Goal: Task Accomplishment & Management: Manage account settings

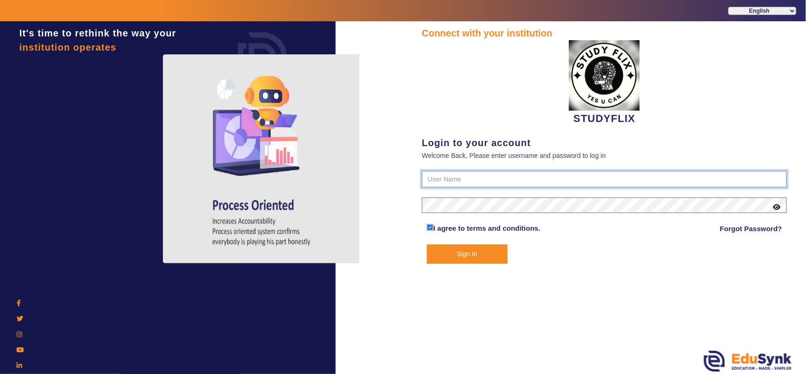
type input "6354922771"
click at [382, 54] on div at bounding box center [369, 208] width 67 height 374
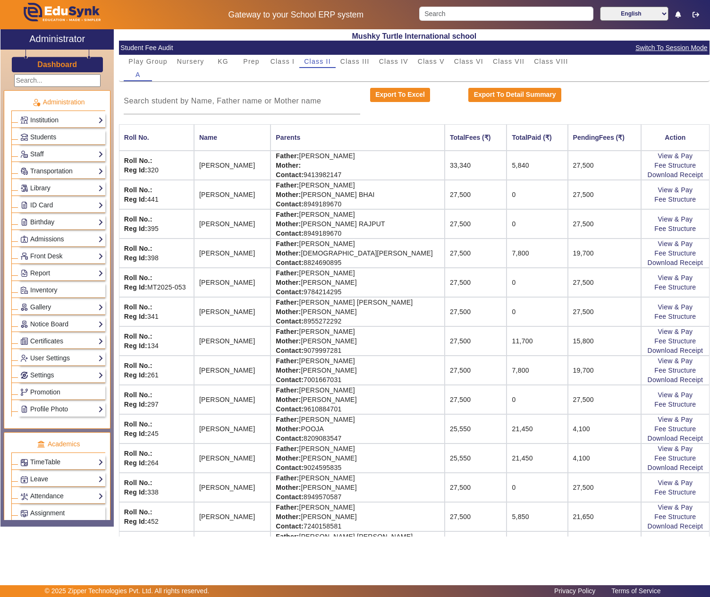
scroll to position [277, 0]
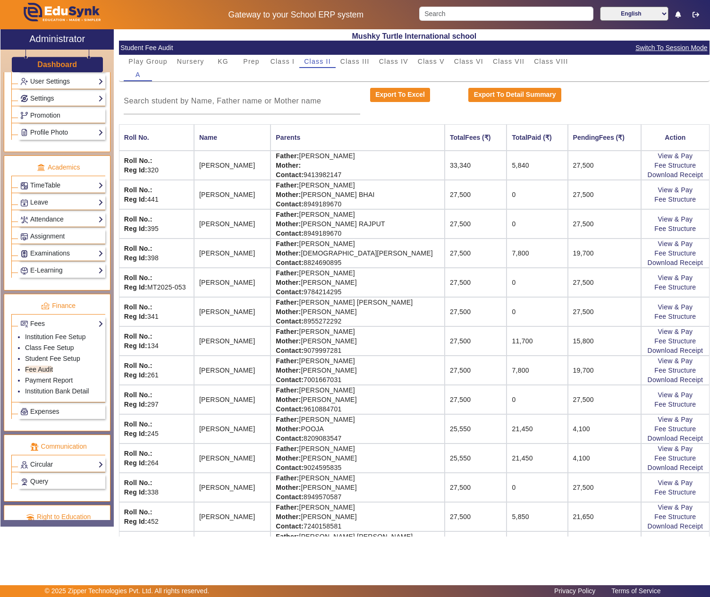
click at [190, 54] on mat-card-header "Student Fee Audit Switch To Session Mode" at bounding box center [414, 48] width 591 height 14
click at [188, 58] on span "Nursery" at bounding box center [190, 61] width 27 height 7
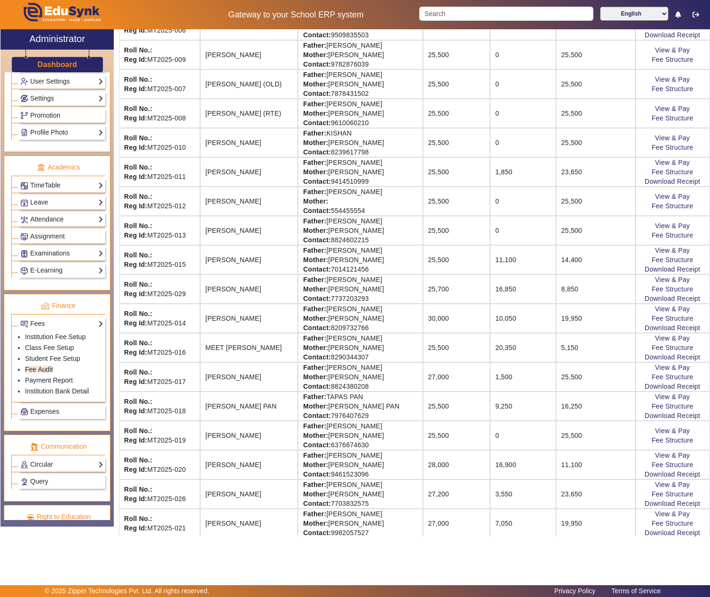
scroll to position [497, 0]
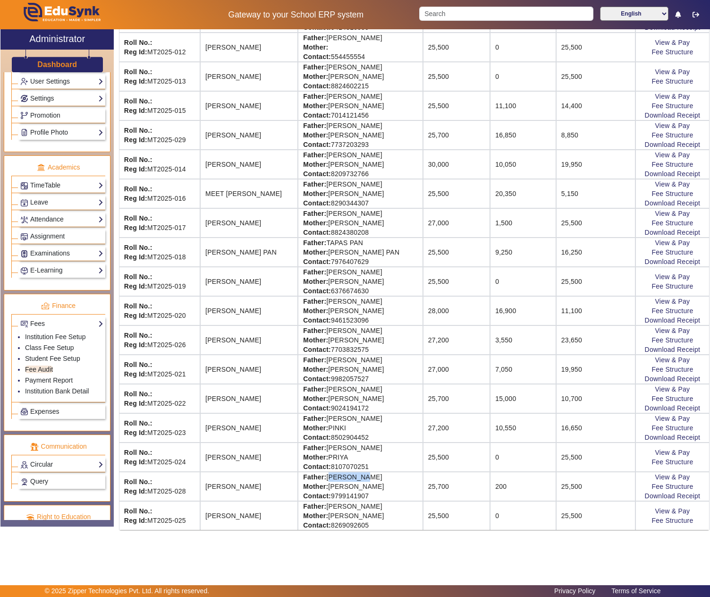
drag, startPoint x: 321, startPoint y: 474, endPoint x: 357, endPoint y: 476, distance: 35.9
click at [357, 476] on td "Father: ROHIT SINGH Mother: SIMRAN KANWAR Contact: 9799141907" at bounding box center [360, 486] width 125 height 29
click at [320, 478] on td "Father: ROHIT SINGH Mother: SIMRAN KANWAR Contact: 9799141907" at bounding box center [360, 486] width 125 height 29
click at [372, 477] on td "Father: ROHIT SINGH Mother: SIMRAN KANWAR Contact: 9799141907" at bounding box center [360, 486] width 125 height 29
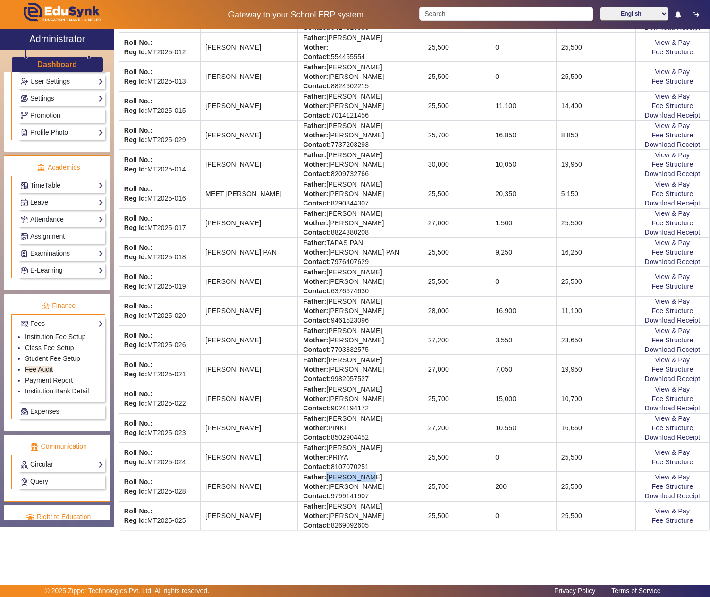
copy td "ROHIT SINGH"
click at [677, 475] on link "View & Pay" at bounding box center [672, 477] width 35 height 8
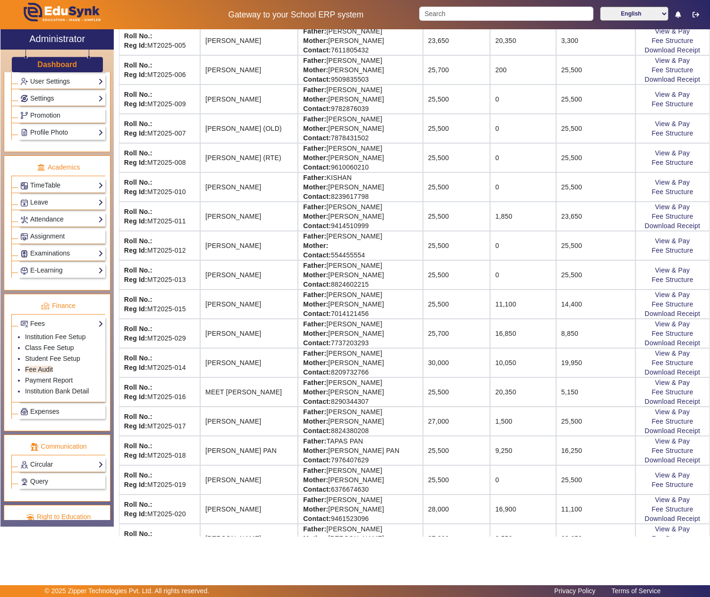
scroll to position [0, 0]
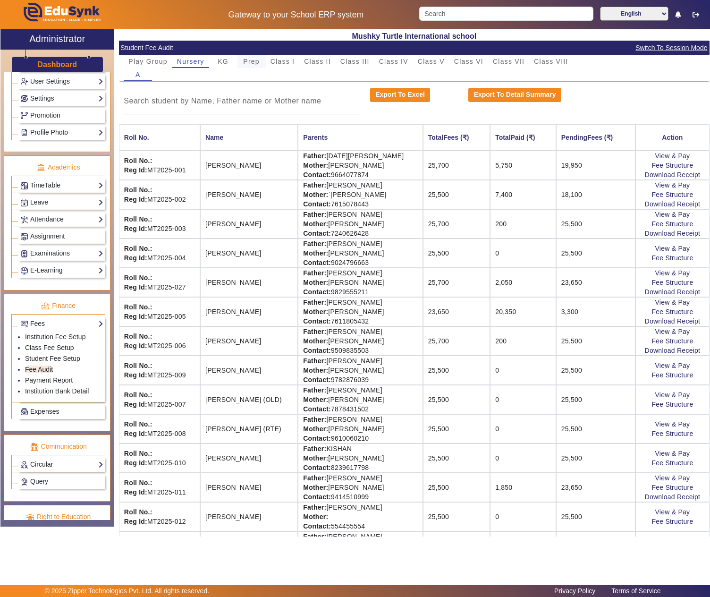
click at [249, 59] on span "Prep" at bounding box center [251, 61] width 17 height 7
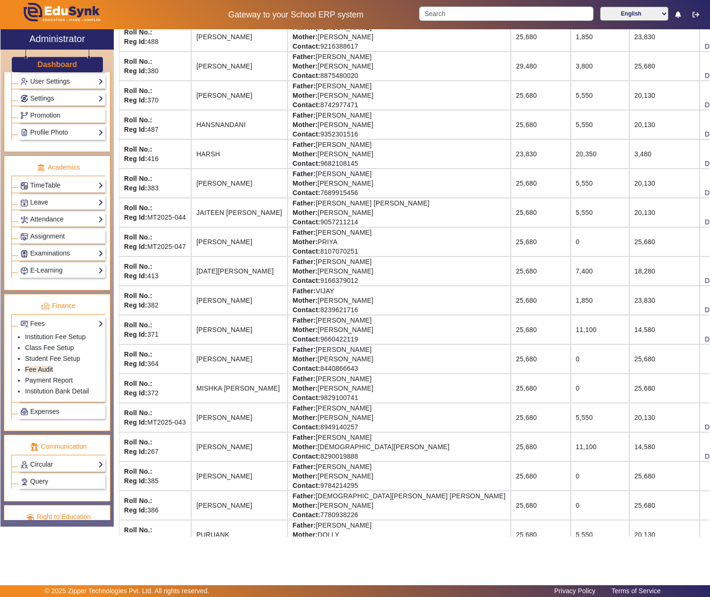
scroll to position [467, 0]
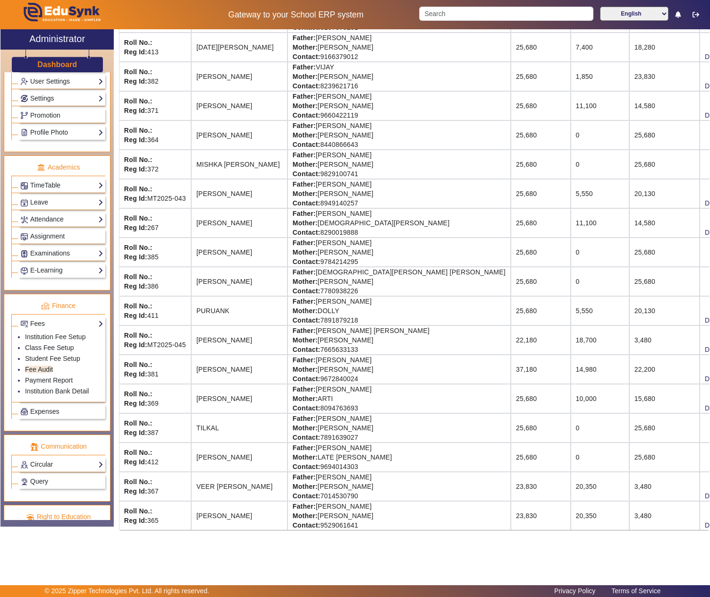
click at [337, 416] on td "Father: GOPAL RAM SAINI Mother: MITLESH DEVI Contact: 7891639027" at bounding box center [399, 427] width 223 height 29
click at [385, 415] on td "Father: GOPAL RAM SAINI Mother: MITLESH DEVI Contact: 7891639027" at bounding box center [399, 427] width 223 height 29
copy td "GOPAL RAM SAINI"
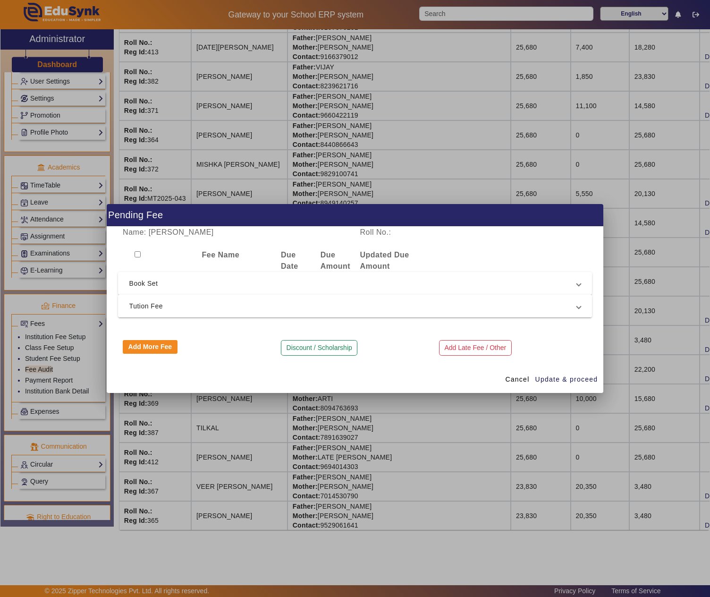
click at [148, 310] on span "Tution Fee" at bounding box center [353, 305] width 448 height 11
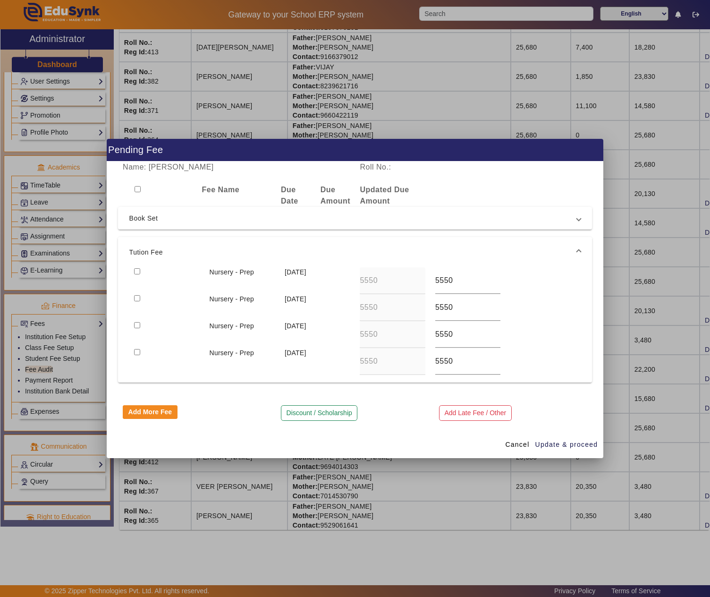
click at [135, 265] on mat-expansion-panel-header "Tution Fee" at bounding box center [355, 252] width 475 height 30
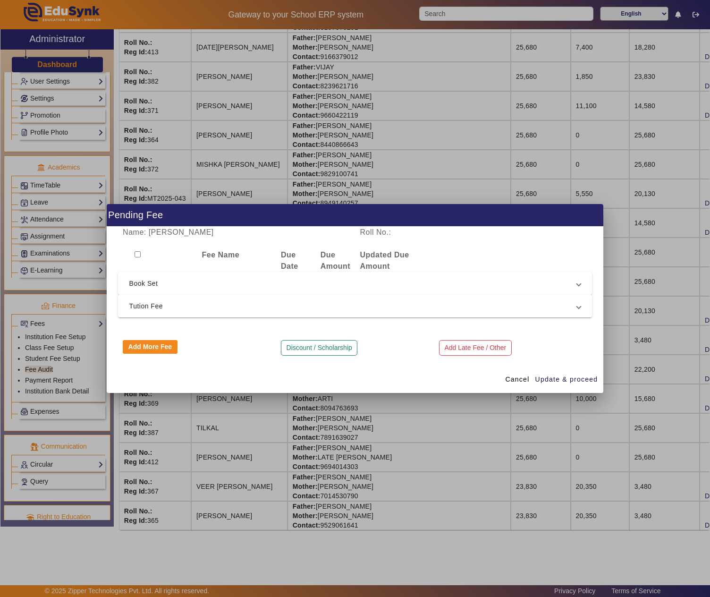
click at [131, 304] on span "Tution Fee" at bounding box center [353, 305] width 448 height 11
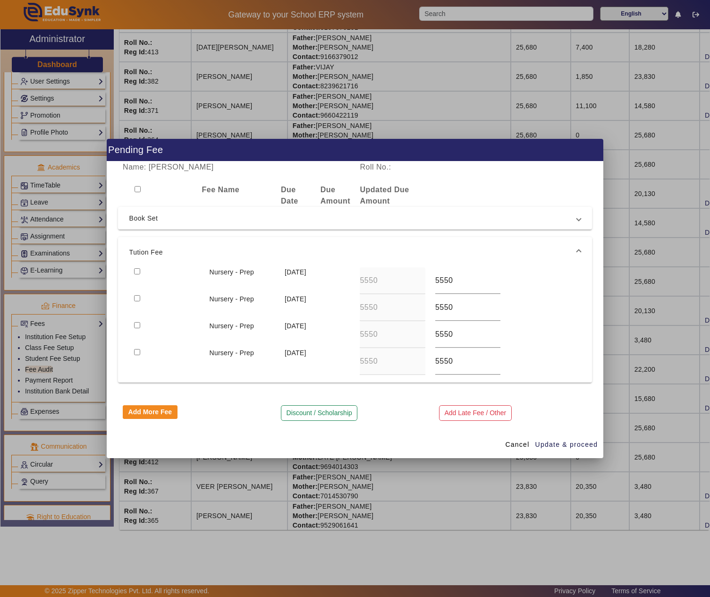
click at [136, 187] on input "checkbox" at bounding box center [138, 189] width 6 height 6
checkbox input "true"
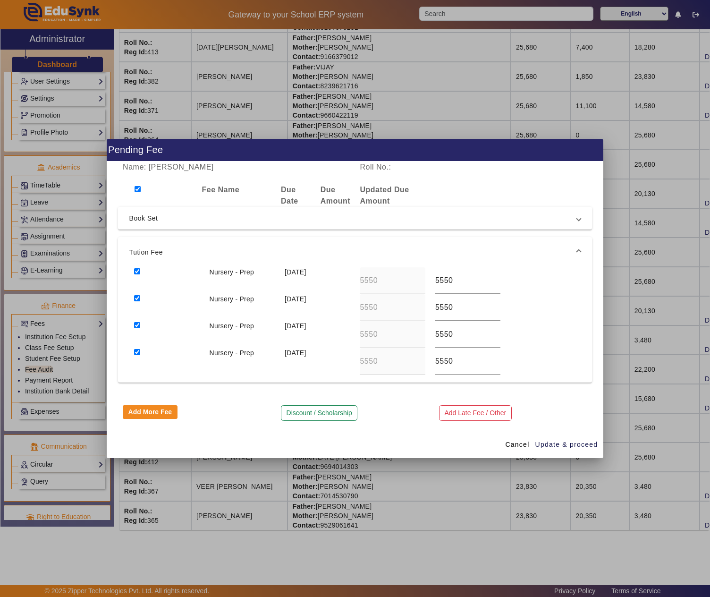
checkbox input "true"
click at [138, 219] on span "Book Set" at bounding box center [353, 217] width 448 height 11
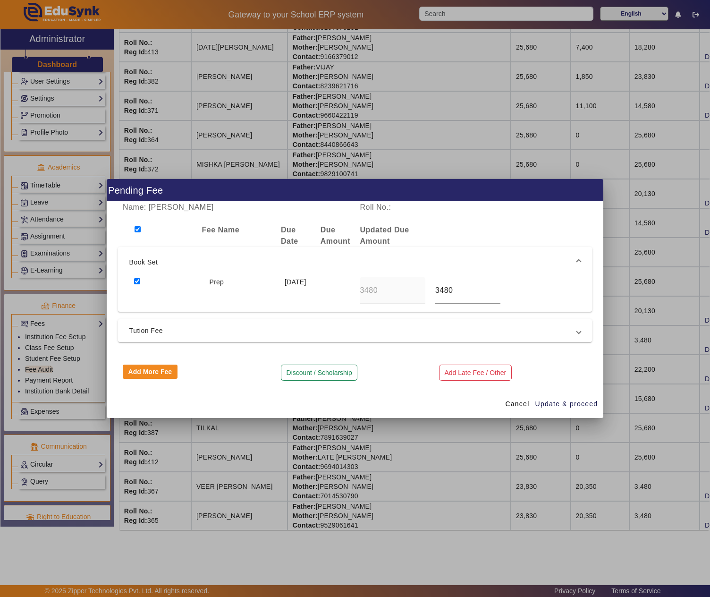
click at [137, 279] on input "checkbox" at bounding box center [137, 281] width 6 height 6
checkbox input "false"
click at [334, 331] on span "Tution Fee" at bounding box center [353, 330] width 448 height 11
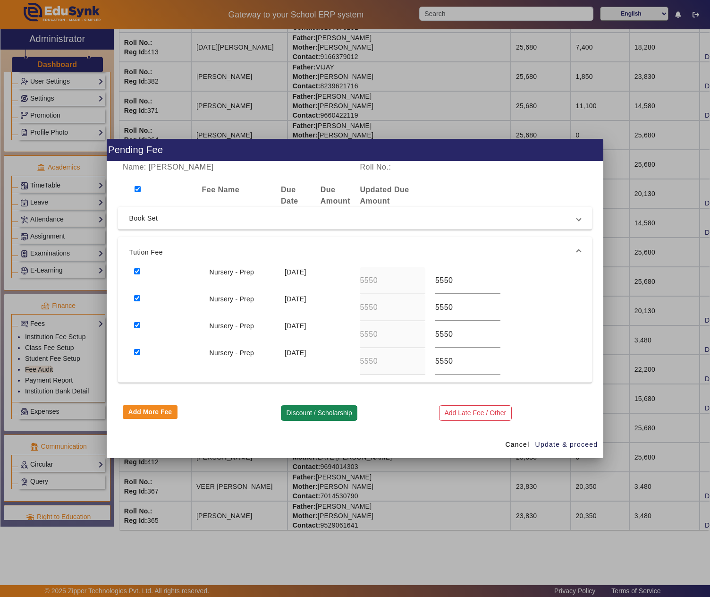
click at [327, 412] on button "Discount / Scholarship" at bounding box center [319, 413] width 76 height 16
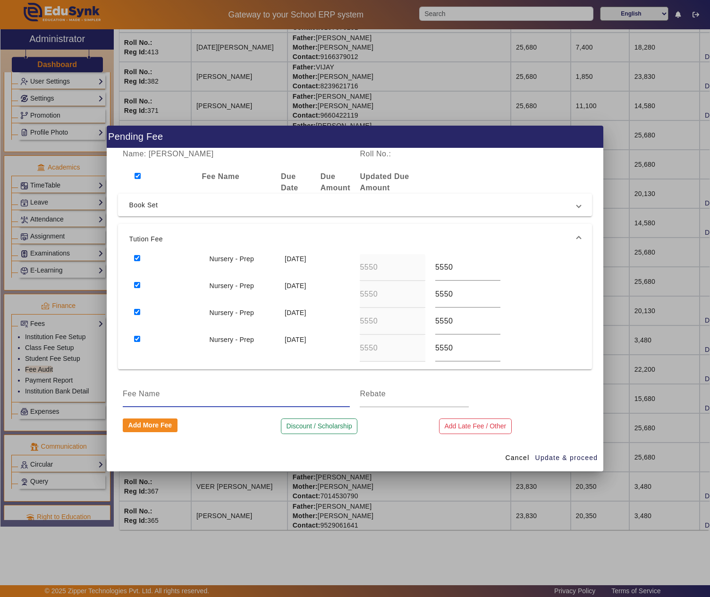
click at [227, 391] on input at bounding box center [236, 393] width 227 height 11
type input "2 month discount"
type input "3500"
click at [566, 456] on span "Update & proceed" at bounding box center [566, 458] width 63 height 10
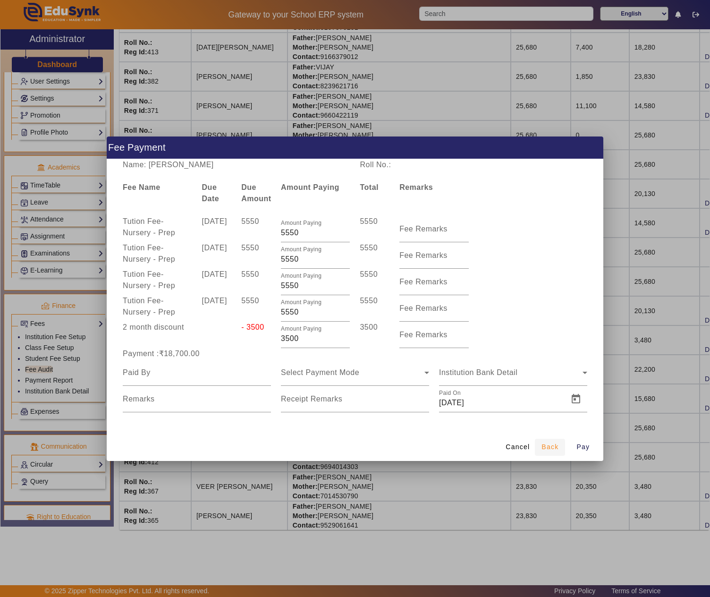
click at [556, 445] on span "Back" at bounding box center [550, 447] width 17 height 10
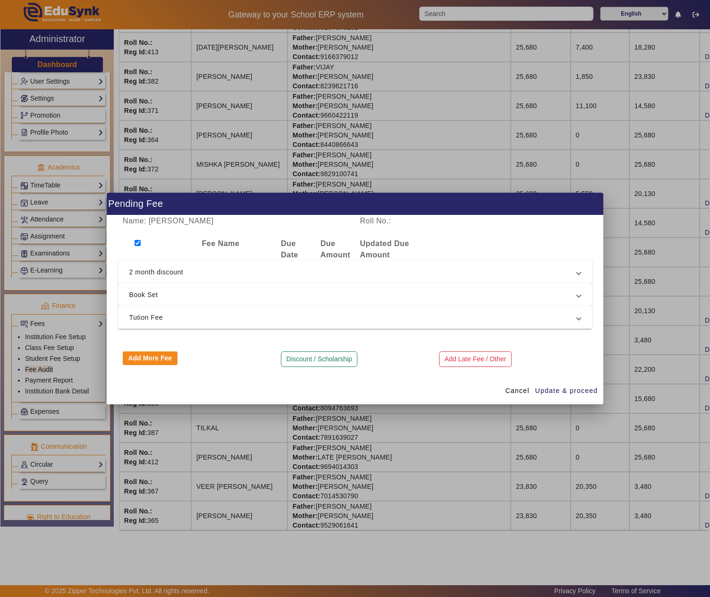
click at [153, 278] on mat-expansion-panel-header "2 month discount" at bounding box center [355, 272] width 475 height 23
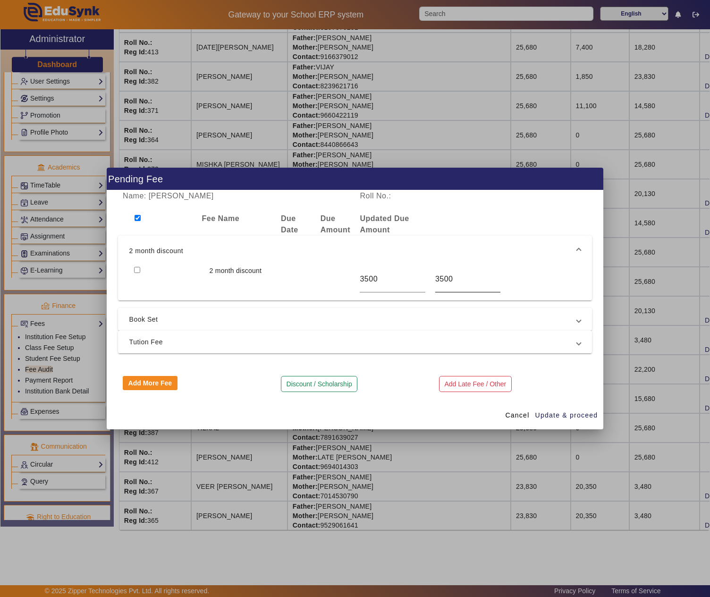
click at [473, 283] on input "3500" at bounding box center [467, 278] width 65 height 11
type input "3700"
click at [137, 269] on input "checkbox" at bounding box center [137, 270] width 6 height 6
checkbox input "true"
click at [169, 343] on span "Tution Fee" at bounding box center [353, 341] width 448 height 11
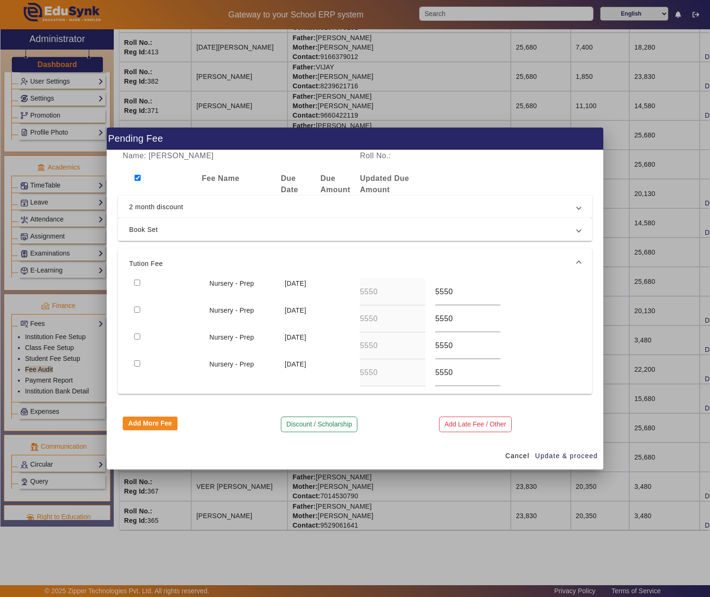
click at [137, 228] on span "Book Set" at bounding box center [353, 229] width 448 height 11
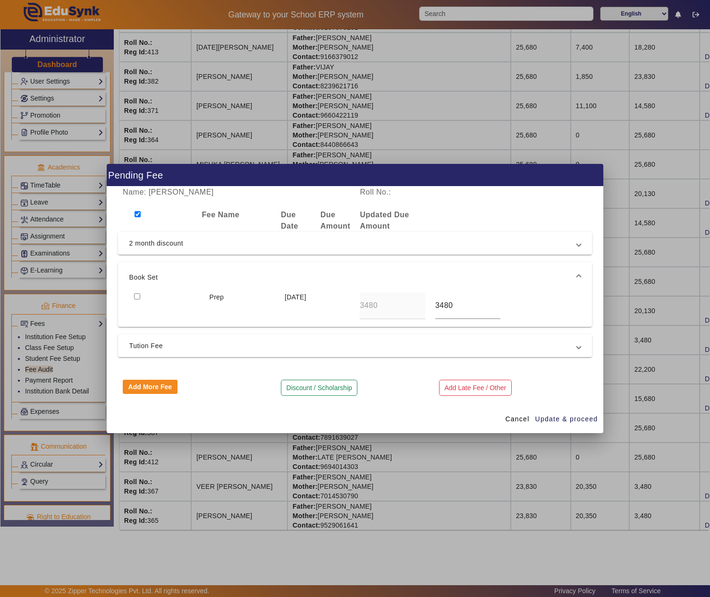
click at [137, 213] on input "checkbox" at bounding box center [138, 214] width 6 height 6
checkbox input "false"
click at [137, 213] on input "checkbox" at bounding box center [138, 214] width 6 height 6
checkbox input "true"
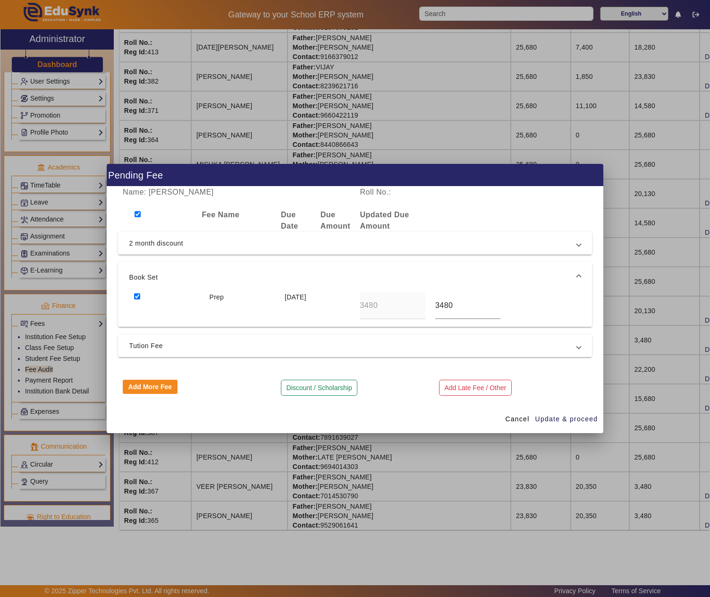
checkbox input "true"
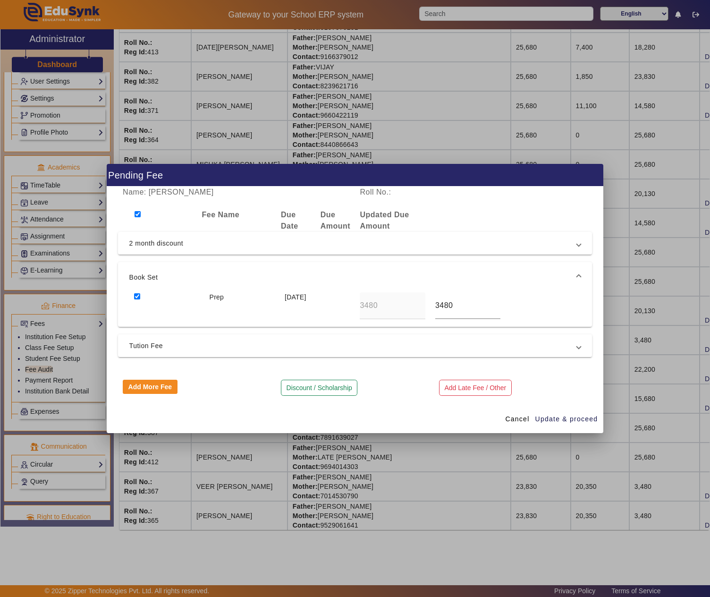
checkbox input "true"
click at [136, 296] on input "checkbox" at bounding box center [137, 296] width 6 height 6
checkbox input "false"
click at [569, 419] on span "Update & proceed" at bounding box center [566, 419] width 63 height 10
type input "3700"
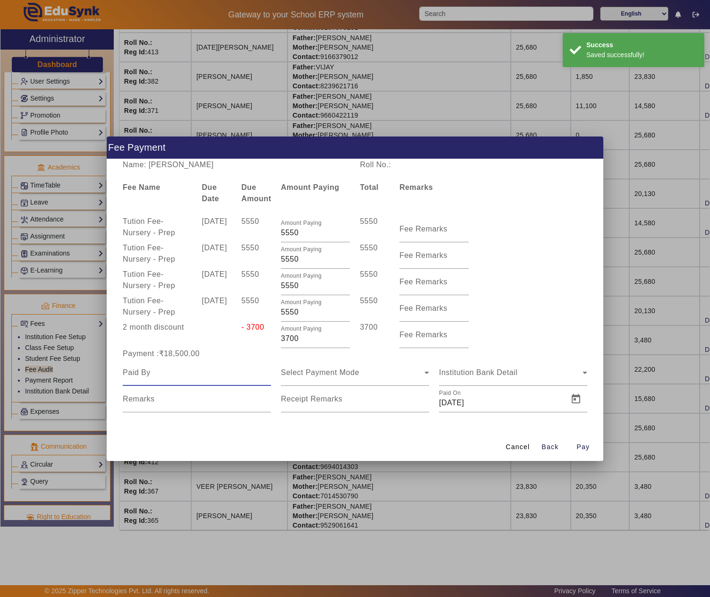
click at [201, 371] on input at bounding box center [197, 372] width 148 height 11
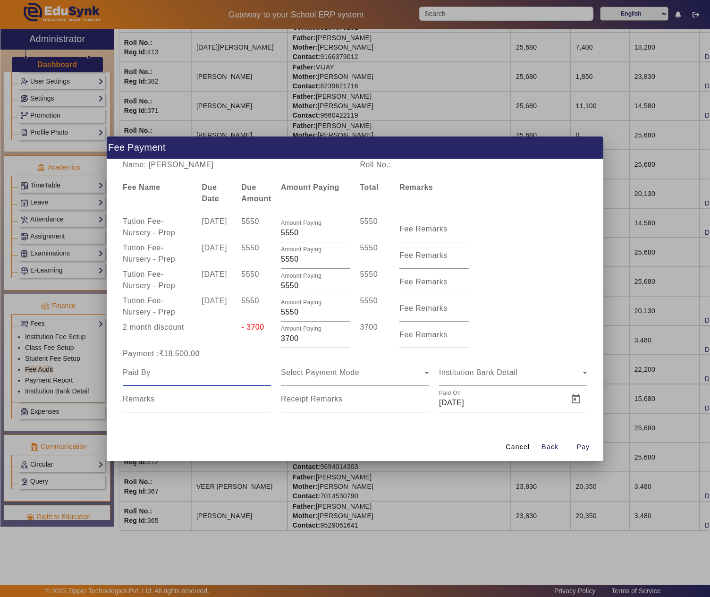
paste input "GOPAL RAM SAINI"
type input "GOPAL RAM SAINI"
click at [340, 372] on span "Select Payment Mode" at bounding box center [320, 372] width 78 height 8
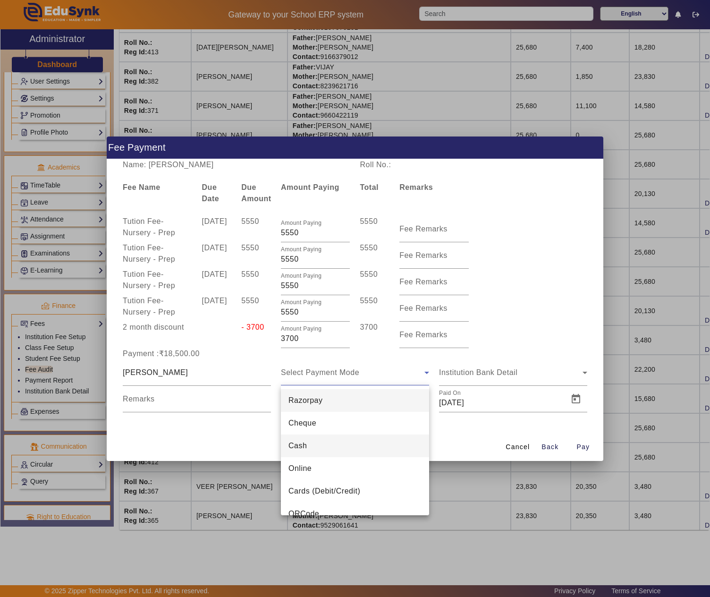
click at [331, 443] on mat-option "Cash" at bounding box center [355, 445] width 148 height 23
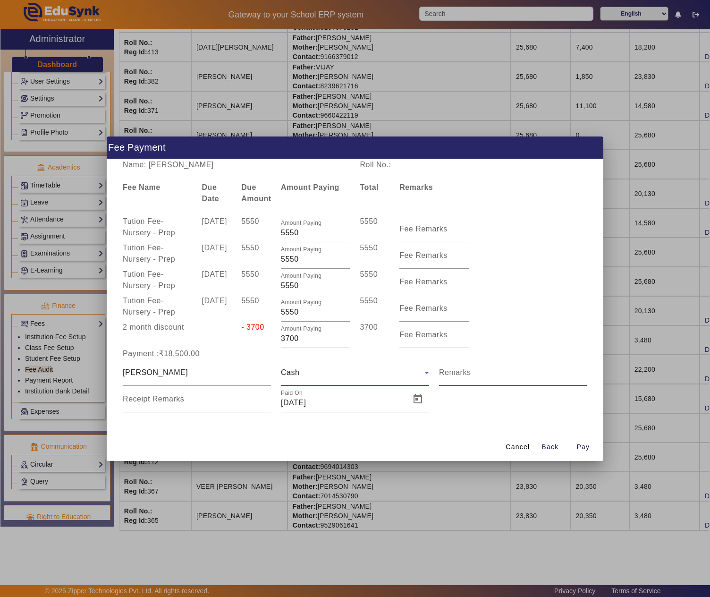
click at [470, 371] on mat-label "Remarks" at bounding box center [455, 372] width 32 height 8
click at [470, 371] on input "Remarks" at bounding box center [513, 376] width 148 height 11
type input "FULL YEAR FEE"
click at [420, 398] on span "Open calendar" at bounding box center [418, 399] width 23 height 23
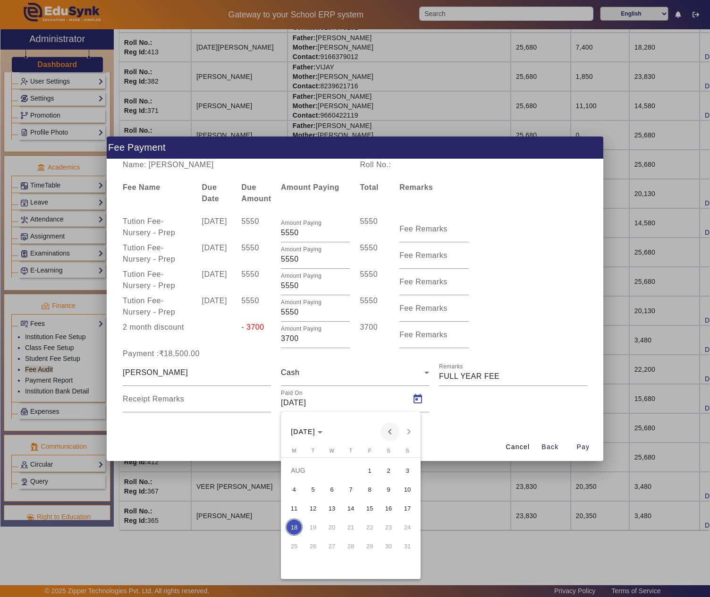
click at [387, 432] on span "Previous month" at bounding box center [390, 431] width 19 height 19
drag, startPoint x: 296, startPoint y: 543, endPoint x: 317, endPoint y: 541, distance: 21.8
click at [297, 543] on span "21" at bounding box center [294, 545] width 17 height 17
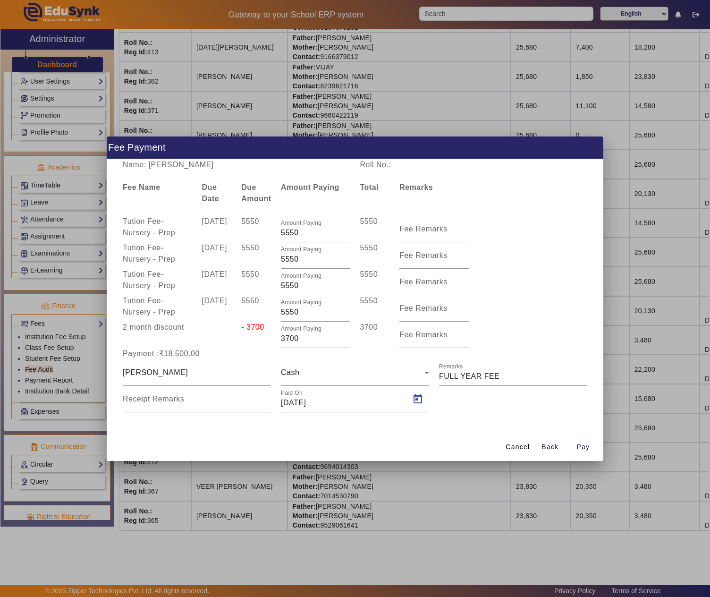
type input "21/07/2025"
click at [589, 443] on span "Pay" at bounding box center [583, 447] width 13 height 10
type input "0"
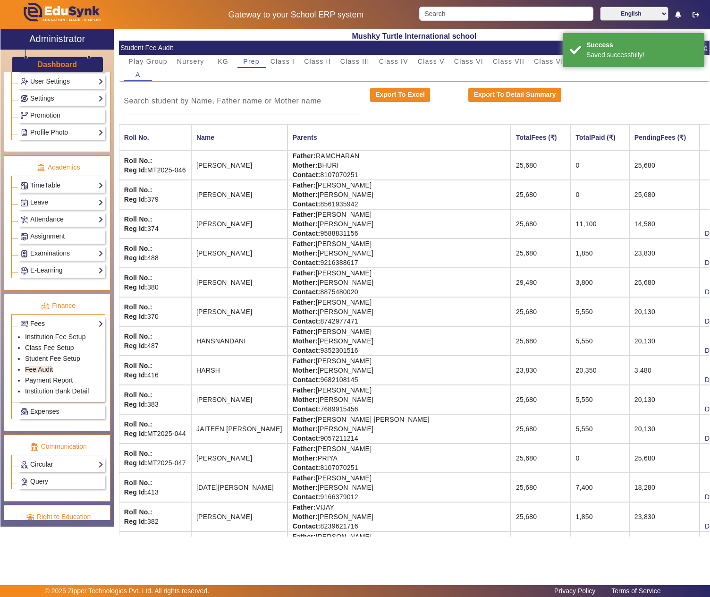
scroll to position [314, 0]
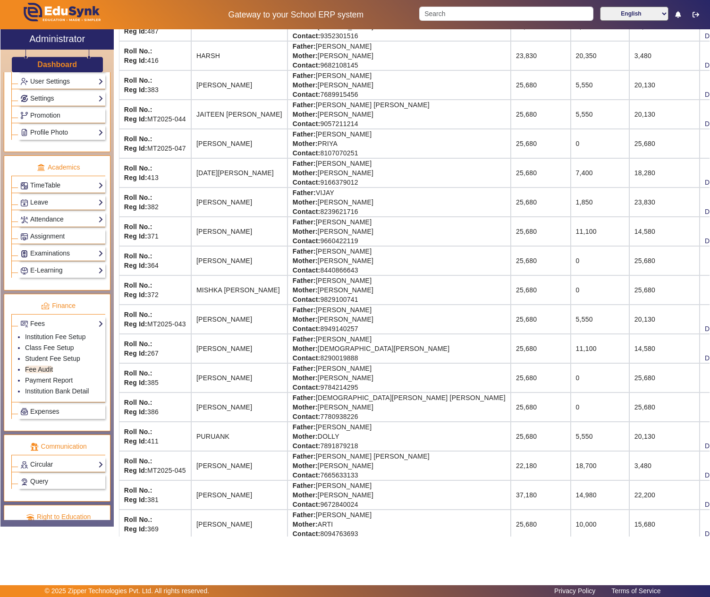
click at [337, 412] on td "Father: VISHNU KUMAR SAINI Mother: VINITA SAINI Contact: 7780938226" at bounding box center [399, 406] width 223 height 29
click at [397, 413] on td "Father: VISHNU KUMAR SAINI Mother: VINITA SAINI Contact: 7780938226" at bounding box center [399, 406] width 223 height 29
copy td "VISHNU KUMAR SAINI"
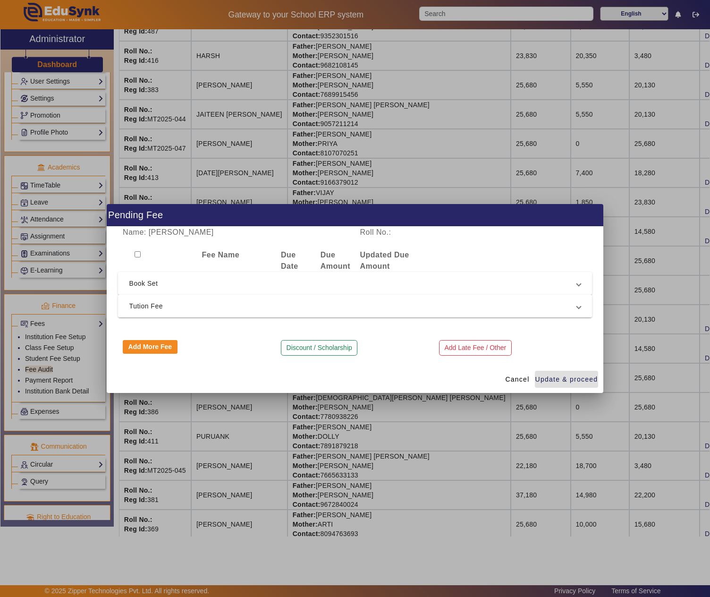
click at [205, 306] on span "Tution Fee" at bounding box center [353, 305] width 448 height 11
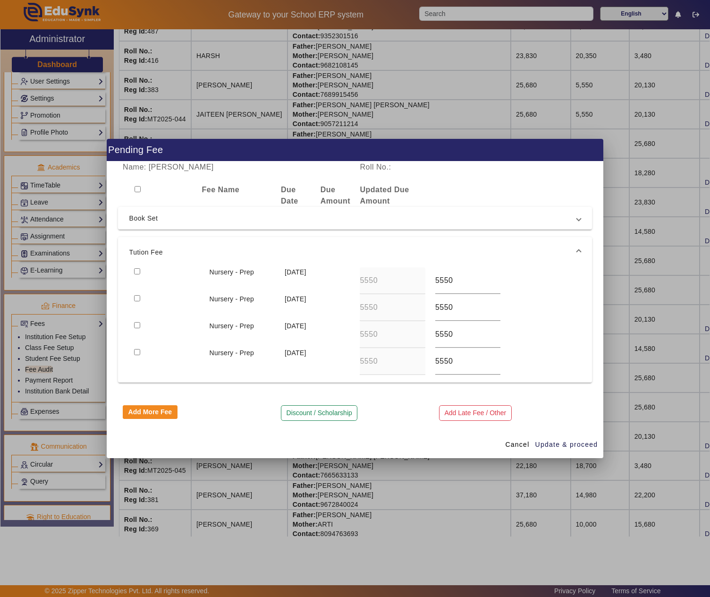
click at [140, 271] on input "checkbox" at bounding box center [137, 271] width 6 height 6
checkbox input "true"
click at [141, 295] on div at bounding box center [166, 307] width 75 height 27
click at [135, 322] on input "checkbox" at bounding box center [137, 325] width 6 height 6
checkbox input "true"
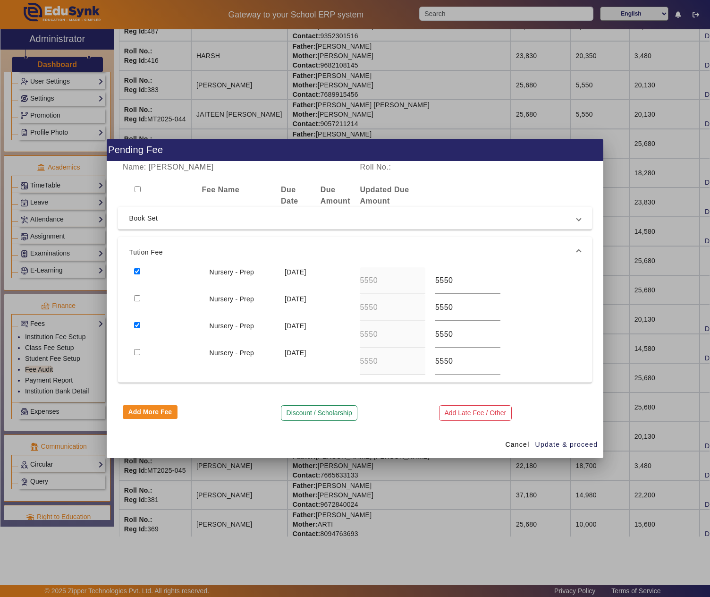
drag, startPoint x: 136, startPoint y: 297, endPoint x: 137, endPoint y: 343, distance: 46.3
click at [136, 297] on input "checkbox" at bounding box center [137, 298] width 6 height 6
checkbox input "true"
click at [137, 349] on input "checkbox" at bounding box center [137, 352] width 6 height 6
checkbox input "true"
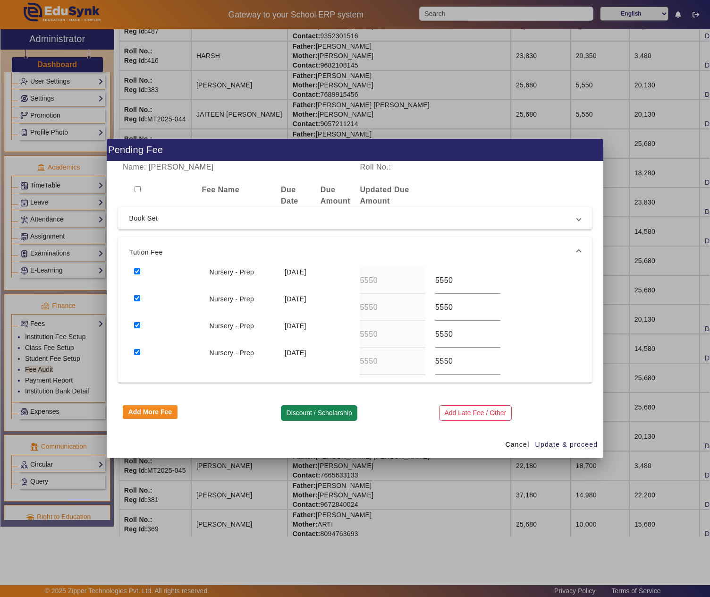
click at [320, 415] on button "Discount / Scholarship" at bounding box center [319, 413] width 76 height 16
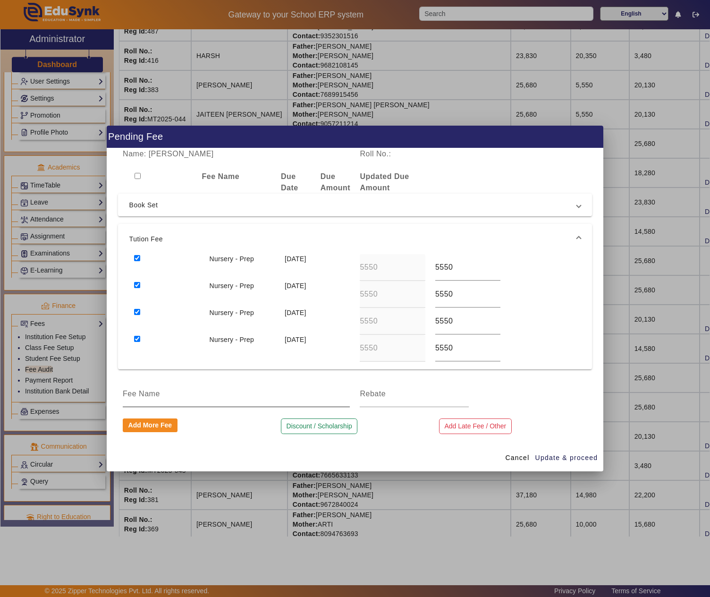
click at [165, 385] on div at bounding box center [236, 394] width 227 height 26
type input "2 MONTH DISCOUNT"
type input "3700"
click at [576, 459] on span "Update & proceed" at bounding box center [566, 458] width 63 height 10
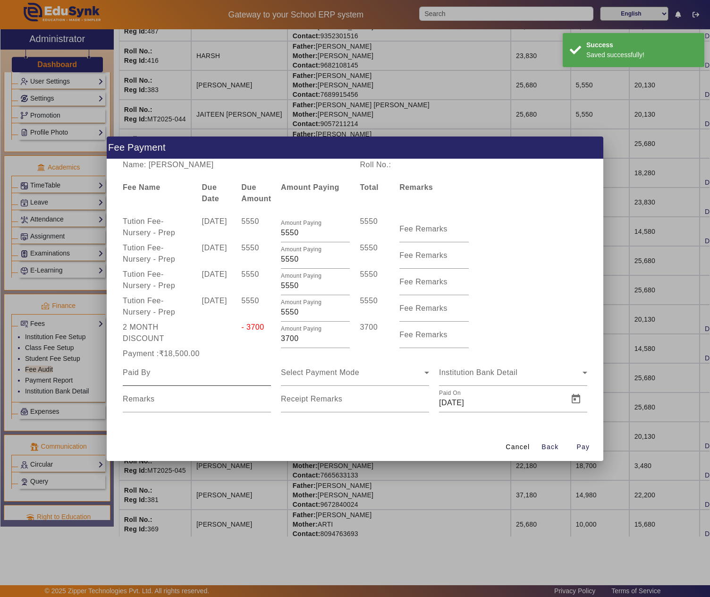
click at [233, 371] on input at bounding box center [197, 372] width 148 height 11
paste input "VISHNU KUMAR SAINI"
type input "VISHNU KUMAR SAINI"
click at [361, 365] on div "Select Payment Mode" at bounding box center [355, 372] width 148 height 26
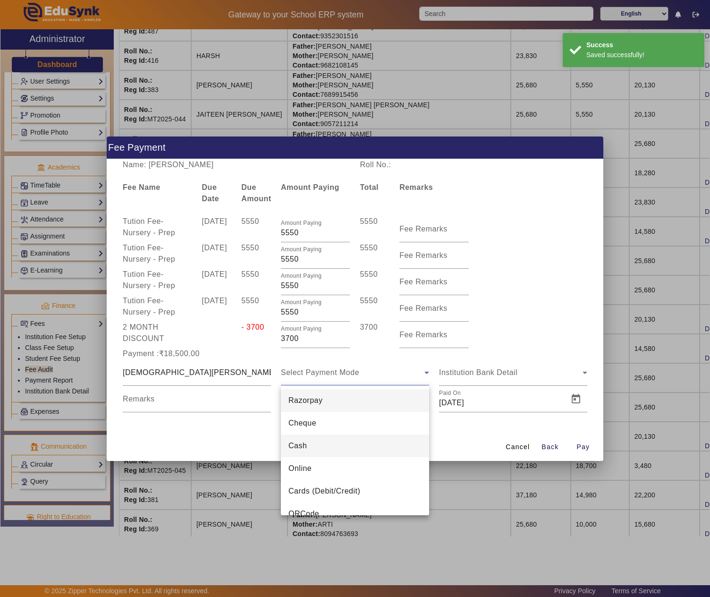
click at [326, 454] on mat-option "Cash" at bounding box center [355, 445] width 148 height 23
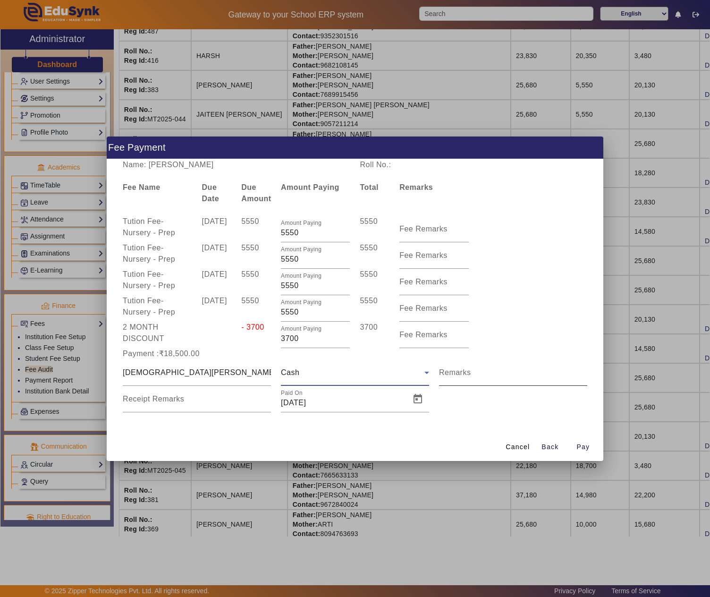
click at [496, 377] on input "Remarks" at bounding box center [513, 376] width 148 height 11
type input "FULL YEAR FEE"
click at [418, 394] on span "Open calendar" at bounding box center [418, 399] width 23 height 23
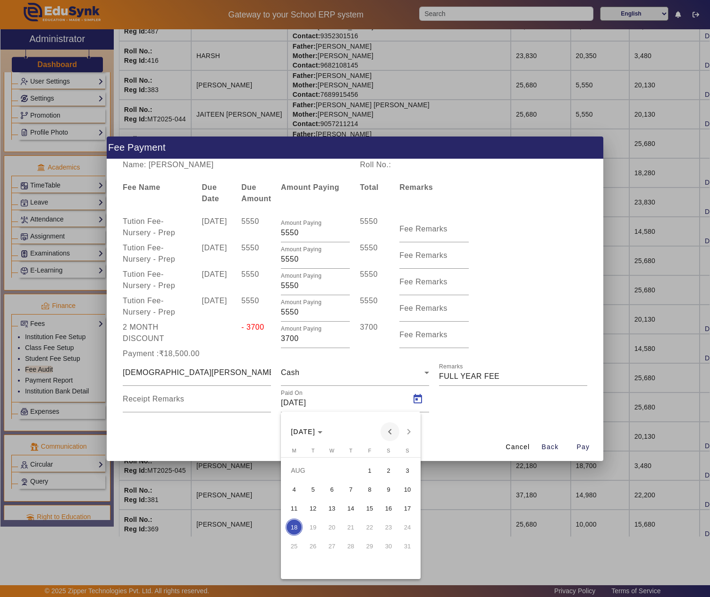
click at [392, 431] on span "Previous month" at bounding box center [390, 431] width 19 height 19
click at [297, 544] on span "21" at bounding box center [294, 545] width 17 height 17
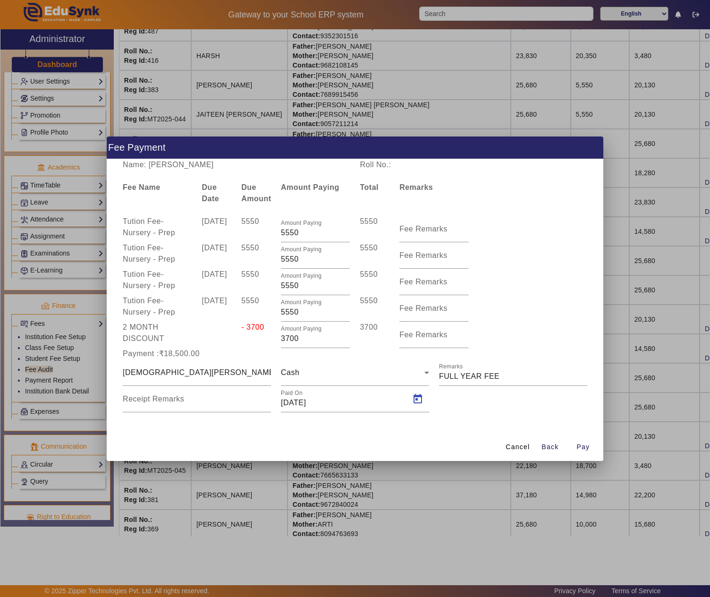
type input "21/07/2025"
click at [587, 445] on span "Pay" at bounding box center [583, 447] width 13 height 10
type input "0"
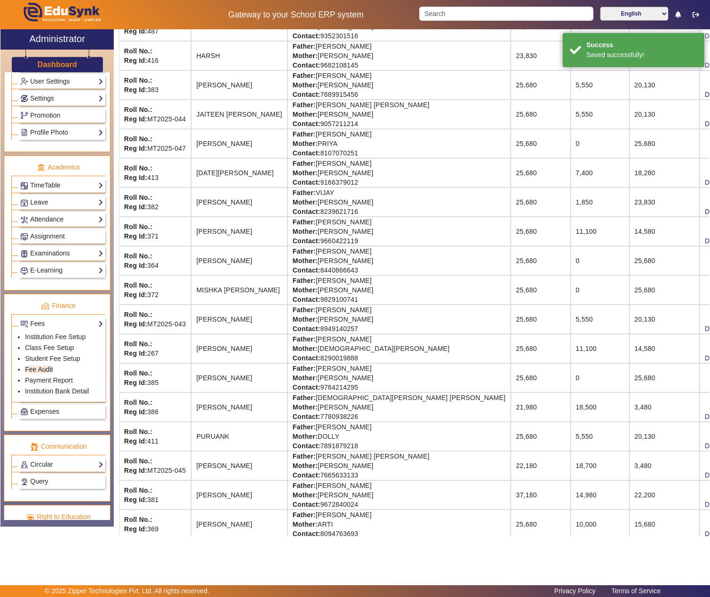
scroll to position [0, 0]
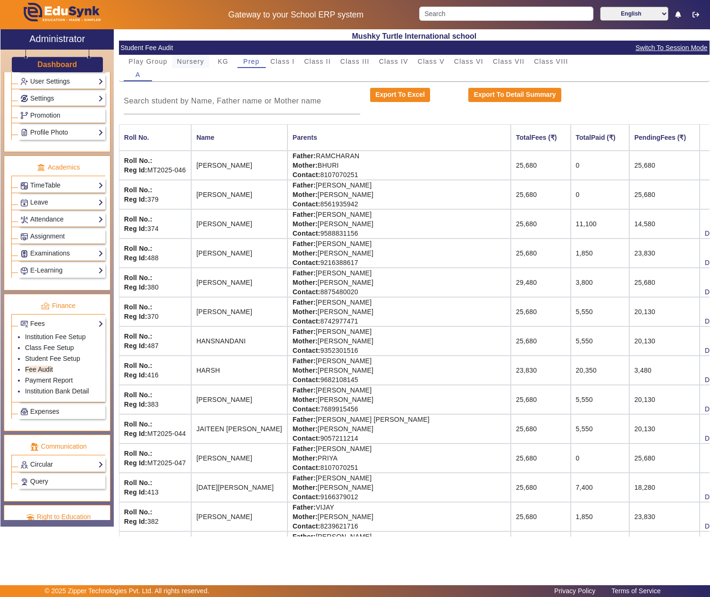
click at [188, 62] on span "Nursery" at bounding box center [190, 61] width 27 height 7
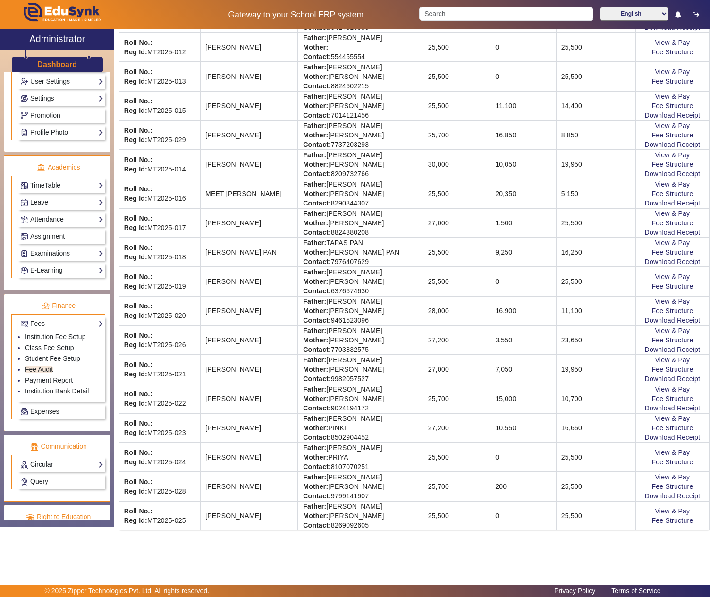
scroll to position [497, 0]
click at [327, 481] on td "Father: ROHIT SINGH Mother: SIMRAN KANWAR Contact: 9799141907" at bounding box center [360, 486] width 125 height 29
click at [327, 477] on td "Father: ROHIT SINGH Mother: SIMRAN KANWAR Contact: 9799141907" at bounding box center [360, 486] width 125 height 29
click at [363, 473] on td "Father: ROHIT SINGH Mother: SIMRAN KANWAR Contact: 9799141907" at bounding box center [360, 486] width 125 height 29
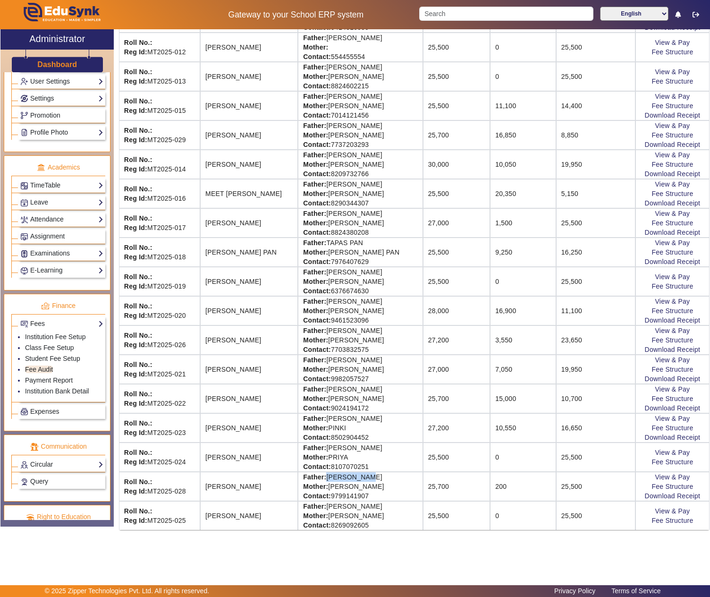
copy td "ROHIT SINGH"
click at [674, 468] on td "View & Pay Fee Structure" at bounding box center [673, 456] width 74 height 29
click at [674, 474] on link "View & Pay" at bounding box center [672, 477] width 35 height 8
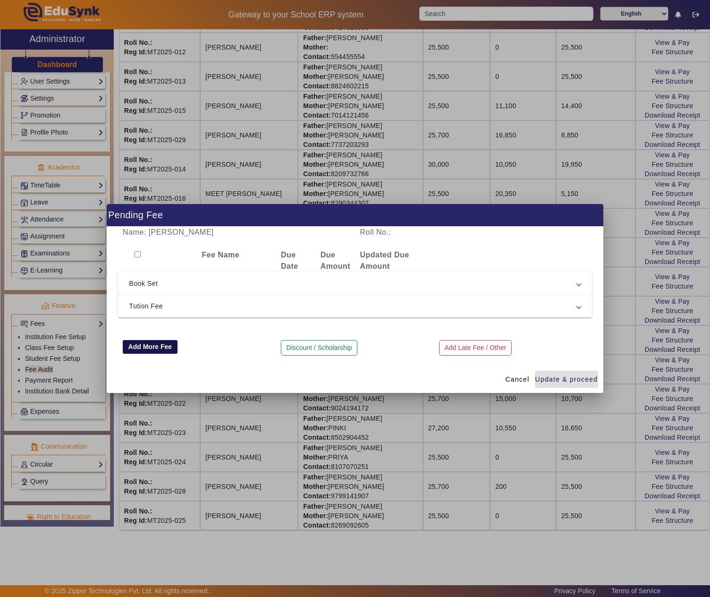
click at [141, 341] on button "Add More Fee" at bounding box center [150, 347] width 55 height 14
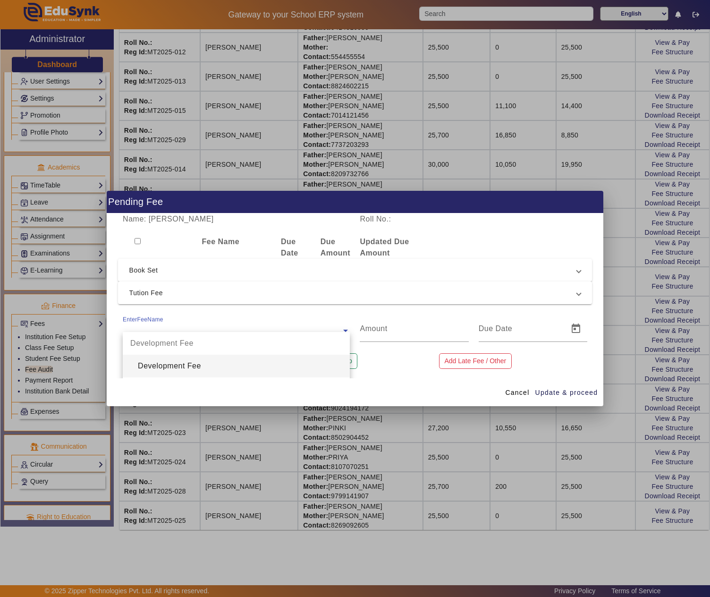
click at [153, 333] on ng-select "EnterFeeName Development Fee Development Fee Book Set PG Nursery KG Prep 1st 2n…" at bounding box center [236, 328] width 227 height 26
type input "DUE"
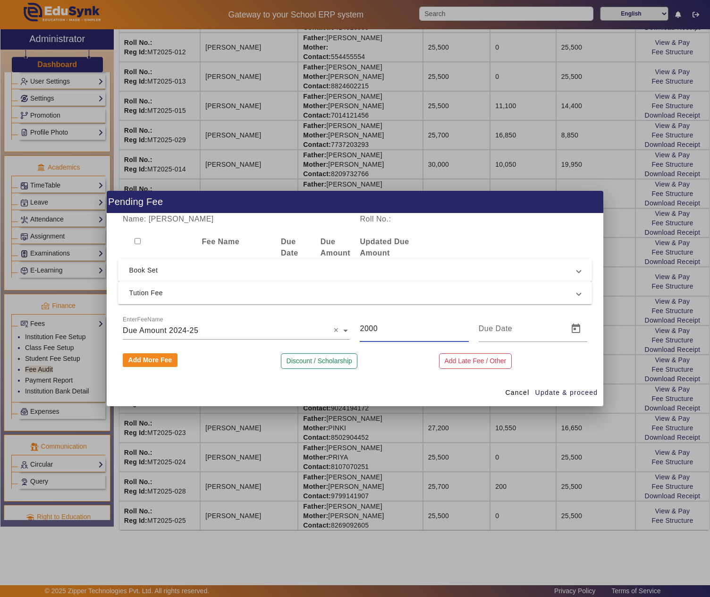
drag, startPoint x: 388, startPoint y: 328, endPoint x: 348, endPoint y: 321, distance: 41.1
click at [348, 321] on div "EnterFeeName × Due Amount 2024-25 × 2000" at bounding box center [355, 328] width 475 height 26
type input "5600"
click at [588, 396] on span "Update & proceed" at bounding box center [566, 393] width 63 height 10
type input "18/08/2025"
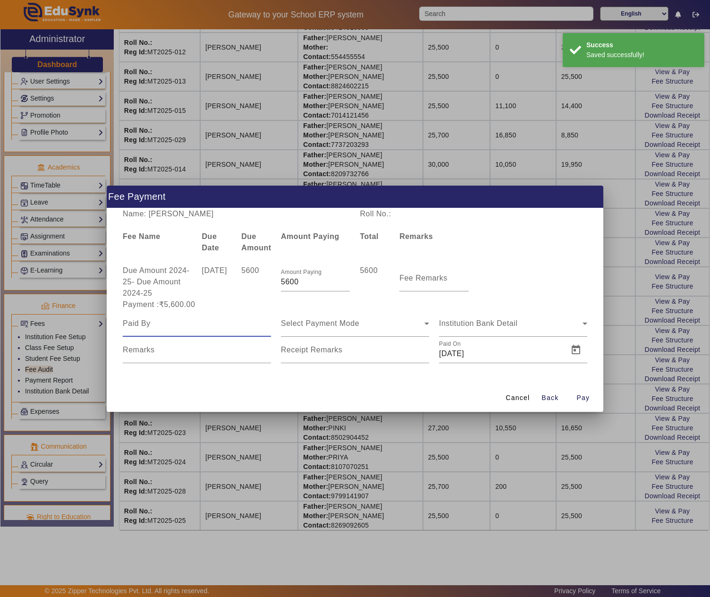
click at [217, 325] on input at bounding box center [197, 323] width 148 height 11
paste input "ROHIT SINGH"
type input "ROHIT SINGH"
click at [343, 327] on div "Select Payment Mode" at bounding box center [353, 323] width 144 height 11
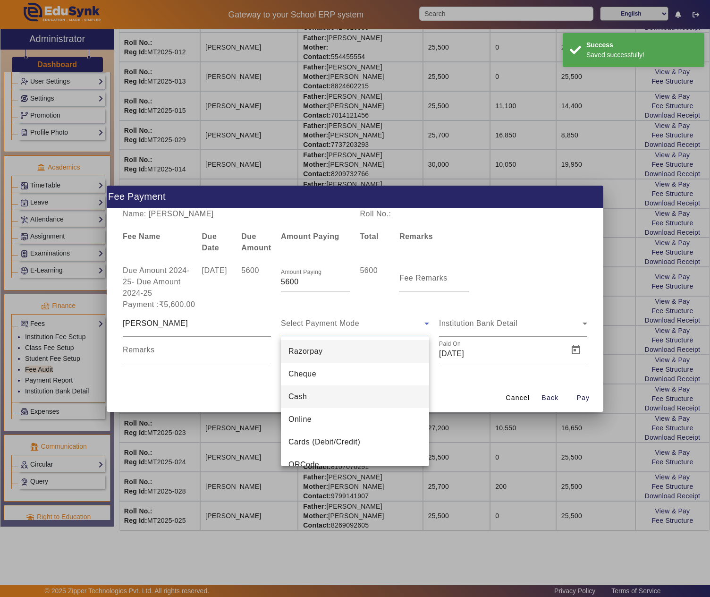
click at [322, 389] on mat-option "Cash" at bounding box center [355, 396] width 148 height 23
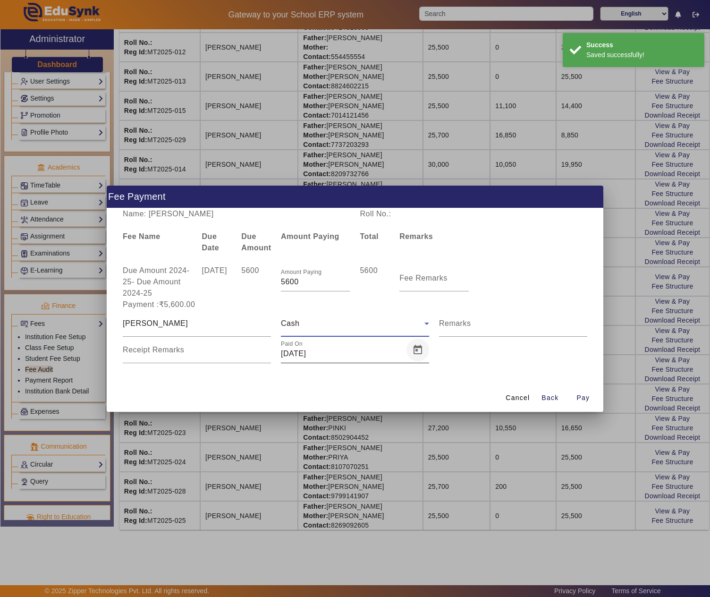
click at [420, 351] on span "Open calendar" at bounding box center [418, 350] width 23 height 23
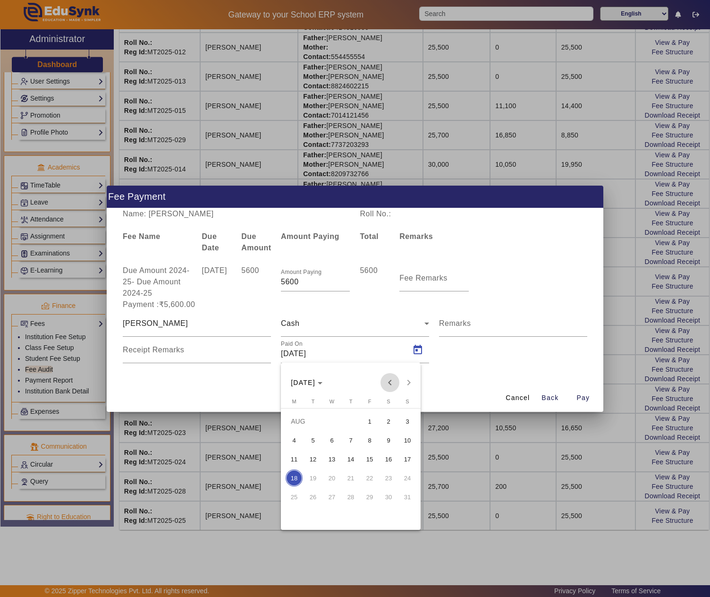
click at [394, 383] on span "Previous month" at bounding box center [390, 382] width 19 height 19
click at [312, 493] on span "22" at bounding box center [313, 496] width 17 height 17
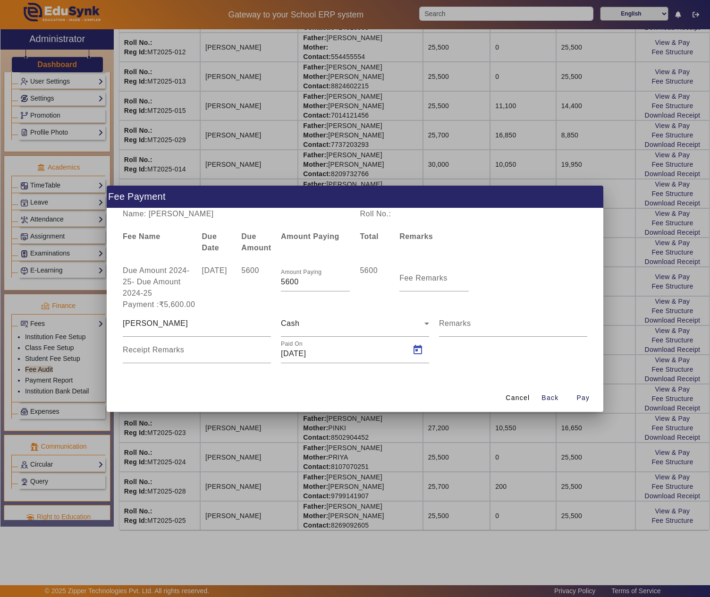
type input "22/07/2025"
click at [584, 393] on span "Pay" at bounding box center [583, 398] width 13 height 10
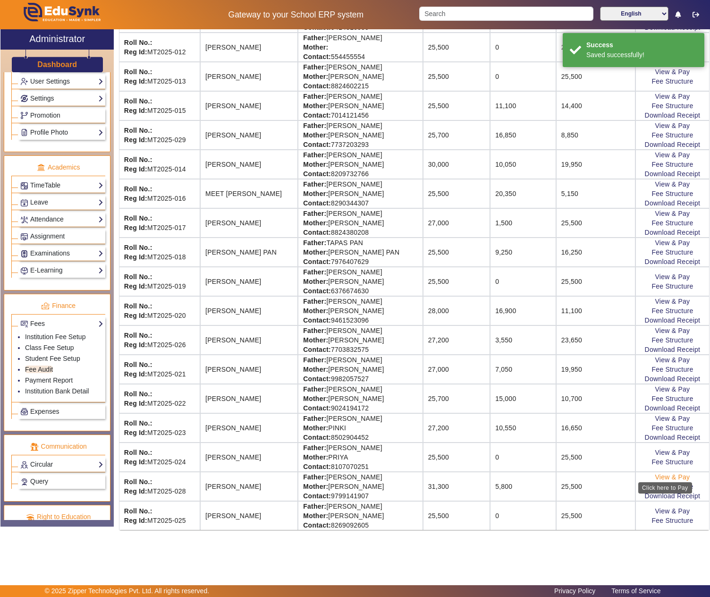
click at [662, 475] on link "View & Pay" at bounding box center [672, 477] width 35 height 8
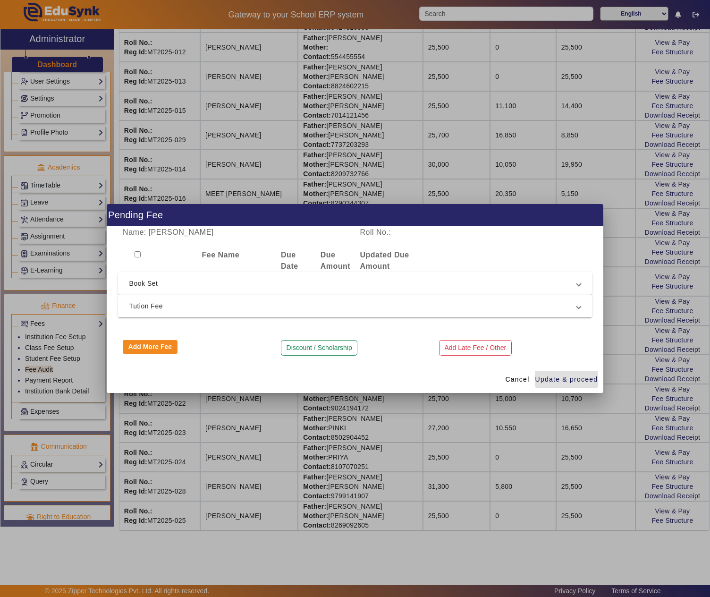
click at [218, 303] on span "Tution Fee" at bounding box center [353, 305] width 448 height 11
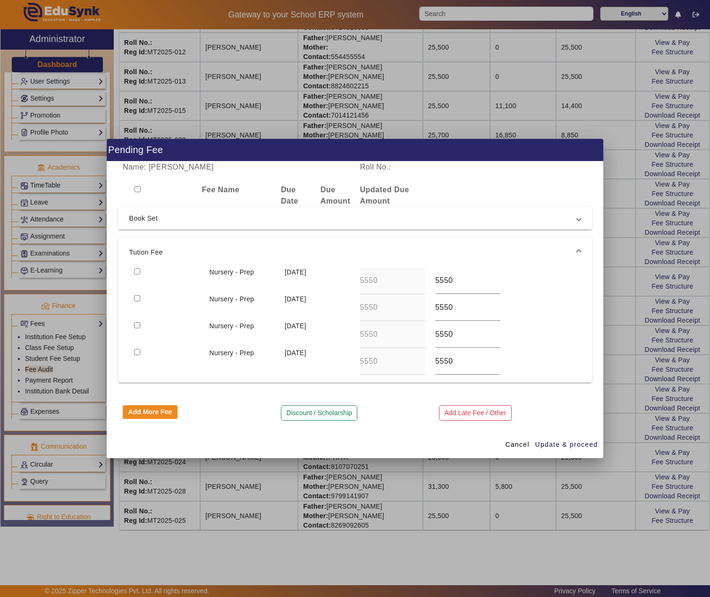
click at [135, 268] on input "checkbox" at bounding box center [137, 271] width 6 height 6
checkbox input "true"
click at [564, 443] on span "Update & proceed" at bounding box center [566, 445] width 63 height 10
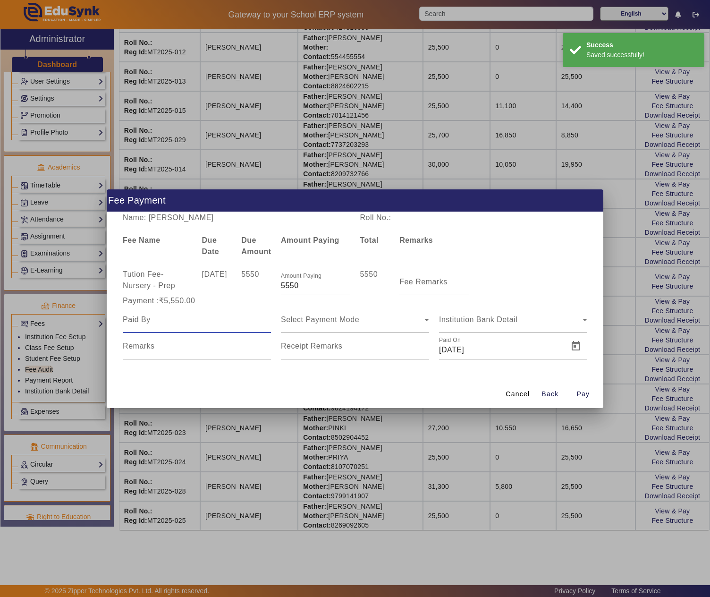
click at [200, 314] on input at bounding box center [197, 319] width 148 height 11
paste input "ROHIT SINGH"
type input "ROHIT SINGH"
click at [328, 321] on span "Select Payment Mode" at bounding box center [320, 319] width 78 height 8
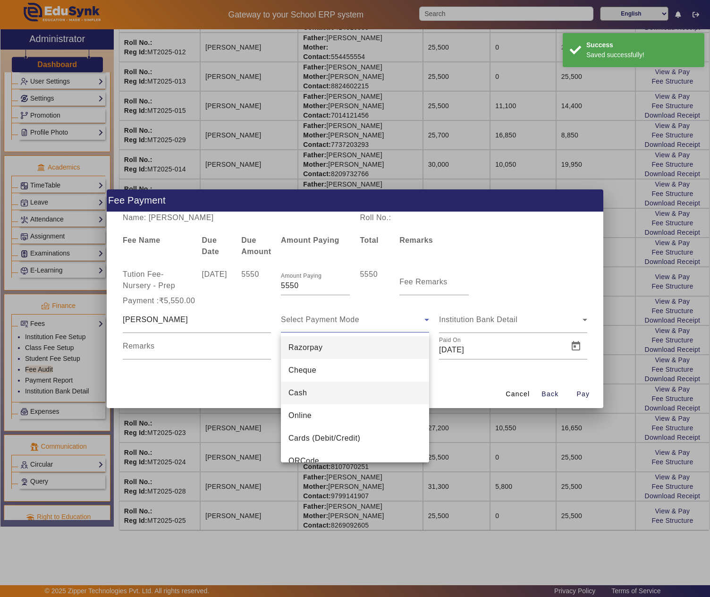
click at [327, 393] on mat-option "Cash" at bounding box center [355, 393] width 148 height 23
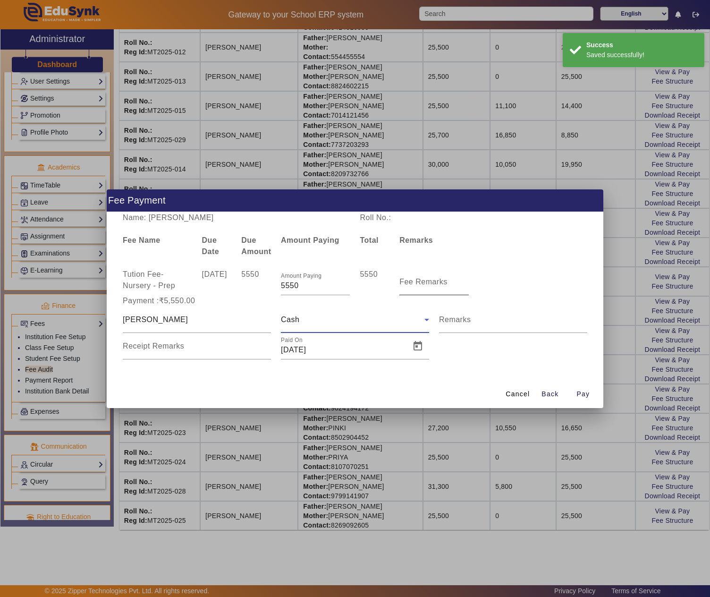
click at [424, 278] on mat-label "Fee Remarks" at bounding box center [423, 282] width 48 height 8
click at [424, 280] on input "Fee Remarks" at bounding box center [433, 285] width 69 height 11
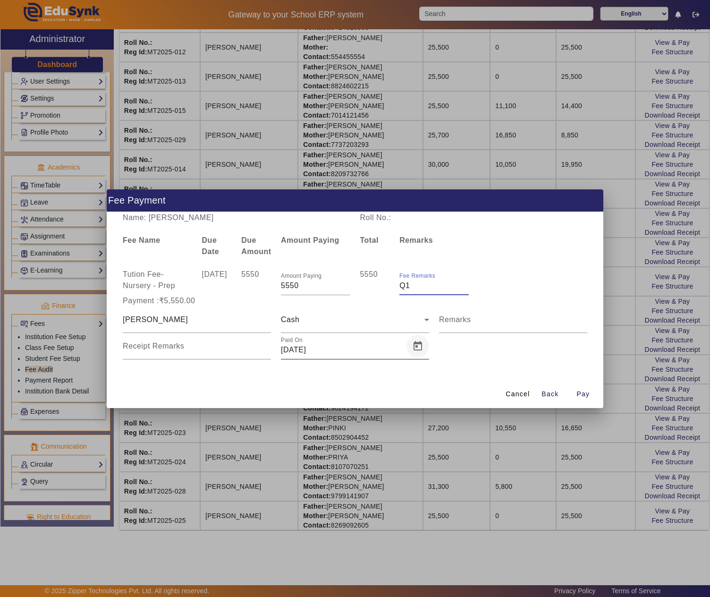
type input "Q1"
click at [418, 346] on span "Open calendar" at bounding box center [418, 346] width 23 height 23
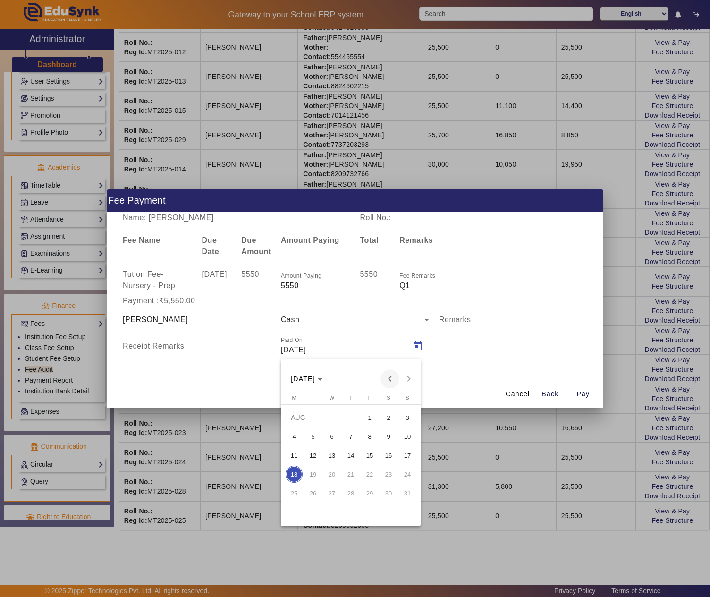
click at [392, 375] on span "Previous month" at bounding box center [390, 378] width 19 height 19
click at [314, 489] on span "22" at bounding box center [313, 492] width 17 height 17
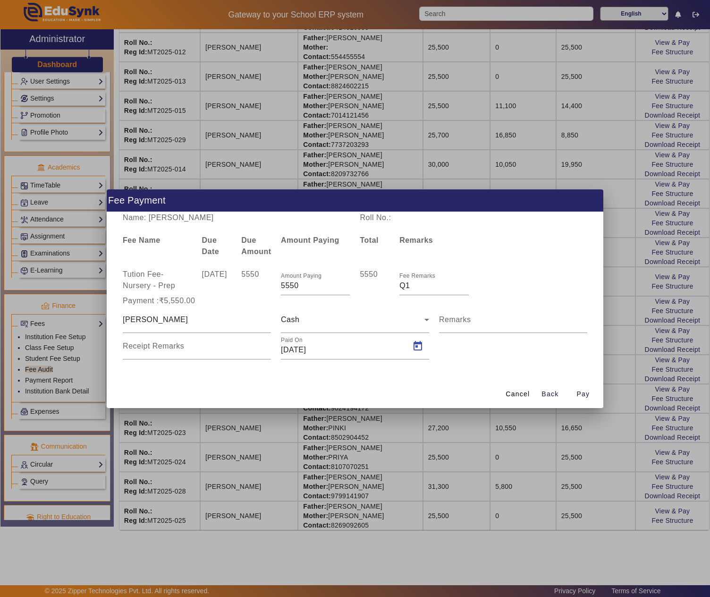
type input "22/07/2025"
click at [582, 396] on span "Pay" at bounding box center [583, 394] width 13 height 10
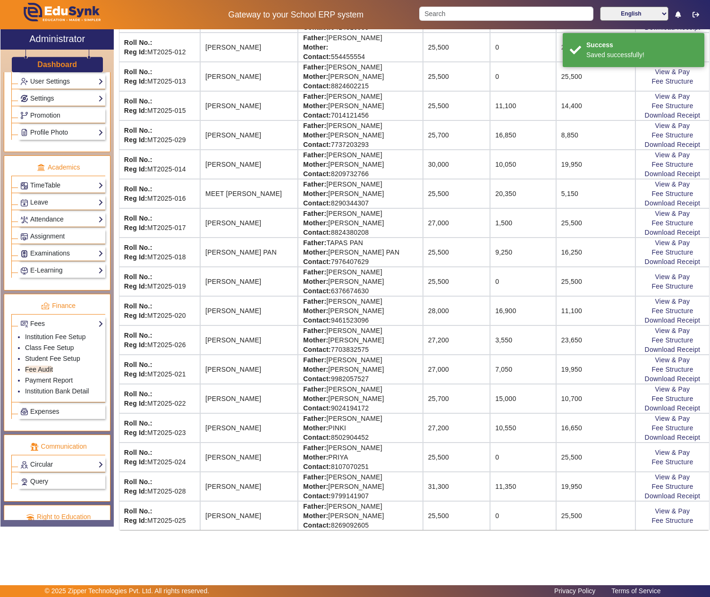
scroll to position [0, 0]
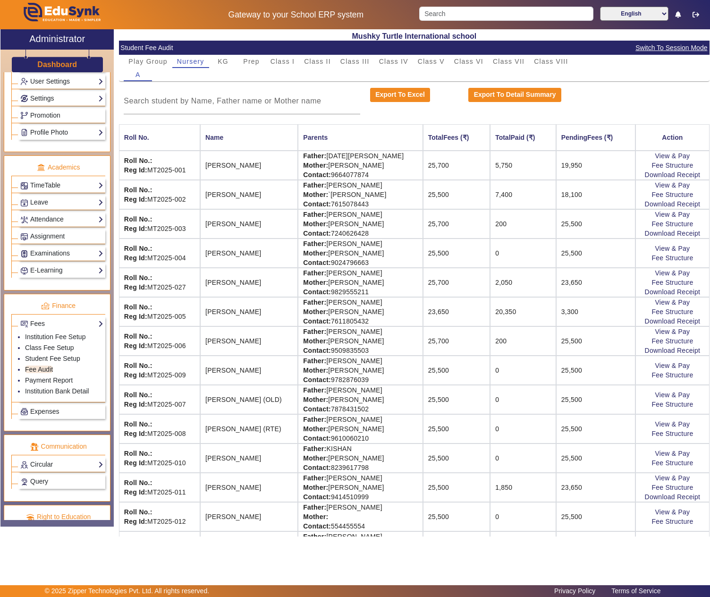
click at [388, 122] on mat-card-content "Play Group Nursery KG Prep Class I Class II Class III Class IV Class V Class VI…" at bounding box center [414, 527] width 591 height 944
click at [675, 48] on span "Switch To Session Mode" at bounding box center [671, 47] width 73 height 11
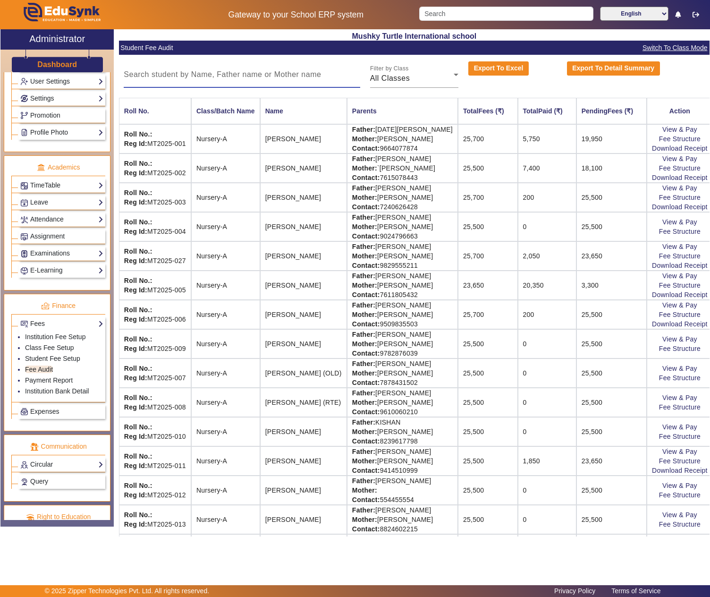
click at [256, 76] on input at bounding box center [242, 74] width 236 height 11
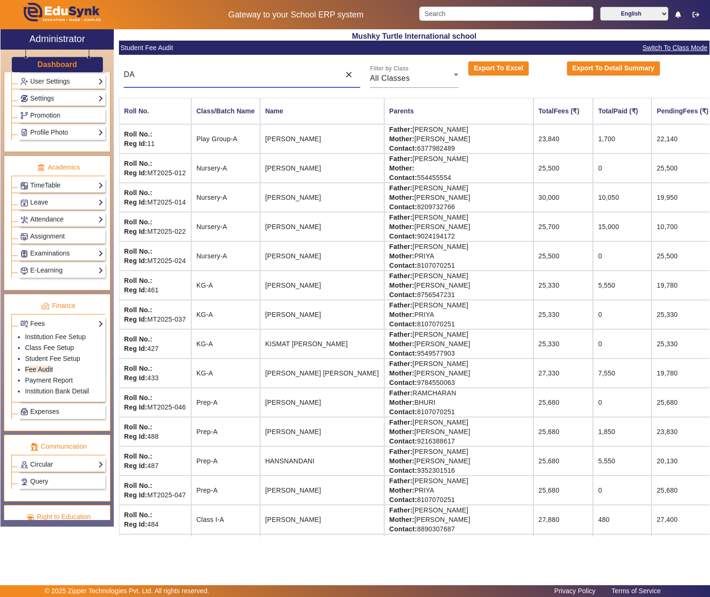
type input "D"
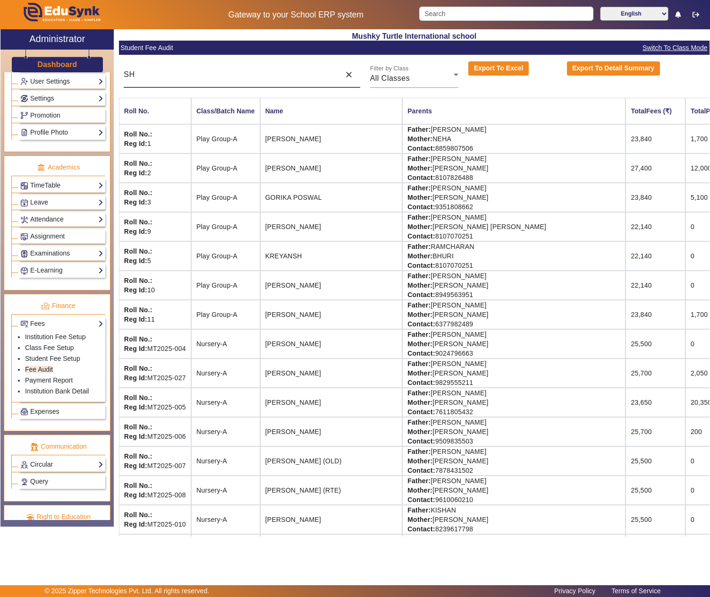
type input "S"
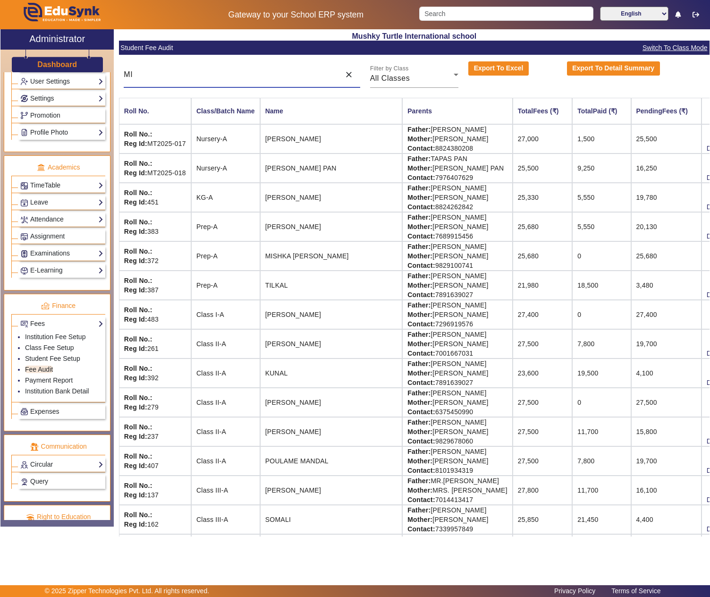
type input "M"
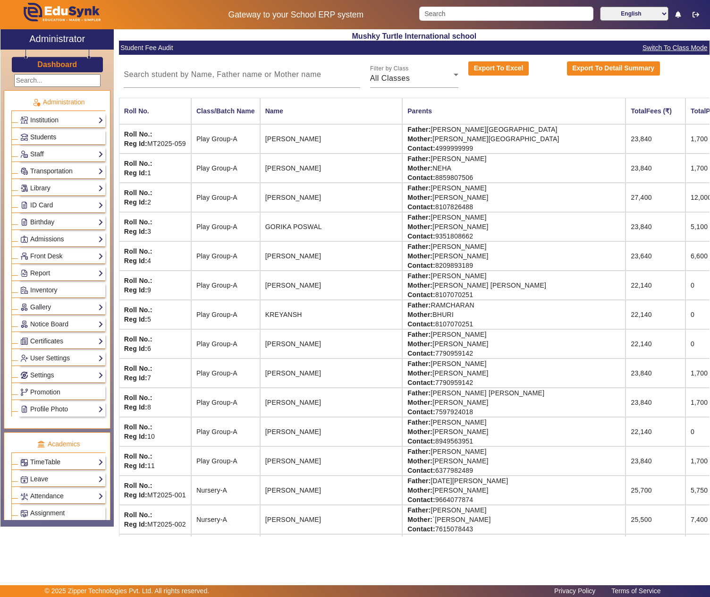
click at [49, 143] on link "Students" at bounding box center [61, 137] width 83 height 11
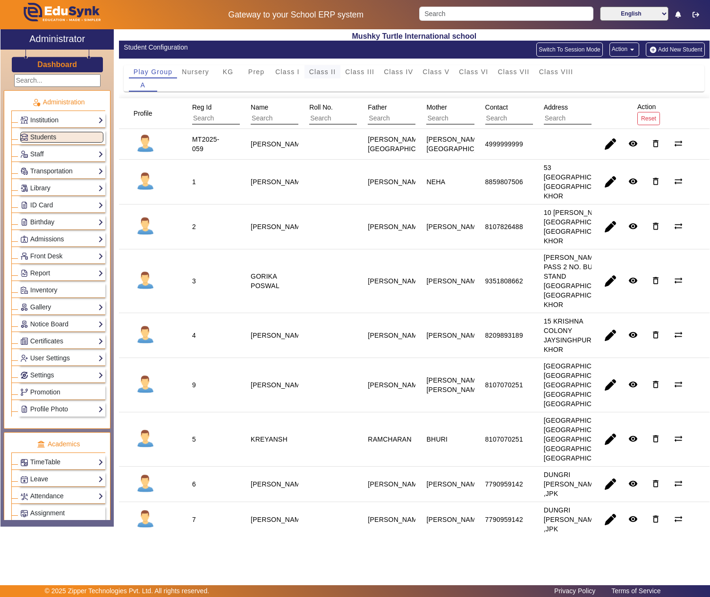
click at [317, 71] on span "Class II" at bounding box center [322, 71] width 27 height 7
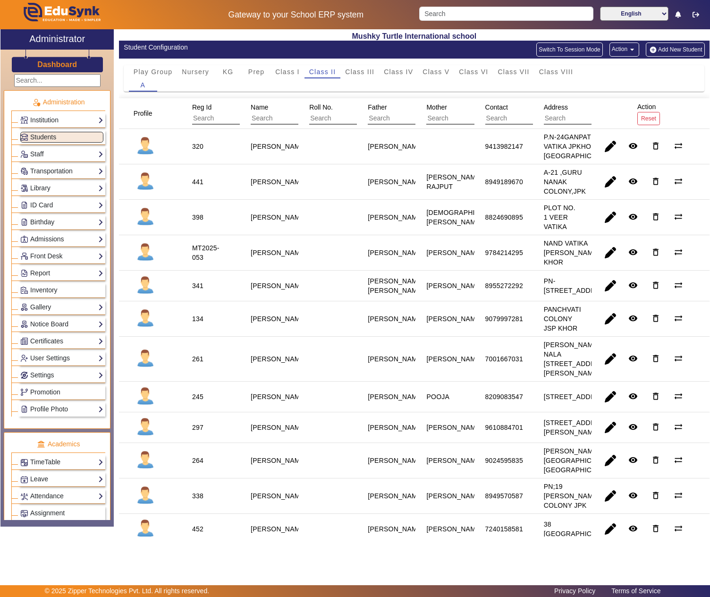
click at [671, 49] on button "Add New Student" at bounding box center [675, 49] width 59 height 14
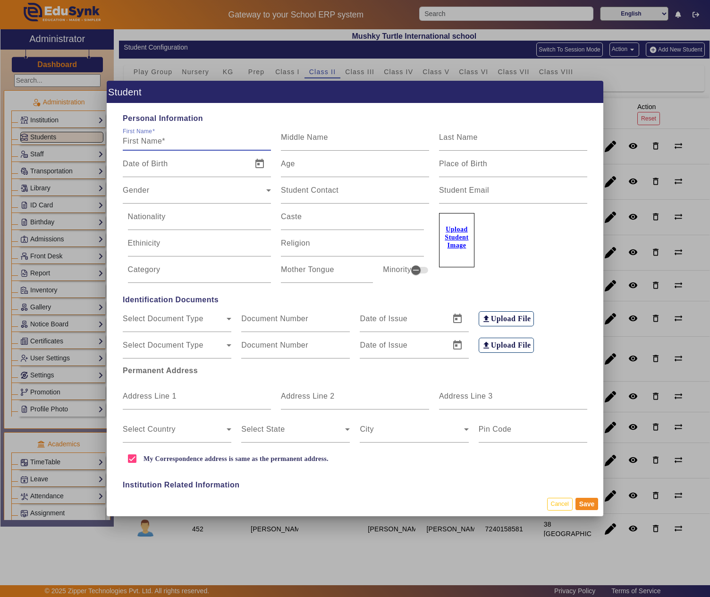
click at [190, 139] on input "First Name" at bounding box center [197, 141] width 148 height 11
type input "s"
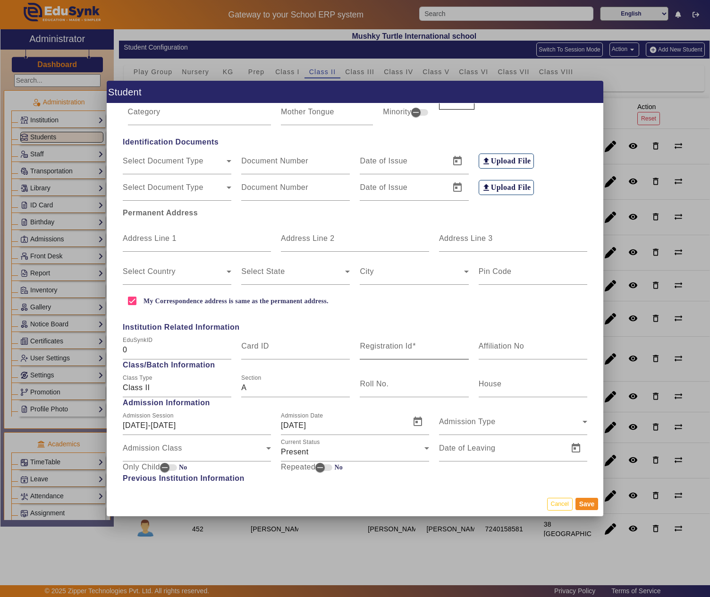
type input "[PERSON_NAME]"
click at [406, 344] on mat-label "Registration Id" at bounding box center [386, 346] width 52 height 8
click at [406, 344] on input "Registration Id" at bounding box center [414, 349] width 109 height 11
click at [397, 336] on div "Registration Id" at bounding box center [414, 346] width 109 height 26
paste input "MT2025-059"
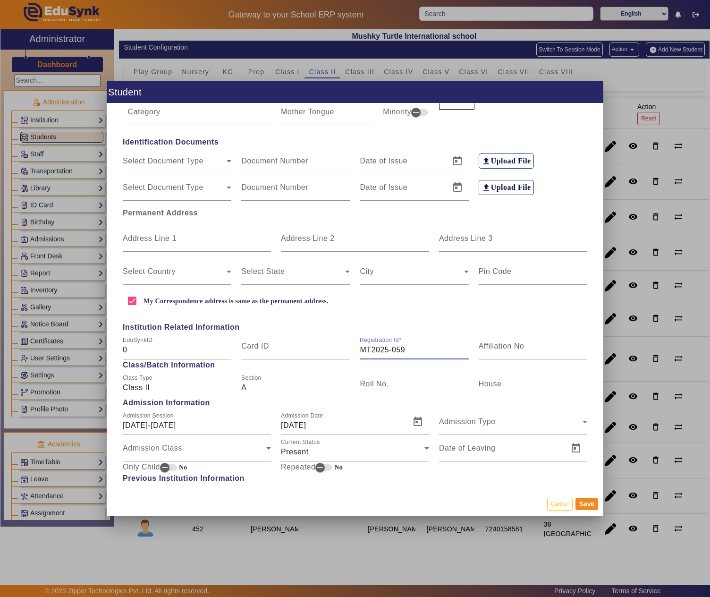
click at [417, 347] on input "MT2025-059" at bounding box center [414, 349] width 109 height 11
type input "MT2025-060"
click at [364, 301] on div "My Correspondence address is same as the permanent address." at bounding box center [355, 300] width 475 height 19
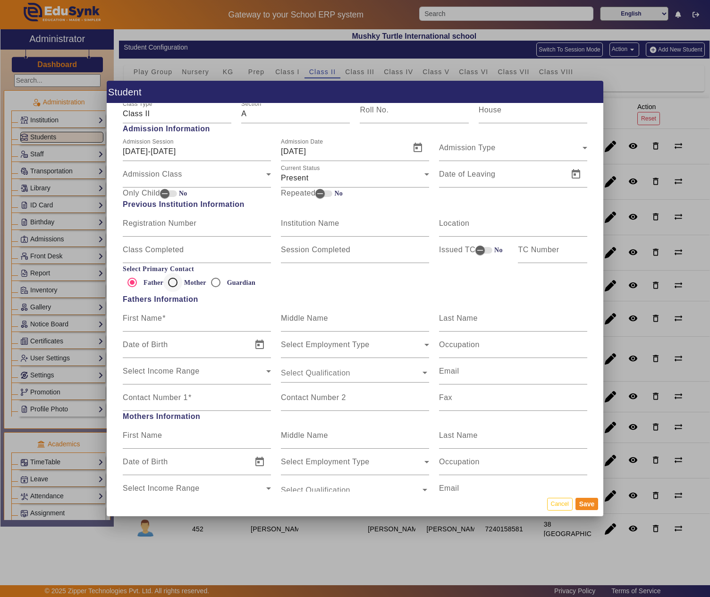
scroll to position [472, 0]
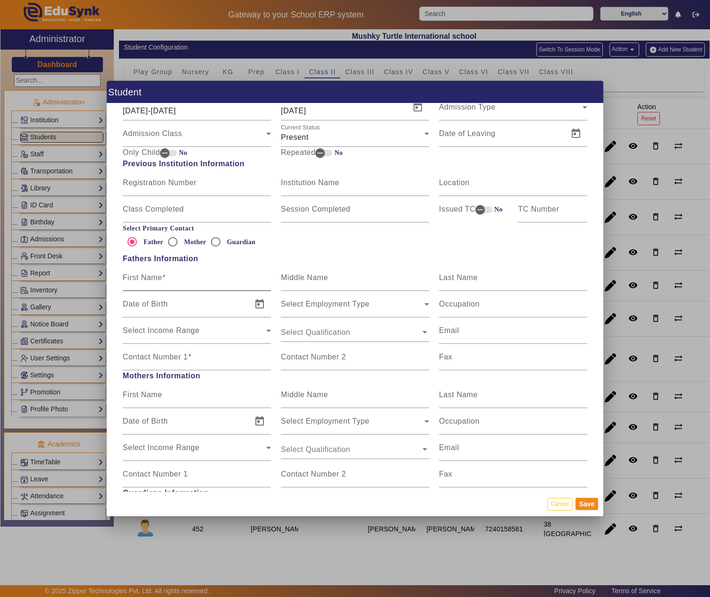
click at [195, 274] on div "First Name" at bounding box center [197, 277] width 148 height 26
type input "m"
type input "MR. DANGI"
click at [182, 350] on div "Contact Number 1" at bounding box center [197, 357] width 148 height 26
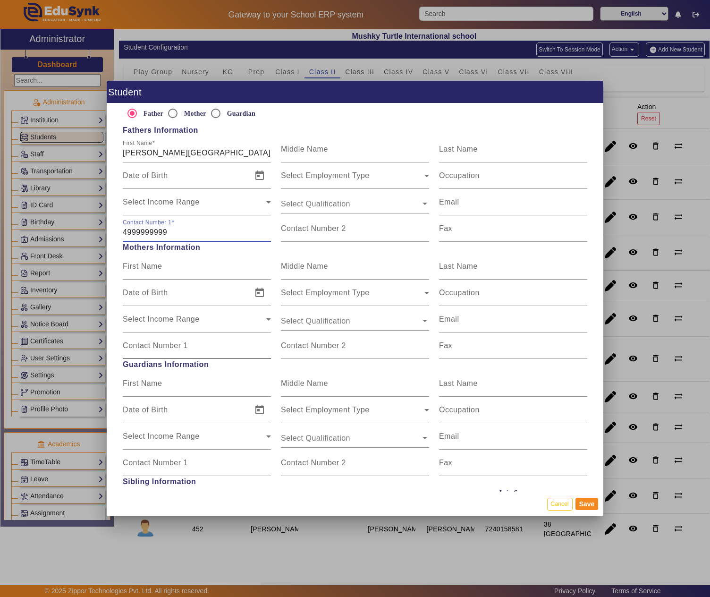
scroll to position [630, 0]
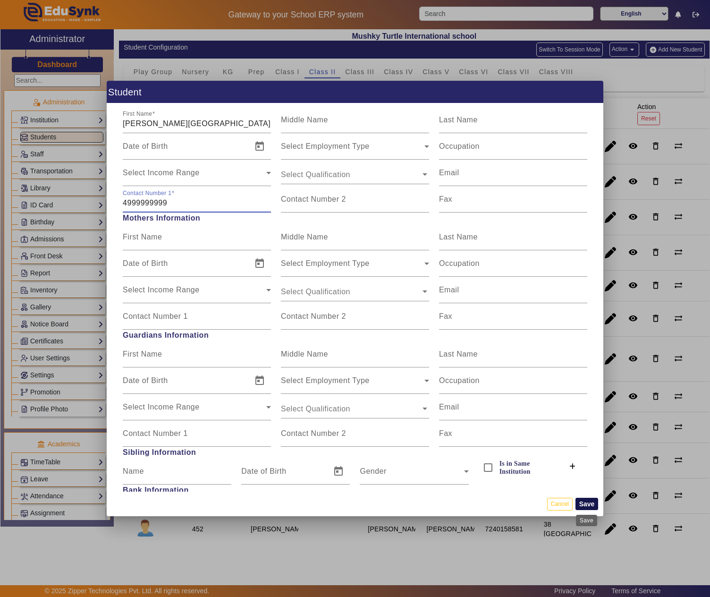
type input "4999999999"
click at [591, 503] on button "Save" at bounding box center [587, 504] width 23 height 12
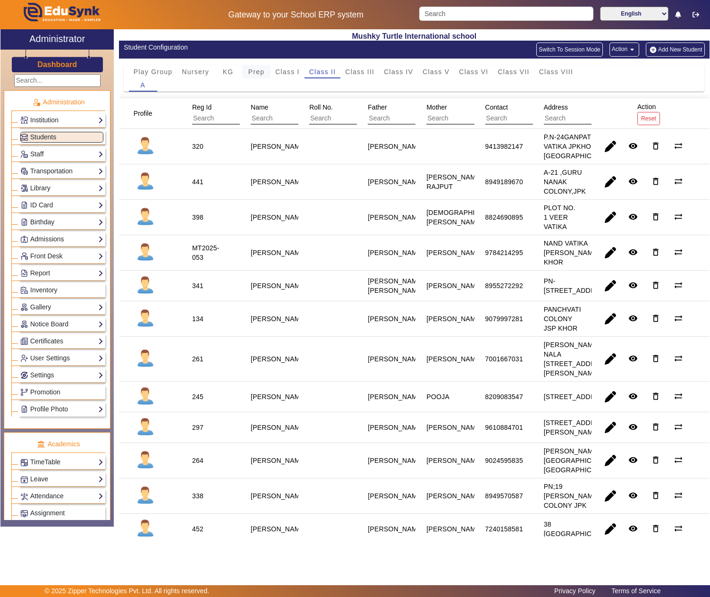
click at [250, 74] on span "Prep" at bounding box center [256, 71] width 17 height 7
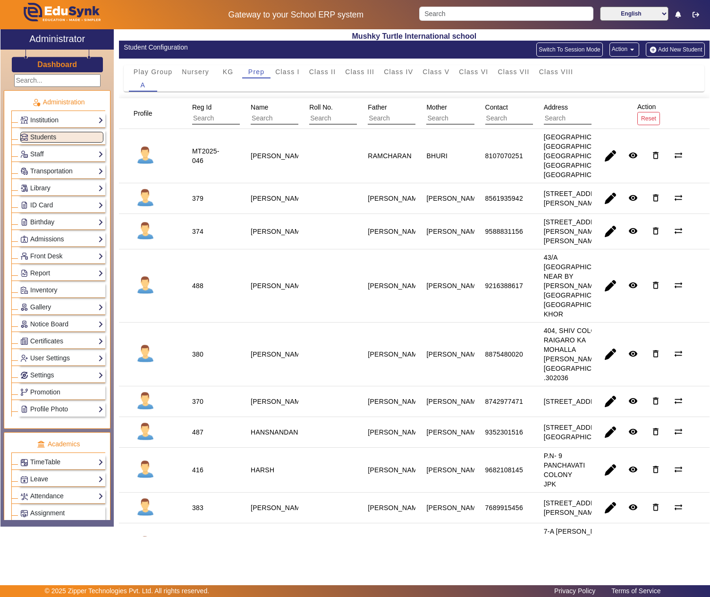
click at [660, 49] on button "Add New Student" at bounding box center [675, 49] width 59 height 14
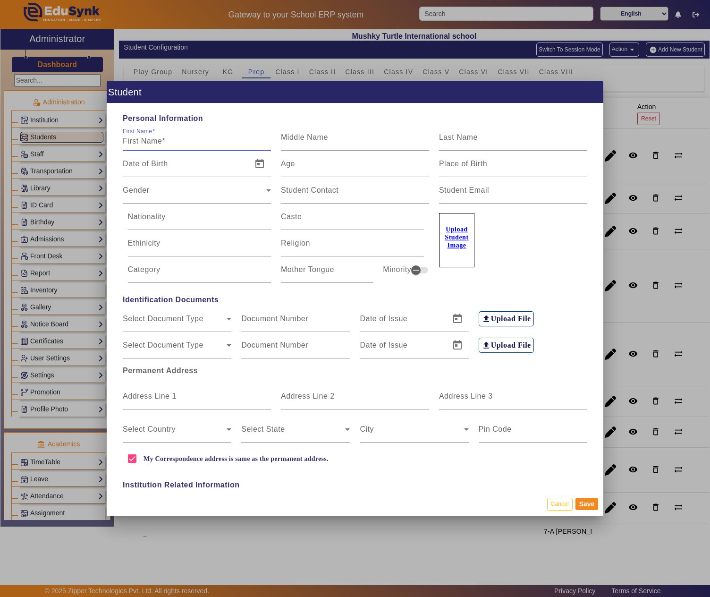
click at [198, 137] on input "First Name" at bounding box center [197, 141] width 148 height 11
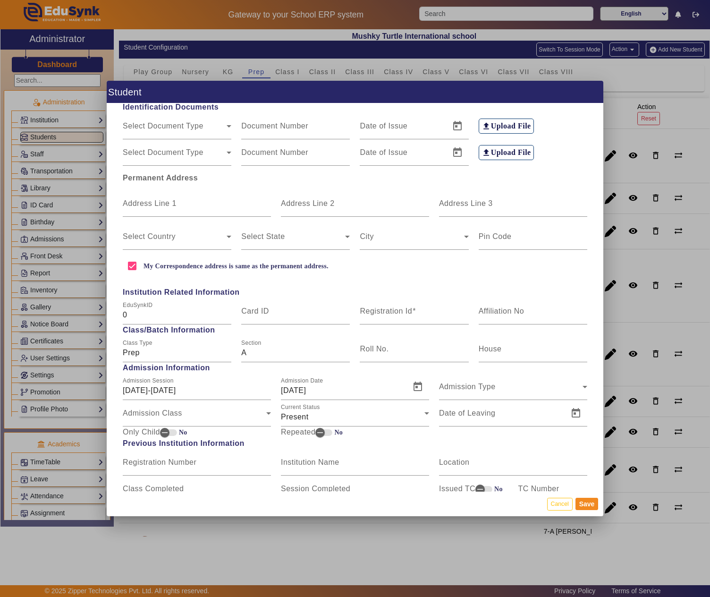
scroll to position [314, 0]
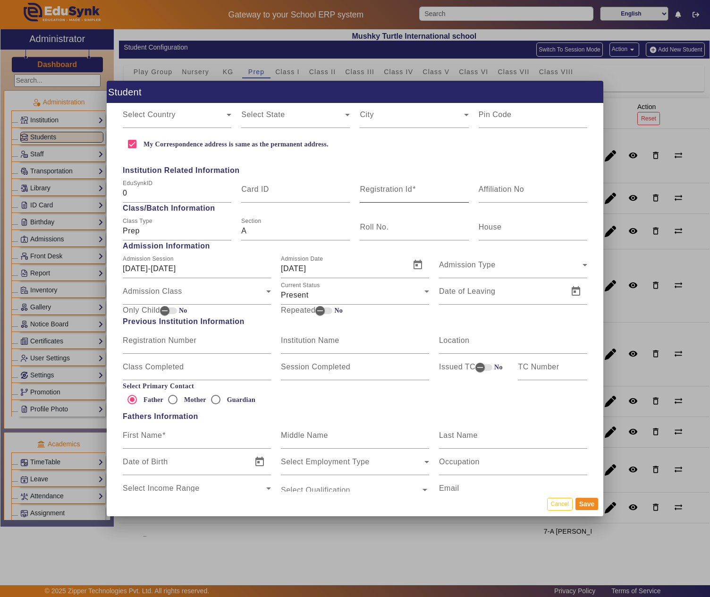
type input "MITRA DANGI"
click at [393, 185] on mat-label "Registration Id" at bounding box center [386, 189] width 52 height 8
click at [393, 187] on input "Registration Id" at bounding box center [414, 192] width 109 height 11
click at [376, 192] on mat-label "Registration Id" at bounding box center [386, 189] width 52 height 8
click at [376, 192] on input "Registration Id" at bounding box center [414, 192] width 109 height 11
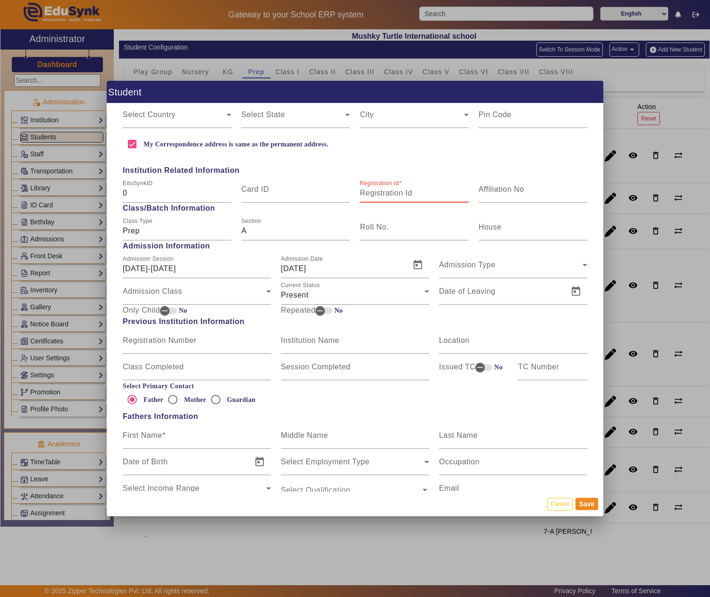
paste input "MT2025-061"
type input "MT2025-061"
click at [155, 445] on div "First Name" at bounding box center [197, 435] width 148 height 26
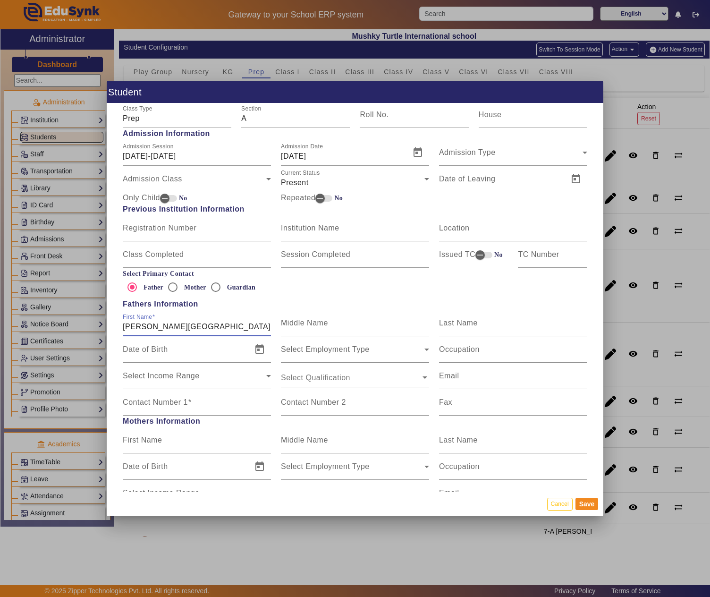
scroll to position [472, 0]
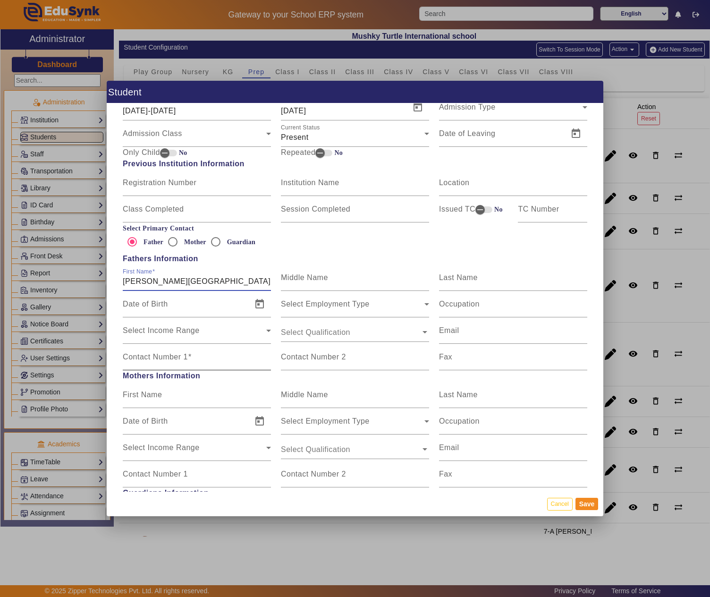
type input "MR. DANGI"
click at [174, 359] on mat-label "Contact Number 1" at bounding box center [155, 357] width 65 height 8
click at [174, 359] on input "Contact Number 1" at bounding box center [197, 360] width 148 height 11
type input "4999999999"
click at [588, 501] on button "Save" at bounding box center [587, 504] width 23 height 12
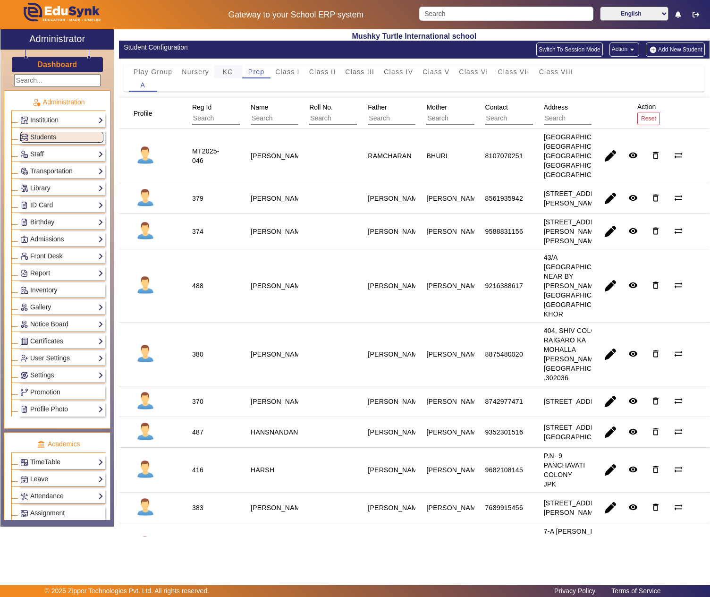
click at [229, 72] on span "KG" at bounding box center [228, 71] width 11 height 7
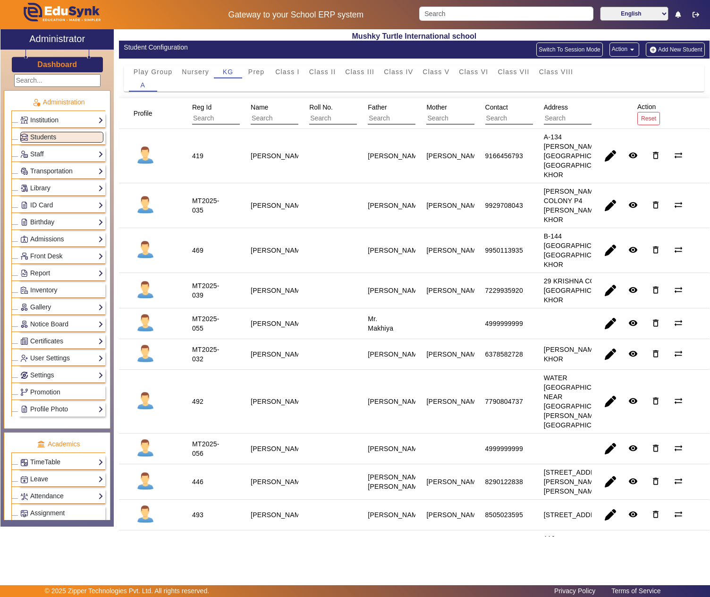
click at [664, 48] on button "Add New Student" at bounding box center [675, 49] width 59 height 14
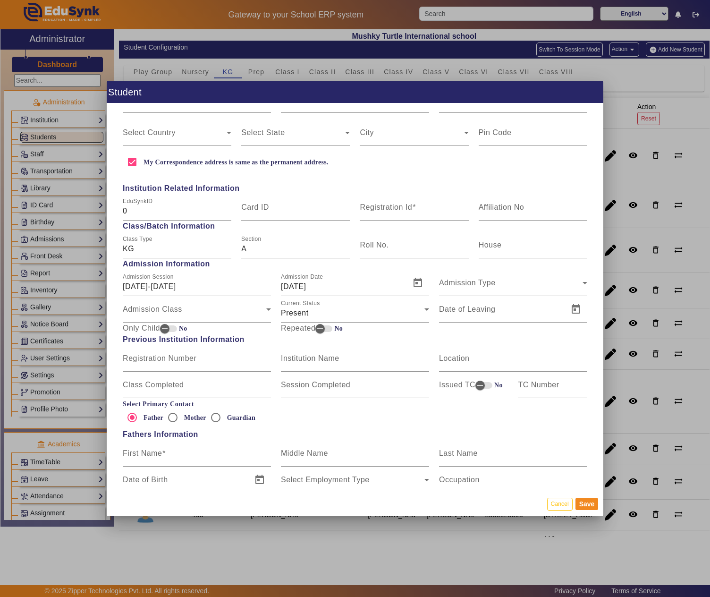
scroll to position [314, 0]
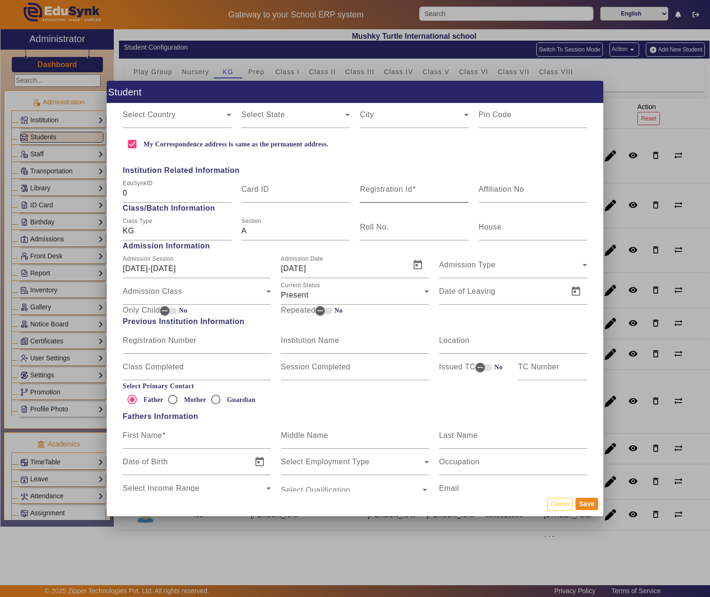
type input "CHITRA DANGI"
click at [396, 188] on mat-label "Registration Id" at bounding box center [386, 189] width 52 height 8
click at [396, 188] on input "Registration Id" at bounding box center [414, 192] width 109 height 11
paste input "MT2025-062"
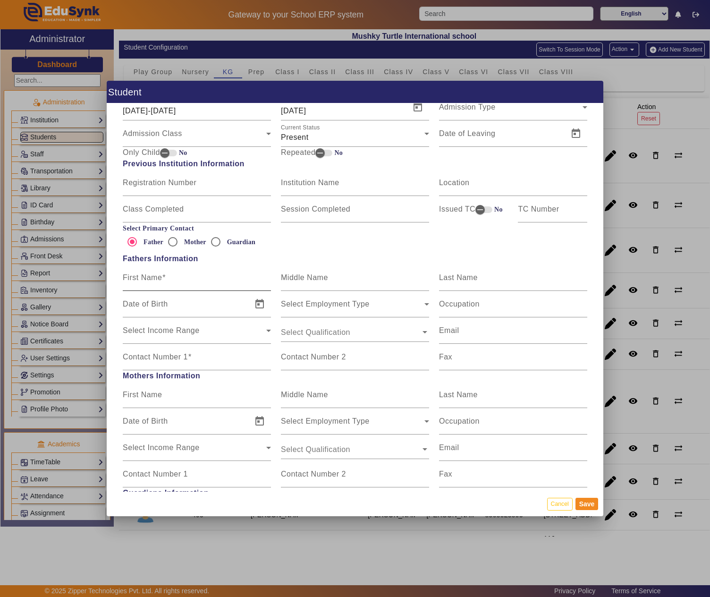
type input "MT2025-062"
click at [167, 278] on input "First Name" at bounding box center [197, 281] width 148 height 11
type input "MR DANGI"
click at [163, 367] on div "Contact Number 1" at bounding box center [197, 357] width 148 height 26
type input "4999999999"
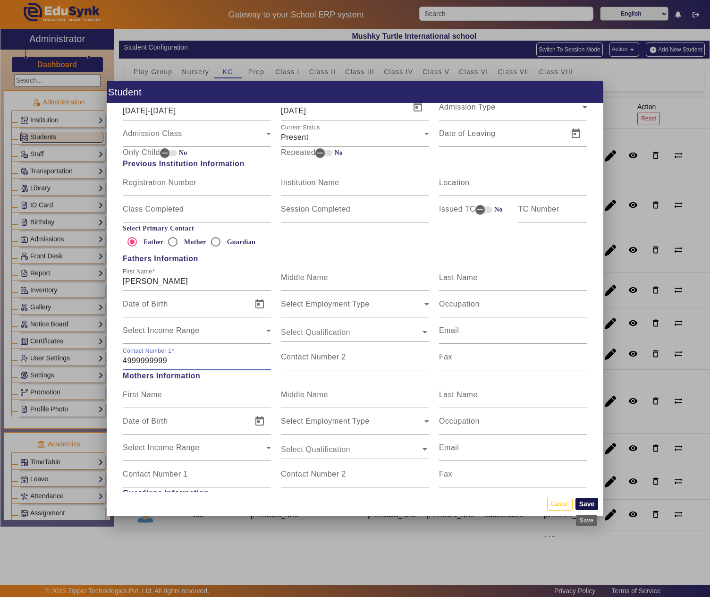
click at [588, 505] on button "Save" at bounding box center [587, 504] width 23 height 12
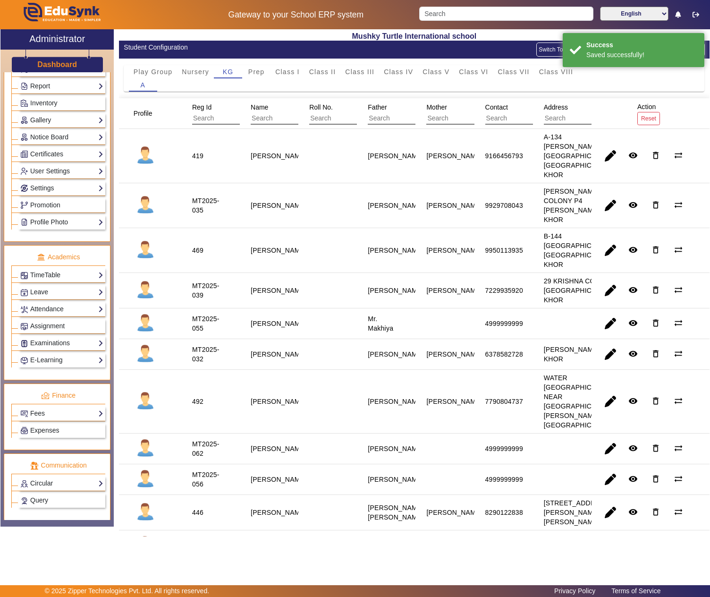
scroll to position [286, 0]
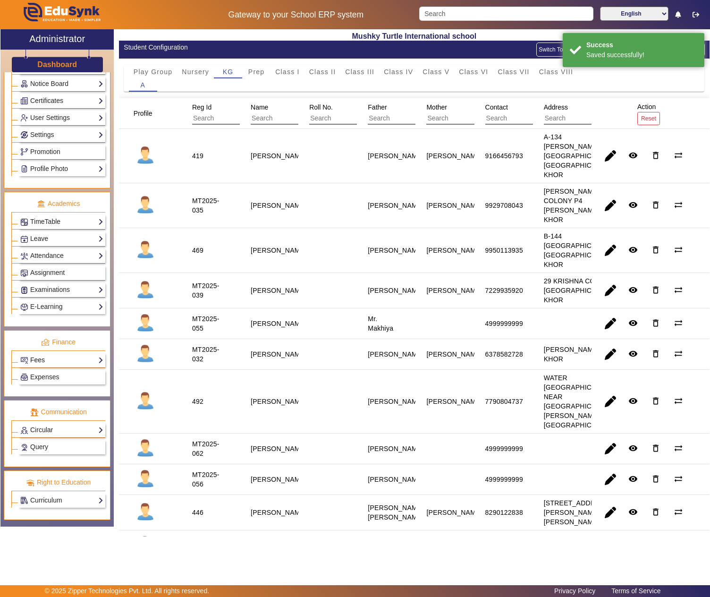
click at [36, 355] on link "Fees" at bounding box center [61, 360] width 83 height 11
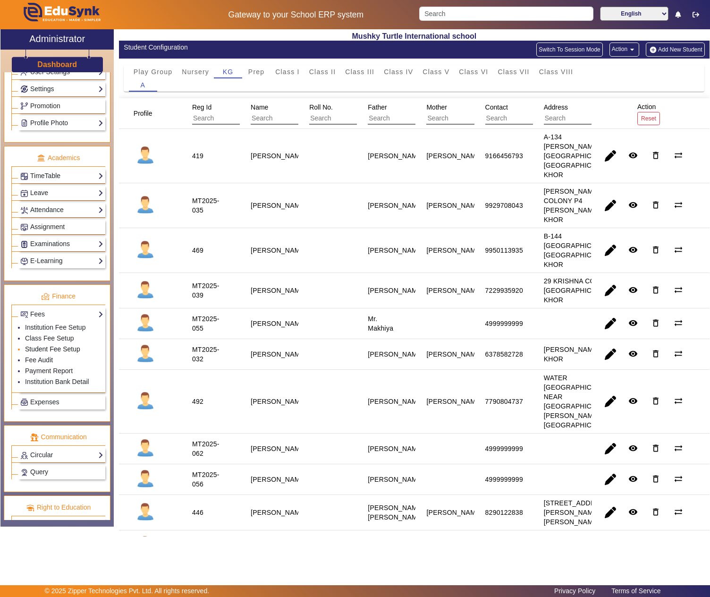
click at [55, 353] on link "Student Fee Setup" at bounding box center [52, 349] width 55 height 8
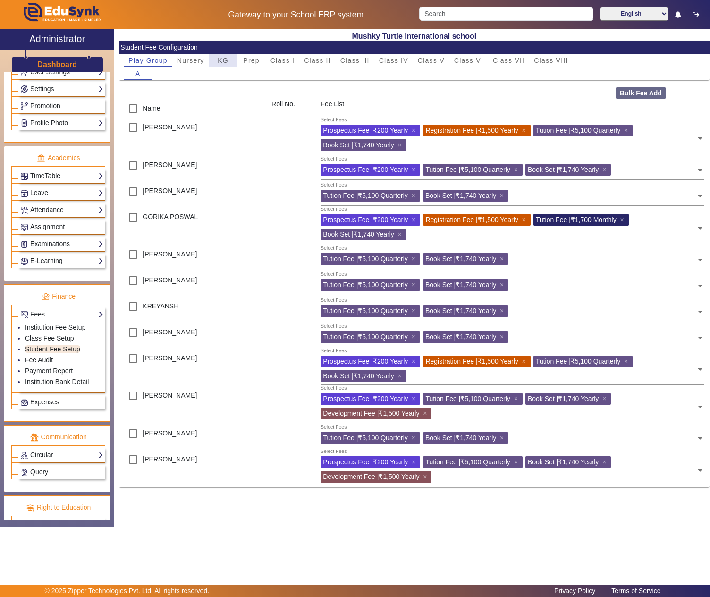
click at [227, 58] on span "KG" at bounding box center [223, 60] width 11 height 7
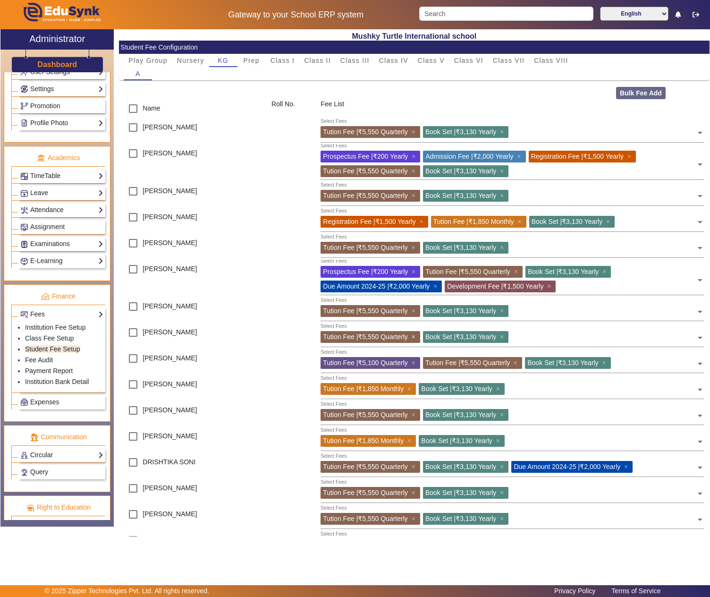
click at [415, 333] on span "×" at bounding box center [415, 337] width 6 height 8
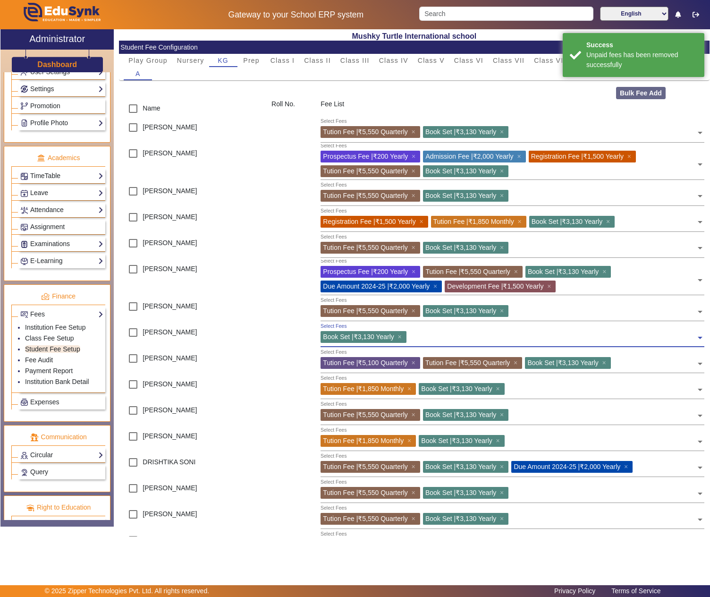
click at [423, 333] on input "text" at bounding box center [552, 335] width 287 height 9
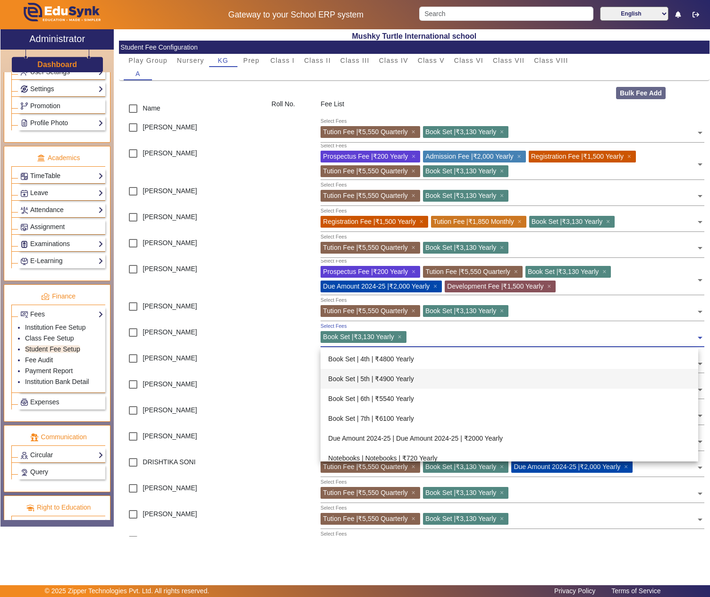
scroll to position [314, 0]
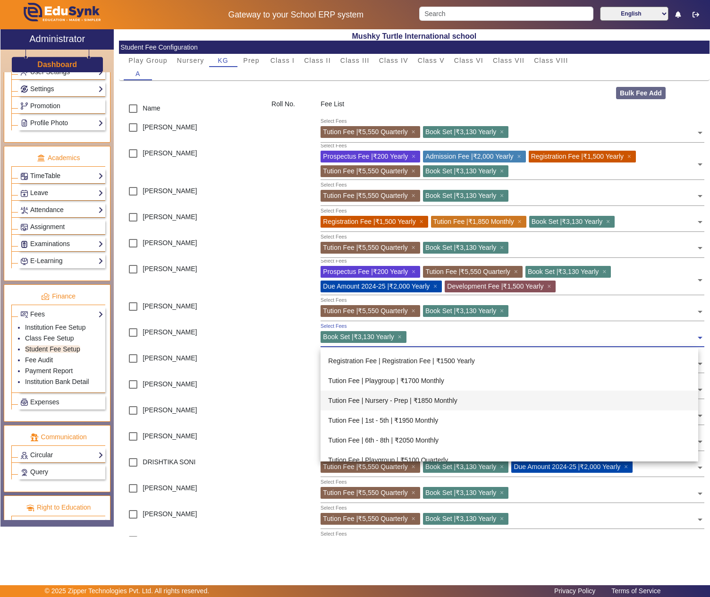
click at [413, 403] on div "Tution Fee | Nursery - Prep | ₹1850 Monthly" at bounding box center [510, 401] width 378 height 20
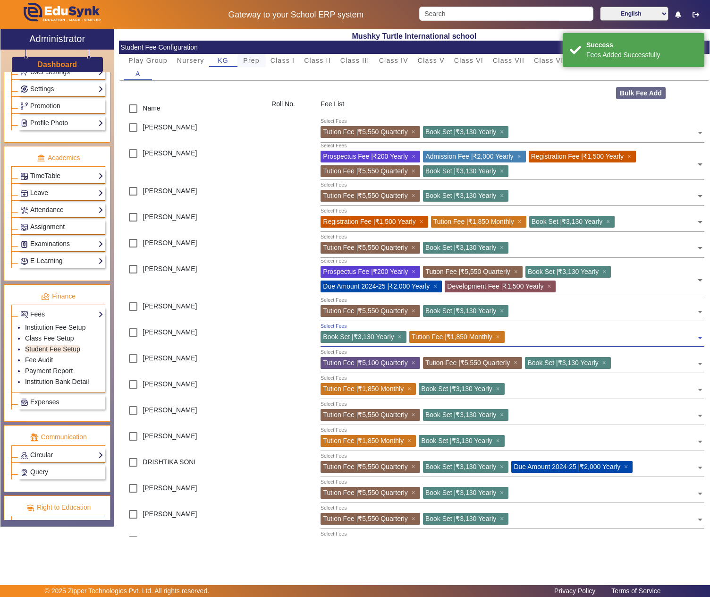
click at [255, 64] on span "Prep" at bounding box center [251, 60] width 17 height 7
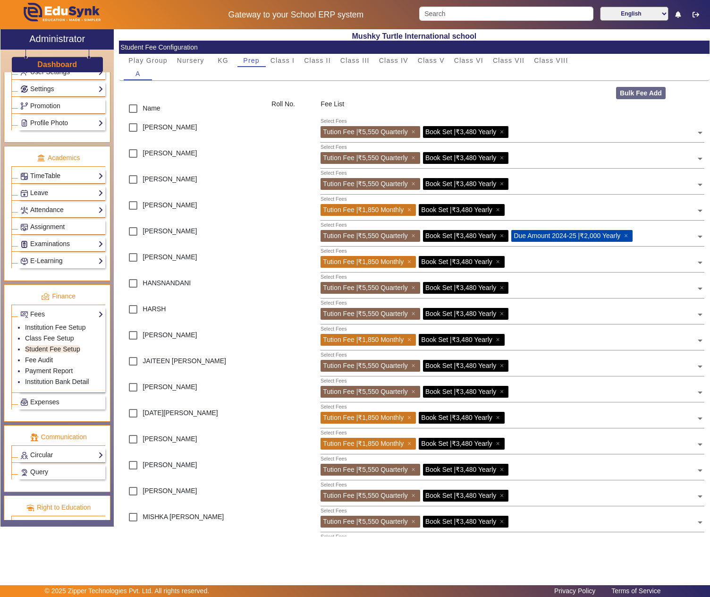
scroll to position [158, 0]
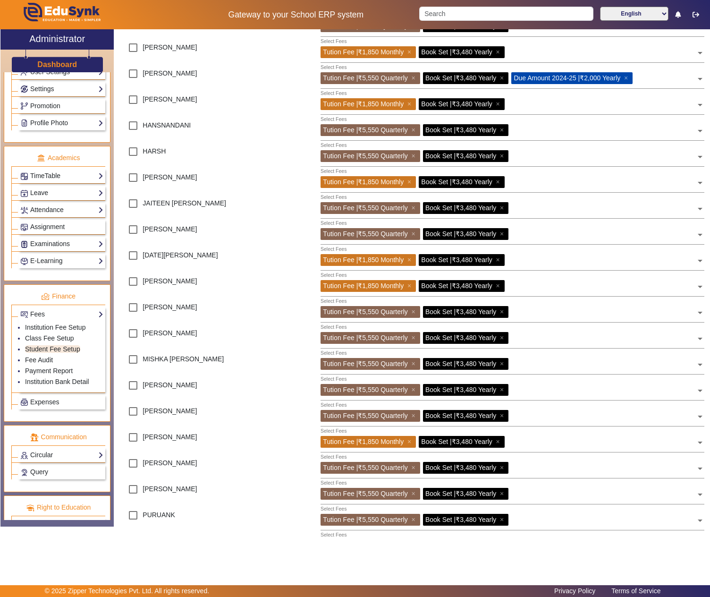
click at [572, 394] on div at bounding box center [603, 391] width 185 height 15
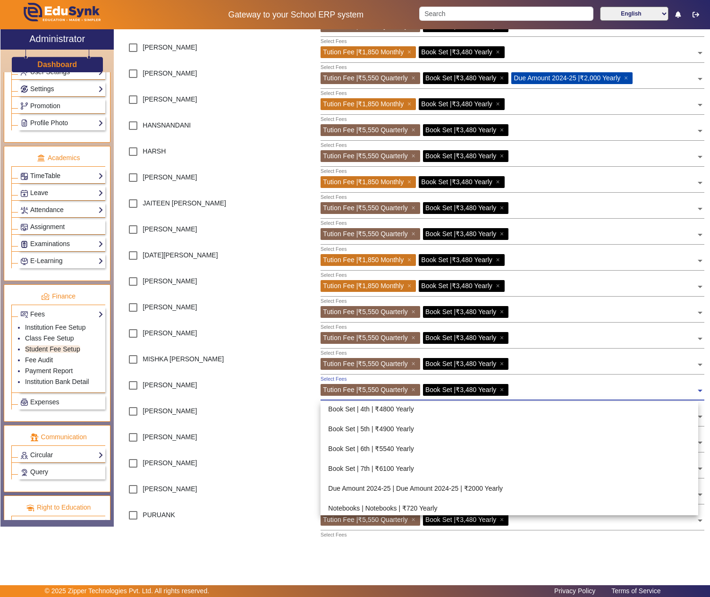
scroll to position [314, 0]
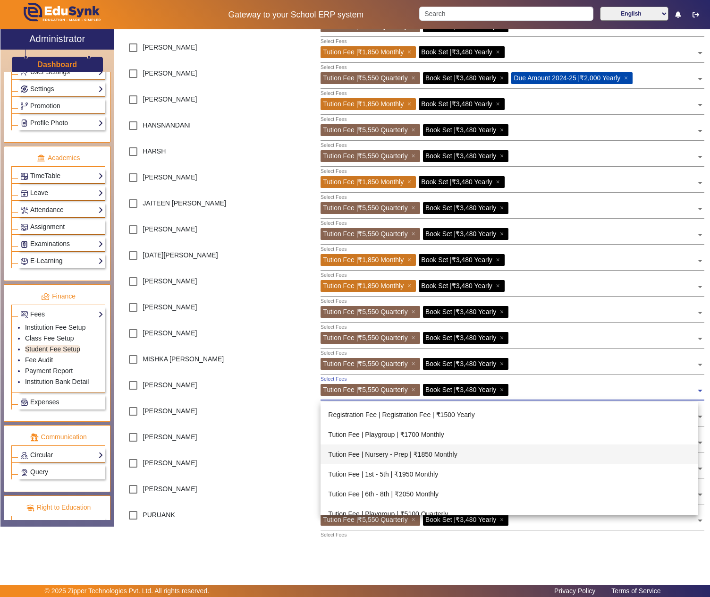
click at [511, 450] on div "Tution Fee | Nursery - Prep | ₹1850 Monthly" at bounding box center [510, 454] width 378 height 20
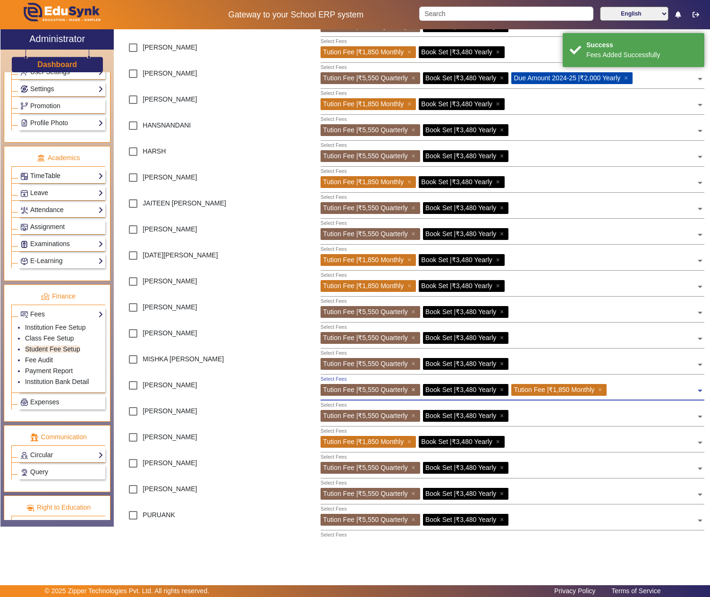
click at [412, 388] on span "×" at bounding box center [415, 390] width 6 height 8
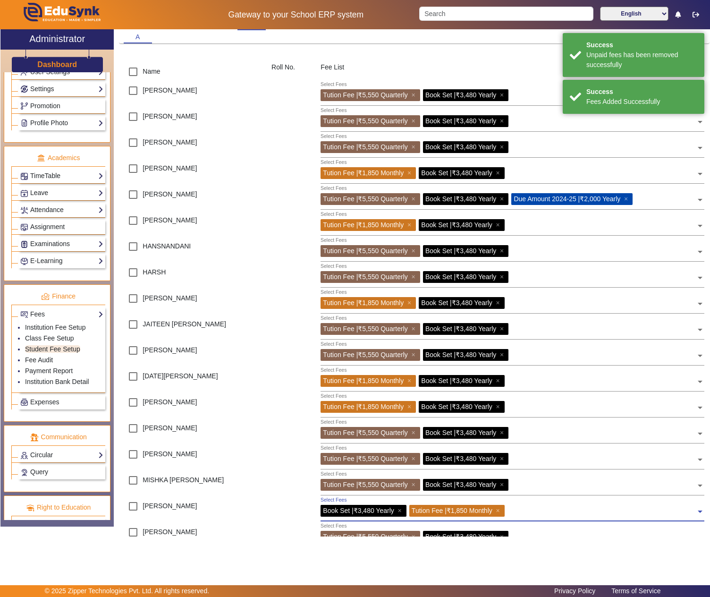
scroll to position [0, 0]
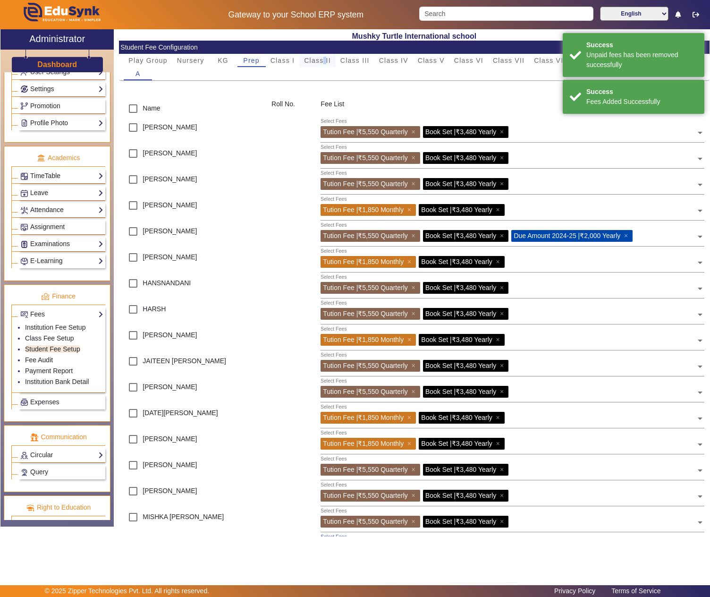
click at [325, 60] on span "Class II" at bounding box center [317, 60] width 27 height 7
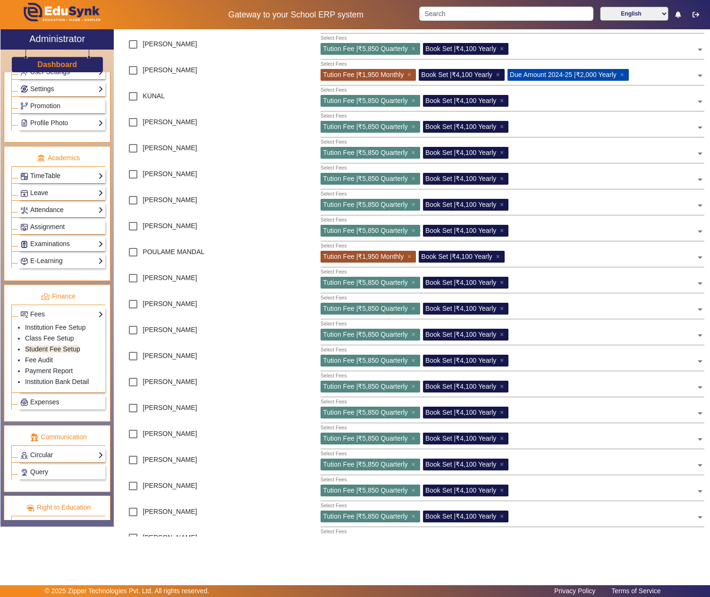
scroll to position [472, 0]
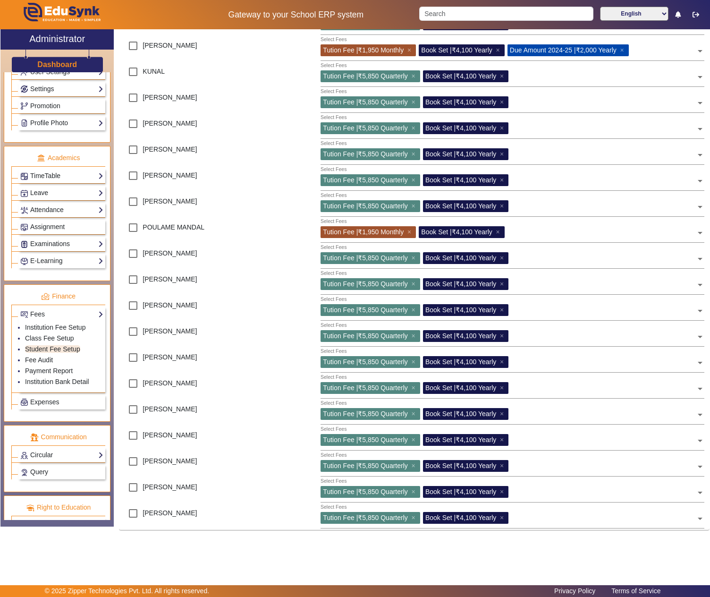
click at [546, 462] on input "text" at bounding box center [603, 464] width 185 height 9
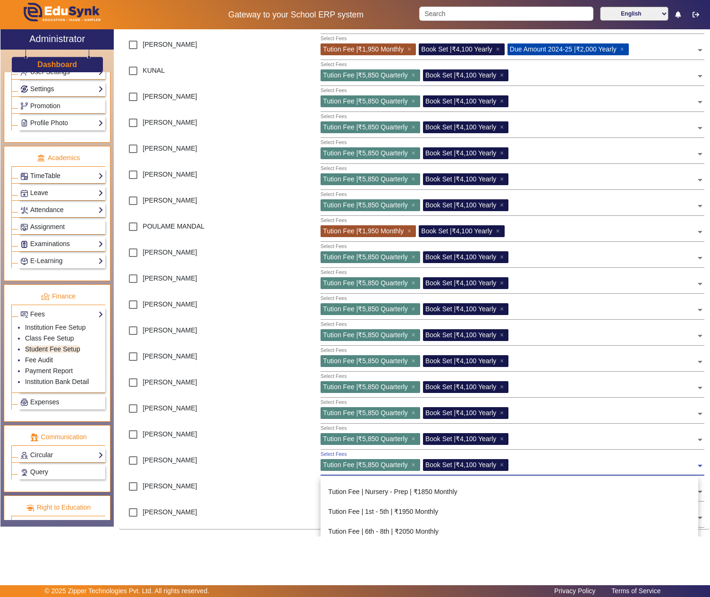
scroll to position [382, 0]
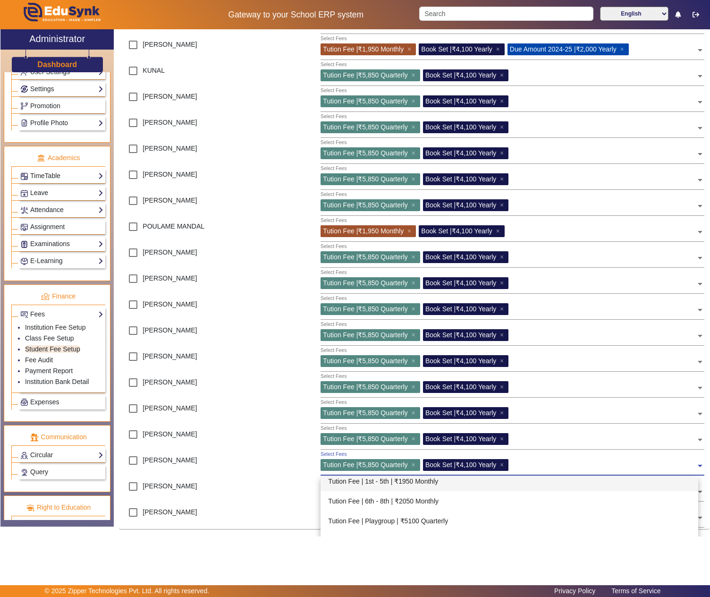
click at [448, 484] on div "Tution Fee | 1st - 5th | ₹1950 Monthly" at bounding box center [510, 481] width 378 height 20
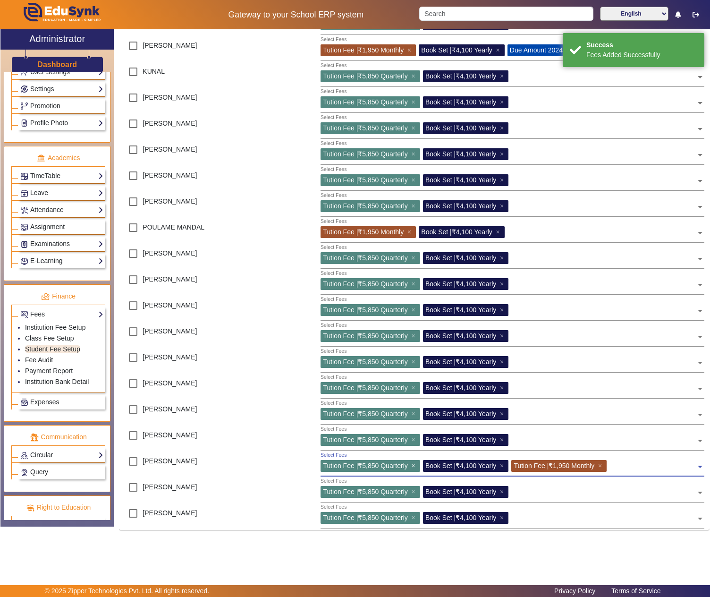
click at [412, 465] on span "×" at bounding box center [415, 466] width 6 height 8
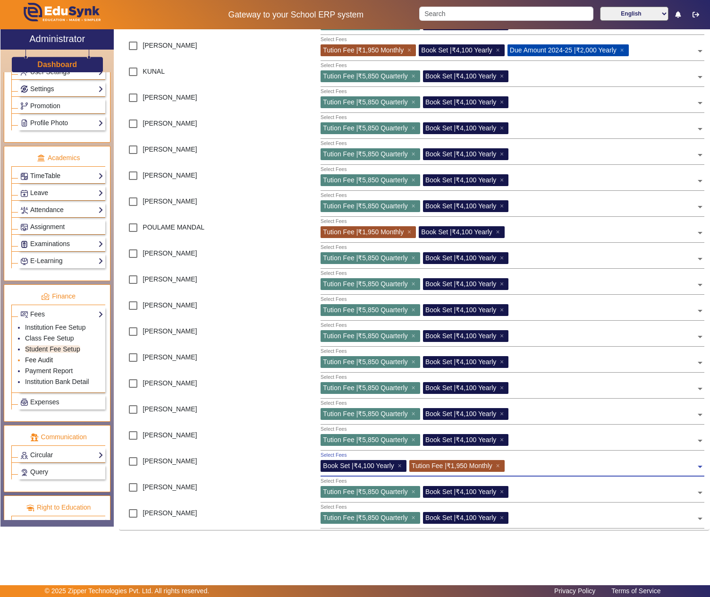
click at [48, 364] on link "Fee Audit" at bounding box center [39, 360] width 28 height 8
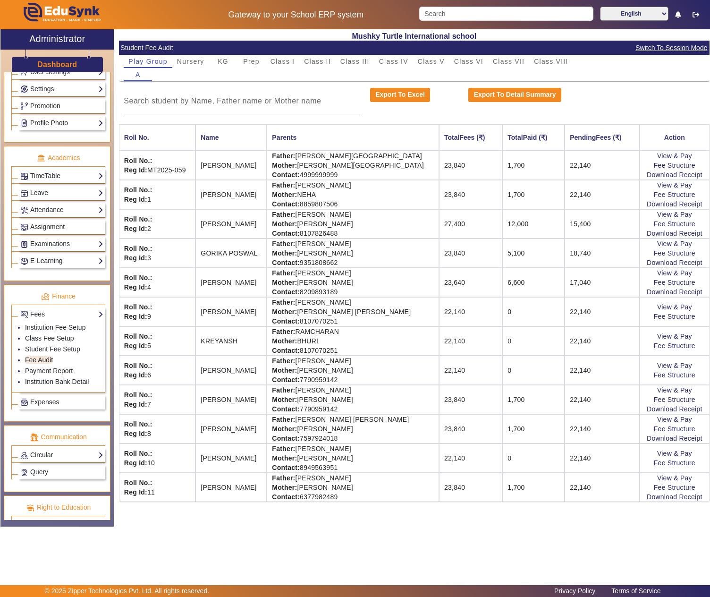
click at [695, 42] on span "Switch To Session Mode" at bounding box center [671, 47] width 73 height 11
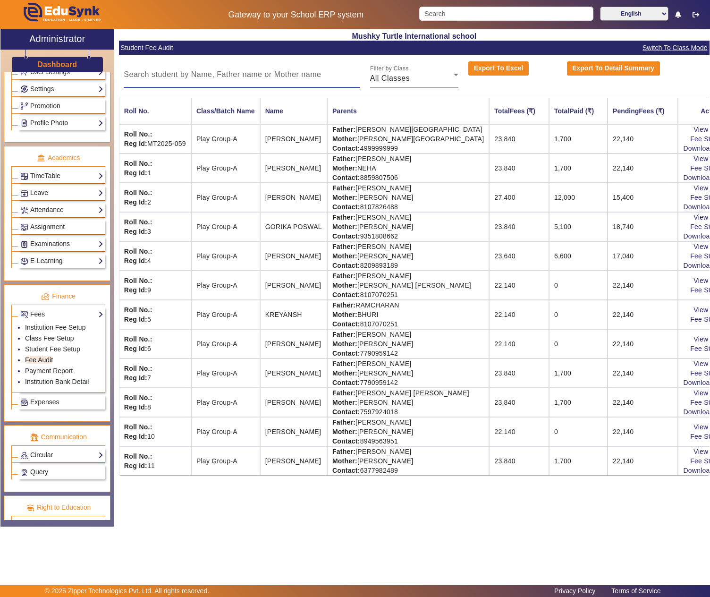
click at [229, 76] on input at bounding box center [242, 74] width 236 height 11
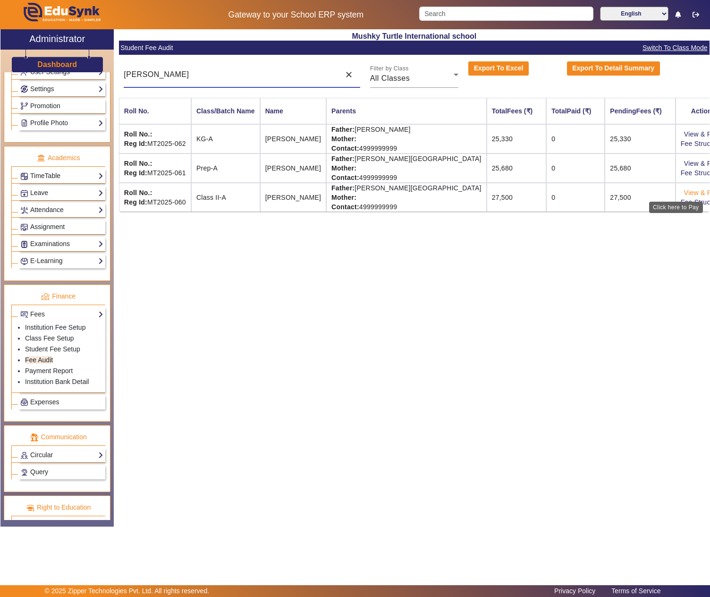
type input "DANGI"
click at [684, 194] on link "View & Pay" at bounding box center [701, 193] width 35 height 8
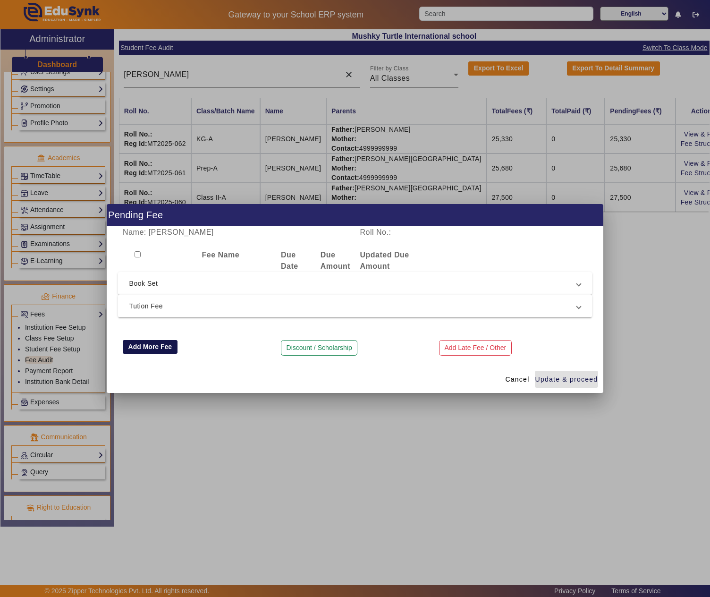
click at [157, 342] on button "Add More Fee" at bounding box center [150, 347] width 55 height 14
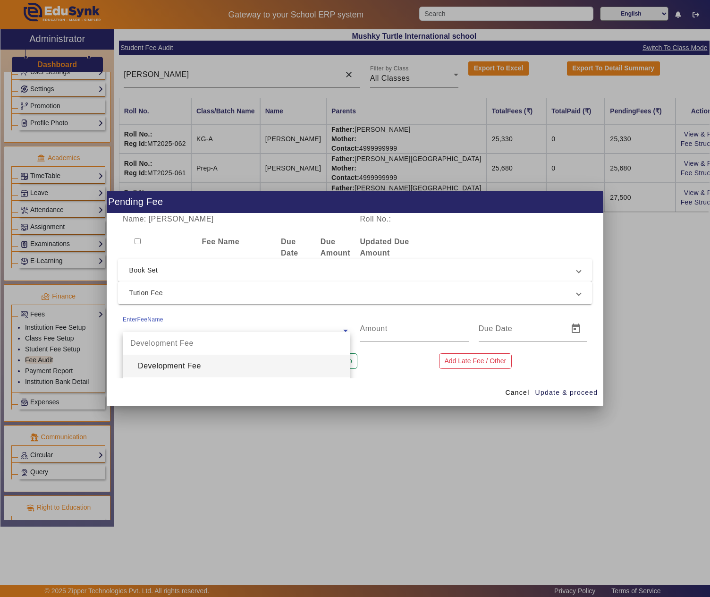
click at [161, 328] on input "text" at bounding box center [236, 330] width 227 height 11
type input "PROS"
type input "200"
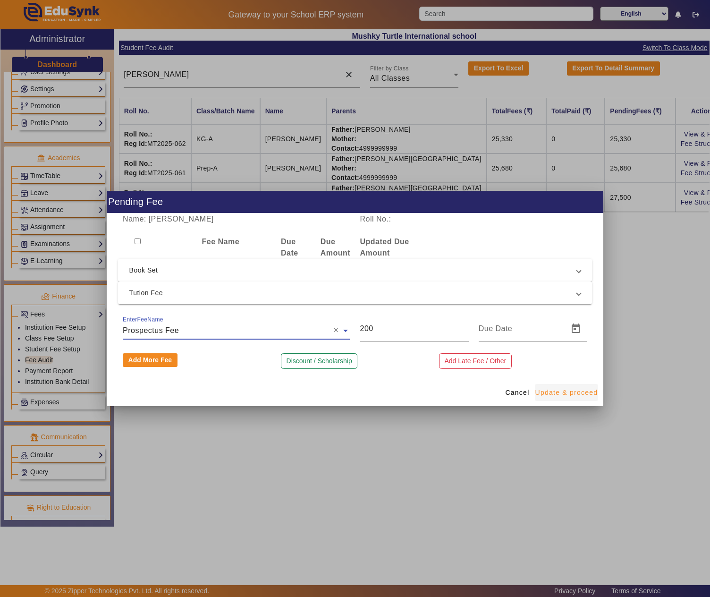
click at [556, 387] on span "button" at bounding box center [567, 392] width 64 height 23
type input "18/08/2025"
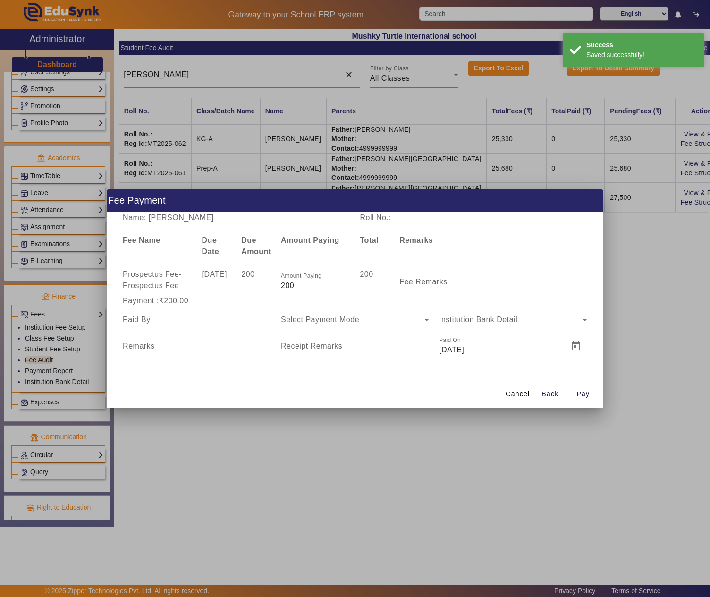
click at [147, 319] on input at bounding box center [197, 319] width 148 height 11
type input "MR DANGI"
click at [358, 309] on div "Select Payment Mode" at bounding box center [355, 319] width 148 height 26
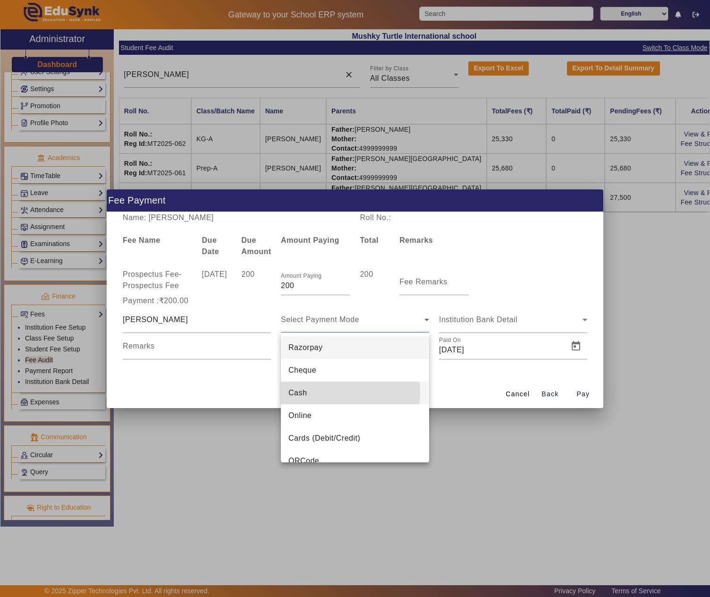
click at [318, 392] on mat-option "Cash" at bounding box center [355, 393] width 148 height 23
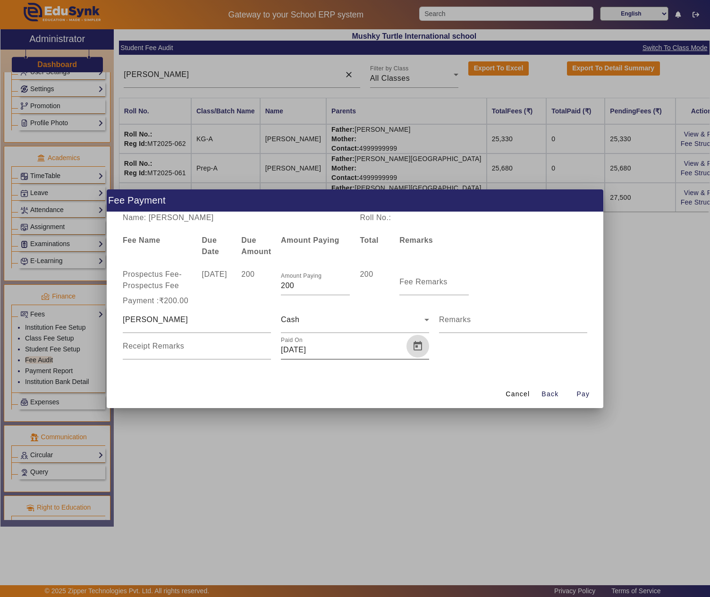
click at [421, 346] on span "Open calendar" at bounding box center [418, 346] width 23 height 23
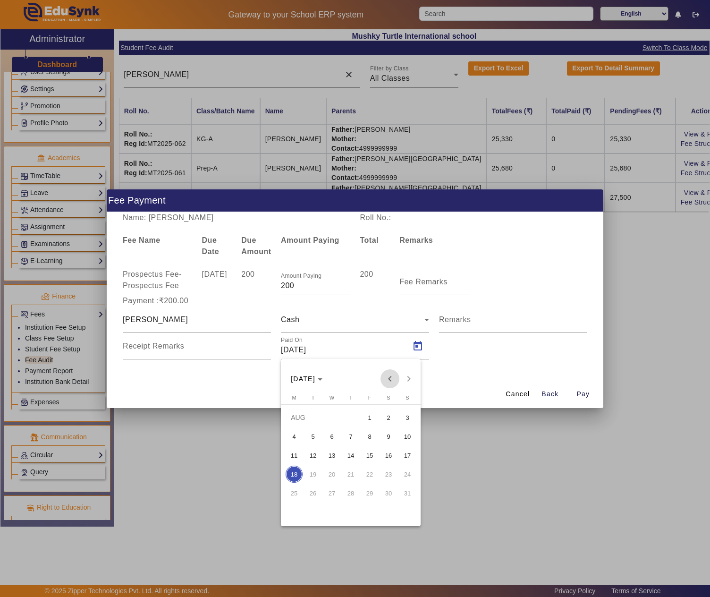
click at [389, 380] on span "Previous month" at bounding box center [390, 378] width 19 height 19
click at [305, 493] on span "22" at bounding box center [313, 492] width 17 height 17
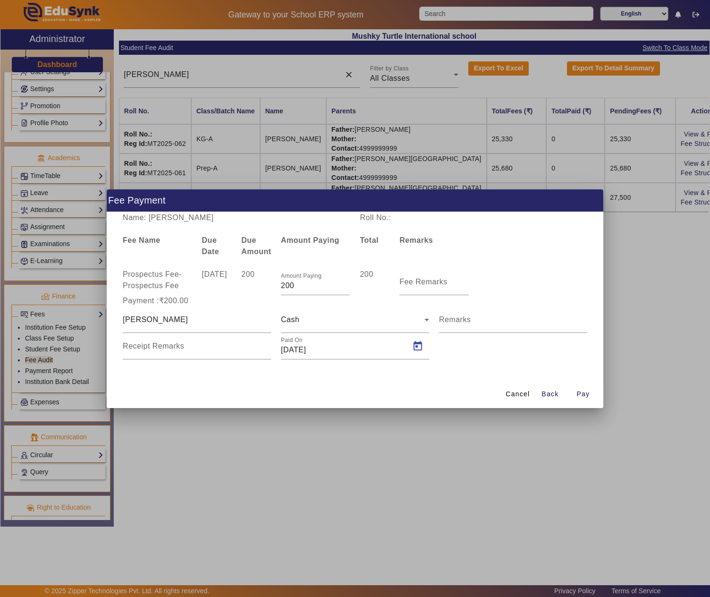
type input "22/07/2025"
click at [580, 390] on span "Pay" at bounding box center [583, 394] width 13 height 10
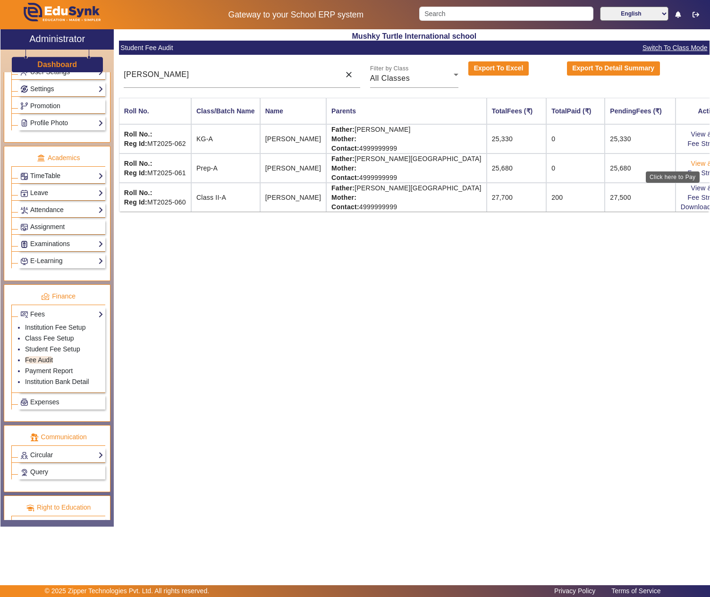
click at [691, 164] on link "View & Pay" at bounding box center [708, 164] width 35 height 8
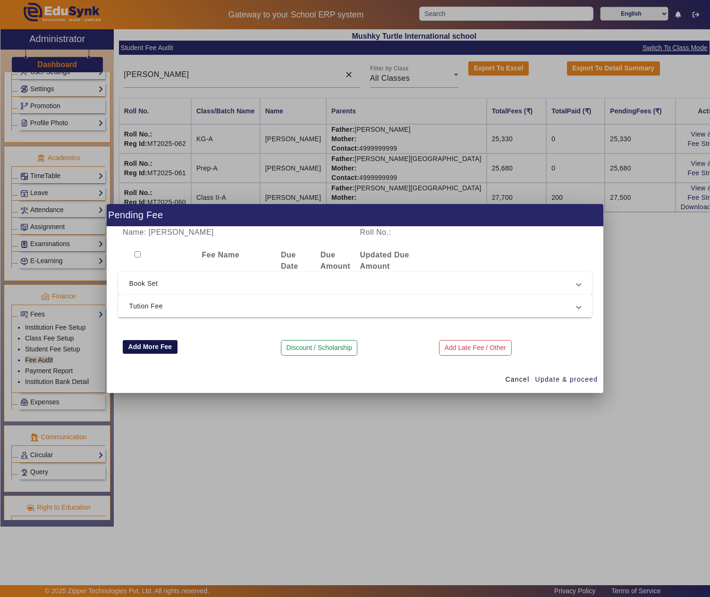
click at [148, 346] on button "Add More Fee" at bounding box center [150, 347] width 55 height 14
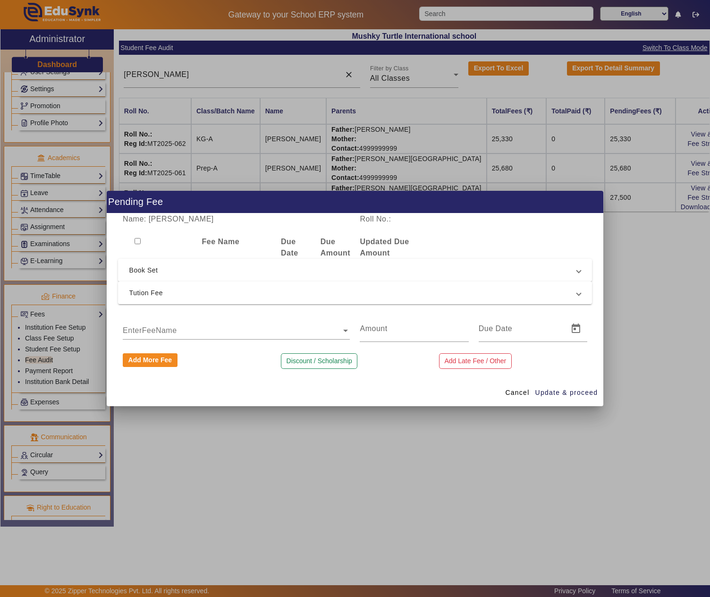
click at [235, 320] on div "EnterFeeName" at bounding box center [232, 321] width 219 height 13
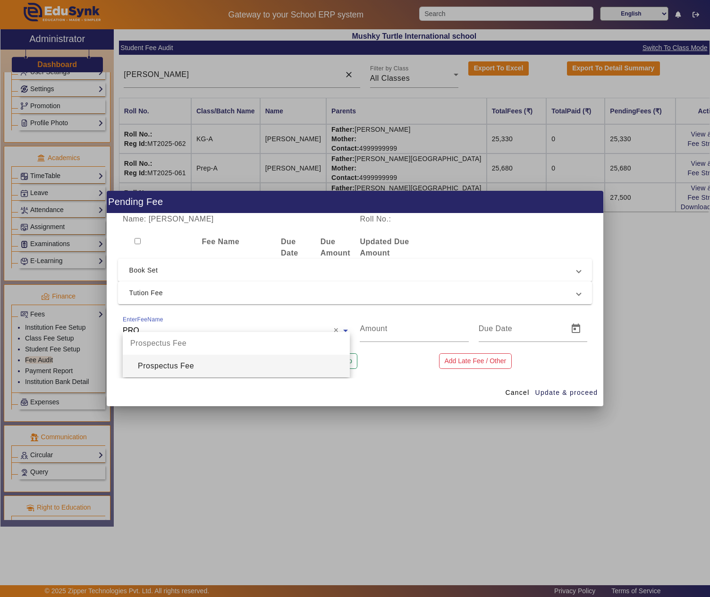
type input "PROS"
type input "200"
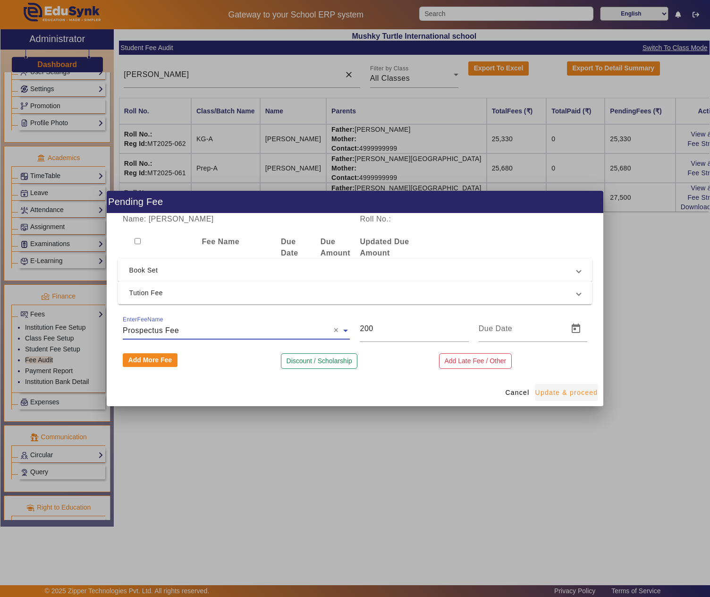
click at [576, 392] on span "Update & proceed" at bounding box center [566, 393] width 63 height 10
type input "18/08/2025"
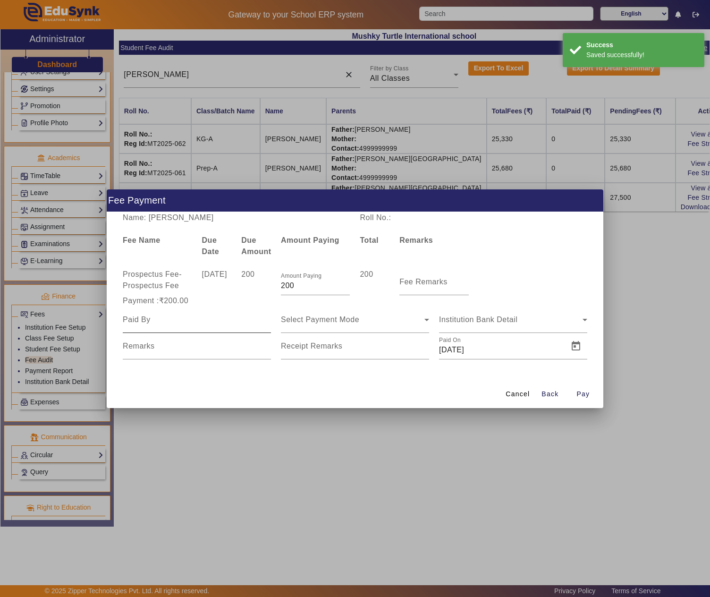
click at [196, 317] on input at bounding box center [197, 319] width 148 height 11
type input "MR DANGI"
click at [318, 312] on div "Select Payment Mode" at bounding box center [355, 319] width 148 height 26
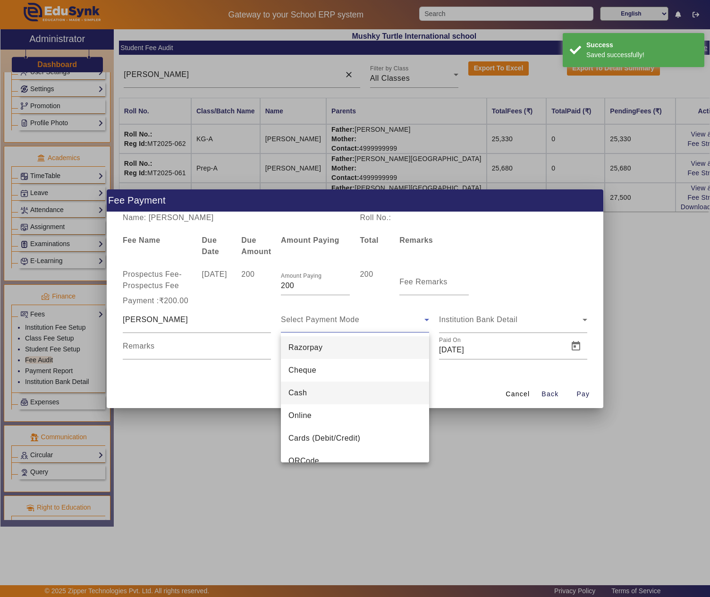
click at [306, 393] on span "Cash" at bounding box center [298, 392] width 18 height 11
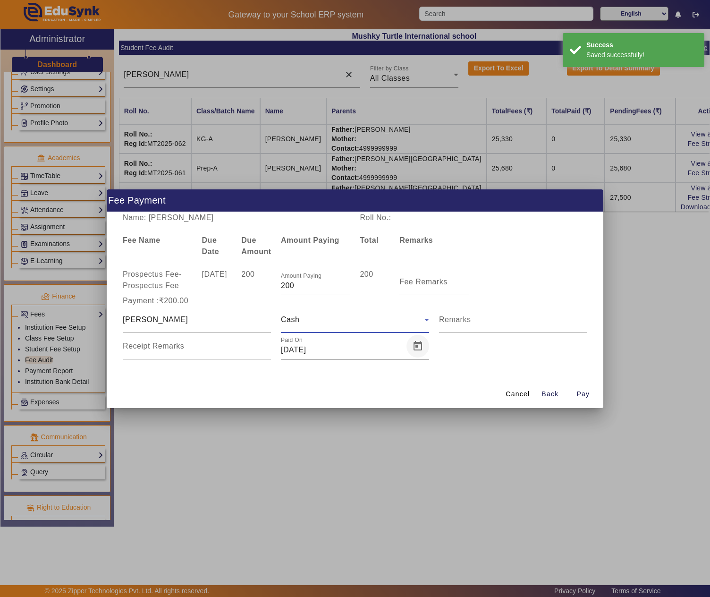
click at [420, 346] on span "Open calendar" at bounding box center [418, 346] width 23 height 23
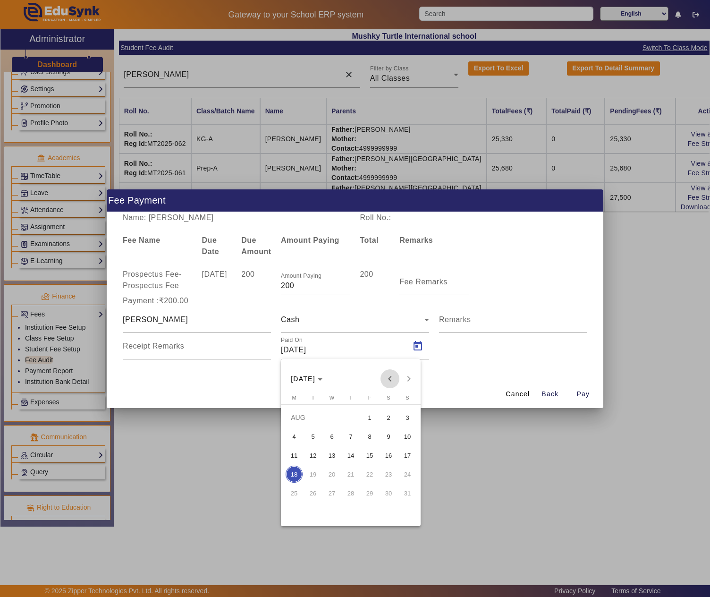
click at [391, 375] on span "Previous month" at bounding box center [390, 378] width 19 height 19
click at [309, 492] on span "22" at bounding box center [313, 492] width 17 height 17
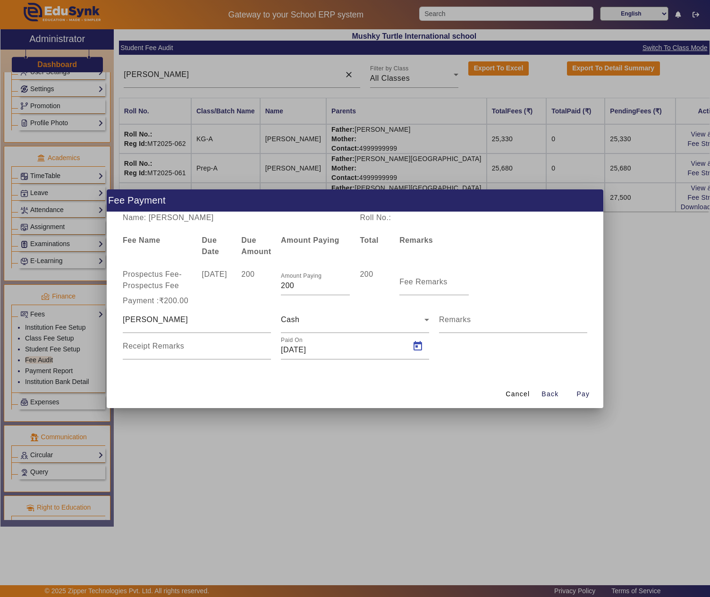
type input "22/07/2025"
click at [579, 391] on span "Pay" at bounding box center [583, 394] width 13 height 10
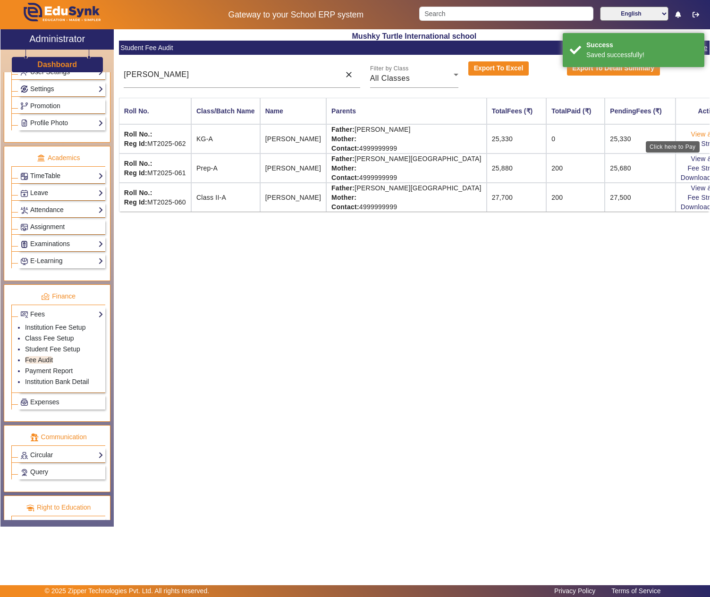
click at [691, 134] on link "View & Pay" at bounding box center [708, 134] width 35 height 8
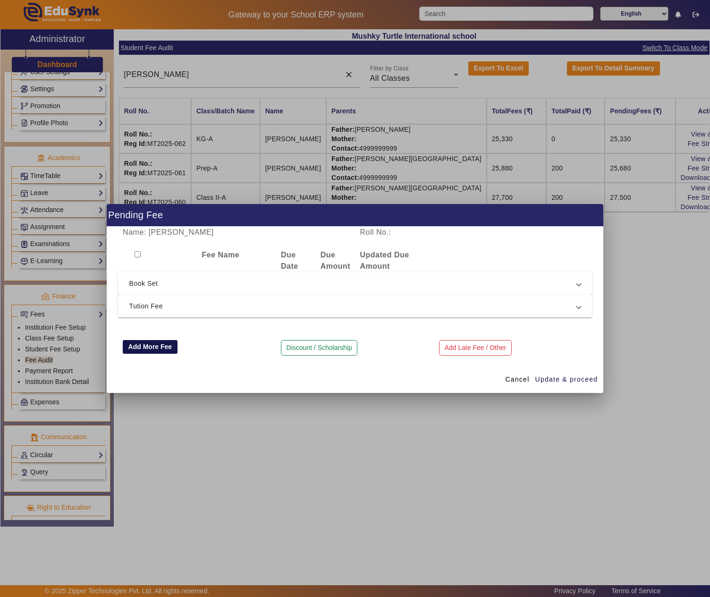
click at [148, 348] on button "Add More Fee" at bounding box center [150, 347] width 55 height 14
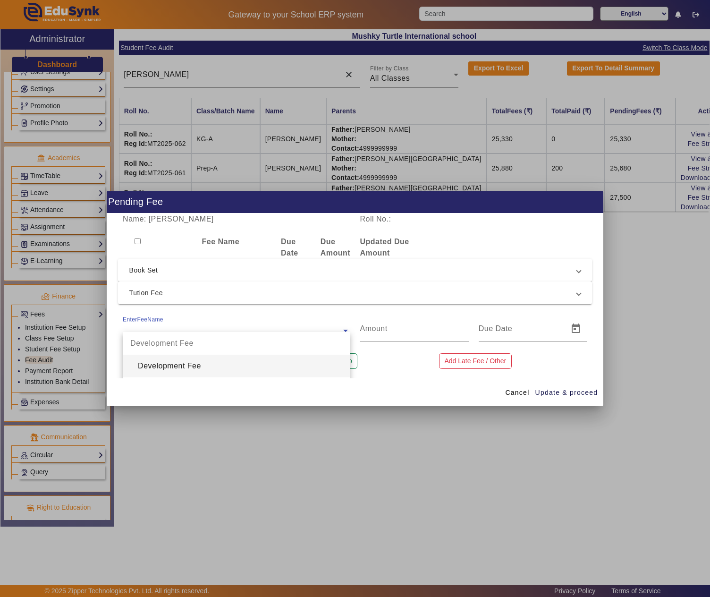
click at [155, 331] on ng-select "EnterFeeName Development Fee Development Fee Book Set PG Nursery KG Prep 1st 2n…" at bounding box center [236, 328] width 227 height 26
type input "PROS"
type input "200"
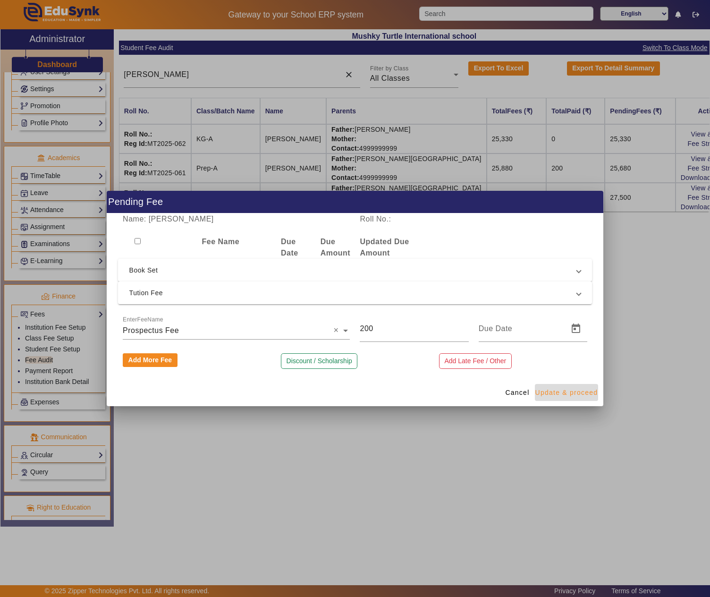
click at [555, 393] on span "Update & proceed" at bounding box center [566, 393] width 63 height 10
type input "18/08/2025"
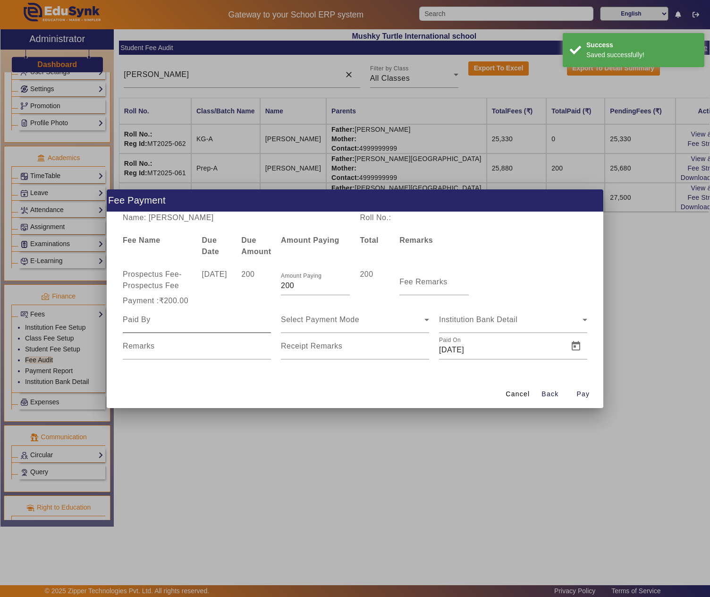
click at [141, 317] on input at bounding box center [197, 319] width 148 height 11
type input "C"
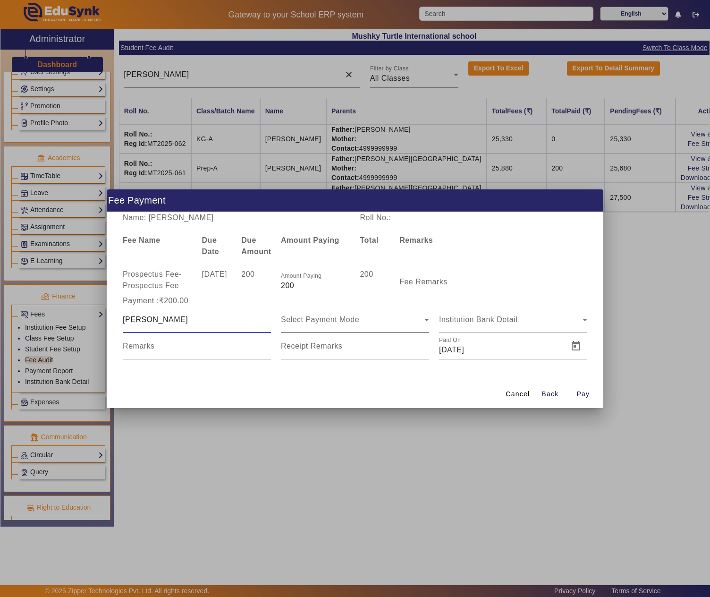
type input "MR DANGI"
click at [324, 315] on span "Select Payment Mode" at bounding box center [320, 319] width 78 height 8
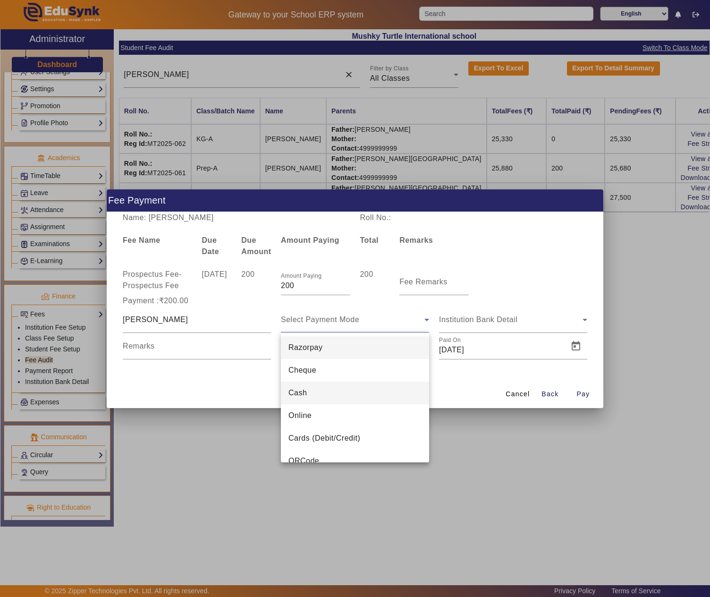
click at [315, 391] on mat-option "Cash" at bounding box center [355, 393] width 148 height 23
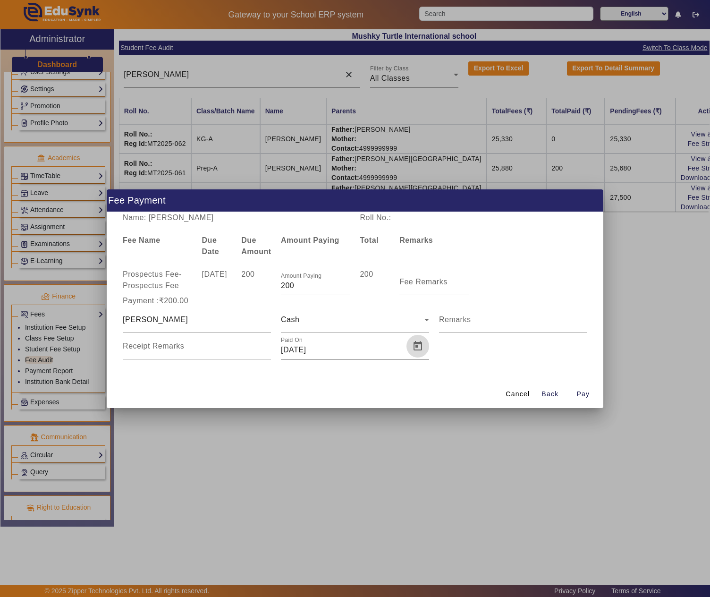
click at [417, 345] on span "Open calendar" at bounding box center [418, 346] width 23 height 23
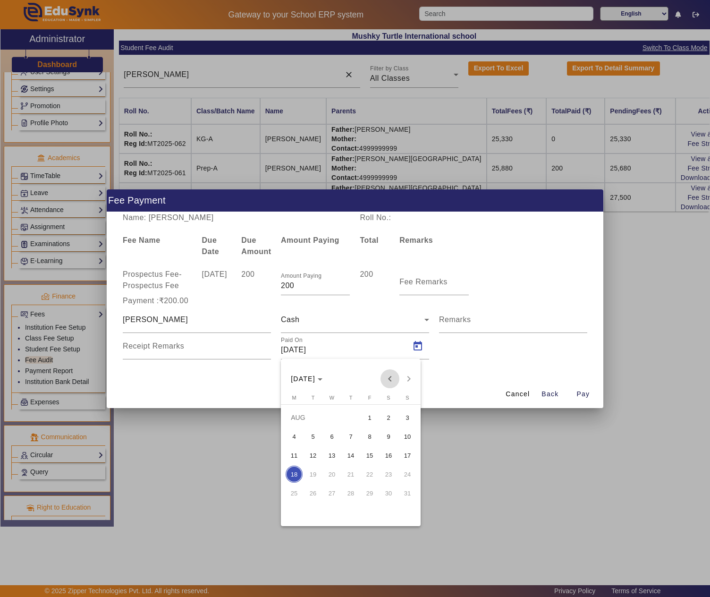
click at [393, 370] on span "Previous month" at bounding box center [390, 378] width 19 height 19
click at [316, 490] on span "22" at bounding box center [313, 492] width 17 height 17
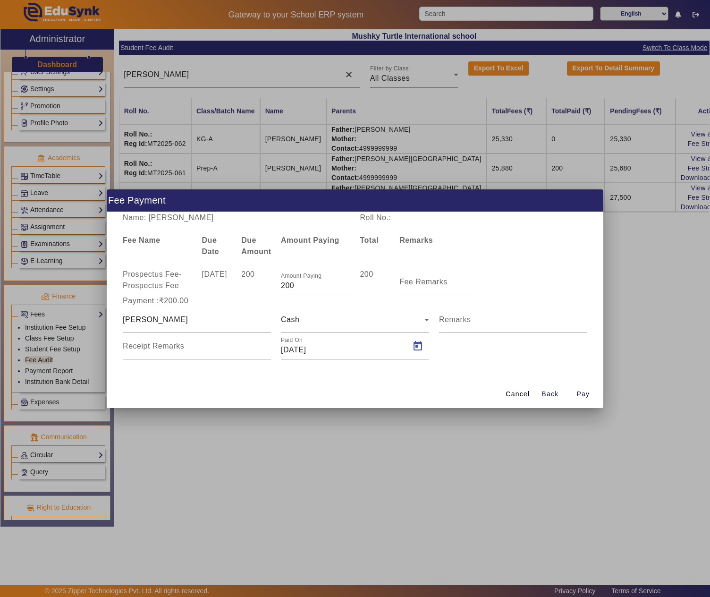
type input "22/07/2025"
click at [584, 396] on span "Pay" at bounding box center [583, 394] width 13 height 10
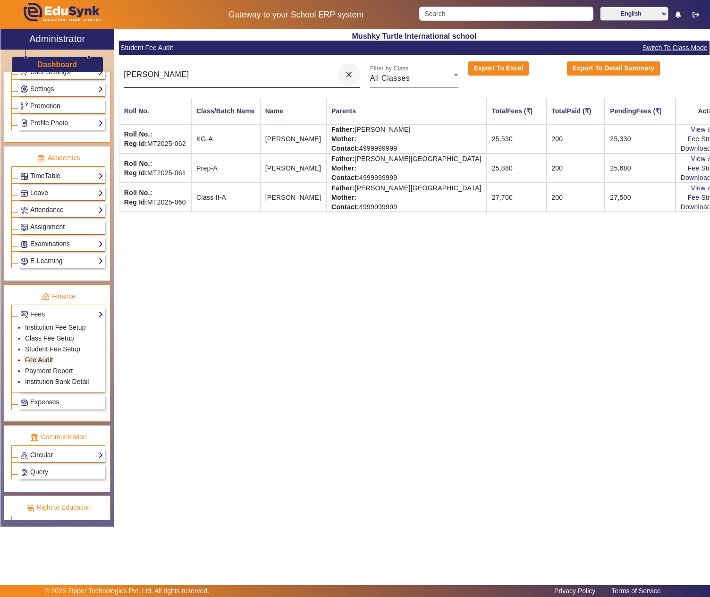
click at [353, 78] on mat-icon "close" at bounding box center [348, 74] width 9 height 9
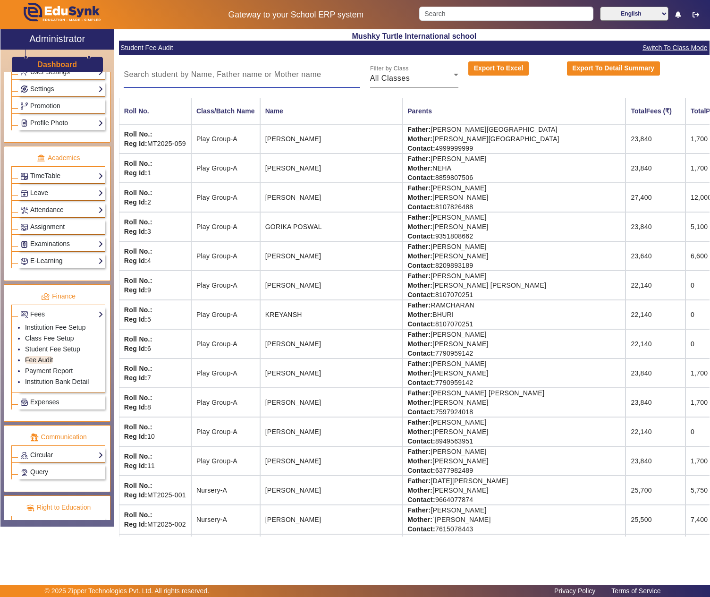
click at [688, 48] on span "Switch To Class Mode" at bounding box center [675, 47] width 66 height 11
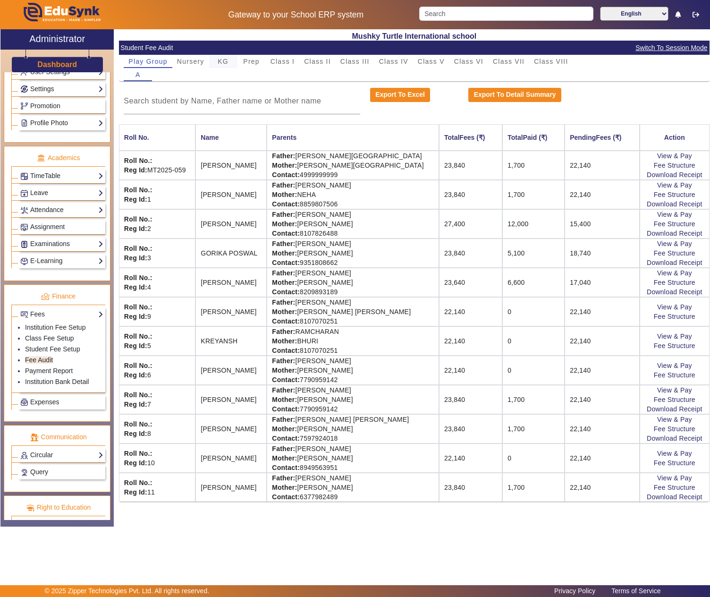
click at [223, 64] on span "KG" at bounding box center [223, 61] width 11 height 7
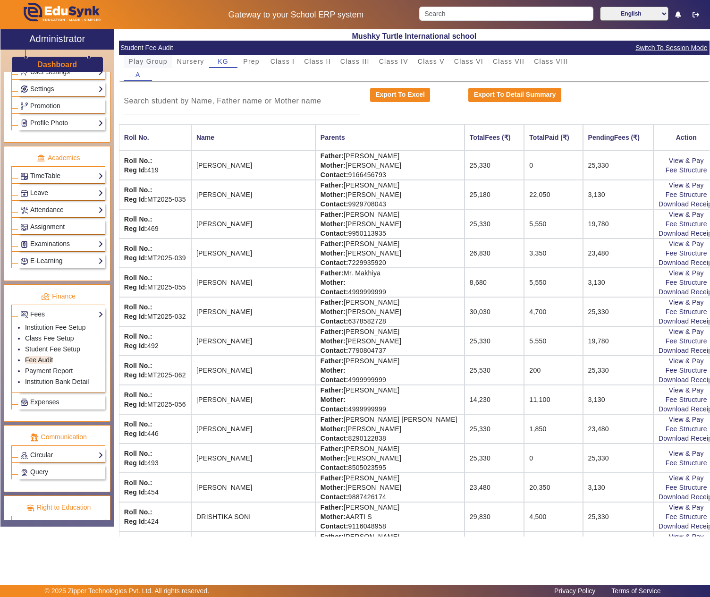
click at [160, 59] on span "Play Group" at bounding box center [147, 61] width 39 height 7
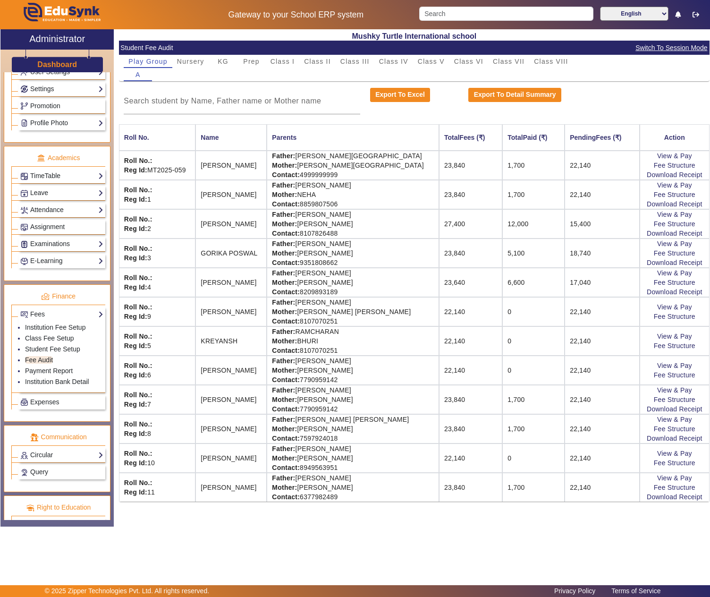
click at [327, 424] on td "Father: RAHUL SINGH BHATI Mother: POOJA CHOUHAN Contact: 7597924018" at bounding box center [353, 428] width 172 height 29
click at [391, 425] on td "Father: RAHUL SINGH BHATI Mother: POOJA CHOUHAN Contact: 7597924018" at bounding box center [353, 428] width 172 height 29
copy td "RAHUL SINGH BHATI"
click at [671, 423] on link "View & Pay" at bounding box center [674, 420] width 35 height 8
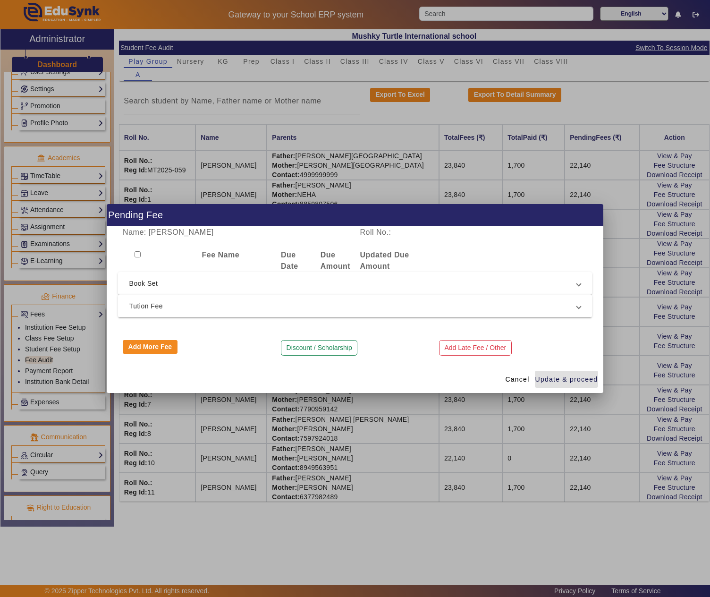
click at [159, 306] on span "Tution Fee" at bounding box center [353, 305] width 448 height 11
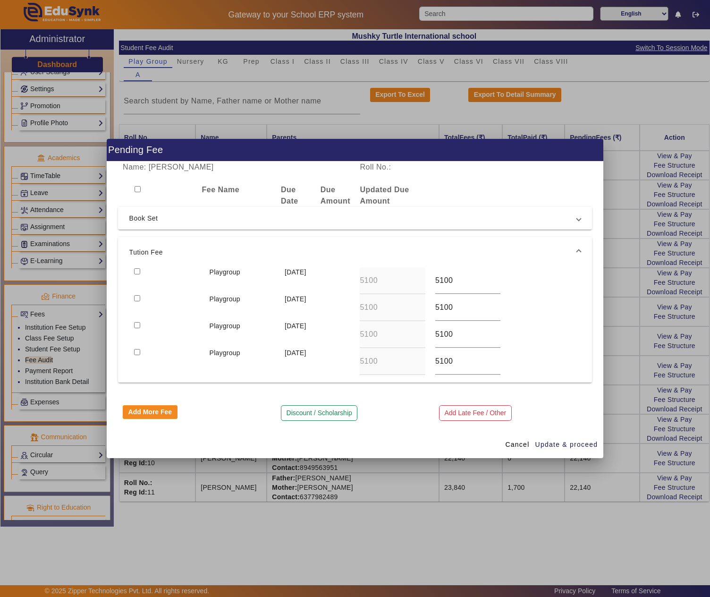
click at [133, 269] on div at bounding box center [166, 280] width 75 height 27
drag, startPoint x: 135, startPoint y: 266, endPoint x: 134, endPoint y: 271, distance: 4.8
click at [136, 268] on input "checkbox" at bounding box center [137, 271] width 6 height 6
checkbox input "true"
click at [567, 443] on span "Update & proceed" at bounding box center [566, 445] width 63 height 10
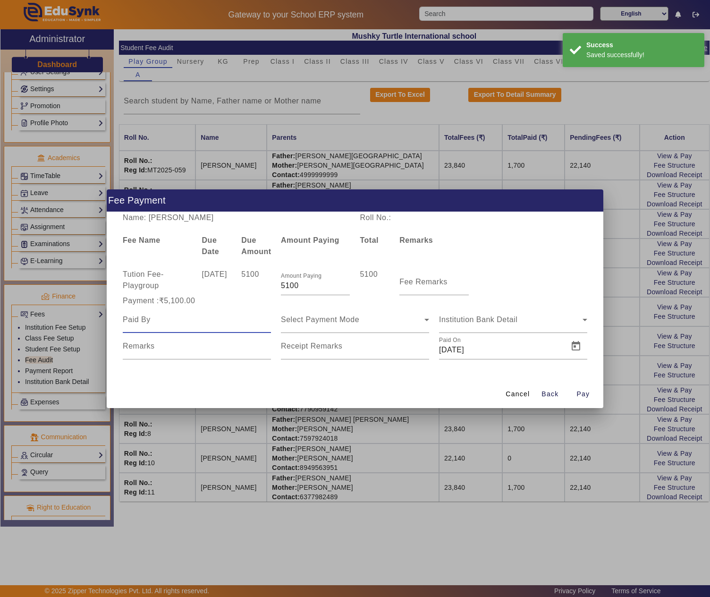
click at [195, 323] on input at bounding box center [197, 319] width 148 height 11
paste input "RAHUL SINGH BHATI"
type input "RAHUL SINGH BHATI"
drag, startPoint x: 317, startPoint y: 288, endPoint x: 266, endPoint y: 283, distance: 51.2
click at [266, 283] on div "Tution Fee - Playgroup 10 Apr 2025 5100 Amount Paying 5100 5100 Fee Remarks" at bounding box center [355, 282] width 475 height 26
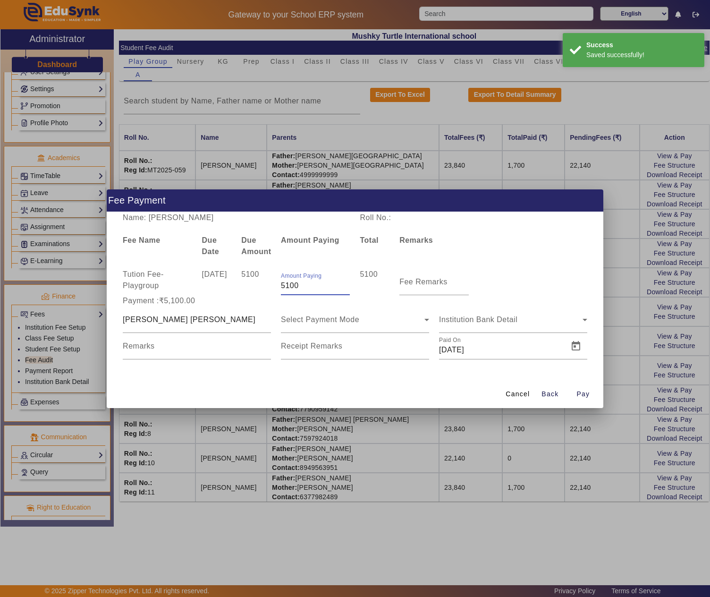
paste input "number"
click at [318, 282] on input "Amount Paying" at bounding box center [315, 285] width 69 height 11
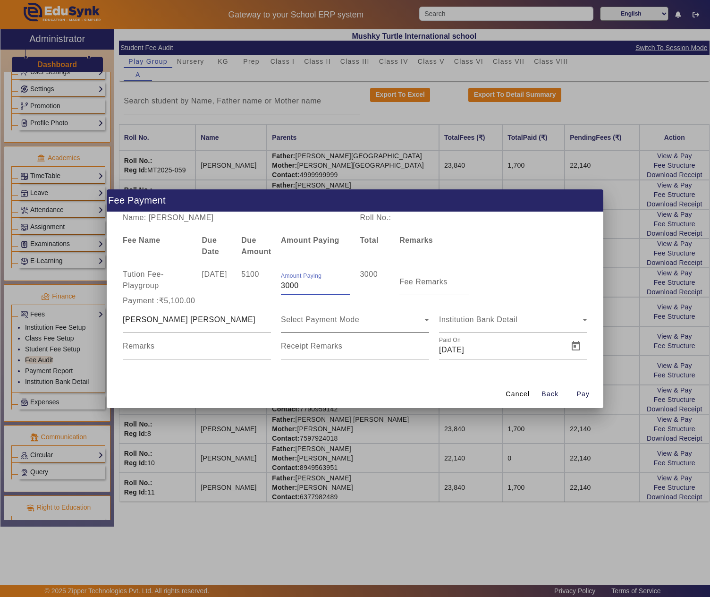
type input "3000"
click at [351, 318] on span "Select Payment Mode" at bounding box center [320, 319] width 78 height 8
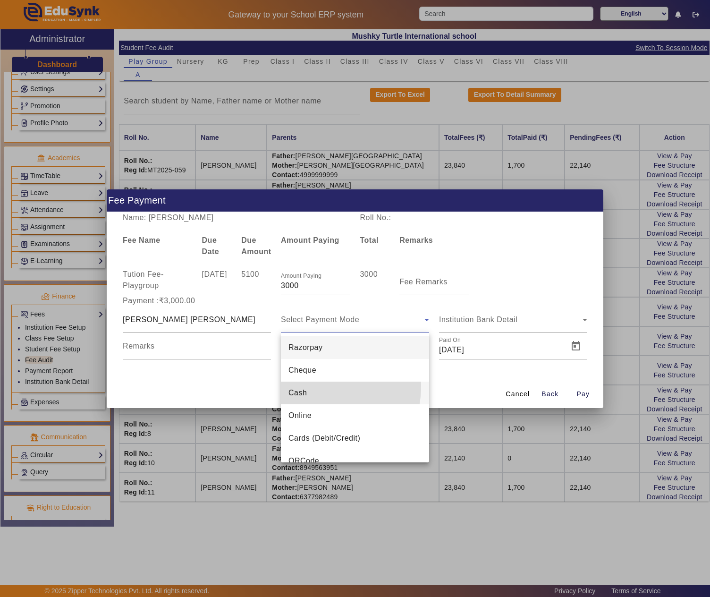
click at [301, 385] on mat-option "Cash" at bounding box center [355, 393] width 148 height 23
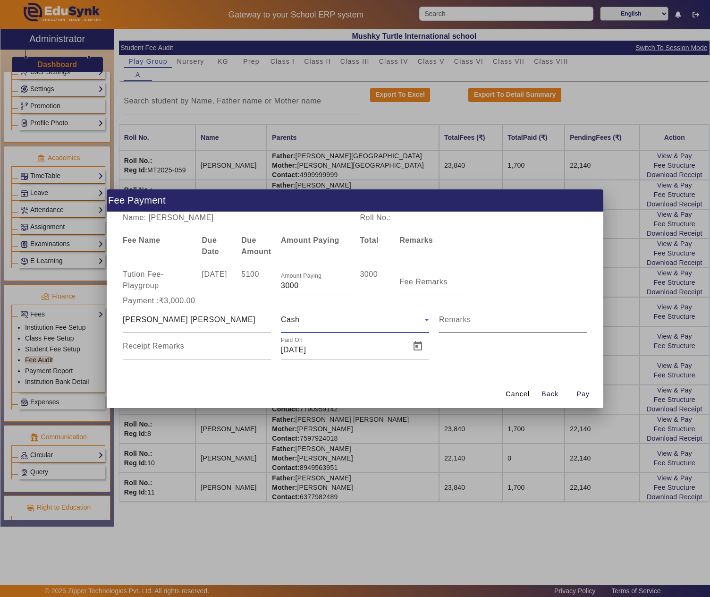
click at [461, 326] on input "Remarks" at bounding box center [513, 323] width 148 height 11
type input "P"
type input "Paid 3000/- as partial payment for Q1 tution fee"
click at [415, 345] on span "Open calendar" at bounding box center [418, 346] width 23 height 23
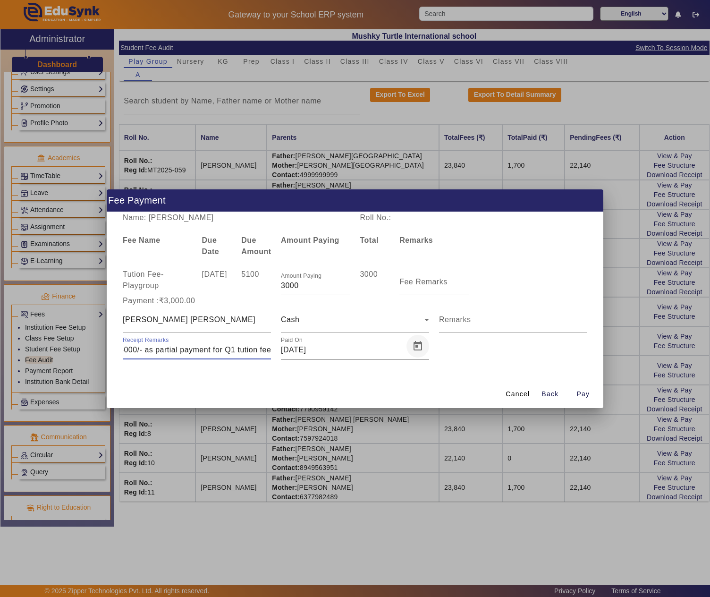
scroll to position [0, 0]
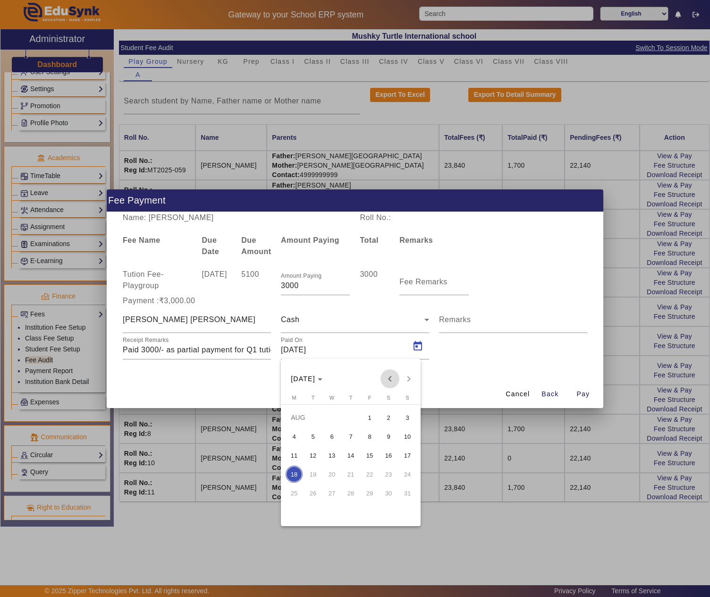
click at [388, 375] on span "Previous month" at bounding box center [390, 378] width 19 height 19
click at [317, 489] on span "22" at bounding box center [313, 492] width 17 height 17
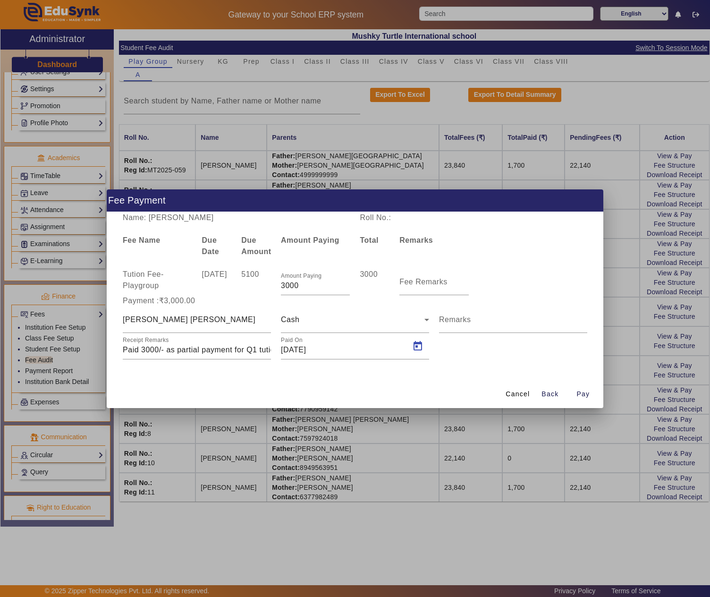
type input "22/07/2025"
click at [584, 391] on span "Pay" at bounding box center [583, 394] width 13 height 10
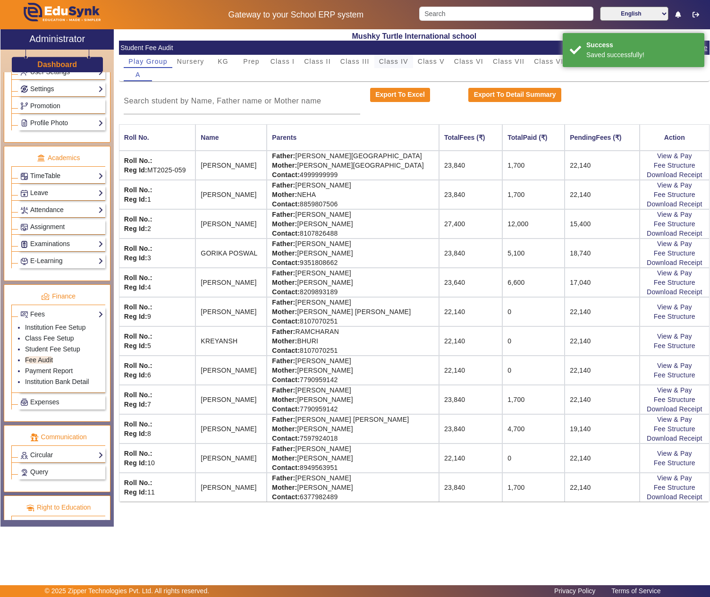
click at [402, 61] on span "Class IV" at bounding box center [393, 61] width 29 height 7
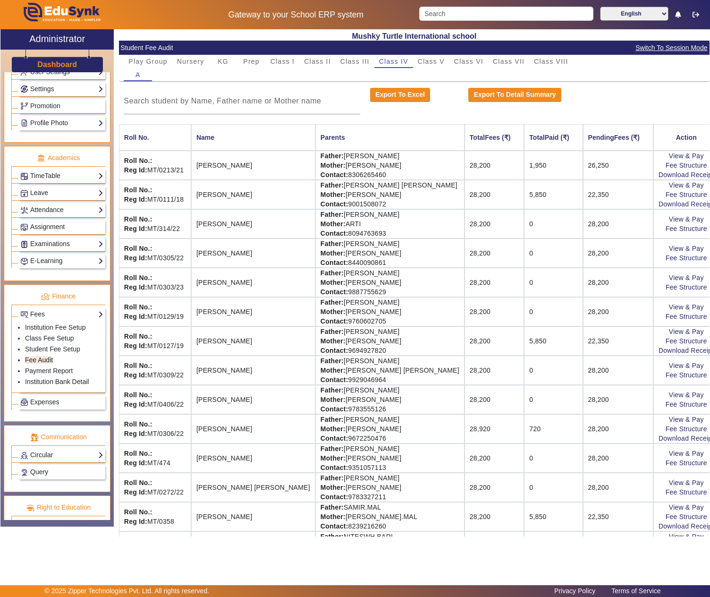
click at [332, 307] on td "Father: JARNAIL SINGH Mother: HARMEET KAUR Contact: 9760602705" at bounding box center [389, 311] width 149 height 29
click at [376, 309] on td "Father: JARNAIL SINGH Mother: HARMEET KAUR Contact: 9760602705" at bounding box center [389, 311] width 149 height 29
copy td "JARNAIL SINGH"
click at [669, 310] on link "View & Pay" at bounding box center [686, 307] width 35 height 8
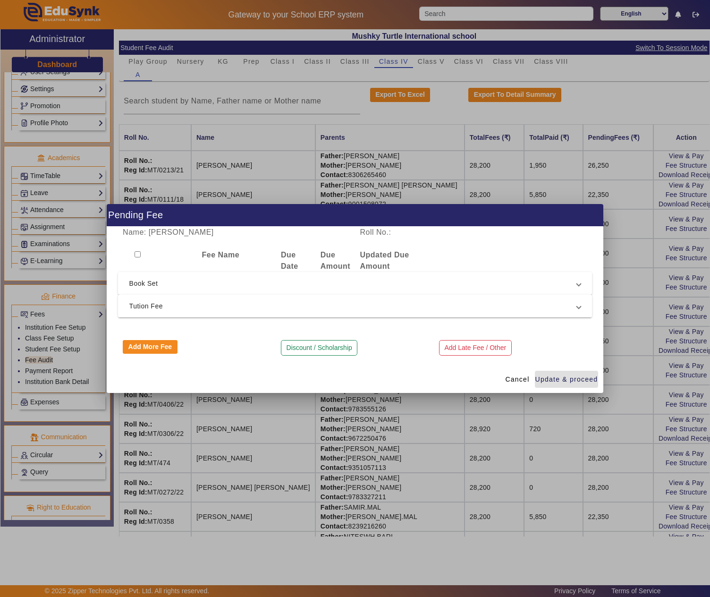
click at [150, 306] on span "Tution Fee" at bounding box center [353, 305] width 448 height 11
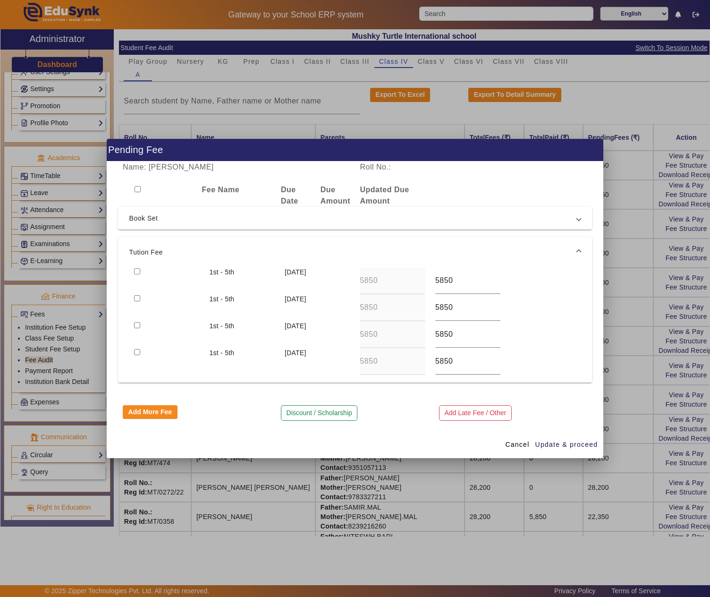
click at [139, 268] on input "checkbox" at bounding box center [137, 271] width 6 height 6
checkbox input "true"
click at [136, 296] on input "checkbox" at bounding box center [137, 298] width 6 height 6
checkbox input "true"
drag, startPoint x: 545, startPoint y: 441, endPoint x: 528, endPoint y: 437, distance: 17.4
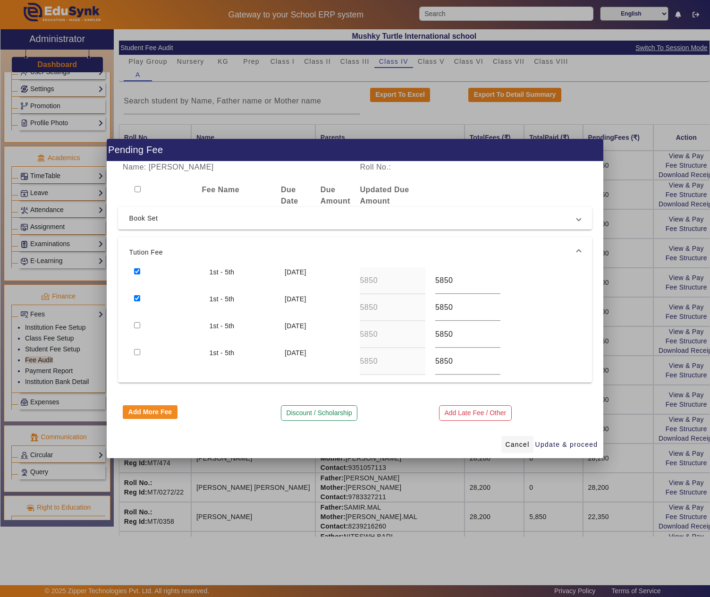
click at [546, 441] on span "Update & proceed" at bounding box center [566, 445] width 63 height 10
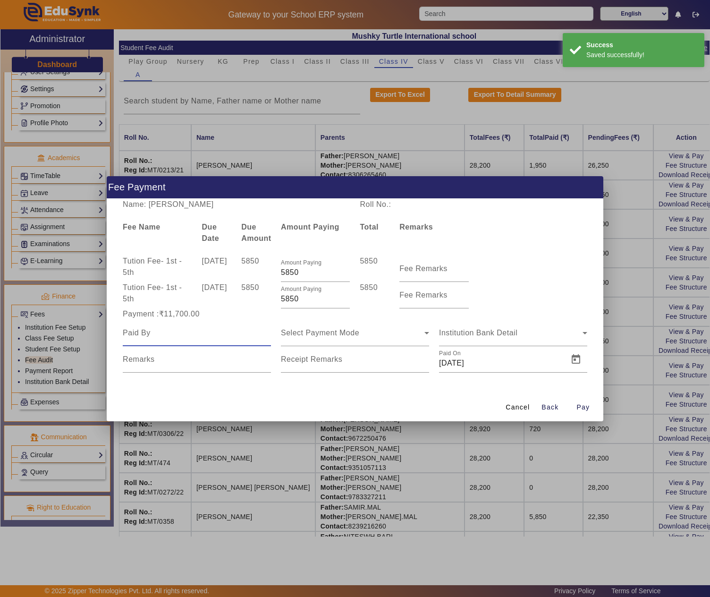
click at [179, 336] on input at bounding box center [197, 332] width 148 height 11
paste input "JARNAIL SINGH"
type input "JARNAIL SINGH"
click at [294, 332] on span "Select Payment Mode" at bounding box center [320, 333] width 78 height 8
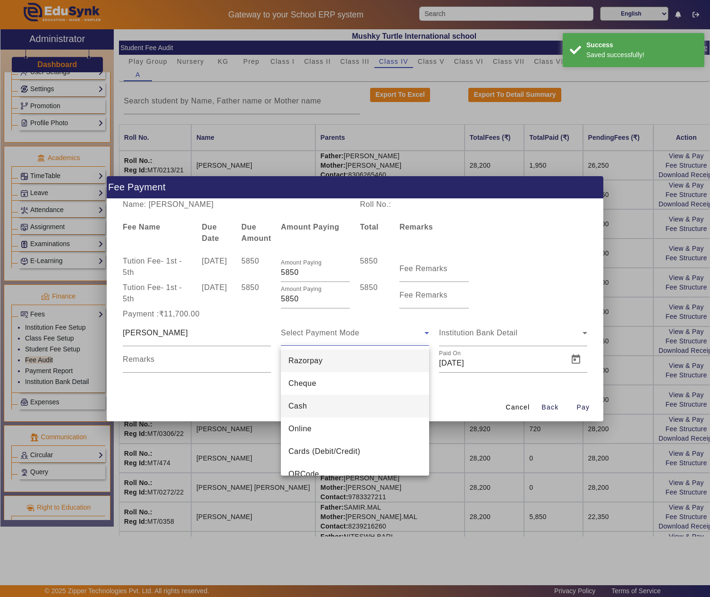
click at [308, 405] on mat-option "Cash" at bounding box center [355, 406] width 148 height 23
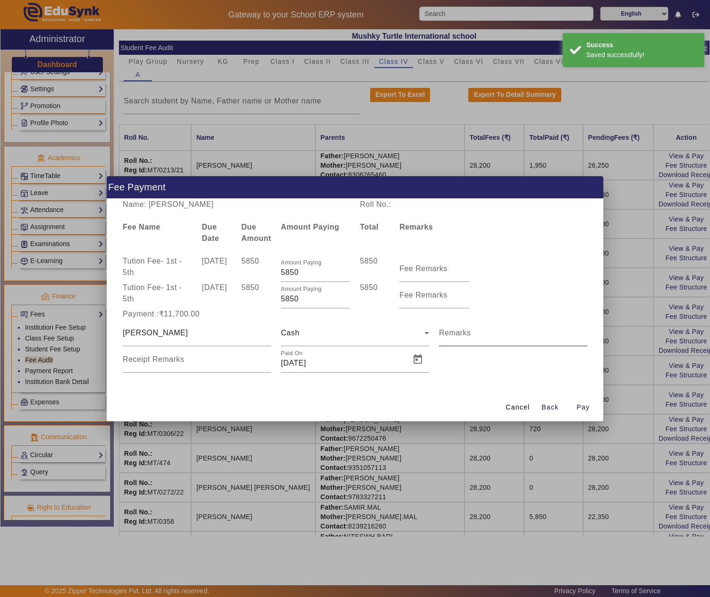
click at [471, 329] on div "Remarks" at bounding box center [513, 333] width 148 height 26
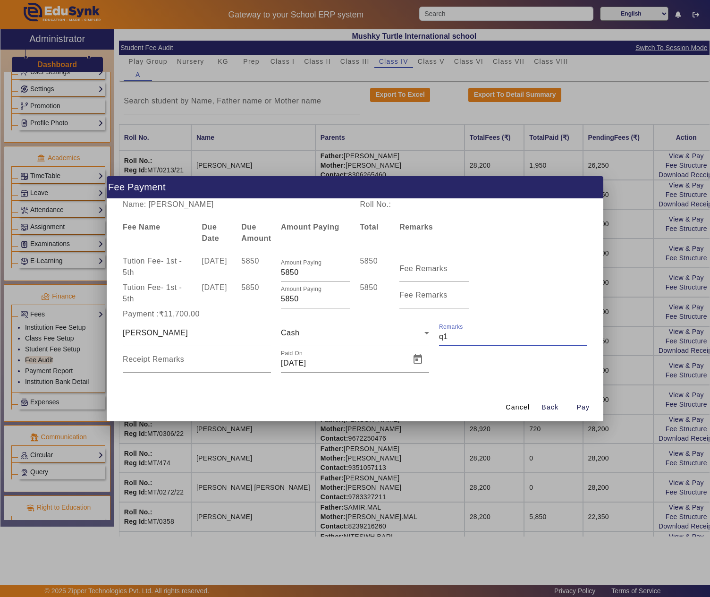
type input "q"
type input "Q1+Q2 TUTION FEE"
click at [424, 364] on span "Open calendar" at bounding box center [418, 359] width 23 height 23
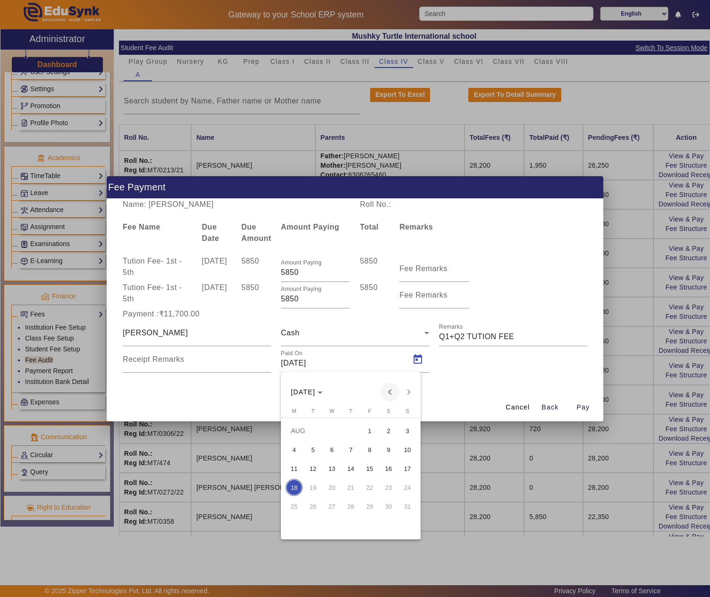
click at [386, 394] on span "Previous month" at bounding box center [390, 391] width 19 height 19
click at [313, 501] on span "22" at bounding box center [313, 506] width 17 height 17
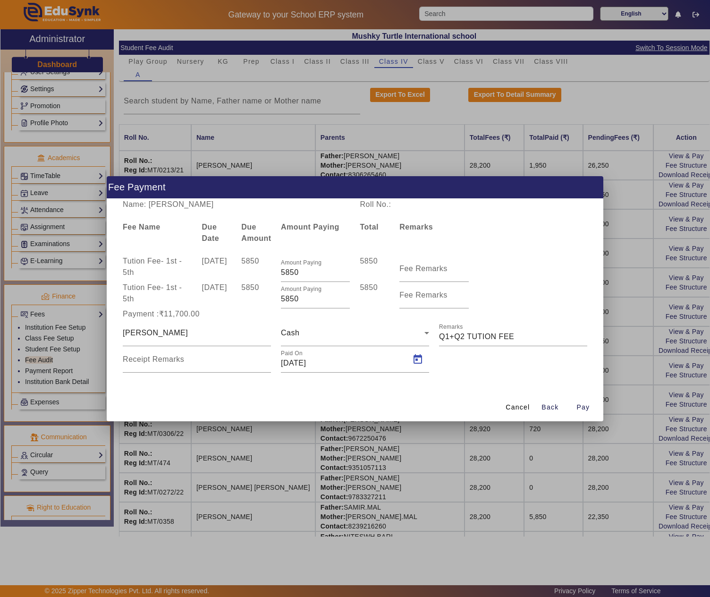
type input "22/07/2025"
click at [582, 407] on span "Pay" at bounding box center [583, 407] width 13 height 10
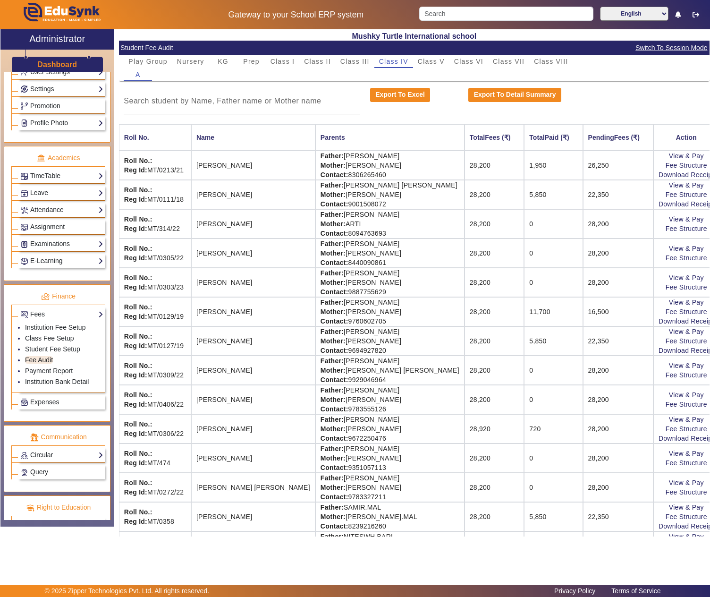
drag, startPoint x: 230, startPoint y: 61, endPoint x: 225, endPoint y: 84, distance: 23.4
click at [230, 61] on div "KG" at bounding box center [223, 61] width 28 height 13
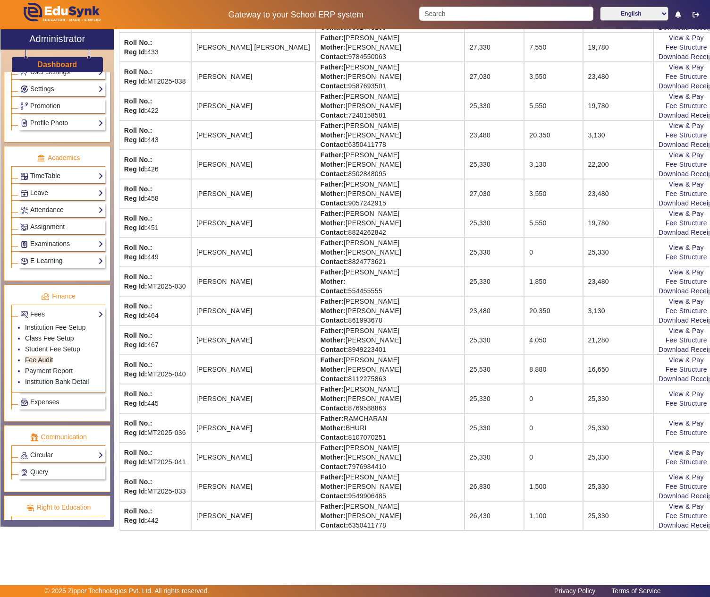
scroll to position [944, 0]
click at [263, 337] on td "RIYANSH DHINGRA" at bounding box center [253, 339] width 124 height 29
click at [322, 331] on td "Father: TARUN LAL DHINGRA Mother: SHIKHA ARORA Contact: 8949223401" at bounding box center [389, 339] width 149 height 29
click at [389, 327] on td "Father: TARUN LAL DHINGRA Mother: SHIKHA ARORA Contact: 8949223401" at bounding box center [389, 339] width 149 height 29
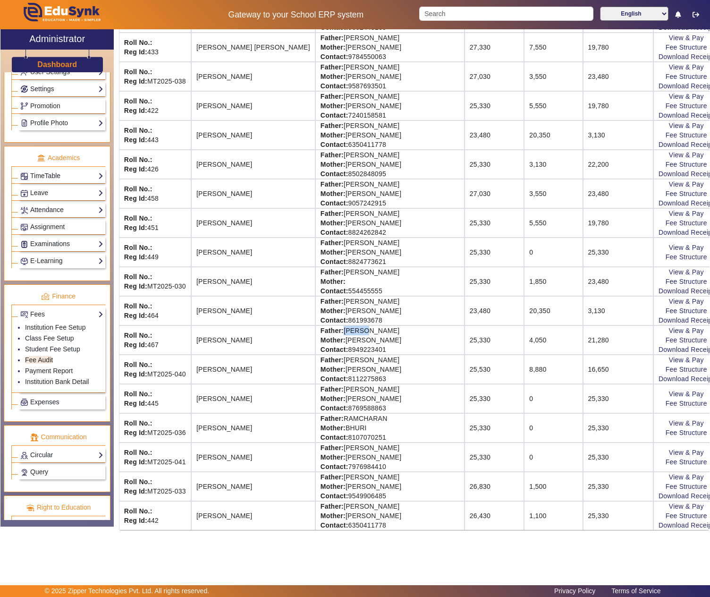
copy td "TARUN LAL DHINGRA"
click at [672, 327] on link "View & Pay" at bounding box center [686, 331] width 35 height 8
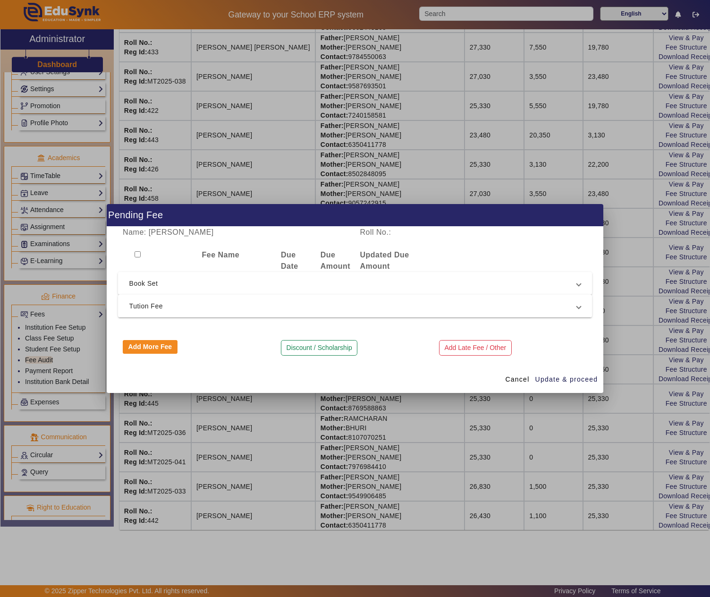
click at [253, 314] on mat-expansion-panel-header "Tution Fee" at bounding box center [355, 306] width 475 height 23
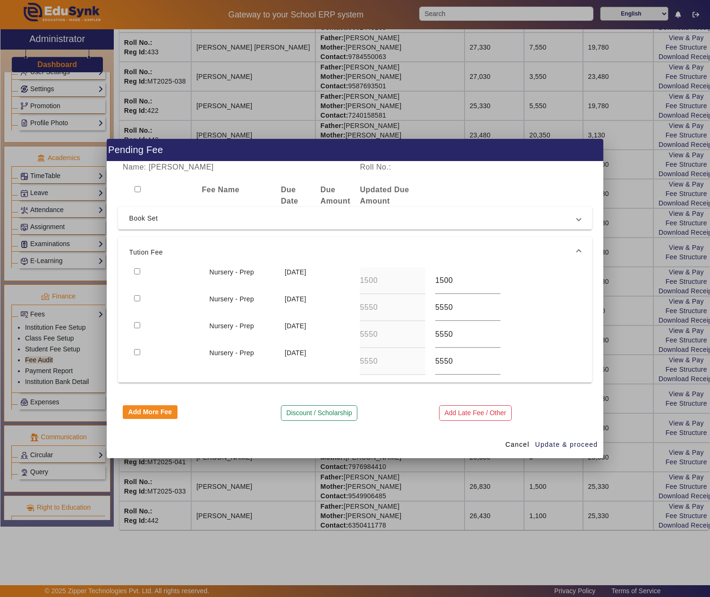
click at [137, 268] on input "checkbox" at bounding box center [137, 271] width 6 height 6
checkbox input "true"
click at [138, 295] on input "checkbox" at bounding box center [137, 298] width 6 height 6
checkbox input "true"
click at [138, 270] on input "checkbox" at bounding box center [137, 271] width 6 height 6
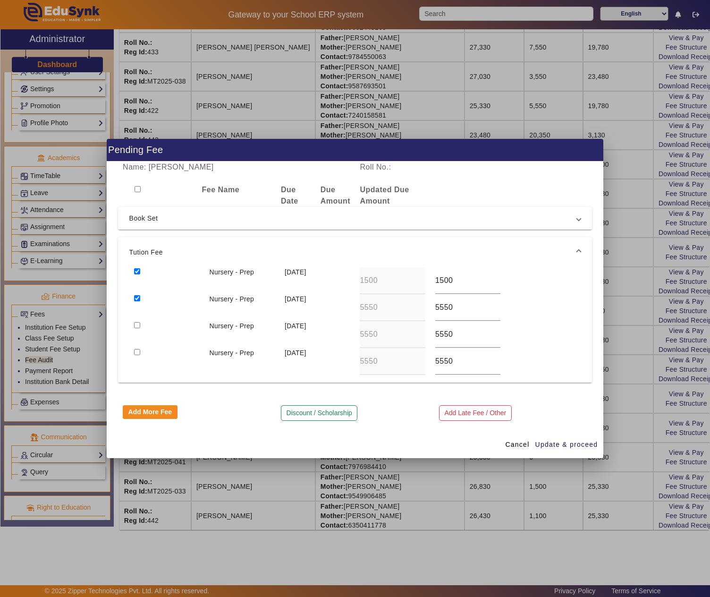
checkbox input "false"
click at [573, 446] on span "Update & proceed" at bounding box center [566, 445] width 63 height 10
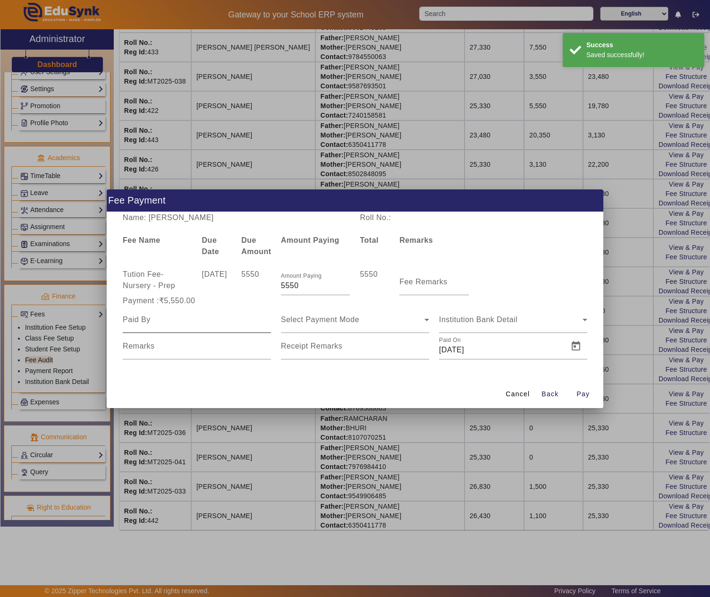
click at [216, 327] on div at bounding box center [197, 319] width 148 height 26
paste input "TARUN LAL DHINGRA"
type input "TARUN LAL DHINGRA"
click at [360, 317] on div "Select Payment Mode" at bounding box center [353, 319] width 144 height 11
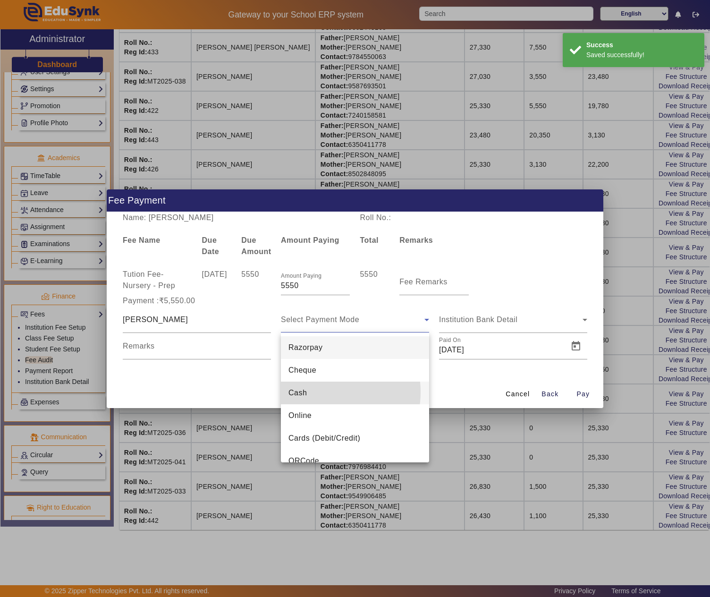
click at [323, 392] on mat-option "Cash" at bounding box center [355, 393] width 148 height 23
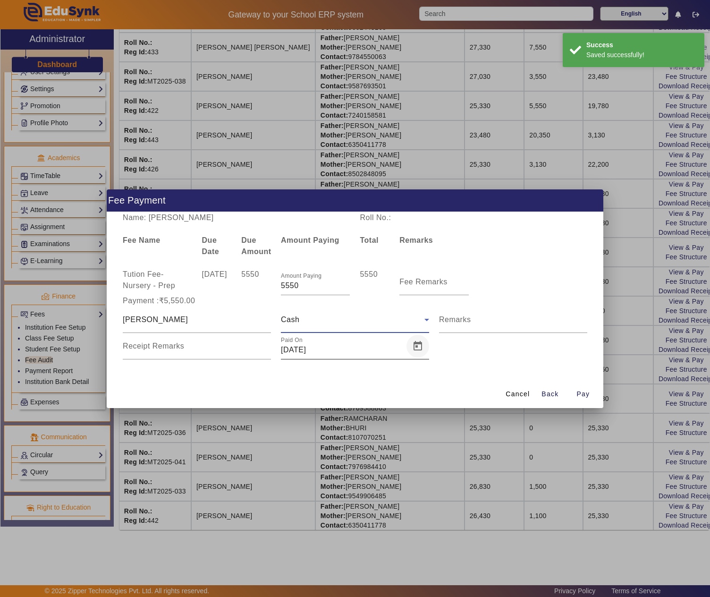
click at [414, 346] on span "Open calendar" at bounding box center [418, 346] width 23 height 23
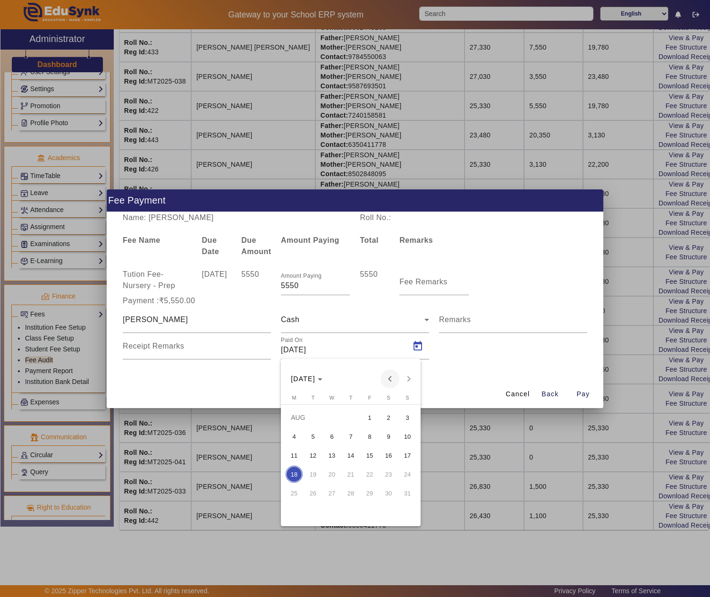
click at [397, 378] on span "Previous month" at bounding box center [390, 378] width 19 height 19
click at [331, 494] on span "23" at bounding box center [331, 492] width 17 height 17
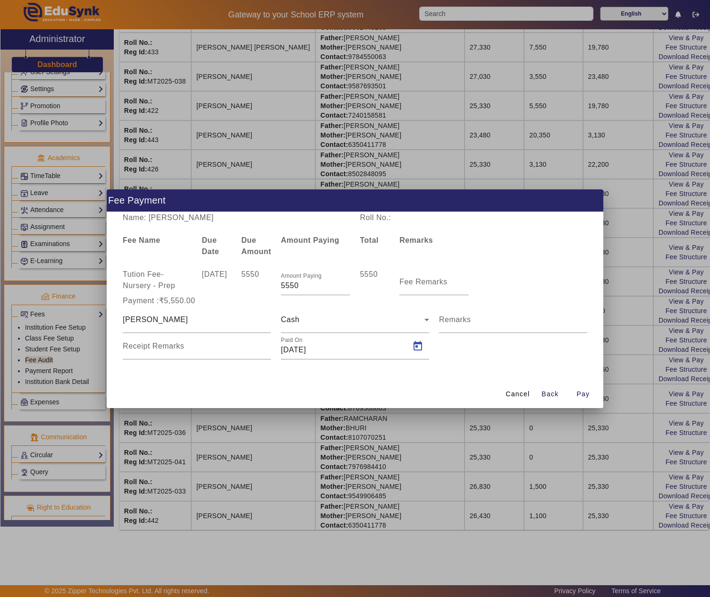
type input "23/07/2025"
click at [586, 390] on span "Pay" at bounding box center [583, 394] width 13 height 10
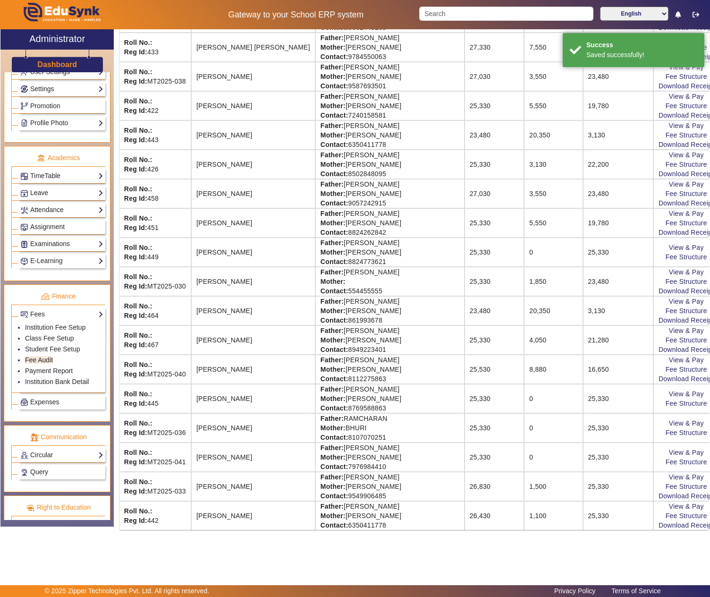
scroll to position [0, 0]
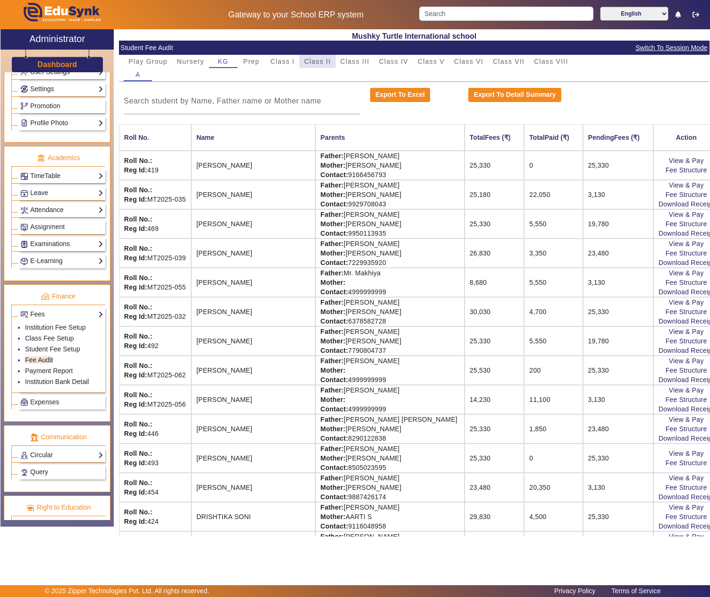
click at [317, 56] on span "Class II" at bounding box center [317, 61] width 27 height 13
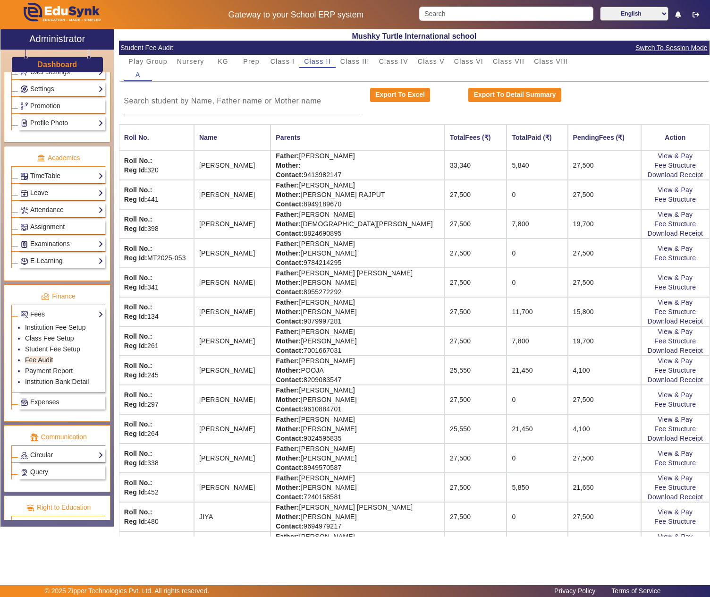
click at [333, 246] on td "Father: JANESH KUMAR Mother: CHIRIYA KUMARI SAINI Contact: 9784214295" at bounding box center [358, 252] width 174 height 29
click at [378, 245] on td "Father: JANESH KUMAR Mother: CHIRIYA KUMARI SAINI Contact: 9784214295" at bounding box center [358, 252] width 174 height 29
copy td "JANESH KUMAR"
click at [658, 248] on link "View & Pay" at bounding box center [675, 249] width 35 height 8
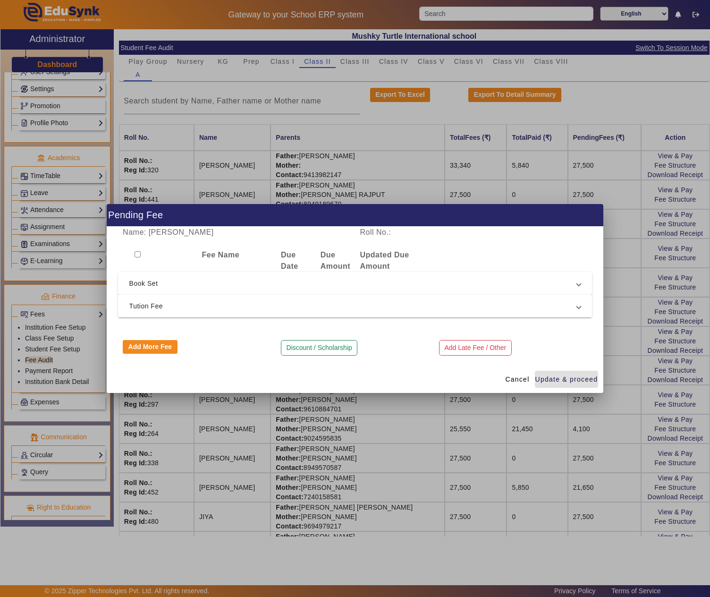
click at [296, 305] on span "Tution Fee" at bounding box center [353, 305] width 448 height 11
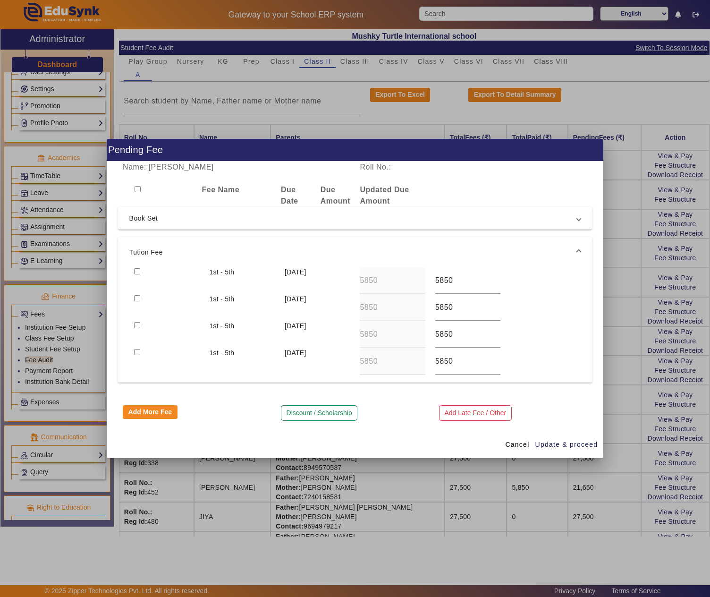
click at [139, 268] on input "checkbox" at bounding box center [137, 271] width 6 height 6
checkbox input "true"
click at [139, 298] on input "checkbox" at bounding box center [137, 298] width 6 height 6
checkbox input "true"
click at [571, 443] on span "Update & proceed" at bounding box center [566, 445] width 63 height 10
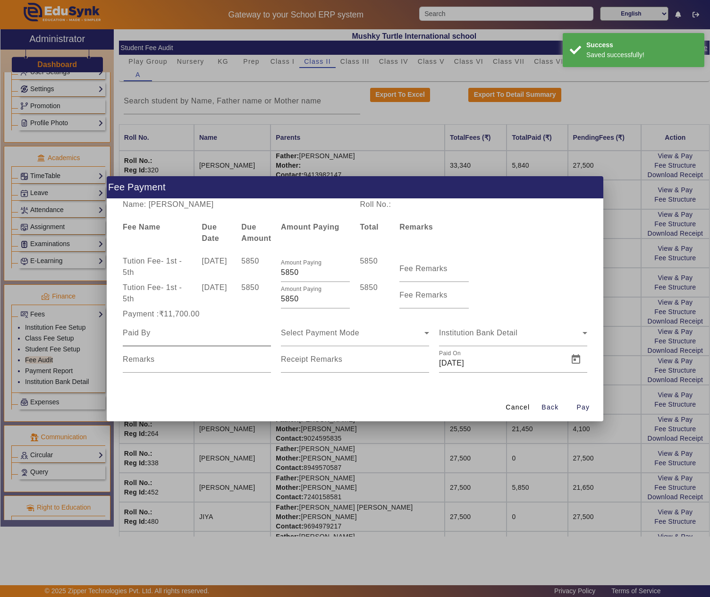
click at [176, 334] on input at bounding box center [197, 332] width 148 height 11
paste input "JANESH KUMAR"
type input "JANESH KUMAR"
click at [383, 331] on div "Select Payment Mode" at bounding box center [353, 332] width 144 height 11
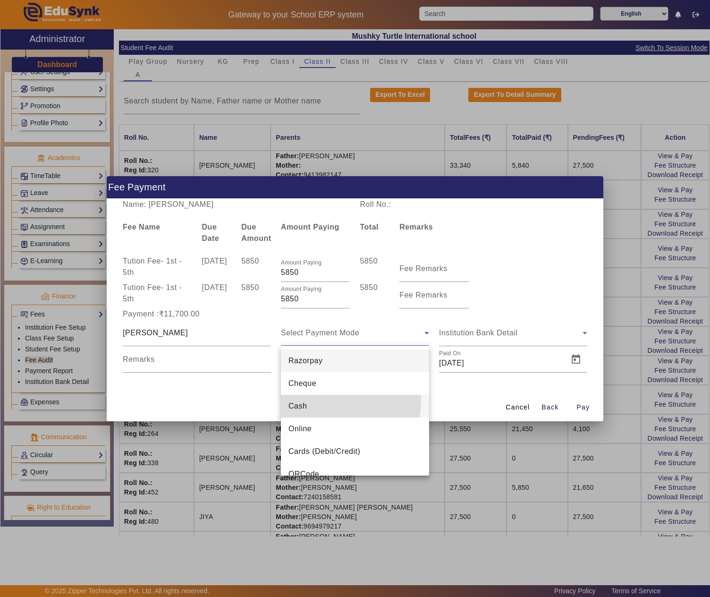
click at [318, 400] on mat-option "Cash" at bounding box center [355, 406] width 148 height 23
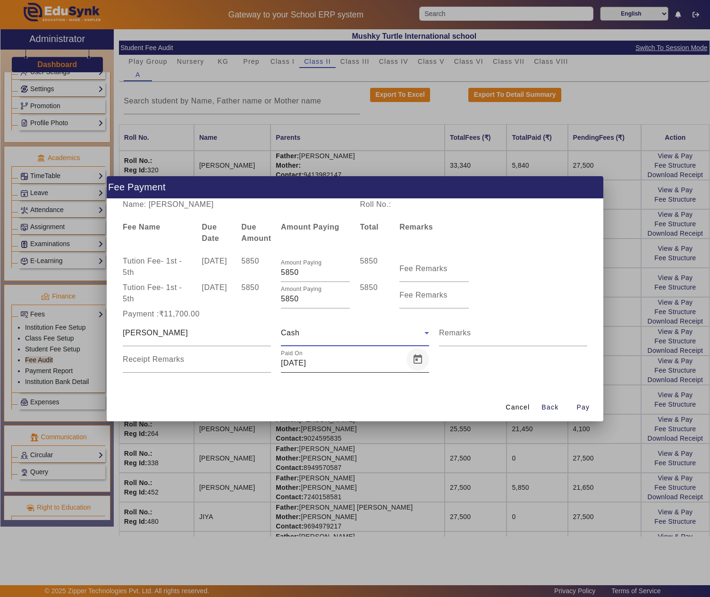
click at [415, 361] on span "Open calendar" at bounding box center [418, 359] width 23 height 23
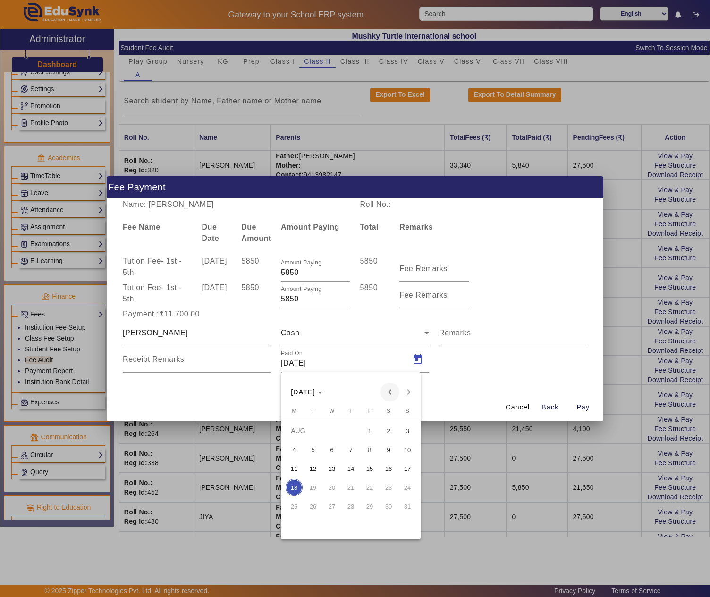
click at [382, 397] on span "Previous month" at bounding box center [390, 391] width 19 height 19
click at [352, 507] on span "24" at bounding box center [350, 506] width 17 height 17
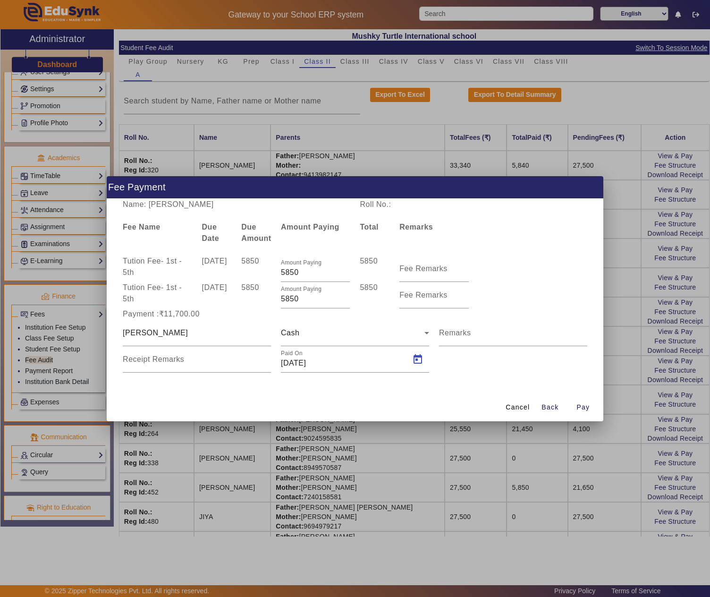
type input "24/07/2025"
click at [579, 403] on span "Pay" at bounding box center [583, 407] width 13 height 10
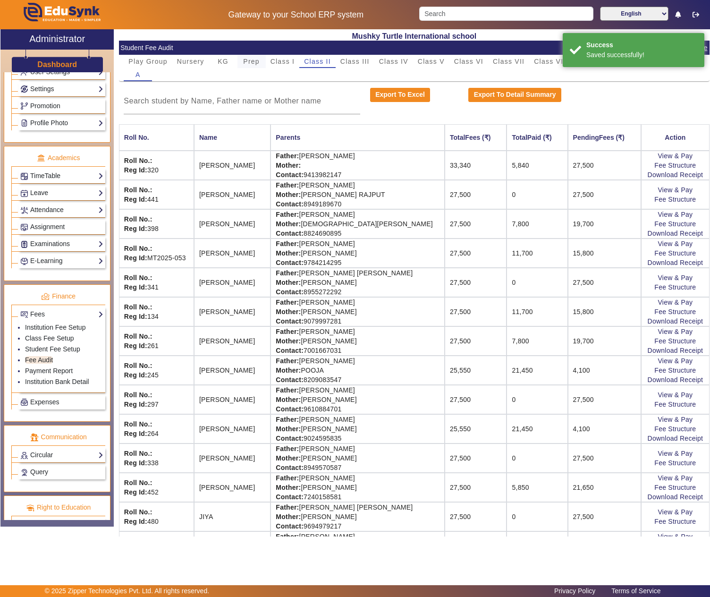
click at [258, 58] on span "Prep" at bounding box center [251, 61] width 17 height 7
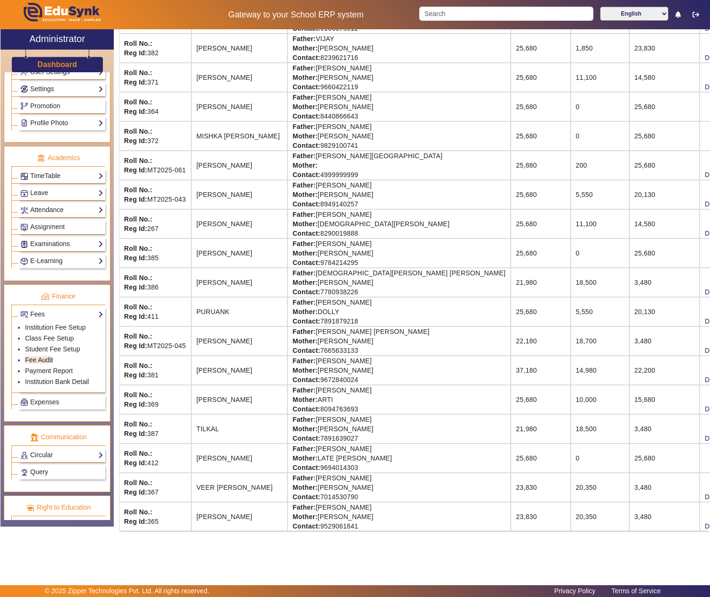
scroll to position [472, 0]
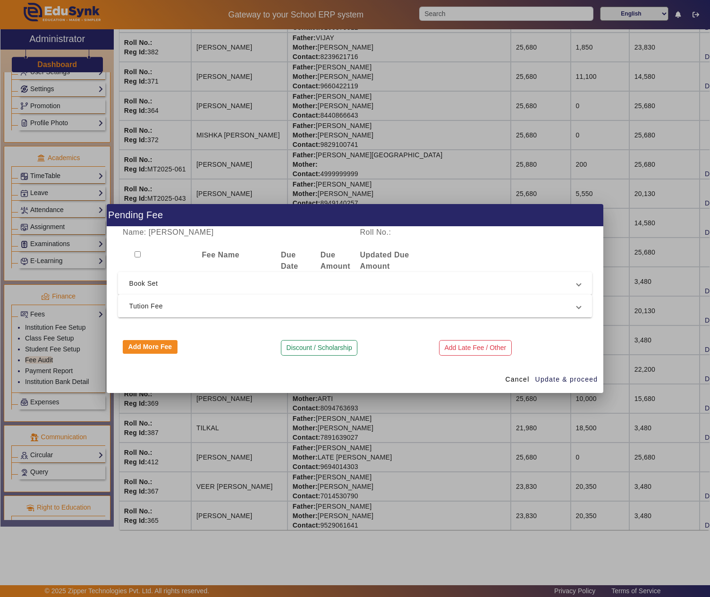
click at [194, 303] on span "Tution Fee" at bounding box center [353, 305] width 448 height 11
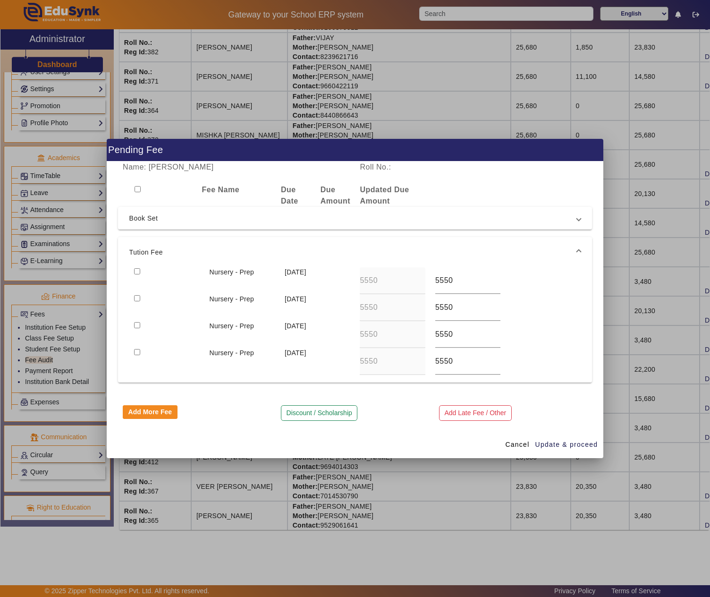
click at [137, 268] on input "checkbox" at bounding box center [137, 271] width 6 height 6
checkbox input "true"
click at [134, 295] on input "checkbox" at bounding box center [137, 298] width 6 height 6
checkbox input "true"
click at [559, 443] on span "Update & proceed" at bounding box center [566, 445] width 63 height 10
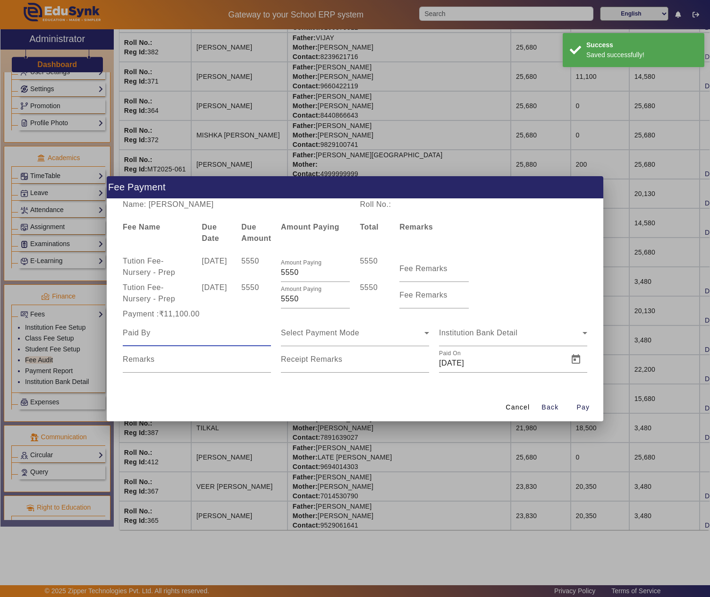
click at [180, 331] on input at bounding box center [197, 332] width 148 height 11
paste input "JANESH KUMAR"
type input "JANESH KUMAR"
click at [319, 334] on span "Select Payment Mode" at bounding box center [320, 333] width 78 height 8
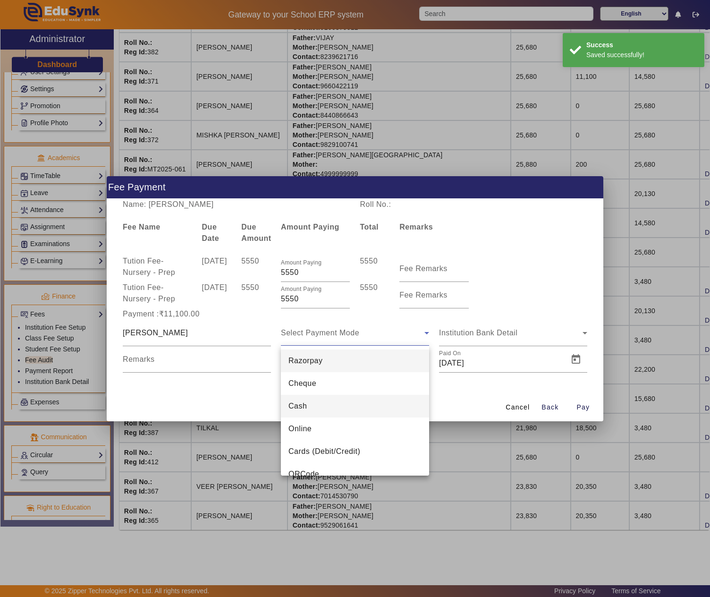
click at [307, 402] on span "Cash" at bounding box center [298, 405] width 18 height 11
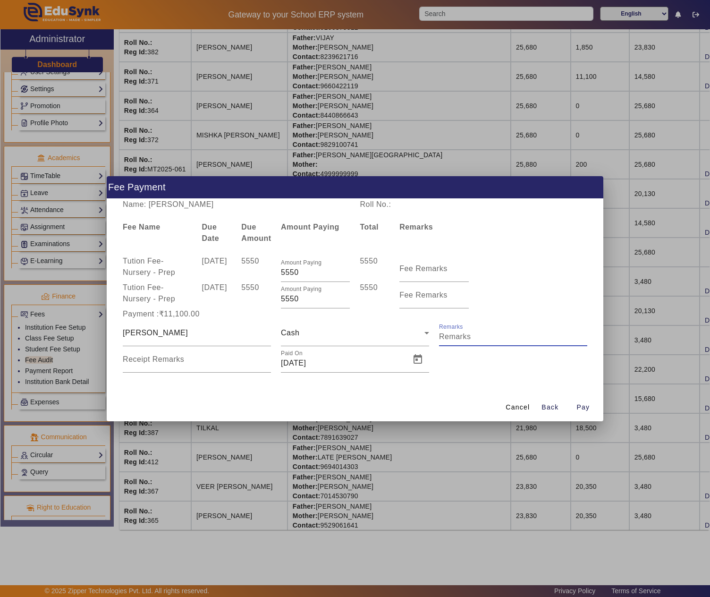
click at [489, 335] on input "Remarks" at bounding box center [513, 336] width 148 height 11
type input "Q1+Q2 TUTION FEE"
click at [413, 357] on span "Open calendar" at bounding box center [418, 359] width 23 height 23
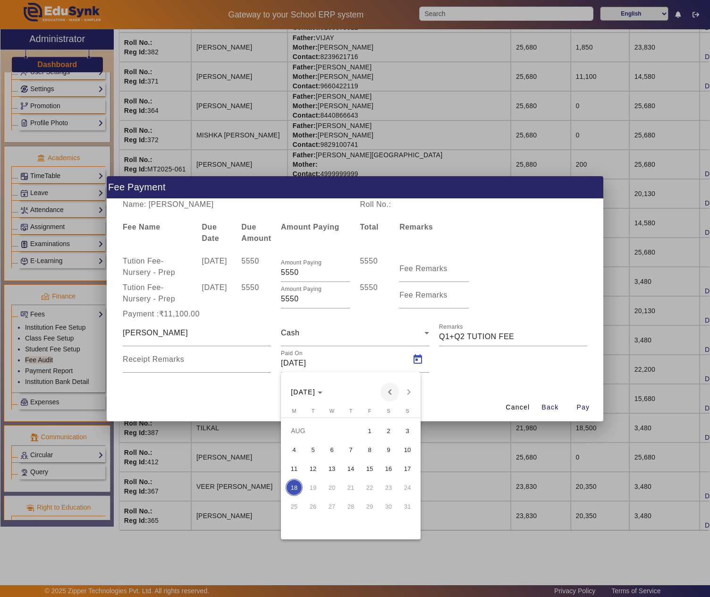
click at [387, 387] on span "Previous month" at bounding box center [390, 391] width 19 height 19
click at [347, 507] on span "24" at bounding box center [350, 506] width 17 height 17
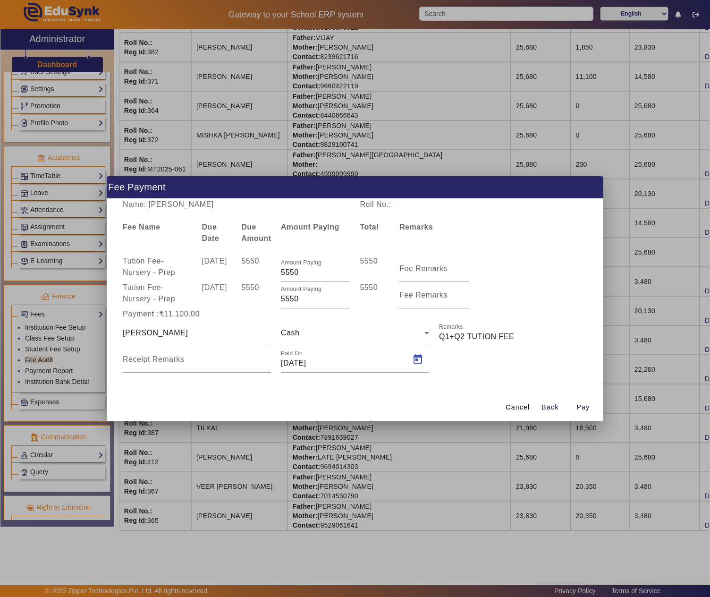
type input "24/07/2025"
click at [580, 410] on span "Pay" at bounding box center [583, 407] width 13 height 10
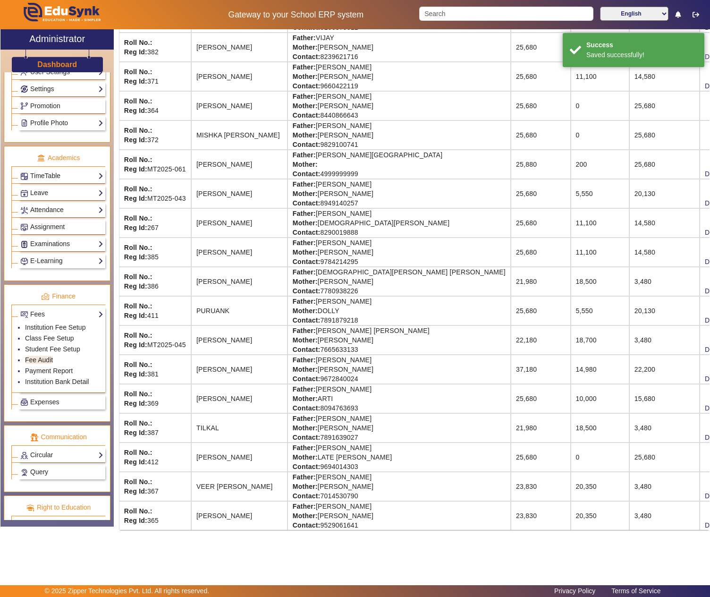
scroll to position [0, 0]
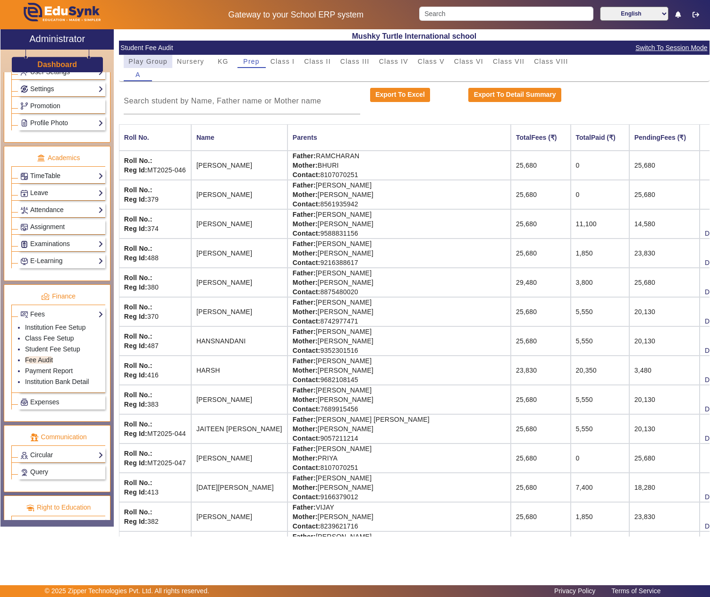
click at [144, 57] on span "Play Group" at bounding box center [147, 61] width 39 height 13
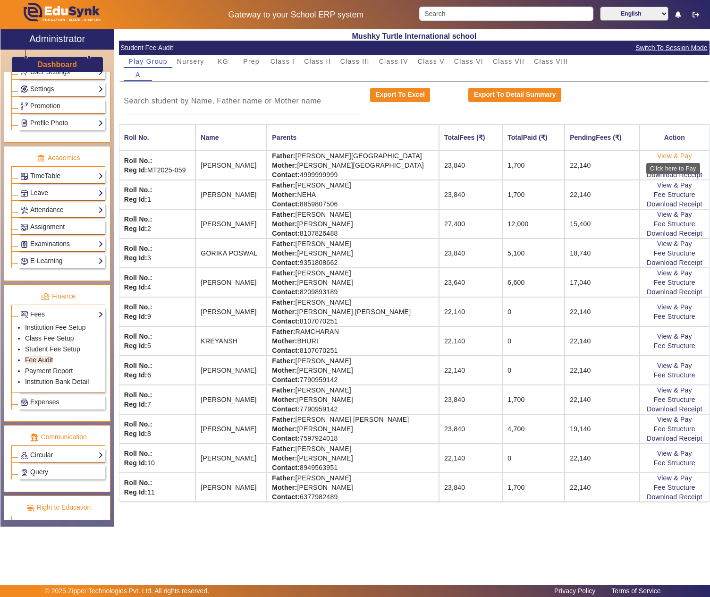
click at [664, 155] on link "View & Pay" at bounding box center [674, 156] width 35 height 8
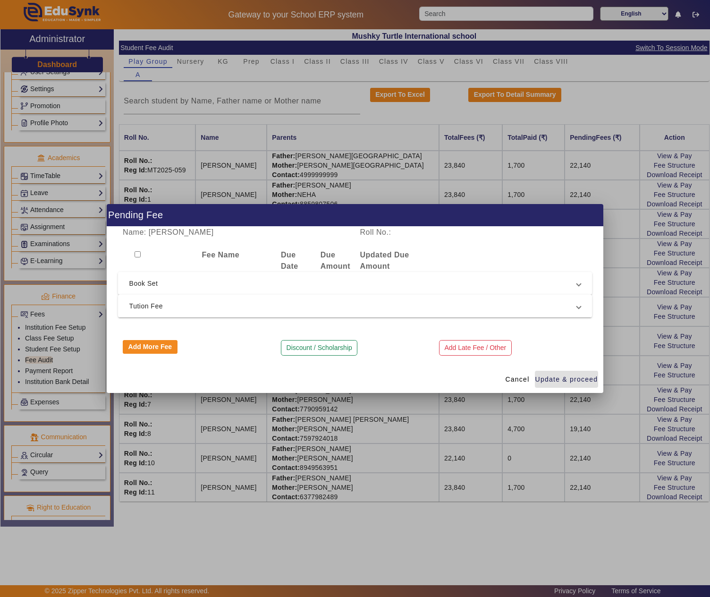
click at [179, 307] on span "Tution Fee" at bounding box center [353, 305] width 448 height 11
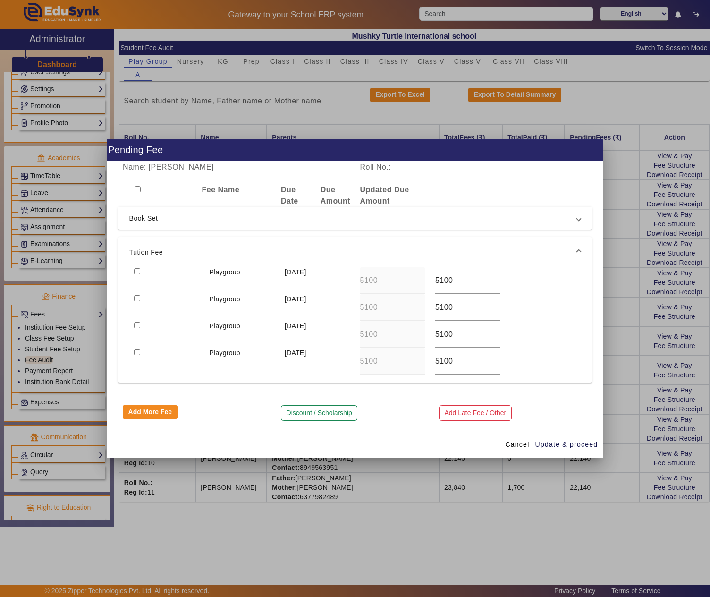
click at [136, 297] on input "checkbox" at bounding box center [137, 298] width 6 height 6
checkbox input "true"
click at [584, 443] on span "Update & proceed" at bounding box center [566, 445] width 63 height 10
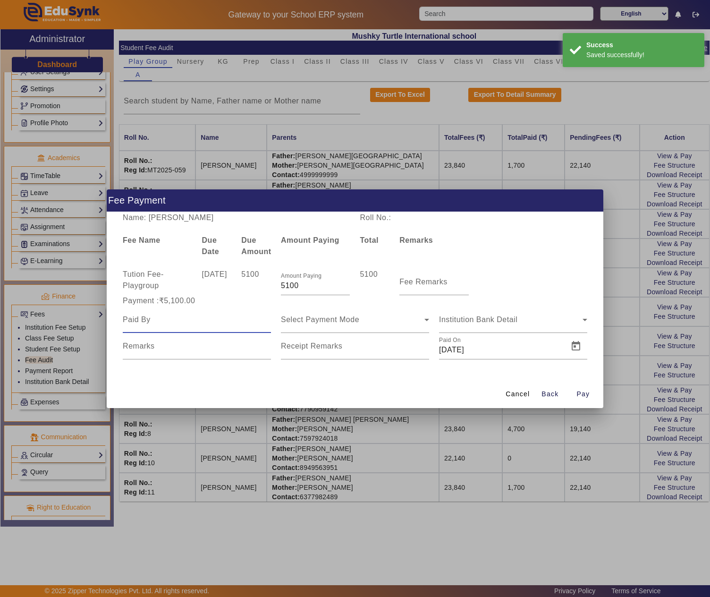
click at [219, 318] on input at bounding box center [197, 319] width 148 height 11
type input "f"
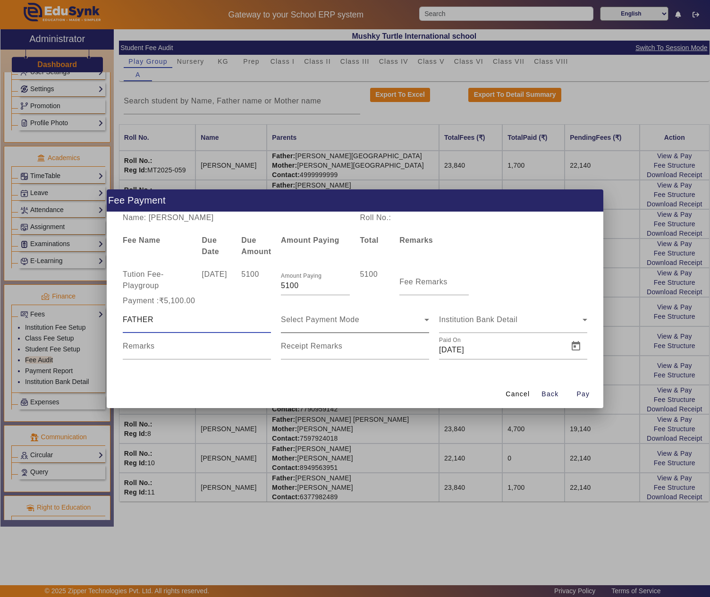
type input "FATHER"
click at [403, 326] on div "Select Payment Mode" at bounding box center [355, 319] width 148 height 26
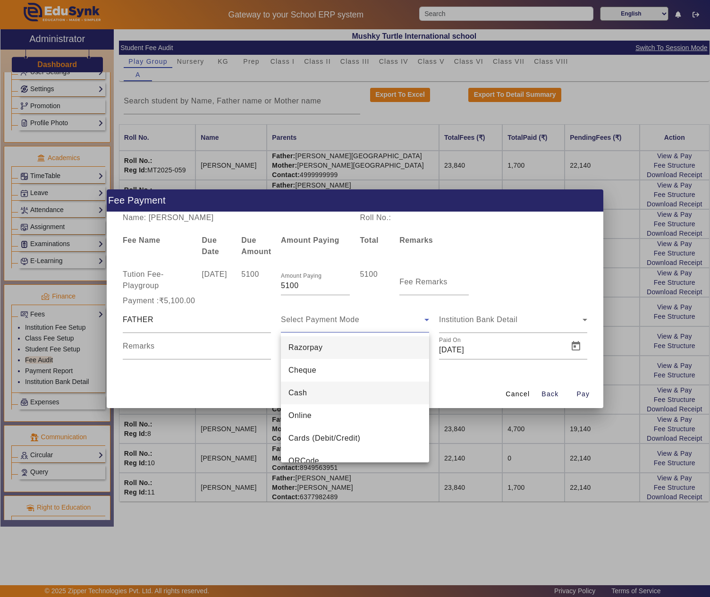
click at [323, 391] on mat-option "Cash" at bounding box center [355, 393] width 148 height 23
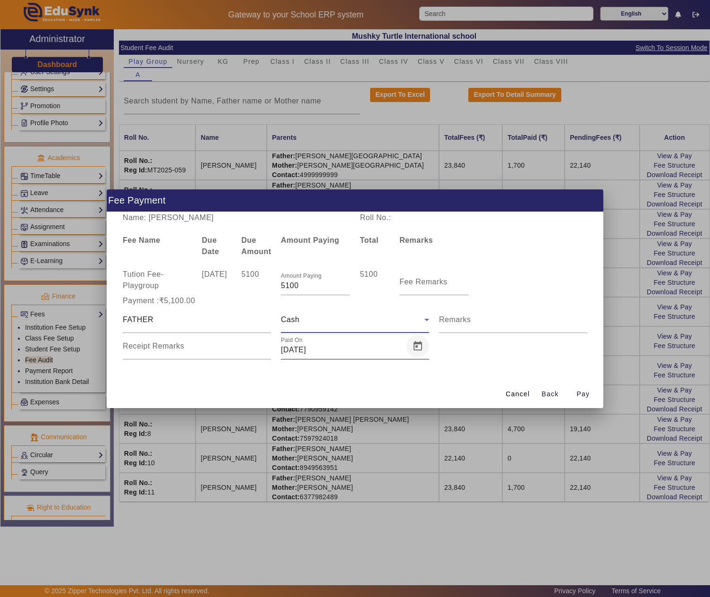
click at [412, 344] on span "Open calendar" at bounding box center [418, 346] width 23 height 23
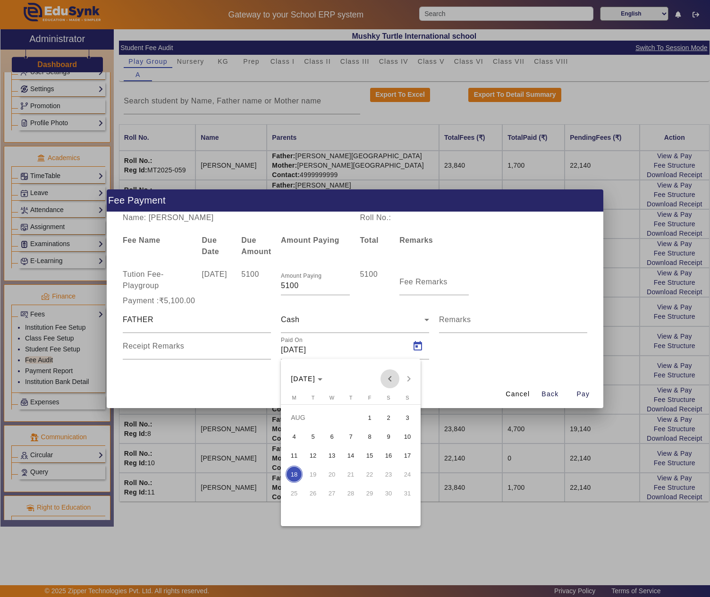
click at [385, 378] on span "Previous month" at bounding box center [390, 378] width 19 height 19
click at [367, 492] on span "25" at bounding box center [369, 492] width 17 height 17
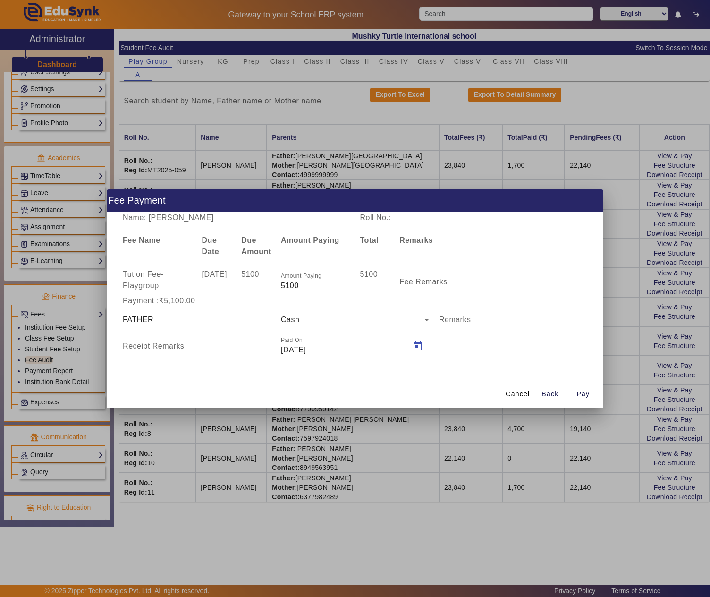
type input "25/07/2025"
click at [461, 319] on mat-label "Remarks" at bounding box center [455, 319] width 32 height 8
click at [461, 319] on input "Remarks" at bounding box center [513, 323] width 148 height 11
click at [436, 278] on mat-label "Fee Remarks" at bounding box center [423, 282] width 48 height 8
click at [436, 280] on input "Fee Remarks" at bounding box center [433, 285] width 69 height 11
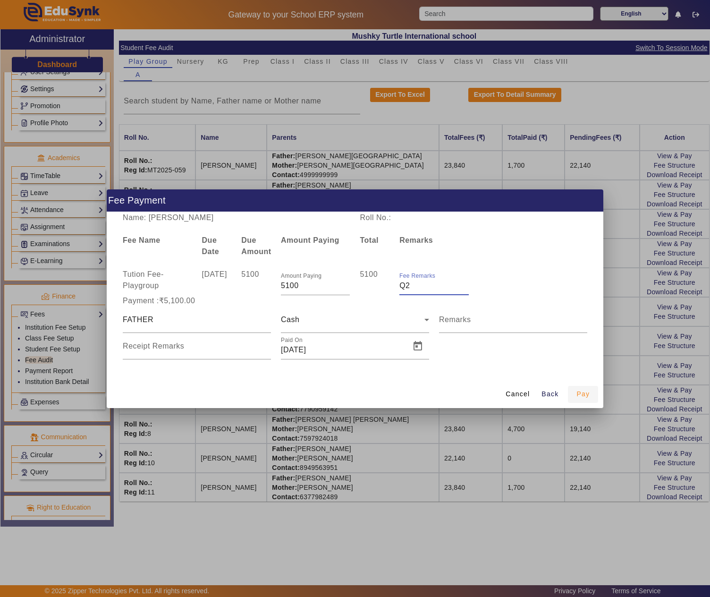
type input "Q2"
click at [580, 398] on span "Pay" at bounding box center [583, 394] width 13 height 10
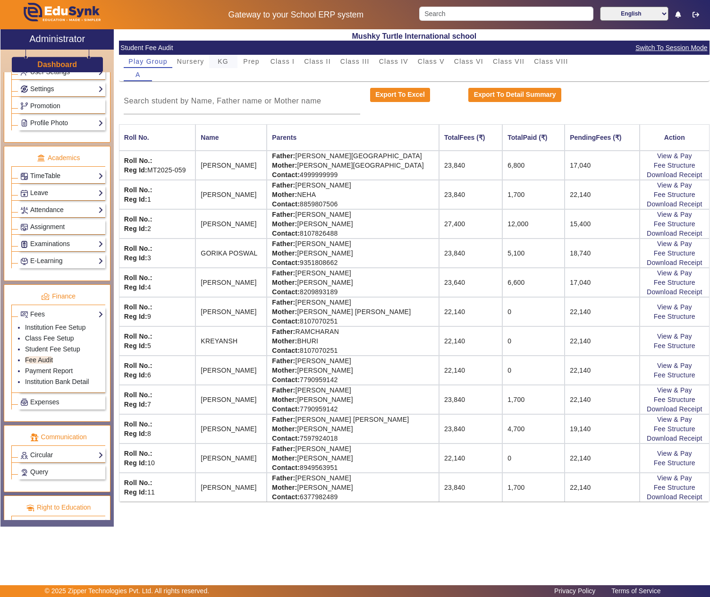
click at [226, 62] on span "KG" at bounding box center [223, 61] width 11 height 7
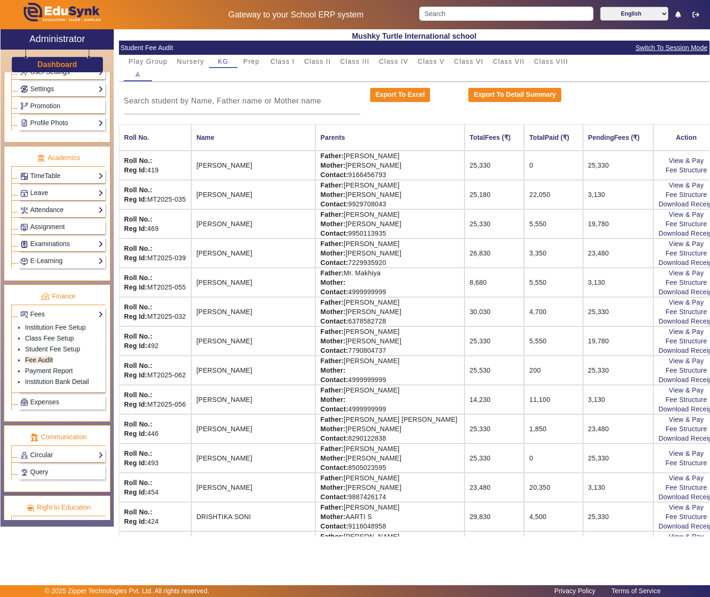
click at [244, 497] on td "DIVYANSHU PRAJAPAT" at bounding box center [253, 487] width 124 height 29
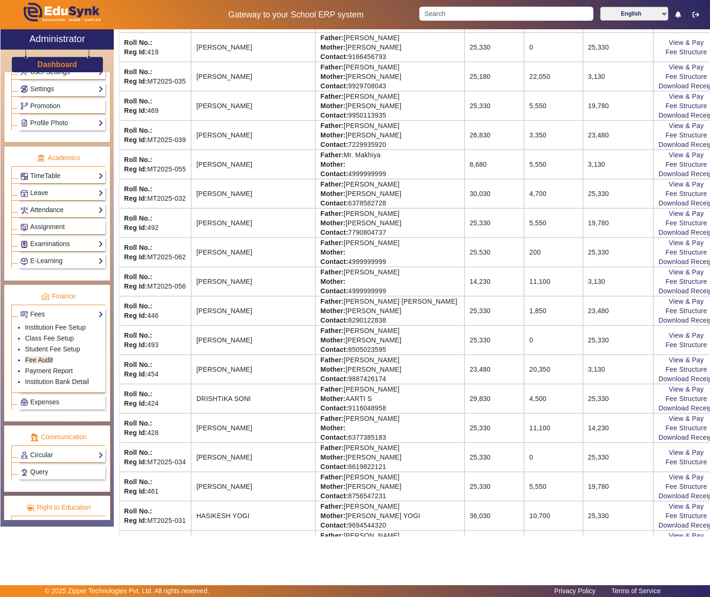
scroll to position [158, 0]
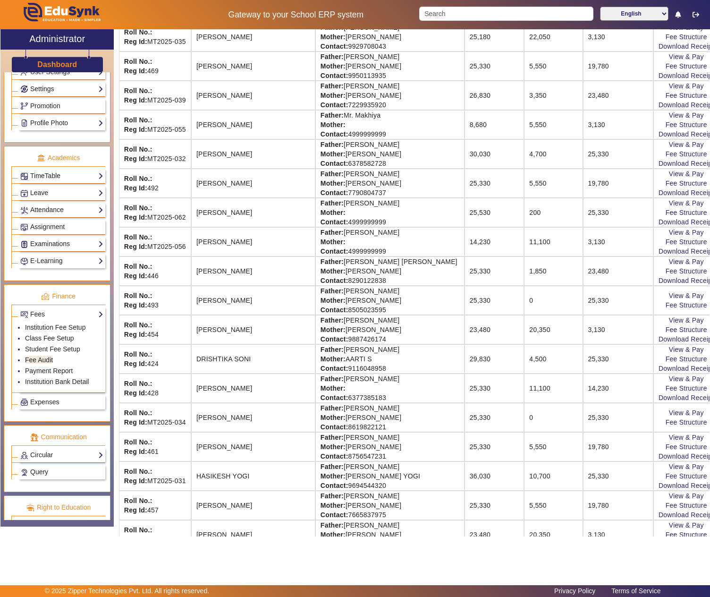
click at [334, 300] on td "Father: MANISH LALWANI Mother: TAMANNA LALWANI Contact: 8505023595" at bounding box center [389, 300] width 149 height 29
click at [382, 304] on td "Father: MANISH LALWANI Mother: TAMANNA LALWANI Contact: 8505023595" at bounding box center [389, 300] width 149 height 29
copy td "MANISH LALWANI"
click at [669, 299] on link "View & Pay" at bounding box center [686, 296] width 35 height 8
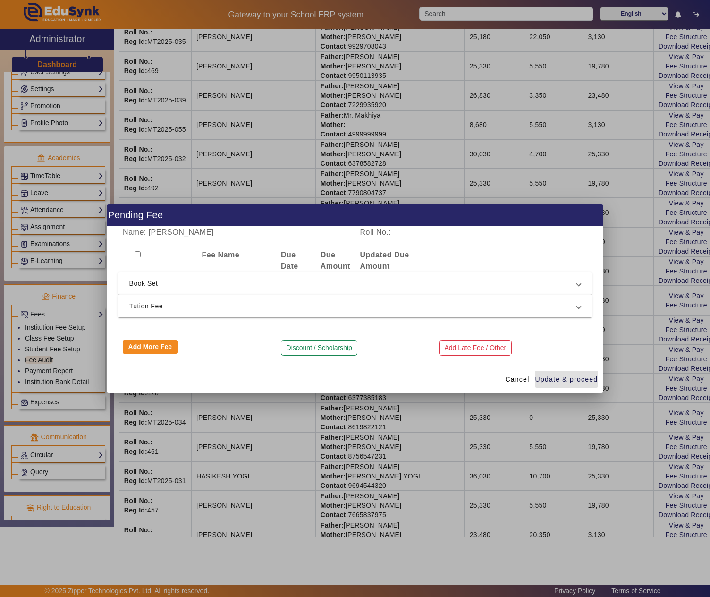
click at [161, 311] on span "Tution Fee" at bounding box center [353, 305] width 448 height 11
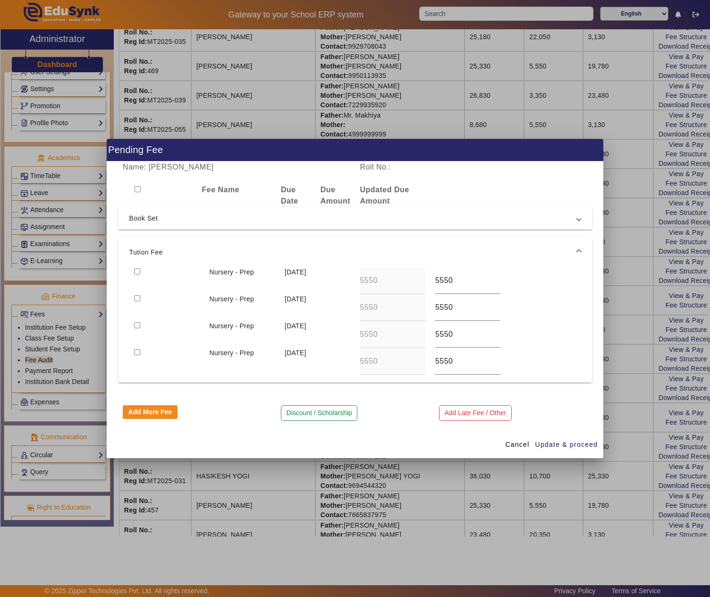
click at [136, 268] on input "checkbox" at bounding box center [137, 271] width 6 height 6
checkbox input "true"
click at [556, 443] on span "Update & proceed" at bounding box center [566, 445] width 63 height 10
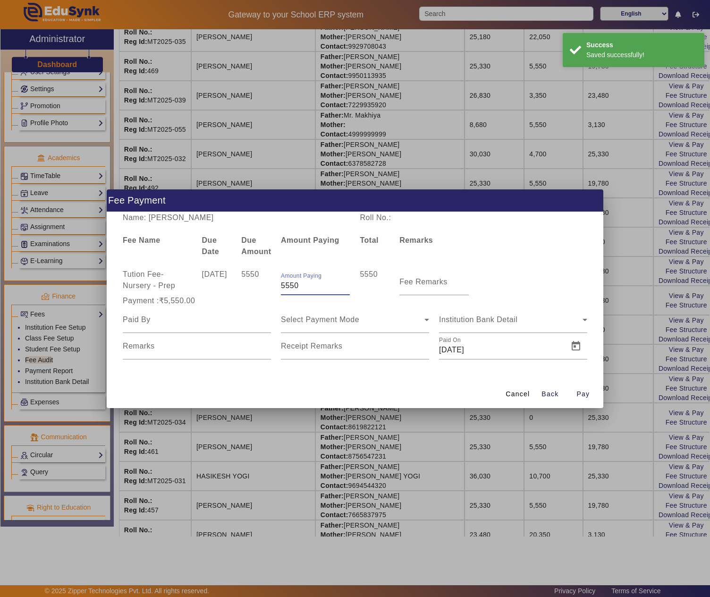
drag, startPoint x: 288, startPoint y: 287, endPoint x: 276, endPoint y: 288, distance: 12.3
click at [276, 288] on div "Amount Paying 5550" at bounding box center [315, 282] width 79 height 26
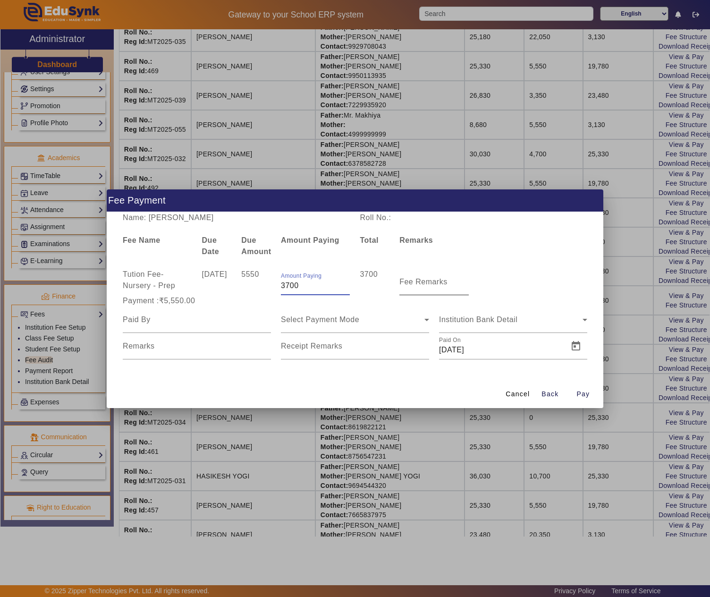
type input "3700"
click at [416, 284] on mat-label "Fee Remarks" at bounding box center [423, 282] width 48 height 8
click at [416, 284] on input "Fee Remarks" at bounding box center [433, 285] width 69 height 11
type input "a"
type input "APRIL-MAY"
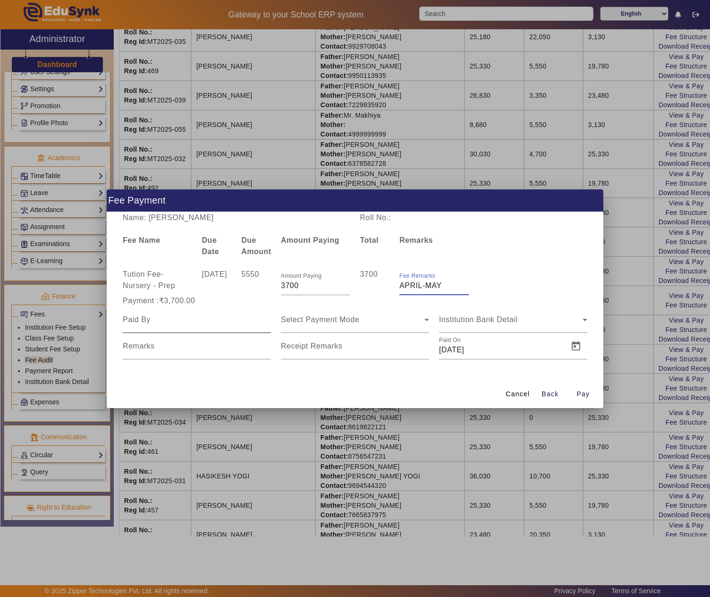
click at [242, 321] on input at bounding box center [197, 319] width 148 height 11
paste input "MANISH LALWANI"
type input "MANISH LALWANI"
click at [368, 324] on div "Select Payment Mode" at bounding box center [353, 319] width 144 height 11
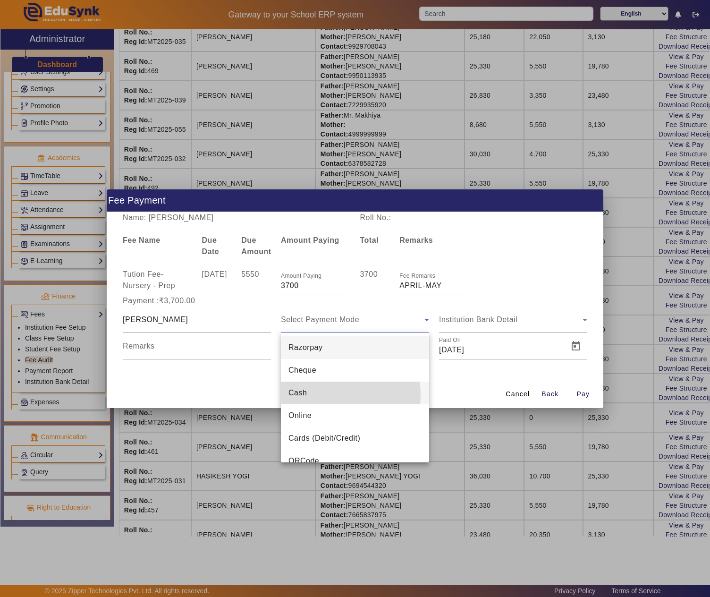
click at [331, 395] on mat-option "Cash" at bounding box center [355, 393] width 148 height 23
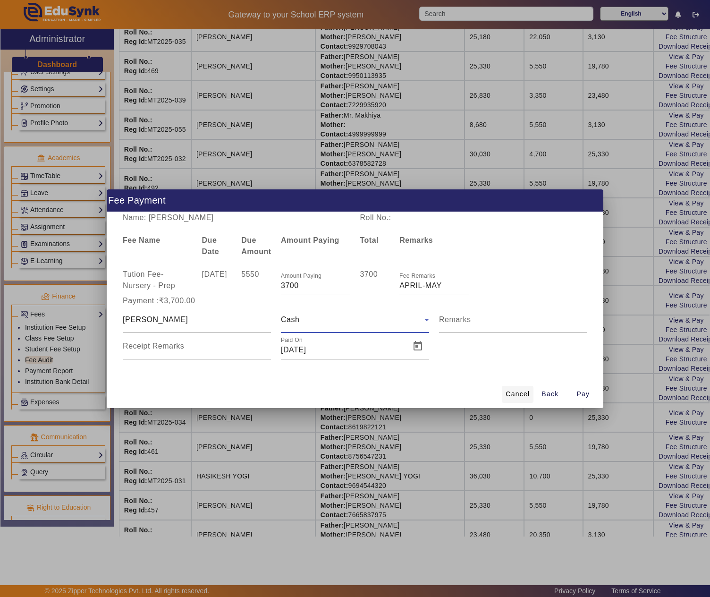
click at [506, 393] on span "Cancel" at bounding box center [518, 394] width 24 height 10
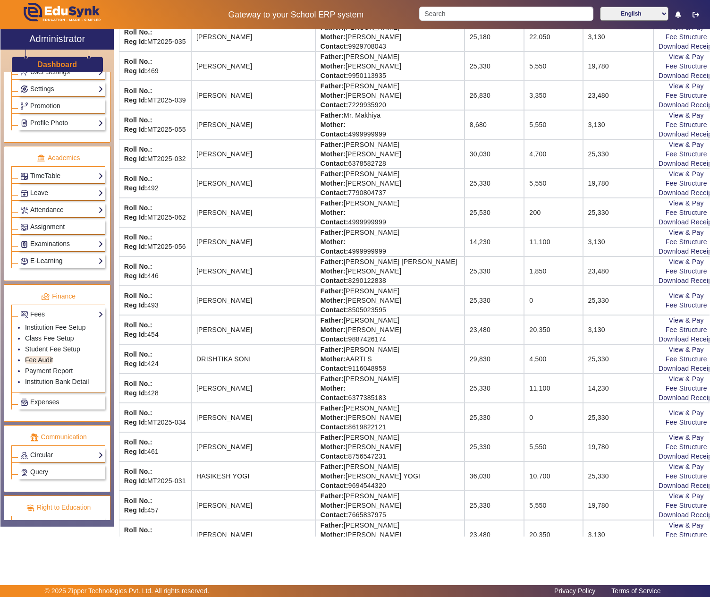
scroll to position [0, 0]
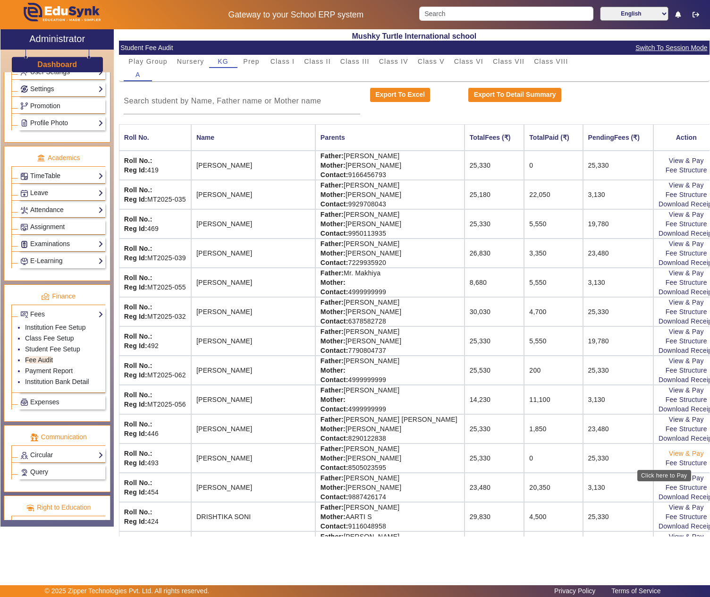
click at [669, 457] on link "View & Pay" at bounding box center [686, 454] width 35 height 8
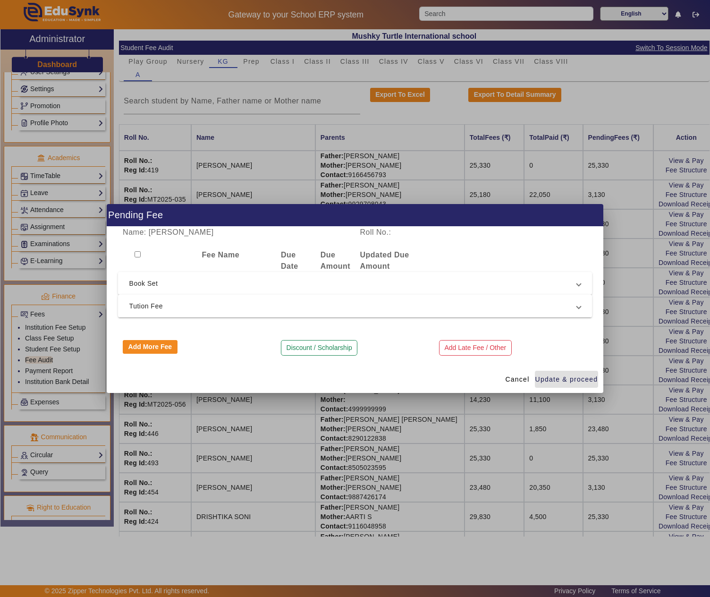
click at [161, 308] on span "Tution Fee" at bounding box center [353, 305] width 448 height 11
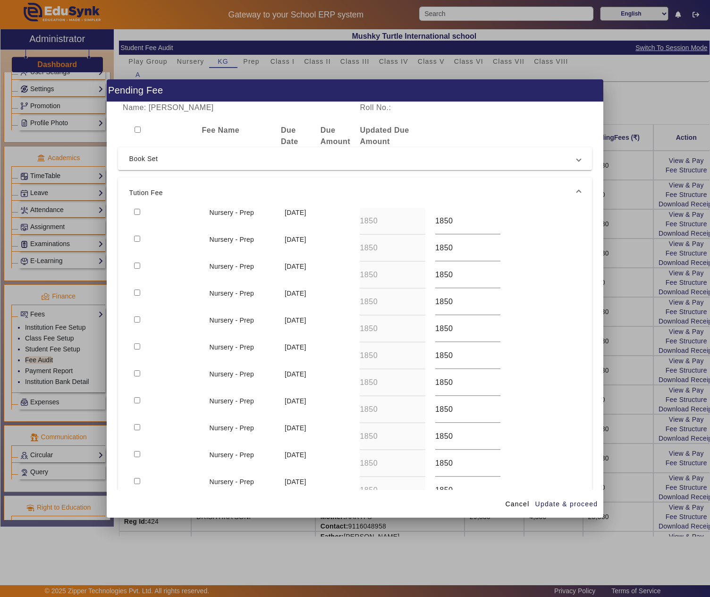
click at [133, 209] on div at bounding box center [166, 221] width 75 height 27
click at [140, 212] on input "checkbox" at bounding box center [137, 212] width 6 height 6
checkbox input "true"
click at [140, 238] on input "checkbox" at bounding box center [137, 239] width 6 height 6
checkbox input "true"
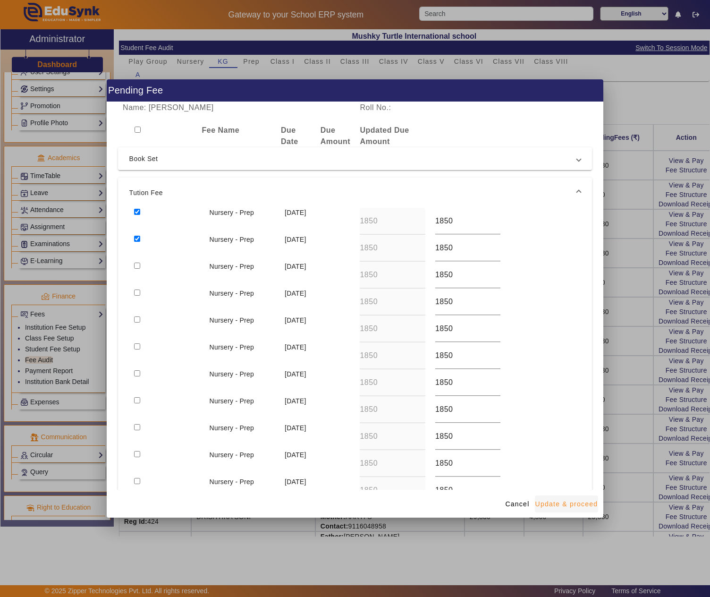
click at [560, 501] on span "Update & proceed" at bounding box center [566, 504] width 63 height 10
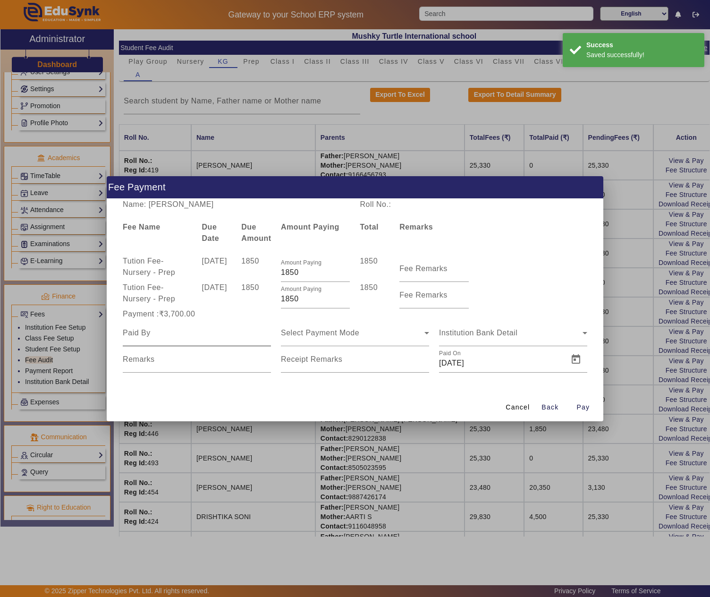
click at [188, 338] on div at bounding box center [197, 333] width 148 height 26
paste input "MANISH LALWANI"
type input "MANISH LALWANI"
click at [338, 338] on div "Select Payment Mode" at bounding box center [355, 333] width 148 height 26
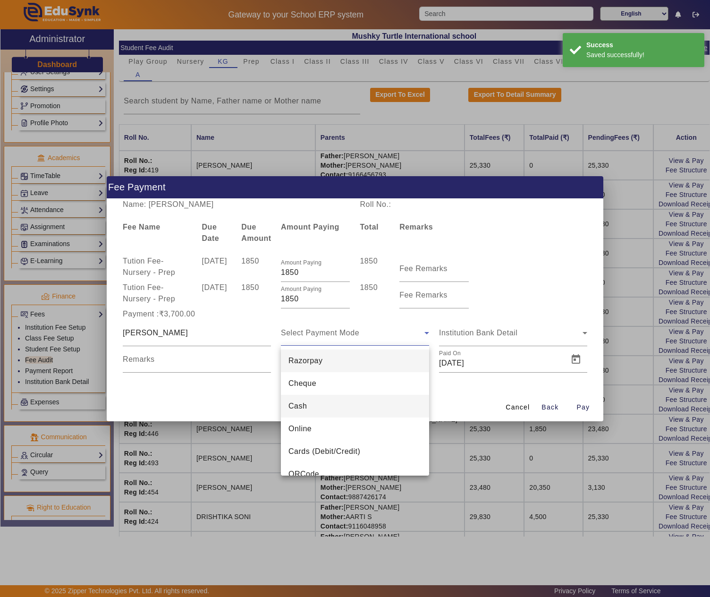
click at [319, 405] on mat-option "Cash" at bounding box center [355, 406] width 148 height 23
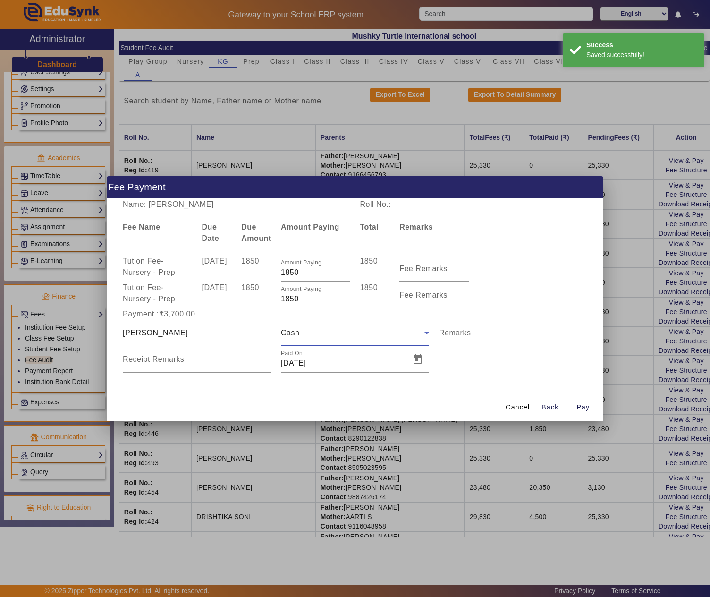
click at [492, 332] on input "Remarks" at bounding box center [513, 336] width 148 height 11
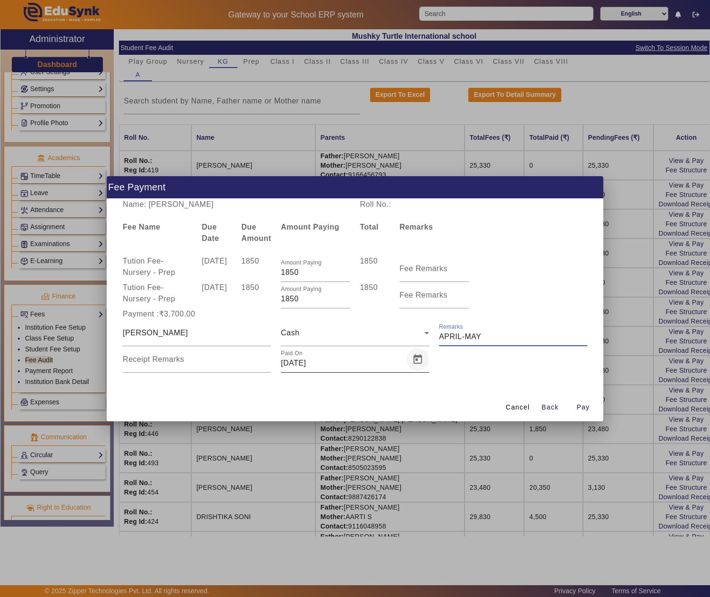
type input "APRIL-MAY"
click at [418, 359] on span "Open calendar" at bounding box center [418, 359] width 23 height 23
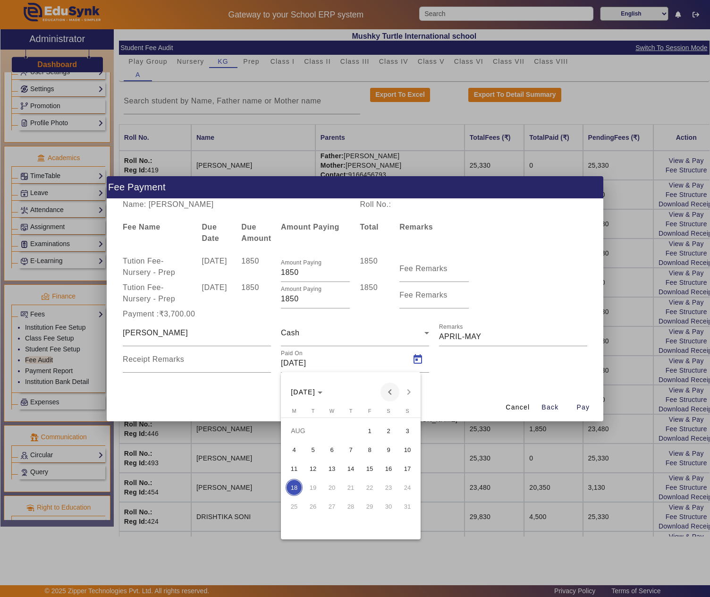
click at [385, 394] on span "Previous month" at bounding box center [390, 391] width 19 height 19
click at [367, 506] on span "25" at bounding box center [369, 506] width 17 height 17
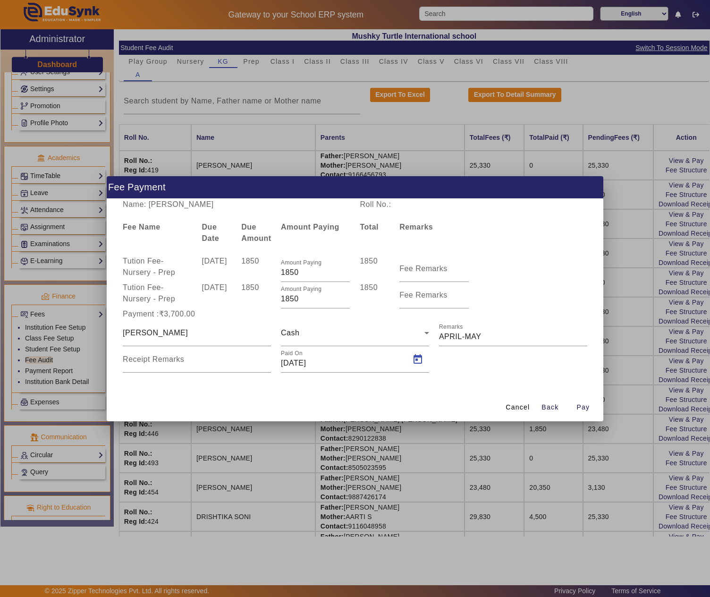
type input "25/07/2025"
click at [582, 403] on span "Pay" at bounding box center [583, 407] width 13 height 10
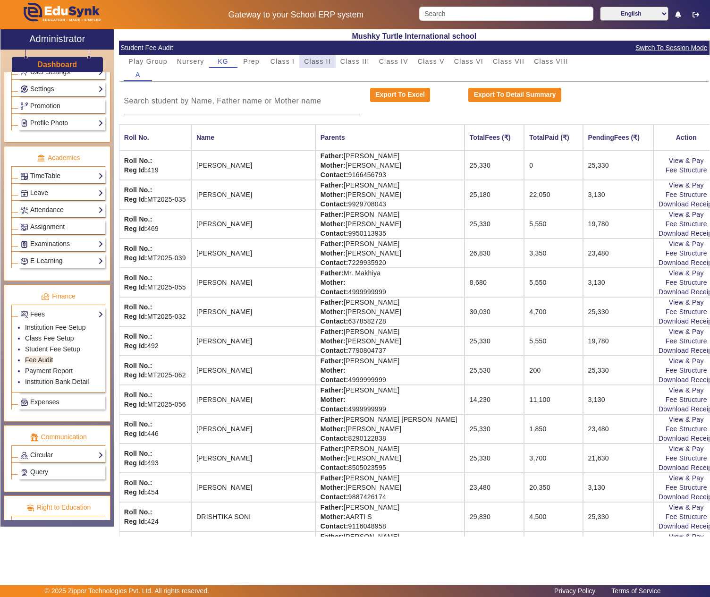
click at [324, 64] on span "Class II" at bounding box center [317, 61] width 27 height 7
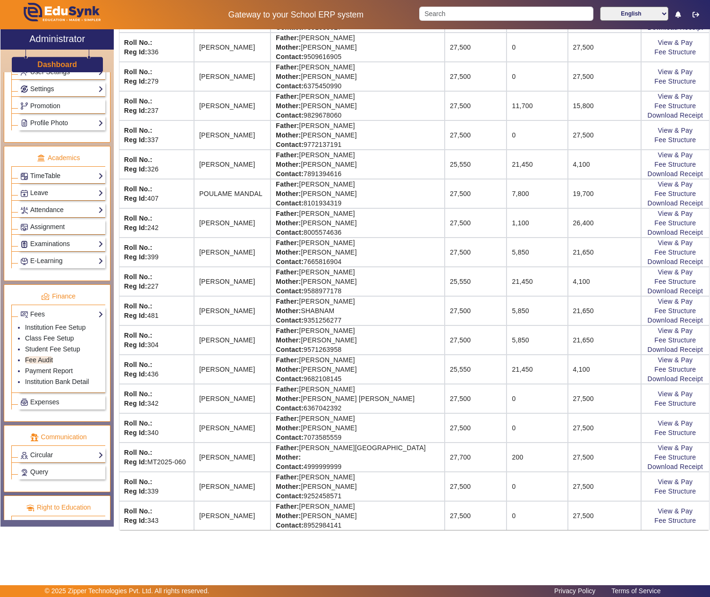
scroll to position [648, 0]
click at [660, 444] on link "View & Pay" at bounding box center [675, 448] width 35 height 8
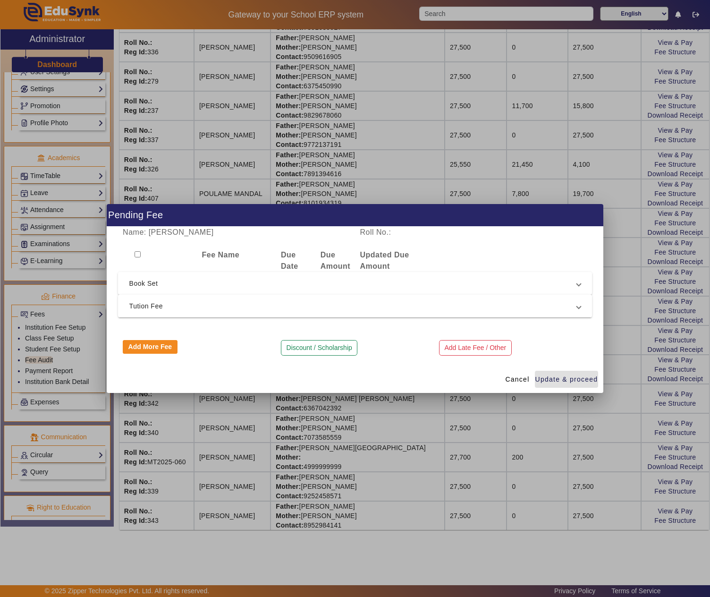
click at [203, 307] on span "Tution Fee" at bounding box center [353, 305] width 448 height 11
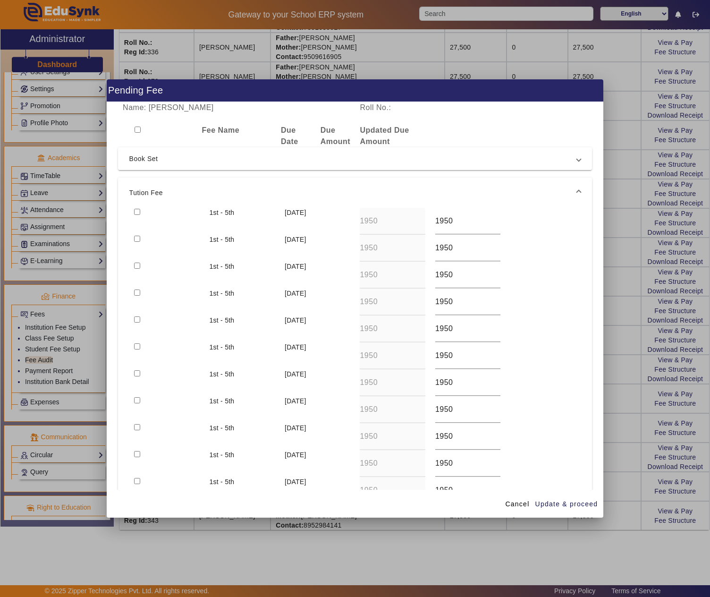
click at [137, 292] on input "checkbox" at bounding box center [137, 292] width 6 height 6
checkbox input "true"
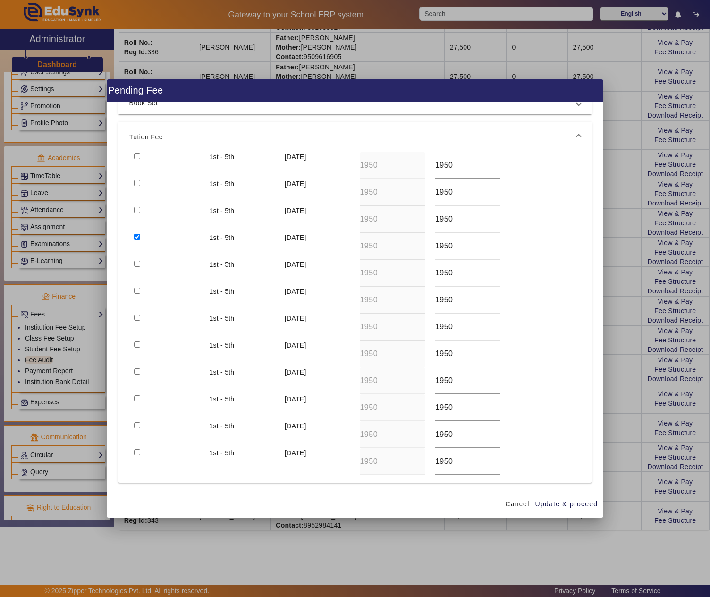
scroll to position [103, 0]
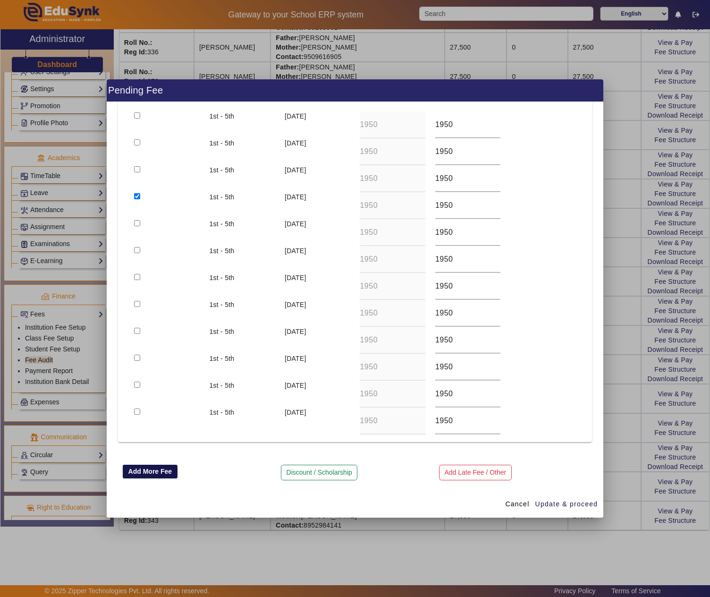
click at [161, 469] on button "Add More Fee" at bounding box center [150, 472] width 55 height 14
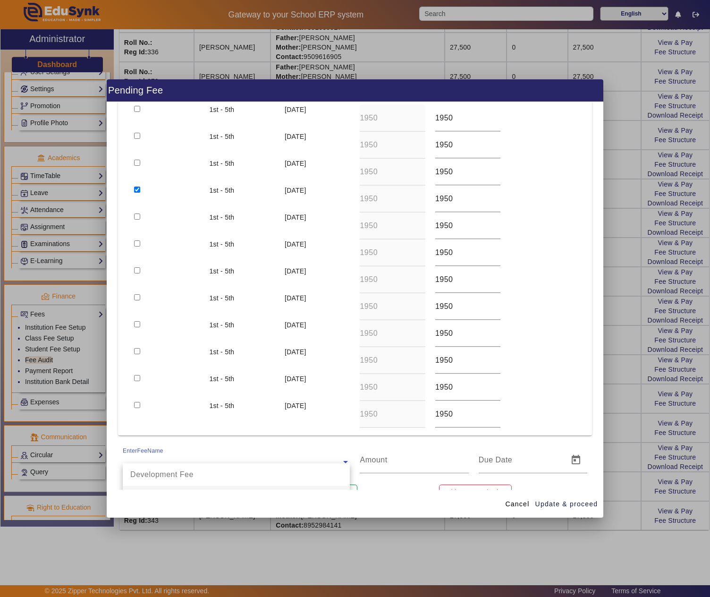
click at [161, 465] on input "text" at bounding box center [236, 461] width 227 height 11
type input "REGI"
click at [163, 476] on div "Registration Fee" at bounding box center [236, 474] width 227 height 23
click at [284, 481] on div "Registration Fee" at bounding box center [236, 474] width 227 height 23
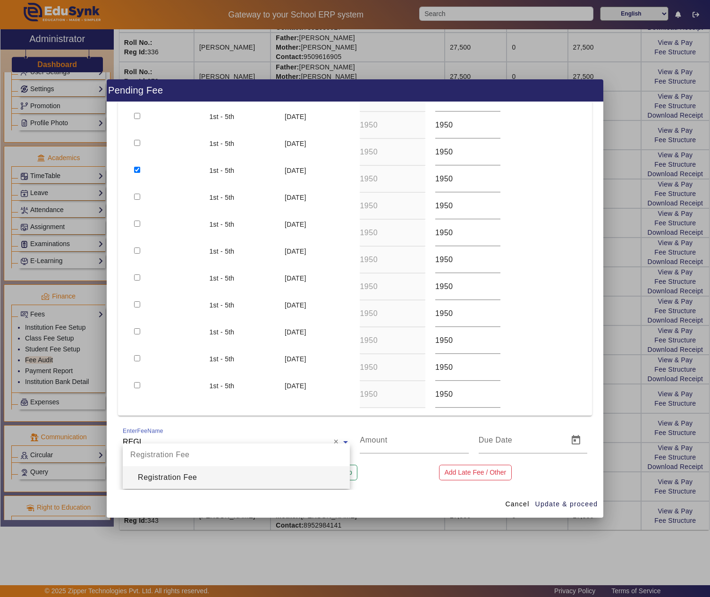
click at [268, 472] on div "Registration Fee" at bounding box center [236, 477] width 227 height 23
type input "1500"
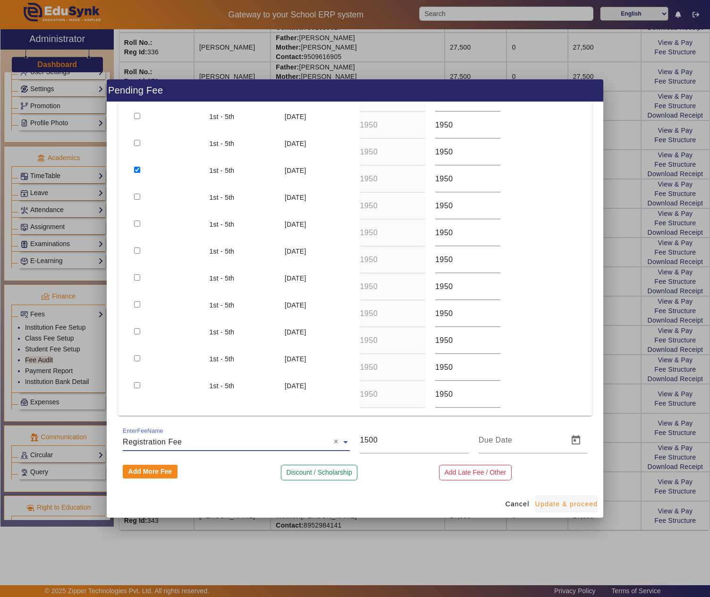
click at [568, 505] on span "Update & proceed" at bounding box center [566, 504] width 63 height 10
type input "18/08/2025"
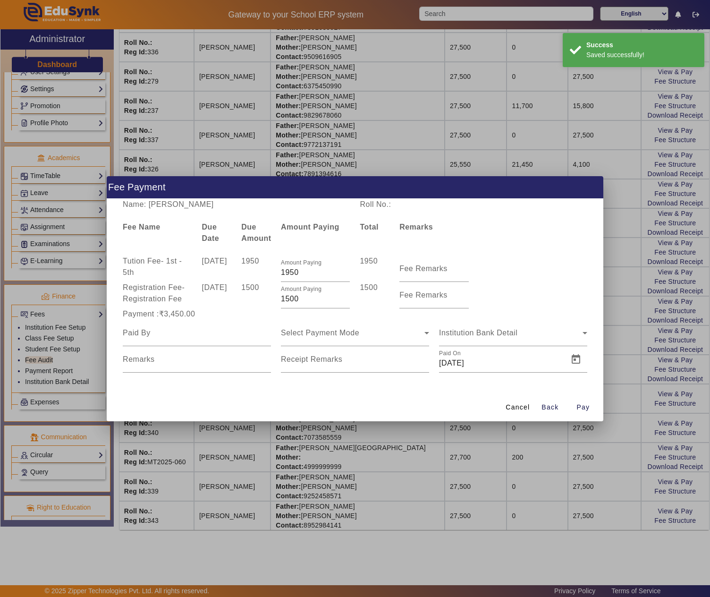
scroll to position [0, 0]
click at [197, 337] on input at bounding box center [197, 332] width 148 height 11
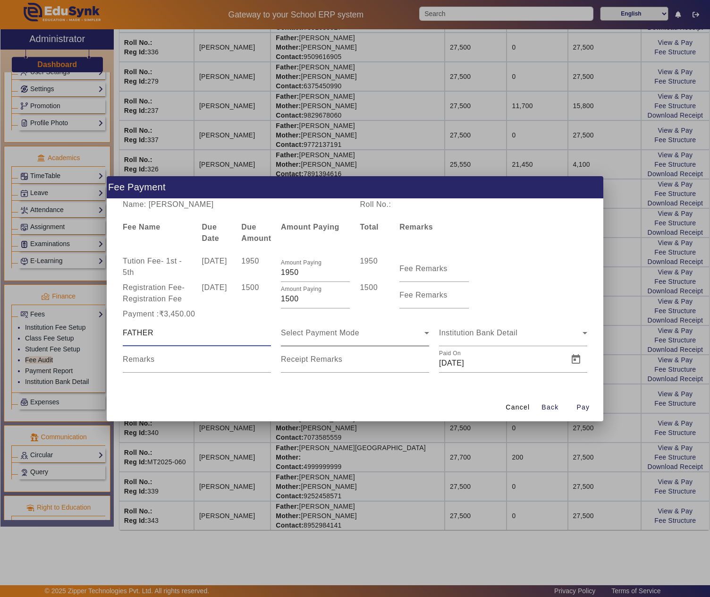
type input "FATHER"
click at [326, 341] on div "Select Payment Mode" at bounding box center [355, 333] width 148 height 26
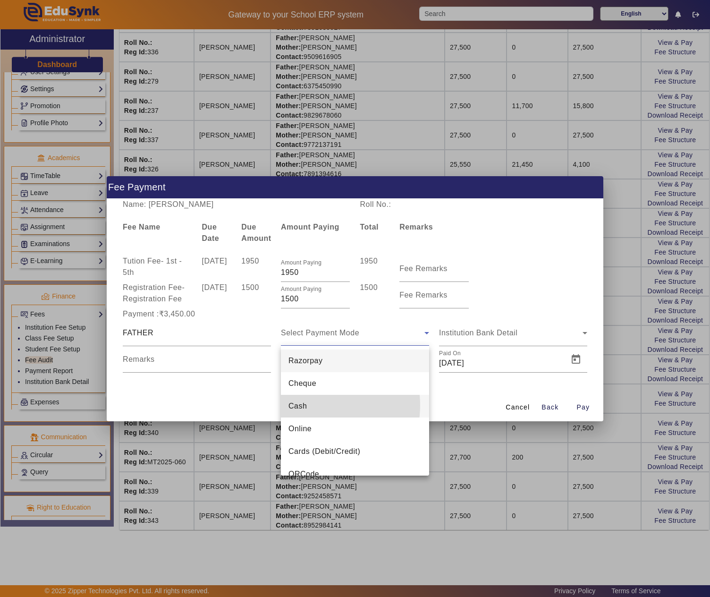
click at [313, 405] on mat-option "Cash" at bounding box center [355, 406] width 148 height 23
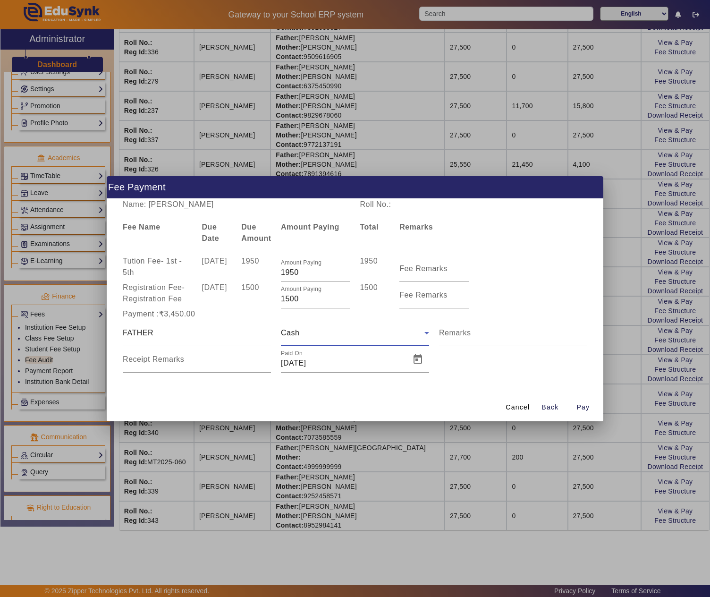
click at [475, 331] on input "Remarks" at bounding box center [513, 336] width 148 height 11
click at [412, 267] on mat-label "Fee Remarks" at bounding box center [423, 268] width 48 height 8
click at [412, 267] on input "Fee Remarks" at bounding box center [433, 272] width 69 height 11
type input "JULY"
click at [415, 359] on span "Open calendar" at bounding box center [418, 359] width 23 height 23
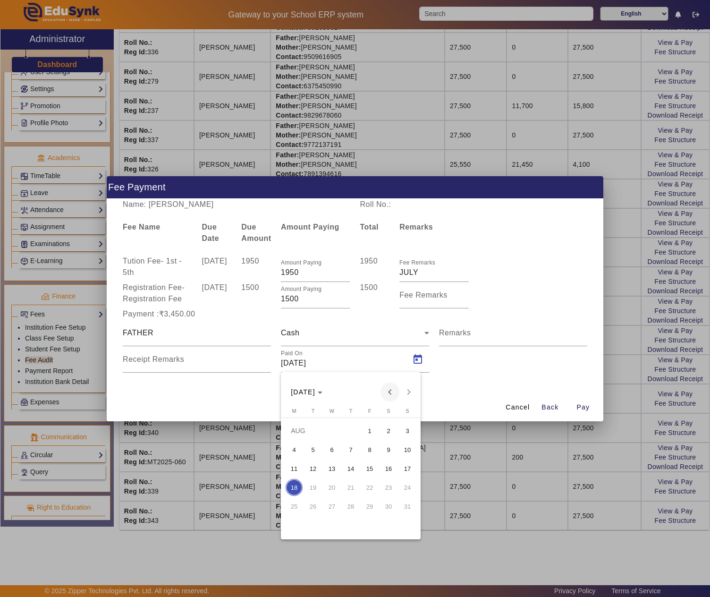
click at [391, 391] on span "Previous month" at bounding box center [390, 391] width 19 height 19
click at [373, 504] on span "25" at bounding box center [369, 506] width 17 height 17
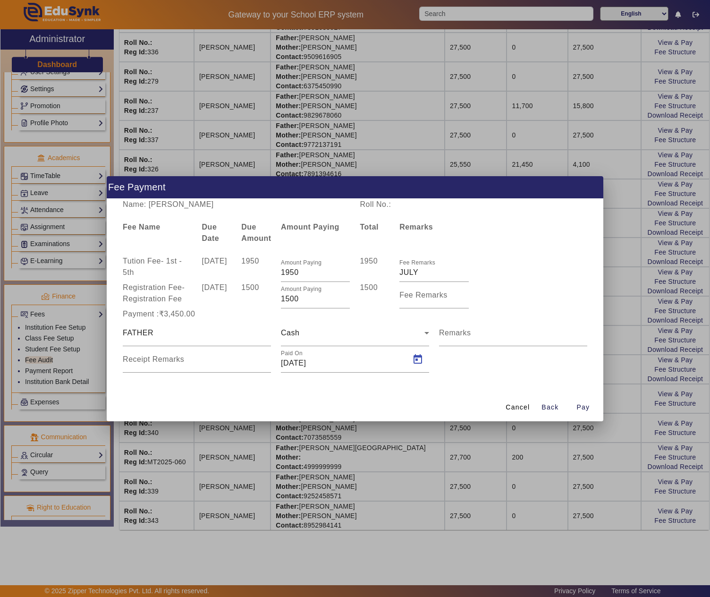
type input "25/07/2025"
click at [583, 406] on span "Pay" at bounding box center [583, 407] width 13 height 10
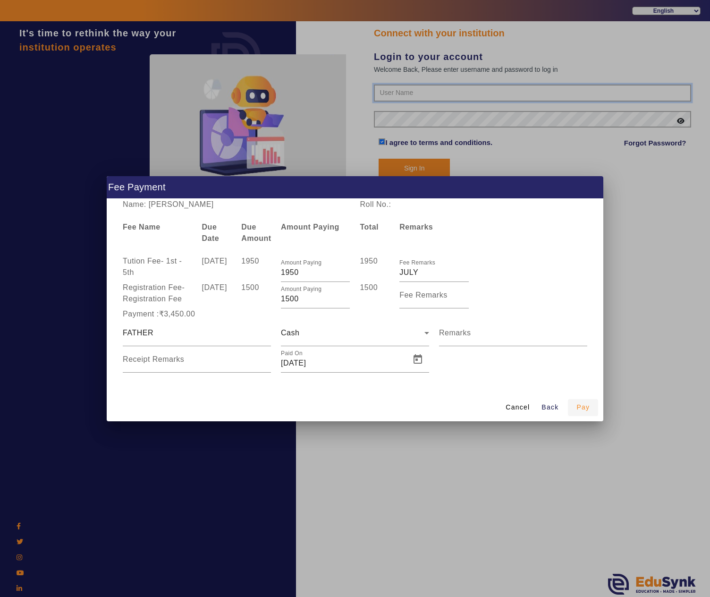
type input "9950605811"
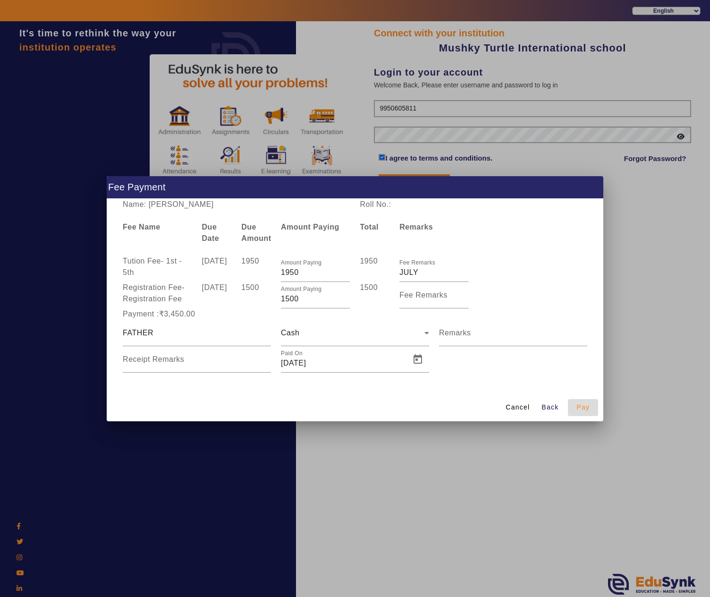
click at [583, 406] on span "Pay" at bounding box center [583, 407] width 13 height 10
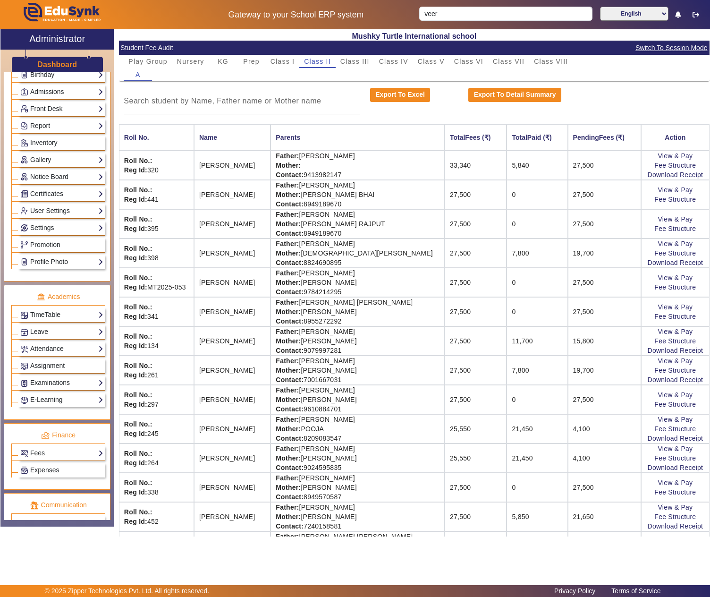
scroll to position [286, 0]
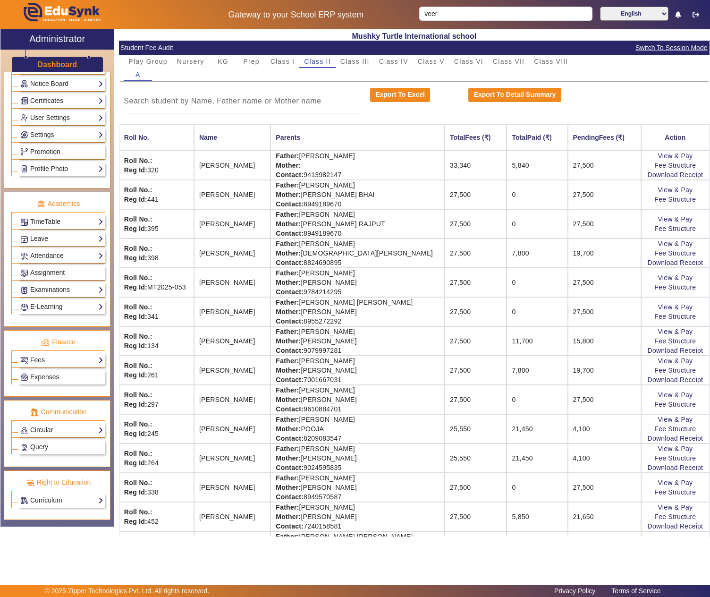
click at [46, 355] on link "Fees" at bounding box center [61, 360] width 83 height 11
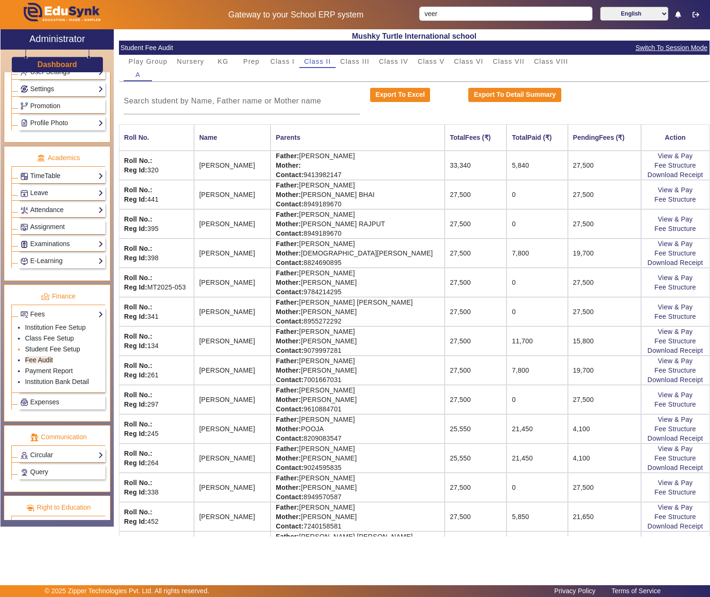
click at [33, 353] on link "Student Fee Setup" at bounding box center [52, 349] width 55 height 8
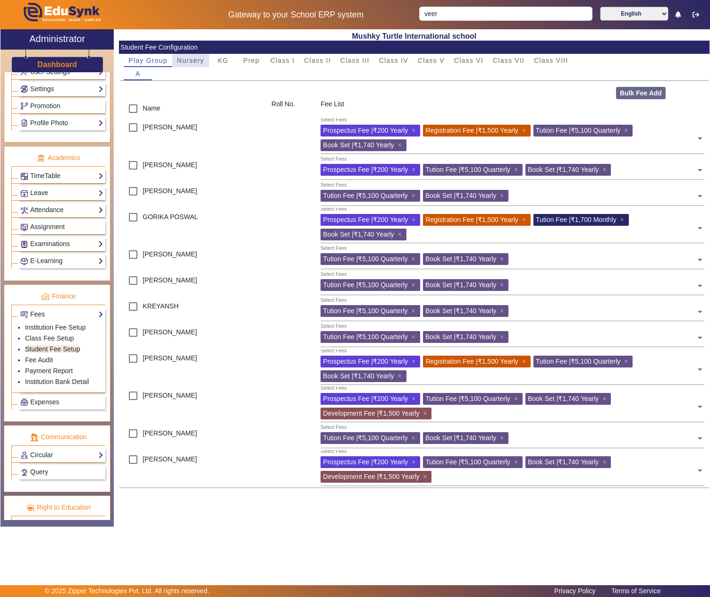
click at [196, 60] on span "Nursery" at bounding box center [190, 60] width 27 height 7
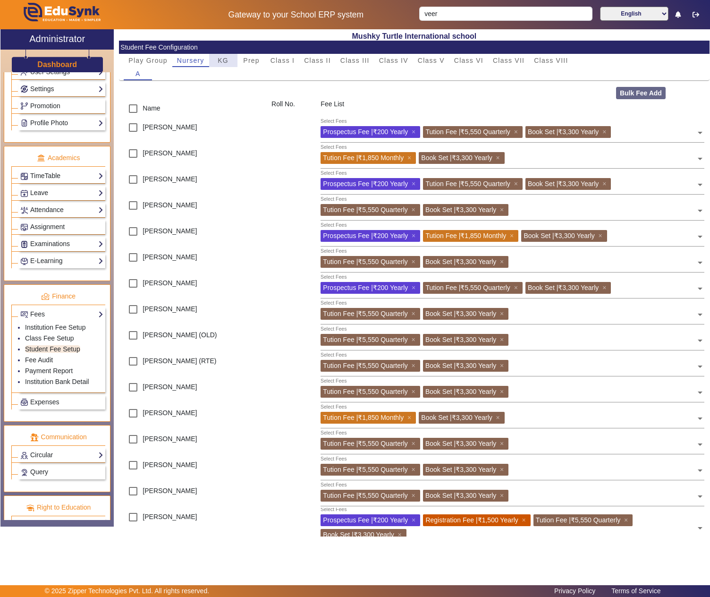
click at [223, 58] on span "KG" at bounding box center [223, 60] width 11 height 7
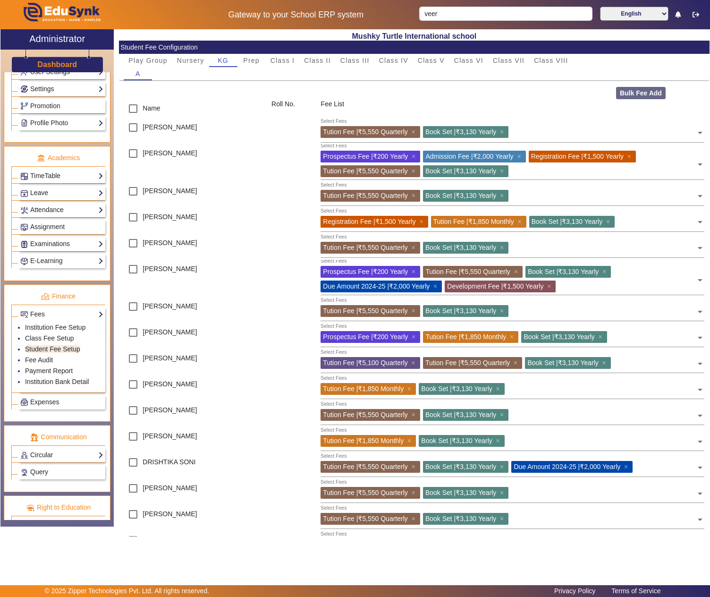
click at [564, 417] on input "text" at bounding box center [603, 413] width 185 height 9
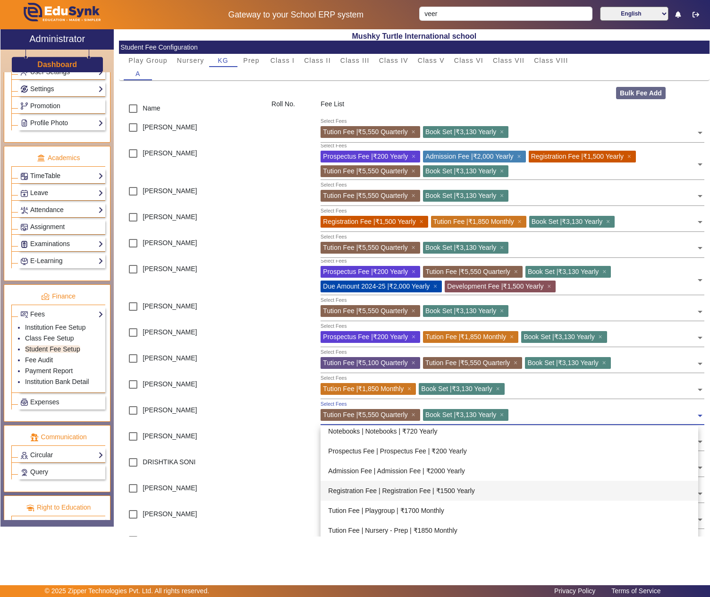
scroll to position [300, 0]
click at [413, 496] on div "Tution Fee | Nursery - Prep | ₹1850 Monthly" at bounding box center [510, 493] width 378 height 20
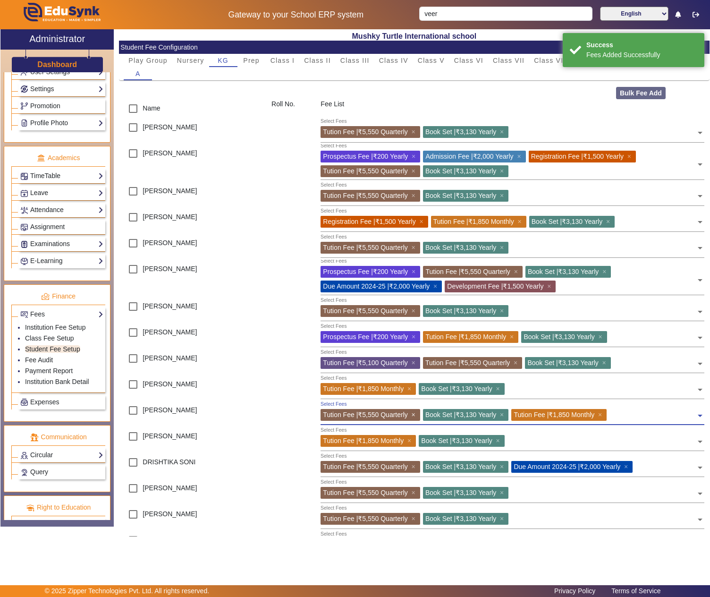
click at [413, 413] on span "×" at bounding box center [415, 415] width 6 height 8
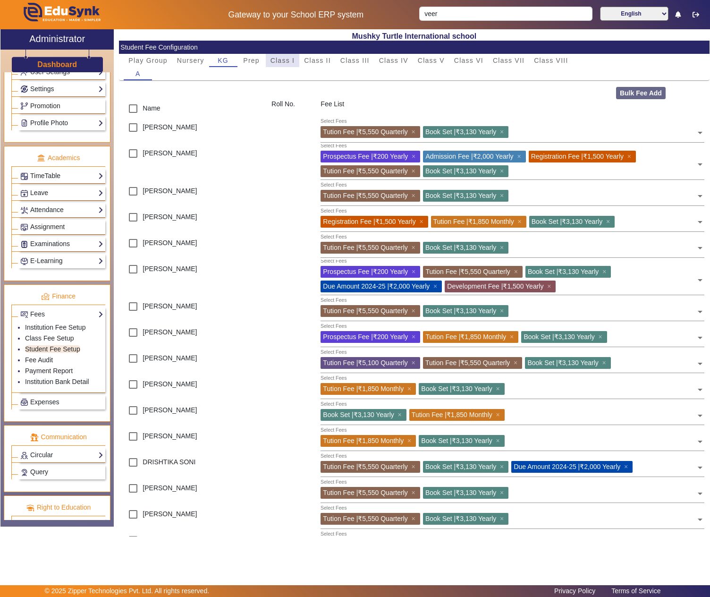
click at [286, 60] on span "Class I" at bounding box center [283, 60] width 25 height 7
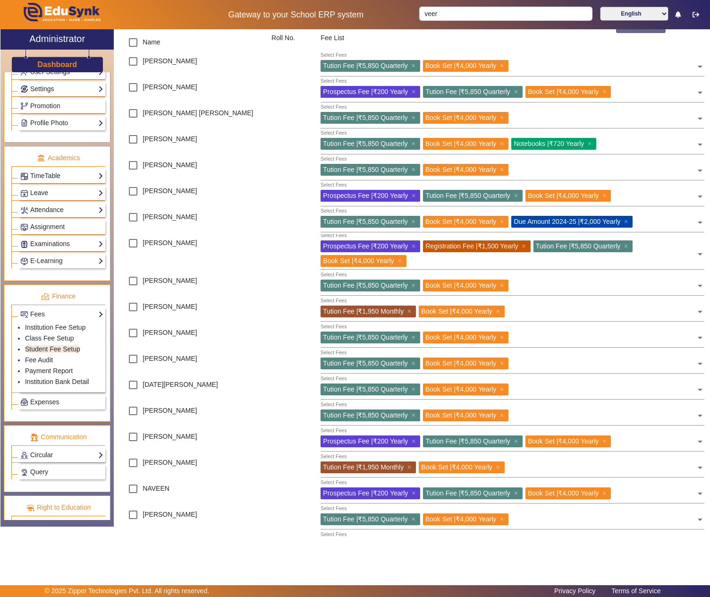
scroll to position [0, 0]
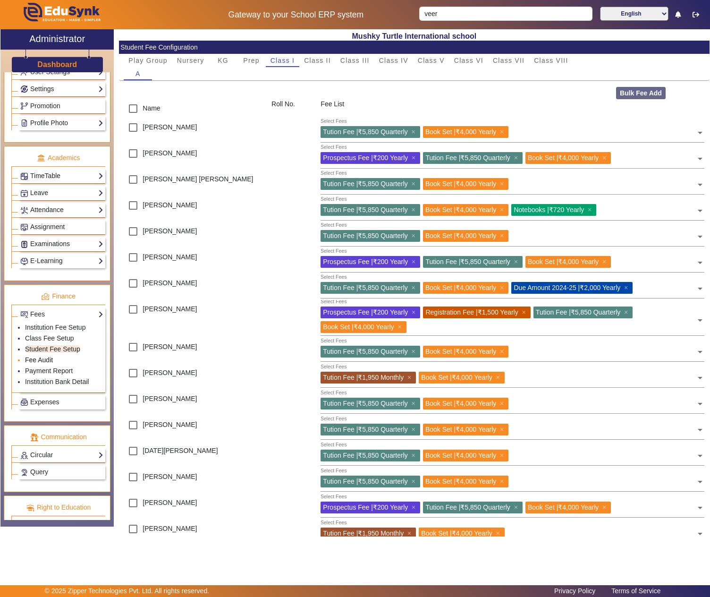
click at [43, 364] on link "Fee Audit" at bounding box center [39, 360] width 28 height 8
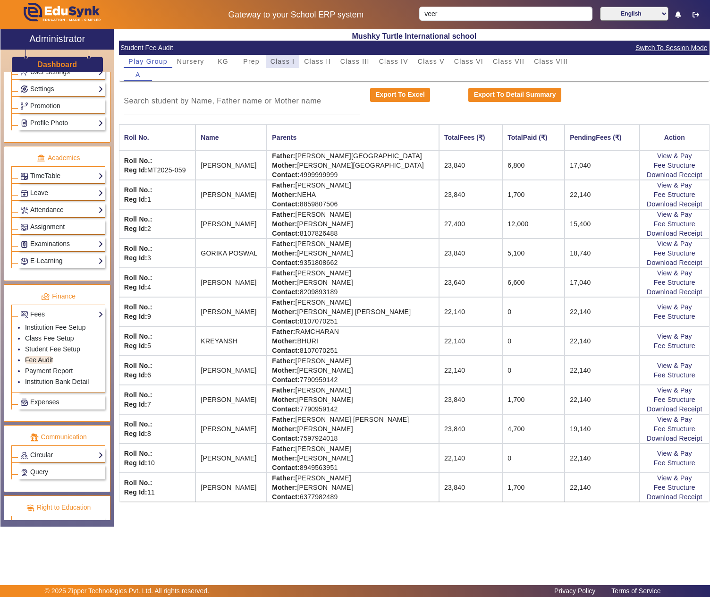
click at [282, 59] on span "Class I" at bounding box center [283, 61] width 25 height 7
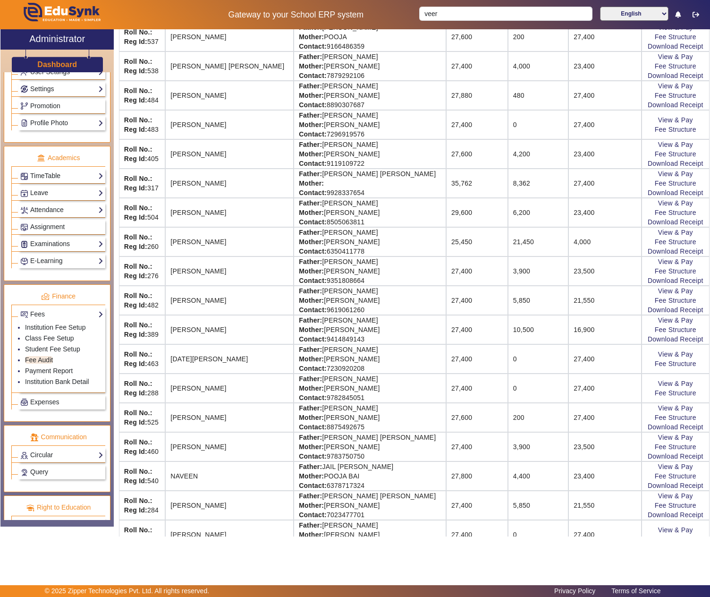
scroll to position [314, 0]
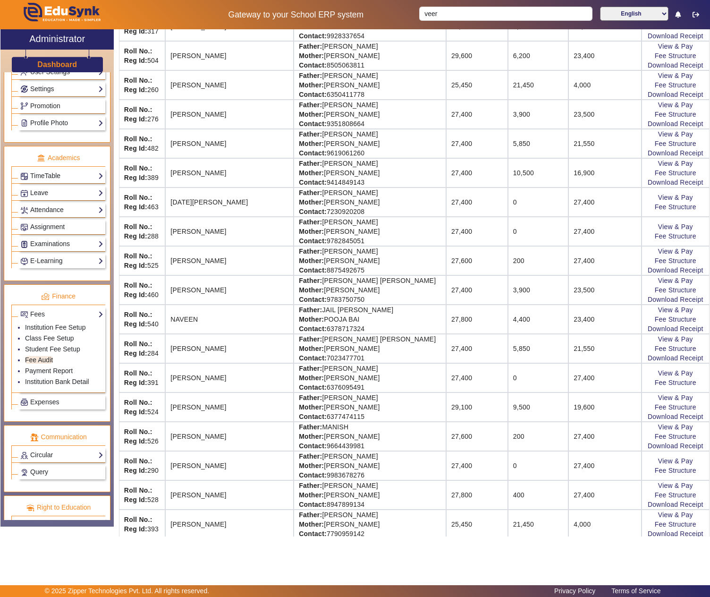
click at [324, 479] on td "Father: ASHISH KHANDELWAL Mother: YASHKIRTI SETHI Contact: 9983678276" at bounding box center [370, 465] width 153 height 29
click at [327, 479] on td "Father: ASHISH KHANDELWAL Mother: YASHKIRTI SETHI Contact: 9983678276" at bounding box center [370, 465] width 153 height 29
click at [379, 474] on td "Father: ASHISH KHANDELWAL Mother: YASHKIRTI SETHI Contact: 9983678276" at bounding box center [370, 465] width 153 height 29
copy td "ASHISH KHANDELWAL"
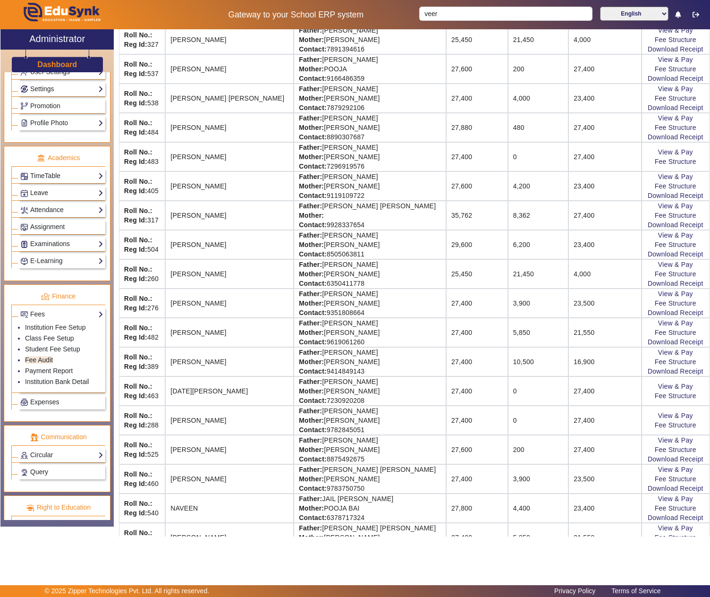
scroll to position [0, 0]
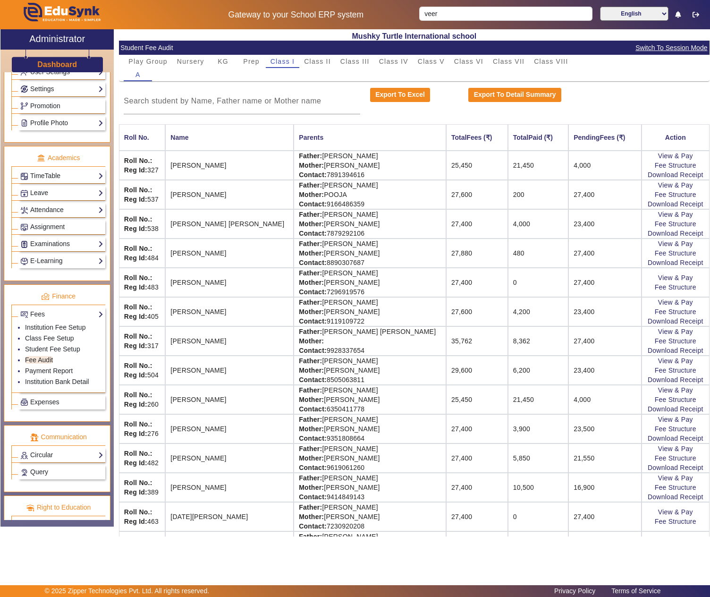
click at [650, 43] on span "Switch To Session Mode" at bounding box center [671, 47] width 73 height 11
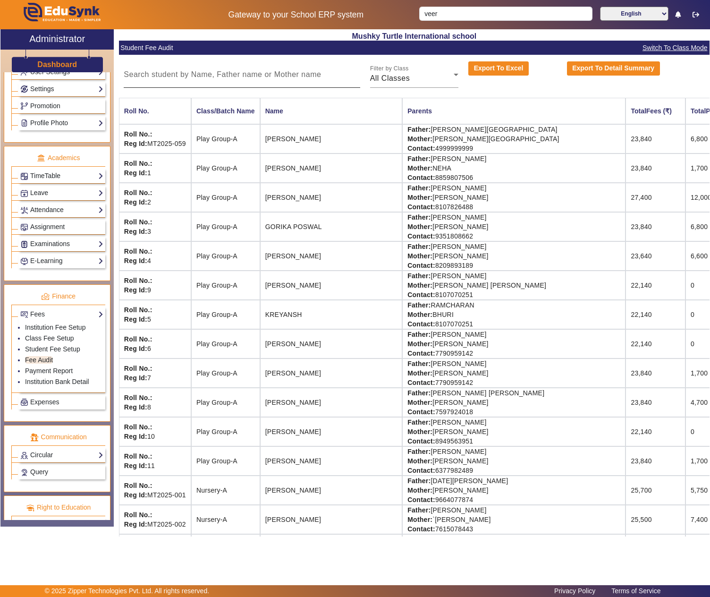
click at [263, 78] on input at bounding box center [242, 74] width 236 height 11
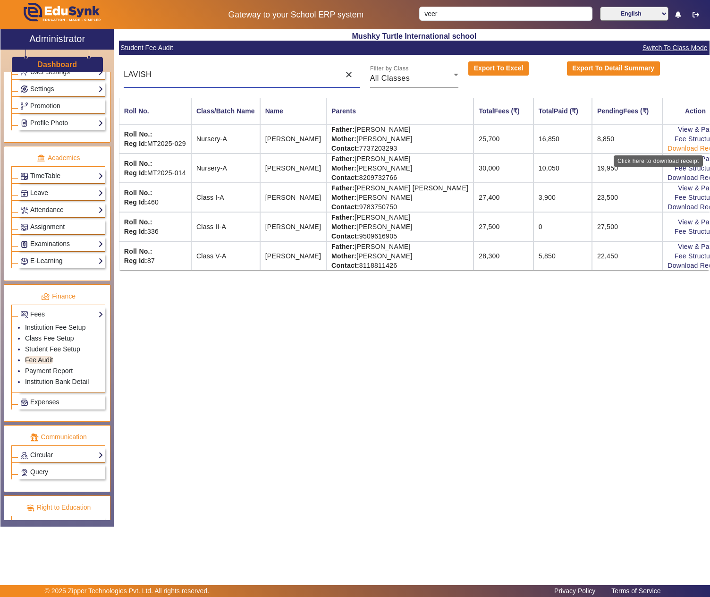
type input "LAVISH"
click at [672, 147] on link "Download Receipt" at bounding box center [696, 148] width 56 height 8
click at [687, 127] on link "View & Pay" at bounding box center [695, 130] width 35 height 8
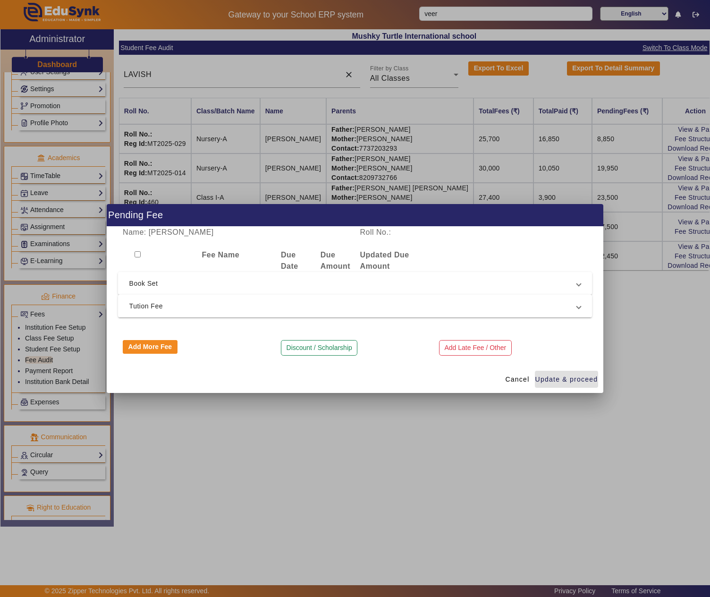
click at [189, 307] on span "Tution Fee" at bounding box center [353, 305] width 448 height 11
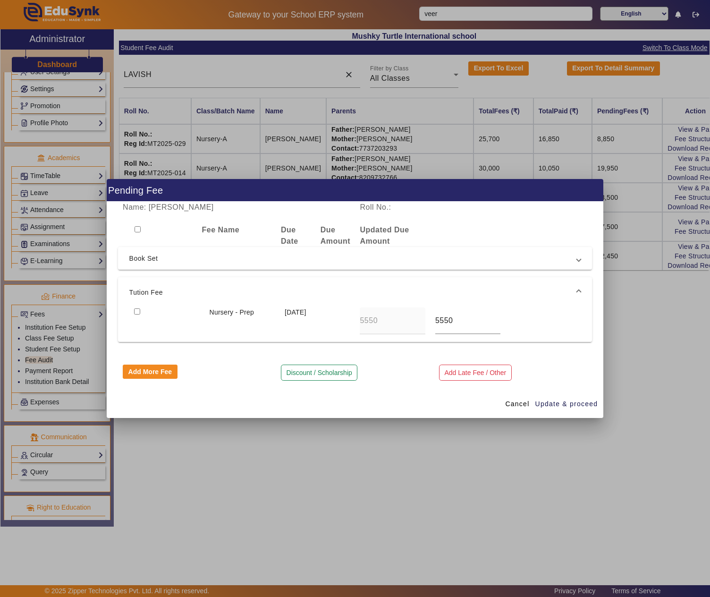
click at [135, 311] on input "checkbox" at bounding box center [137, 311] width 6 height 6
checkbox input "true"
click at [559, 408] on span "Update & proceed" at bounding box center [566, 404] width 63 height 10
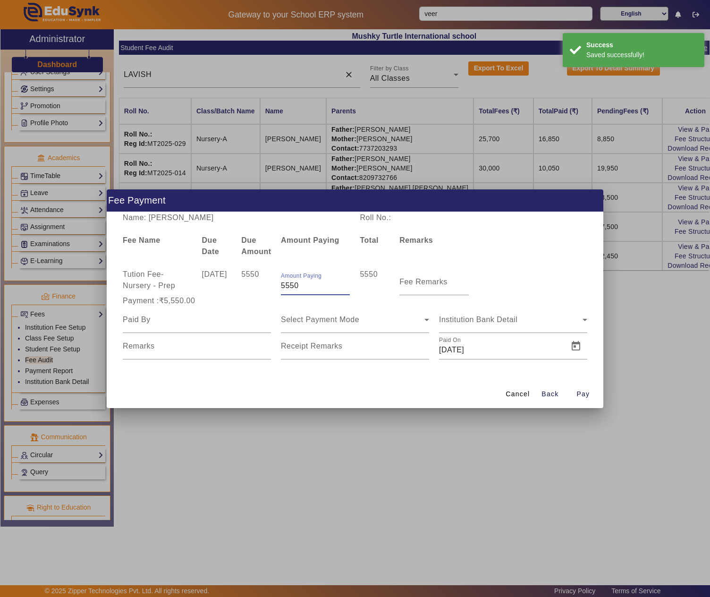
drag, startPoint x: 308, startPoint y: 284, endPoint x: 278, endPoint y: 284, distance: 30.2
click at [280, 284] on div "Amount Paying 5550" at bounding box center [315, 282] width 79 height 26
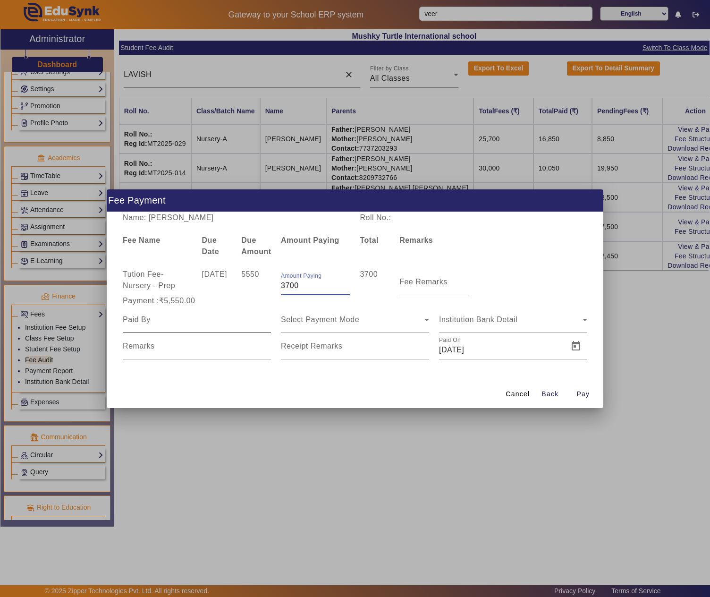
type input "3700"
click at [212, 321] on input at bounding box center [197, 319] width 148 height 11
type input "KAPIL CHHANGANI"
click at [368, 317] on div "Select Payment Mode" at bounding box center [353, 319] width 144 height 11
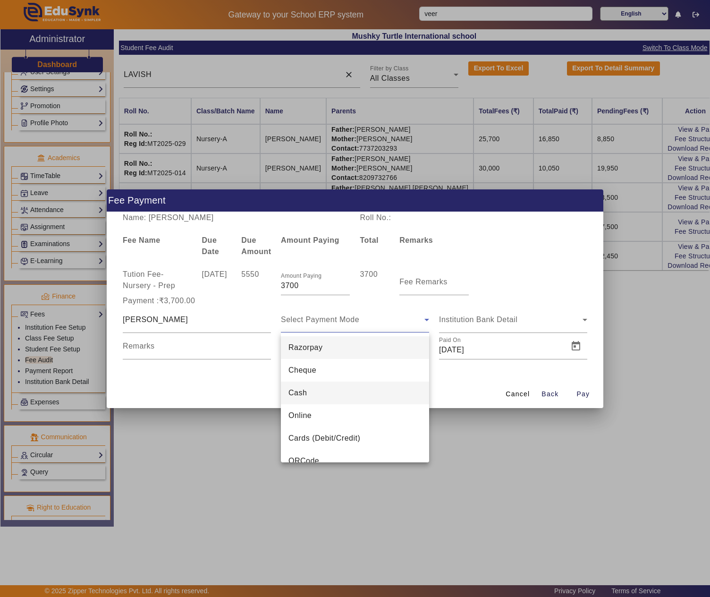
click at [320, 391] on mat-option "Cash" at bounding box center [355, 393] width 148 height 23
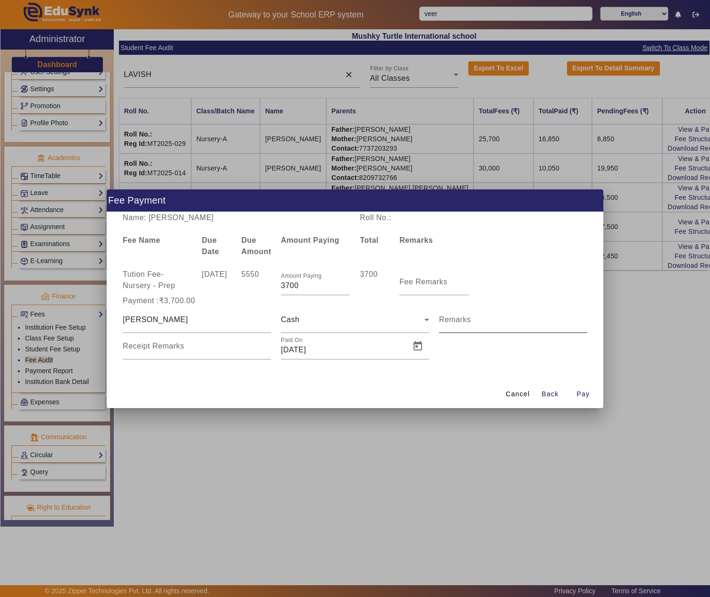
click at [490, 315] on div "Remarks" at bounding box center [513, 319] width 148 height 26
type input "TO BE RECHECKED"
click at [416, 348] on span "Open calendar" at bounding box center [418, 346] width 23 height 23
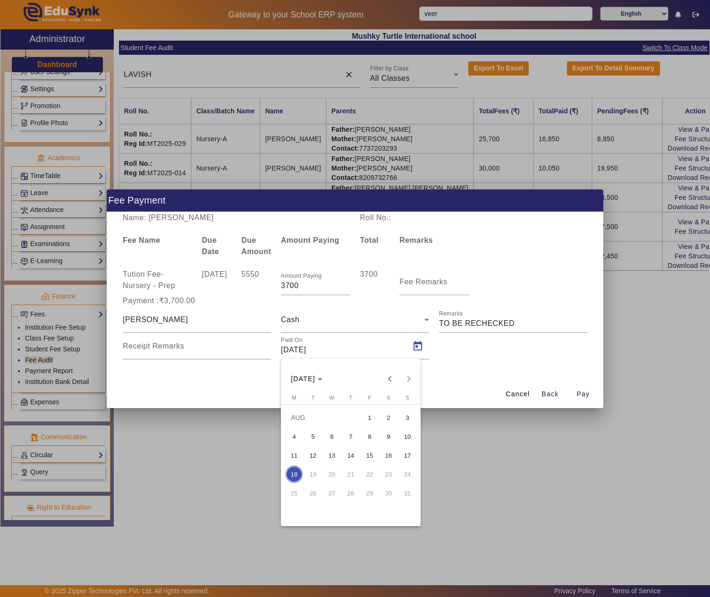
click at [309, 435] on span "5" at bounding box center [313, 436] width 17 height 17
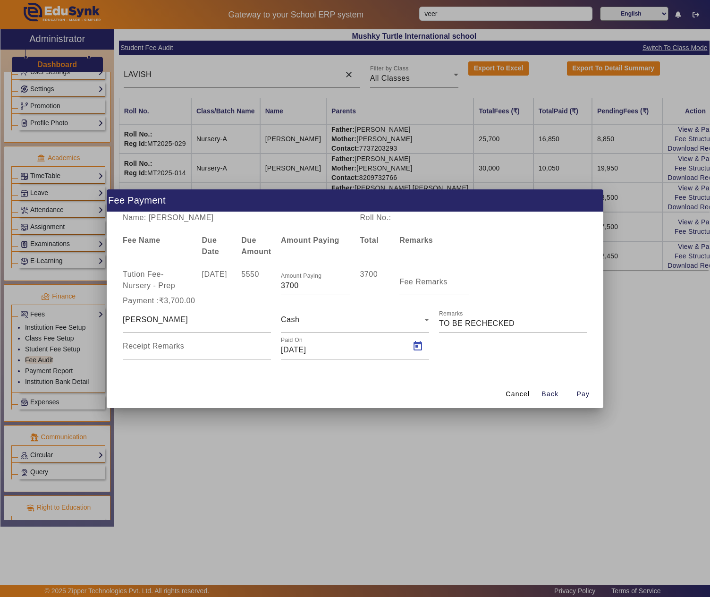
type input "05/08/2025"
click at [586, 387] on span "button" at bounding box center [583, 394] width 30 height 23
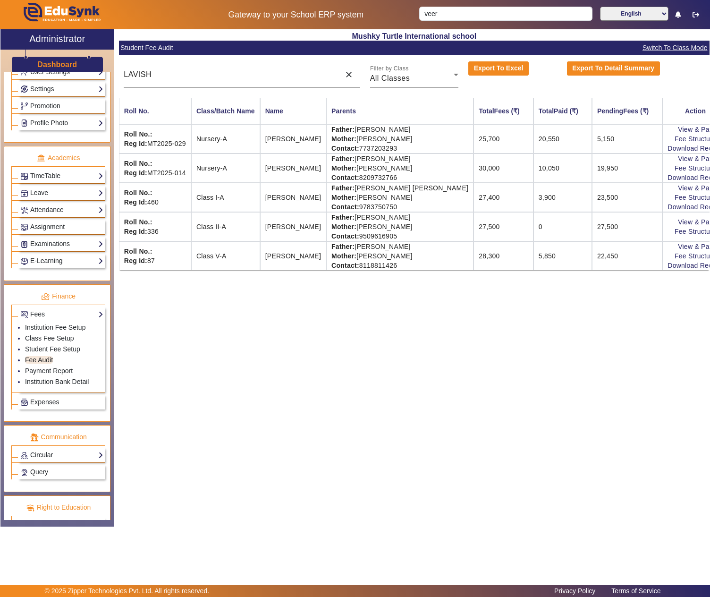
drag, startPoint x: 349, startPoint y: 75, endPoint x: 709, endPoint y: 44, distance: 361.1
click at [352, 75] on mat-icon "close" at bounding box center [348, 74] width 9 height 9
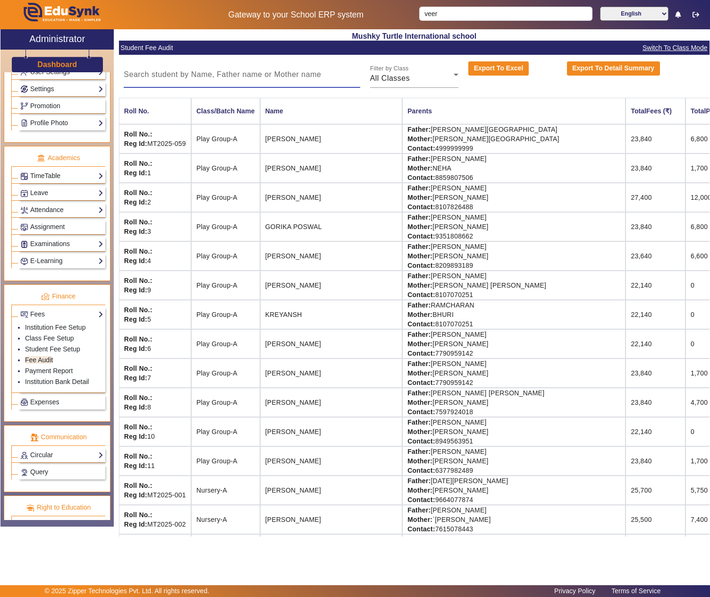
click at [680, 42] on span "Switch To Class Mode" at bounding box center [675, 47] width 66 height 11
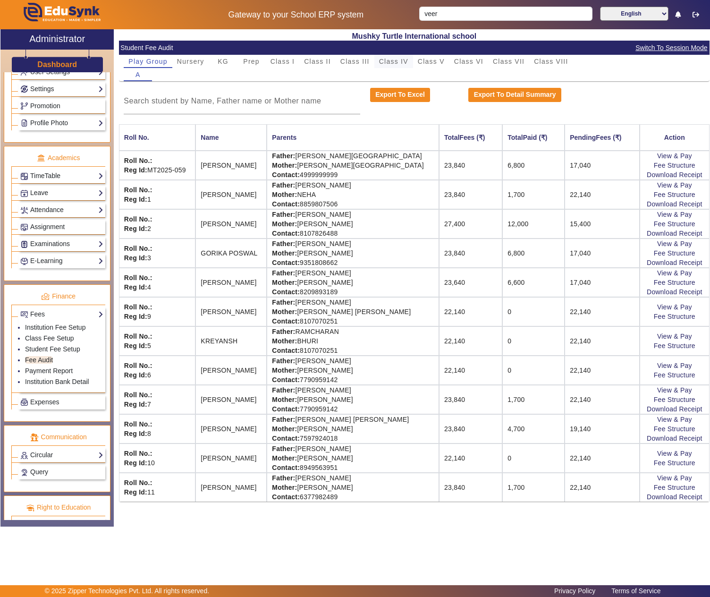
click at [396, 57] on span "Class IV" at bounding box center [393, 61] width 29 height 13
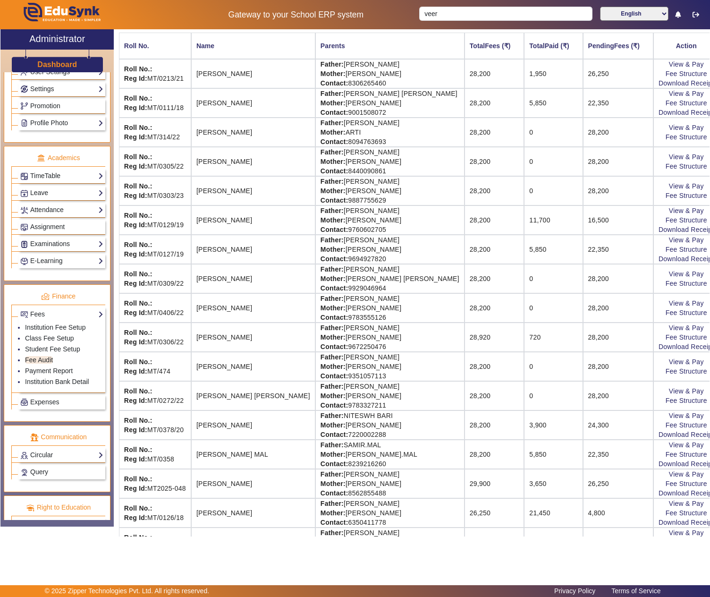
scroll to position [134, 0]
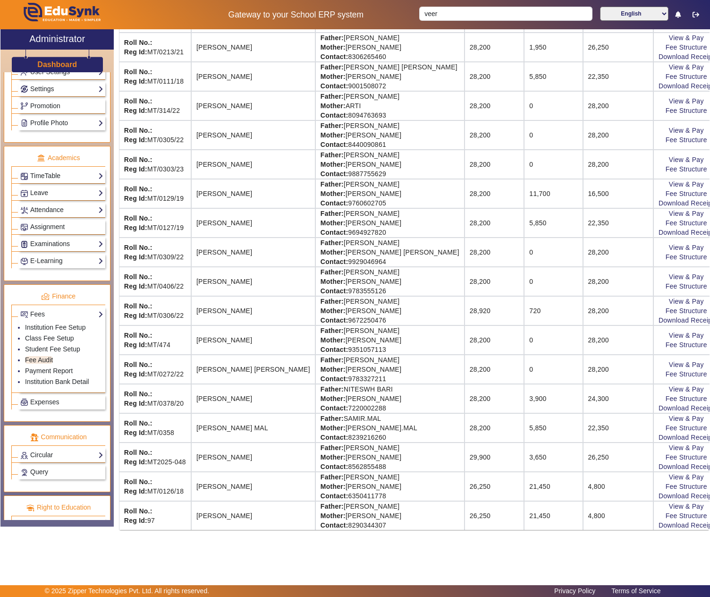
click at [337, 384] on td "Father: NITESWH BARI Mother: KAVITA BARI Contact: 7220002288" at bounding box center [389, 398] width 149 height 29
click at [369, 384] on td "Father: NITESWH BARI Mother: KAVITA BARI Contact: 7220002288" at bounding box center [389, 398] width 149 height 29
copy td "NITESWH BARI"
click at [669, 385] on link "View & Pay" at bounding box center [686, 389] width 35 height 8
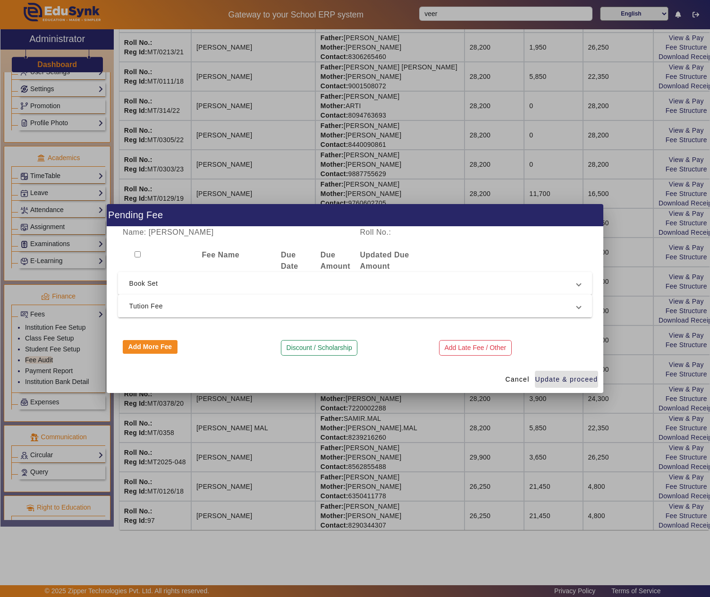
click at [223, 302] on span "Tution Fee" at bounding box center [353, 305] width 448 height 11
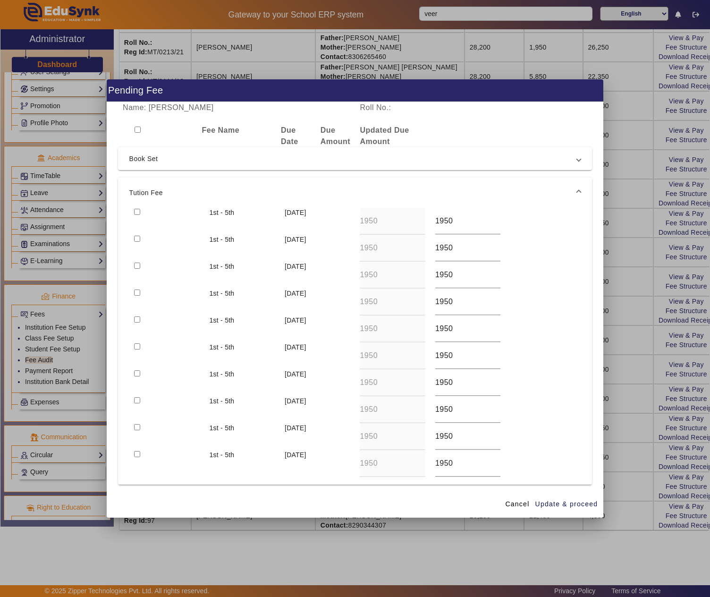
drag, startPoint x: 139, startPoint y: 211, endPoint x: 226, endPoint y: 236, distance: 90.6
click at [139, 212] on input "checkbox" at bounding box center [137, 212] width 6 height 6
checkbox input "true"
click at [593, 504] on span "Update & proceed" at bounding box center [566, 504] width 63 height 10
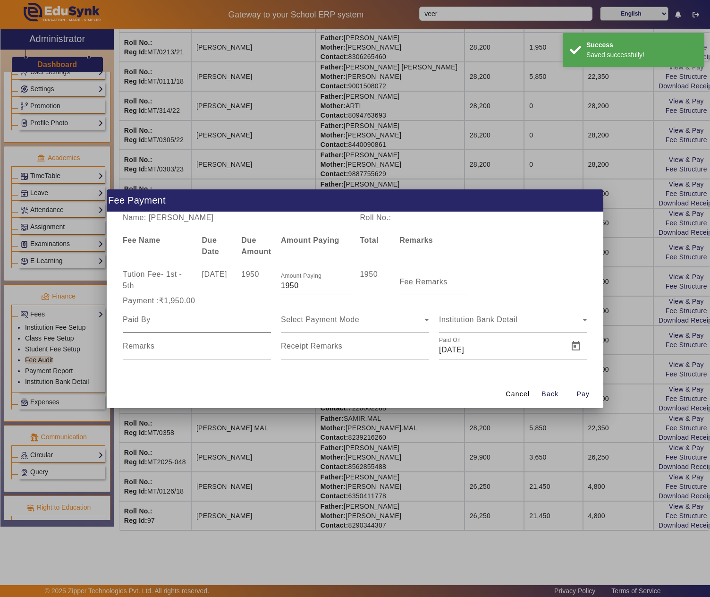
click at [201, 316] on input at bounding box center [197, 319] width 148 height 11
paste input "NITESWH BARI"
click at [337, 330] on div "Select Payment Mode" at bounding box center [355, 319] width 148 height 26
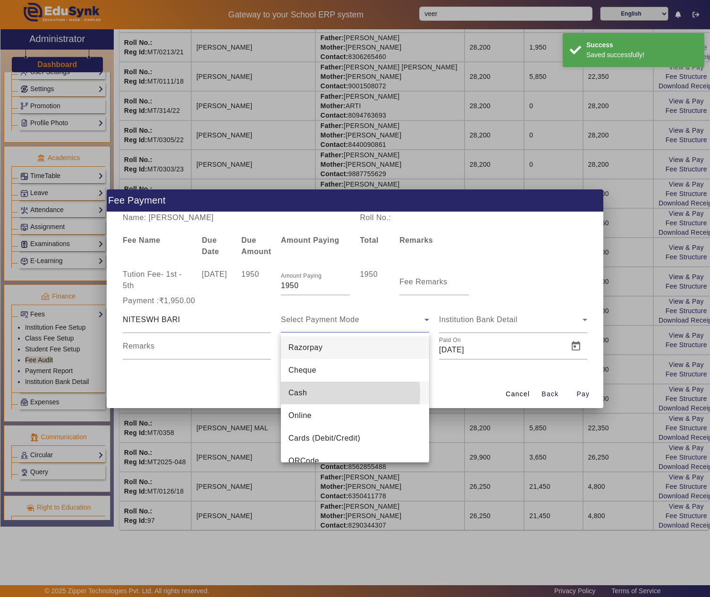
click at [319, 393] on mat-option "Cash" at bounding box center [355, 393] width 148 height 23
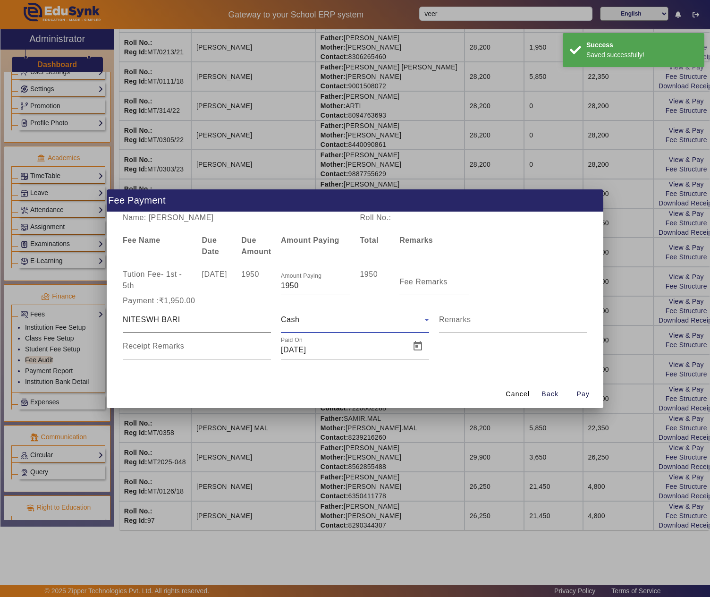
click at [149, 314] on input "NITESWH BARI" at bounding box center [197, 319] width 148 height 11
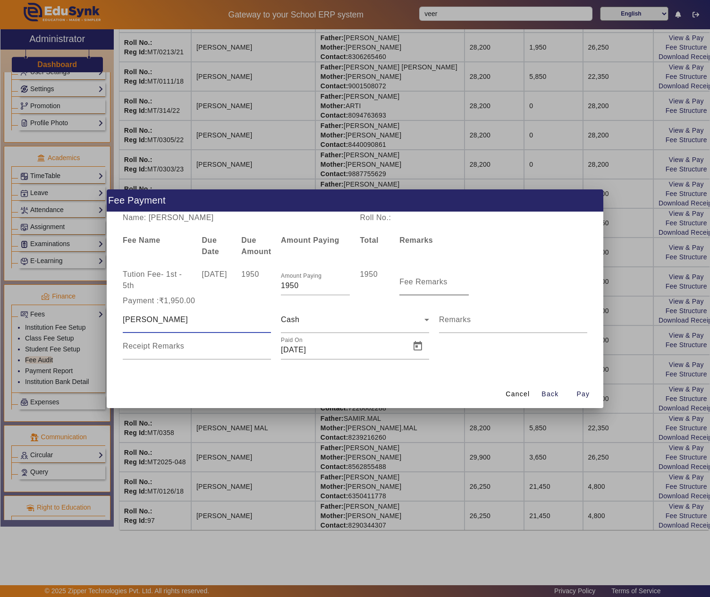
type input "NITESH BARI"
click at [411, 287] on input "Fee Remarks" at bounding box center [433, 285] width 69 height 11
type input "JUNE"
click at [413, 343] on span "Open calendar" at bounding box center [418, 346] width 23 height 23
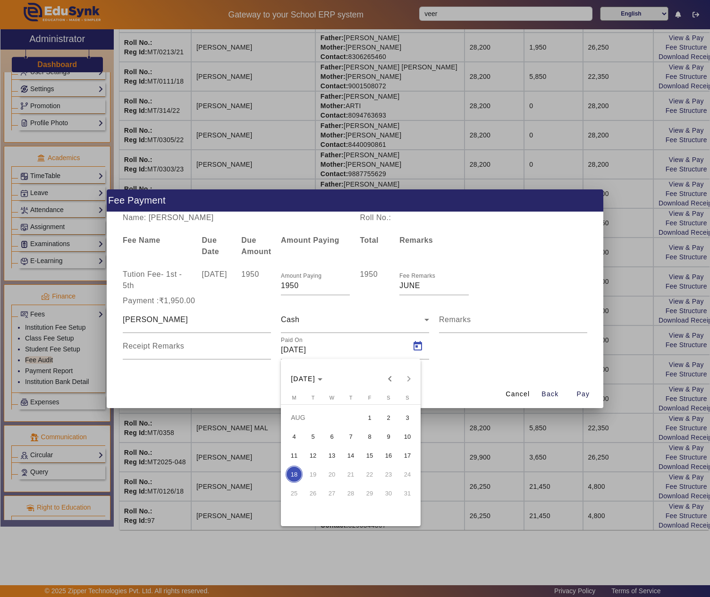
click at [332, 433] on span "6" at bounding box center [331, 436] width 17 height 17
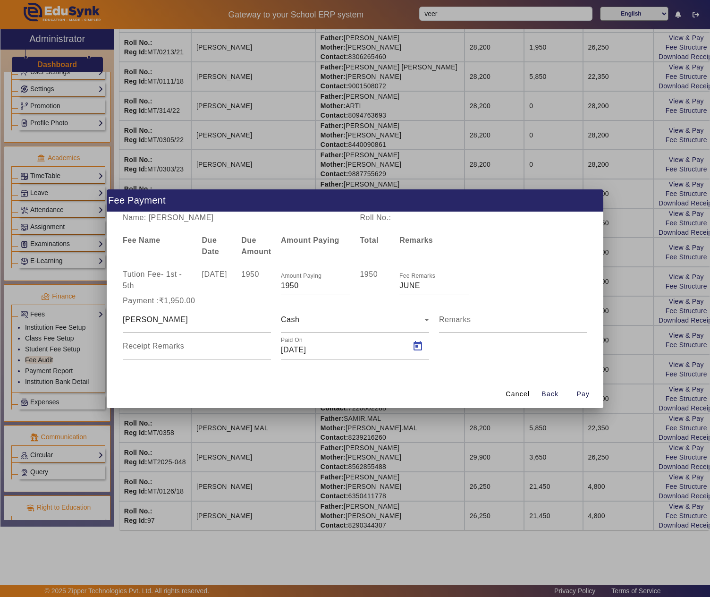
type input "06/08/2025"
click at [588, 390] on span "Pay" at bounding box center [583, 394] width 13 height 10
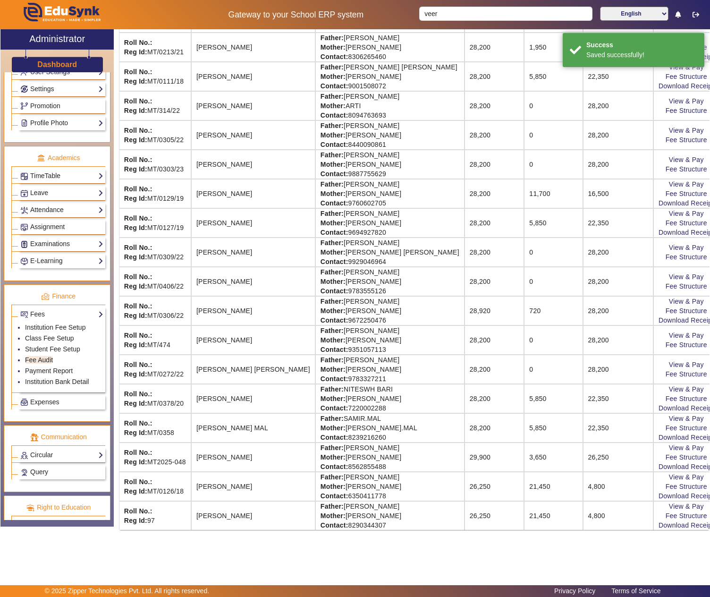
scroll to position [0, 0]
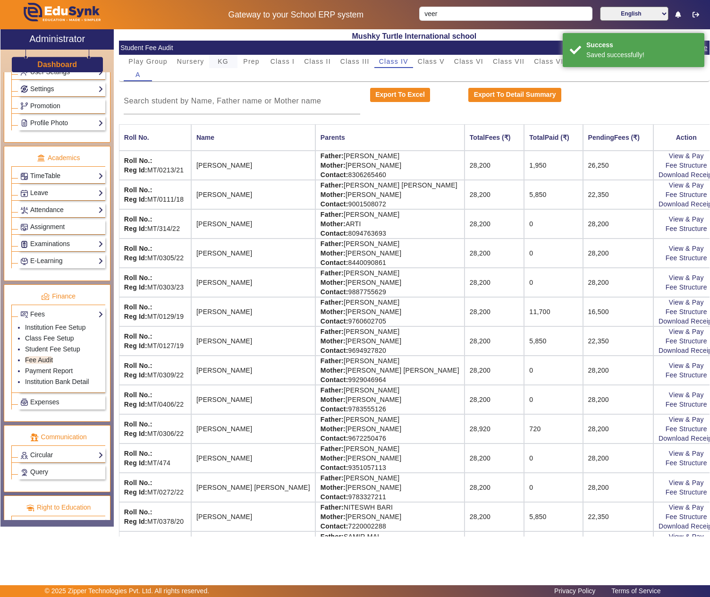
click at [226, 57] on span "KG" at bounding box center [223, 61] width 11 height 13
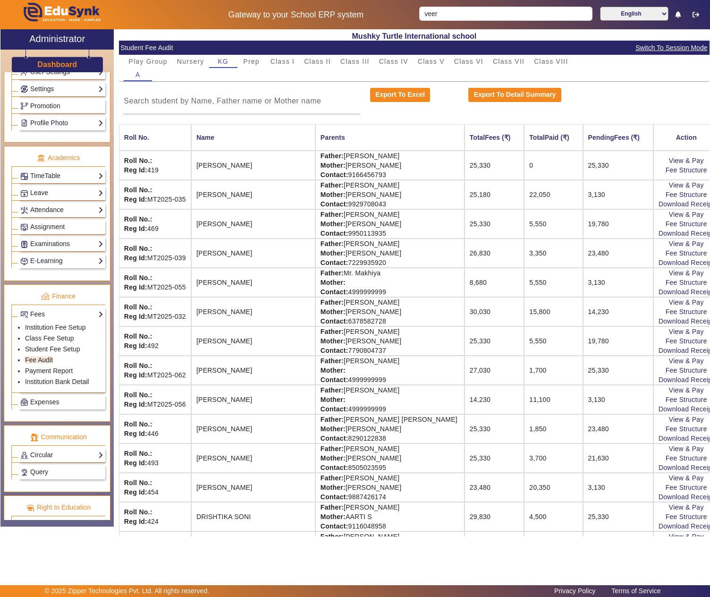
click at [327, 426] on td "Father: TARUN KUMAR KHATRI Mother: HEMLATA KHATRI Contact: 8290122838" at bounding box center [389, 428] width 149 height 29
click at [395, 427] on td "Father: TARUN KUMAR KHATRI Mother: HEMLATA KHATRI Contact: 8290122838" at bounding box center [389, 428] width 149 height 29
copy td "TARUN KUMAR KHATRI"
click at [673, 423] on link "View & Pay" at bounding box center [686, 420] width 35 height 8
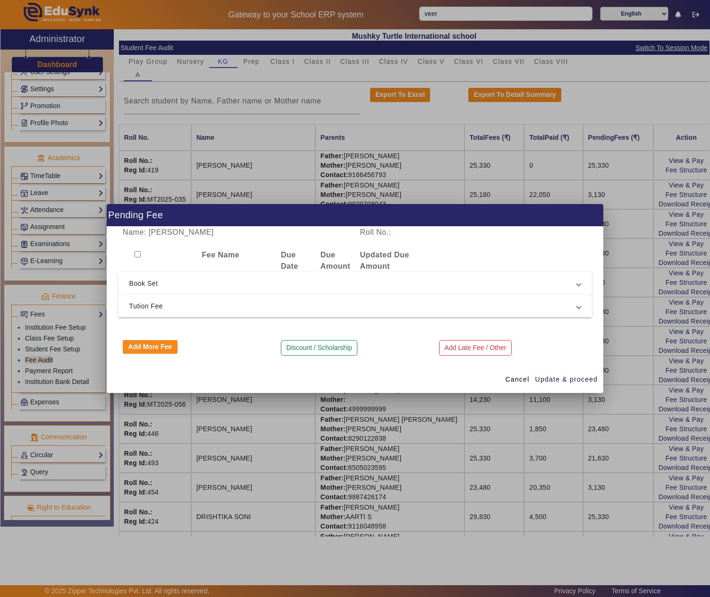
click at [225, 303] on span "Tution Fee" at bounding box center [353, 305] width 448 height 11
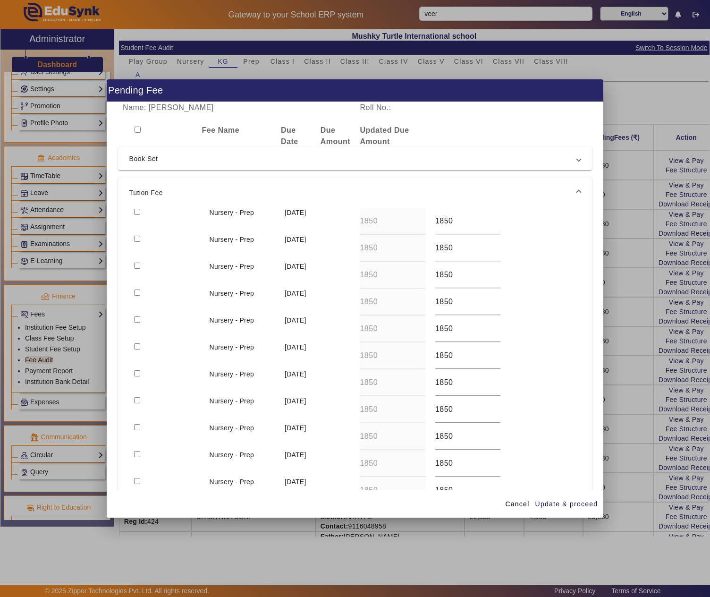
drag, startPoint x: 135, startPoint y: 210, endPoint x: 138, endPoint y: 217, distance: 8.1
click at [137, 210] on input "checkbox" at bounding box center [137, 212] width 6 height 6
checkbox input "true"
drag, startPoint x: 132, startPoint y: 235, endPoint x: 138, endPoint y: 240, distance: 7.4
click at [136, 238] on div at bounding box center [166, 248] width 75 height 27
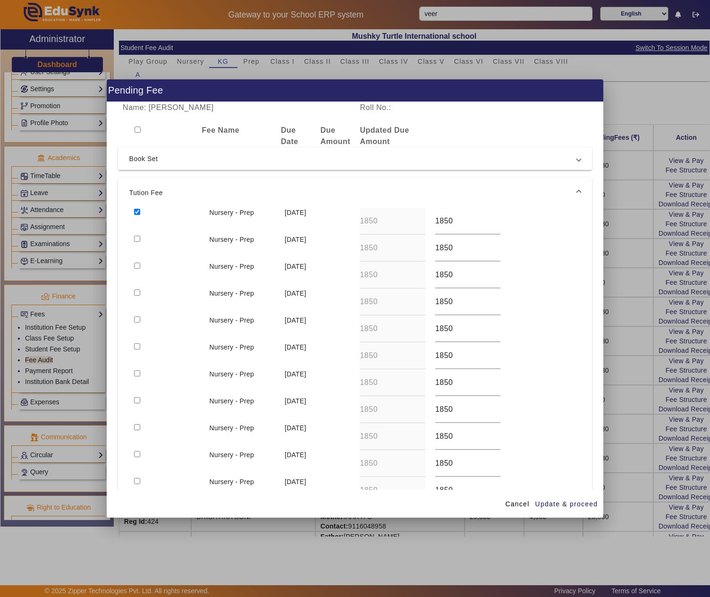
click at [139, 241] on input "checkbox" at bounding box center [137, 239] width 6 height 6
checkbox input "true"
click at [137, 263] on input "checkbox" at bounding box center [137, 266] width 6 height 6
checkbox input "true"
click at [566, 502] on span "Update & proceed" at bounding box center [566, 504] width 63 height 10
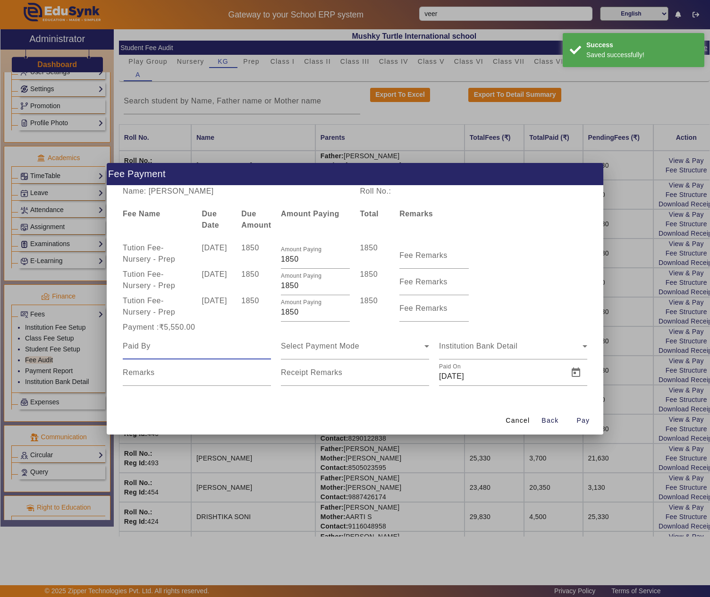
click at [168, 346] on input at bounding box center [197, 345] width 148 height 11
paste input "TARUN KUMAR KHATRI"
type input "TARUN KUMAR KHATRI"
click at [391, 335] on div "Select Payment Mode" at bounding box center [355, 346] width 148 height 26
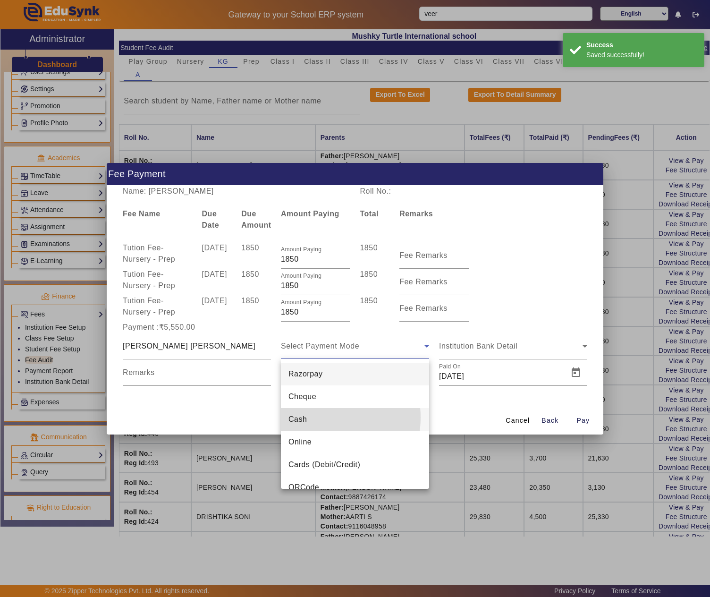
click at [314, 417] on mat-option "Cash" at bounding box center [355, 419] width 148 height 23
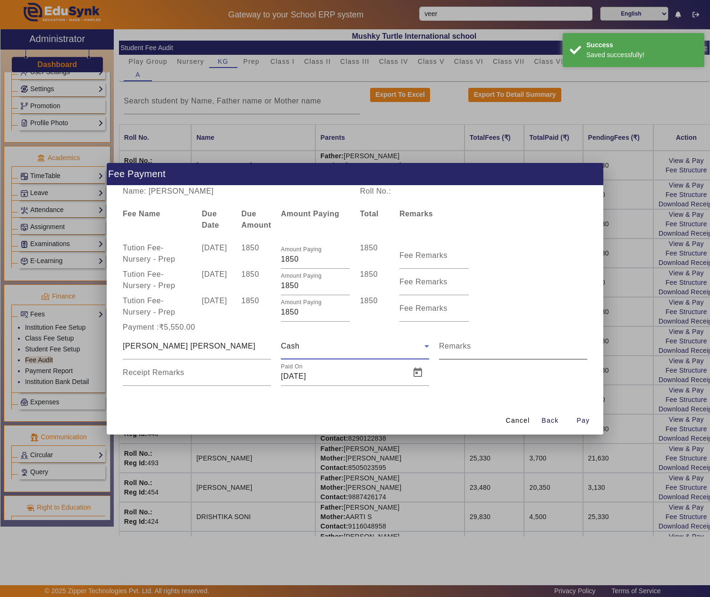
click at [469, 343] on mat-label "Remarks" at bounding box center [455, 346] width 32 height 8
click at [469, 344] on input "Remarks" at bounding box center [513, 349] width 148 height 11
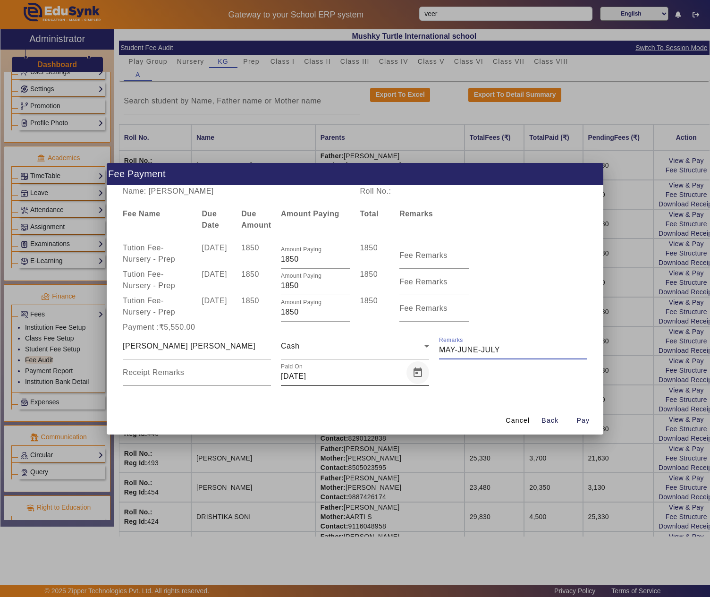
type input "MAY-JUNE-JULY"
click at [414, 375] on span "Open calendar" at bounding box center [418, 372] width 23 height 23
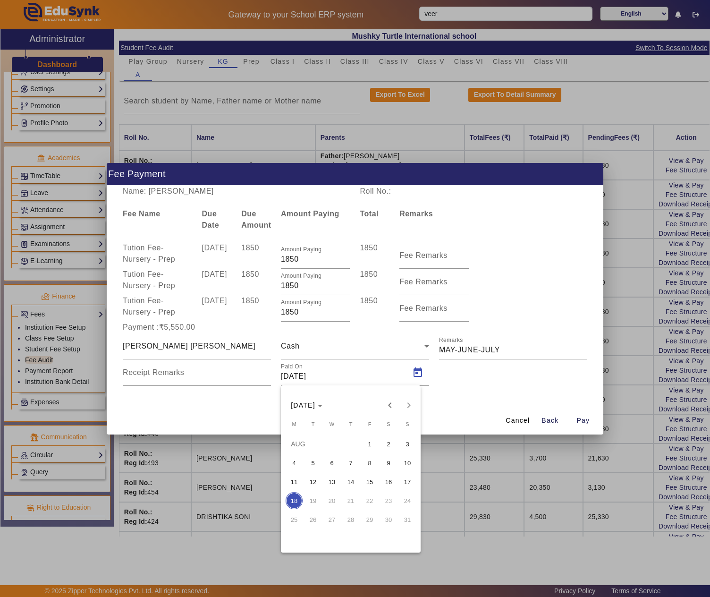
click at [331, 464] on span "6" at bounding box center [331, 462] width 17 height 17
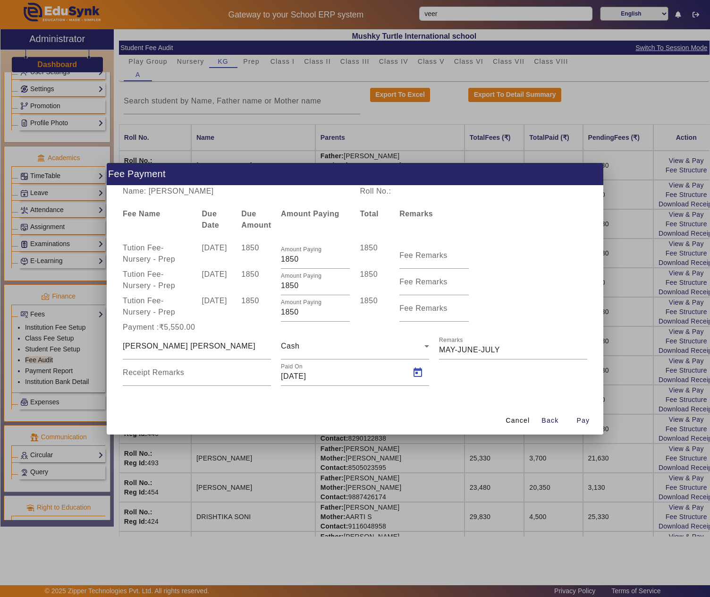
type input "06/08/2025"
click at [585, 420] on span "Pay" at bounding box center [583, 421] width 13 height 10
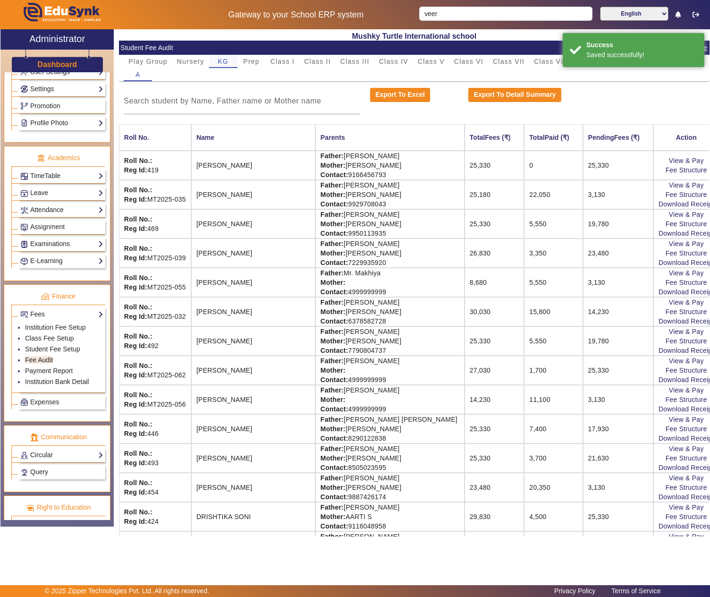
click at [224, 60] on span "KG" at bounding box center [223, 61] width 11 height 7
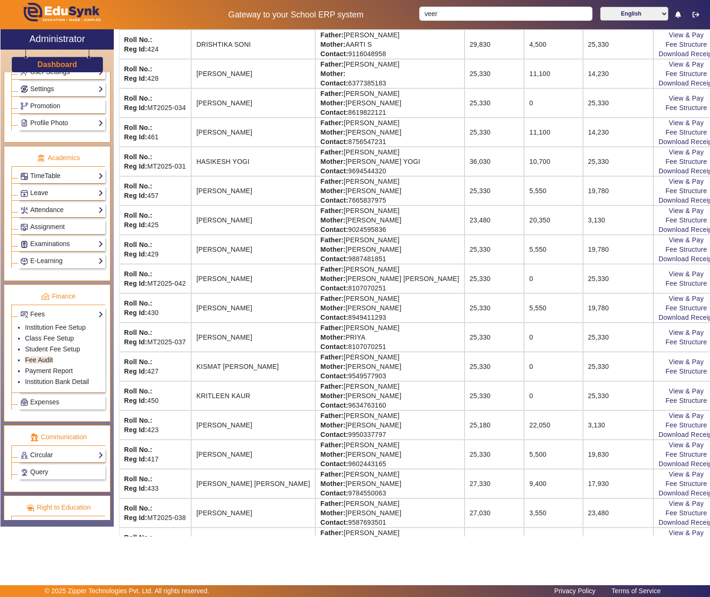
scroll to position [630, 0]
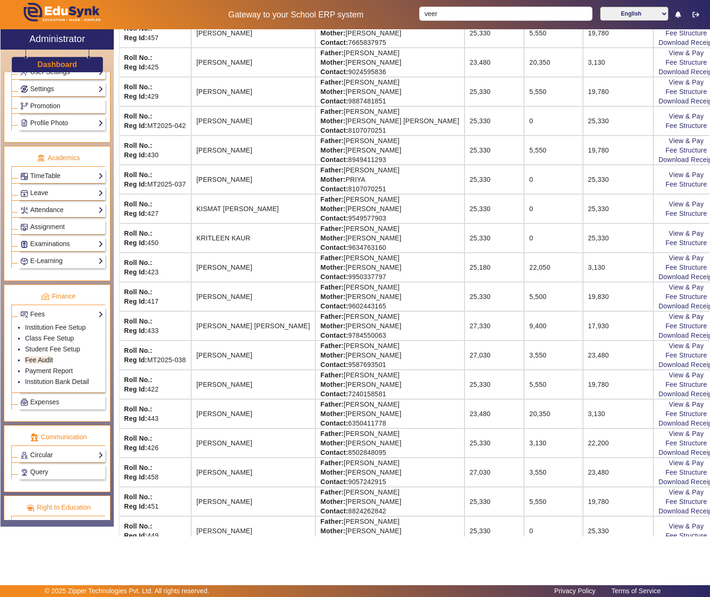
click at [333, 370] on td "Father: JAGDISH BARI Mother: SAPNA BARI Contact: 9587693501" at bounding box center [389, 354] width 149 height 29
click at [365, 370] on td "Father: JAGDISH BARI Mother: SAPNA BARI Contact: 9587693501" at bounding box center [389, 354] width 149 height 29
copy td "JAGDISH BARI"
click at [669, 349] on link "View & Pay" at bounding box center [686, 346] width 35 height 8
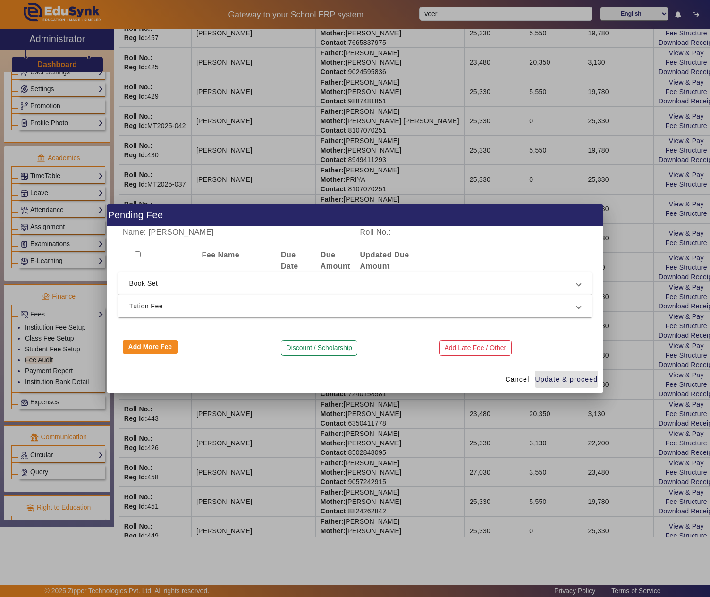
click at [287, 306] on span "Tution Fee" at bounding box center [353, 305] width 448 height 11
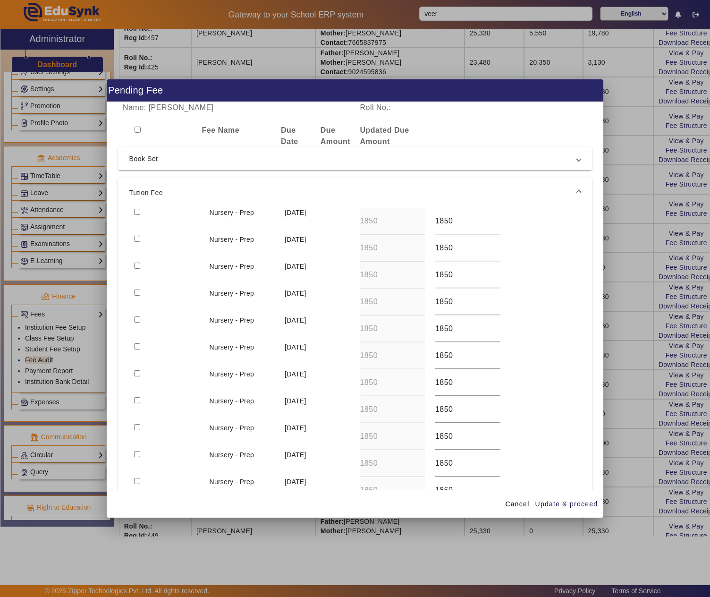
click at [138, 293] on input "checkbox" at bounding box center [137, 292] width 6 height 6
checkbox input "true"
click at [578, 498] on span "button" at bounding box center [567, 504] width 64 height 23
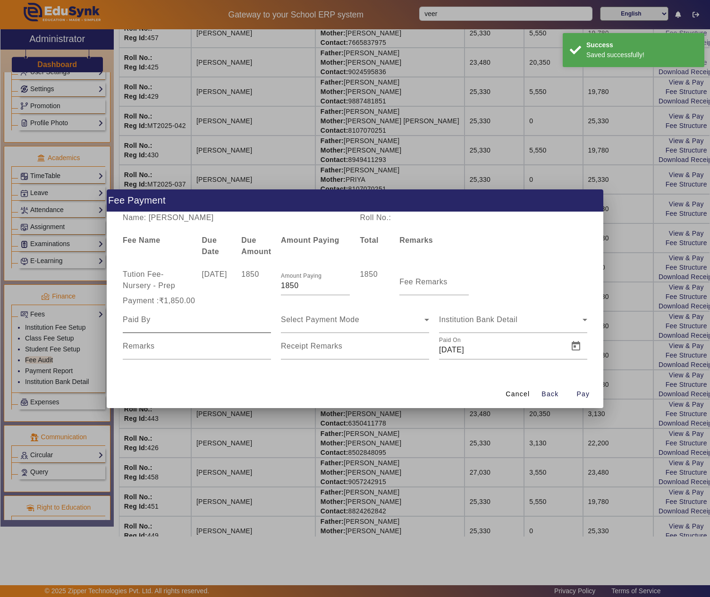
click at [188, 318] on input at bounding box center [197, 319] width 148 height 11
paste input "JAGDISH BARI"
type input "JAGDISH BARI"
click at [326, 320] on span "Select Payment Mode" at bounding box center [320, 319] width 78 height 8
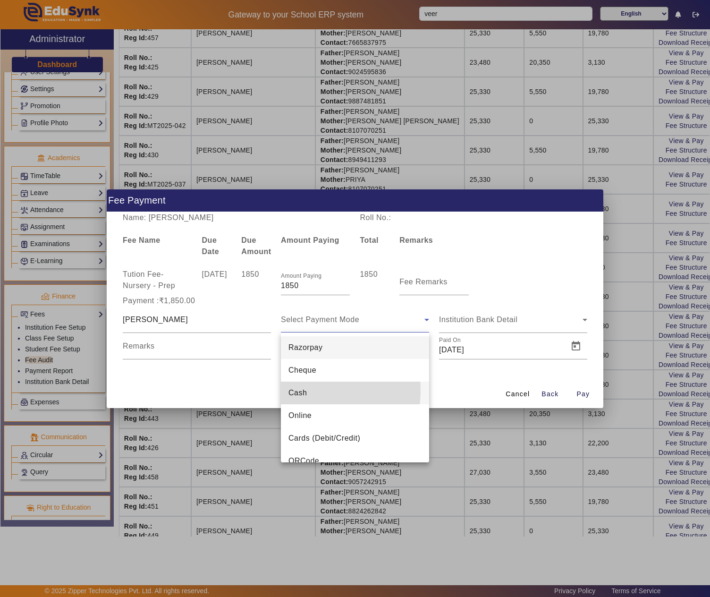
click at [304, 390] on span "Cash" at bounding box center [298, 392] width 18 height 11
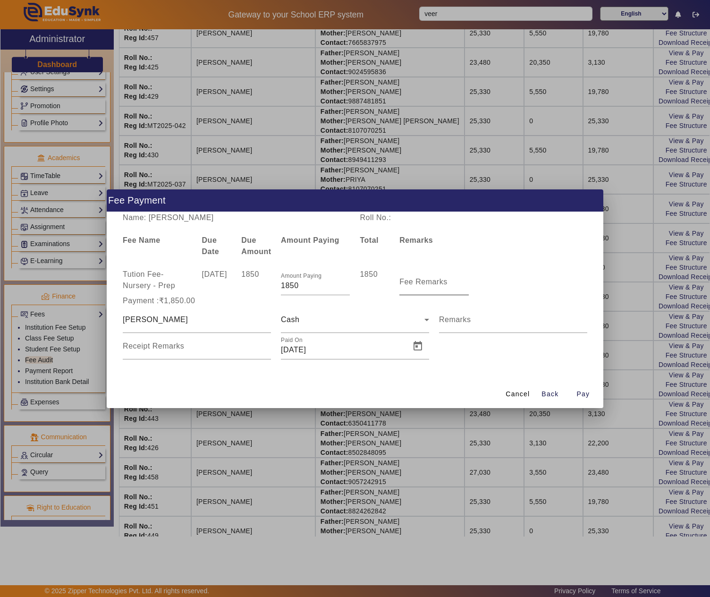
click at [416, 280] on mat-label "Fee Remarks" at bounding box center [423, 282] width 48 height 8
click at [416, 280] on input "Fee Remarks" at bounding box center [433, 285] width 69 height 11
type input "AUG"
click at [410, 346] on span "Open calendar" at bounding box center [418, 346] width 23 height 23
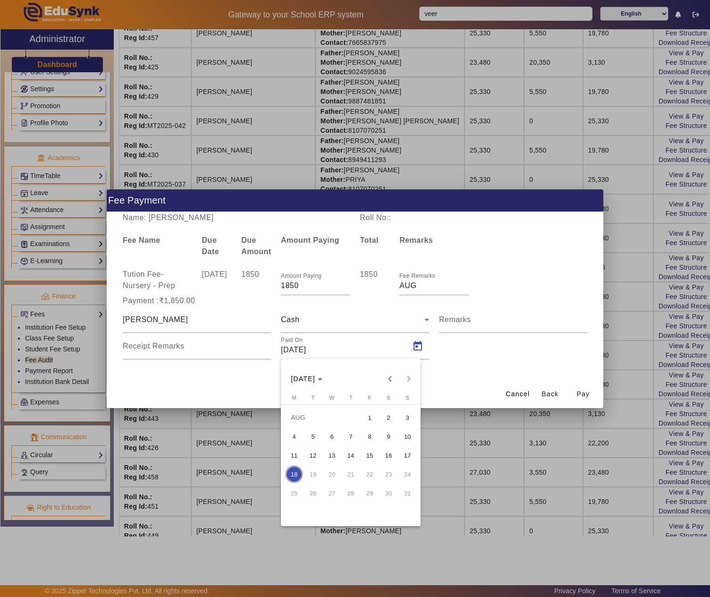
click at [347, 431] on span "7" at bounding box center [350, 436] width 17 height 17
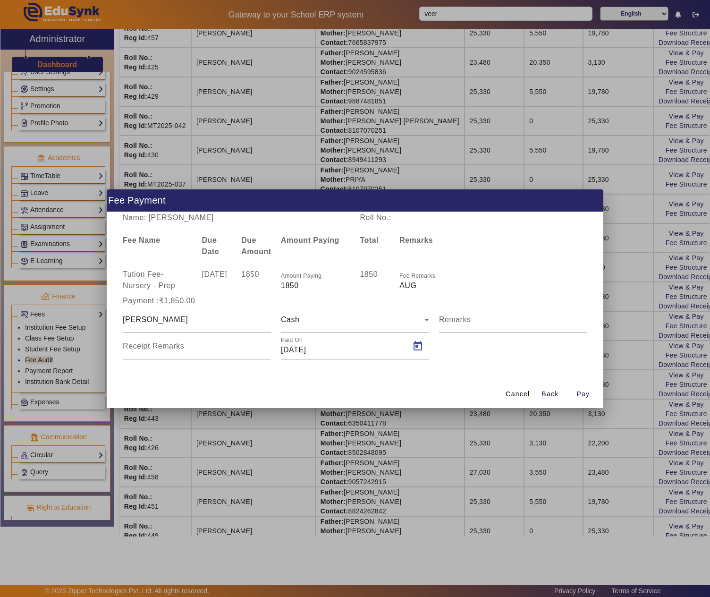
type input "07/08/2025"
click at [584, 392] on span "Pay" at bounding box center [583, 394] width 13 height 10
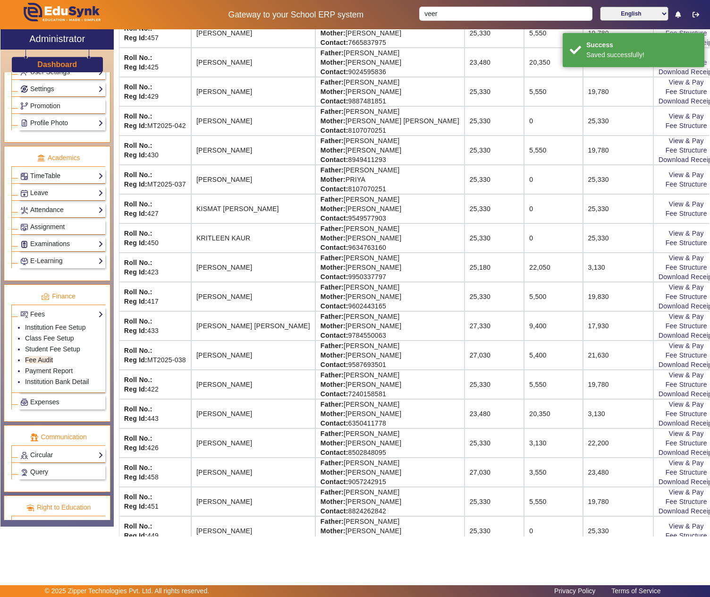
scroll to position [0, 0]
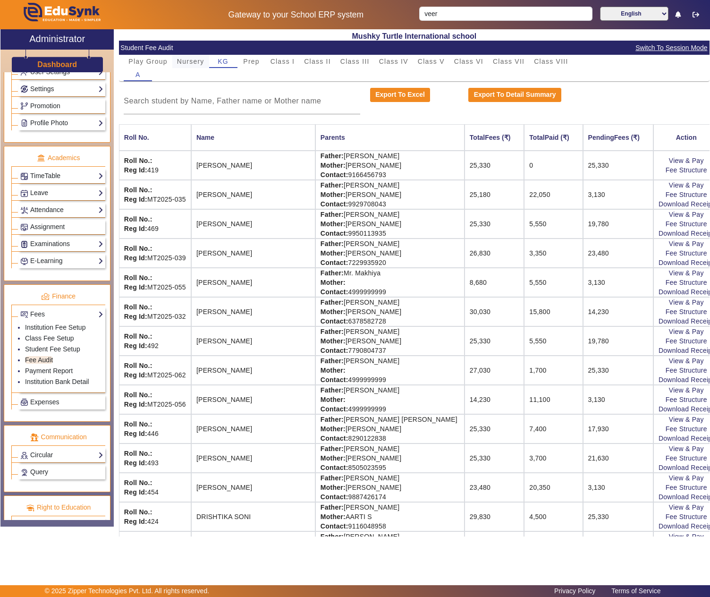
click at [191, 61] on span "Nursery" at bounding box center [190, 61] width 27 height 7
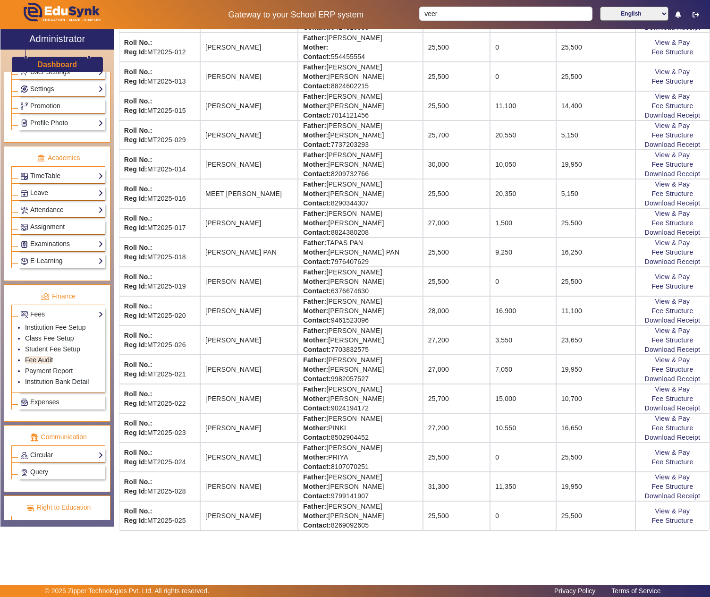
scroll to position [497, 0]
click at [344, 327] on td "Father: NIRANJAN SINGH Mother: SUKHDEEP KAUR Contact: 7703832575" at bounding box center [360, 339] width 125 height 29
click at [381, 325] on td "Father: NIRANJAN SINGH Mother: SUKHDEEP KAUR Contact: 7703832575" at bounding box center [360, 339] width 125 height 29
copy td "NIRANJAN SINGH"
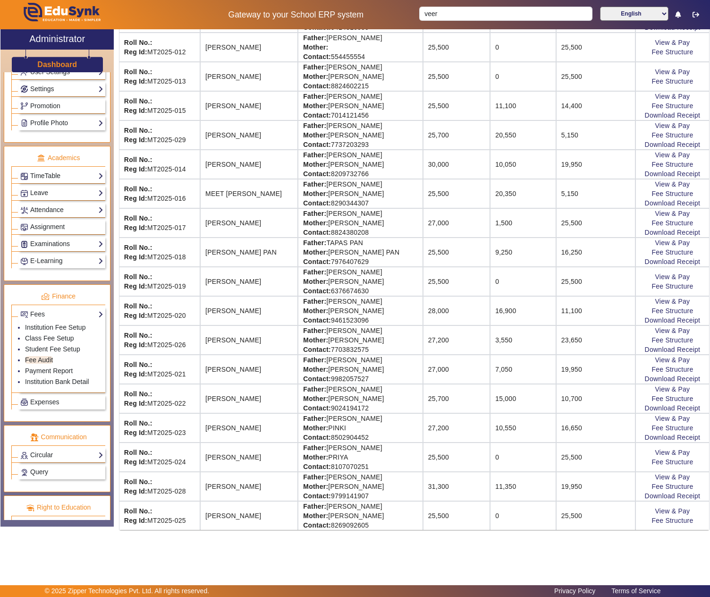
click at [656, 325] on td "View & Pay Fee Structure Download Receipt" at bounding box center [673, 339] width 74 height 29
click at [660, 327] on link "View & Pay" at bounding box center [672, 331] width 35 height 8
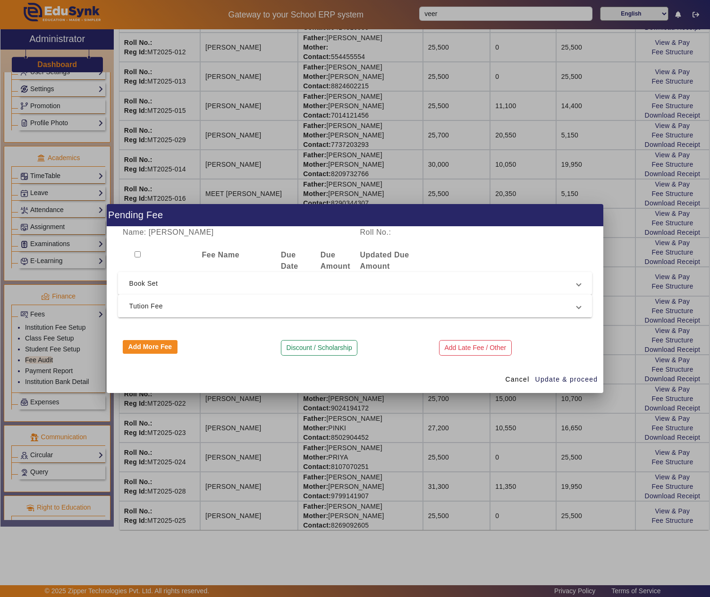
click at [201, 305] on span "Tution Fee" at bounding box center [353, 305] width 448 height 11
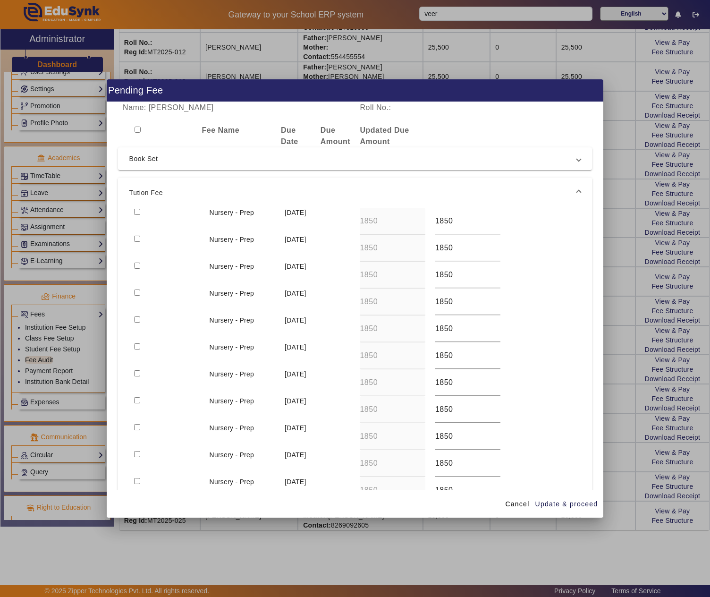
click at [140, 293] on input "checkbox" at bounding box center [137, 292] width 6 height 6
checkbox input "true"
click at [564, 502] on span "Update & proceed" at bounding box center [566, 504] width 63 height 10
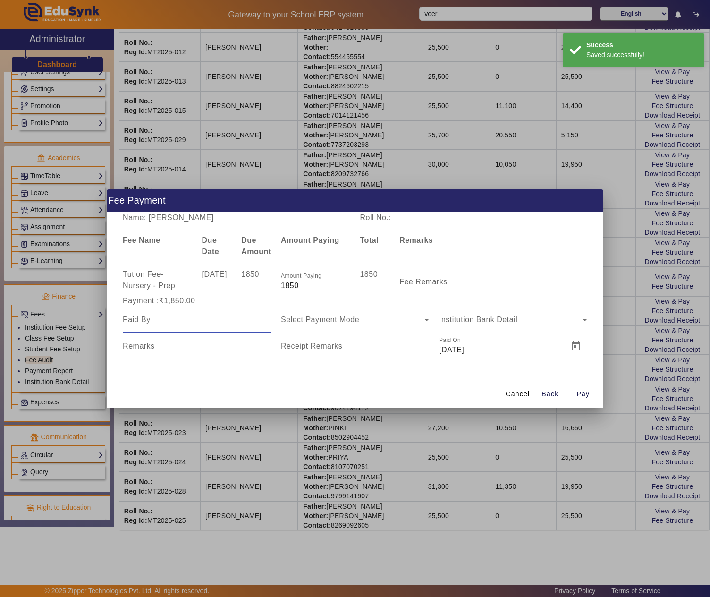
click at [192, 322] on input at bounding box center [197, 319] width 148 height 11
paste input "NIRANJAN SINGH"
type input "NIRANJAN SINGH"
click at [327, 323] on div "Select Payment Mode" at bounding box center [353, 319] width 144 height 11
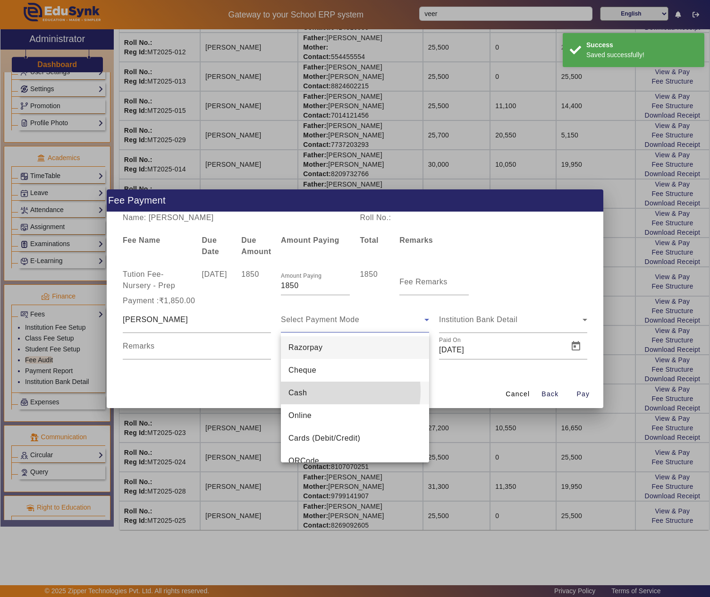
click at [329, 391] on mat-option "Cash" at bounding box center [355, 393] width 148 height 23
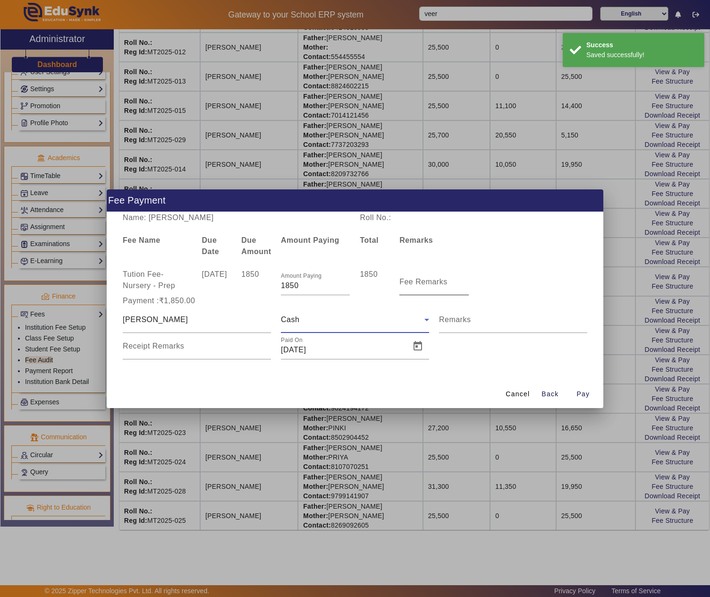
click at [446, 281] on mat-label "Fee Remarks" at bounding box center [423, 282] width 48 height 8
click at [446, 281] on input "Fee Remarks" at bounding box center [433, 285] width 69 height 11
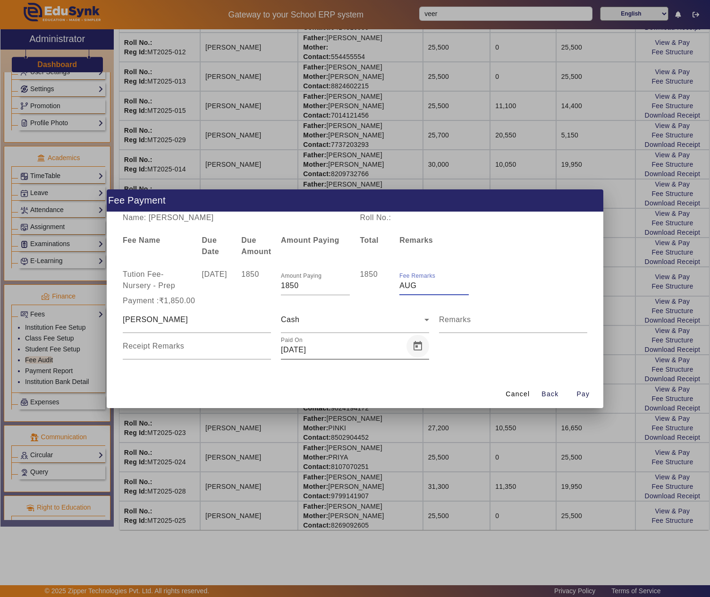
type input "AUG"
click at [419, 348] on span "Open calendar" at bounding box center [418, 346] width 23 height 23
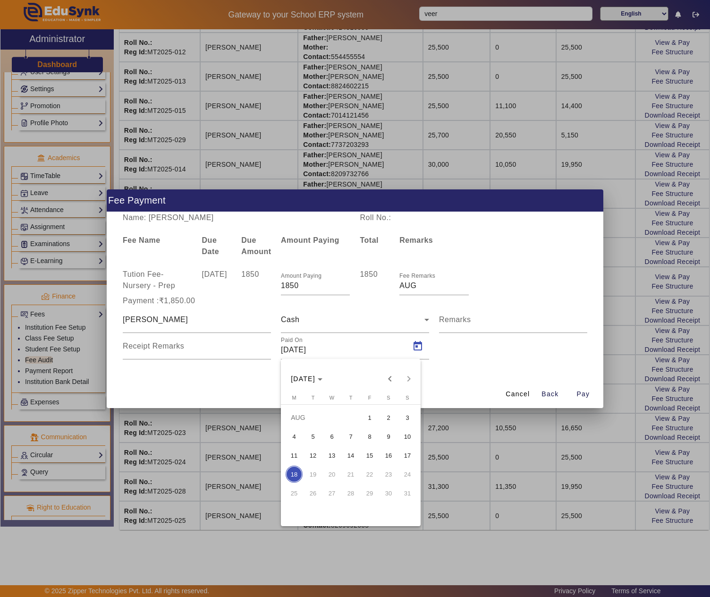
click at [331, 438] on span "6" at bounding box center [331, 436] width 17 height 17
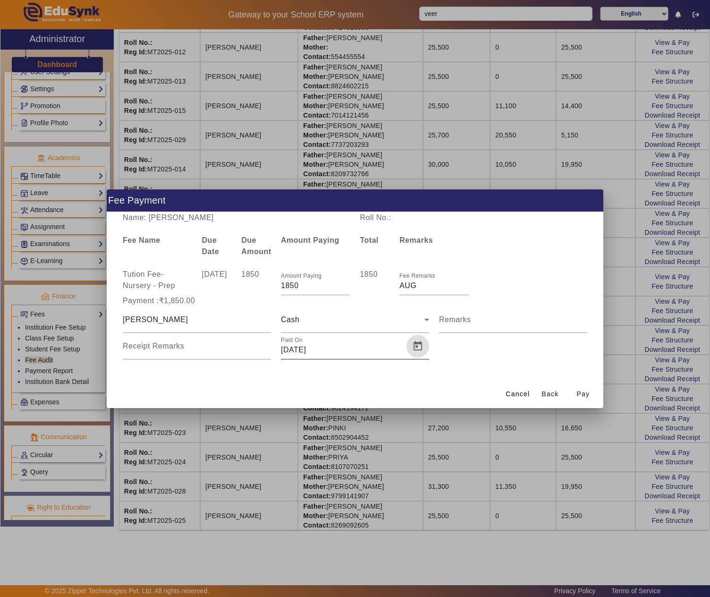
click at [423, 348] on span "Open calendar" at bounding box center [418, 346] width 23 height 23
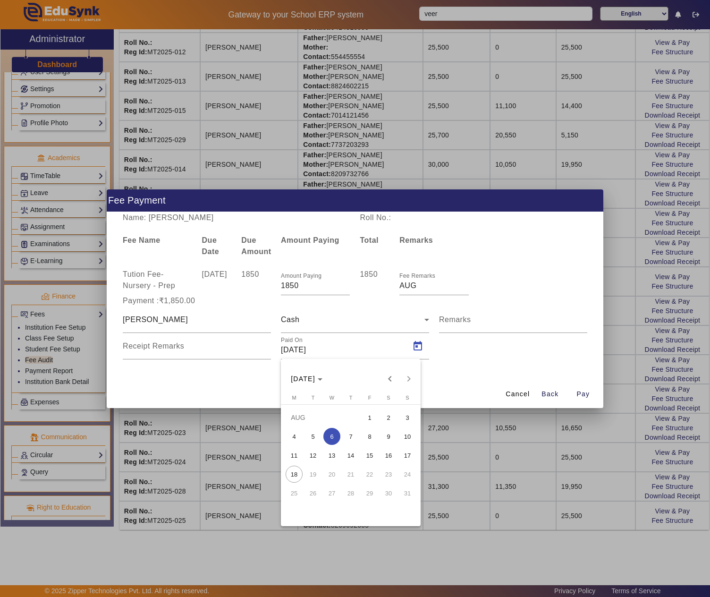
click at [352, 434] on span "7" at bounding box center [350, 436] width 17 height 17
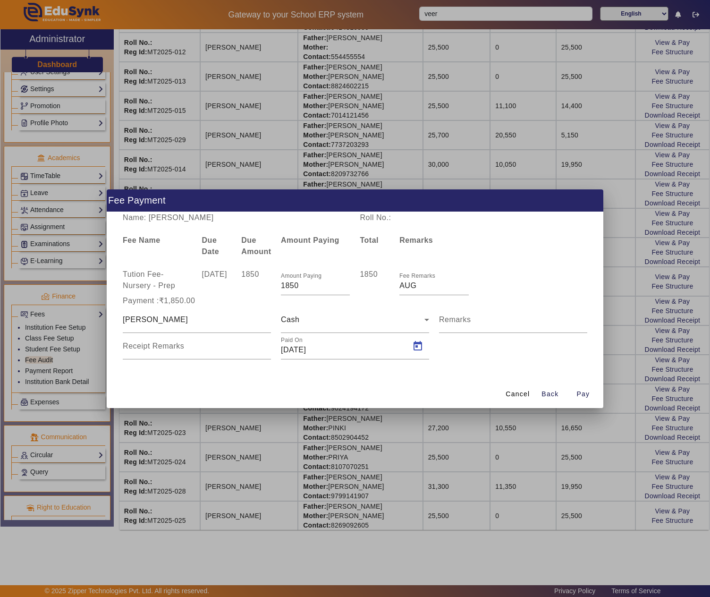
type input "07/08/2025"
click at [581, 394] on span "Pay" at bounding box center [583, 394] width 13 height 10
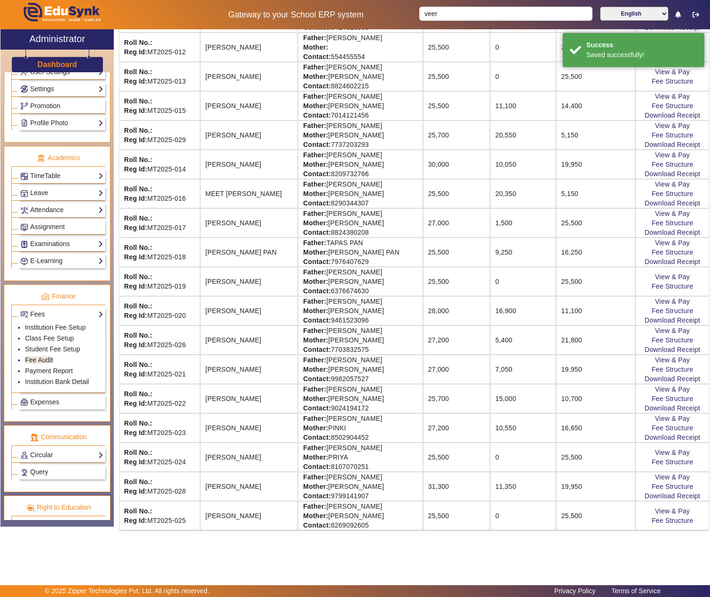
scroll to position [0, 0]
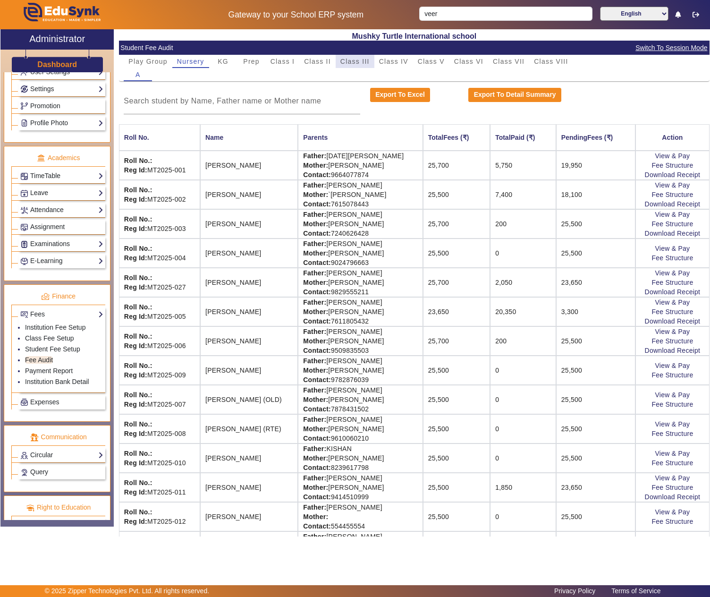
click at [370, 57] on div "Class III" at bounding box center [355, 61] width 39 height 13
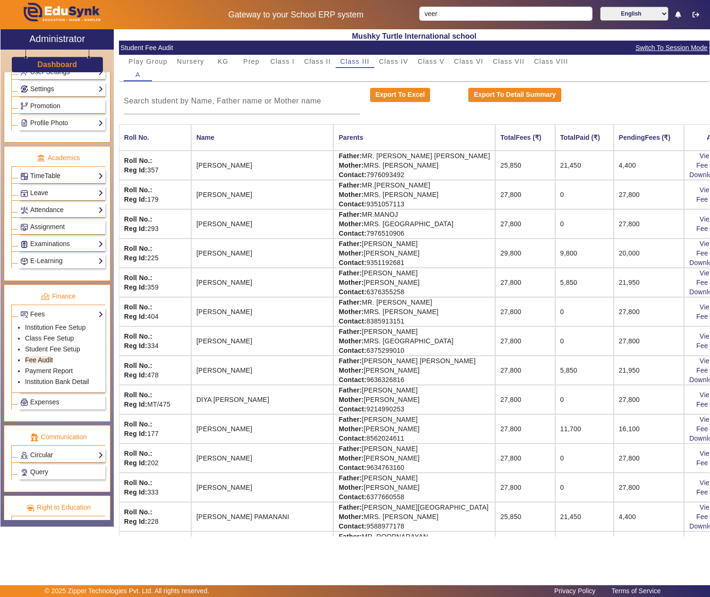
drag, startPoint x: 339, startPoint y: 276, endPoint x: 391, endPoint y: 277, distance: 52.0
click at [391, 277] on td "Father: MR.BENU SINGHA Mother: MRS. MAMONI SINGHA Contact: 6376355258" at bounding box center [414, 282] width 162 height 29
copy td "BENU SINGHA"
click at [700, 276] on link "View & Pay" at bounding box center [717, 273] width 35 height 8
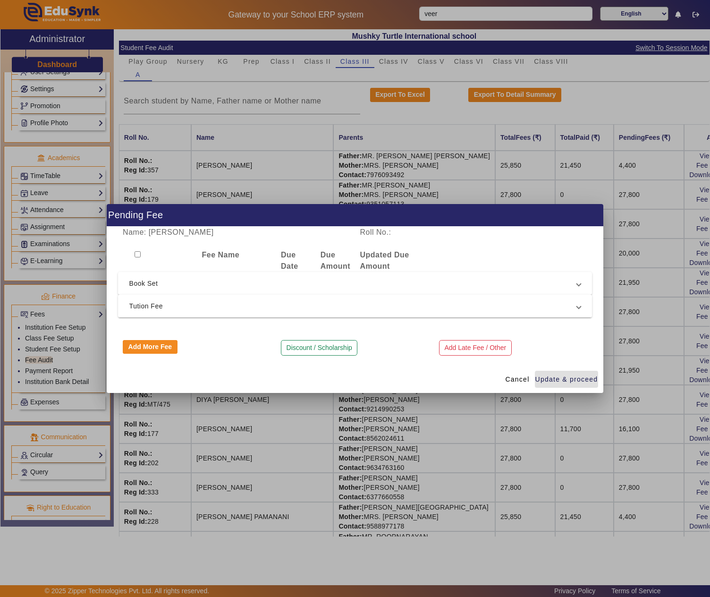
click at [215, 303] on span "Tution Fee" at bounding box center [353, 305] width 448 height 11
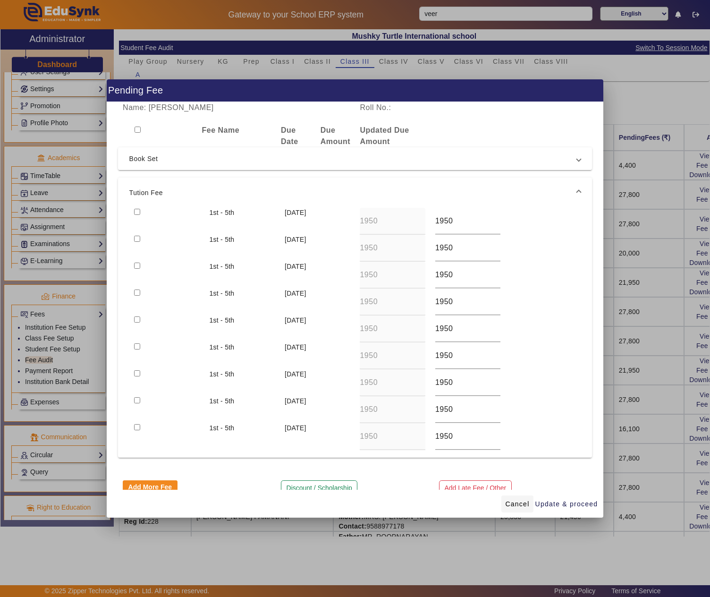
click at [521, 505] on span "Cancel" at bounding box center [517, 504] width 24 height 10
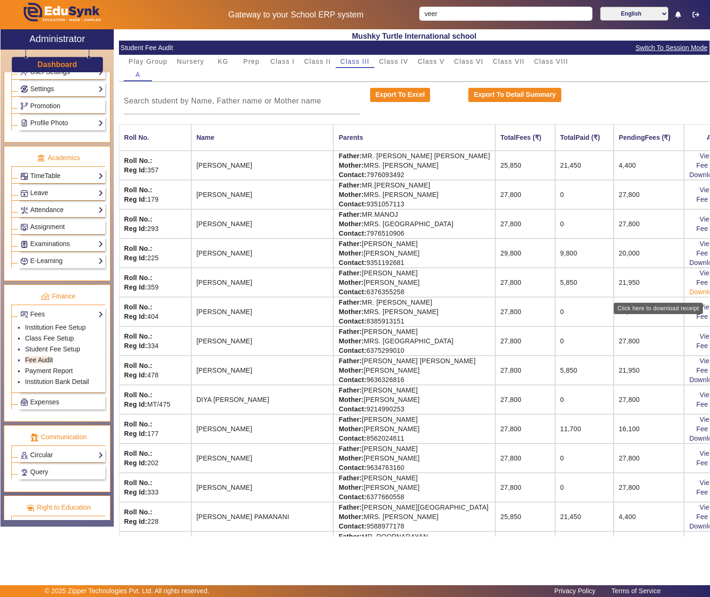
click at [689, 292] on link "Download Receipt" at bounding box center [717, 292] width 56 height 8
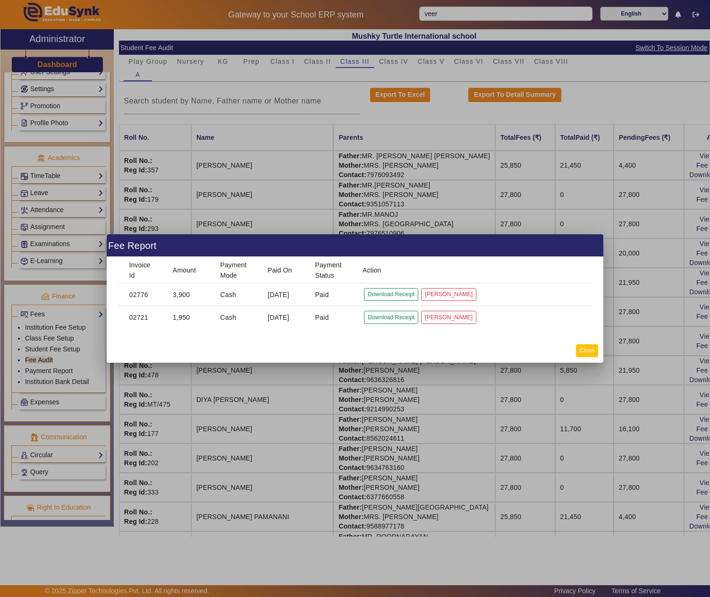
click at [584, 348] on button "Close" at bounding box center [587, 350] width 22 height 13
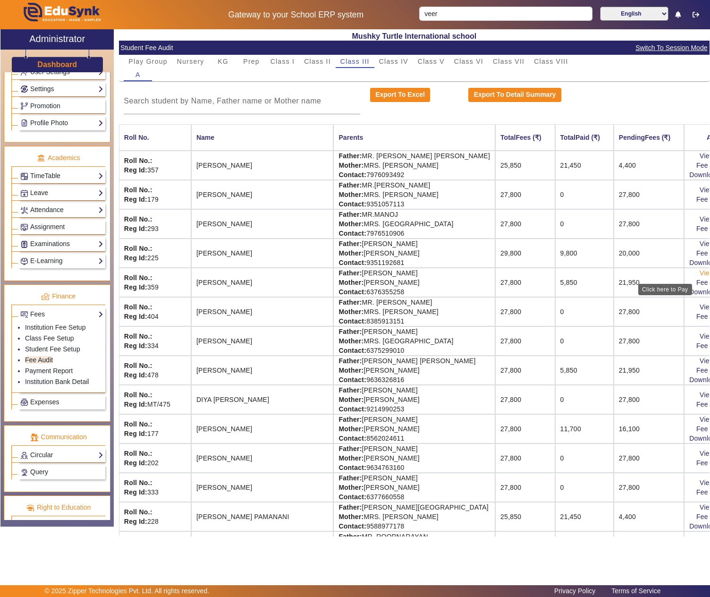
click at [700, 275] on link "View & Pay" at bounding box center [717, 273] width 35 height 8
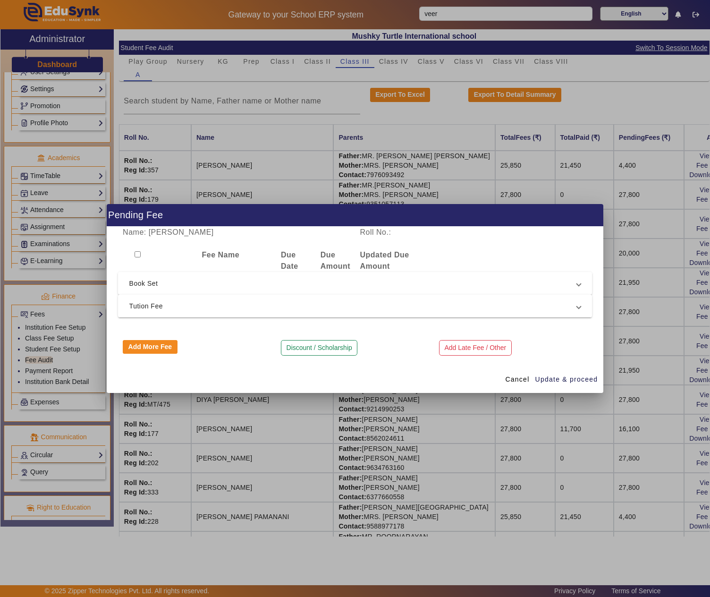
click at [167, 302] on span "Tution Fee" at bounding box center [353, 305] width 448 height 11
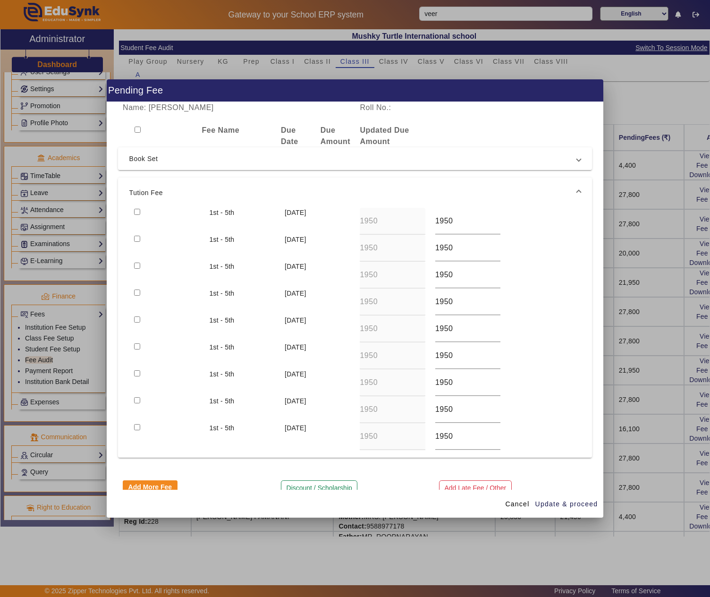
click at [136, 211] on input "checkbox" at bounding box center [137, 212] width 6 height 6
checkbox input "true"
click at [567, 501] on span "Update & proceed" at bounding box center [566, 504] width 63 height 10
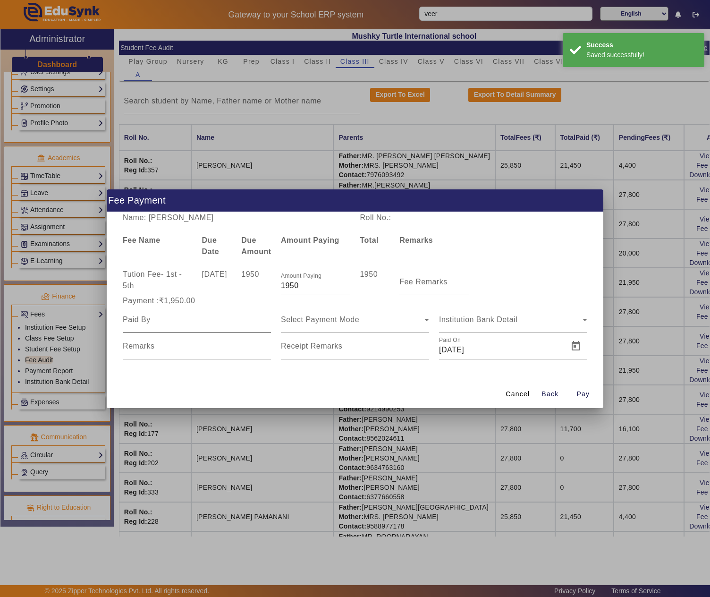
click at [199, 317] on input at bounding box center [197, 319] width 148 height 11
paste input "BENU SINGHA"
type input "BENU SINGHA"
click at [367, 308] on div "Select Payment Mode" at bounding box center [355, 319] width 148 height 26
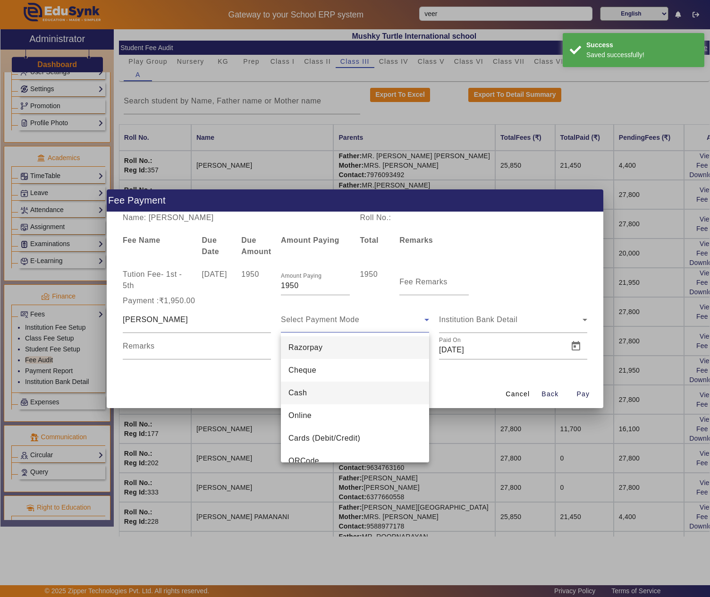
click at [328, 385] on mat-option "Cash" at bounding box center [355, 393] width 148 height 23
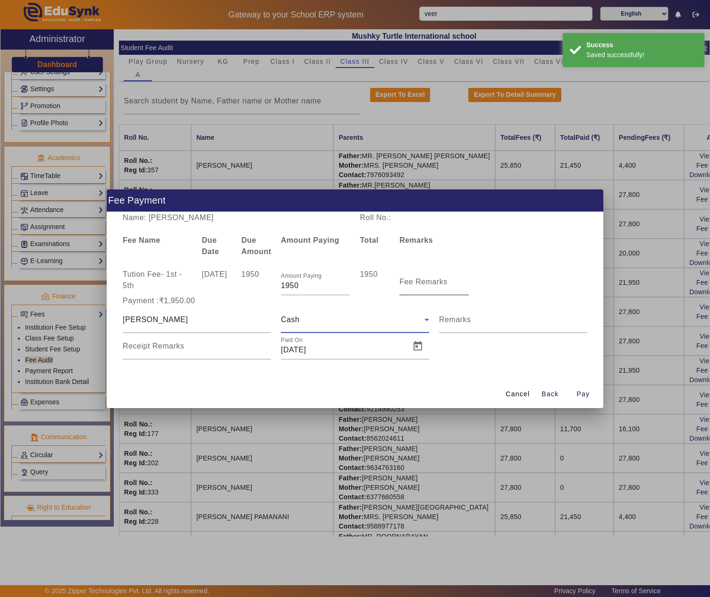
click at [443, 286] on input "Fee Remarks" at bounding box center [433, 285] width 69 height 11
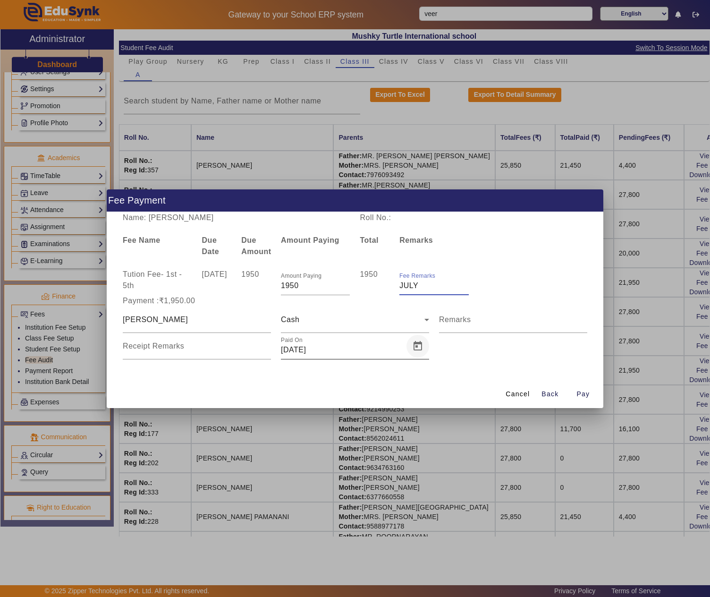
type input "JULY"
click at [419, 347] on span "Open calendar" at bounding box center [418, 346] width 23 height 23
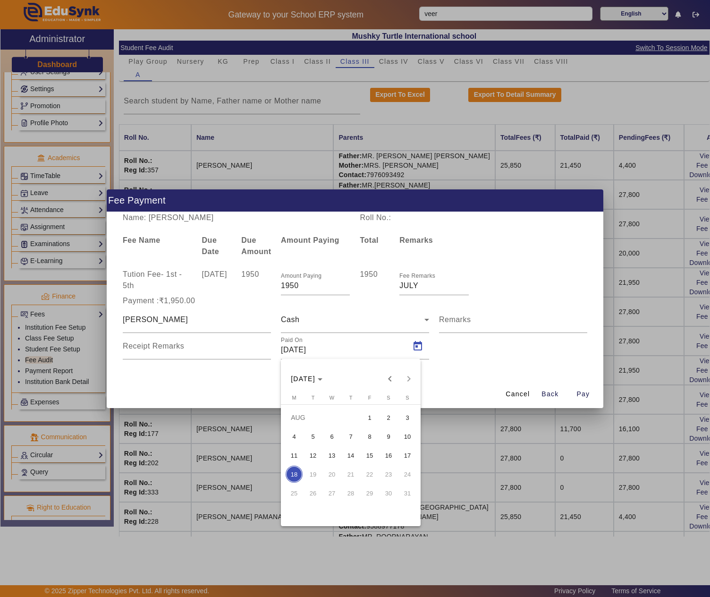
click at [348, 439] on span "7" at bounding box center [350, 436] width 17 height 17
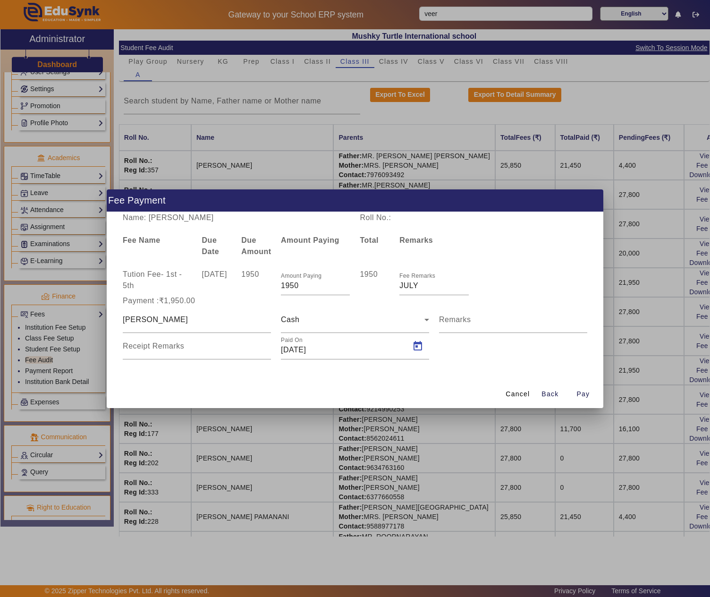
type input "07/08/2025"
click at [581, 394] on span "Pay" at bounding box center [583, 394] width 13 height 10
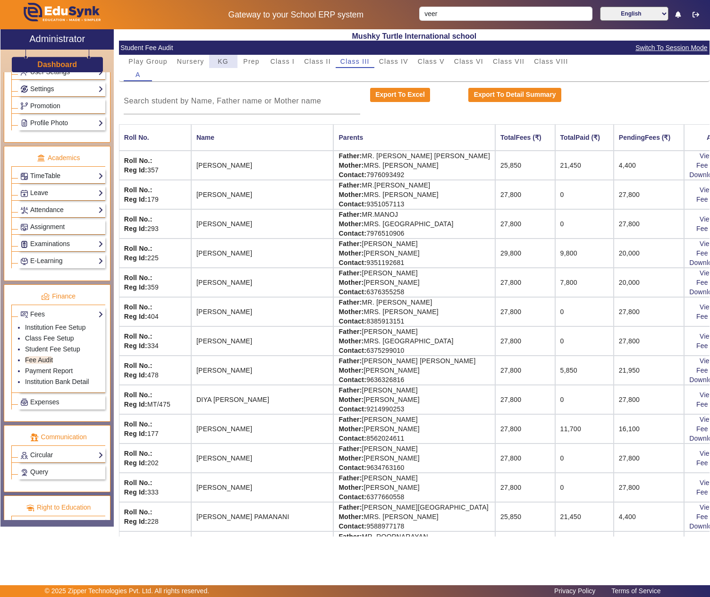
click at [224, 56] on span "KG" at bounding box center [223, 61] width 11 height 13
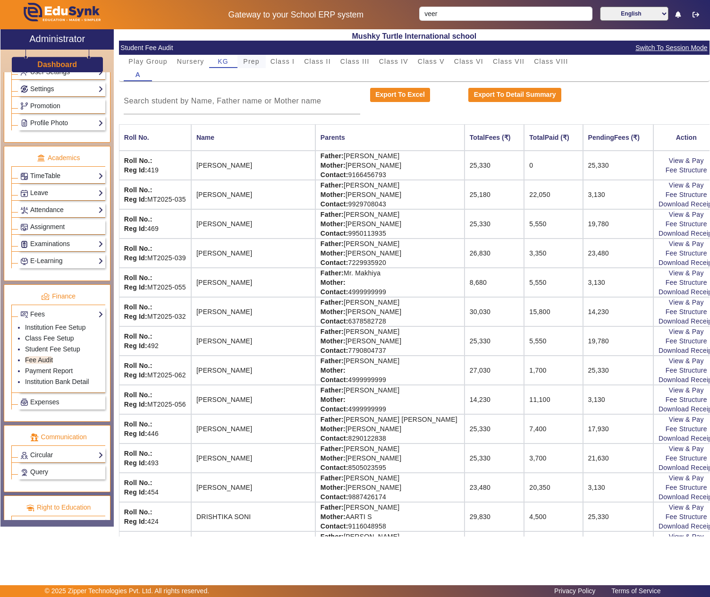
click at [246, 59] on span "Prep" at bounding box center [251, 61] width 17 height 7
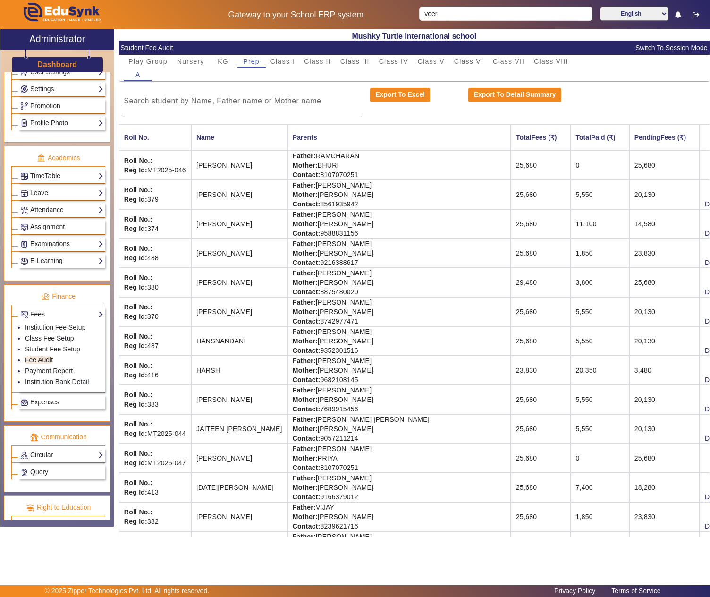
click at [231, 101] on input at bounding box center [242, 100] width 236 height 11
click at [332, 489] on td "Father: VIJAY BABANI Mother: ANITA Contact: 9166379012" at bounding box center [399, 487] width 223 height 29
drag, startPoint x: 332, startPoint y: 489, endPoint x: 400, endPoint y: 503, distance: 69.5
click at [334, 492] on td "Father: VIJAY BABANI Mother: ANITA Contact: 9166379012" at bounding box center [399, 487] width 223 height 29
click at [386, 486] on td "Father: VIJAY BABANI Mother: ANITA Contact: 9166379012" at bounding box center [399, 487] width 223 height 29
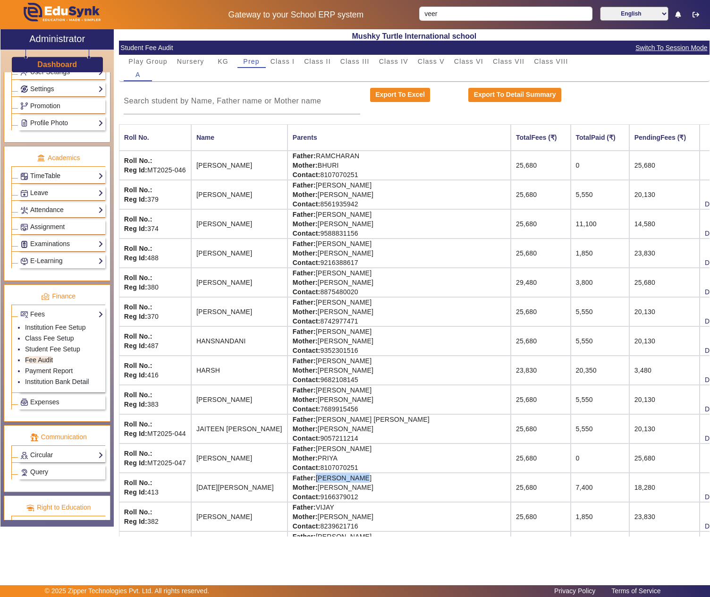
copy td "VIJAY BABANI"
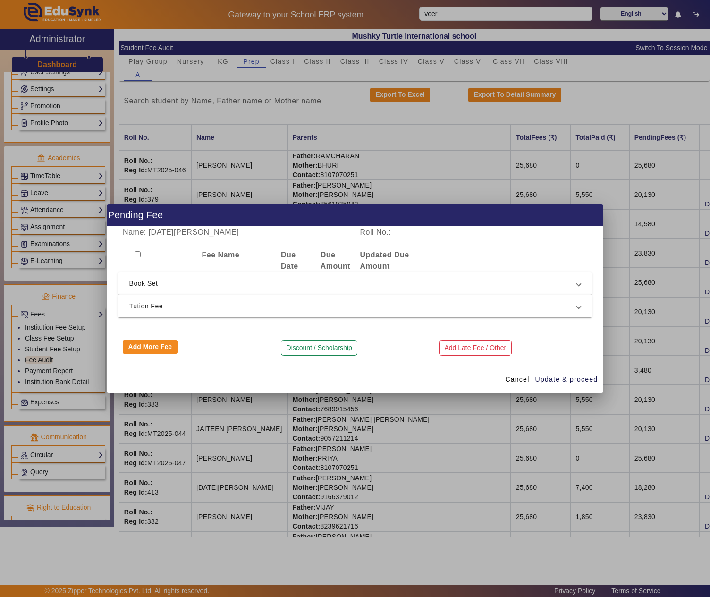
click at [148, 305] on span "Tution Fee" at bounding box center [353, 305] width 448 height 11
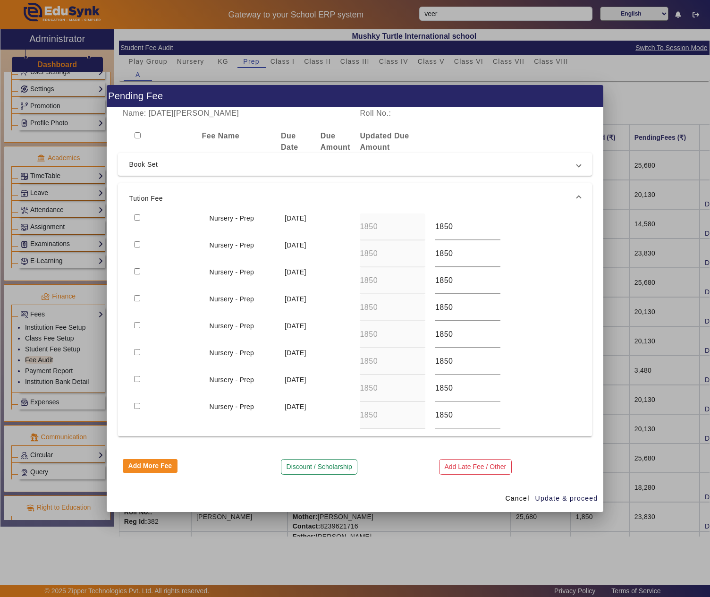
click at [137, 215] on input "checkbox" at bounding box center [137, 217] width 6 height 6
checkbox input "true"
click at [577, 500] on span "Update & proceed" at bounding box center [566, 498] width 63 height 10
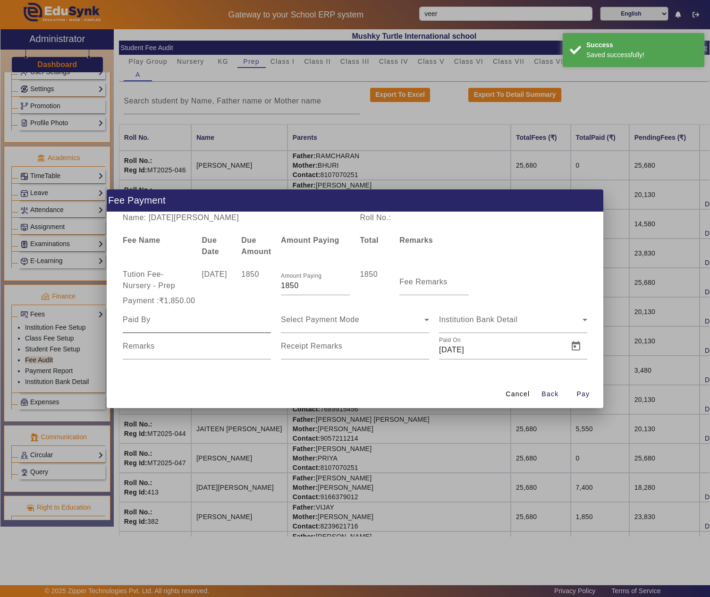
click at [182, 324] on input at bounding box center [197, 319] width 148 height 11
paste input "VIJAY BABANI"
type input "VIJAY BABANI"
click at [413, 286] on input "Fee Remarks" at bounding box center [433, 285] width 69 height 11
type input "AUG"
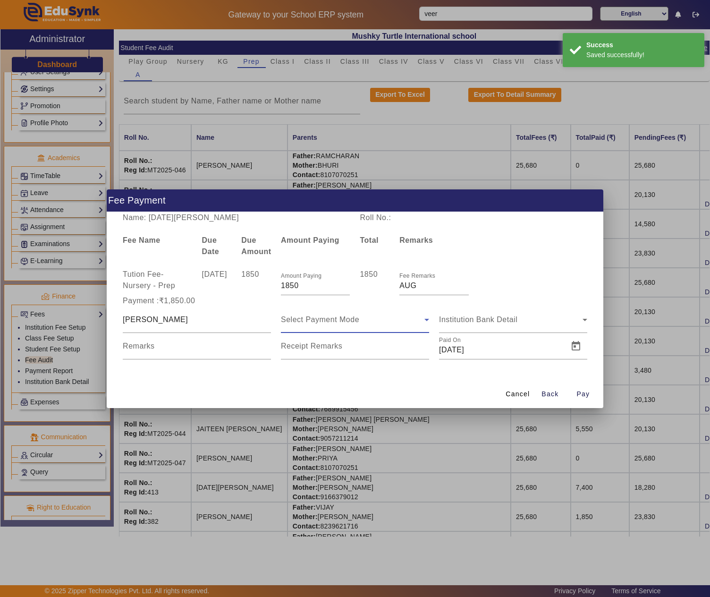
click at [392, 315] on div "Select Payment Mode" at bounding box center [353, 319] width 144 height 11
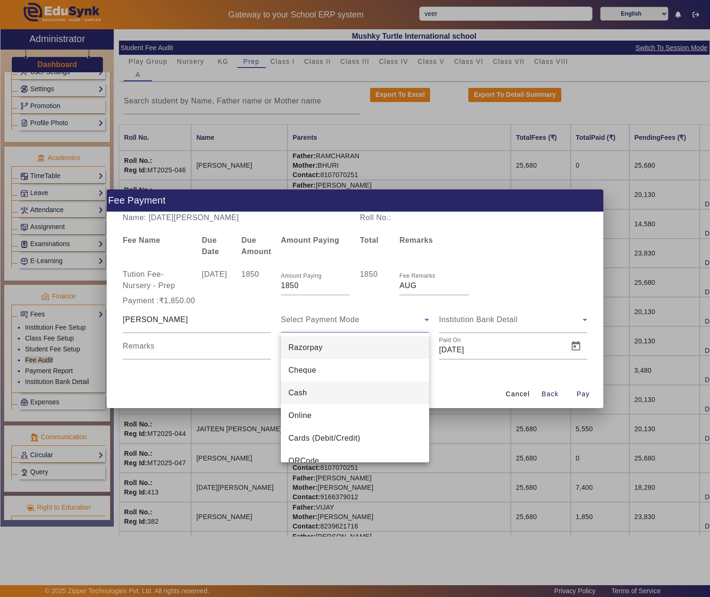
click at [318, 390] on mat-option "Cash" at bounding box center [355, 393] width 148 height 23
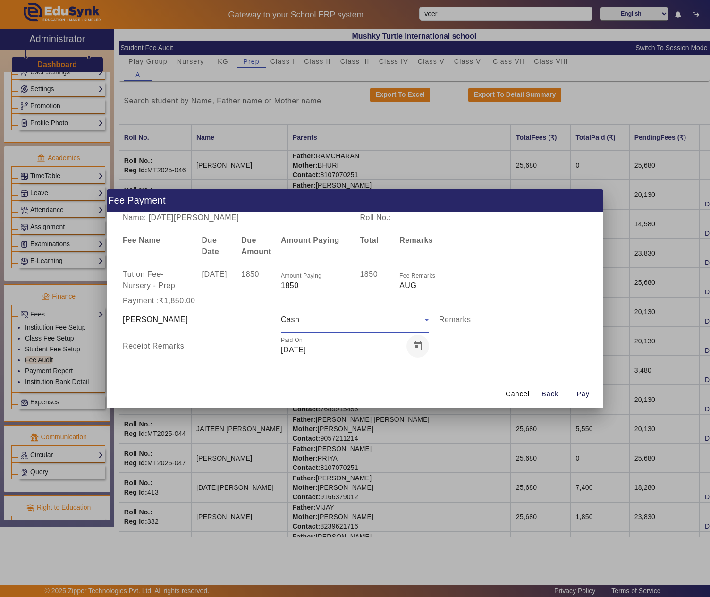
click at [418, 345] on span "Open calendar" at bounding box center [418, 346] width 23 height 23
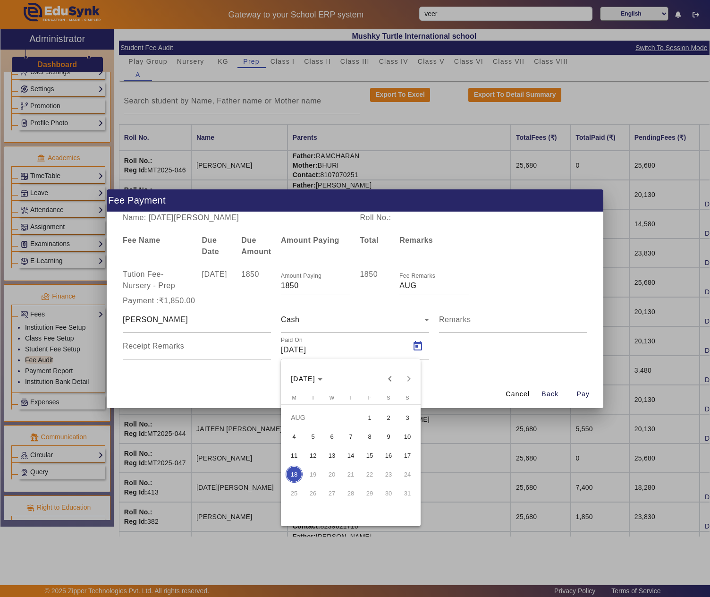
click at [366, 436] on span "8" at bounding box center [369, 436] width 17 height 17
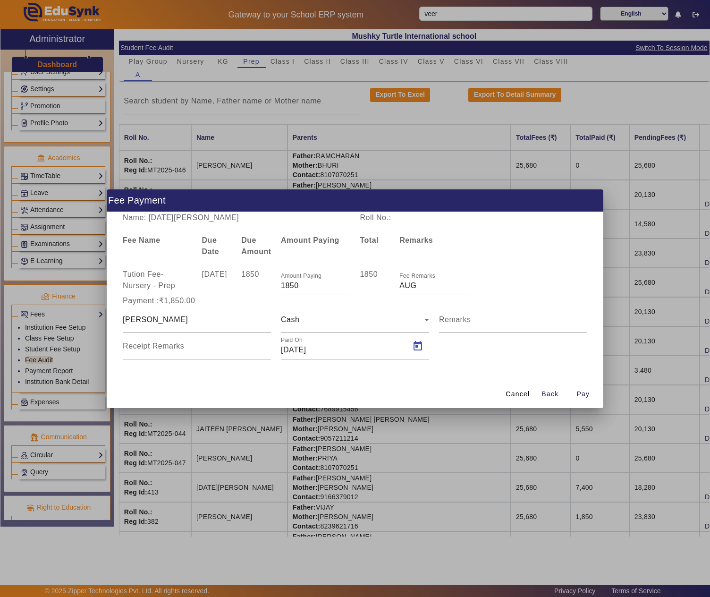
type input "08/08/2025"
click at [585, 391] on span "Pay" at bounding box center [583, 394] width 13 height 10
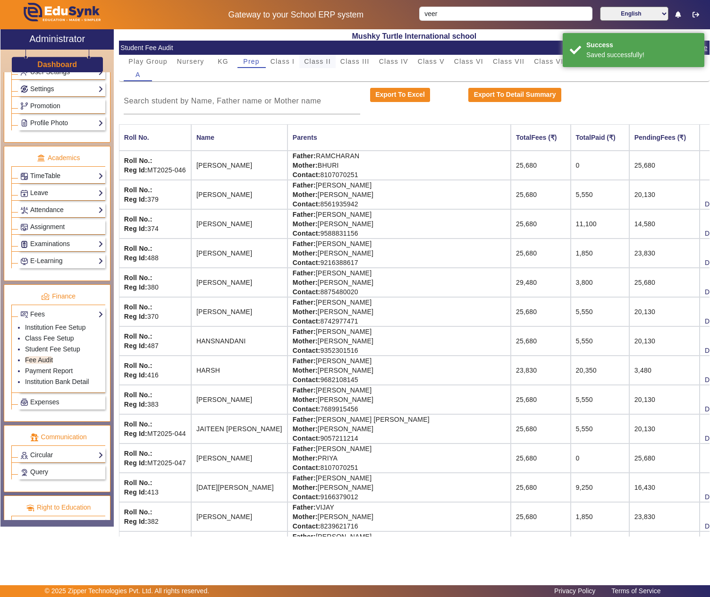
click at [319, 64] on span "Class II" at bounding box center [317, 61] width 27 height 7
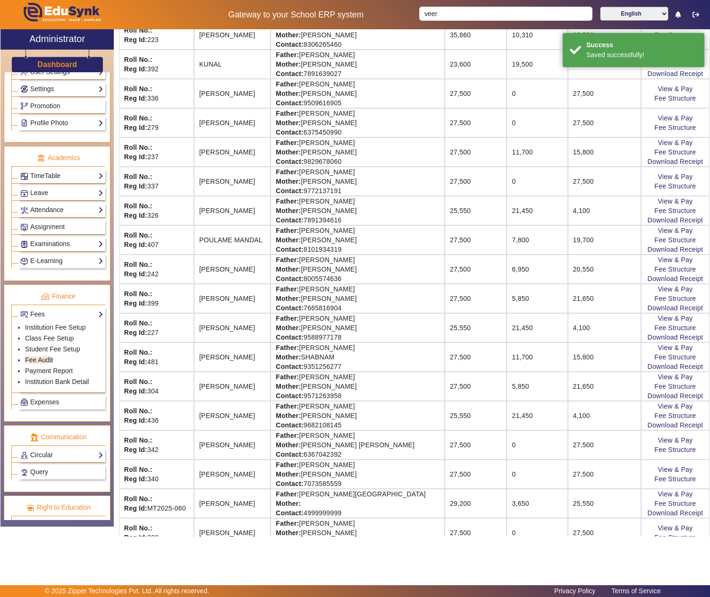
scroll to position [630, 0]
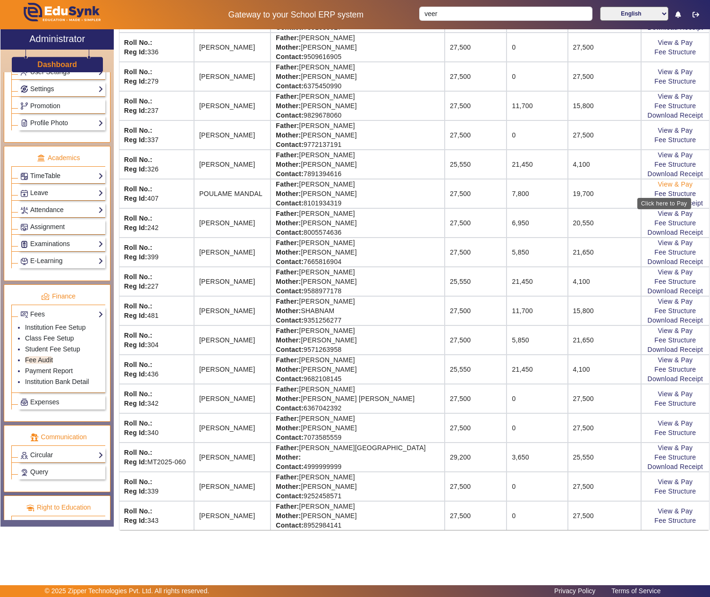
click at [664, 188] on link "View & Pay" at bounding box center [675, 184] width 35 height 8
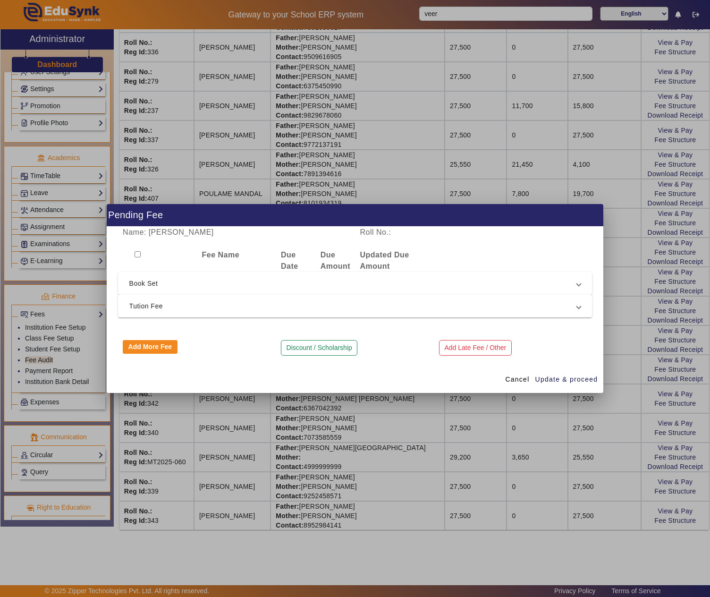
click at [195, 303] on span "Tution Fee" at bounding box center [353, 305] width 448 height 11
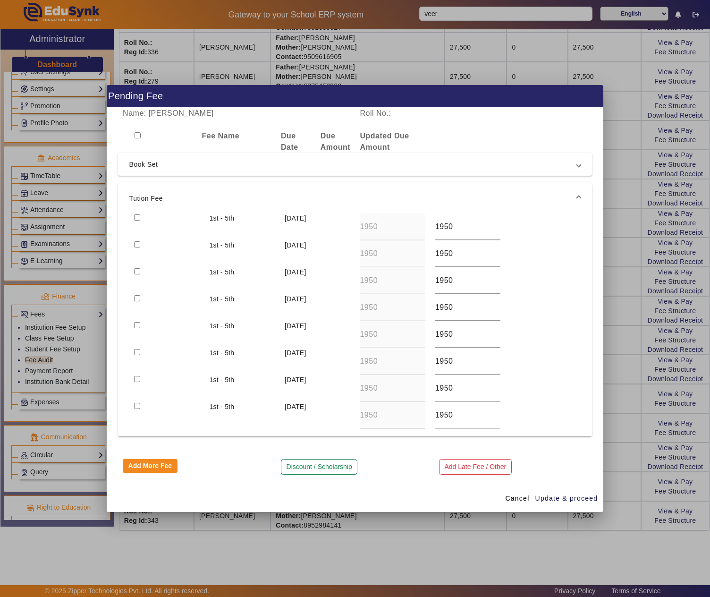
click at [137, 215] on input "checkbox" at bounding box center [137, 217] width 6 height 6
checkbox input "true"
click at [562, 501] on span "Update & proceed" at bounding box center [566, 498] width 63 height 10
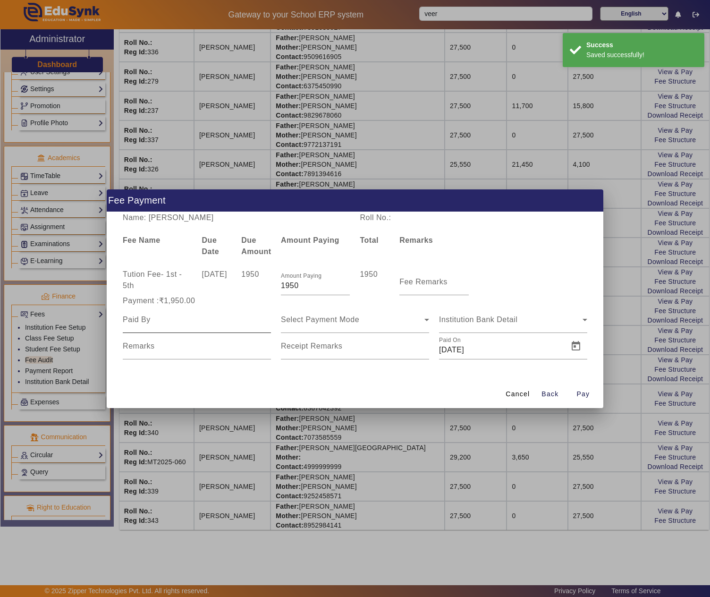
click at [178, 319] on input at bounding box center [197, 319] width 148 height 11
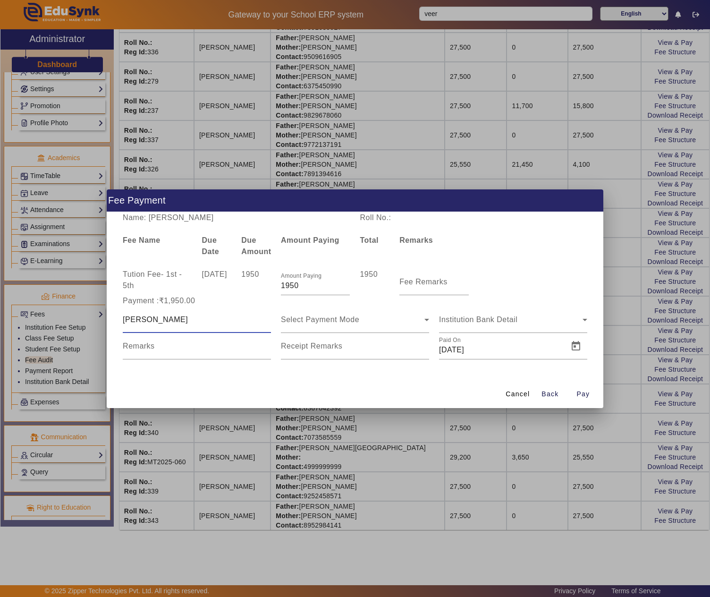
type input "SAMIR MANDAL"
click at [413, 276] on div "Fee Remarks" at bounding box center [433, 282] width 69 height 26
type input "AUGUST"
click at [419, 345] on span "Open calendar" at bounding box center [418, 346] width 23 height 23
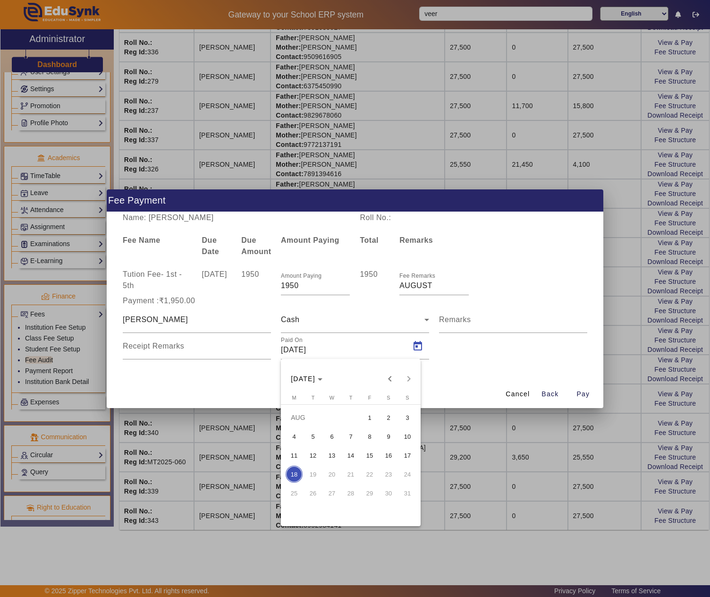
click at [369, 433] on span "8" at bounding box center [369, 436] width 17 height 17
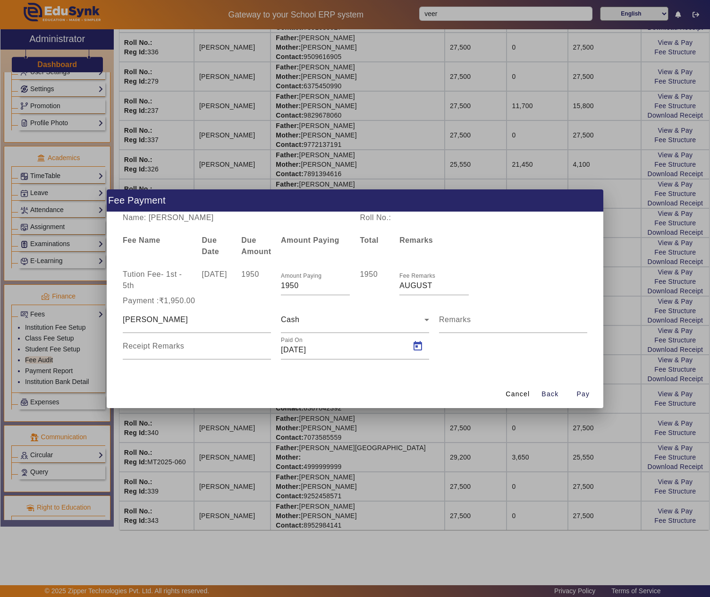
type input "08/08/2025"
click at [583, 391] on span "Pay" at bounding box center [583, 394] width 13 height 10
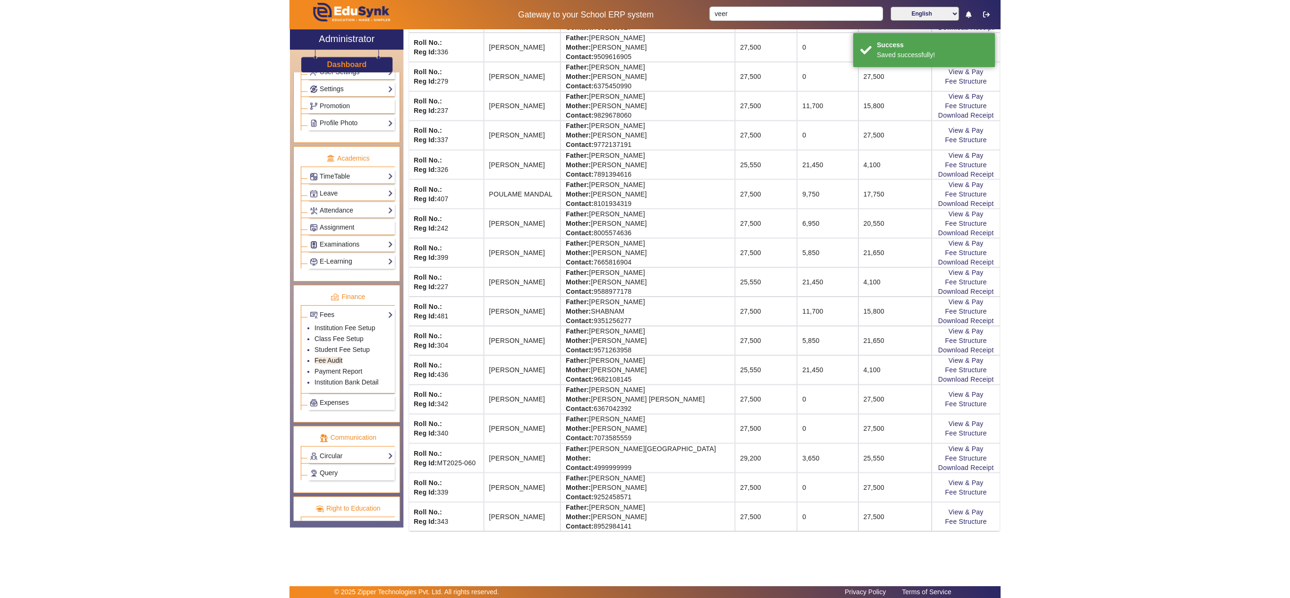
scroll to position [0, 0]
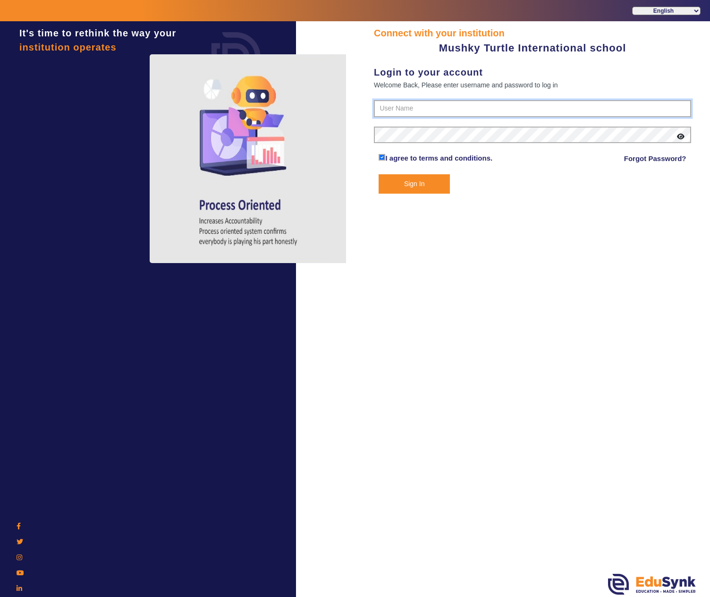
type input "9950605811"
click at [413, 175] on button "Sign In" at bounding box center [414, 183] width 71 height 19
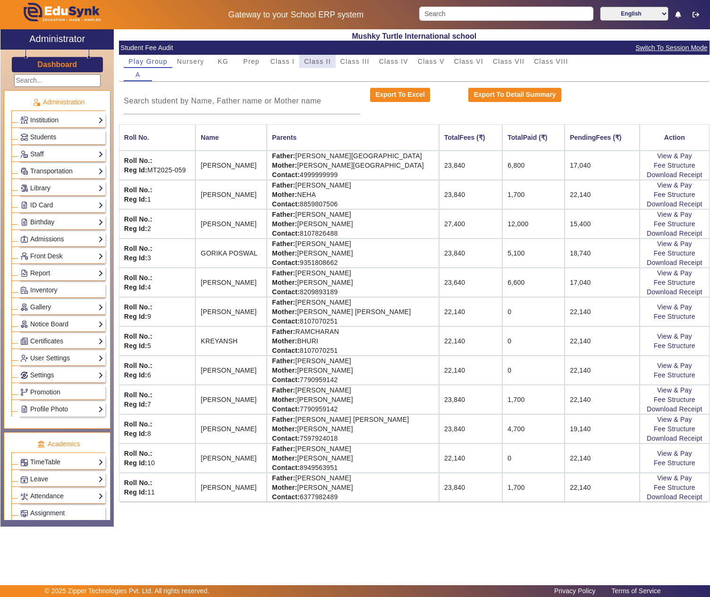
click at [322, 59] on span "Class II" at bounding box center [317, 61] width 27 height 7
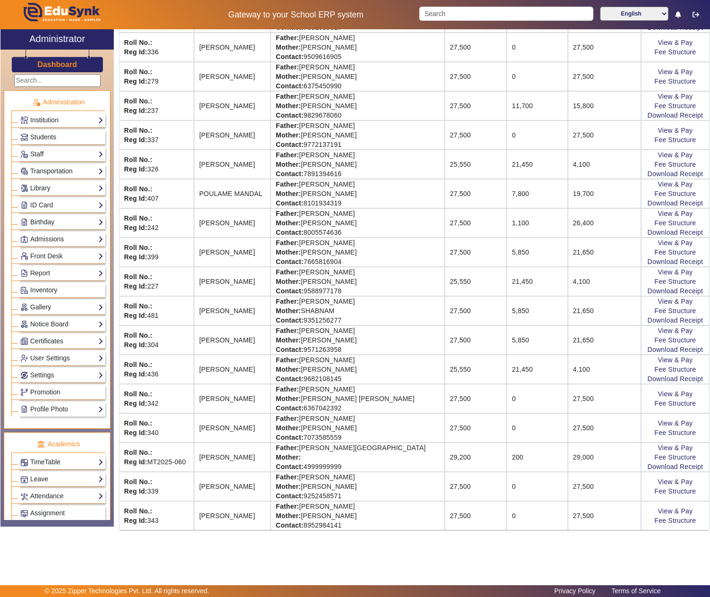
scroll to position [648, 0]
click at [676, 446] on link "View & Pay" at bounding box center [675, 448] width 35 height 8
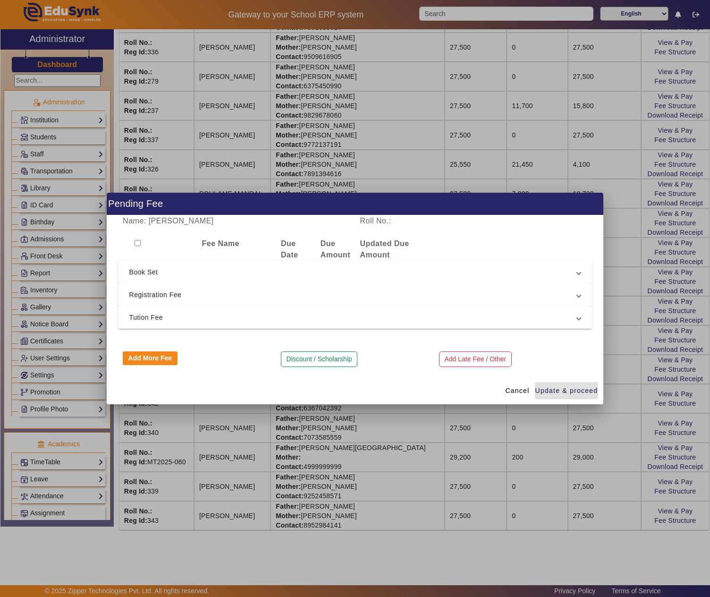
click at [208, 290] on span "Registration Fee" at bounding box center [353, 294] width 448 height 11
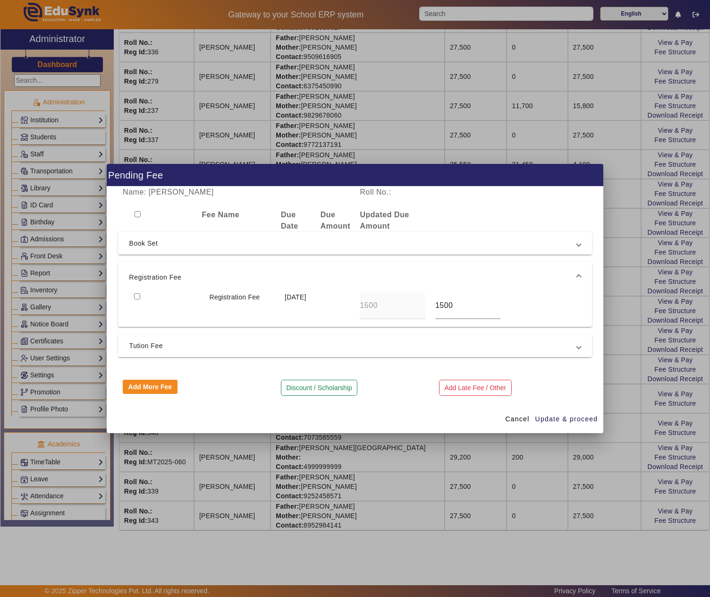
click at [136, 297] on input "checkbox" at bounding box center [137, 296] width 6 height 6
checkbox input "true"
click at [150, 345] on span "Tution Fee" at bounding box center [353, 345] width 448 height 11
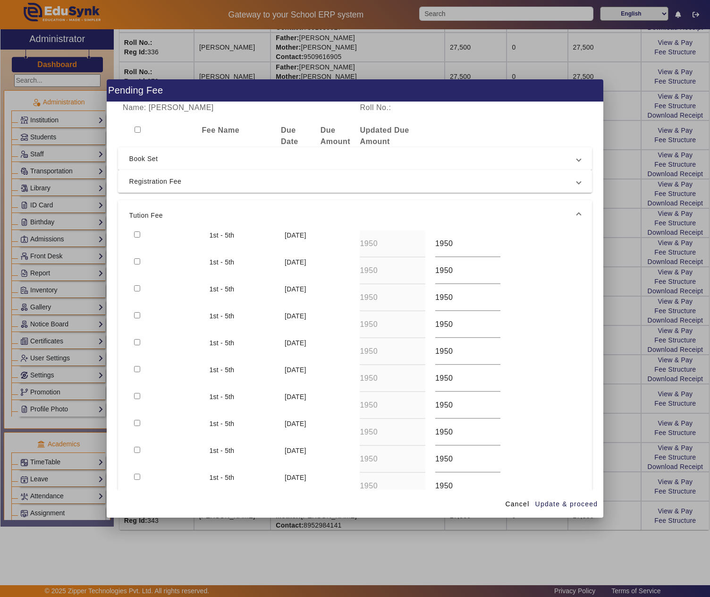
click at [138, 231] on input "checkbox" at bounding box center [137, 234] width 6 height 6
checkbox input "true"
click at [564, 501] on span "Update & proceed" at bounding box center [566, 504] width 63 height 10
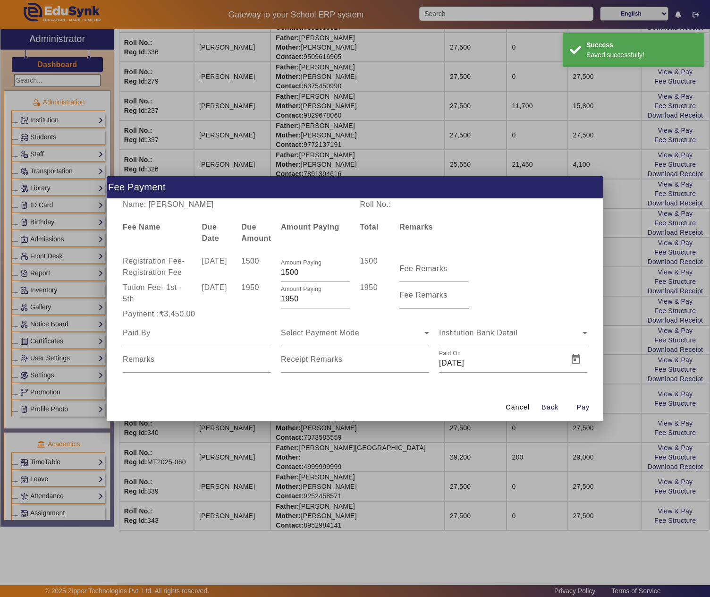
click at [418, 299] on input "Fee Remarks" at bounding box center [433, 298] width 69 height 11
type input "JULY"
click at [174, 332] on input at bounding box center [197, 332] width 148 height 11
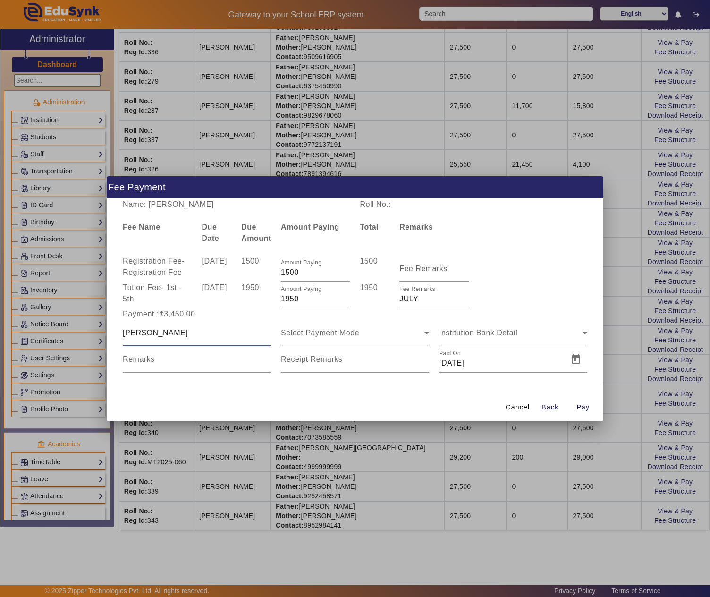
type input "MR DANGI"
click at [331, 335] on span "Select Payment Mode" at bounding box center [320, 333] width 78 height 8
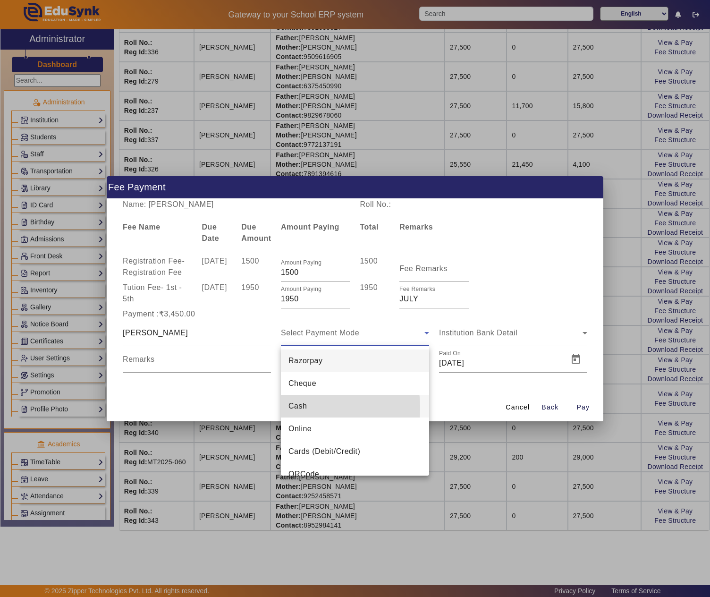
click at [303, 408] on span "Cash" at bounding box center [298, 405] width 18 height 11
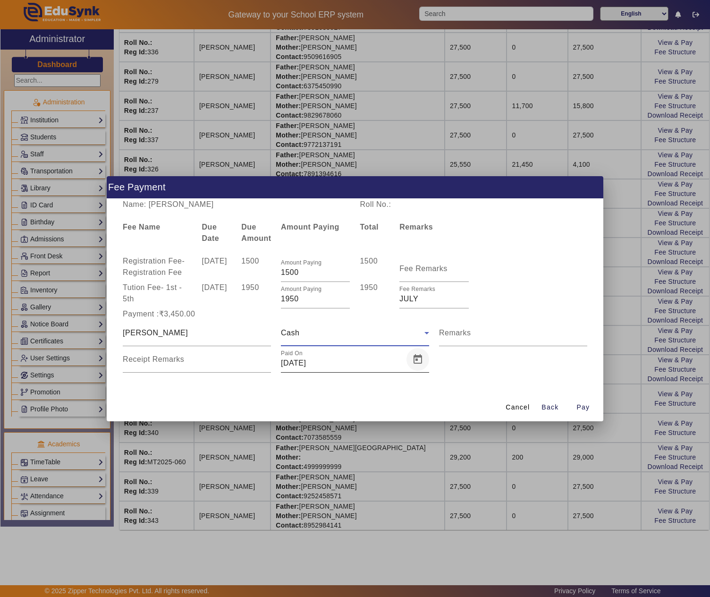
click at [422, 360] on span "Open calendar" at bounding box center [418, 359] width 23 height 23
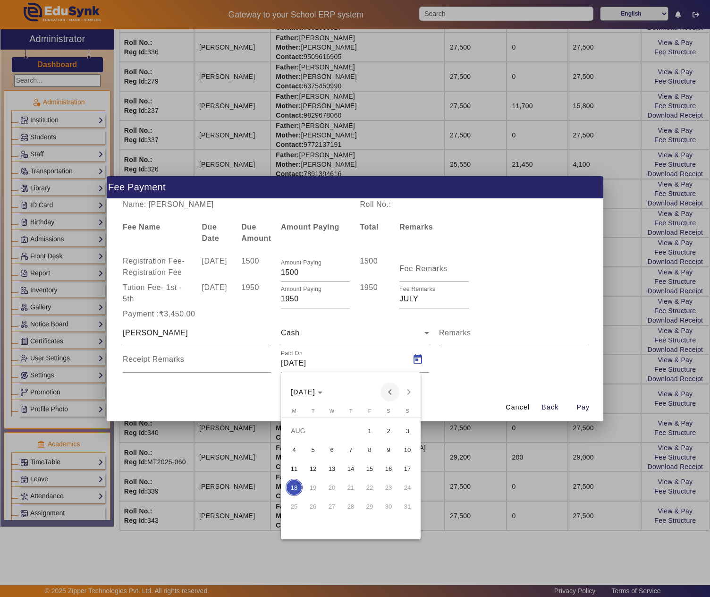
click at [396, 386] on span "Previous month" at bounding box center [390, 391] width 19 height 19
click at [367, 506] on span "25" at bounding box center [369, 506] width 17 height 17
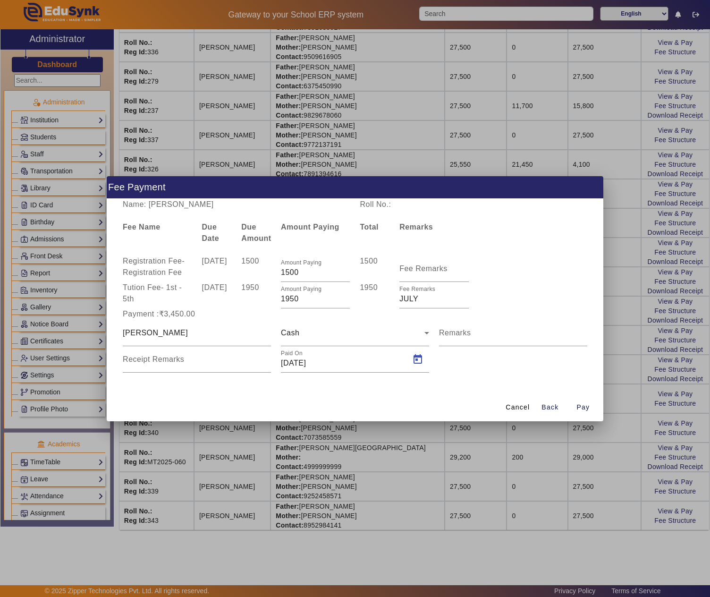
type input "25/07/2025"
click at [586, 404] on span "Pay" at bounding box center [583, 407] width 13 height 10
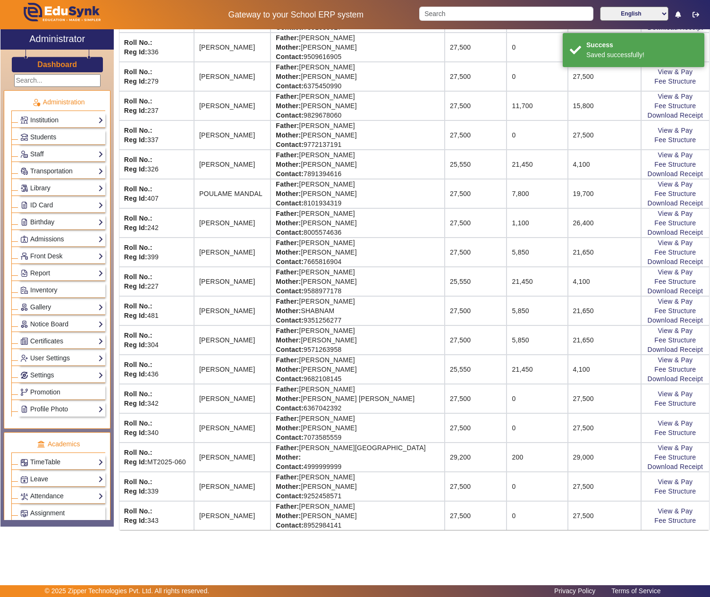
scroll to position [0, 0]
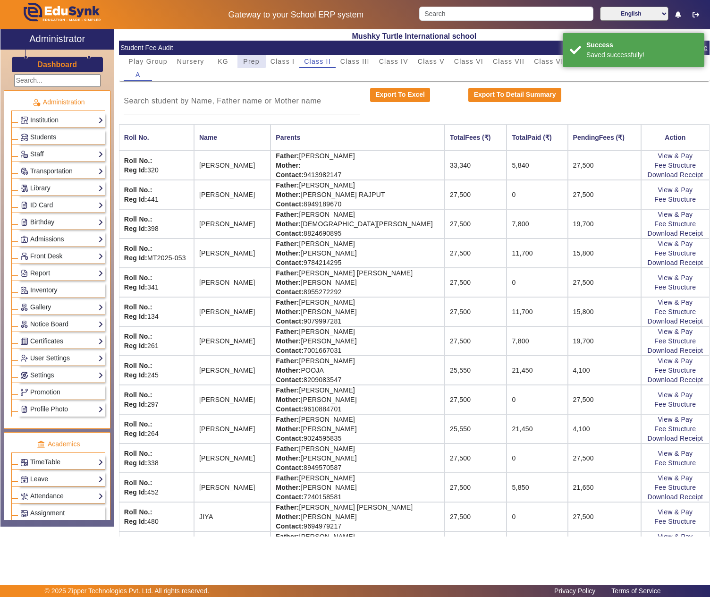
click at [250, 60] on span "Prep" at bounding box center [251, 61] width 17 height 7
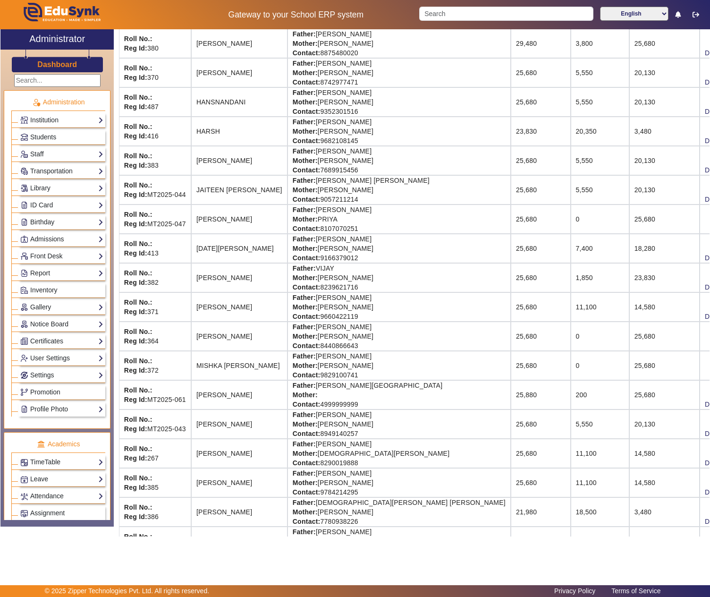
scroll to position [314, 0]
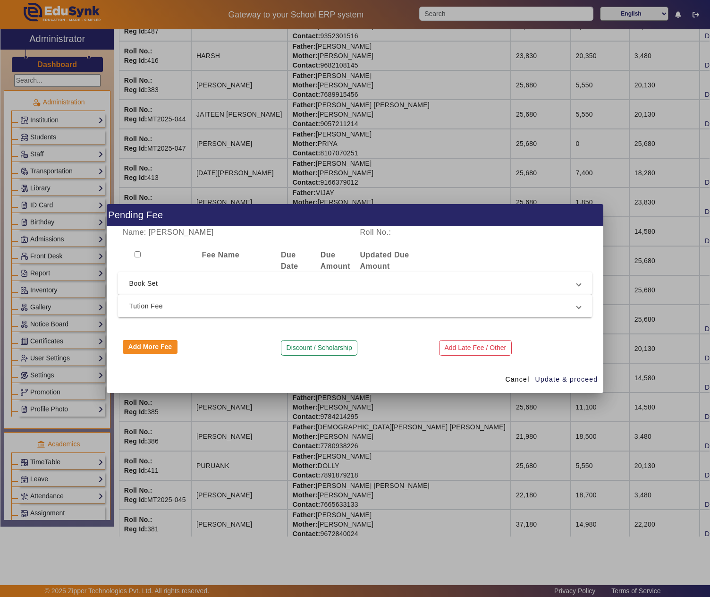
click at [158, 304] on span "Tution Fee" at bounding box center [353, 305] width 448 height 11
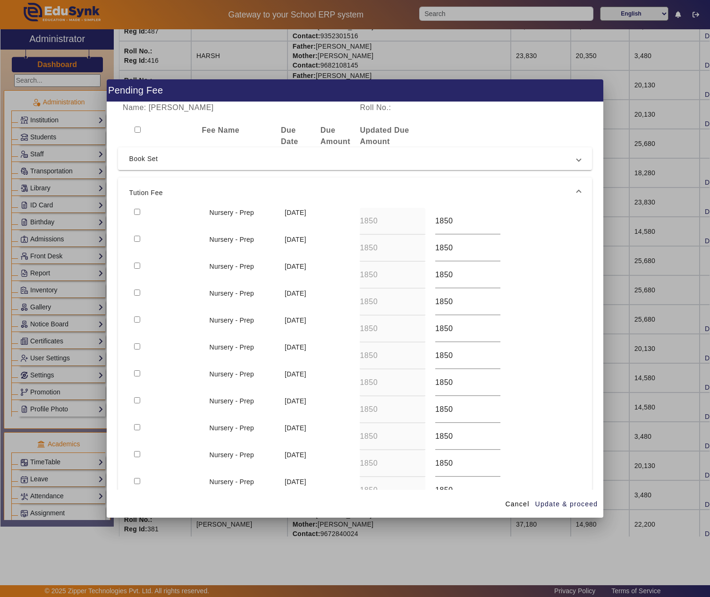
click at [136, 293] on input "checkbox" at bounding box center [137, 292] width 6 height 6
checkbox input "true"
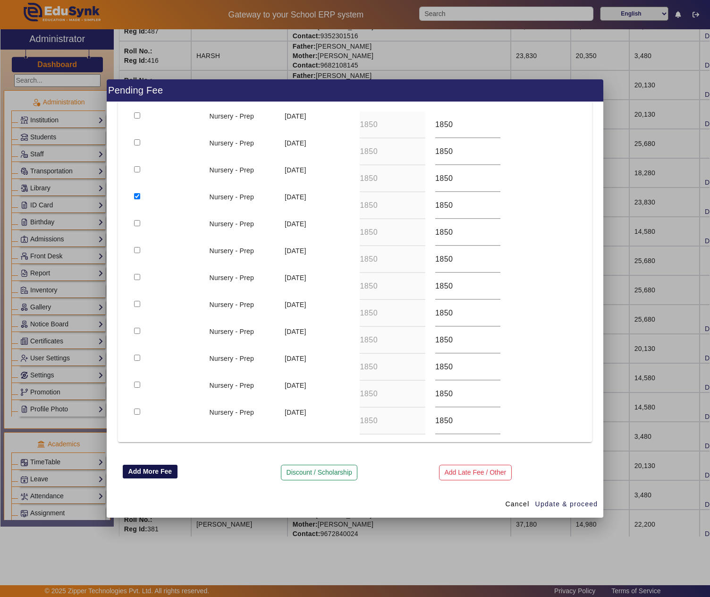
click at [157, 465] on button "Add More Fee" at bounding box center [150, 472] width 55 height 14
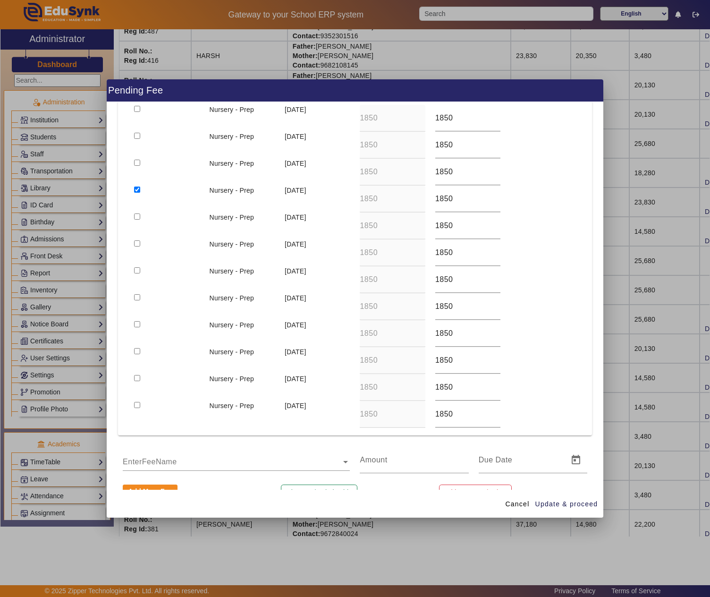
click at [160, 463] on input "text" at bounding box center [236, 461] width 227 height 11
type input "REGIS"
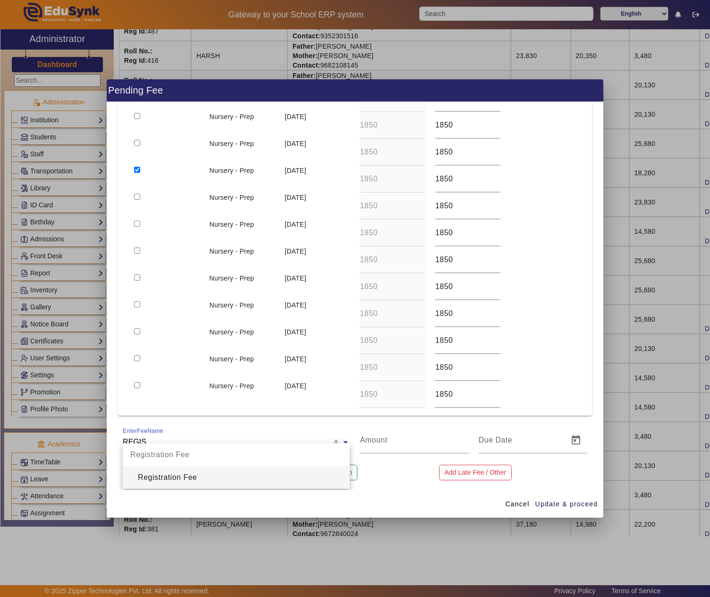
scroll to position [129, 0]
click at [170, 480] on div "Registration Fee" at bounding box center [236, 477] width 227 height 23
type input "1500"
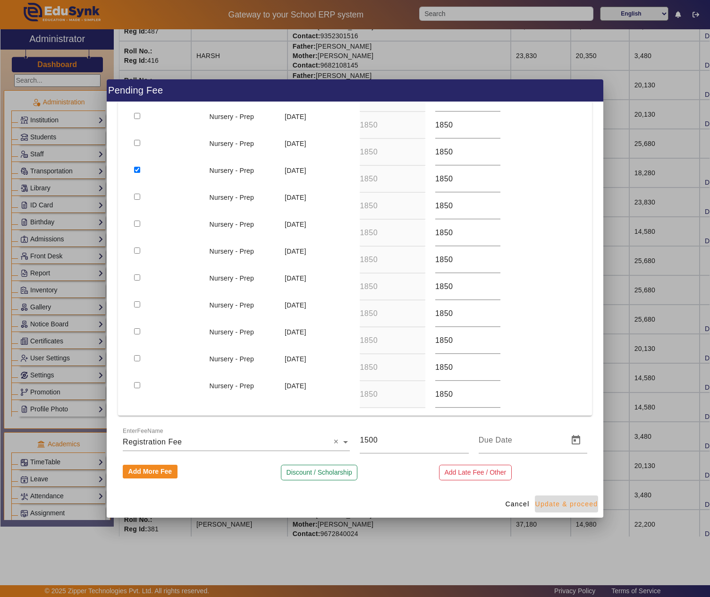
click at [565, 501] on span "Update & proceed" at bounding box center [566, 504] width 63 height 10
type input "18/08/2025"
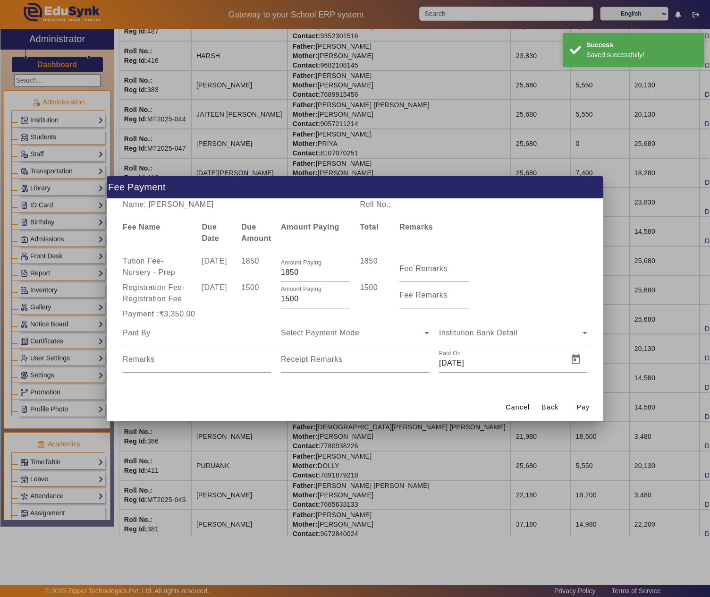
scroll to position [0, 0]
click at [435, 264] on mat-label "Fee Remarks" at bounding box center [423, 268] width 48 height 8
click at [435, 267] on input "Fee Remarks" at bounding box center [433, 272] width 69 height 11
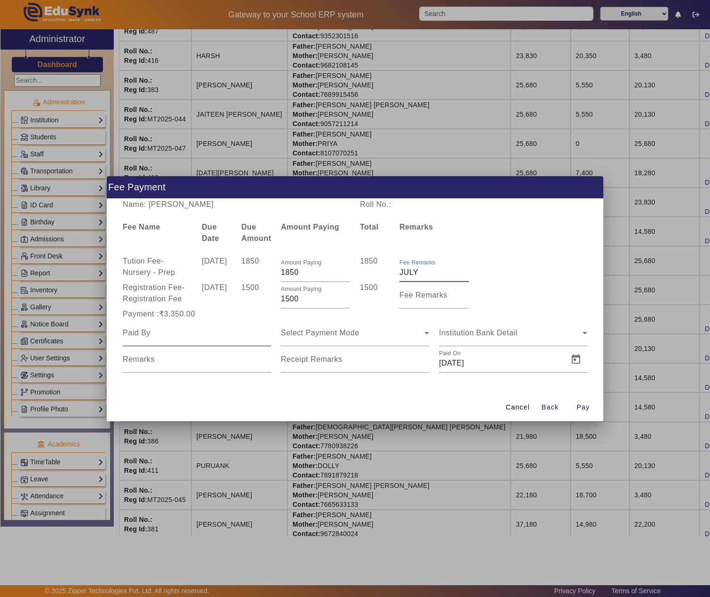
type input "JULY"
click at [216, 342] on div at bounding box center [197, 333] width 148 height 26
type input "m"
type input "MR DANGI"
click at [417, 361] on span "Open calendar" at bounding box center [418, 359] width 23 height 23
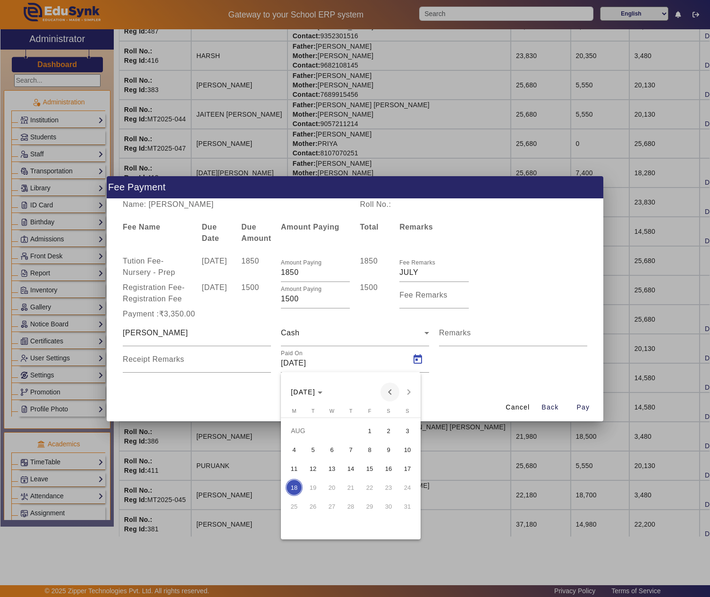
click at [391, 390] on span "Previous month" at bounding box center [390, 391] width 19 height 19
click at [370, 502] on span "25" at bounding box center [369, 506] width 17 height 17
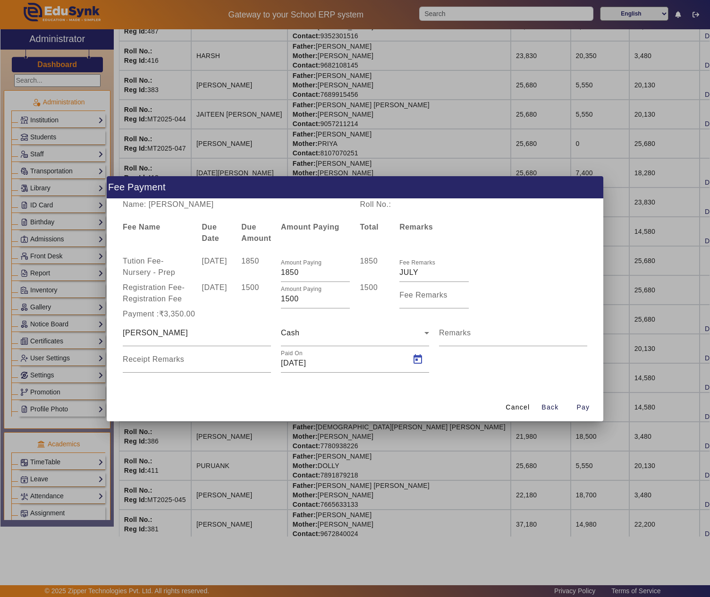
type input "25/07/2025"
click at [586, 404] on span "Pay" at bounding box center [583, 407] width 13 height 10
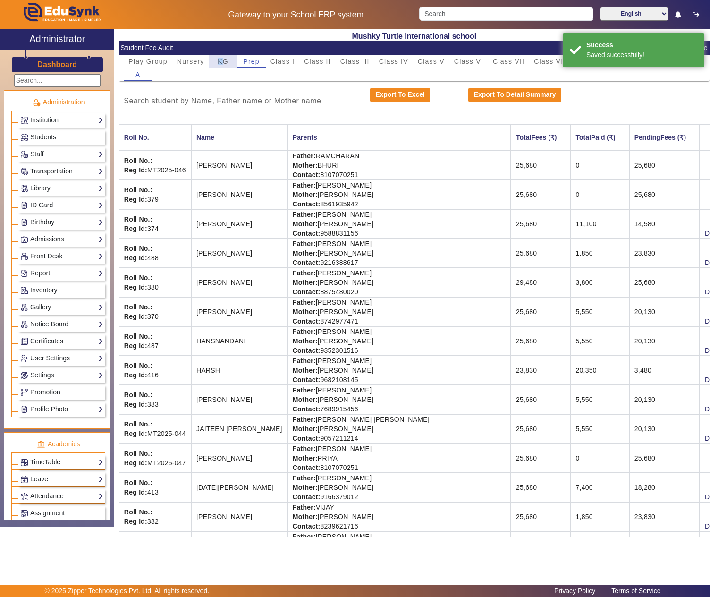
click at [220, 59] on span "KG" at bounding box center [223, 61] width 11 height 7
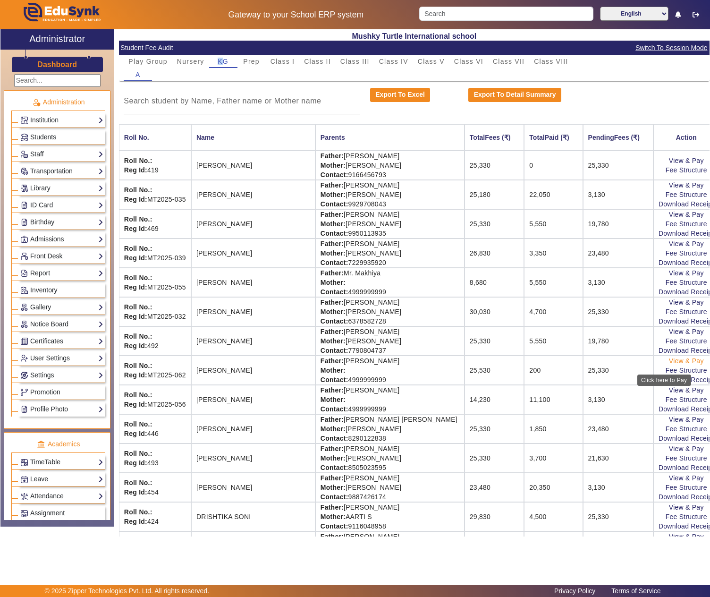
click at [669, 365] on link "View & Pay" at bounding box center [686, 361] width 35 height 8
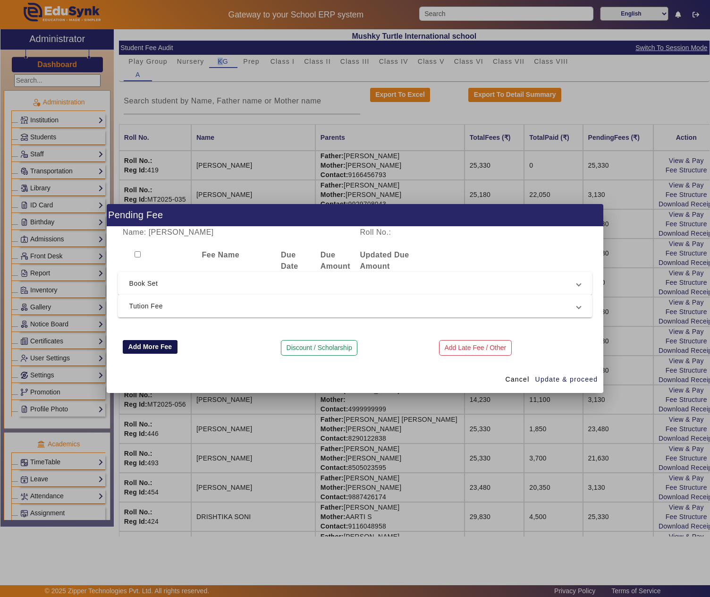
click at [159, 346] on button "Add More Fee" at bounding box center [150, 347] width 55 height 14
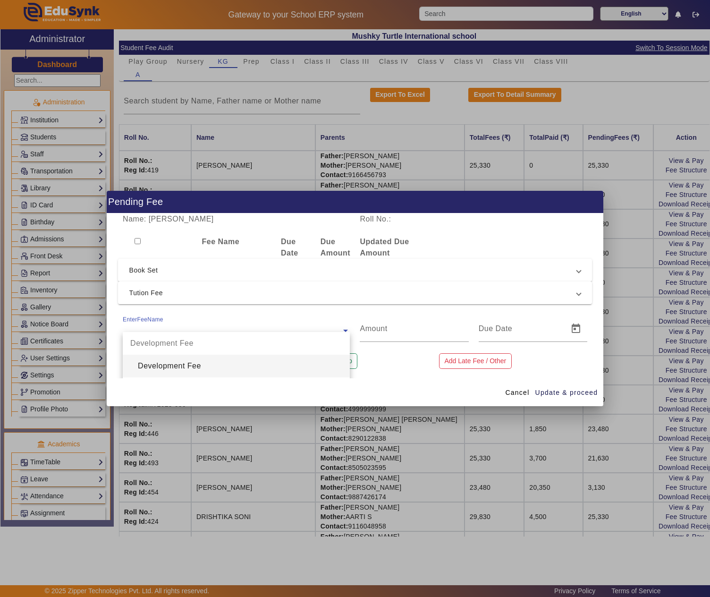
click at [174, 333] on ng-select "EnterFeeName Development Fee Development Fee Book Set PG Nursery KG Prep 1st 2n…" at bounding box center [236, 328] width 227 height 26
type input "REG"
type input "1500"
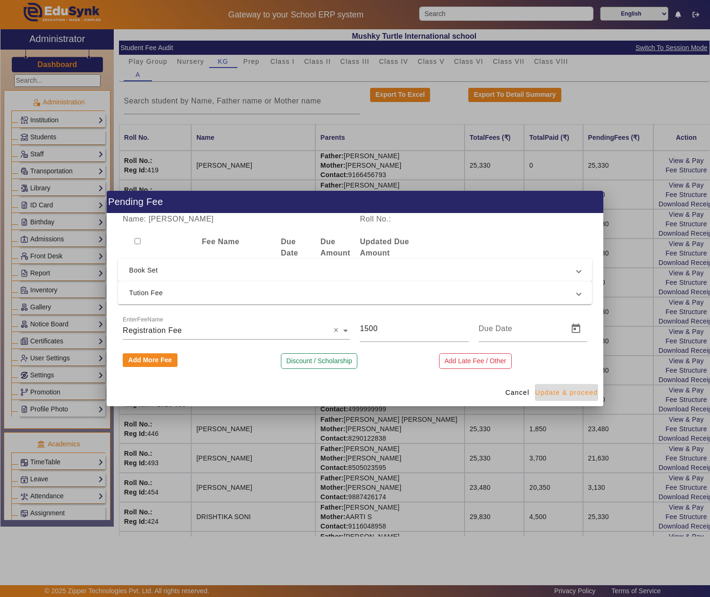
click at [567, 396] on span "Update & proceed" at bounding box center [566, 393] width 63 height 10
type input "18/08/2025"
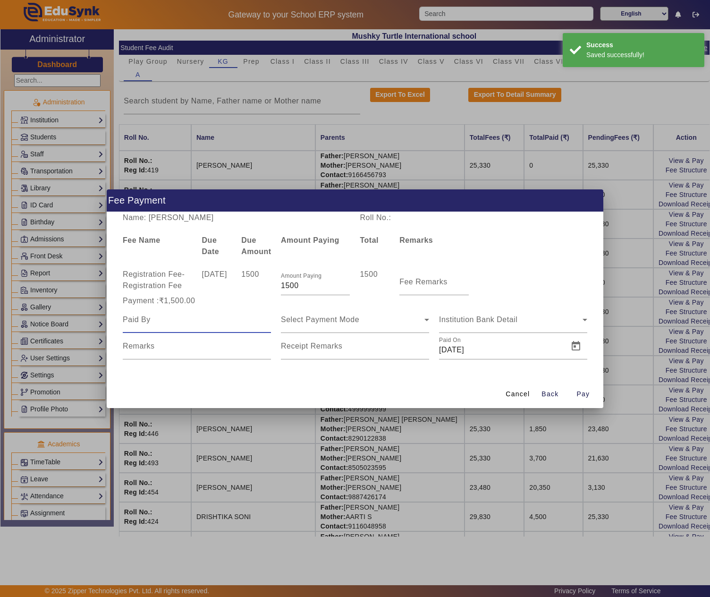
click at [189, 315] on input at bounding box center [197, 319] width 148 height 11
type input "MR DANGI"
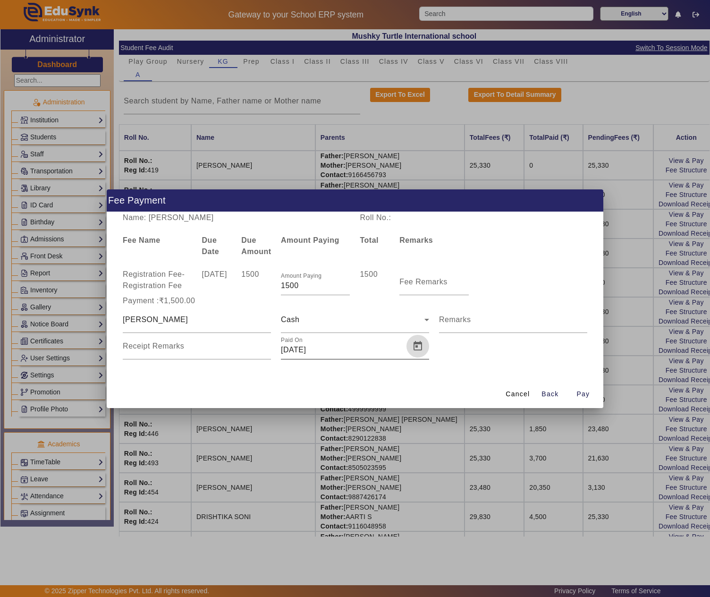
click at [420, 344] on span "Open calendar" at bounding box center [418, 346] width 23 height 23
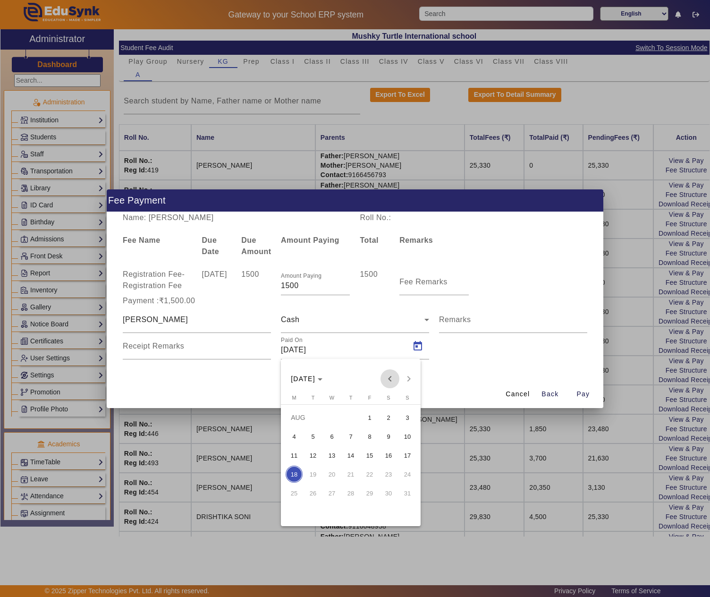
click at [393, 379] on span "Previous month" at bounding box center [390, 378] width 19 height 19
click at [369, 491] on span "25" at bounding box center [369, 492] width 17 height 17
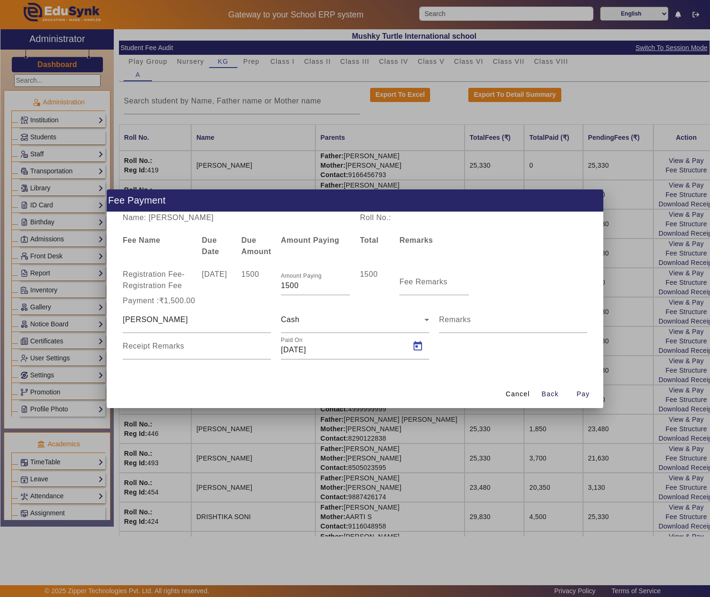
type input "25/07/2025"
click at [584, 396] on span "Pay" at bounding box center [583, 394] width 13 height 10
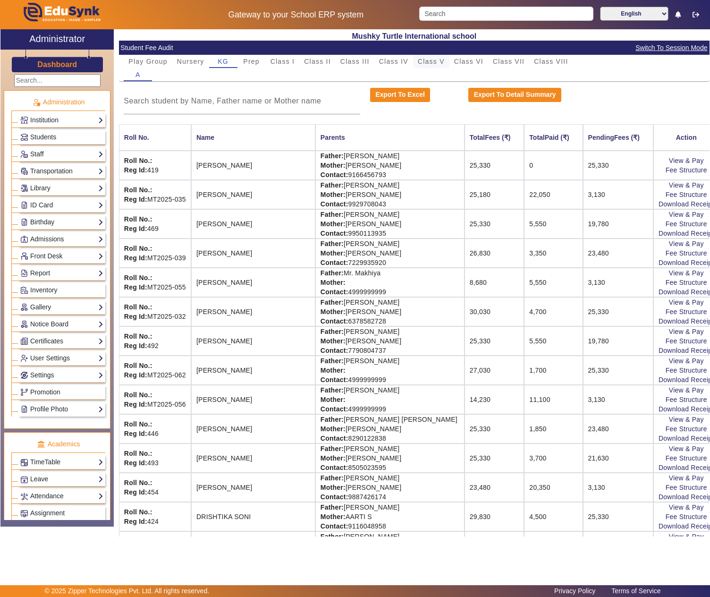
click at [439, 65] on span "Class V" at bounding box center [431, 61] width 27 height 13
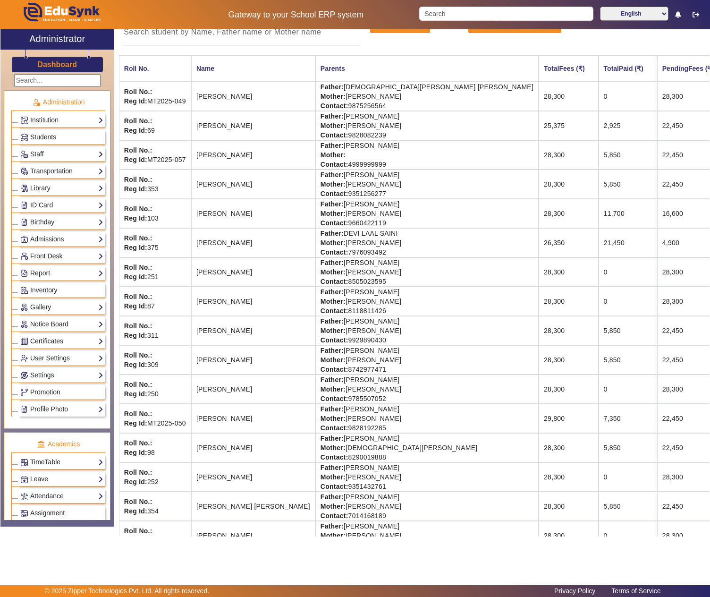
scroll to position [104, 0]
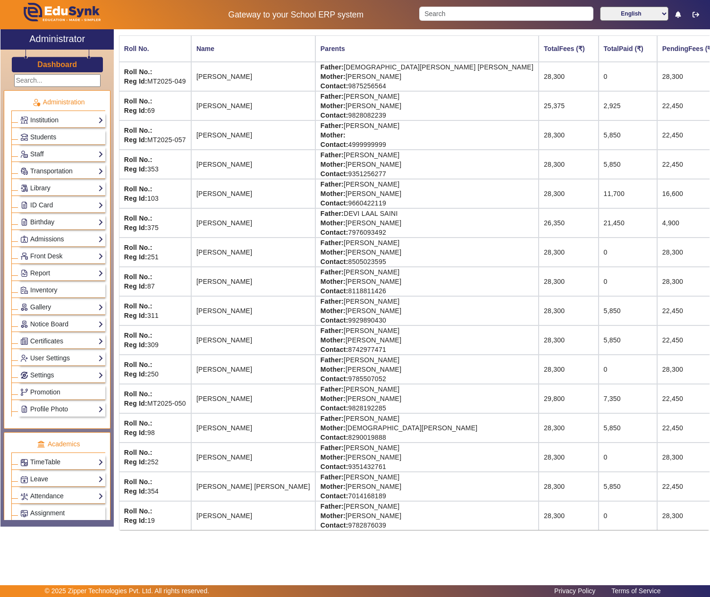
click at [331, 474] on td "Father: GOVIND SINGH RATHORE Mother: AARTI SINGH Contact: 7014168189" at bounding box center [426, 486] width 223 height 29
drag, startPoint x: 331, startPoint y: 474, endPoint x: 359, endPoint y: 469, distance: 27.8
click at [332, 474] on td "Father: GOVIND SINGH RATHORE Mother: AARTI SINGH Contact: 7014168189" at bounding box center [426, 486] width 223 height 29
click at [405, 475] on td "Father: GOVIND SINGH RATHORE Mother: AARTI SINGH Contact: 7014168189" at bounding box center [426, 486] width 223 height 29
copy td "GOVIND SINGH RATHORE"
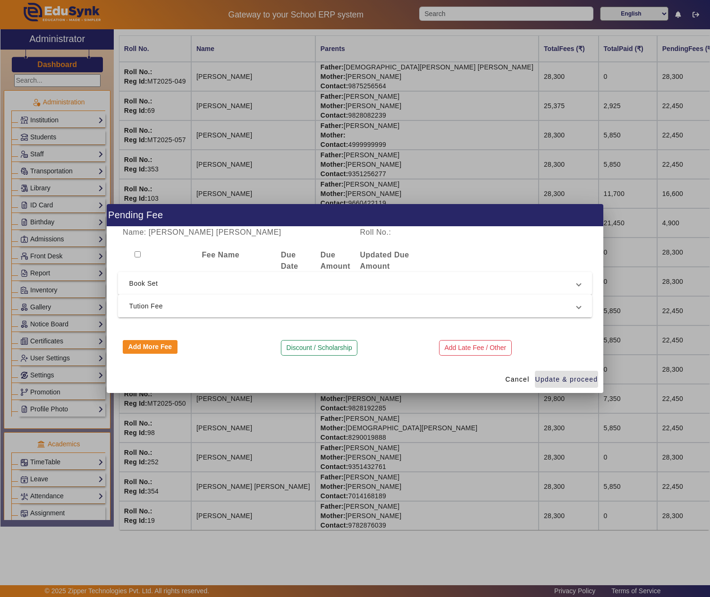
click at [486, 306] on span "Tution Fee" at bounding box center [353, 305] width 448 height 11
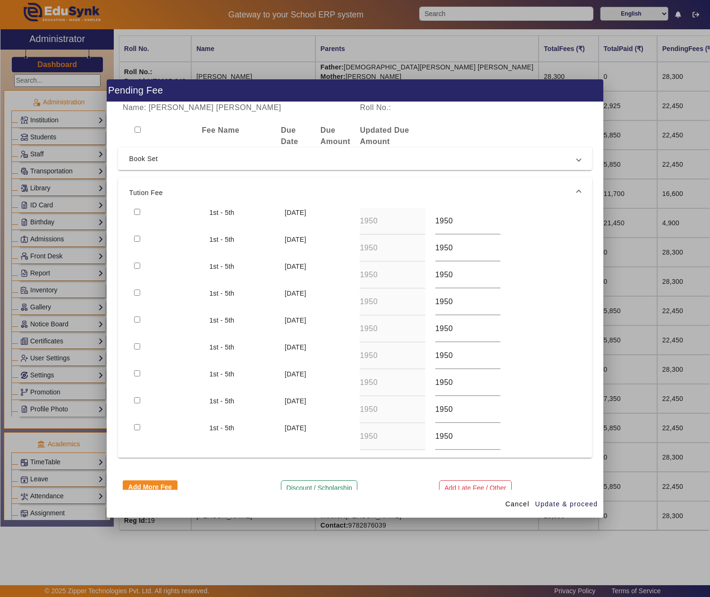
click at [135, 294] on input "checkbox" at bounding box center [137, 292] width 6 height 6
checkbox input "true"
click at [139, 319] on input "checkbox" at bounding box center [137, 319] width 6 height 6
checkbox input "true"
click at [139, 348] on input "checkbox" at bounding box center [137, 346] width 6 height 6
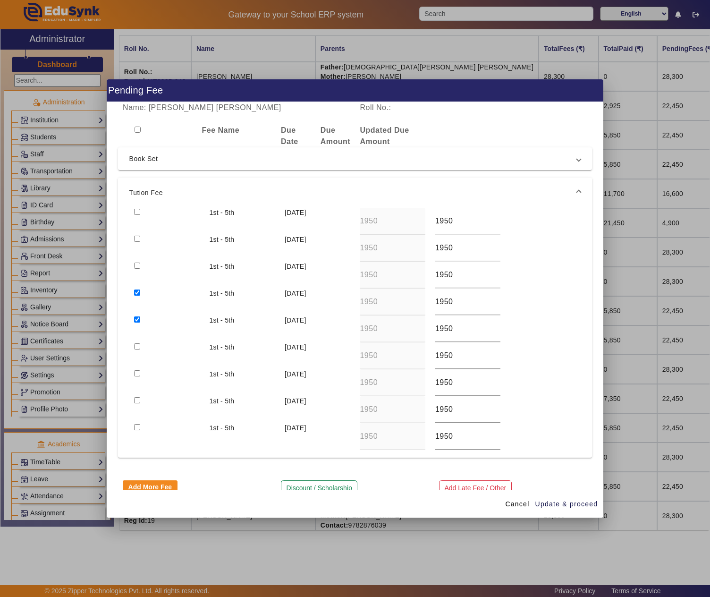
checkbox input "true"
click at [138, 293] on input "checkbox" at bounding box center [137, 292] width 6 height 6
checkbox input "false"
click at [138, 322] on input "checkbox" at bounding box center [137, 319] width 6 height 6
checkbox input "false"
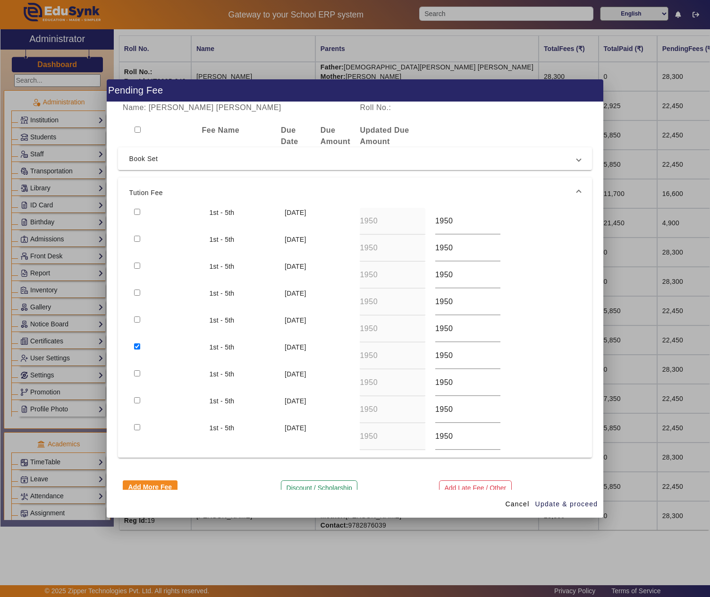
click at [136, 347] on input "checkbox" at bounding box center [137, 346] width 6 height 6
checkbox input "false"
click at [136, 209] on input "checkbox" at bounding box center [137, 212] width 6 height 6
checkbox input "true"
click at [138, 243] on div at bounding box center [166, 248] width 75 height 27
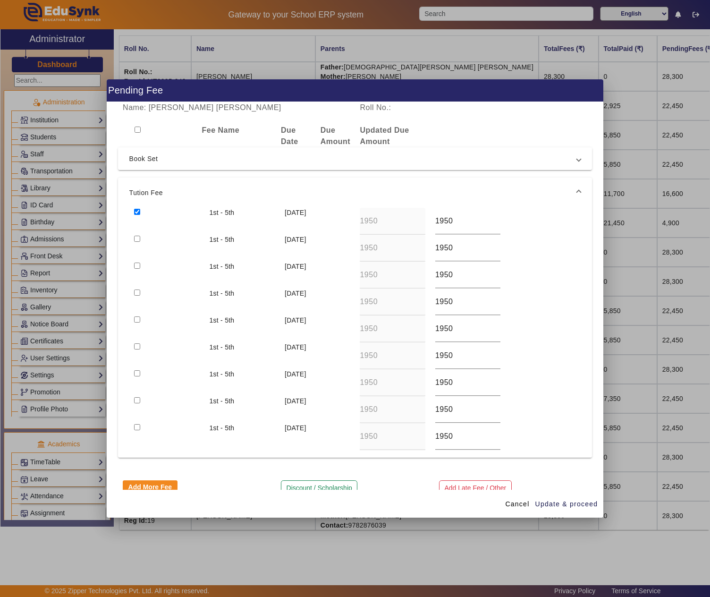
click at [135, 241] on input "checkbox" at bounding box center [137, 239] width 6 height 6
checkbox input "true"
click at [139, 266] on input "checkbox" at bounding box center [137, 266] width 6 height 6
checkbox input "true"
click at [565, 501] on span "Update & proceed" at bounding box center [566, 504] width 63 height 10
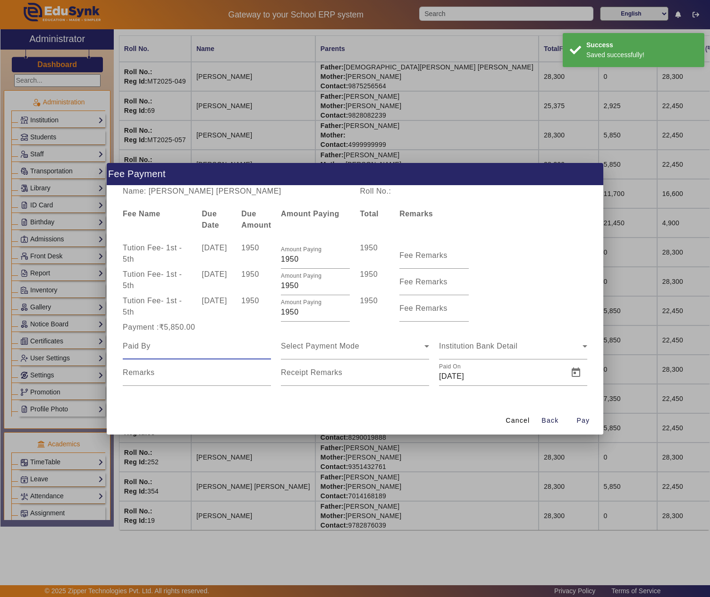
click at [215, 346] on input at bounding box center [197, 345] width 148 height 11
paste input "GOVIND SINGH RATHORE"
type input "GOVIND SINGH RATHORE"
click at [342, 347] on span "Select Payment Mode" at bounding box center [320, 346] width 78 height 8
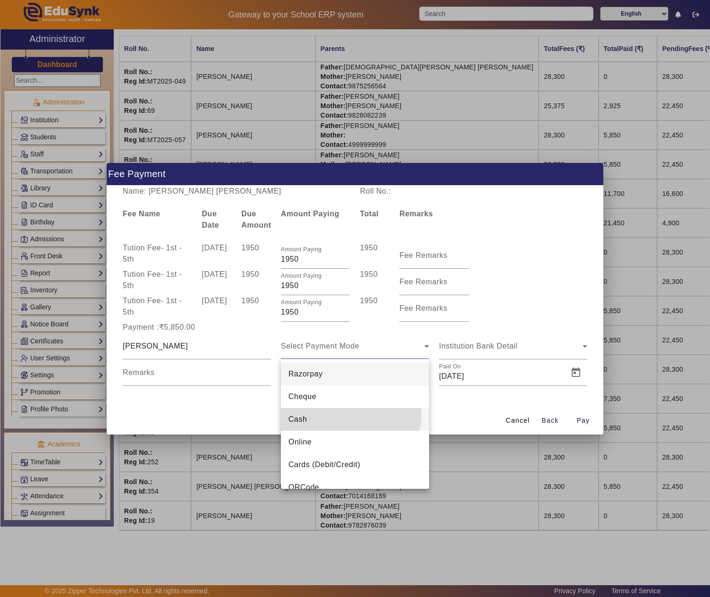
click at [333, 412] on mat-option "Cash" at bounding box center [355, 419] width 148 height 23
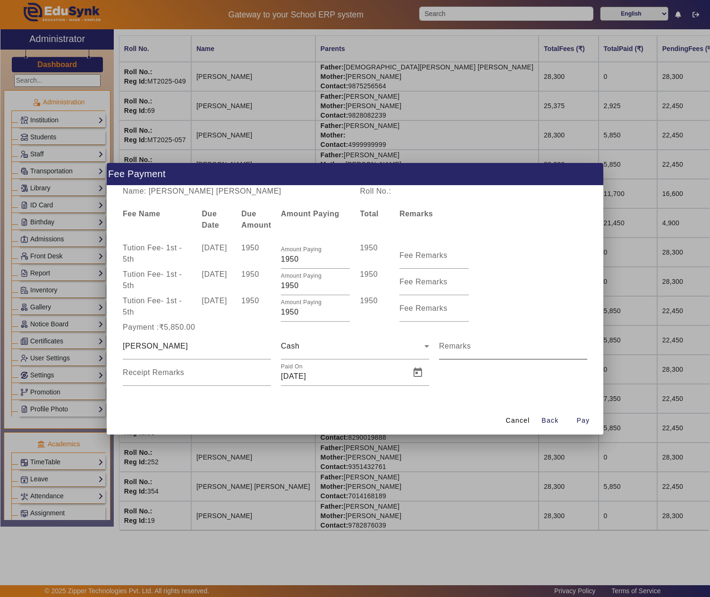
click at [463, 345] on mat-label "Remarks" at bounding box center [455, 346] width 32 height 8
click at [463, 345] on input "Remarks" at bounding box center [513, 349] width 148 height 11
type input "Q2"
click at [417, 370] on span "Open calendar" at bounding box center [418, 372] width 23 height 23
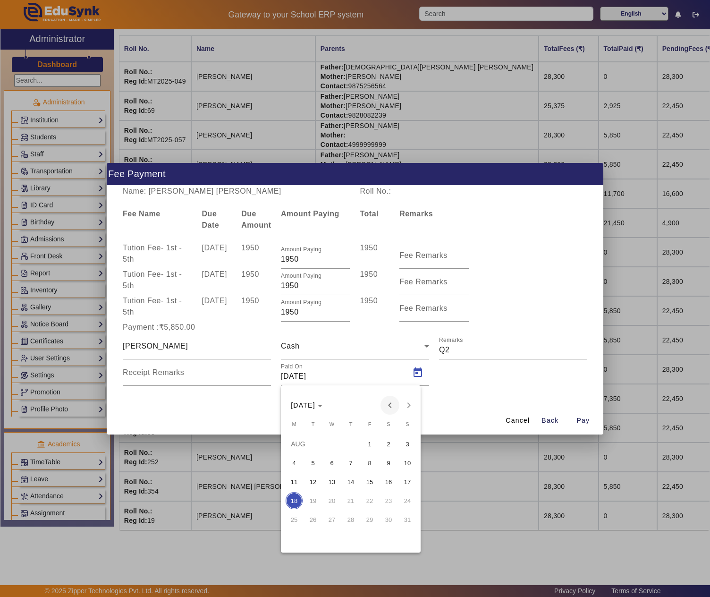
click at [391, 402] on span "Previous month" at bounding box center [390, 405] width 19 height 19
click at [386, 519] on span "26" at bounding box center [388, 519] width 17 height 17
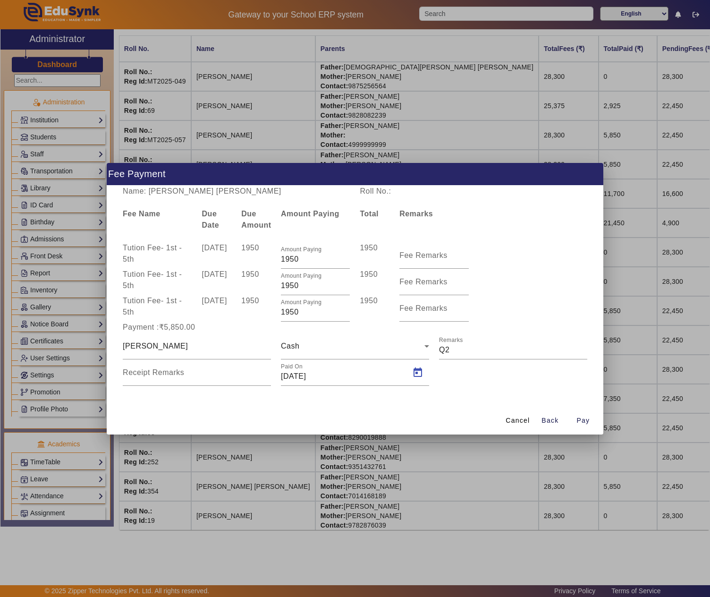
type input "26/07/2025"
click at [587, 413] on span "button" at bounding box center [583, 420] width 30 height 23
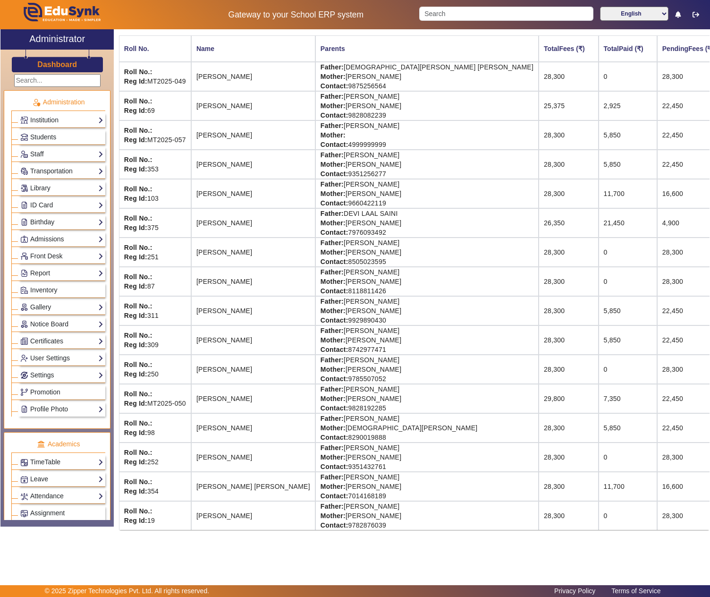
scroll to position [0, 0]
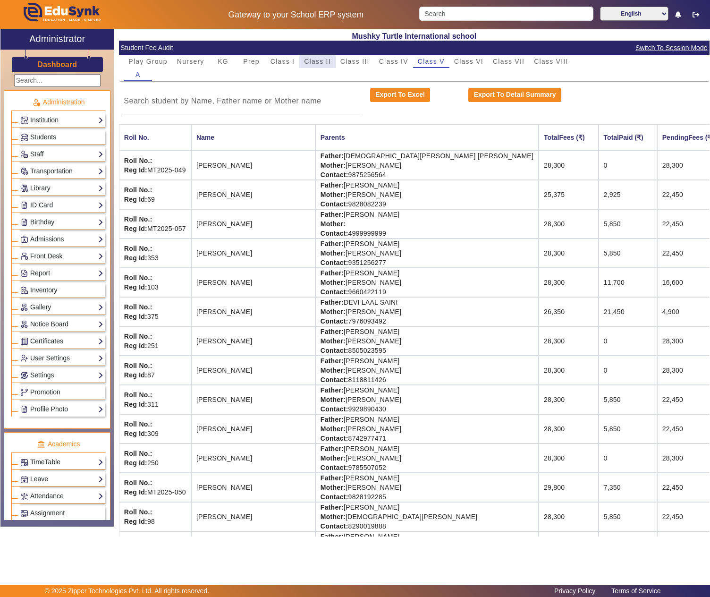
click at [317, 61] on span "Class II" at bounding box center [317, 61] width 27 height 7
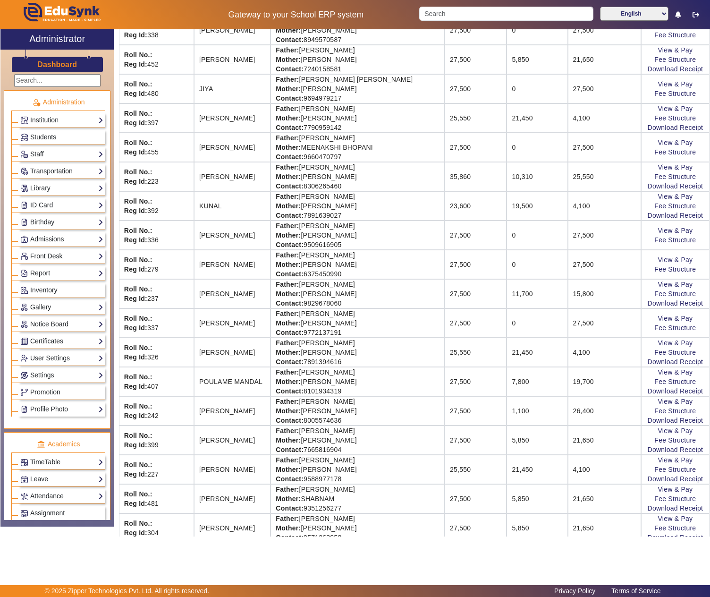
scroll to position [472, 0]
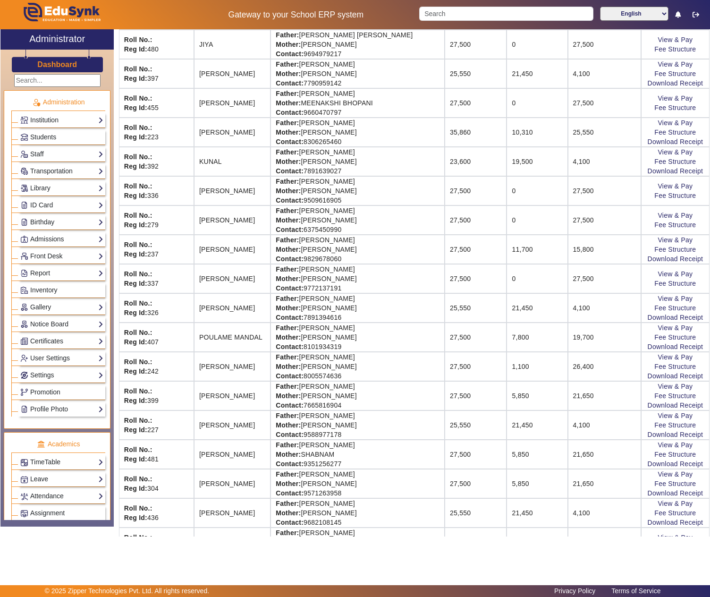
click at [346, 379] on td "Father: PRAKASH SAINI Mother: KAVITA SAINI Contact: 8005574636" at bounding box center [358, 366] width 174 height 29
click at [381, 381] on td "Father: PRAKASH SAINI Mother: KAVITA SAINI Contact: 8005574636" at bounding box center [358, 366] width 174 height 29
copy td "PRAKASH SAINI"
click at [658, 361] on link "View & Pay" at bounding box center [675, 357] width 35 height 8
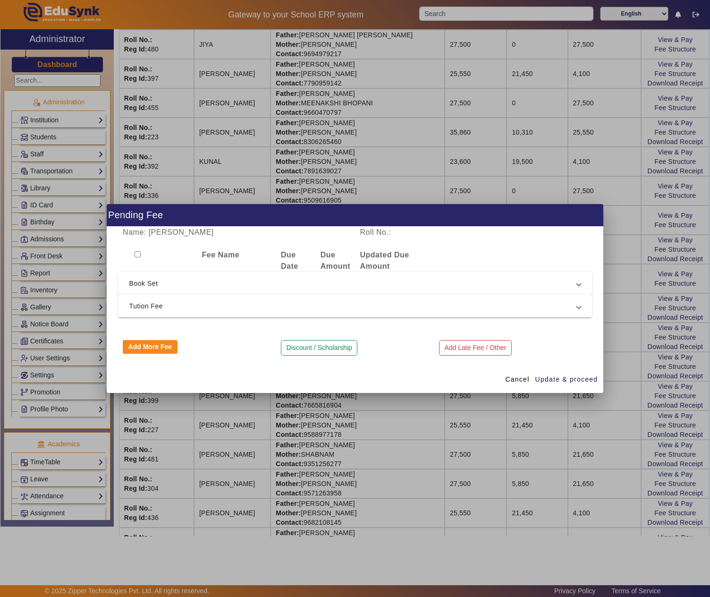
click at [303, 306] on span "Tution Fee" at bounding box center [353, 305] width 448 height 11
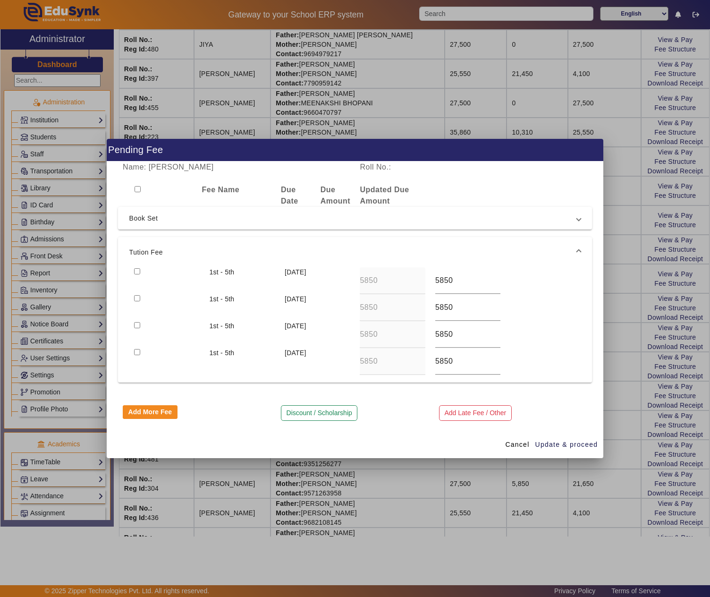
click at [137, 268] on input "checkbox" at bounding box center [137, 271] width 6 height 6
checkbox input "true"
click at [559, 450] on span "Update & proceed" at bounding box center [566, 445] width 63 height 10
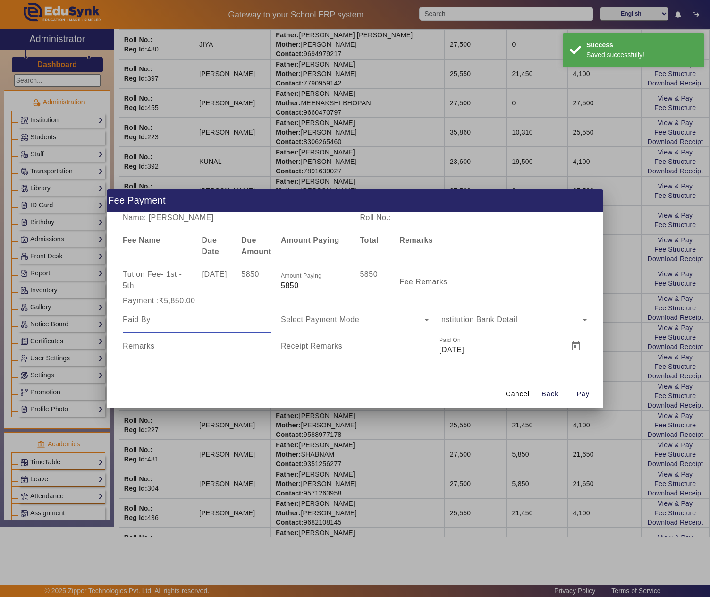
click at [145, 321] on input at bounding box center [197, 319] width 148 height 11
paste input "PRAKASH SAINI"
type input "PRAKASH SAINI"
click at [415, 280] on mat-label "Fee Remarks" at bounding box center [423, 282] width 48 height 8
click at [415, 280] on input "Fee Remarks" at bounding box center [433, 285] width 69 height 11
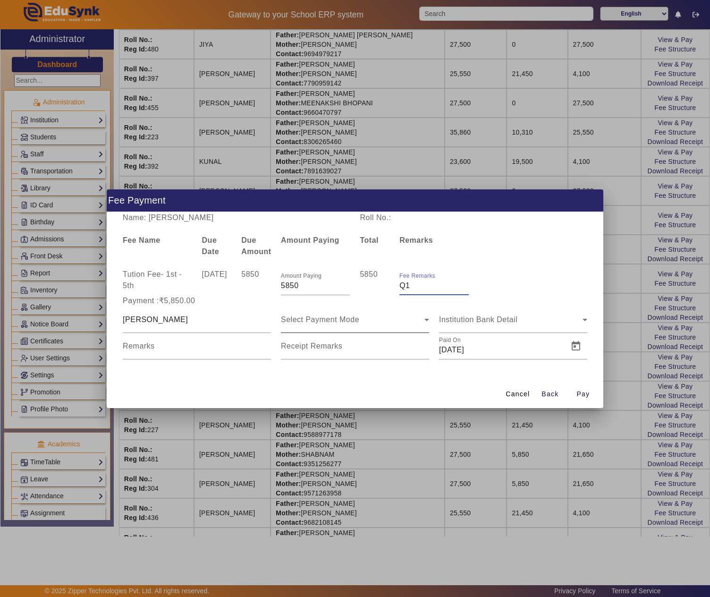
type input "Q1"
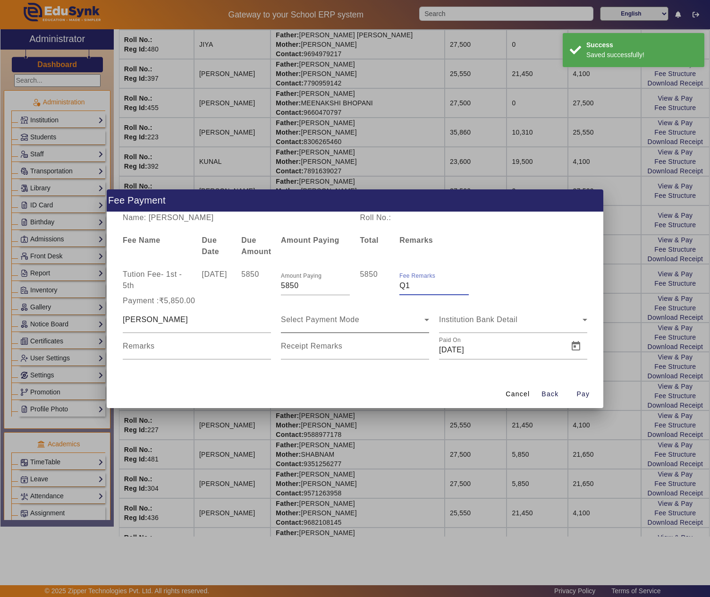
click at [421, 324] on icon at bounding box center [426, 319] width 11 height 11
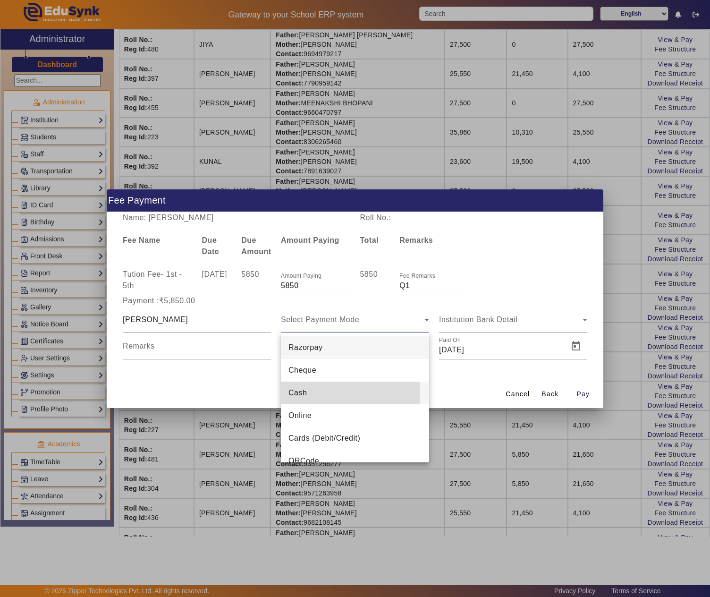
click at [323, 393] on mat-option "Cash" at bounding box center [355, 393] width 148 height 23
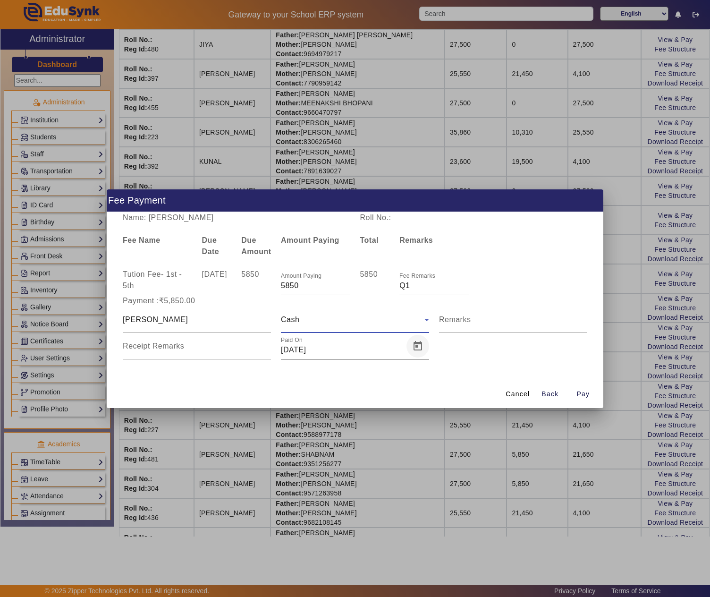
click at [416, 344] on span "Open calendar" at bounding box center [418, 346] width 23 height 23
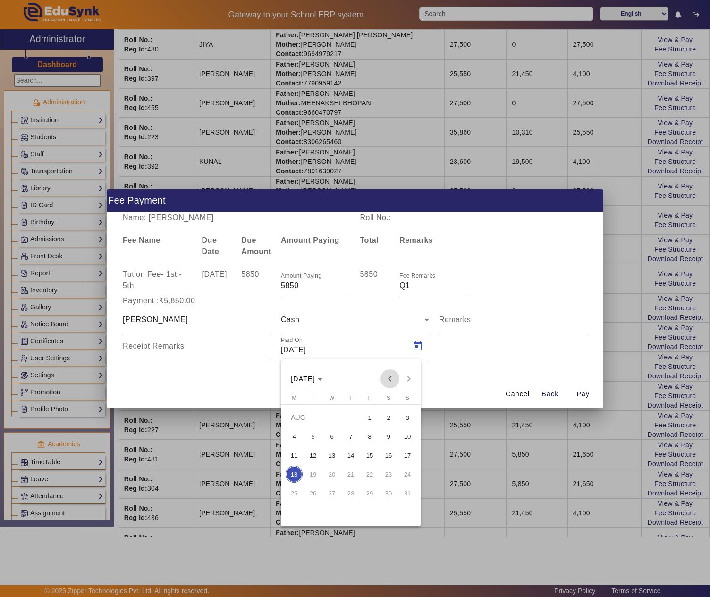
click at [389, 376] on span "Previous month" at bounding box center [390, 378] width 19 height 19
click at [380, 492] on span "26" at bounding box center [388, 492] width 17 height 17
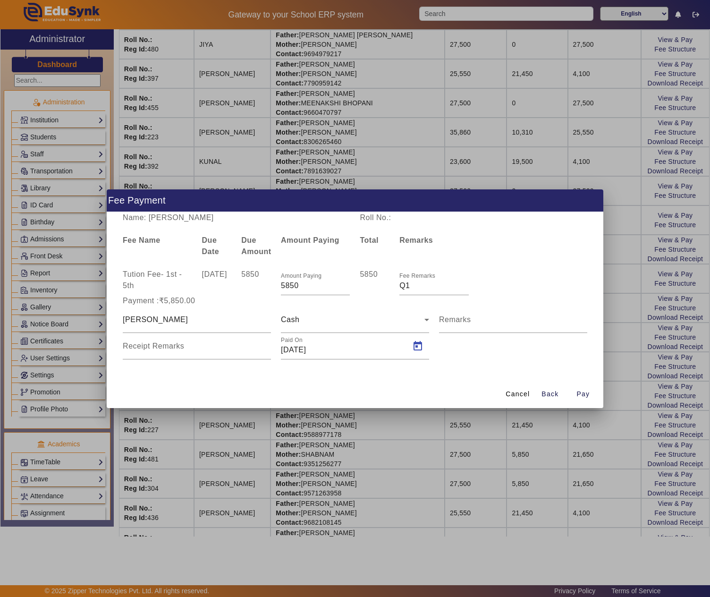
type input "26/07/2025"
click at [587, 393] on span "Pay" at bounding box center [583, 394] width 13 height 10
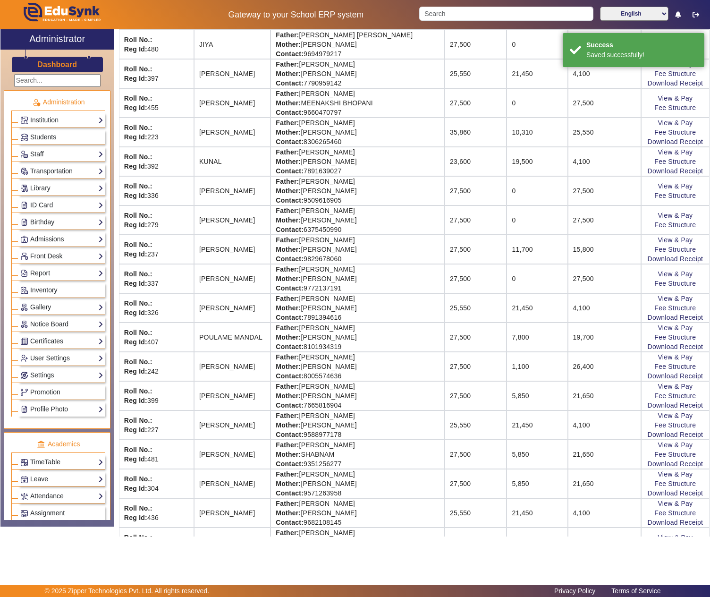
scroll to position [0, 0]
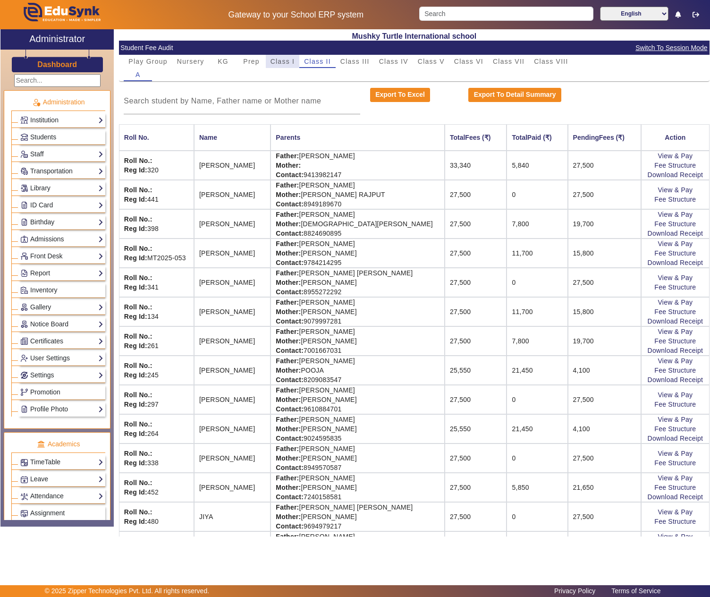
click at [284, 60] on span "Class I" at bounding box center [283, 61] width 25 height 7
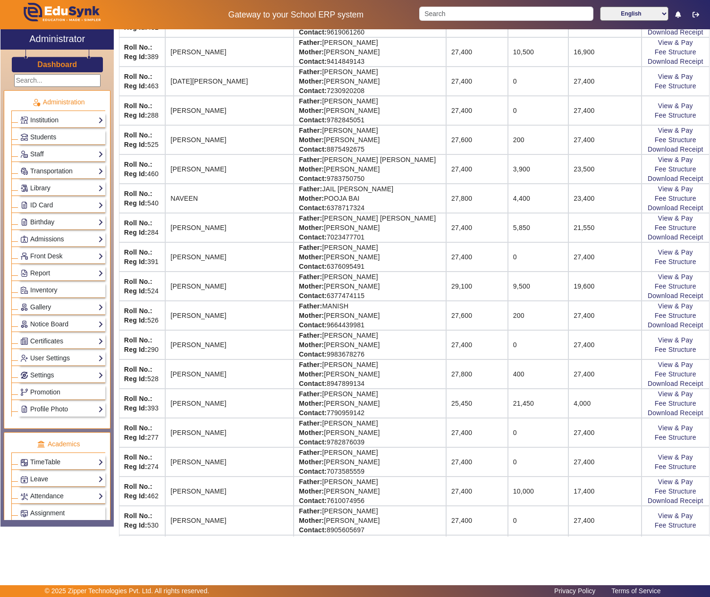
scroll to position [527, 0]
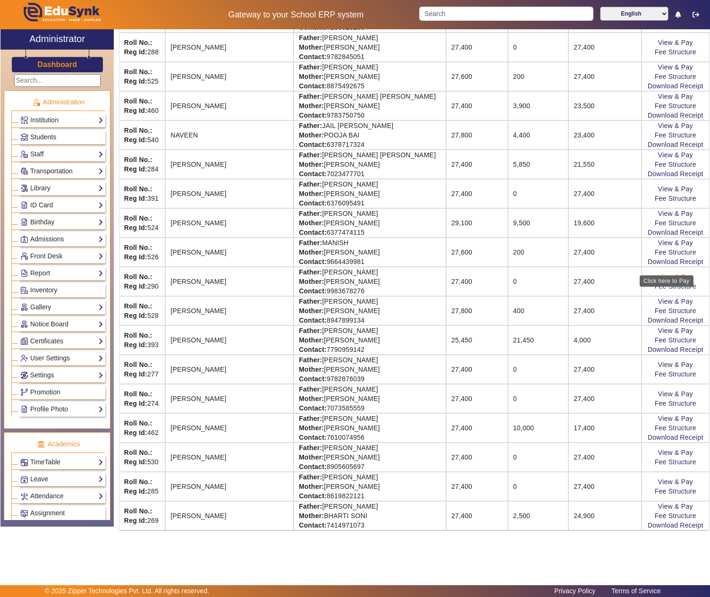
click at [666, 273] on link "View & Pay" at bounding box center [675, 277] width 35 height 8
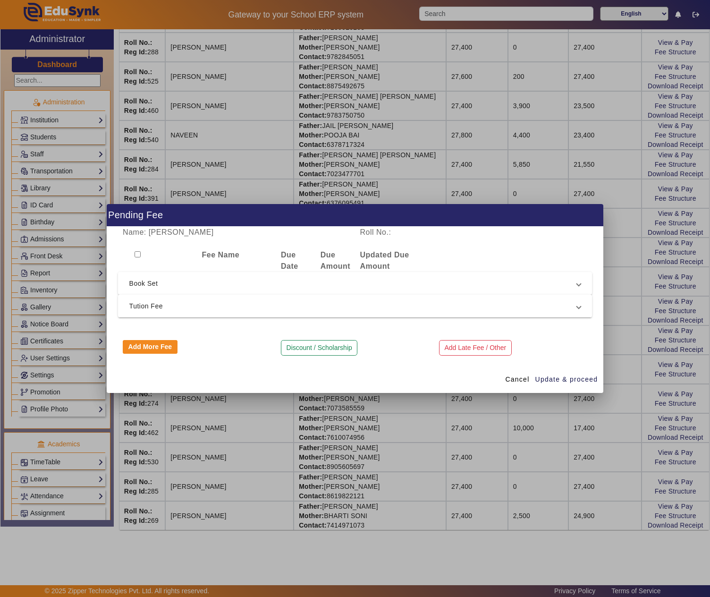
click at [389, 313] on mat-expansion-panel-header "Tution Fee" at bounding box center [355, 306] width 475 height 23
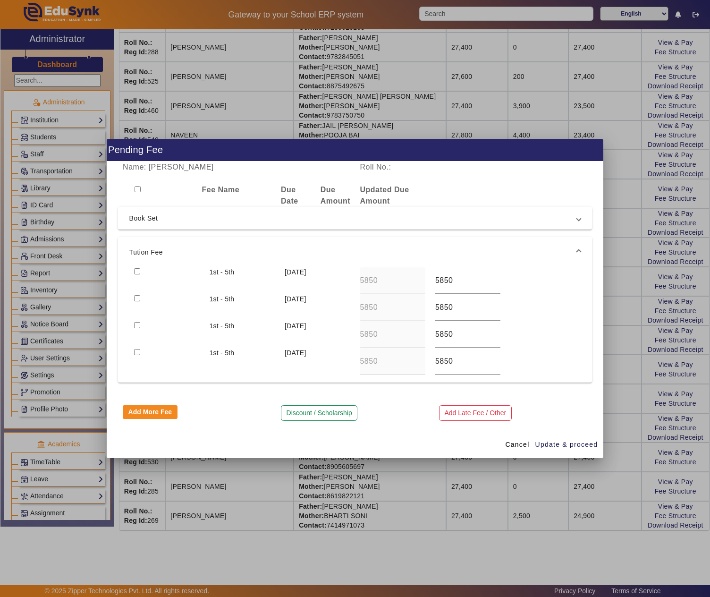
click at [136, 269] on input "checkbox" at bounding box center [137, 271] width 6 height 6
checkbox input "true"
click at [135, 296] on input "checkbox" at bounding box center [137, 298] width 6 height 6
checkbox input "true"
click at [574, 444] on span "Update & proceed" at bounding box center [566, 445] width 63 height 10
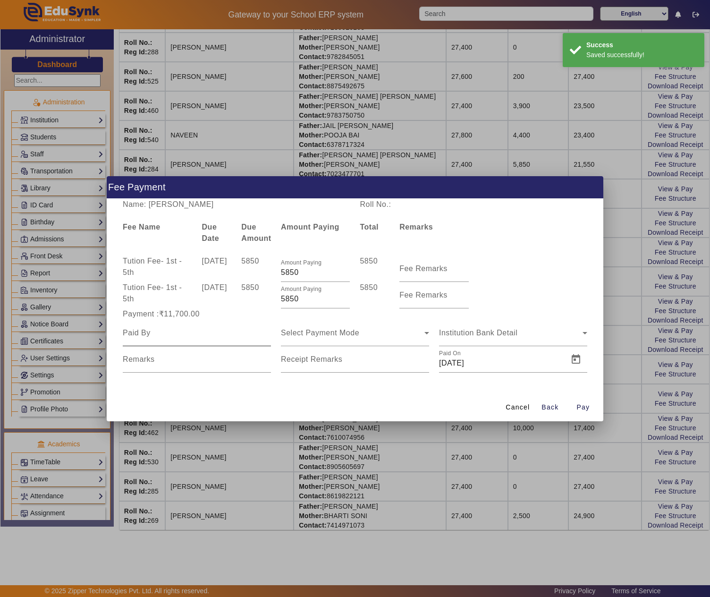
click at [195, 339] on div at bounding box center [197, 333] width 148 height 26
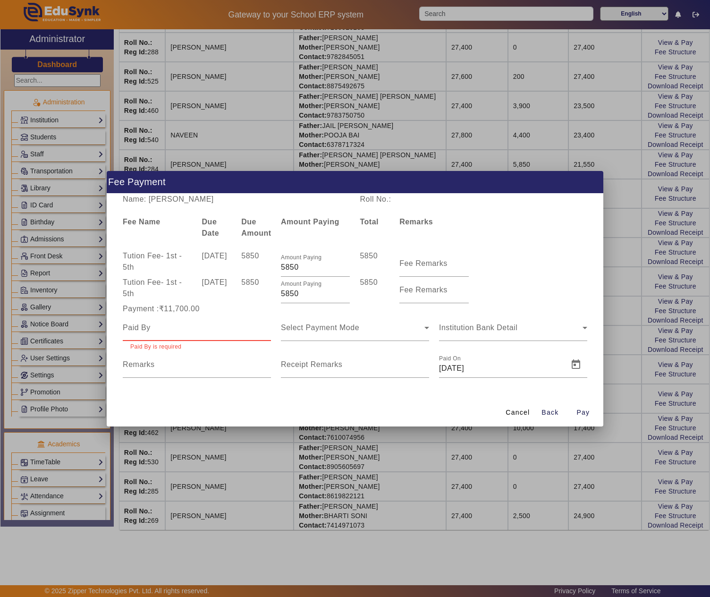
paste input "ASHISH KHANDELWAL"
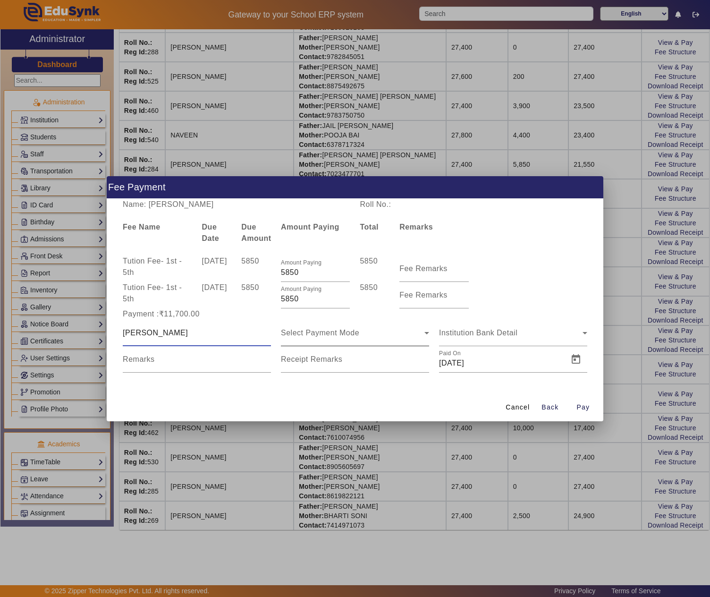
type input "ASHISH KHANDELWAL"
click at [325, 333] on span "Select Payment Mode" at bounding box center [320, 333] width 78 height 8
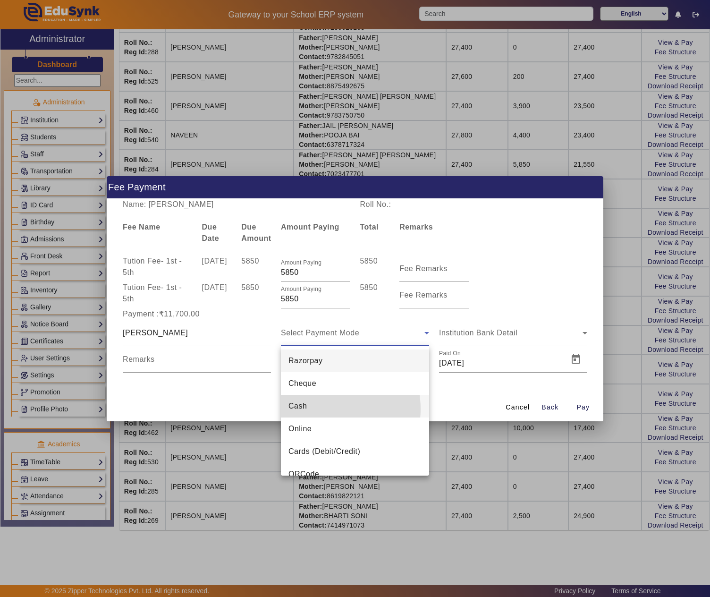
click at [320, 409] on mat-option "Cash" at bounding box center [355, 406] width 148 height 23
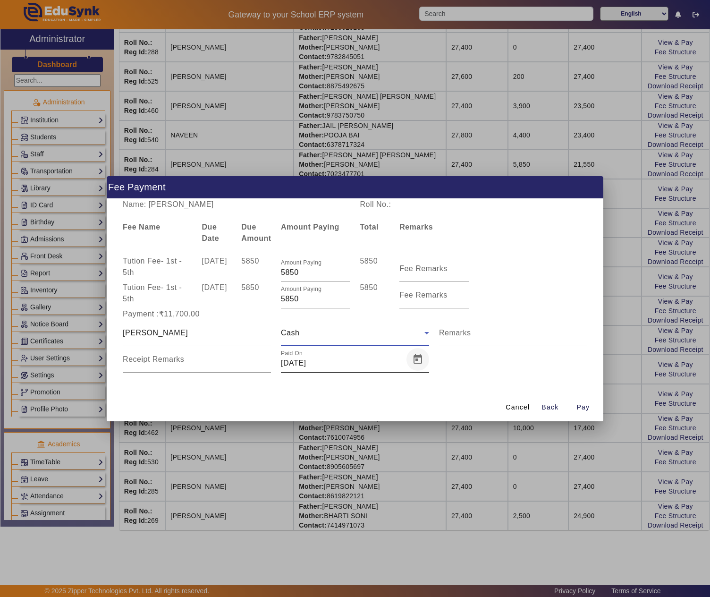
click at [414, 363] on span "Open calendar" at bounding box center [418, 359] width 23 height 23
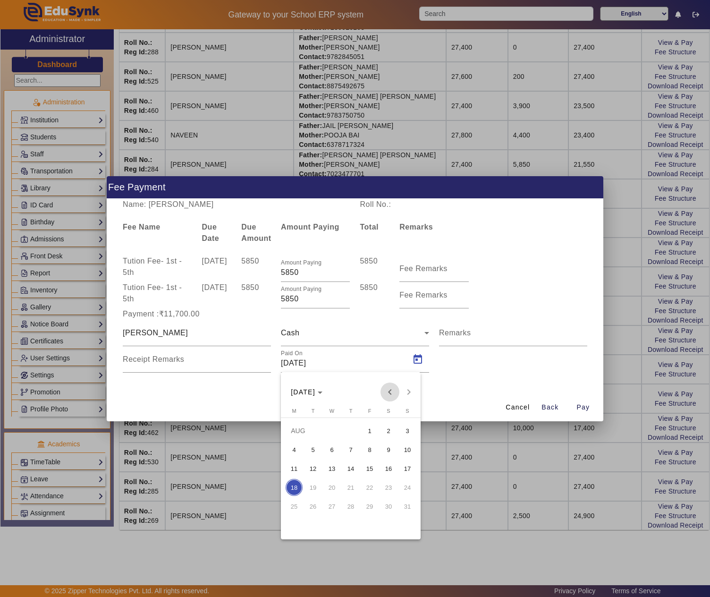
click at [393, 392] on span "Previous month" at bounding box center [390, 391] width 19 height 19
click at [388, 503] on span "26" at bounding box center [388, 506] width 17 height 17
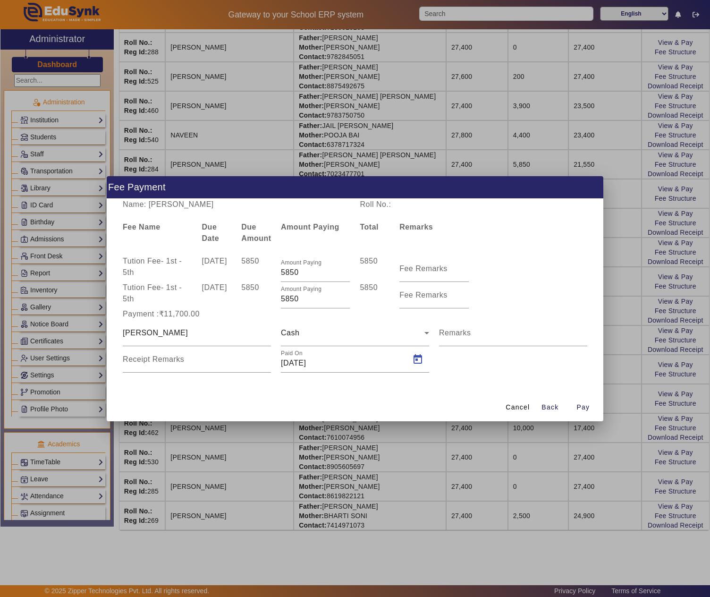
type input "26/07/2025"
click at [472, 342] on div "Remarks" at bounding box center [513, 333] width 148 height 26
type input "Q1 + Q2"
click at [584, 404] on span "Pay" at bounding box center [583, 407] width 13 height 10
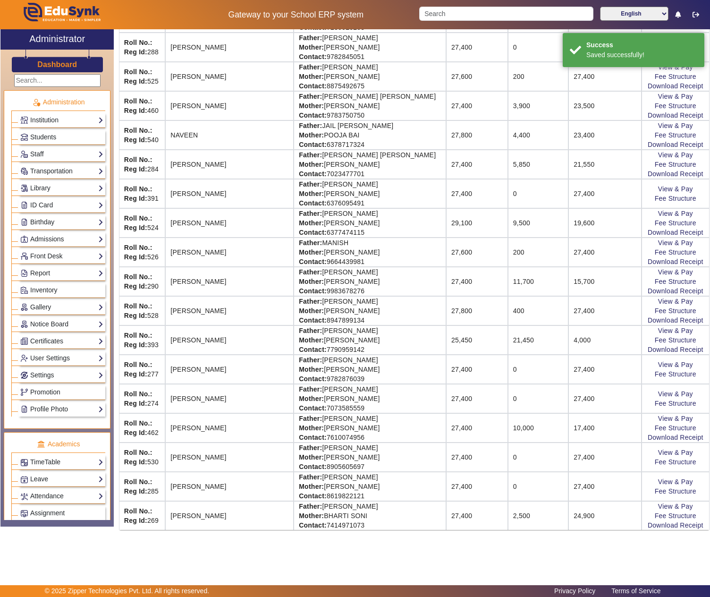
scroll to position [0, 0]
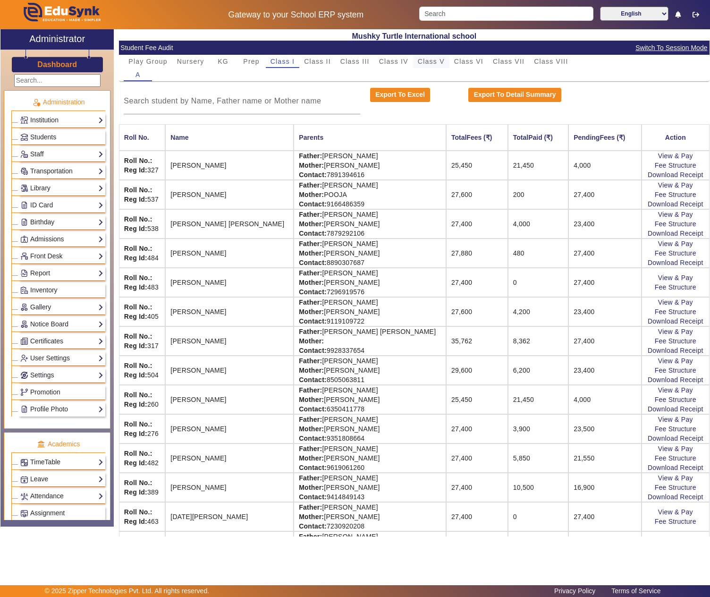
click at [422, 59] on span "Class V" at bounding box center [431, 61] width 27 height 7
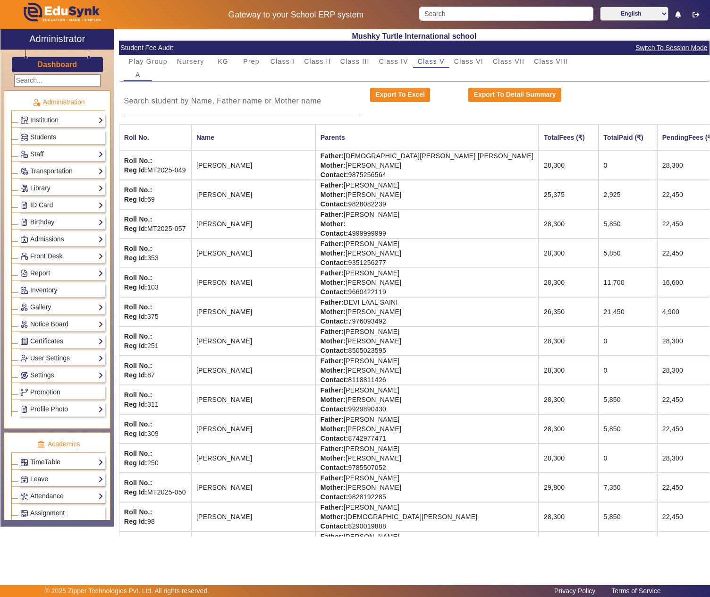
click at [324, 368] on td "Father: RAHUL SAINI Mother: HANSA SAINI Contact: 8118811426" at bounding box center [426, 370] width 223 height 29
drag, startPoint x: 324, startPoint y: 368, endPoint x: 353, endPoint y: 369, distance: 29.3
click at [331, 371] on td "Father: RAHUL SAINI Mother: HANSA SAINI Contact: 8118811426" at bounding box center [426, 370] width 223 height 29
click at [369, 372] on td "Father: RAHUL SAINI Mother: HANSA SAINI Contact: 8118811426" at bounding box center [426, 370] width 223 height 29
copy td "RAHUL SAINI"
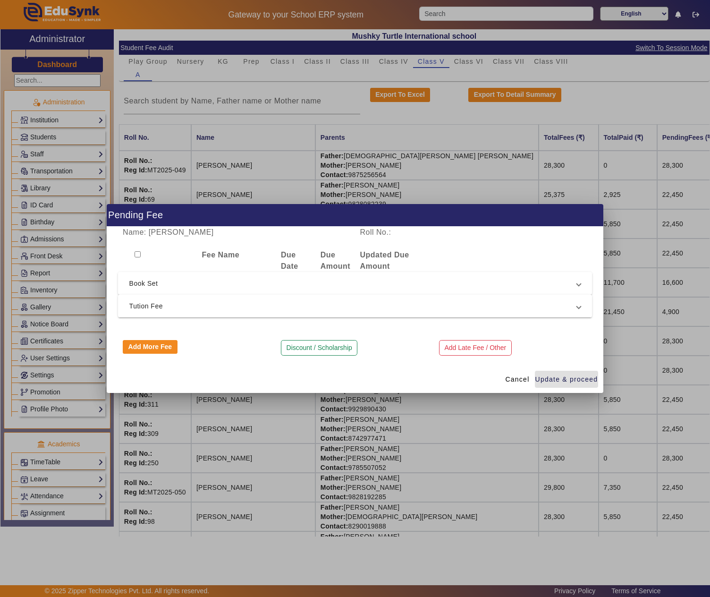
click at [225, 300] on span "Tution Fee" at bounding box center [353, 305] width 448 height 11
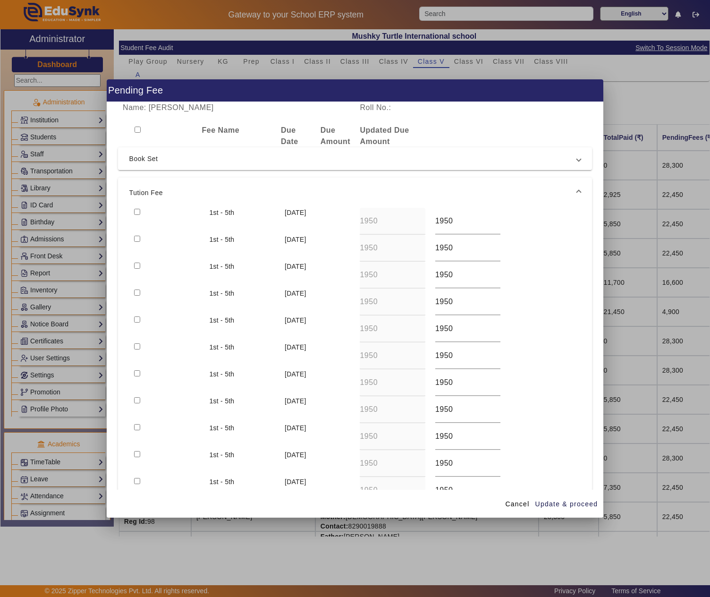
click at [136, 295] on input "checkbox" at bounding box center [137, 292] width 6 height 6
checkbox input "true"
click at [140, 318] on input "checkbox" at bounding box center [137, 319] width 6 height 6
checkbox input "true"
click at [140, 349] on input "checkbox" at bounding box center [137, 346] width 6 height 6
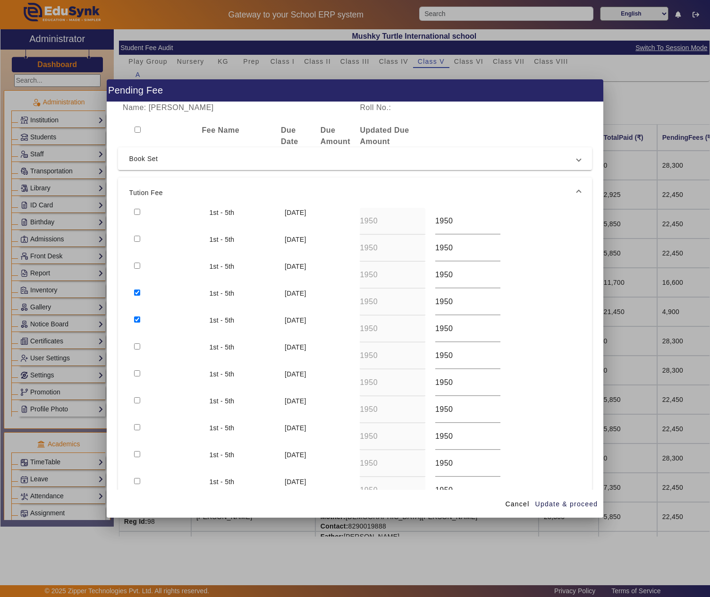
checkbox input "true"
click at [566, 501] on span "Update & proceed" at bounding box center [566, 504] width 63 height 10
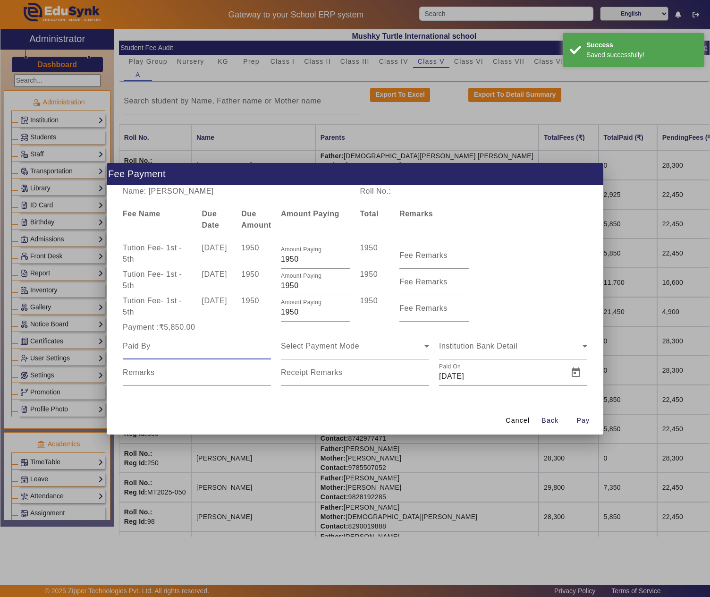
click at [233, 350] on input at bounding box center [197, 345] width 148 height 11
paste input "RAHUL SAINI"
type input "RAHUL SAINI"
click at [337, 345] on span "Select Payment Mode" at bounding box center [320, 346] width 78 height 8
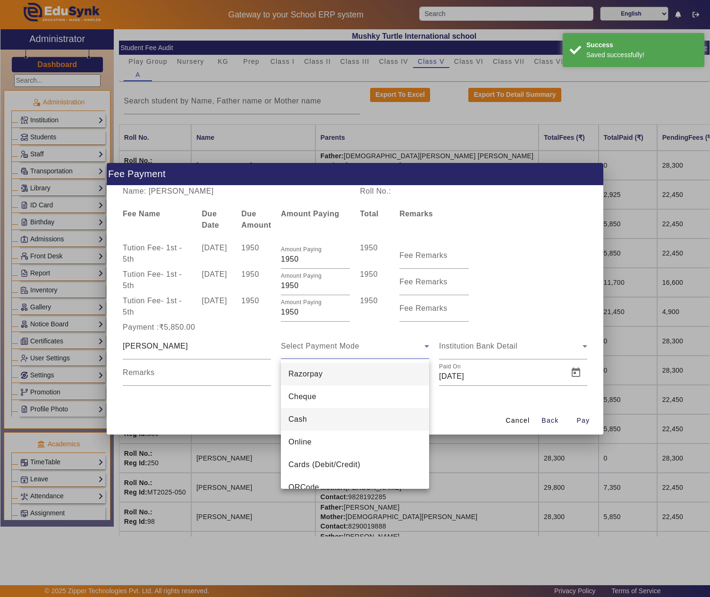
click at [331, 416] on mat-option "Cash" at bounding box center [355, 419] width 148 height 23
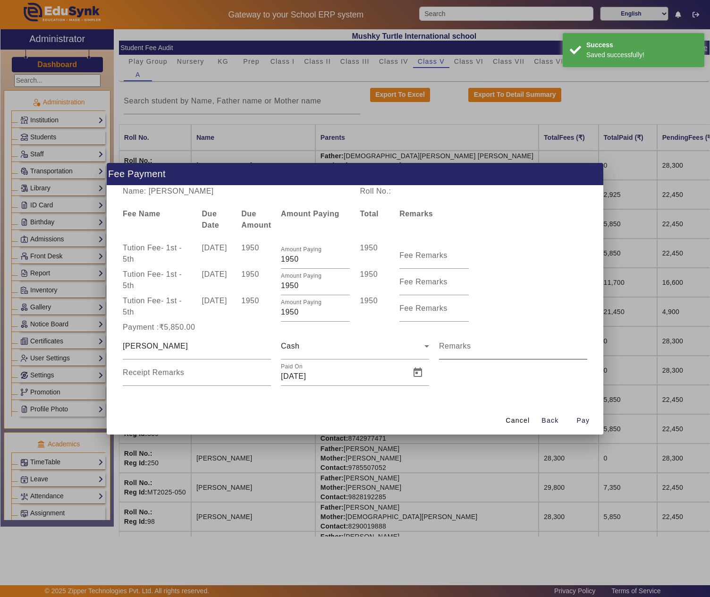
click at [451, 348] on mat-label "Remarks" at bounding box center [455, 346] width 32 height 8
click at [451, 348] on input "Remarks" at bounding box center [513, 349] width 148 height 11
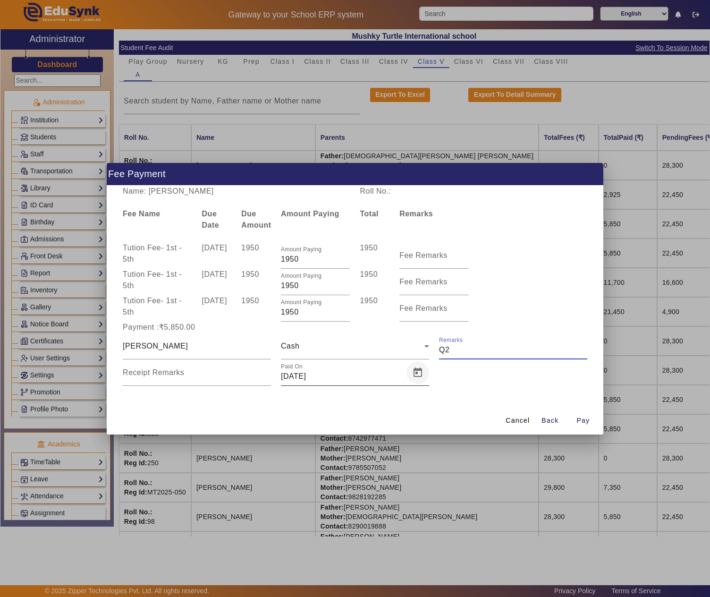
type input "Q2"
click at [420, 371] on span "Open calendar" at bounding box center [418, 372] width 23 height 23
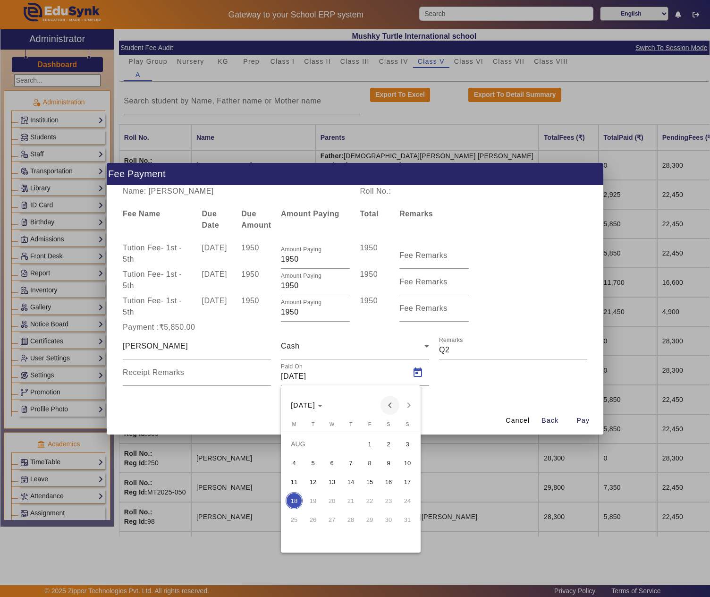
click at [389, 403] on span "Previous month" at bounding box center [390, 405] width 19 height 19
click at [333, 542] on span "30" at bounding box center [331, 538] width 17 height 17
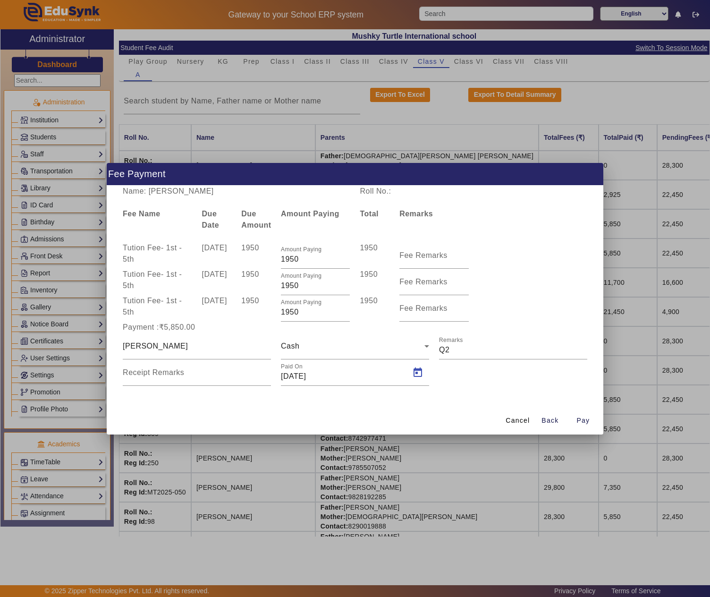
type input "30/07/2025"
click at [582, 419] on span "Pay" at bounding box center [583, 421] width 13 height 10
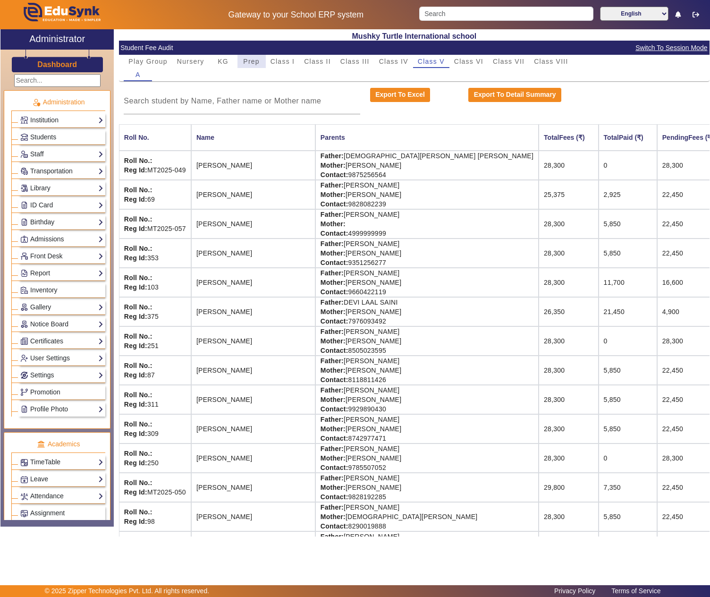
click at [252, 62] on span "Prep" at bounding box center [251, 61] width 17 height 7
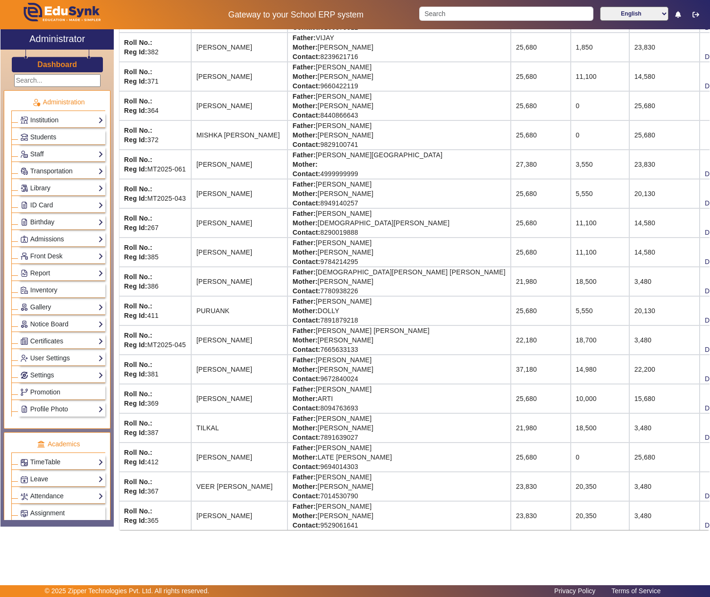
scroll to position [497, 0]
click at [336, 446] on td "Father: RAHUL SAINI Mother: LATE HANSA SAINI Contact: 9694014303" at bounding box center [399, 456] width 223 height 29
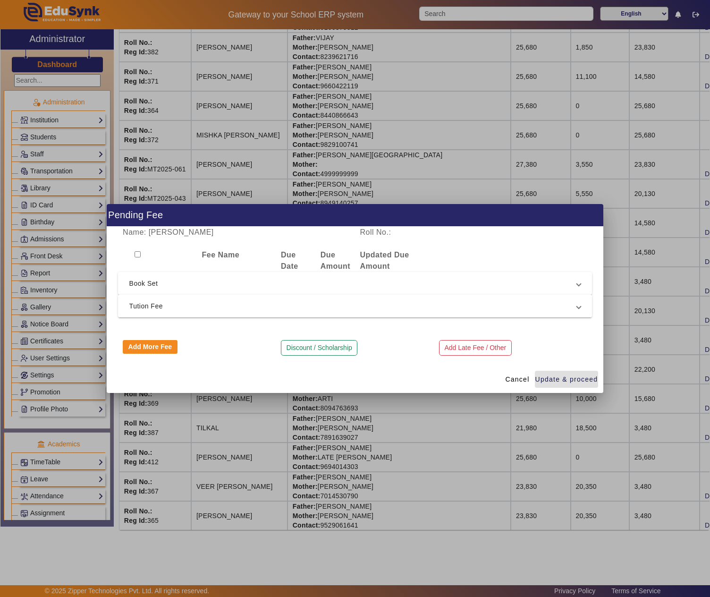
click at [140, 307] on span "Tution Fee" at bounding box center [353, 305] width 448 height 11
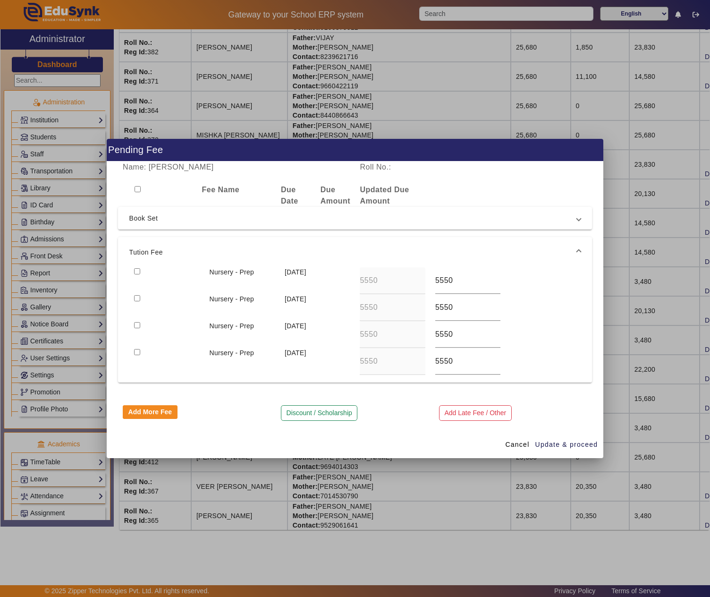
click at [141, 296] on div at bounding box center [166, 307] width 75 height 27
click at [134, 296] on input "checkbox" at bounding box center [137, 298] width 6 height 6
checkbox input "true"
click at [564, 447] on span "Update & proceed" at bounding box center [566, 445] width 63 height 10
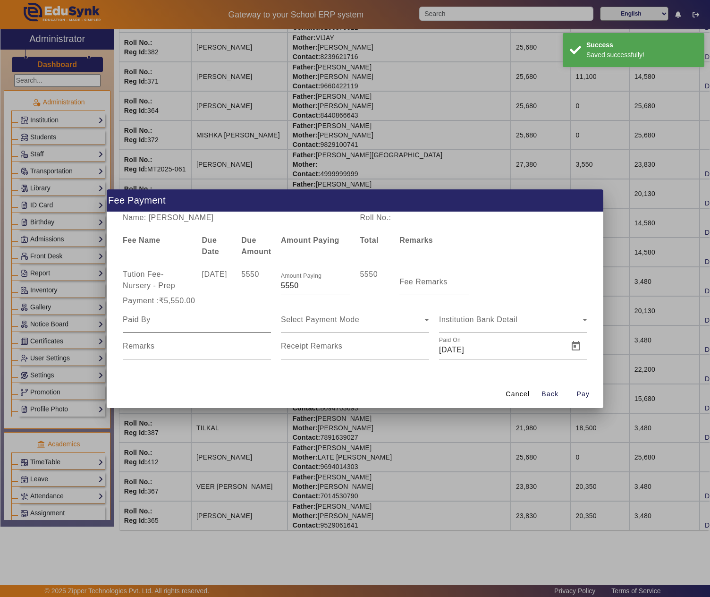
click at [157, 320] on input at bounding box center [197, 319] width 148 height 11
paste input "RAHUL SAINI"
type input "RAHUL SAINI"
click at [422, 282] on mat-label "Fee Remarks" at bounding box center [423, 282] width 48 height 8
click at [422, 282] on input "Fee Remarks" at bounding box center [433, 285] width 69 height 11
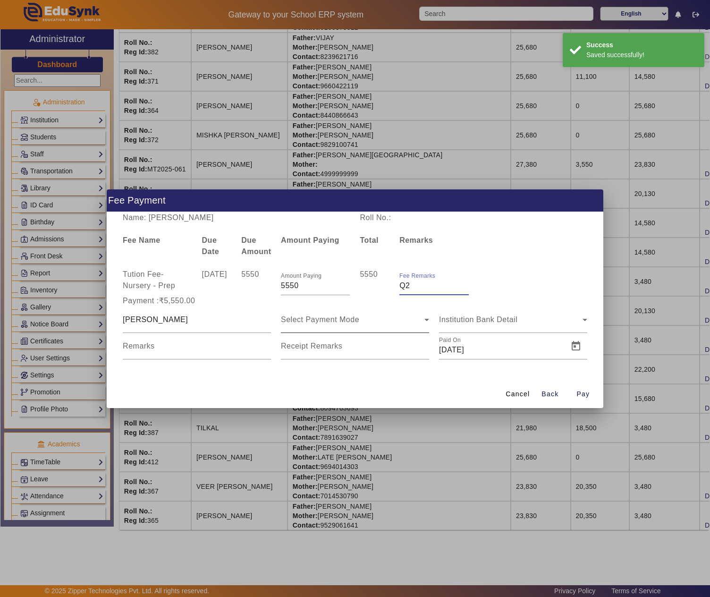
type input "Q2"
click at [394, 321] on div "Select Payment Mode" at bounding box center [353, 319] width 144 height 11
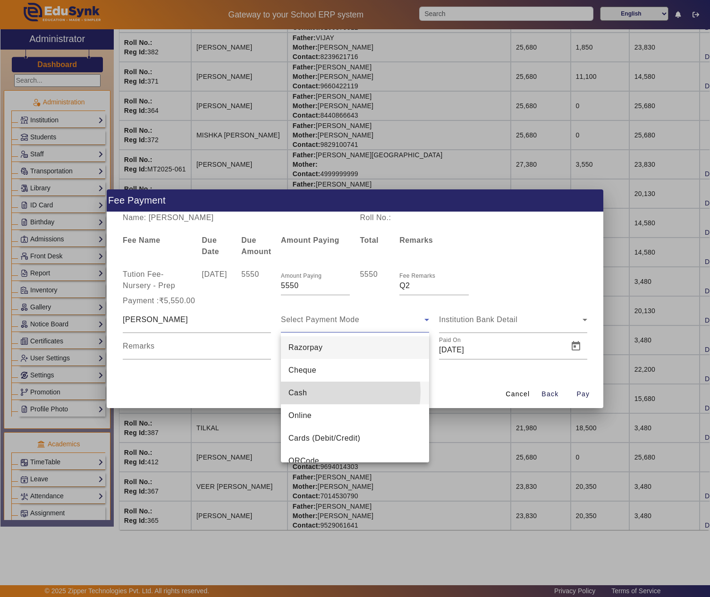
click at [334, 392] on mat-option "Cash" at bounding box center [355, 393] width 148 height 23
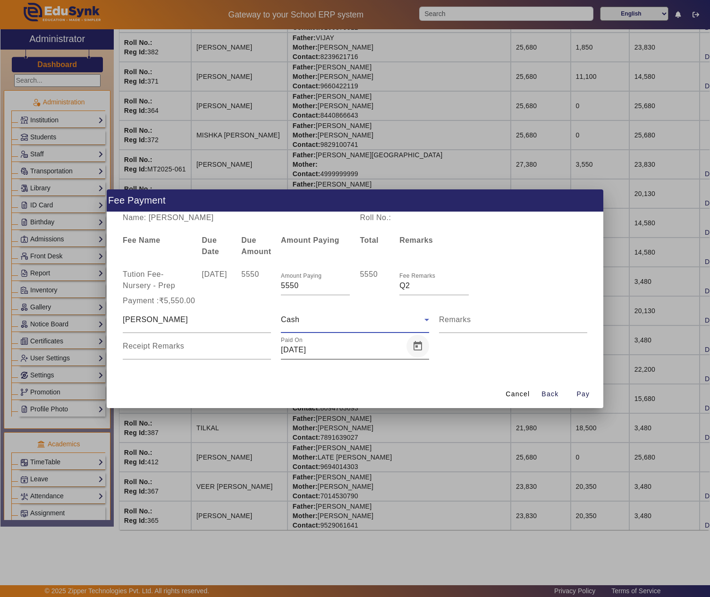
click at [415, 345] on span "Open calendar" at bounding box center [418, 346] width 23 height 23
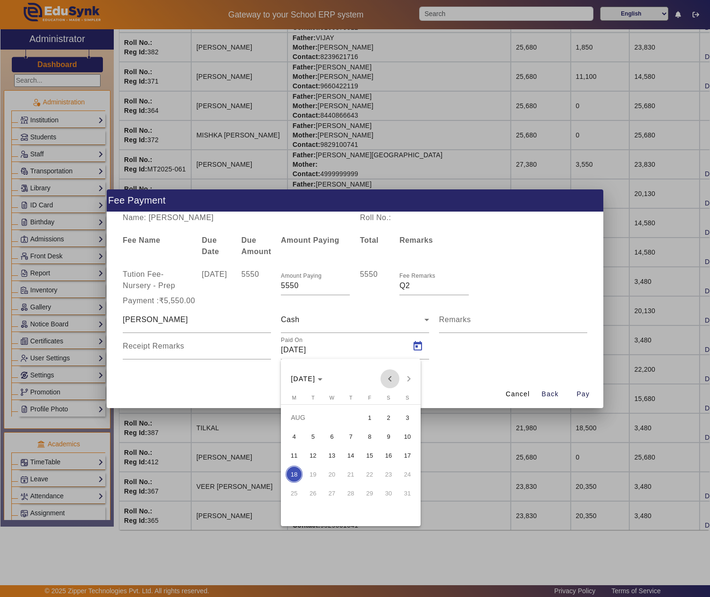
click at [388, 377] on span "Previous month" at bounding box center [390, 378] width 19 height 19
drag, startPoint x: 331, startPoint y: 509, endPoint x: 408, endPoint y: 487, distance: 80.4
click at [331, 509] on span "30" at bounding box center [331, 511] width 17 height 17
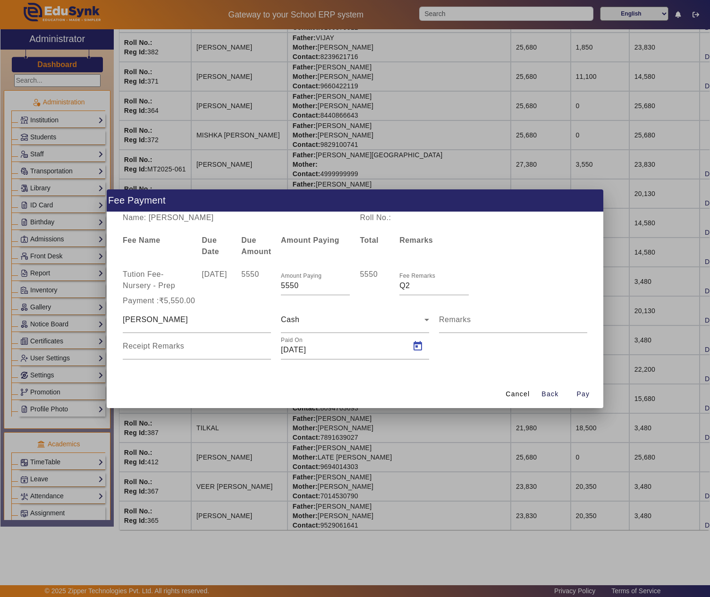
type input "30/07/2025"
click at [582, 391] on span "Pay" at bounding box center [583, 394] width 13 height 10
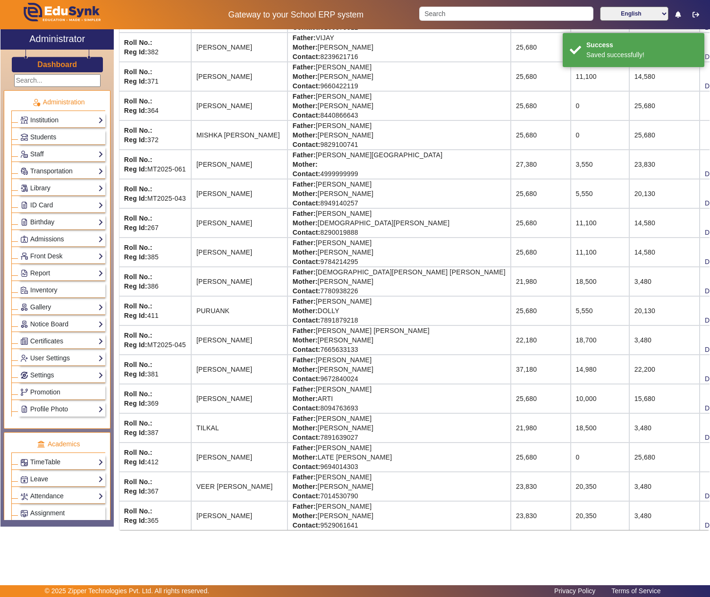
scroll to position [0, 0]
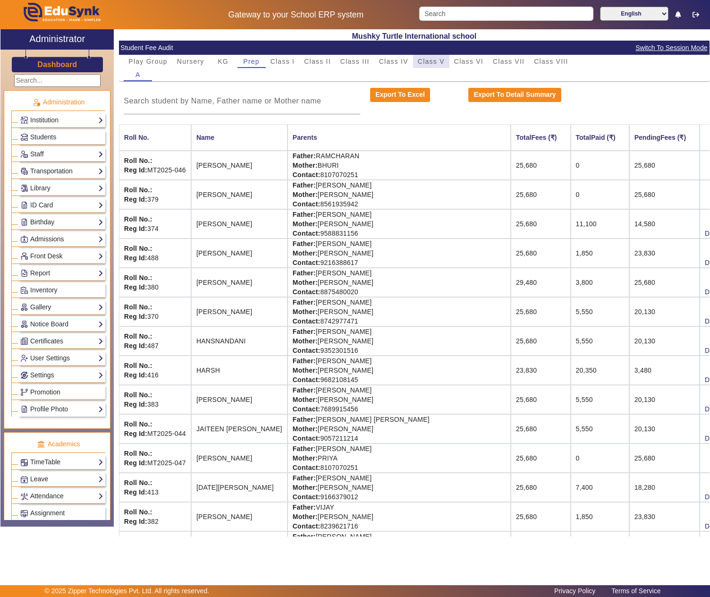
click at [438, 61] on span "Class V" at bounding box center [431, 61] width 27 height 7
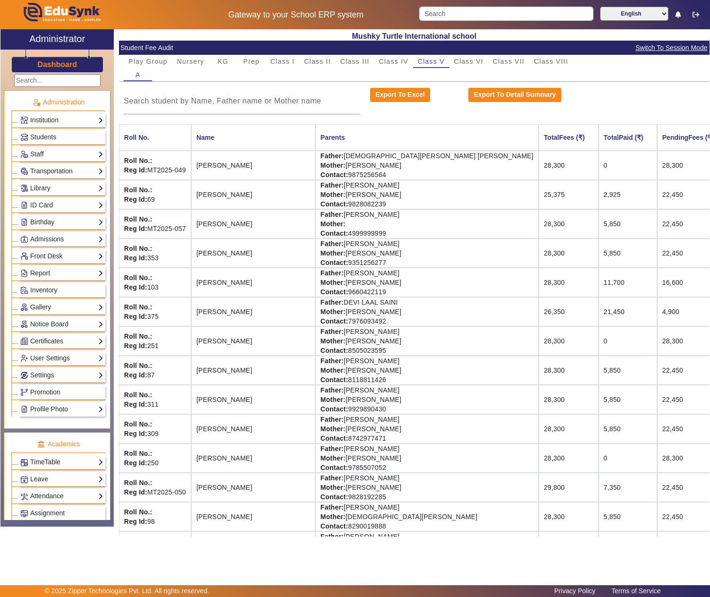
click at [341, 245] on td "Father: VINOD VERMA Mother: SHABNAM VERMA Contact: 9351256277" at bounding box center [426, 252] width 223 height 29
click at [375, 246] on td "Father: VINOD VERMA Mother: SHABNAM VERMA Contact: 9351256277" at bounding box center [426, 252] width 223 height 29
copy td "VINOD VERMA"
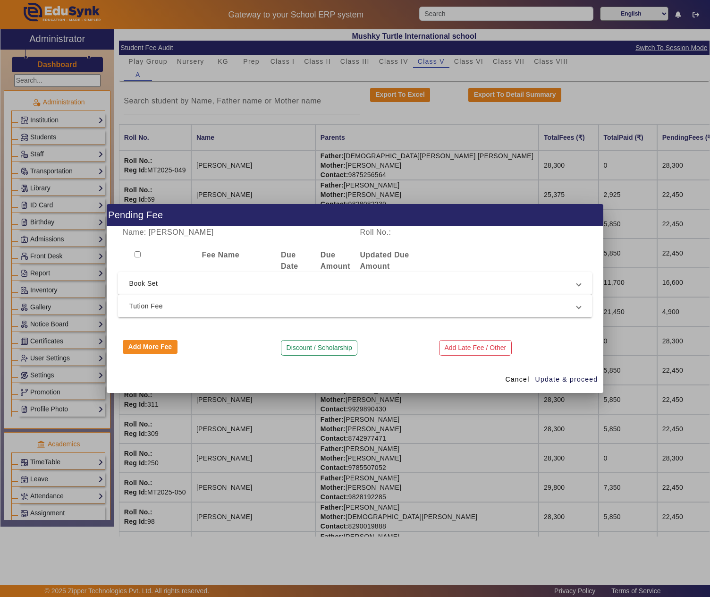
click at [186, 304] on span "Tution Fee" at bounding box center [353, 305] width 448 height 11
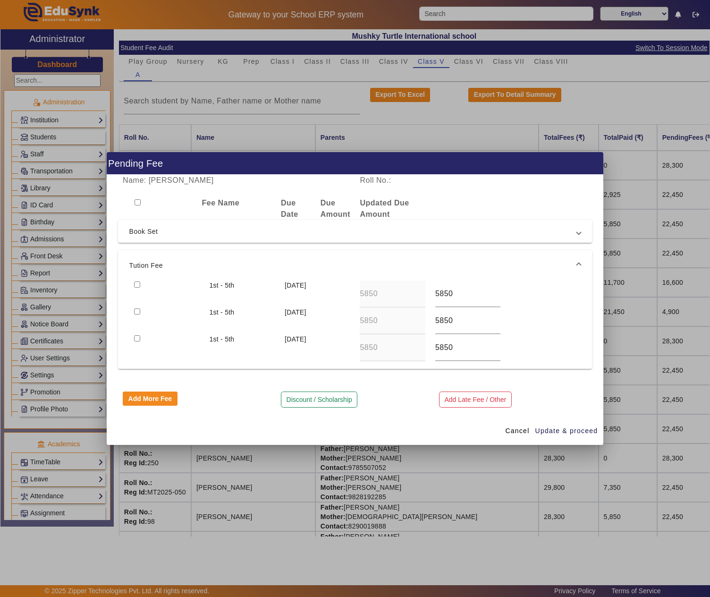
click at [137, 283] on input "checkbox" at bounding box center [137, 284] width 6 height 6
checkbox input "true"
click at [558, 430] on span "Update & proceed" at bounding box center [566, 431] width 63 height 10
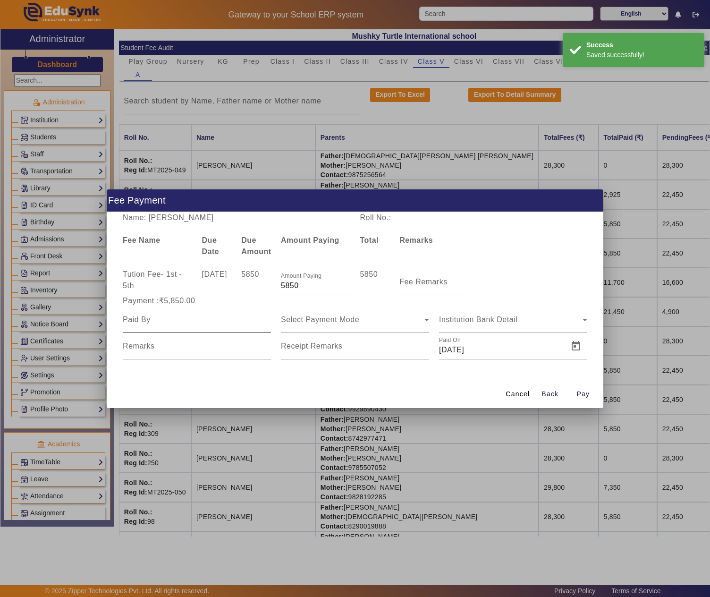
click at [161, 325] on div at bounding box center [197, 319] width 148 height 26
paste input "VINOD VERMA"
type input "VINOD VERMA"
click at [370, 316] on div "Select Payment Mode" at bounding box center [353, 319] width 144 height 11
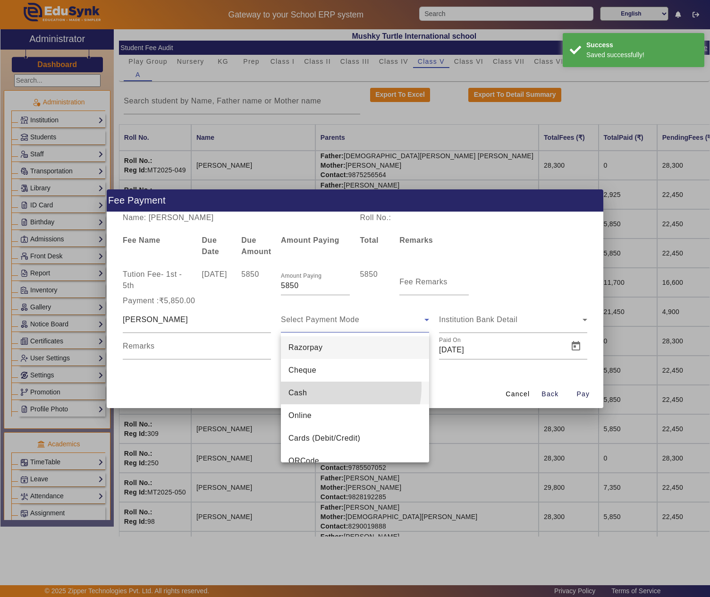
click at [327, 386] on mat-option "Cash" at bounding box center [355, 393] width 148 height 23
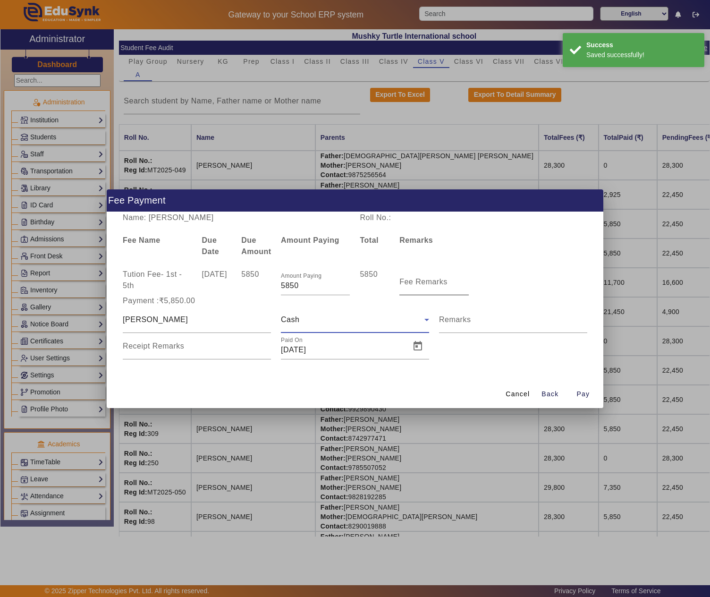
click at [427, 284] on mat-label "Fee Remarks" at bounding box center [423, 282] width 48 height 8
click at [427, 284] on input "Fee Remarks" at bounding box center [433, 285] width 69 height 11
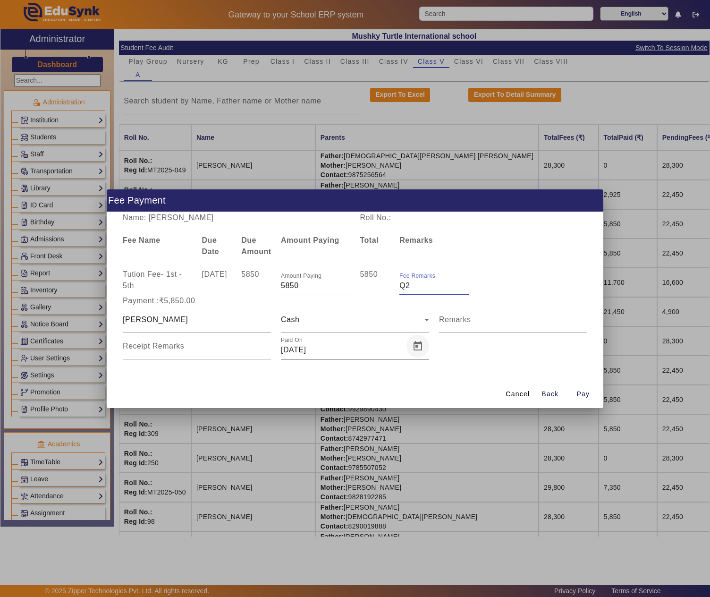
type input "Q2"
click at [416, 351] on span "Open calendar" at bounding box center [418, 346] width 23 height 23
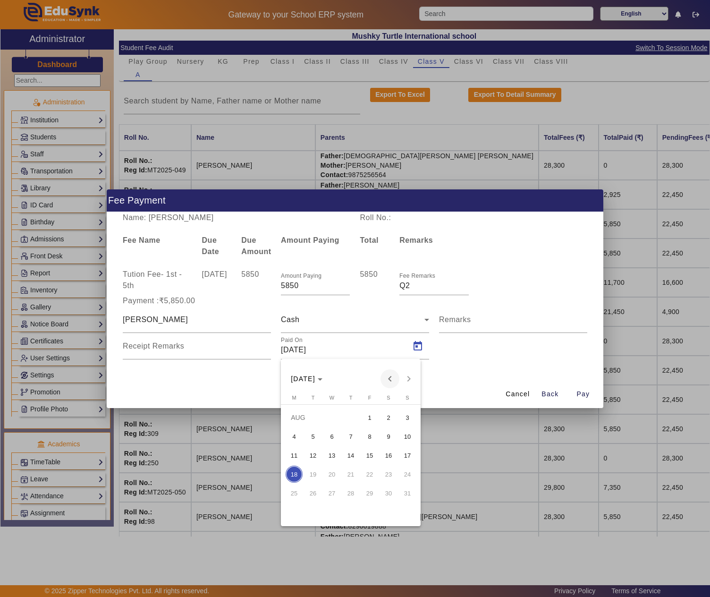
click at [390, 377] on span "Previous month" at bounding box center [390, 378] width 19 height 19
click at [351, 506] on span "31" at bounding box center [350, 511] width 17 height 17
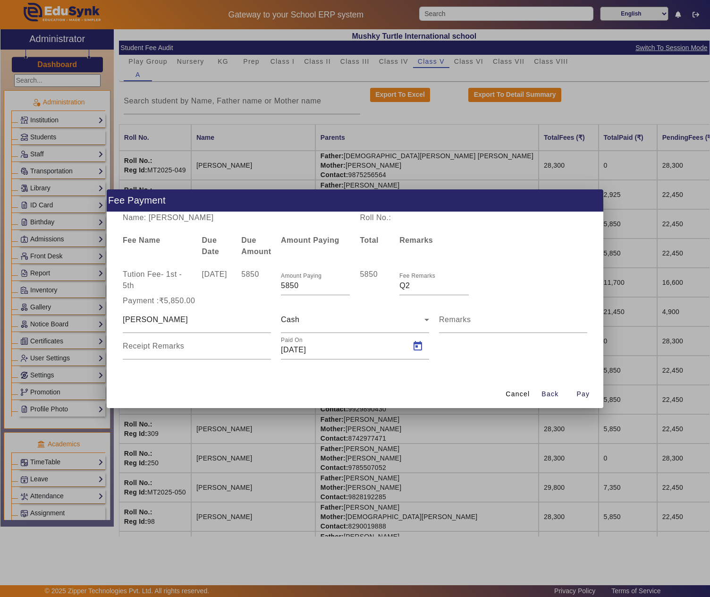
type input "31/07/2025"
click at [583, 392] on span "Pay" at bounding box center [583, 394] width 13 height 10
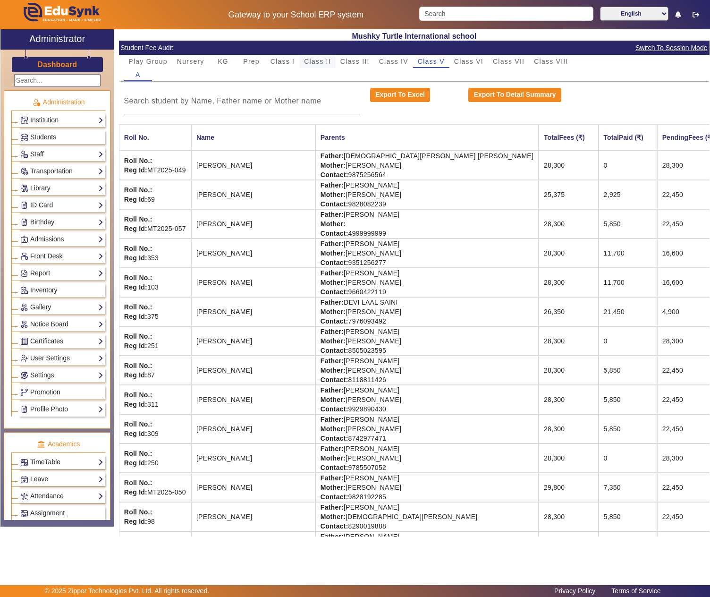
click at [313, 59] on span "Class II" at bounding box center [317, 61] width 27 height 7
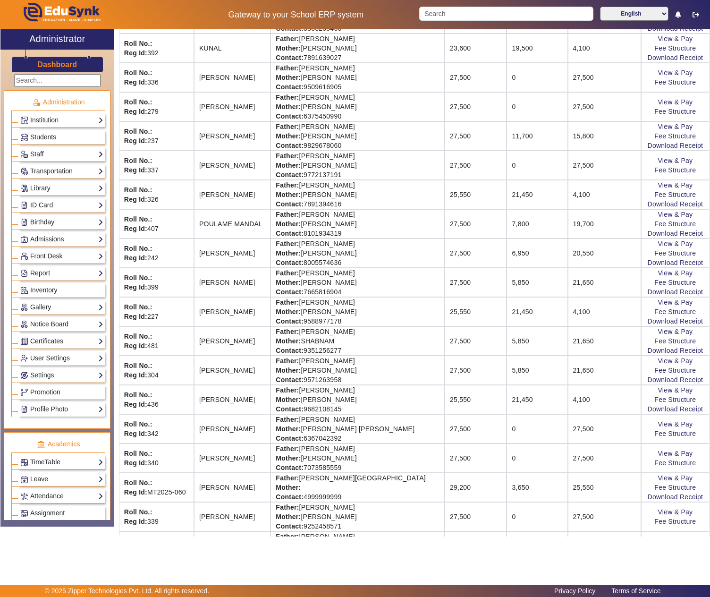
scroll to position [630, 0]
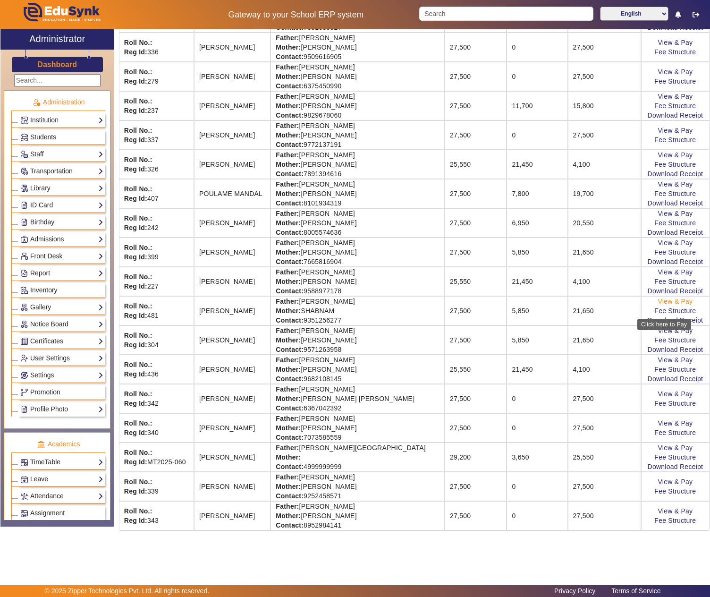
click at [666, 305] on link "View & Pay" at bounding box center [675, 301] width 35 height 8
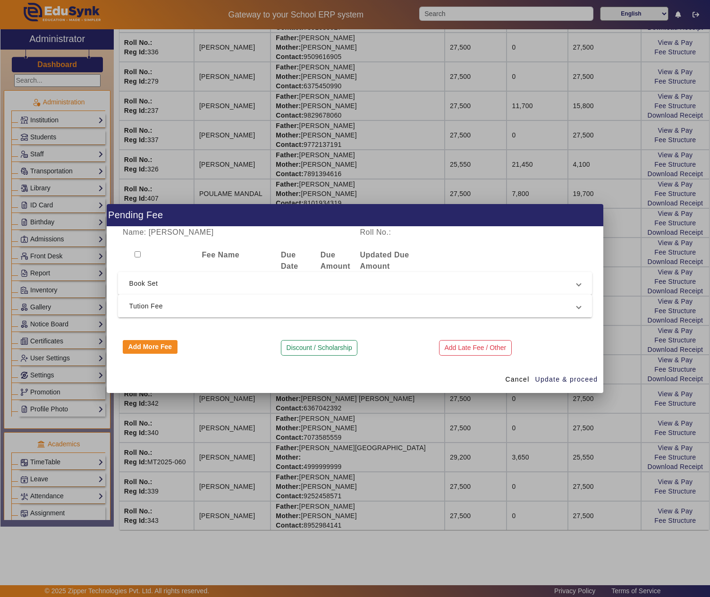
click at [210, 306] on span "Tution Fee" at bounding box center [353, 305] width 448 height 11
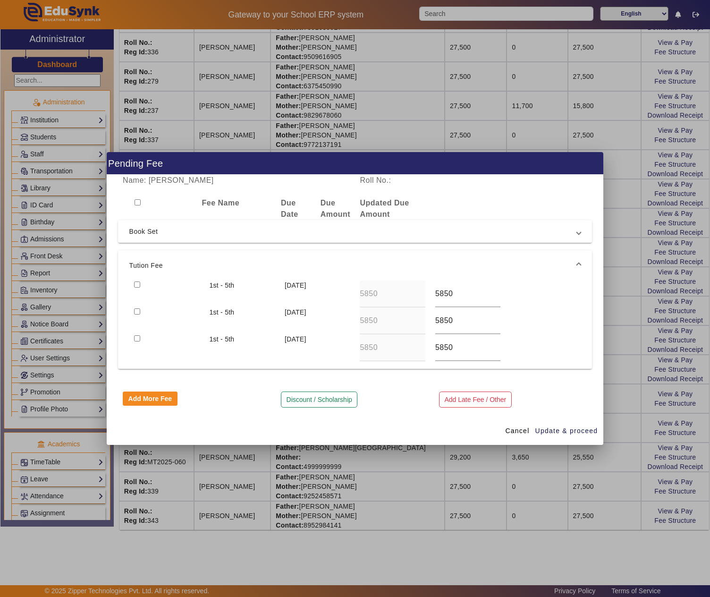
click at [139, 281] on input "checkbox" at bounding box center [137, 284] width 6 height 6
checkbox input "true"
click at [564, 425] on span "button" at bounding box center [567, 431] width 64 height 23
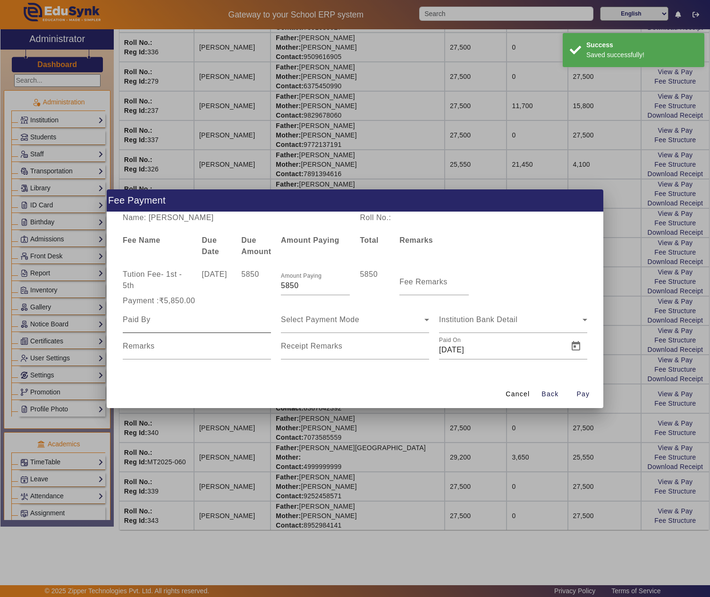
click at [165, 324] on input at bounding box center [197, 319] width 148 height 11
paste input "VINOD VERMA"
type input "VINOD VERMA"
click at [348, 306] on div "Select Payment Mode" at bounding box center [355, 319] width 148 height 26
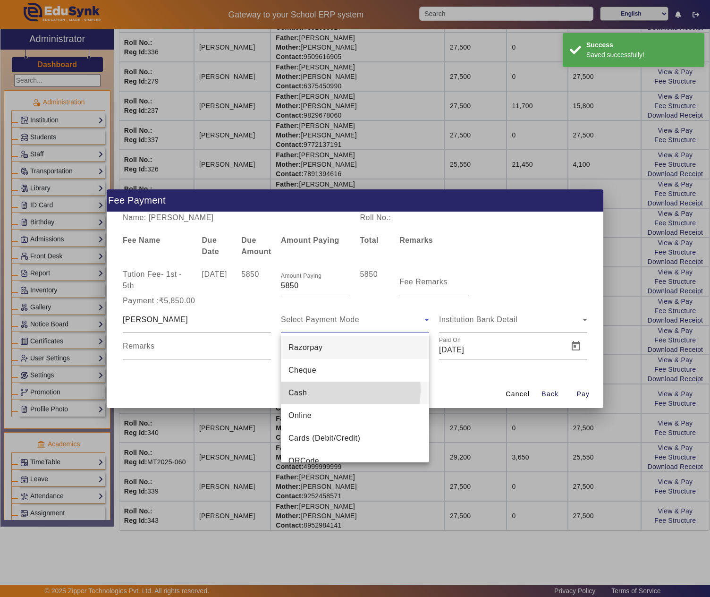
click at [317, 389] on mat-option "Cash" at bounding box center [355, 393] width 148 height 23
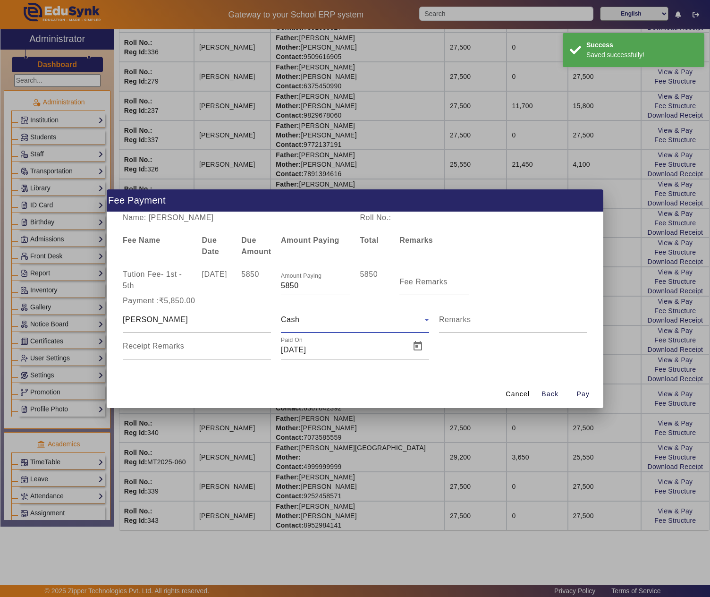
click at [429, 282] on mat-label "Fee Remarks" at bounding box center [423, 282] width 48 height 8
click at [429, 282] on input "Fee Remarks" at bounding box center [433, 285] width 69 height 11
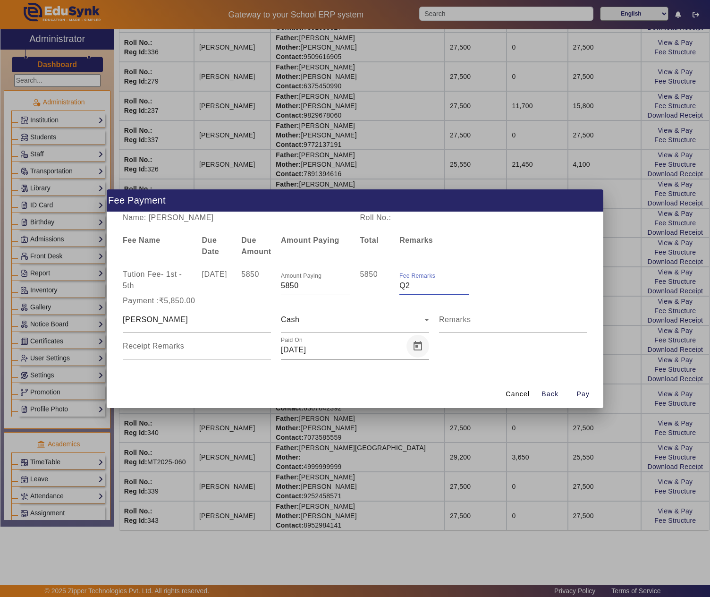
type input "Q2"
click at [416, 346] on span "Open calendar" at bounding box center [418, 346] width 23 height 23
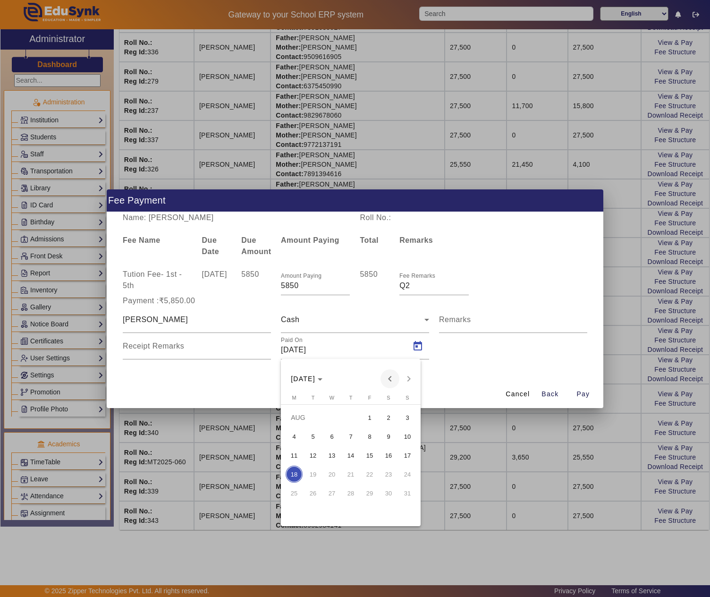
click at [392, 380] on span "Previous month" at bounding box center [390, 378] width 19 height 19
click at [352, 510] on span "31" at bounding box center [350, 511] width 17 height 17
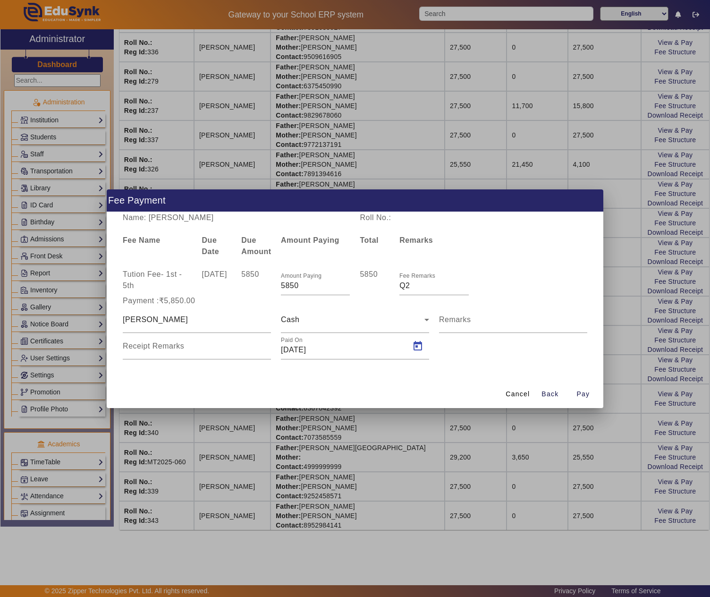
type input "31/07/2025"
click at [592, 396] on span "button" at bounding box center [583, 394] width 30 height 23
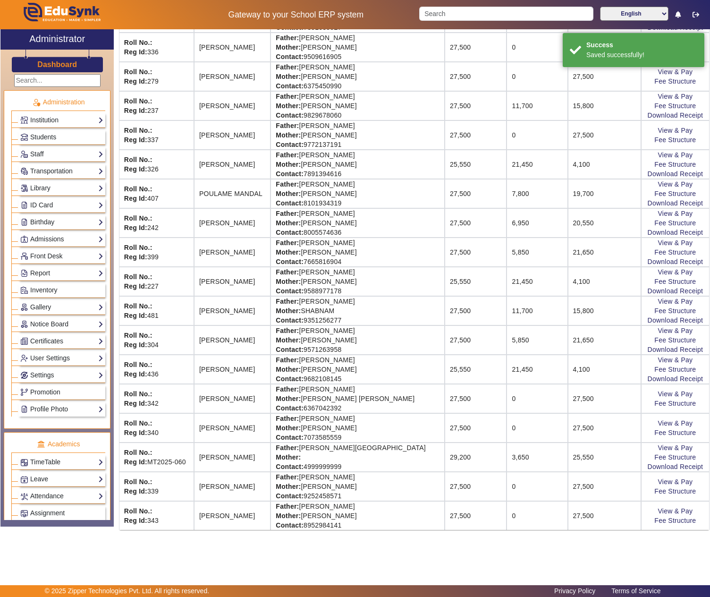
scroll to position [0, 0]
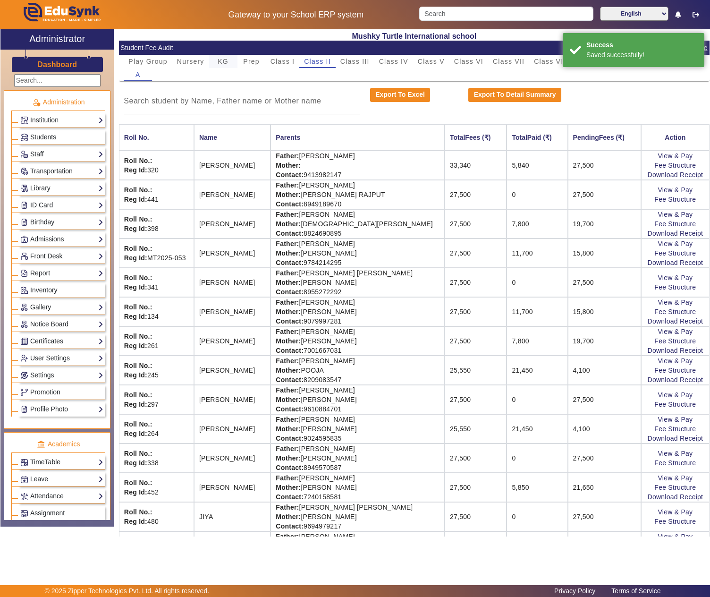
click at [218, 63] on span "KG" at bounding box center [223, 61] width 11 height 7
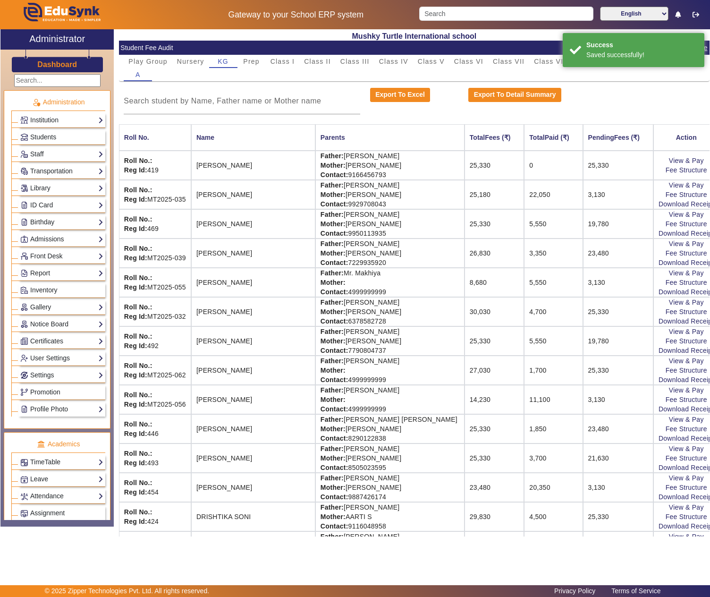
scroll to position [157, 0]
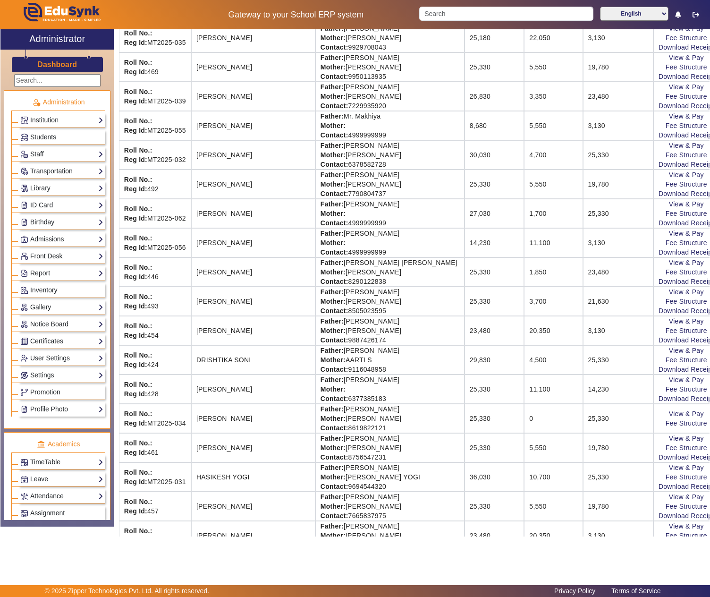
click at [325, 450] on td "Father: ANUKUL CHAUDHARY Mother: NEHA KUMARI Contact: 8756547231" at bounding box center [389, 447] width 149 height 29
click at [395, 453] on td "Father: ANUKUL CHAUDHARY Mother: NEHA KUMARI Contact: 8756547231" at bounding box center [389, 447] width 149 height 29
copy td "ANUKUL CHAUDHARY"
click at [669, 442] on link "View & Pay" at bounding box center [686, 438] width 35 height 8
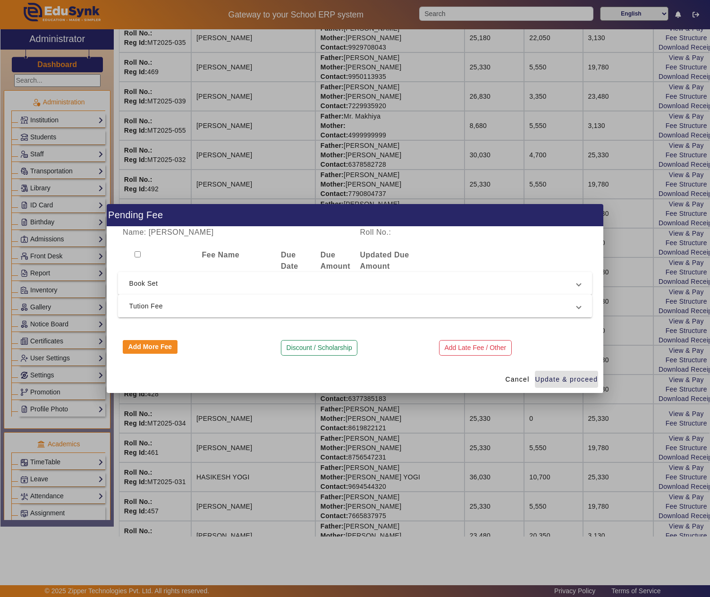
click at [196, 304] on span "Tution Fee" at bounding box center [353, 305] width 448 height 11
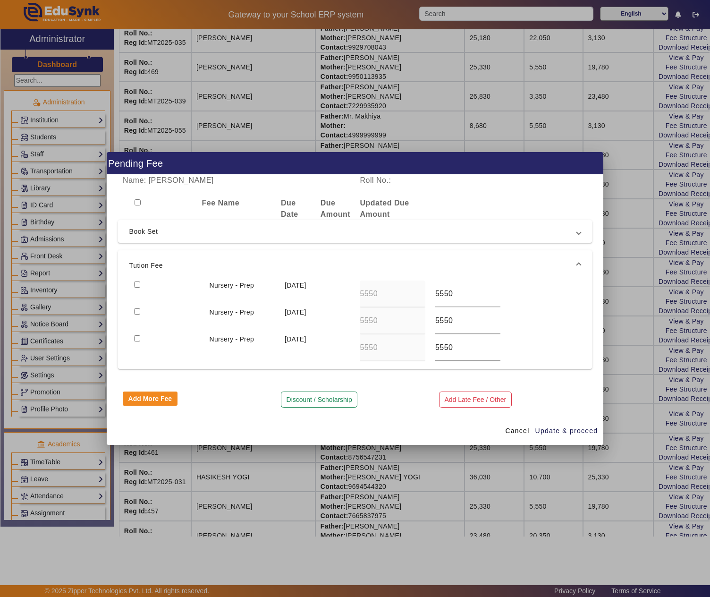
click at [137, 282] on input "checkbox" at bounding box center [137, 284] width 6 height 6
checkbox input "true"
click at [563, 433] on span "Update & proceed" at bounding box center [566, 431] width 63 height 10
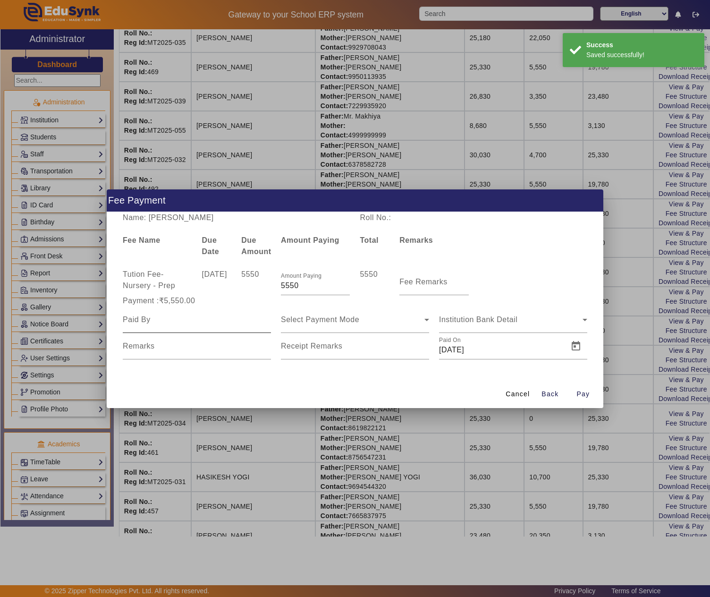
click at [201, 318] on input at bounding box center [197, 319] width 148 height 11
paste input "ANUKUL CHAUDHARY"
type input "ANUKUL CHAUDHARY"
click at [317, 320] on span "Select Payment Mode" at bounding box center [320, 319] width 78 height 8
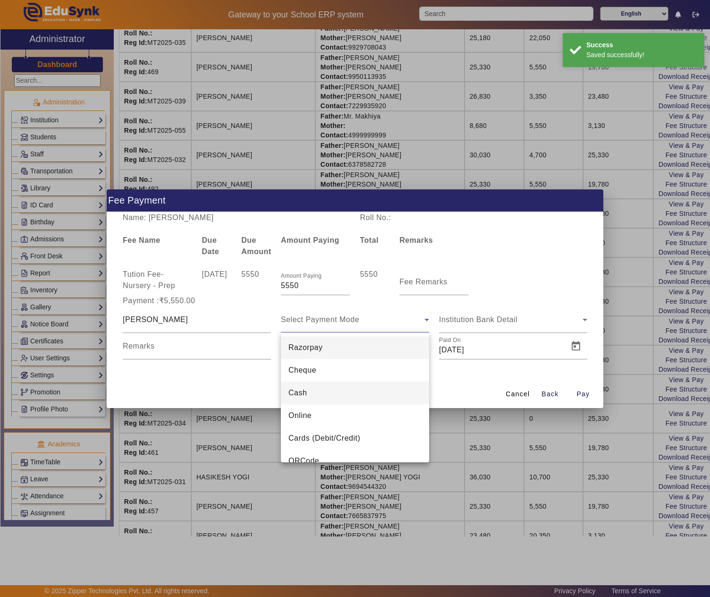
click at [307, 394] on span "Cash" at bounding box center [298, 392] width 18 height 11
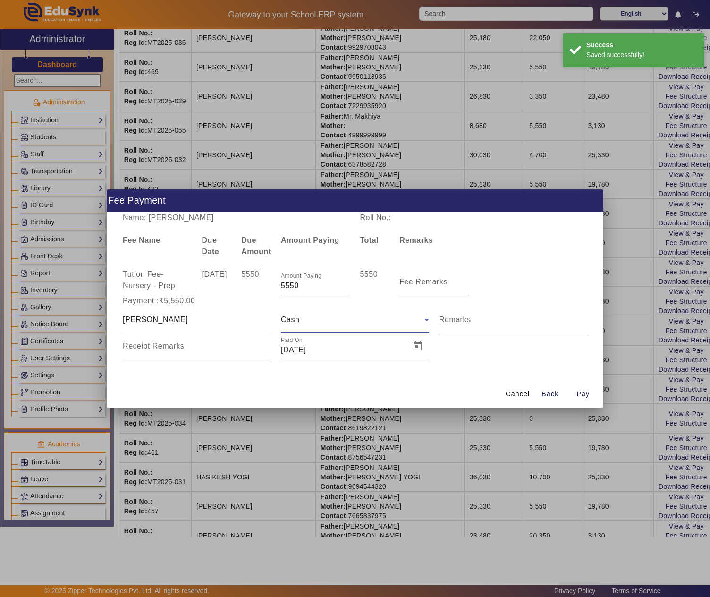
click at [487, 322] on input "Remarks" at bounding box center [513, 323] width 148 height 11
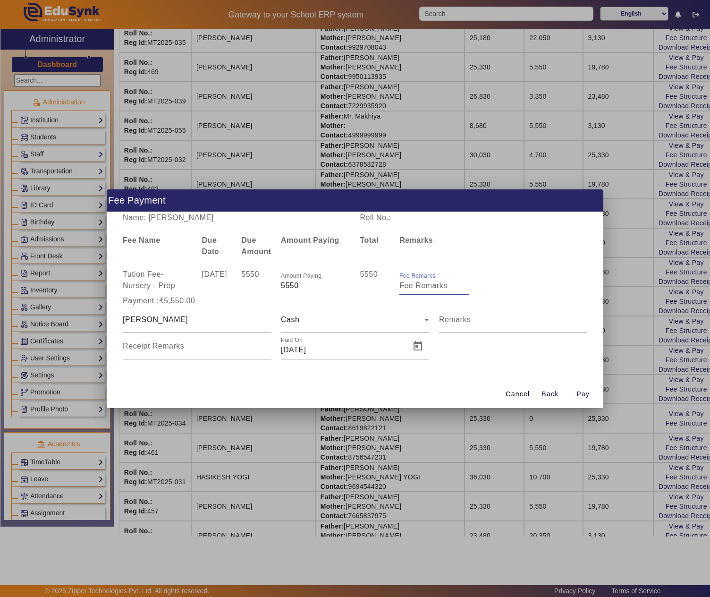
click at [438, 289] on input "Fee Remarks" at bounding box center [433, 285] width 69 height 11
type input "Q2"
click at [425, 348] on span "Open calendar" at bounding box center [418, 346] width 23 height 23
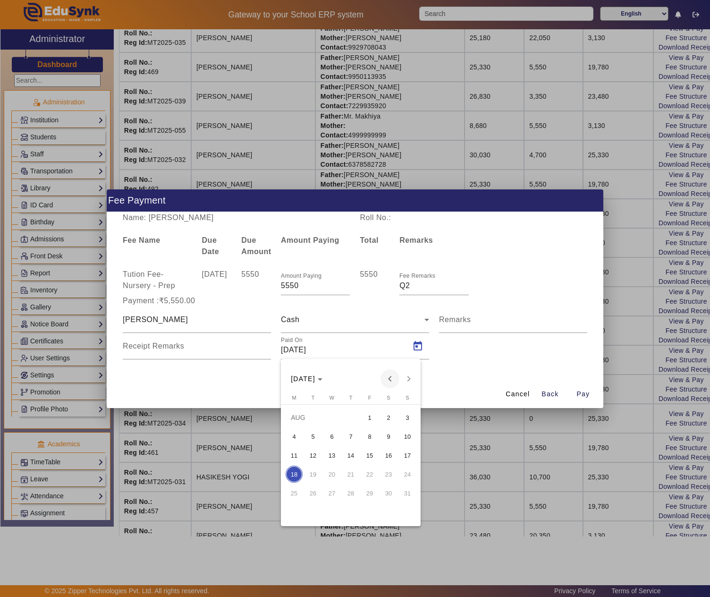
click at [389, 380] on span "Previous month" at bounding box center [390, 378] width 19 height 19
click at [353, 509] on span "31" at bounding box center [350, 511] width 17 height 17
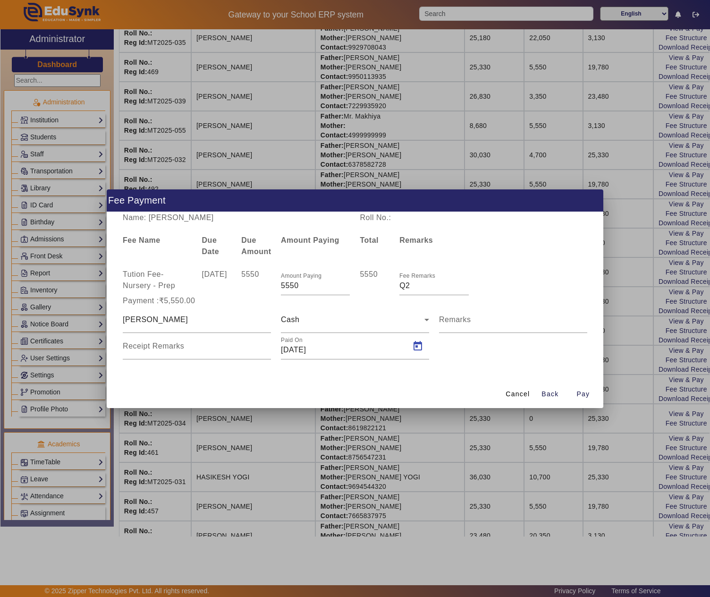
type input "31/07/2025"
click at [577, 396] on span "Pay" at bounding box center [583, 394] width 13 height 10
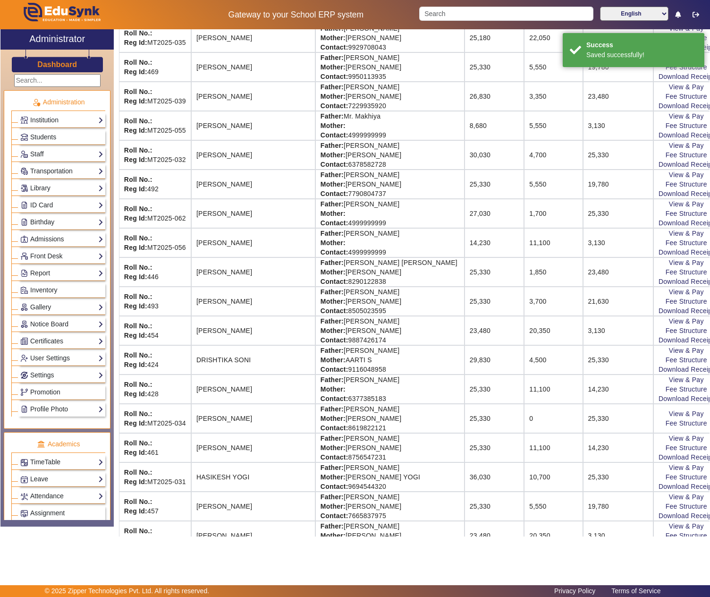
scroll to position [0, 0]
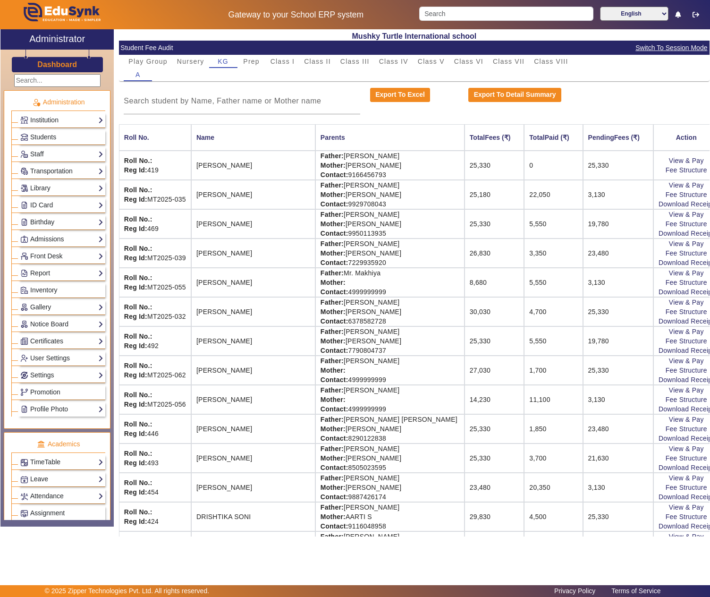
click at [334, 309] on td "Father: KRISHNA KUMAR Mother: MONIKA Contact: 6378582728" at bounding box center [389, 311] width 149 height 29
click at [373, 308] on td "Father: KRISHNA KUMAR Mother: MONIKA Contact: 6378582728" at bounding box center [389, 311] width 149 height 29
copy td "KRISHNA KUMAR"
click at [669, 306] on link "View & Pay" at bounding box center [686, 302] width 35 height 8
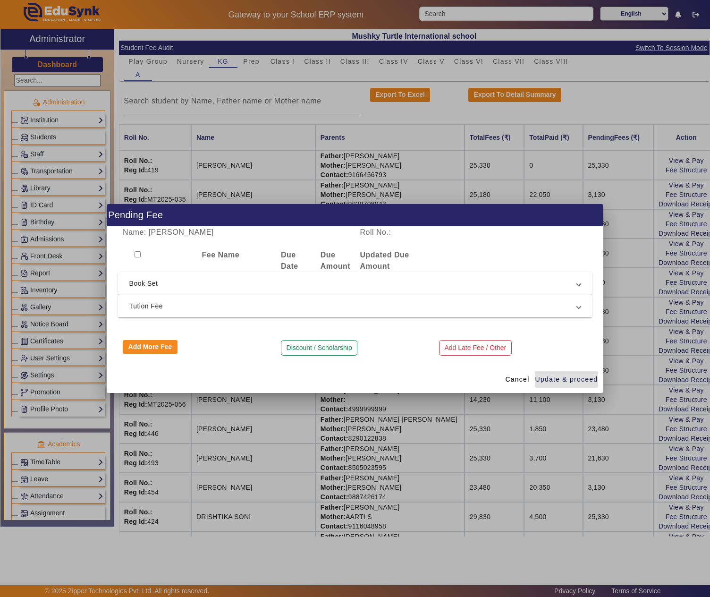
click at [159, 302] on span "Tution Fee" at bounding box center [353, 305] width 448 height 11
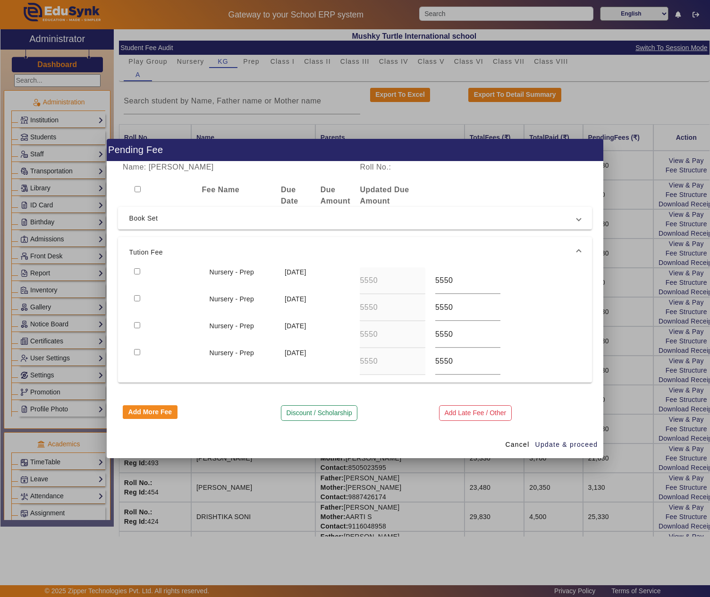
click at [136, 268] on input "checkbox" at bounding box center [137, 271] width 6 height 6
checkbox input "true"
click at [136, 300] on div at bounding box center [166, 307] width 75 height 27
drag, startPoint x: 140, startPoint y: 296, endPoint x: 297, endPoint y: 339, distance: 162.7
click at [143, 297] on div at bounding box center [166, 307] width 75 height 27
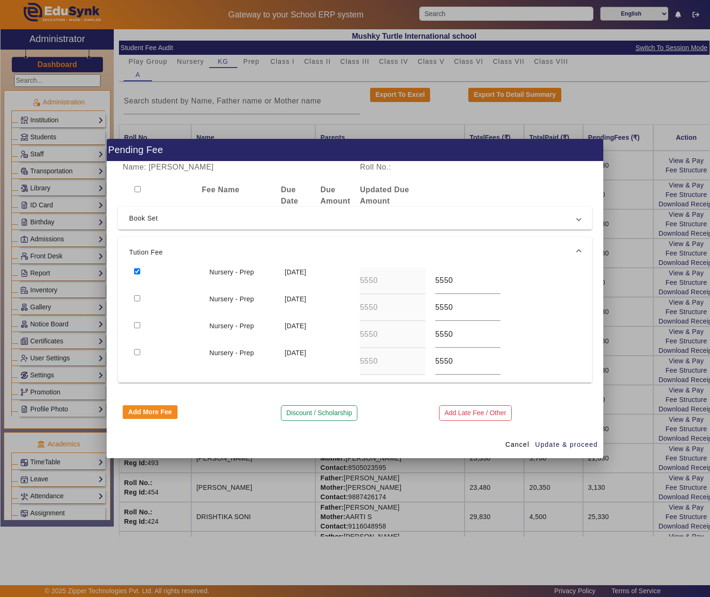
click at [140, 296] on input "checkbox" at bounding box center [137, 298] width 6 height 6
checkbox input "true"
click at [562, 443] on span "Update & proceed" at bounding box center [566, 445] width 63 height 10
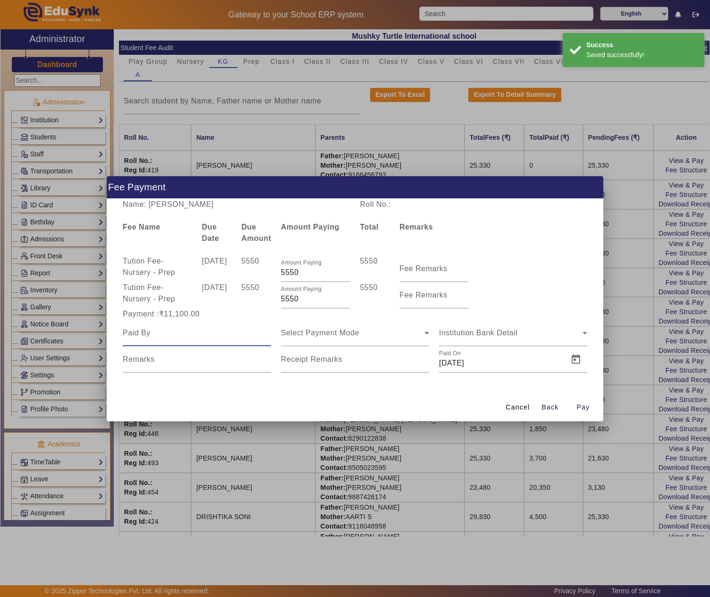
click at [191, 329] on input at bounding box center [197, 332] width 148 height 11
paste input "KRISHNA KUMAR"
type input "KRISHNA KUMAR"
click at [397, 339] on div "Select Payment Mode" at bounding box center [355, 333] width 148 height 26
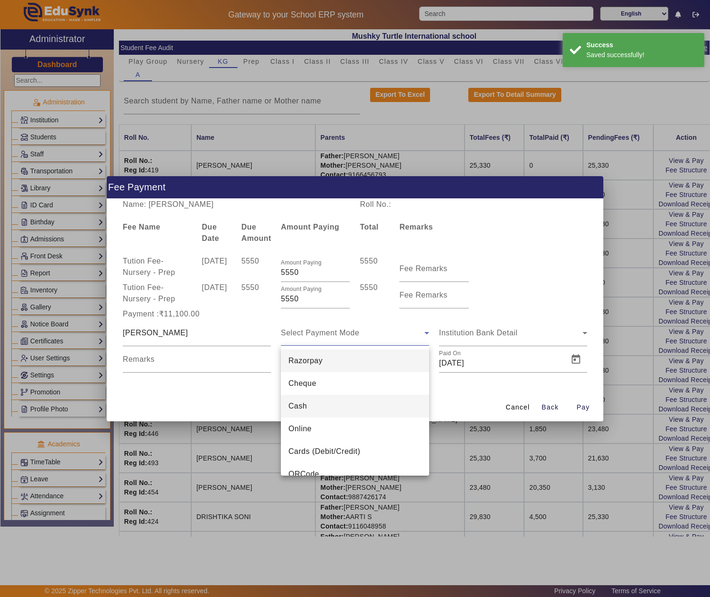
click at [339, 405] on mat-option "Cash" at bounding box center [355, 406] width 148 height 23
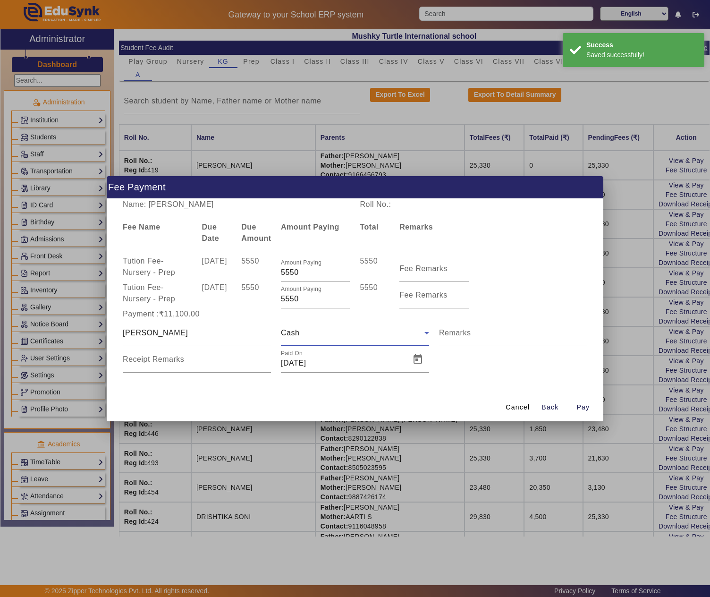
click at [456, 335] on mat-label "Remarks" at bounding box center [455, 333] width 32 height 8
click at [456, 335] on input "Remarks" at bounding box center [513, 336] width 148 height 11
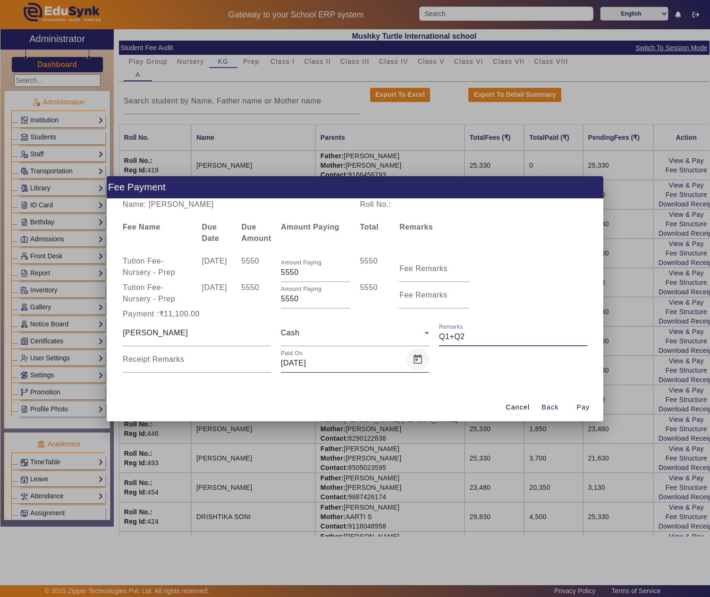
type input "Q1+Q2"
click at [415, 360] on span "Open calendar" at bounding box center [418, 359] width 23 height 23
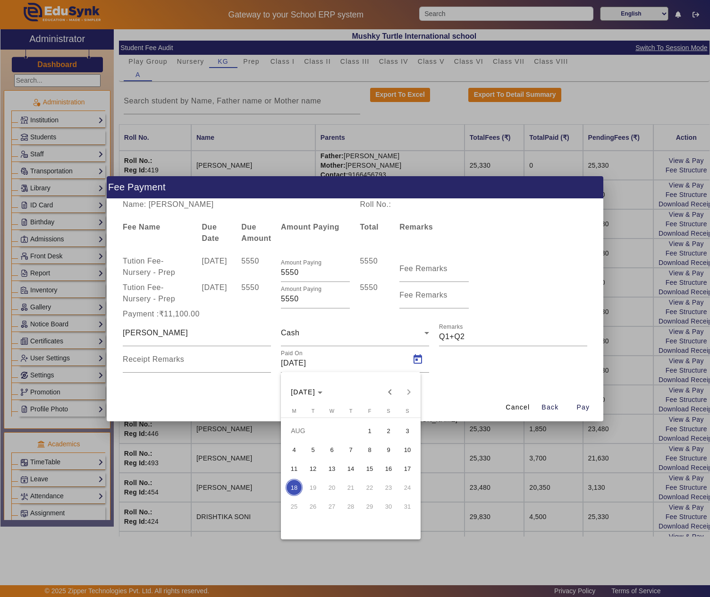
click at [388, 432] on span "2" at bounding box center [388, 430] width 17 height 17
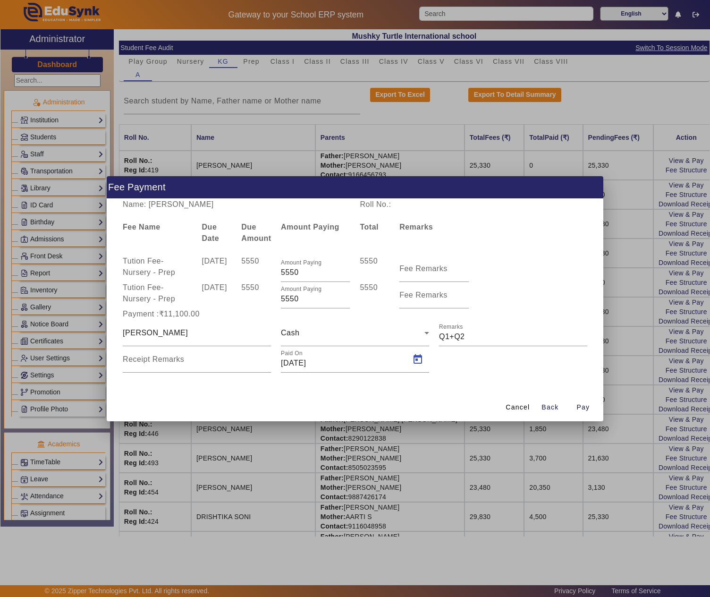
type input "02/08/2025"
click at [586, 405] on span "Pay" at bounding box center [583, 407] width 13 height 10
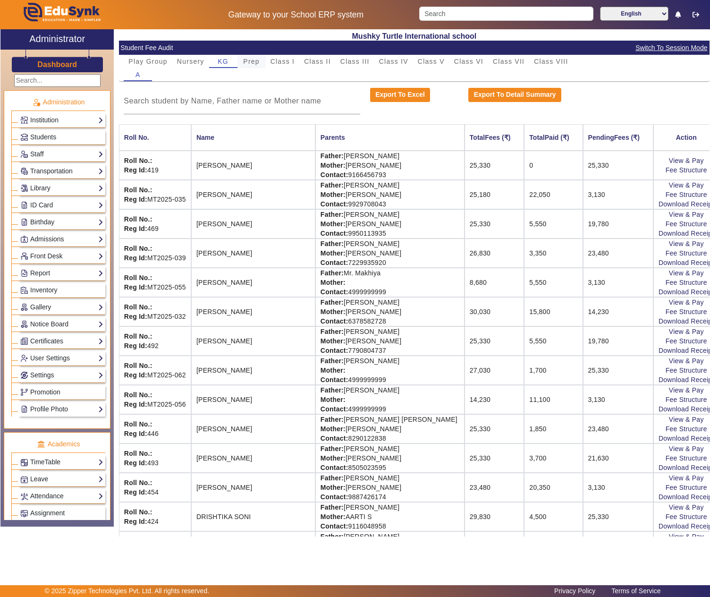
click at [248, 62] on span "Prep" at bounding box center [251, 61] width 17 height 7
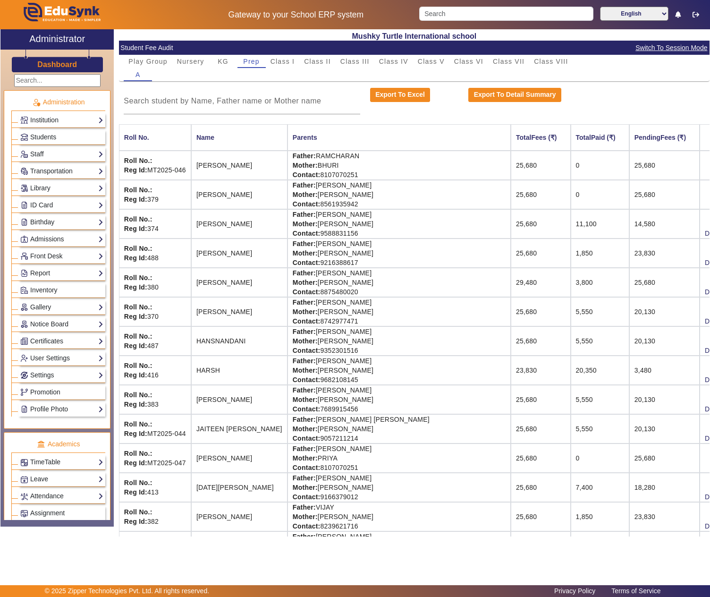
click at [334, 189] on td "Father: KARAN THAPA Mother: REKHA LAKHERA Contact: 8561935942" at bounding box center [399, 194] width 223 height 29
drag, startPoint x: 334, startPoint y: 189, endPoint x: 382, endPoint y: 183, distance: 48.5
click at [336, 189] on td "Father: KARAN THAPA Mother: REKHA LAKHERA Contact: 8561935942" at bounding box center [399, 194] width 223 height 29
drag, startPoint x: 379, startPoint y: 185, endPoint x: 373, endPoint y: 187, distance: 6.0
click at [378, 185] on td "Father: KARAN THAPA Mother: REKHA LAKHERA Contact: 8561935942" at bounding box center [399, 194] width 223 height 29
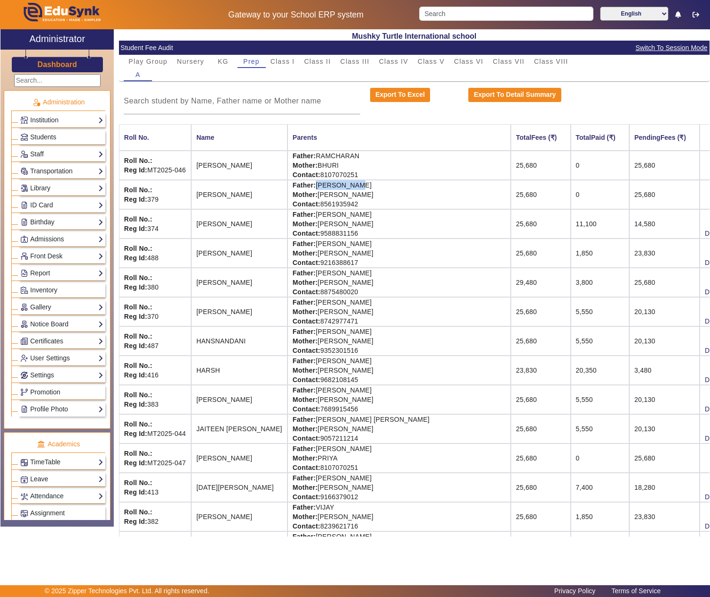
copy td "KARAN THAPA"
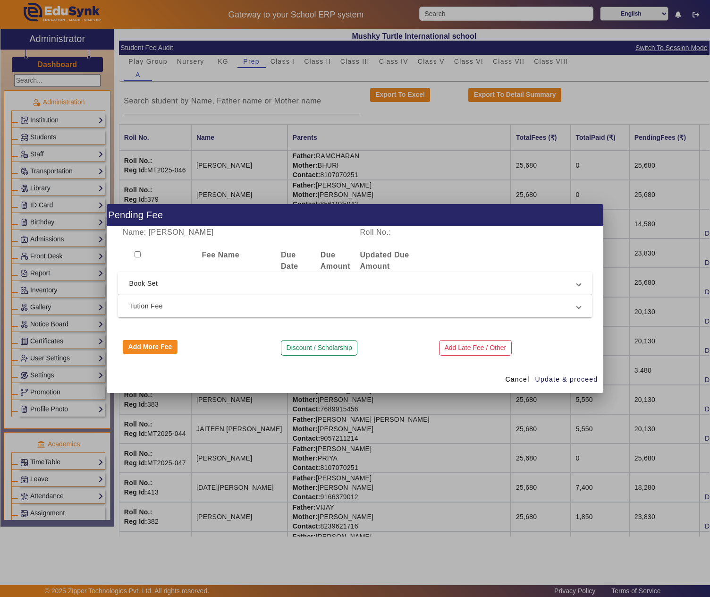
click at [176, 301] on span "Tution Fee" at bounding box center [353, 305] width 448 height 11
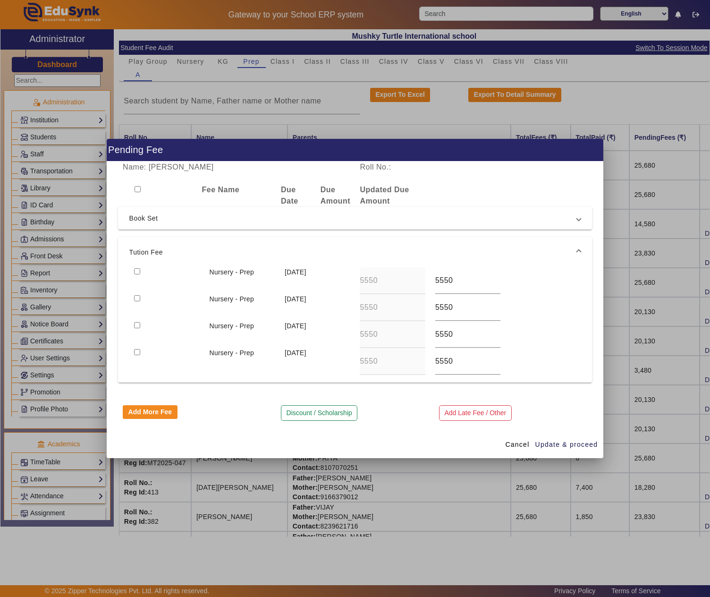
click at [135, 269] on input "checkbox" at bounding box center [137, 271] width 6 height 6
checkbox input "true"
click at [573, 439] on span "button" at bounding box center [567, 444] width 64 height 23
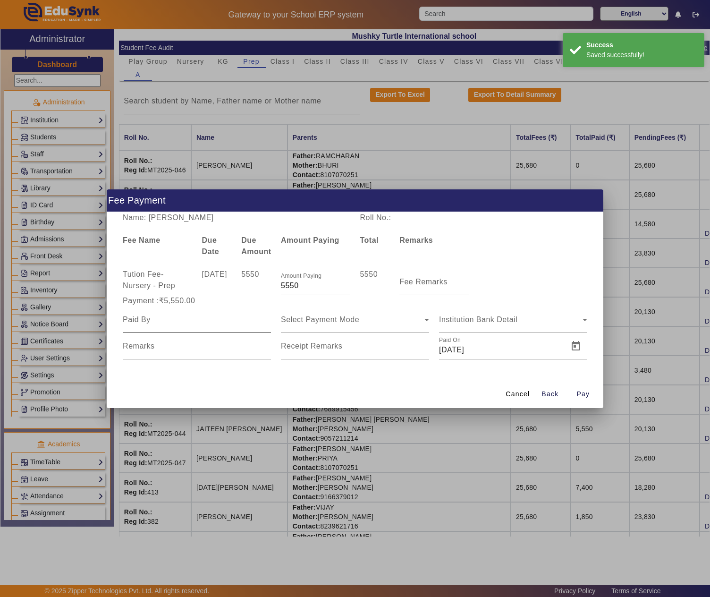
click at [179, 318] on input at bounding box center [197, 319] width 148 height 11
paste input "KARAN THAPA"
type input "KARAN THAPA"
click at [359, 319] on span "Select Payment Mode" at bounding box center [320, 319] width 78 height 8
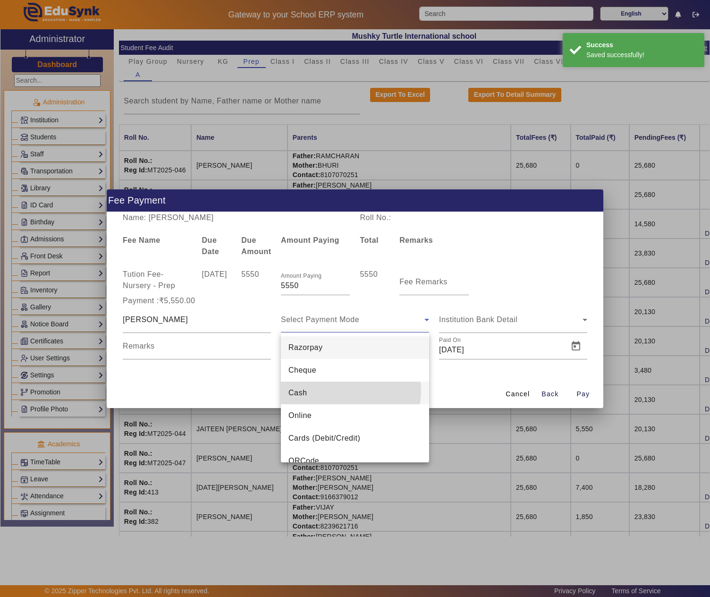
click at [349, 391] on mat-option "Cash" at bounding box center [355, 393] width 148 height 23
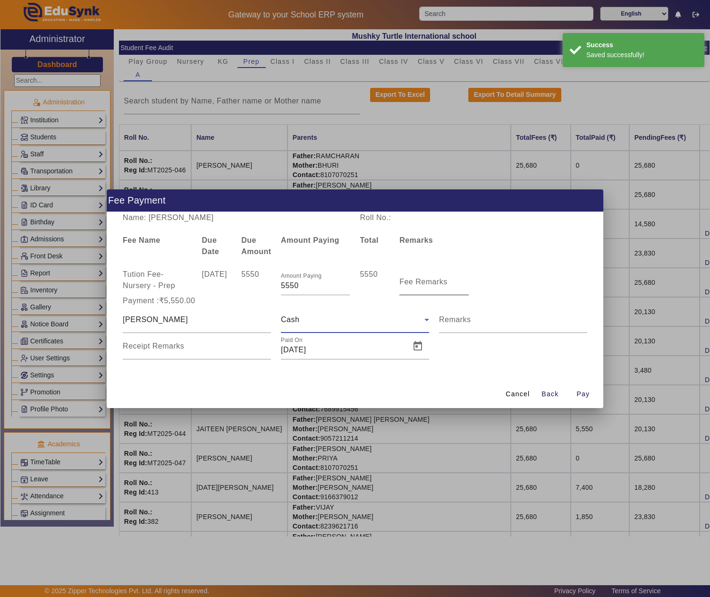
click at [430, 285] on mat-label "Fee Remarks" at bounding box center [423, 282] width 48 height 8
click at [430, 285] on input "Fee Remarks" at bounding box center [433, 285] width 69 height 11
type input "Q1"
click at [419, 344] on span "Open calendar" at bounding box center [418, 346] width 23 height 23
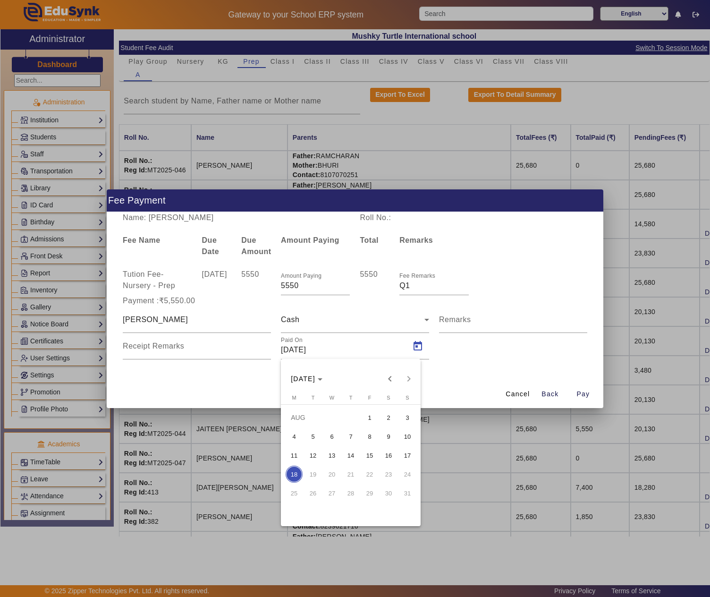
click at [393, 421] on span "2" at bounding box center [388, 417] width 17 height 17
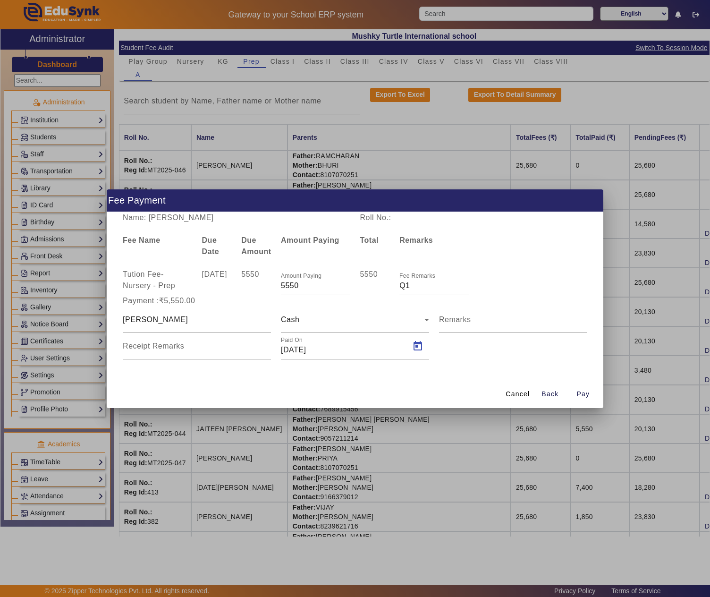
type input "02/08/2025"
click at [582, 393] on span "Pay" at bounding box center [583, 394] width 13 height 10
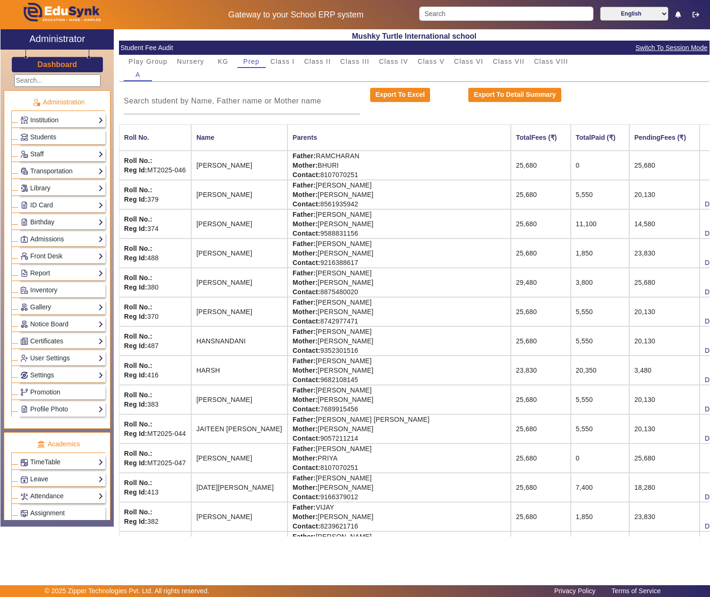
click at [639, 42] on span "Switch To Session Mode" at bounding box center [671, 47] width 73 height 11
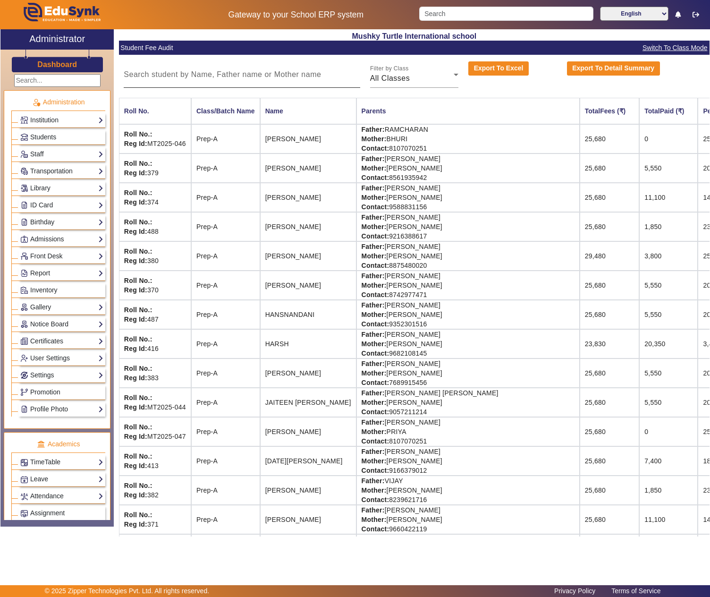
click at [290, 76] on input at bounding box center [242, 74] width 236 height 11
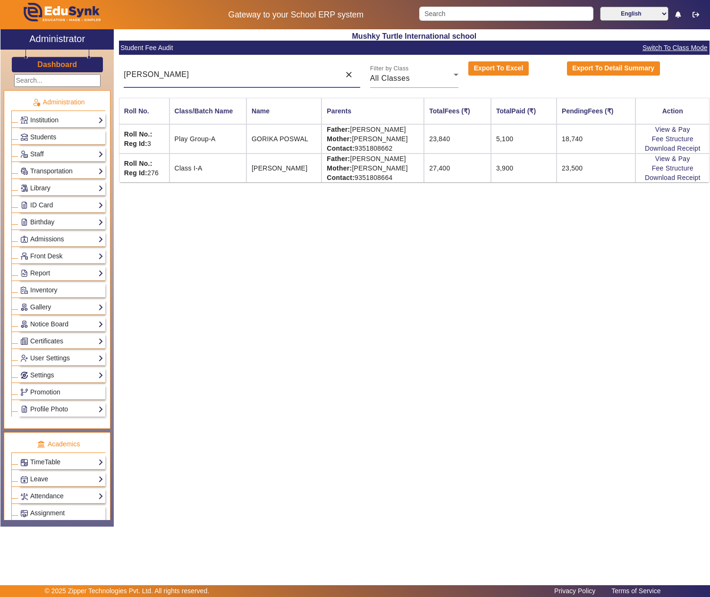
type input "POSWAL"
click at [366, 129] on td "Father: KAMAL GURJAR Mother: MANISHA GURJAR Contact: 9351808662" at bounding box center [373, 138] width 102 height 29
click at [402, 130] on td "Father: KAMAL GURJAR Mother: MANISHA GURJAR Contact: 9351808662" at bounding box center [373, 138] width 102 height 29
copy td "KAMAL GURJAR"
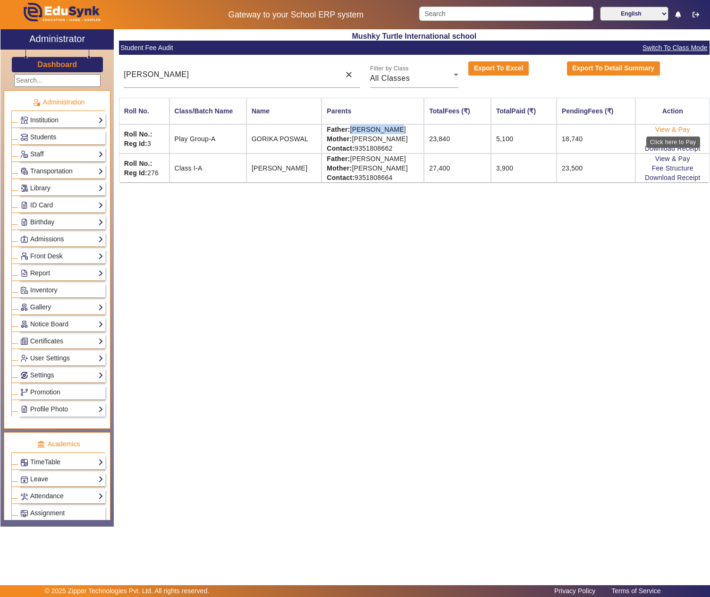
click at [670, 131] on link "View & Pay" at bounding box center [672, 130] width 35 height 8
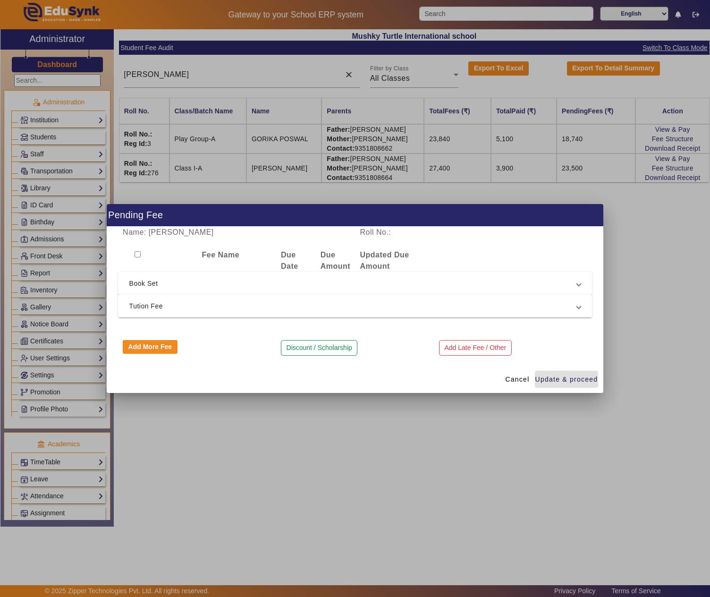
click at [275, 314] on mat-expansion-panel-header "Tution Fee" at bounding box center [355, 306] width 475 height 23
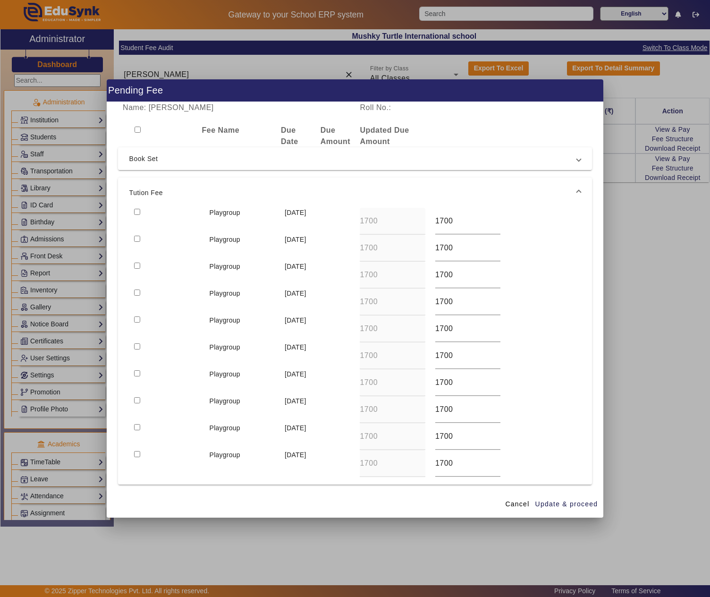
click at [135, 210] on input "checkbox" at bounding box center [137, 212] width 6 height 6
checkbox input "true"
click at [563, 502] on span "Update & proceed" at bounding box center [566, 504] width 63 height 10
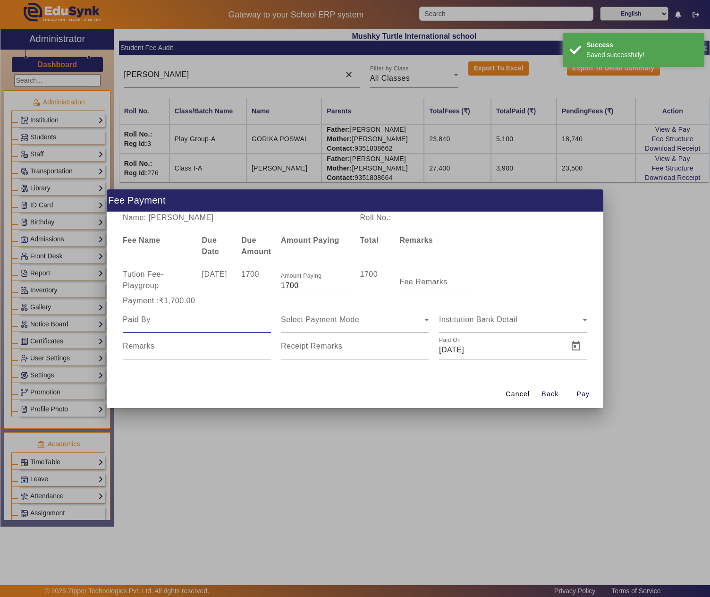
click at [174, 320] on input at bounding box center [197, 319] width 148 height 11
paste input "KAMAL GURJAR"
type input "KAMAL GURJAR"
click at [356, 320] on span "Select Payment Mode" at bounding box center [320, 319] width 78 height 8
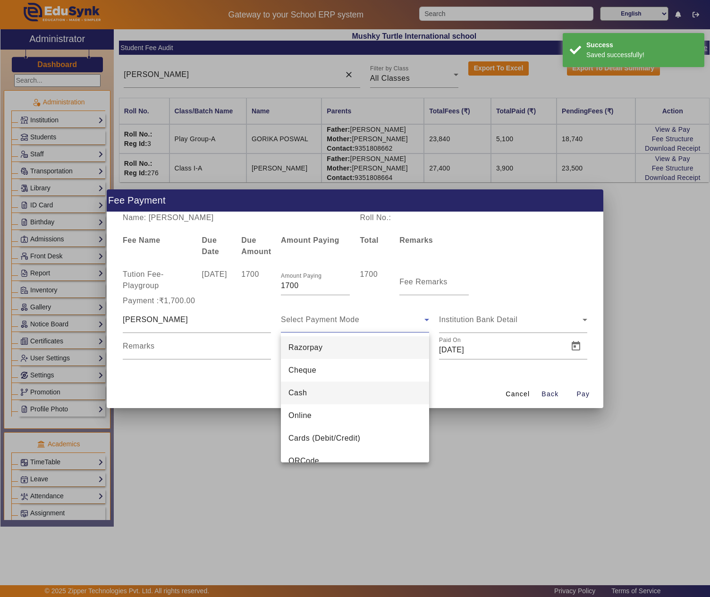
click at [315, 392] on mat-option "Cash" at bounding box center [355, 393] width 148 height 23
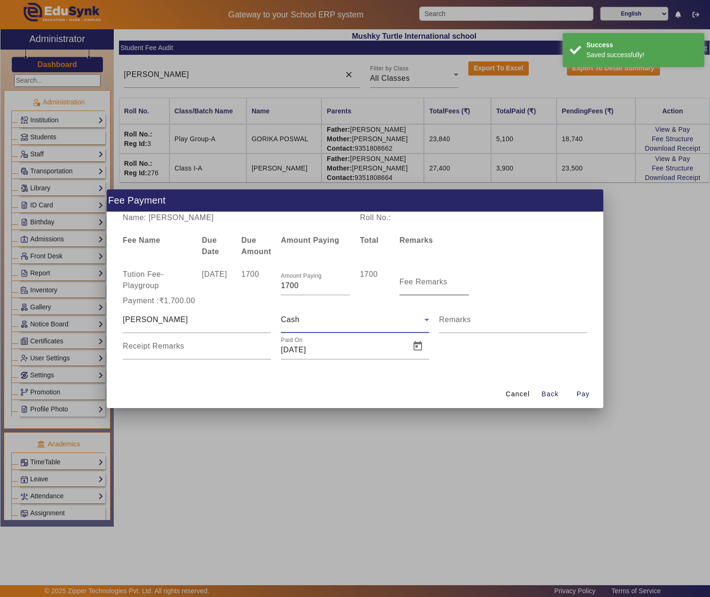
click at [436, 281] on mat-label "Fee Remarks" at bounding box center [423, 282] width 48 height 8
click at [436, 281] on input "Fee Remarks" at bounding box center [433, 285] width 69 height 11
type input "H"
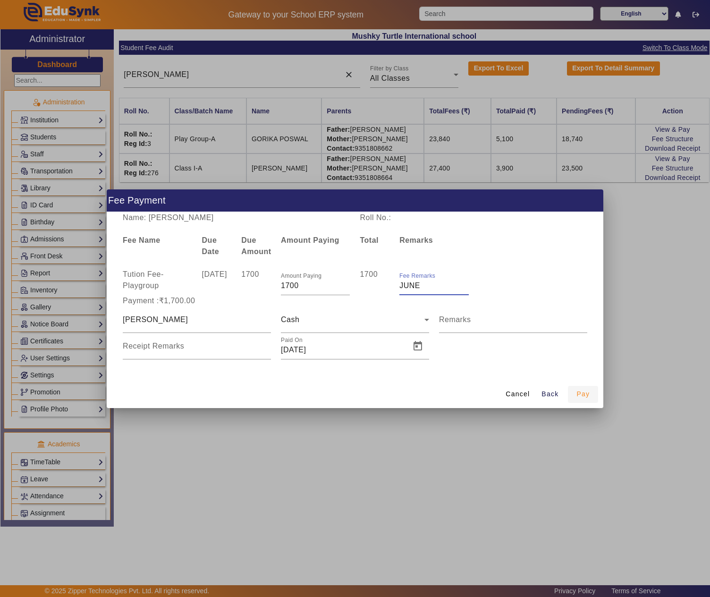
type input "JUNE"
click at [578, 394] on span "Pay" at bounding box center [583, 394] width 13 height 10
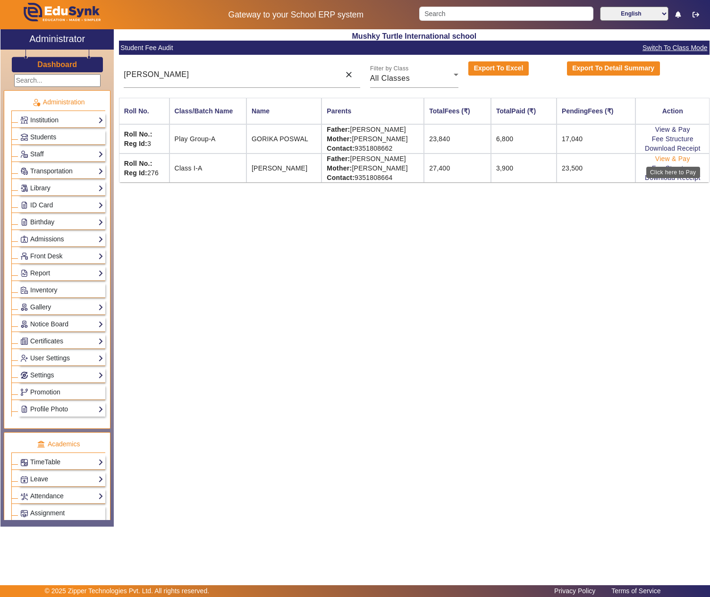
click at [682, 160] on link "View & Pay" at bounding box center [672, 159] width 35 height 8
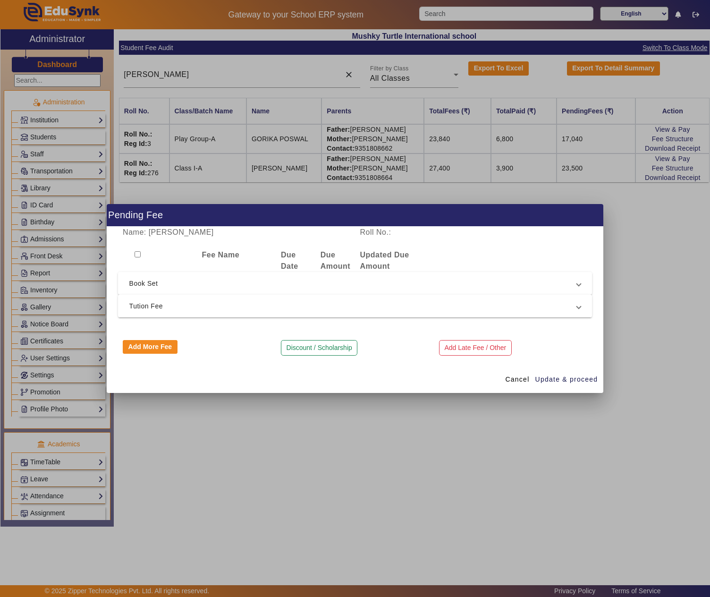
click at [302, 295] on mat-expansion-panel-header "Tution Fee" at bounding box center [355, 306] width 475 height 23
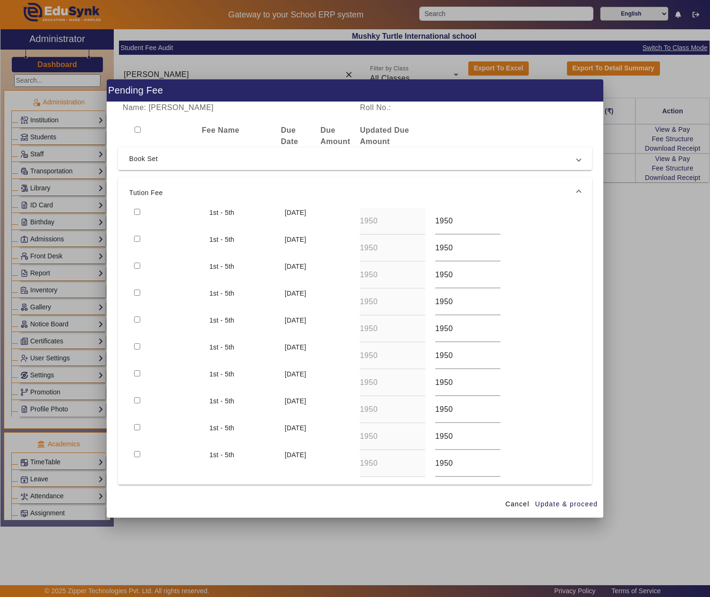
click at [134, 212] on input "checkbox" at bounding box center [137, 212] width 6 height 6
checkbox input "true"
click at [569, 501] on span "Update & proceed" at bounding box center [566, 504] width 63 height 10
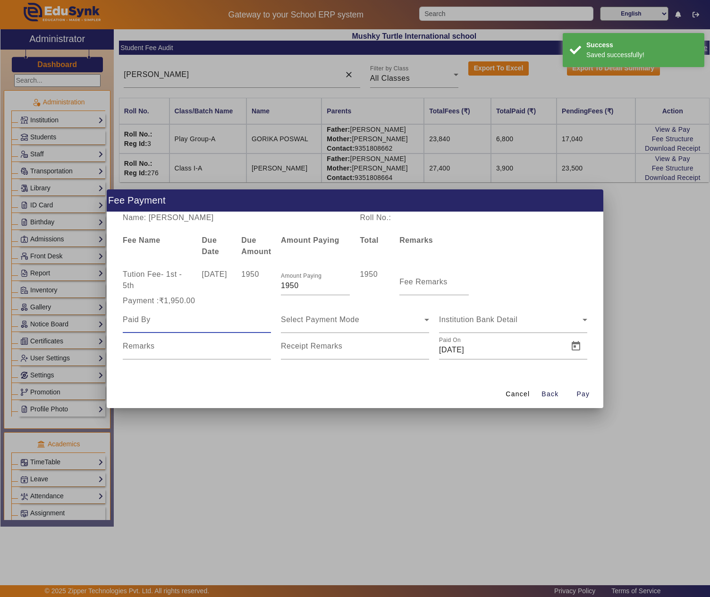
click at [174, 322] on input at bounding box center [197, 319] width 148 height 11
paste input "KAMAL GURJAR"
type input "KAMAL GURJAR"
click at [372, 318] on div "Select Payment Mode" at bounding box center [353, 319] width 144 height 11
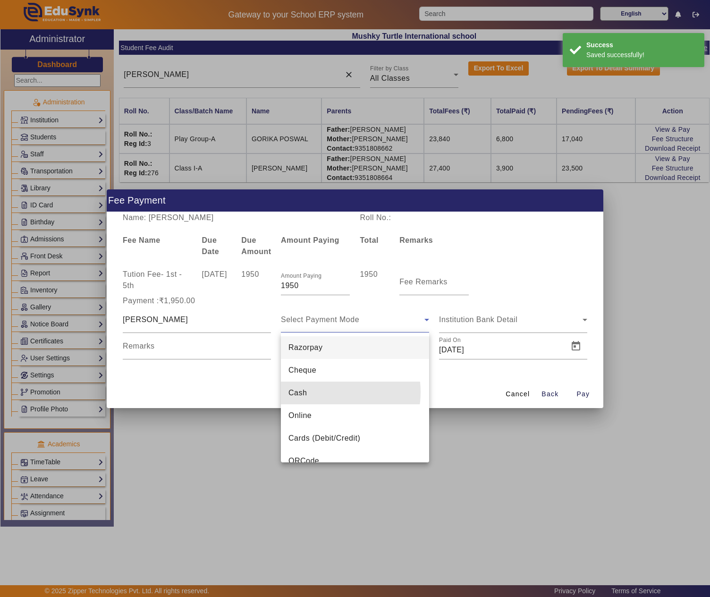
drag, startPoint x: 326, startPoint y: 392, endPoint x: 385, endPoint y: 314, distance: 98.4
click at [329, 387] on mat-option "Cash" at bounding box center [355, 393] width 148 height 23
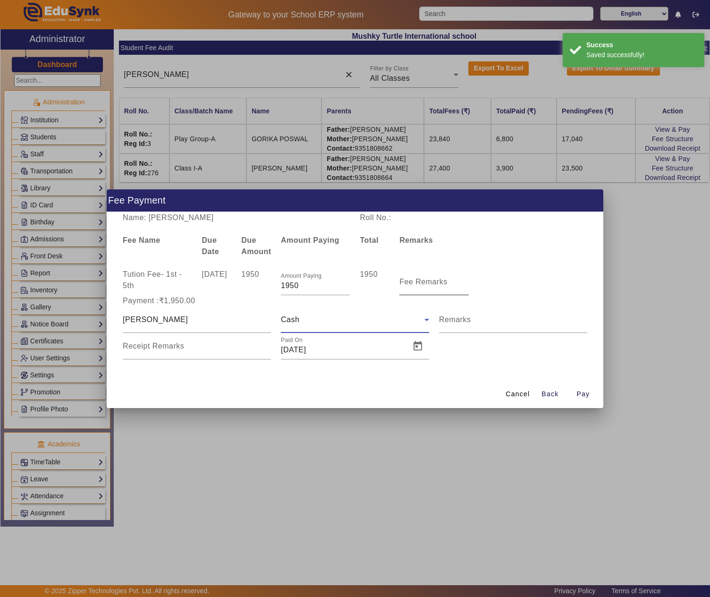
click at [420, 282] on mat-label "Fee Remarks" at bounding box center [423, 282] width 48 height 8
click at [420, 282] on input "Fee Remarks" at bounding box center [433, 285] width 69 height 11
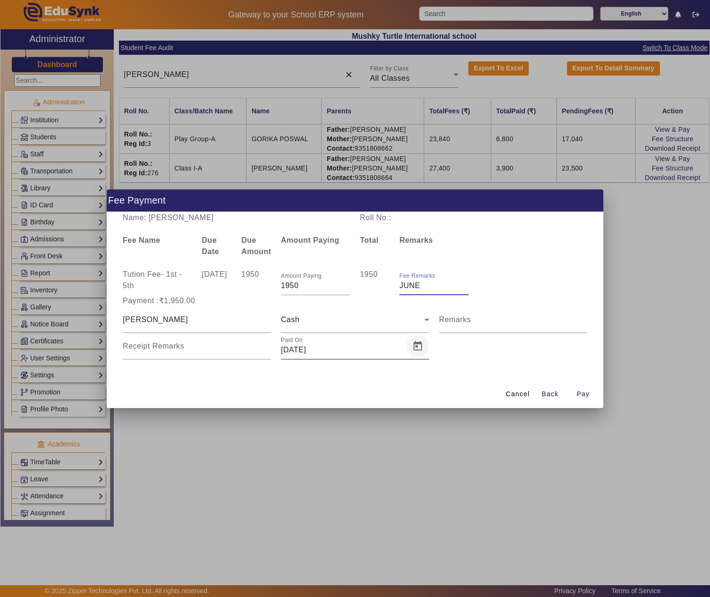
type input "JUNE"
click at [418, 350] on span "Open calendar" at bounding box center [418, 346] width 23 height 23
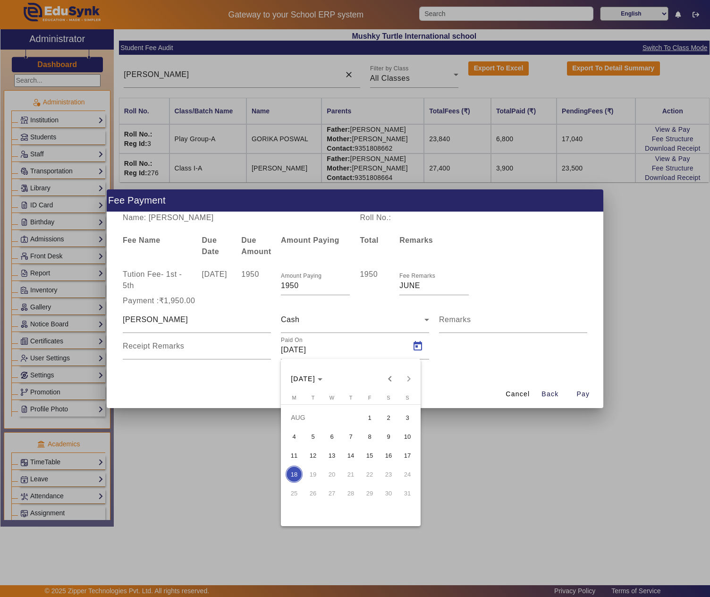
click at [387, 420] on span "2" at bounding box center [388, 417] width 17 height 17
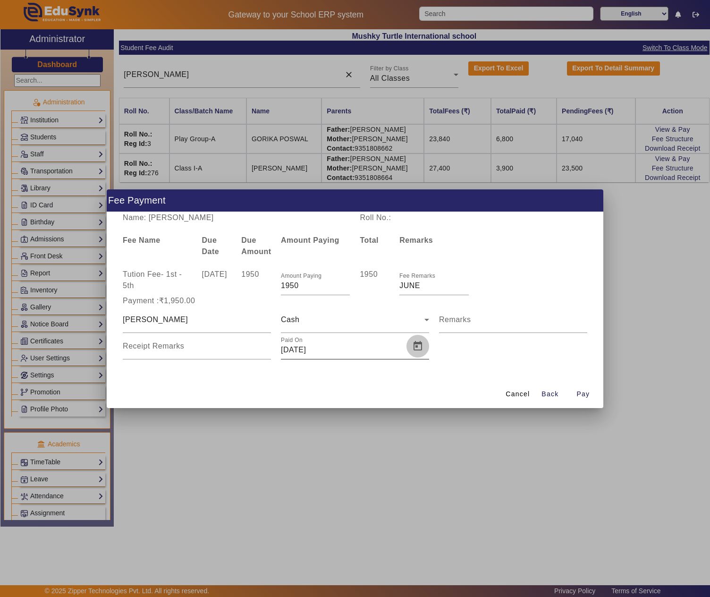
click at [420, 348] on span "Open calendar" at bounding box center [418, 346] width 23 height 23
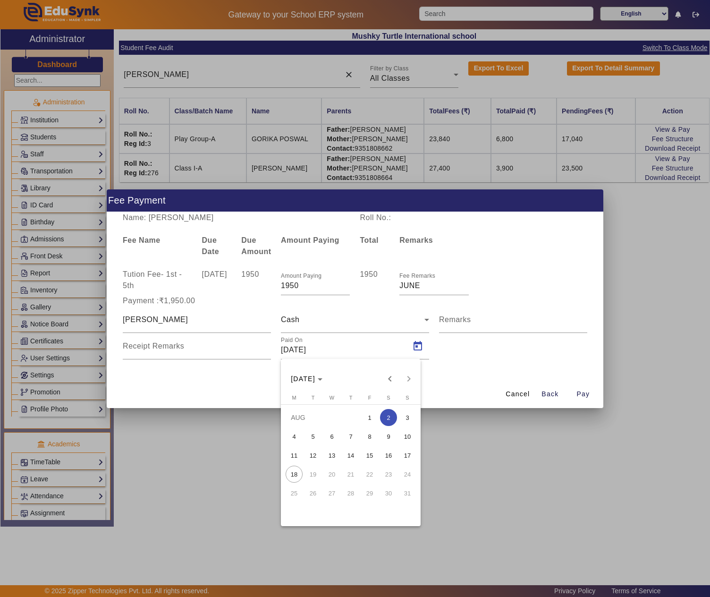
click at [294, 434] on span "4" at bounding box center [294, 436] width 17 height 17
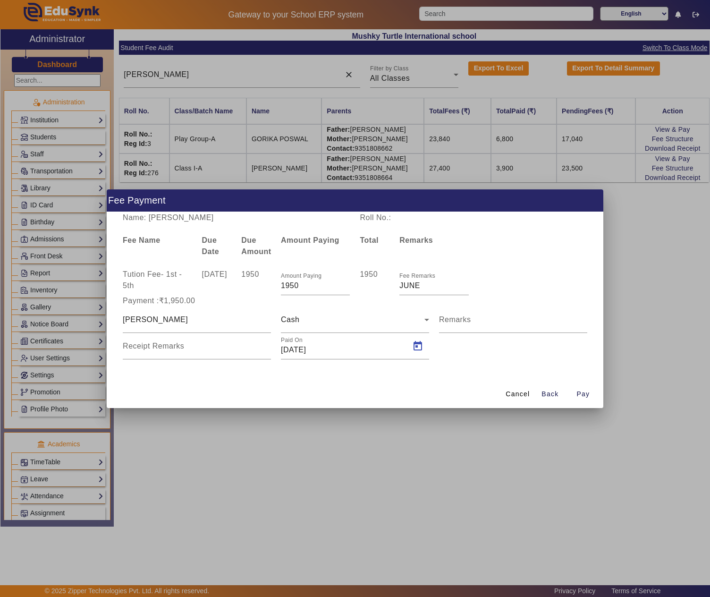
type input "04/08/2025"
click at [587, 392] on span "Pay" at bounding box center [583, 394] width 13 height 10
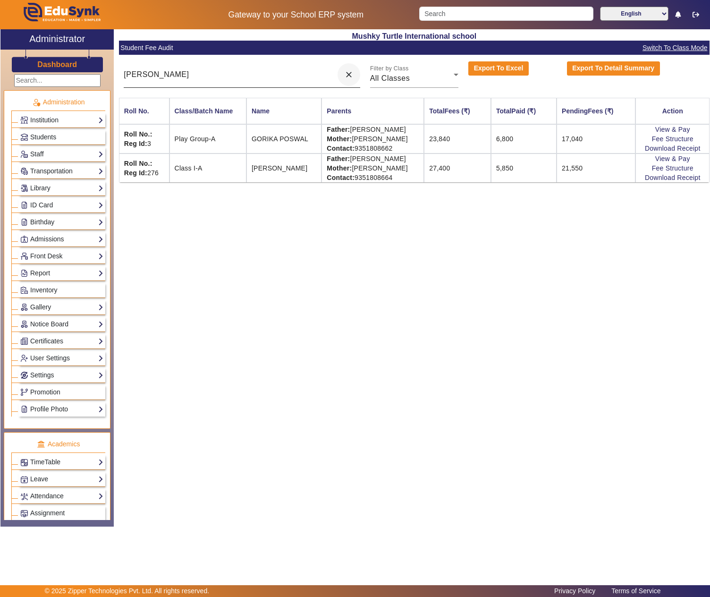
click at [348, 76] on mat-icon "close" at bounding box center [348, 74] width 9 height 9
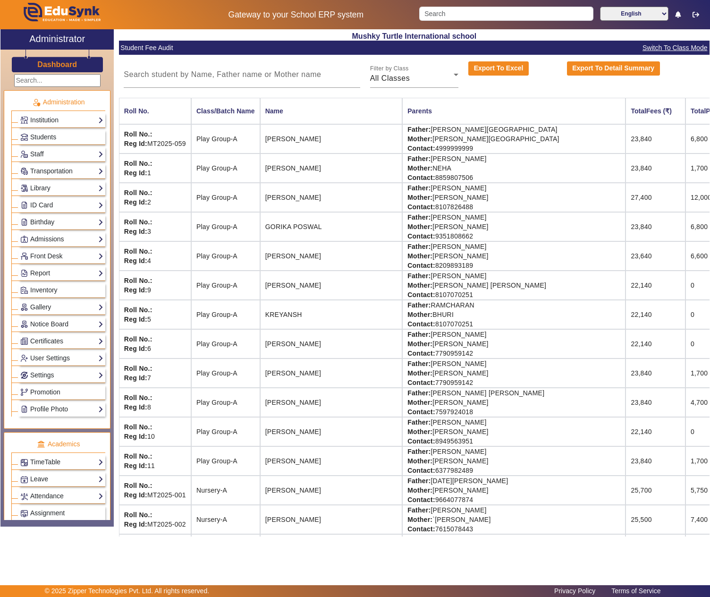
click at [666, 45] on span "Switch To Class Mode" at bounding box center [675, 47] width 66 height 11
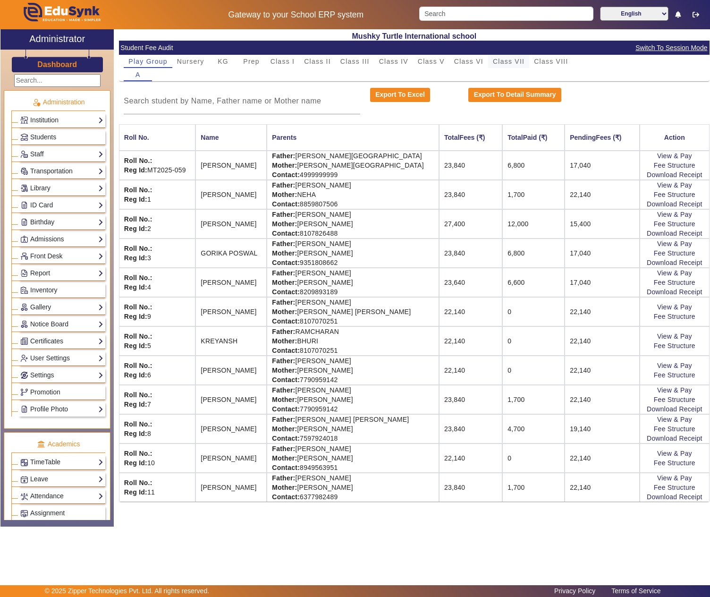
click at [523, 60] on span "Class VII" at bounding box center [509, 61] width 32 height 7
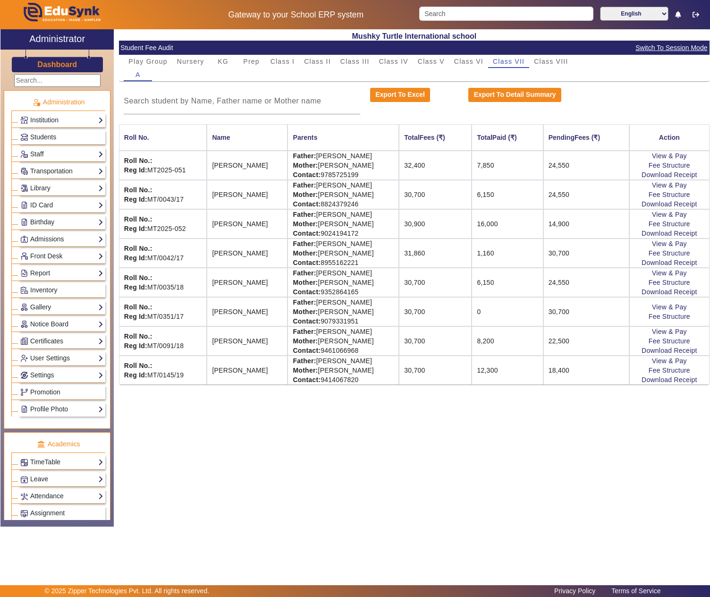
click at [342, 277] on td "Father: PAWAN KUMAR GUPTA Mother: RINKU GUPTA Contact: 9352864165" at bounding box center [343, 282] width 111 height 29
click at [396, 275] on td "Father: PAWAN KUMAR GUPTA Mother: RINKU GUPTA Contact: 9352864165" at bounding box center [343, 282] width 111 height 29
copy td "PAWAN KUMAR GUPTA"
click at [687, 276] on link "View & Pay" at bounding box center [669, 273] width 35 height 8
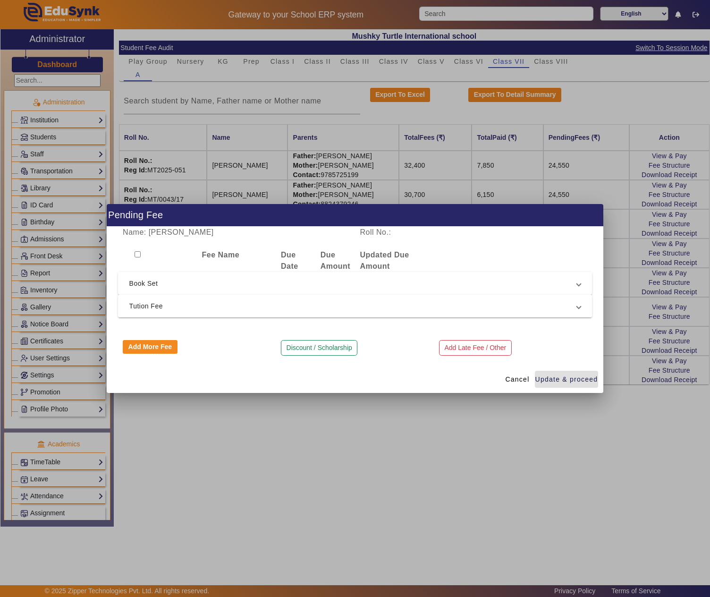
click at [232, 301] on span "Tution Fee" at bounding box center [353, 305] width 448 height 11
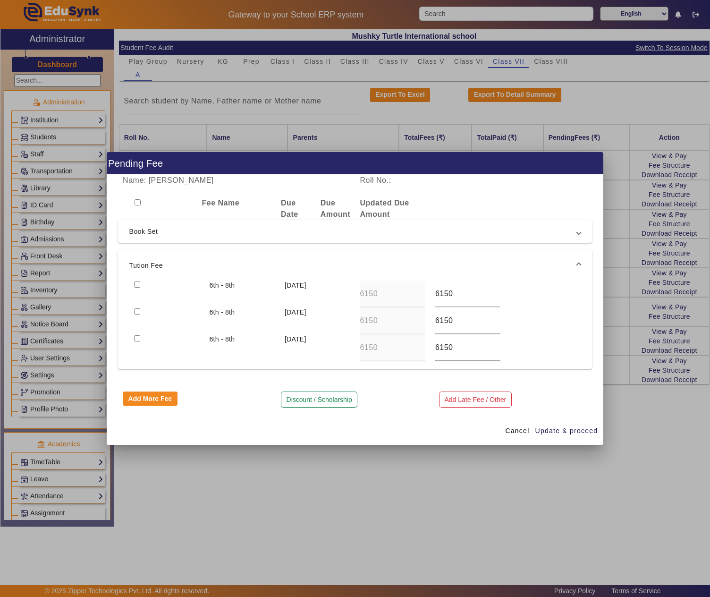
click at [139, 283] on input "checkbox" at bounding box center [137, 284] width 6 height 6
checkbox input "true"
click at [565, 424] on span "button" at bounding box center [567, 431] width 64 height 23
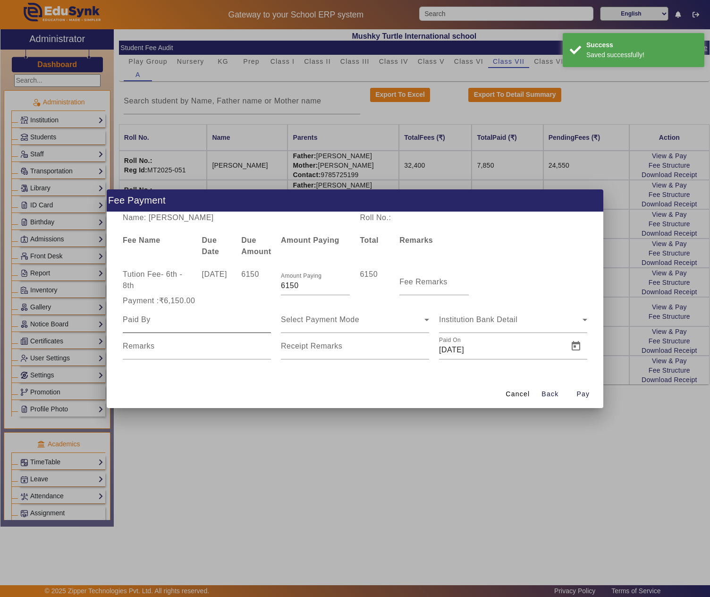
click at [181, 324] on input at bounding box center [197, 319] width 148 height 11
paste input "PAWAN KUMAR GUPTA"
type input "PAWAN KUMAR GUPTA"
click at [358, 318] on span "Select Payment Mode" at bounding box center [320, 319] width 78 height 8
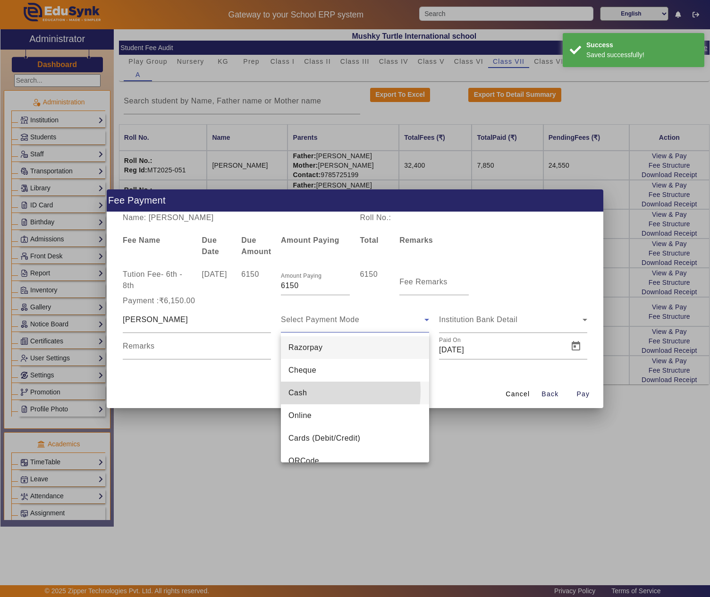
click at [322, 391] on mat-option "Cash" at bounding box center [355, 393] width 148 height 23
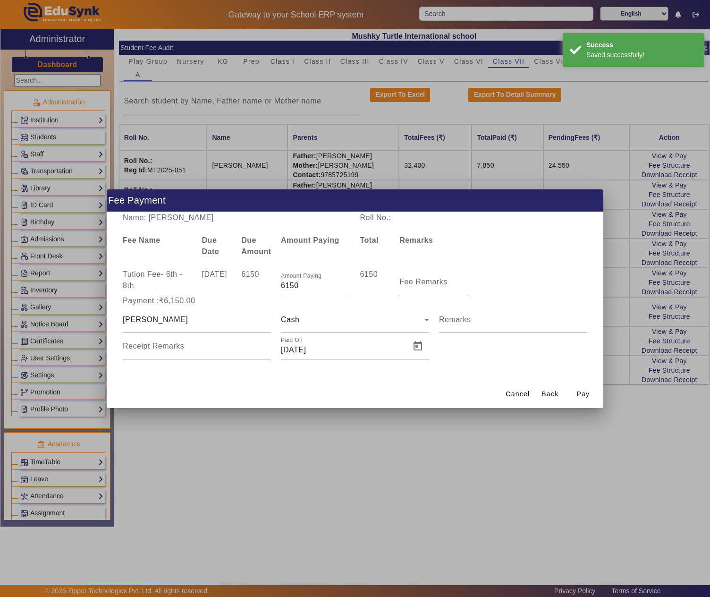
click at [404, 280] on mat-label "Fee Remarks" at bounding box center [423, 282] width 48 height 8
click at [404, 280] on input "Fee Remarks" at bounding box center [433, 285] width 69 height 11
type input "Q2"
click at [415, 347] on span "Open calendar" at bounding box center [418, 346] width 23 height 23
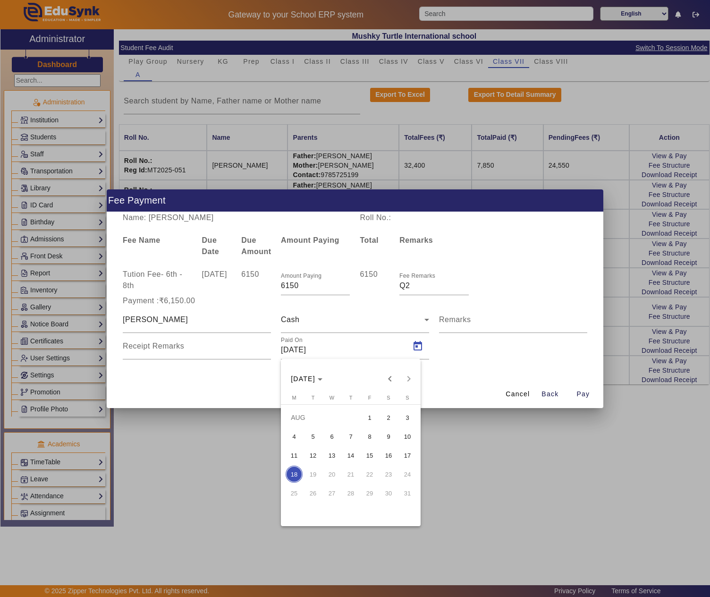
click at [308, 433] on span "5" at bounding box center [313, 436] width 17 height 17
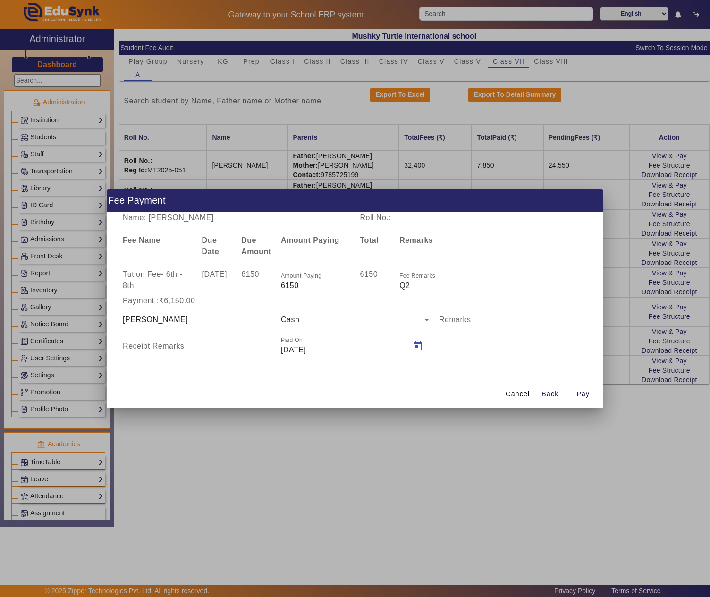
type input "05/08/2025"
click at [585, 390] on span "Pay" at bounding box center [583, 394] width 13 height 10
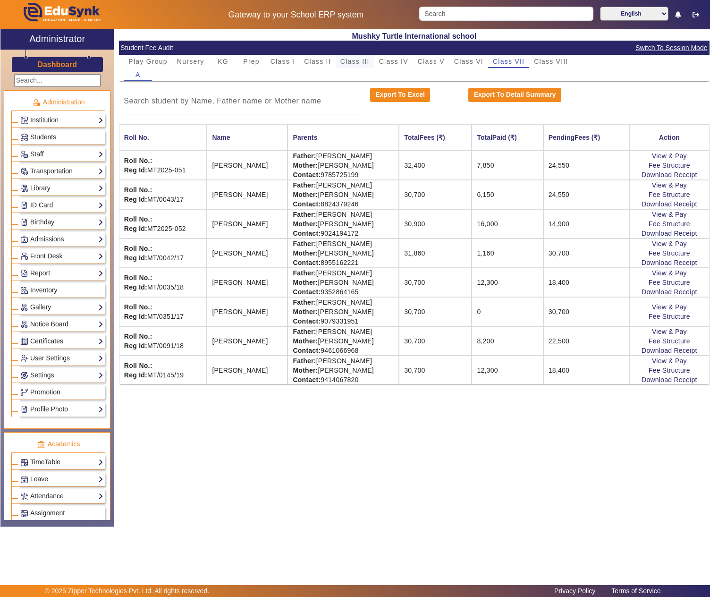
click at [357, 64] on span "Class III" at bounding box center [354, 61] width 29 height 7
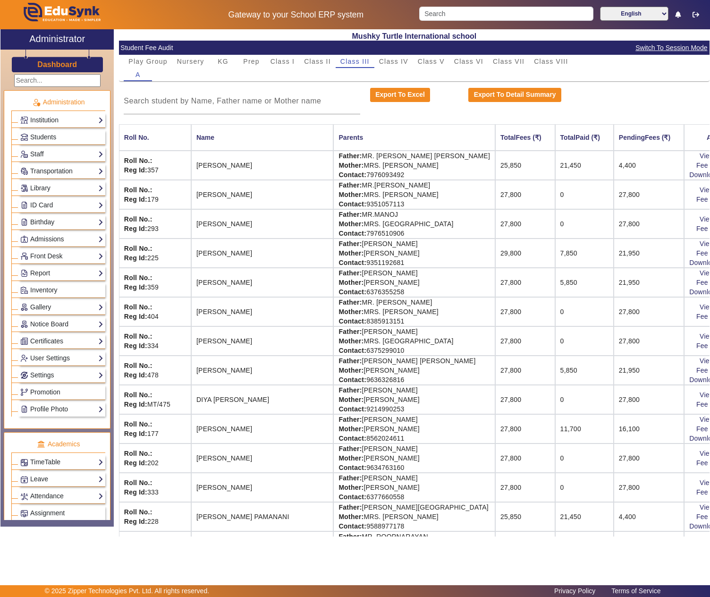
click at [333, 246] on td "Father: ASHU DARWANI Mother: MAYRA DARWANI Contact: 9351192681" at bounding box center [414, 252] width 162 height 29
click at [382, 247] on td "Father: ASHU DARWANI Mother: MAYRA DARWANI Contact: 9351192681" at bounding box center [414, 252] width 162 height 29
copy td "ASHU DARWANI"
click at [700, 245] on link "View & Pay" at bounding box center [717, 244] width 35 height 8
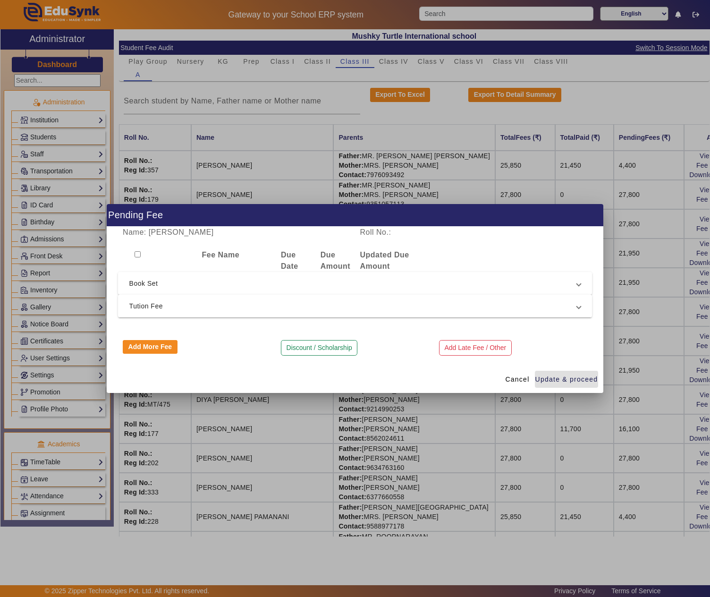
click at [353, 310] on span "Tution Fee" at bounding box center [353, 305] width 448 height 11
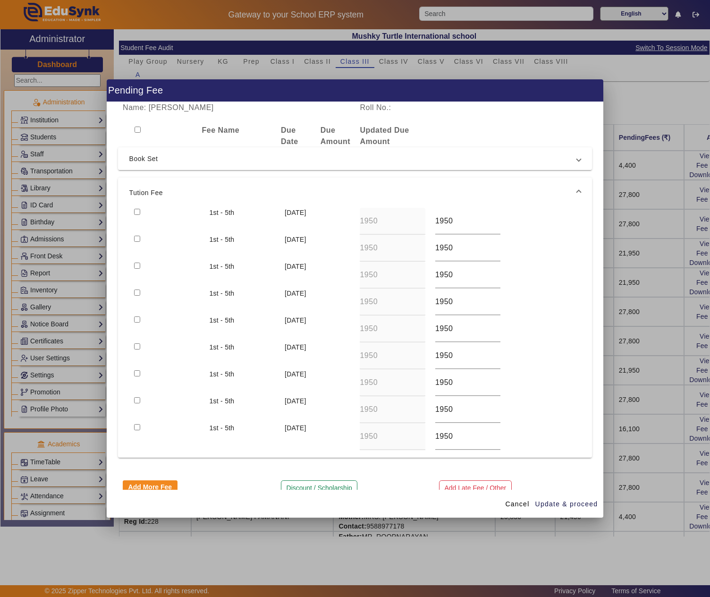
click at [134, 212] on input "checkbox" at bounding box center [137, 212] width 6 height 6
checkbox input "true"
click at [557, 502] on span "Update & proceed" at bounding box center [566, 504] width 63 height 10
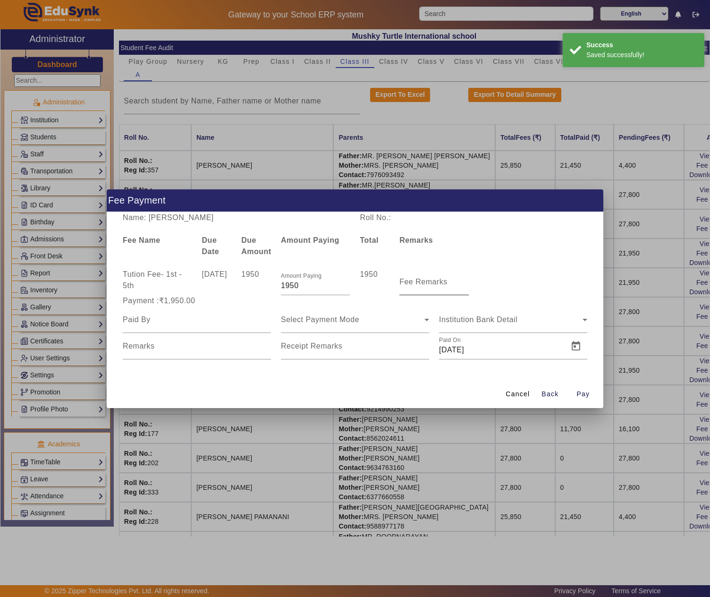
click at [441, 280] on mat-label "Fee Remarks" at bounding box center [423, 282] width 48 height 8
click at [441, 280] on input "Fee Remarks" at bounding box center [433, 285] width 69 height 11
type input "JULY"
click at [155, 327] on div at bounding box center [197, 319] width 148 height 26
paste input "ASHU DARWANI"
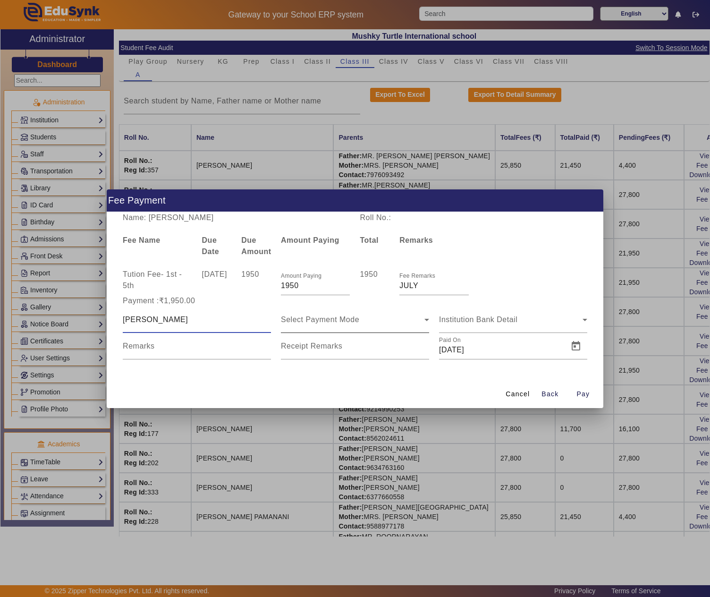
type input "ASHU DARWANI"
click at [332, 319] on span "Select Payment Mode" at bounding box center [320, 319] width 78 height 8
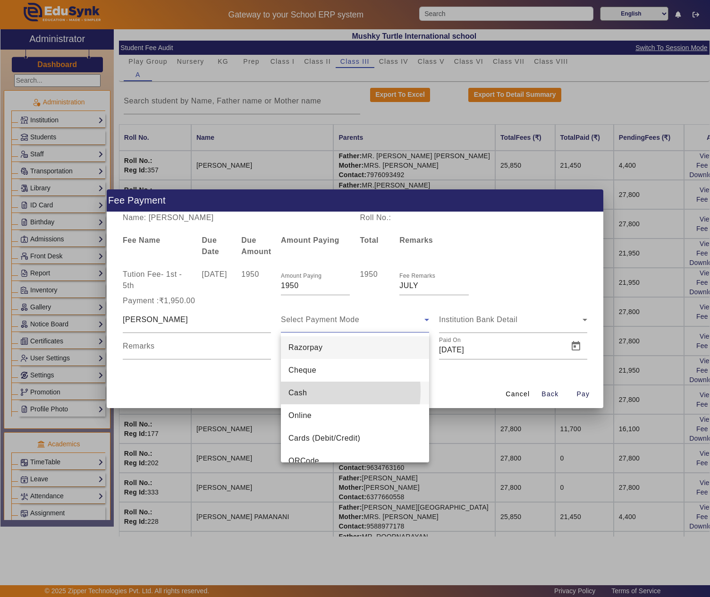
click at [314, 391] on mat-option "Cash" at bounding box center [355, 393] width 148 height 23
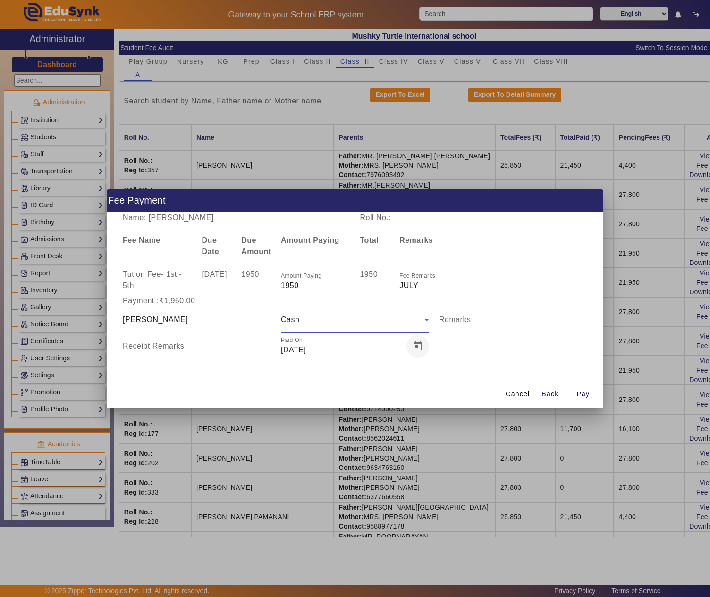
click at [415, 346] on span "Open calendar" at bounding box center [418, 346] width 23 height 23
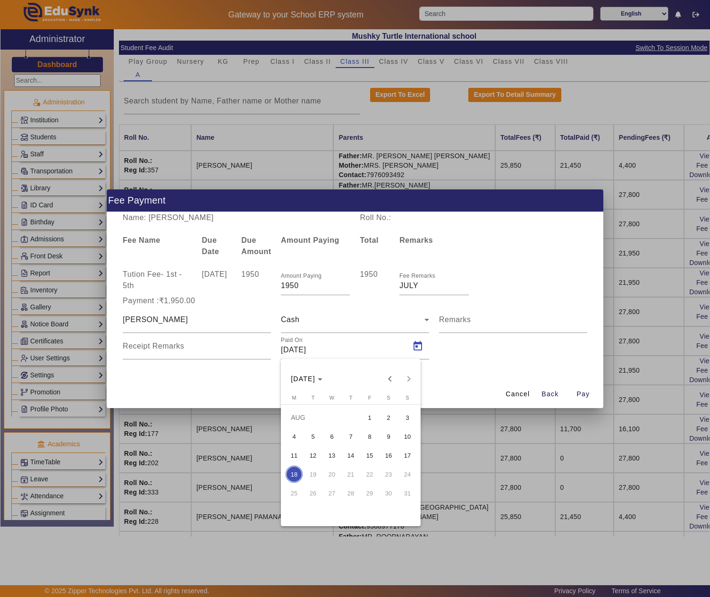
click at [319, 439] on span "5" at bounding box center [313, 436] width 17 height 17
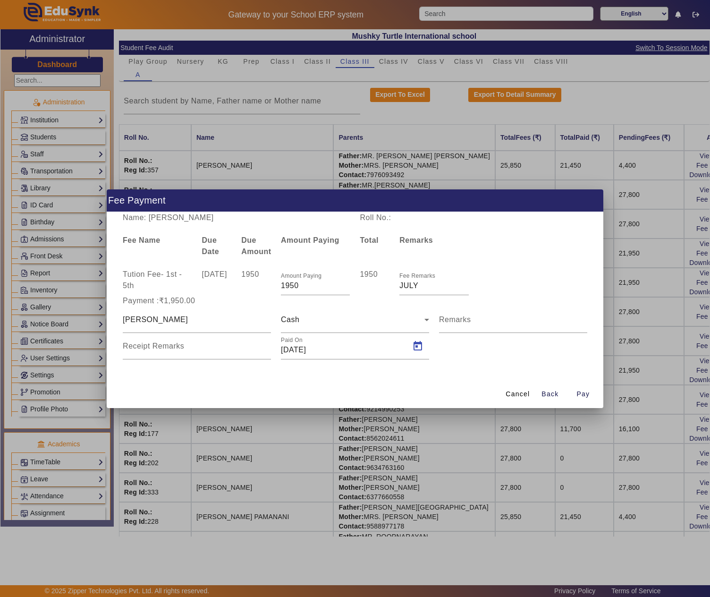
type input "05/08/2025"
click at [454, 318] on mat-label "Remarks" at bounding box center [455, 319] width 32 height 8
click at [454, 318] on input "Remarks" at bounding box center [513, 323] width 148 height 11
type input "1 MONTH FEE"
click at [585, 391] on span "Pay" at bounding box center [583, 394] width 13 height 10
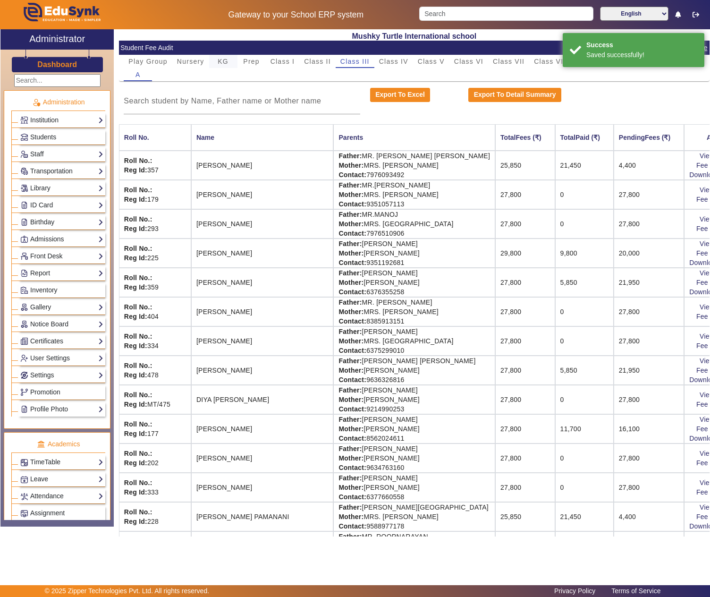
click at [221, 63] on span "KG" at bounding box center [223, 61] width 11 height 7
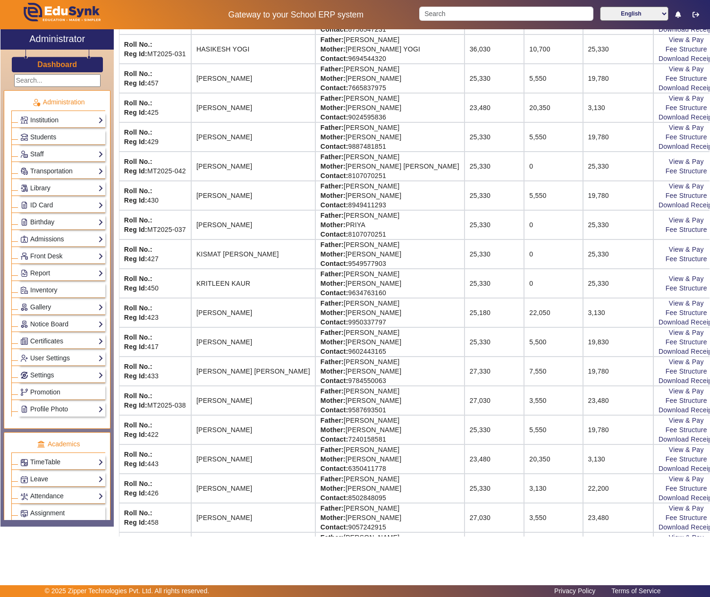
scroll to position [630, 0]
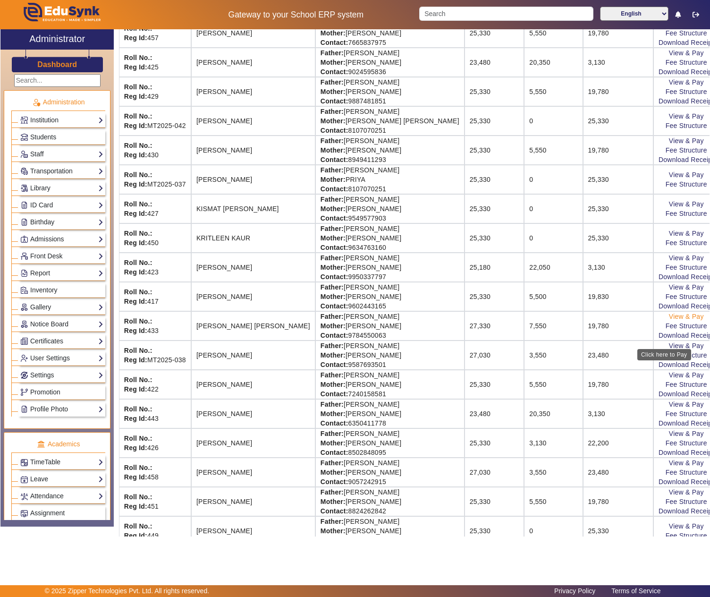
click at [669, 320] on link "View & Pay" at bounding box center [686, 317] width 35 height 8
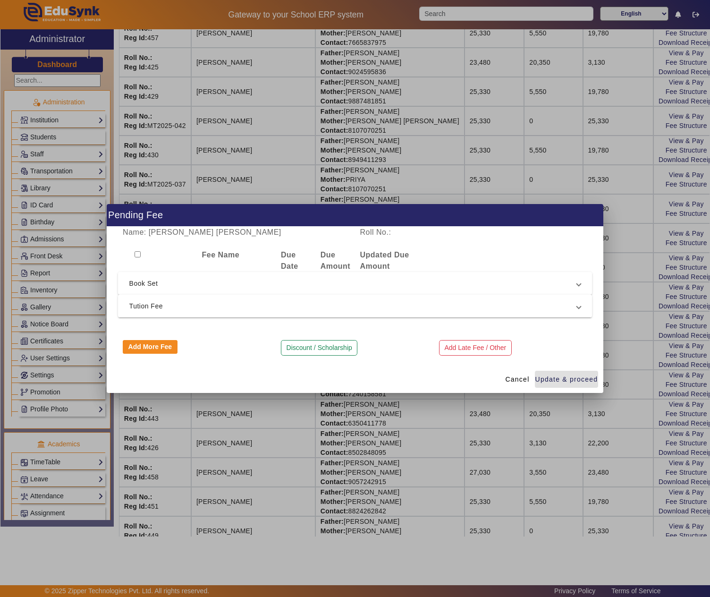
click at [169, 309] on span "Tution Fee" at bounding box center [353, 305] width 448 height 11
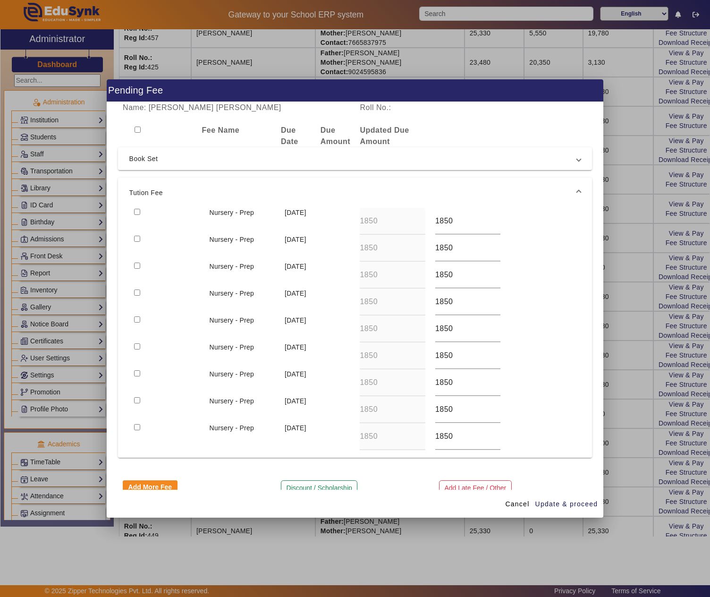
click at [138, 212] on input "checkbox" at bounding box center [137, 212] width 6 height 6
checkbox input "true"
click at [560, 500] on span "Update & proceed" at bounding box center [566, 504] width 63 height 10
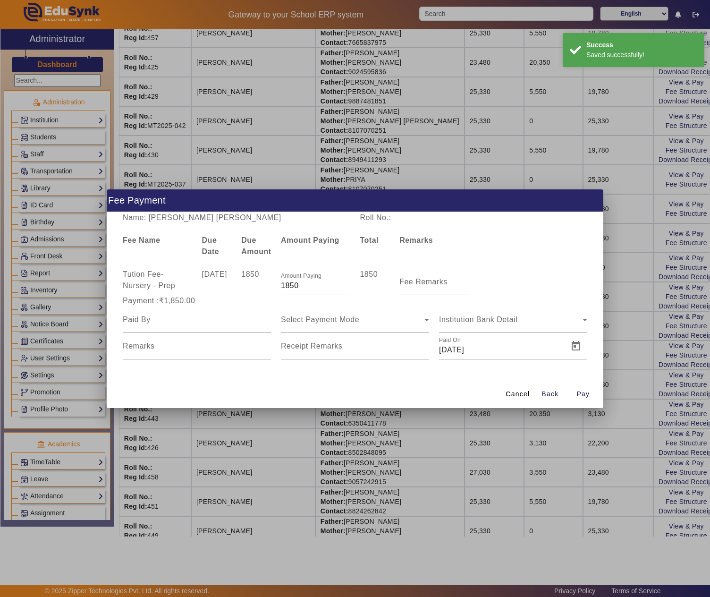
click at [435, 285] on mat-label "Fee Remarks" at bounding box center [423, 282] width 48 height 8
click at [435, 285] on input "Fee Remarks" at bounding box center [433, 285] width 69 height 11
type input "JULY"
paste input "ASHU DARWANI"
type input "ASHU DARWANI"
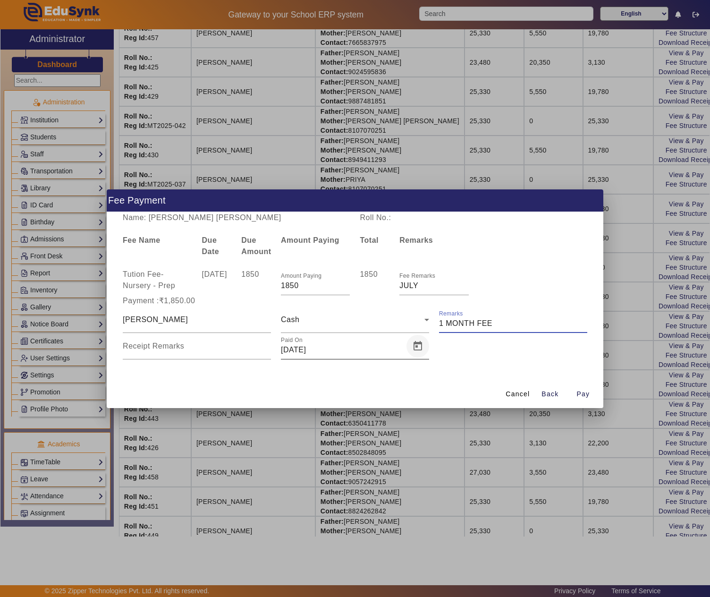
type input "1 MONTH FEE"
click at [414, 344] on span "Open calendar" at bounding box center [418, 346] width 23 height 23
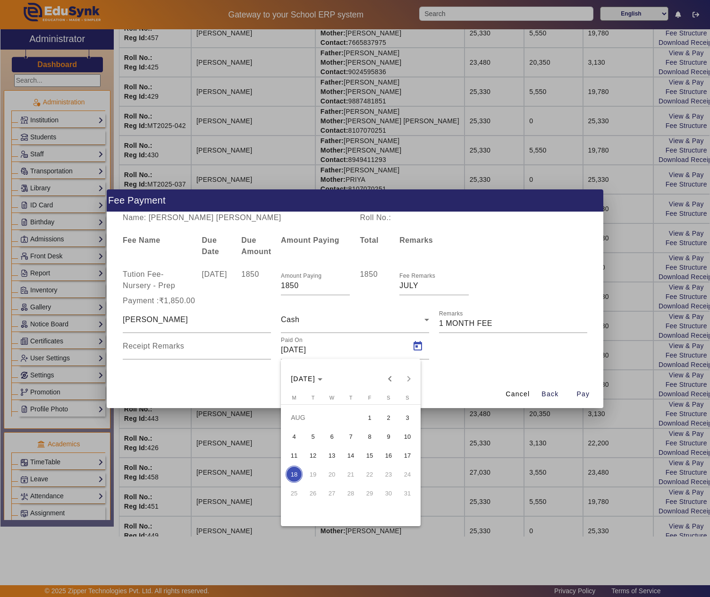
click at [315, 431] on span "5" at bounding box center [313, 436] width 17 height 17
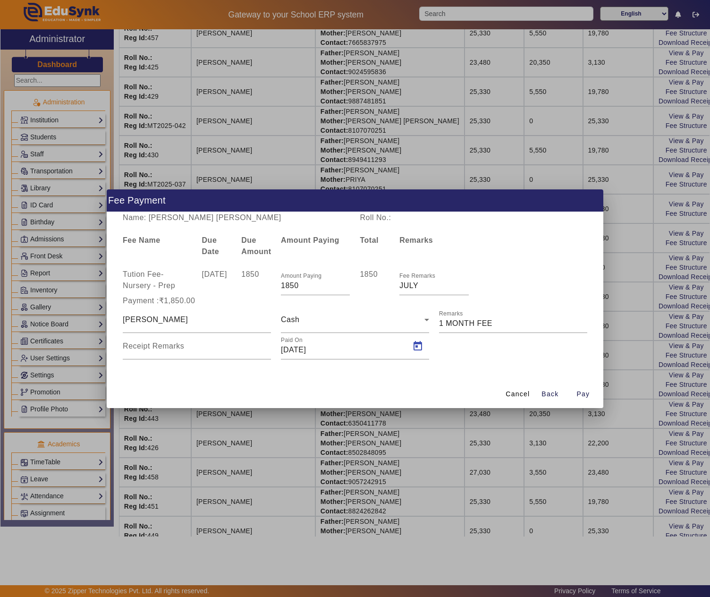
type input "05/08/2025"
click at [584, 391] on span "Pay" at bounding box center [583, 394] width 13 height 10
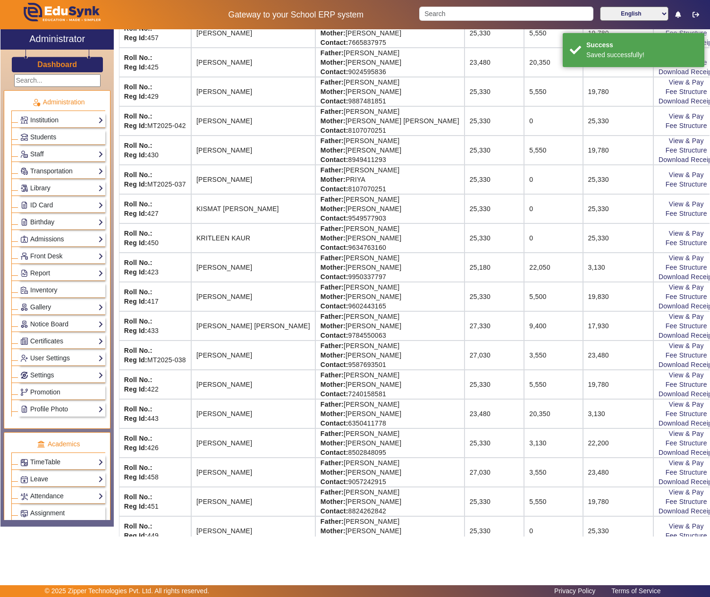
scroll to position [0, 0]
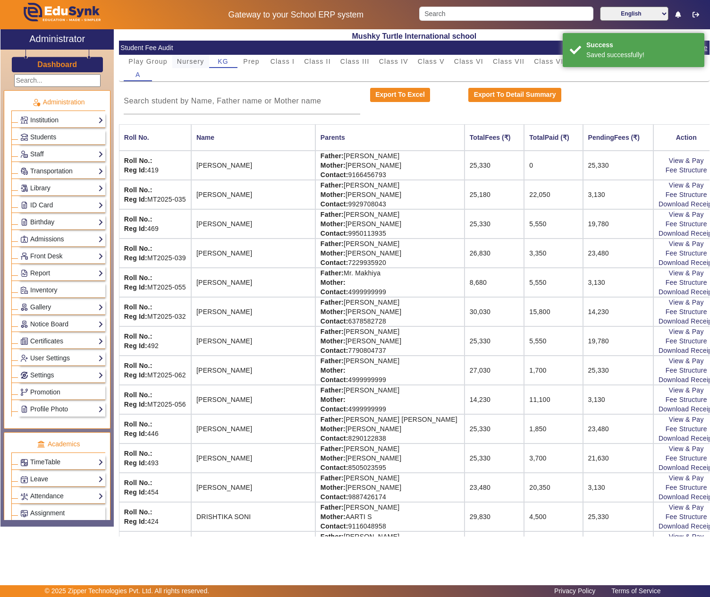
click at [184, 59] on span "Nursery" at bounding box center [190, 61] width 27 height 7
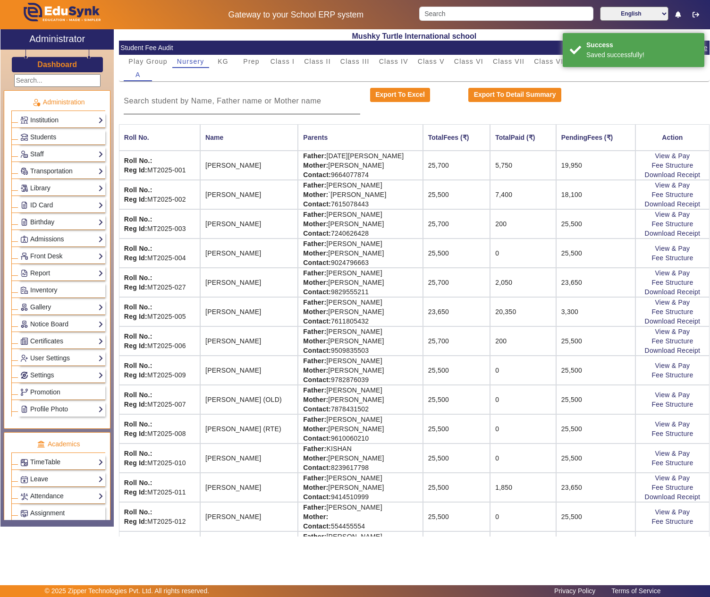
click at [191, 102] on input at bounding box center [242, 100] width 236 height 11
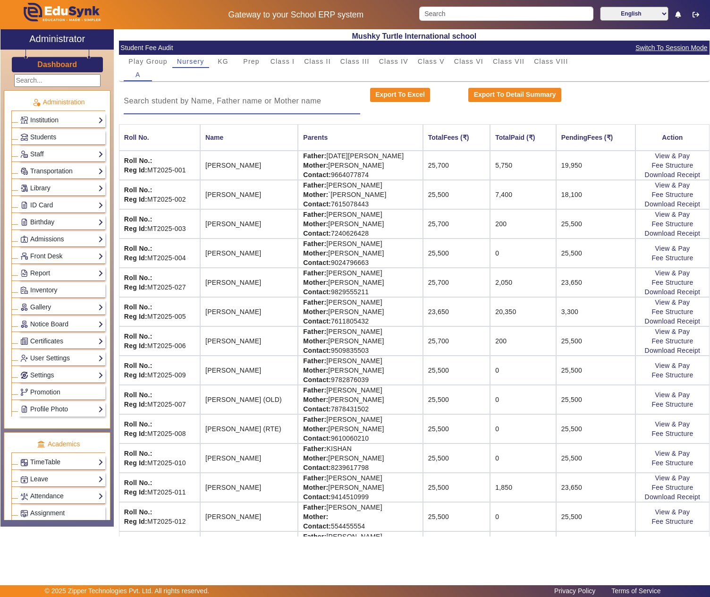
scroll to position [158, 0]
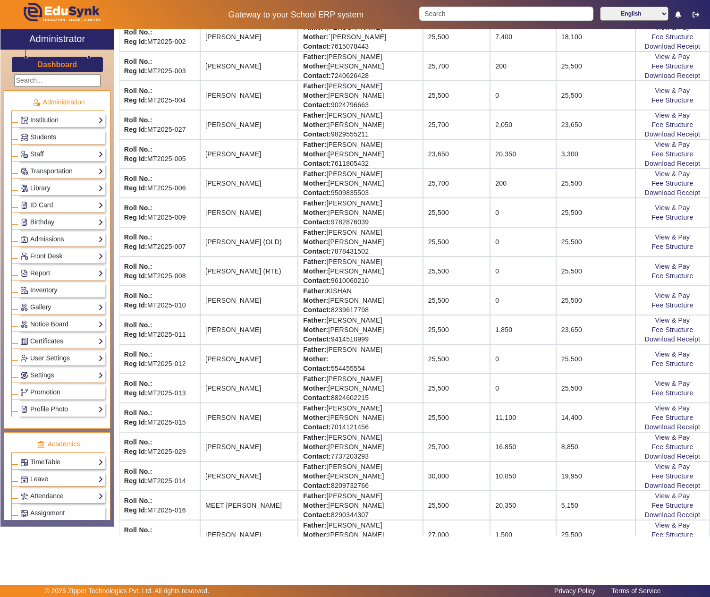
click at [327, 450] on td "Father: KAPIL CHHANGANI Mother: JYOTI CHHANGANI Contact: 7737203293" at bounding box center [360, 446] width 125 height 29
click at [391, 452] on td "Father: KAPIL CHHANGANI Mother: JYOTI CHHANGANI Contact: 7737203293" at bounding box center [360, 446] width 125 height 29
click at [667, 441] on link "View & Pay" at bounding box center [672, 437] width 35 height 8
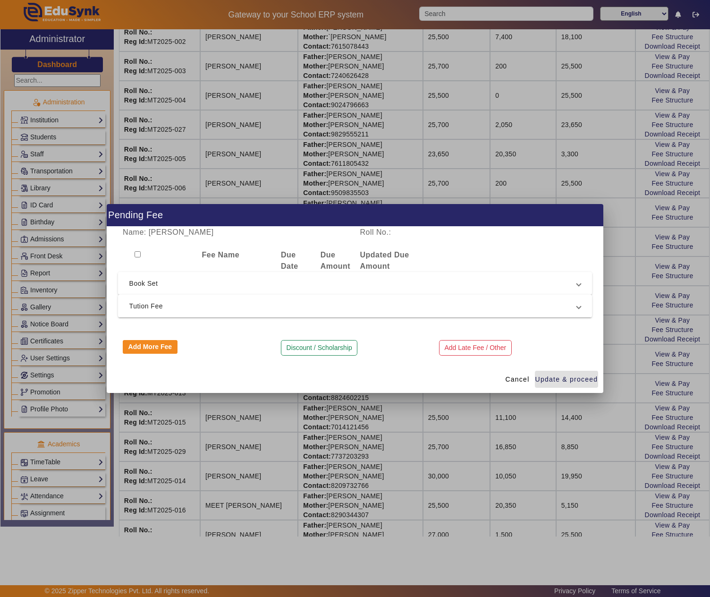
click at [124, 297] on mat-expansion-panel-header "Tution Fee" at bounding box center [355, 306] width 475 height 23
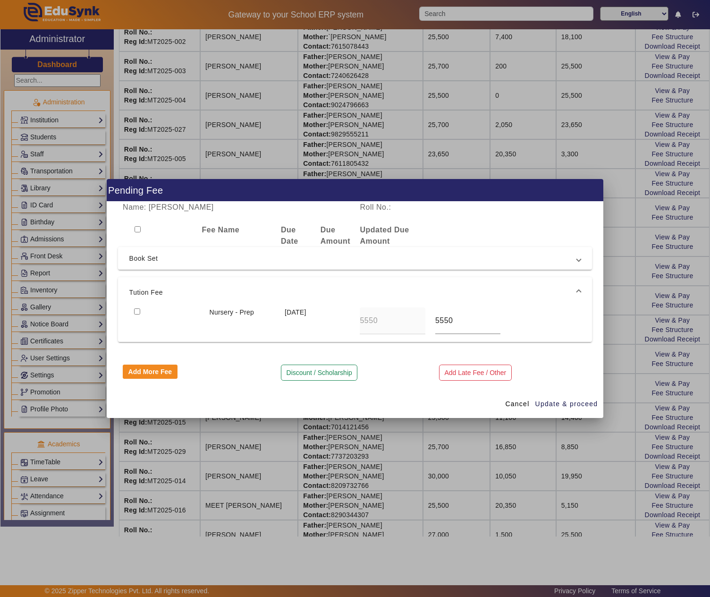
click at [186, 291] on span "Tution Fee" at bounding box center [353, 292] width 448 height 11
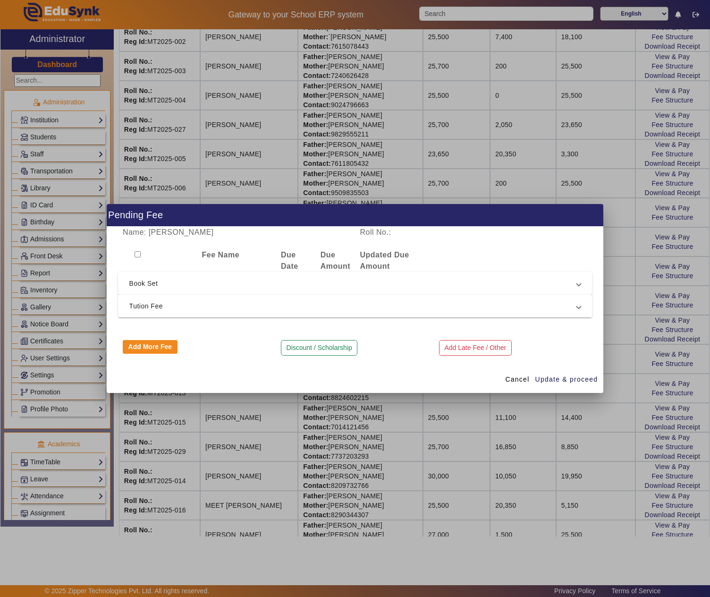
click at [443, 309] on span "Tution Fee" at bounding box center [353, 305] width 448 height 11
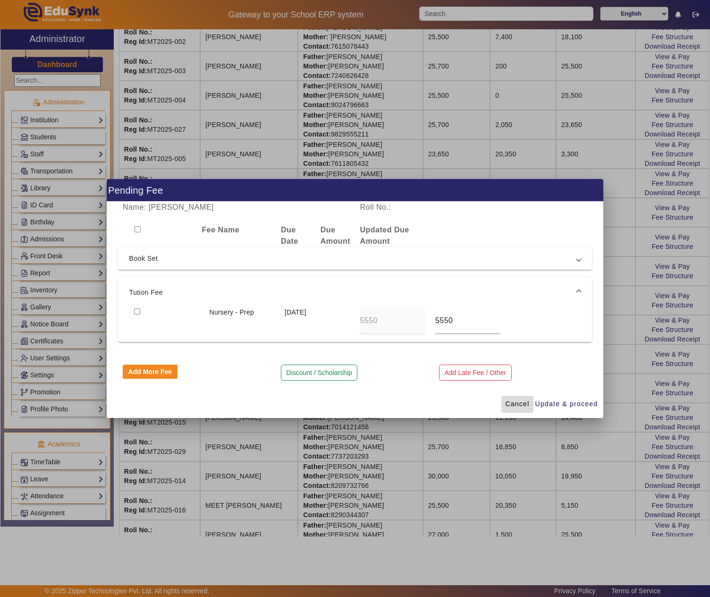
click at [511, 401] on span "Cancel" at bounding box center [517, 404] width 24 height 10
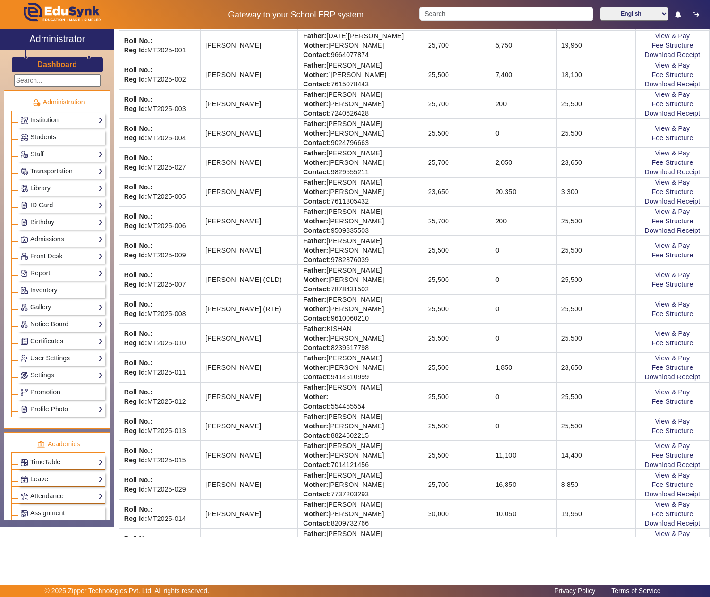
scroll to position [0, 0]
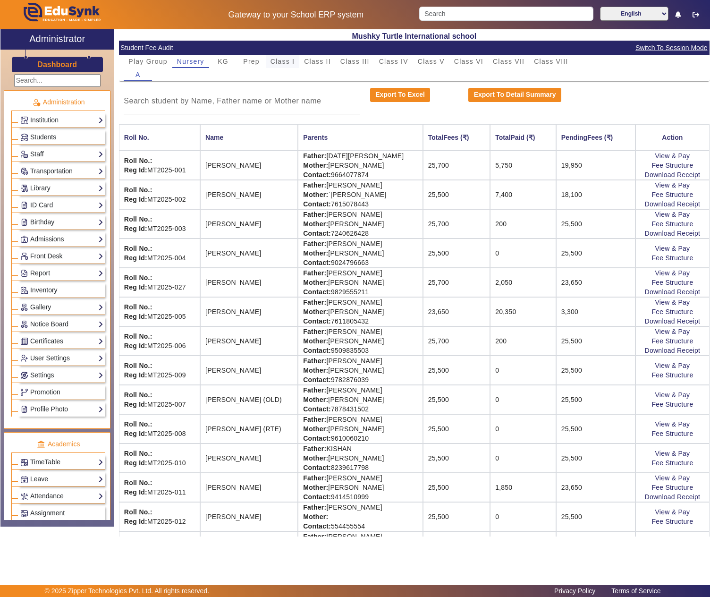
click at [273, 61] on span "Class I" at bounding box center [283, 61] width 25 height 7
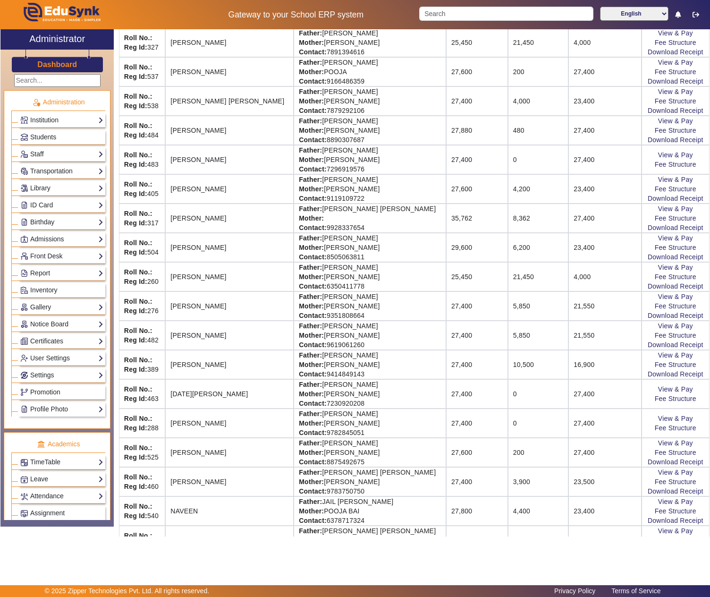
scroll to position [158, 0]
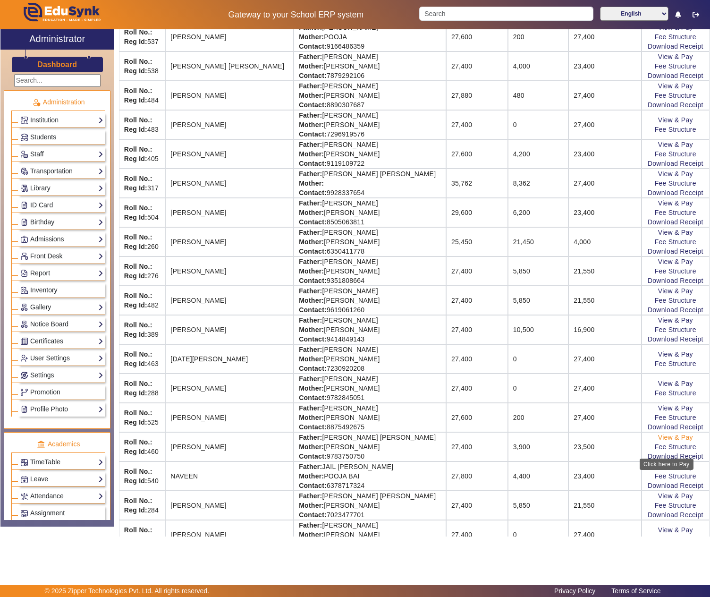
click at [663, 441] on link "View & Pay" at bounding box center [675, 437] width 35 height 8
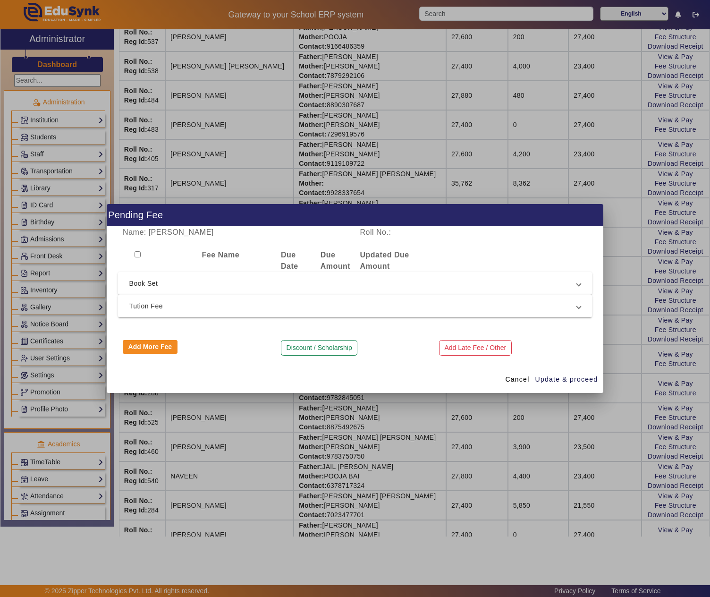
click at [303, 304] on span "Tution Fee" at bounding box center [353, 305] width 448 height 11
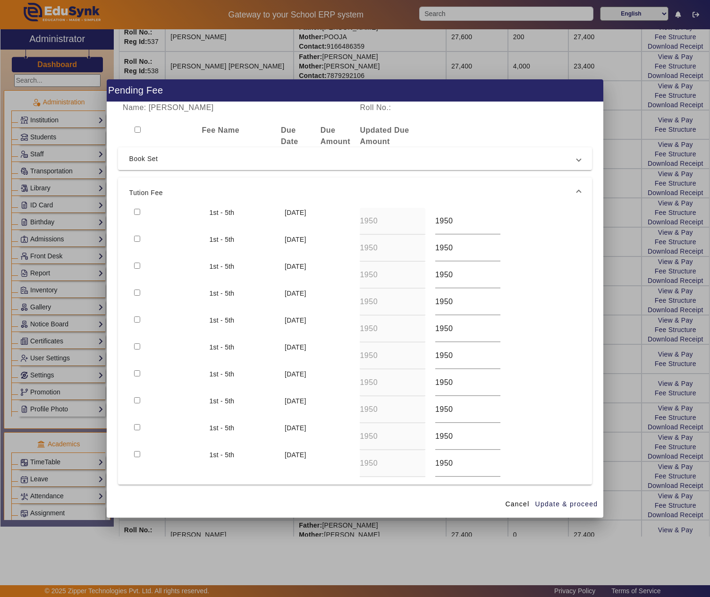
click at [139, 240] on input "checkbox" at bounding box center [137, 239] width 6 height 6
checkbox input "true"
click at [138, 265] on input "checkbox" at bounding box center [137, 266] width 6 height 6
checkbox input "true"
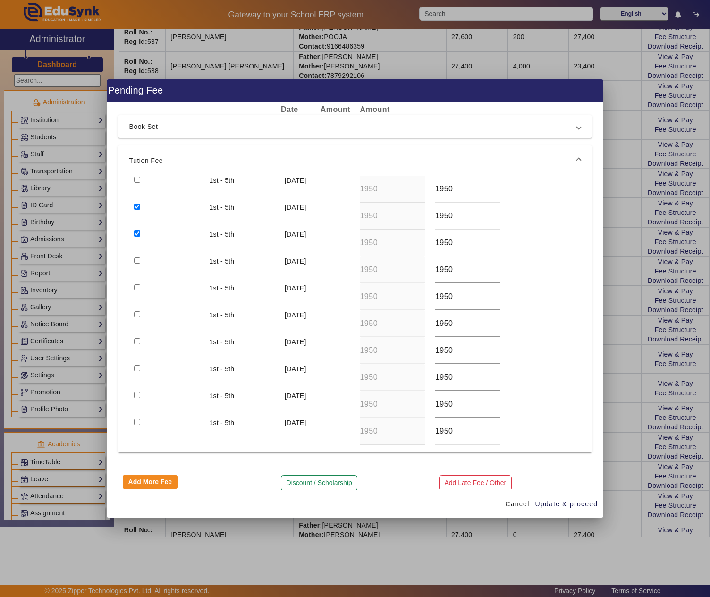
scroll to position [48, 0]
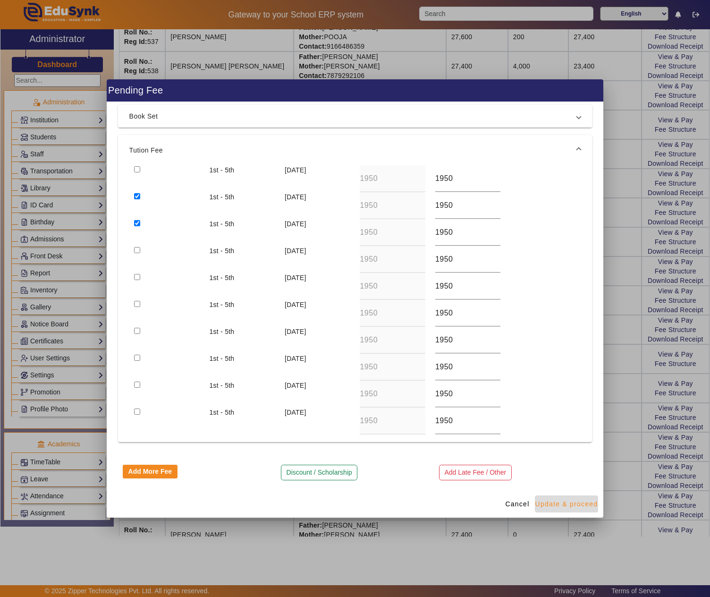
click at [591, 507] on span "Update & proceed" at bounding box center [566, 504] width 63 height 10
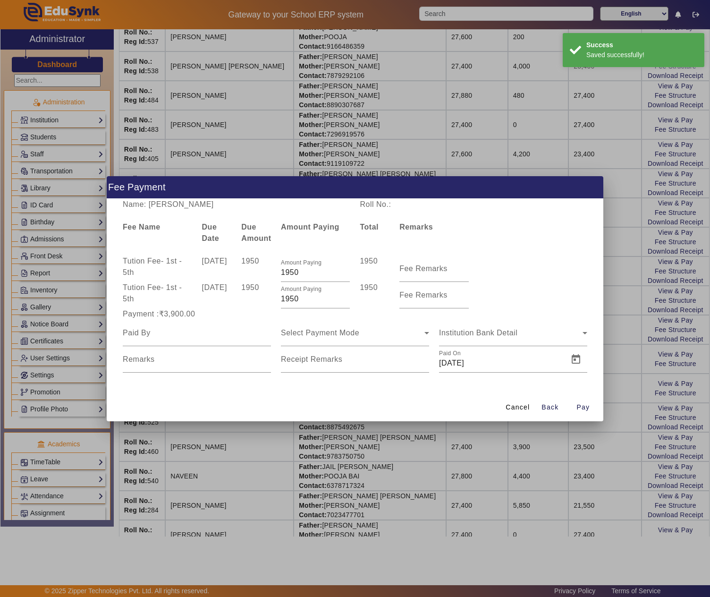
scroll to position [0, 0]
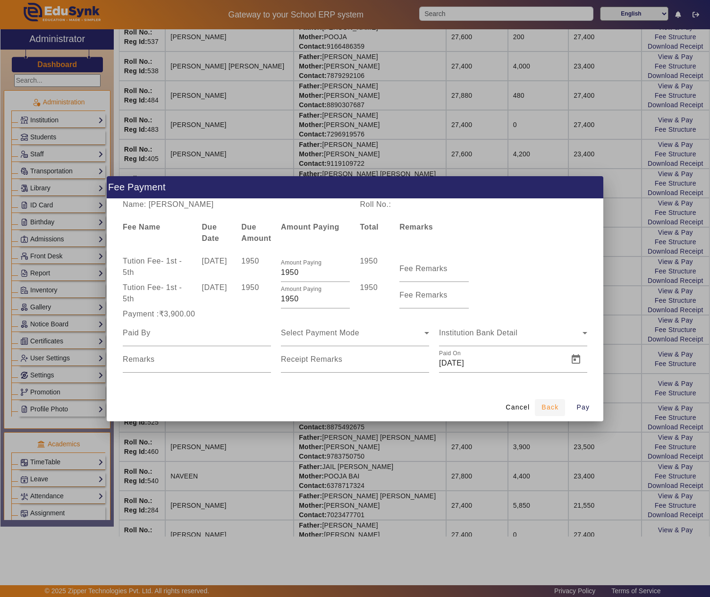
click at [550, 406] on span "Back" at bounding box center [550, 407] width 17 height 10
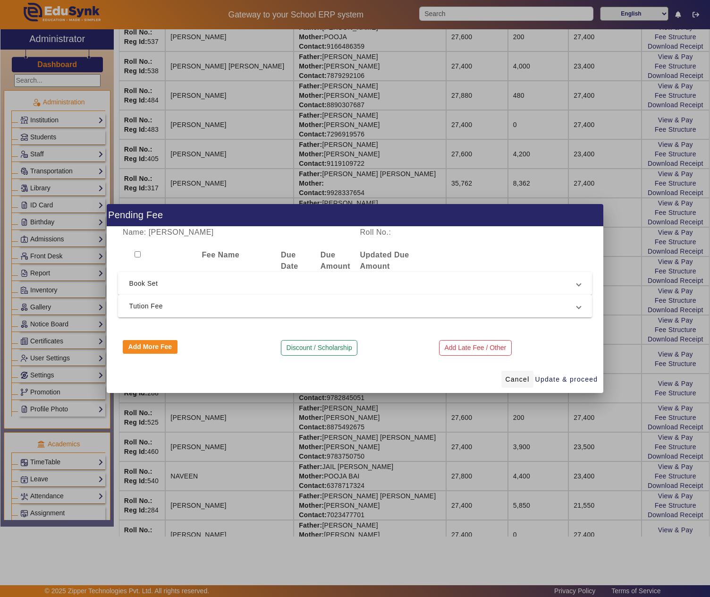
click at [520, 377] on span "Cancel" at bounding box center [517, 379] width 24 height 10
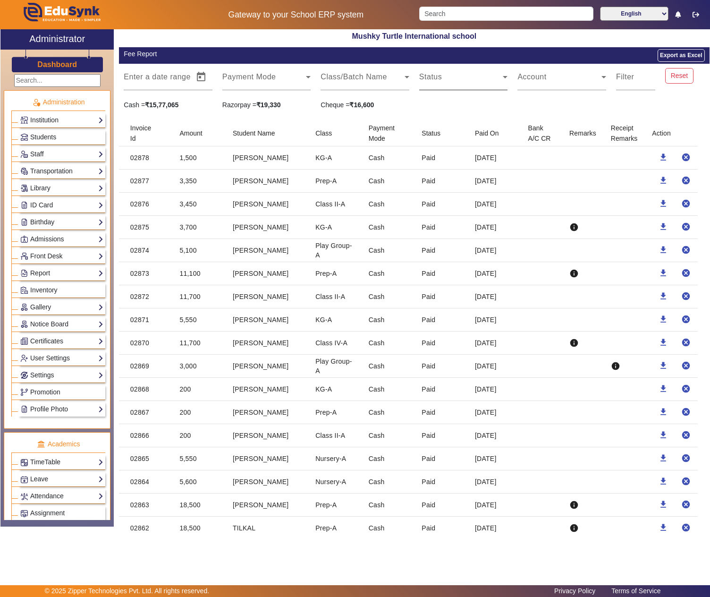
click at [444, 81] on span at bounding box center [461, 80] width 84 height 11
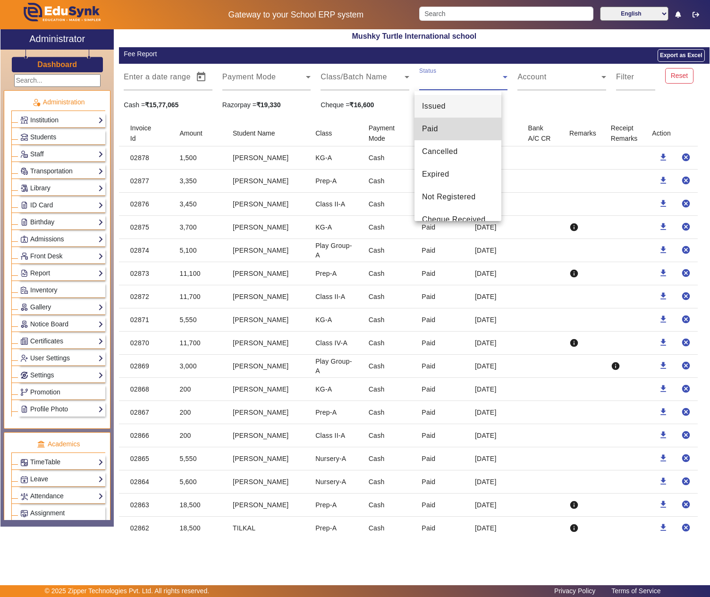
click at [460, 123] on mat-option "Paid" at bounding box center [458, 129] width 87 height 23
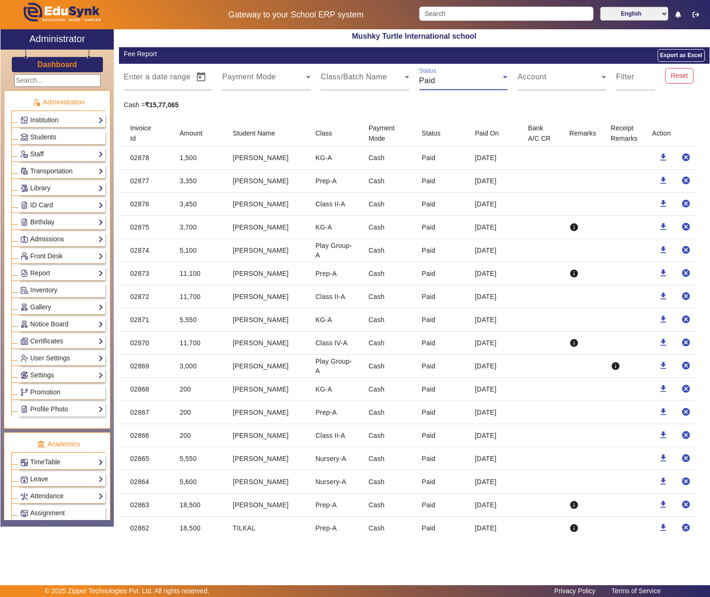
click at [500, 80] on icon at bounding box center [505, 76] width 11 height 11
click at [485, 127] on mat-pseudo-checkbox at bounding box center [489, 129] width 8 height 8
click at [580, 107] on div "Cash = ₹15,77,065" at bounding box center [414, 105] width 591 height 10
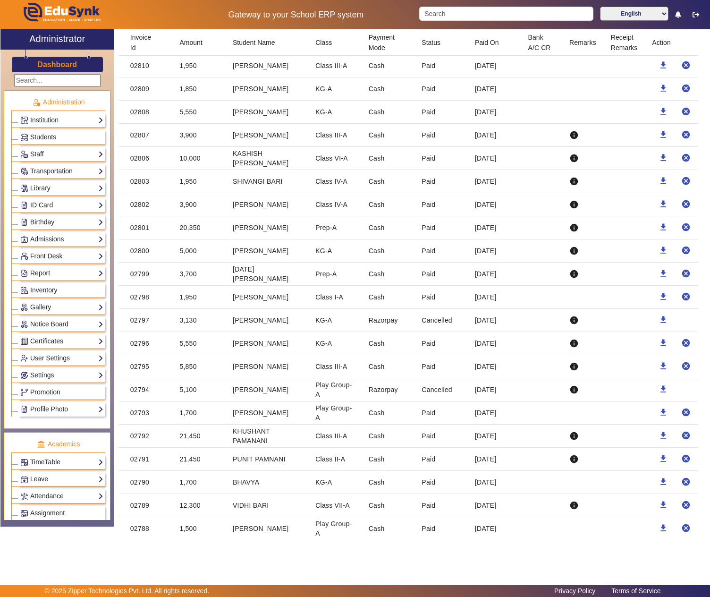
scroll to position [2203, 0]
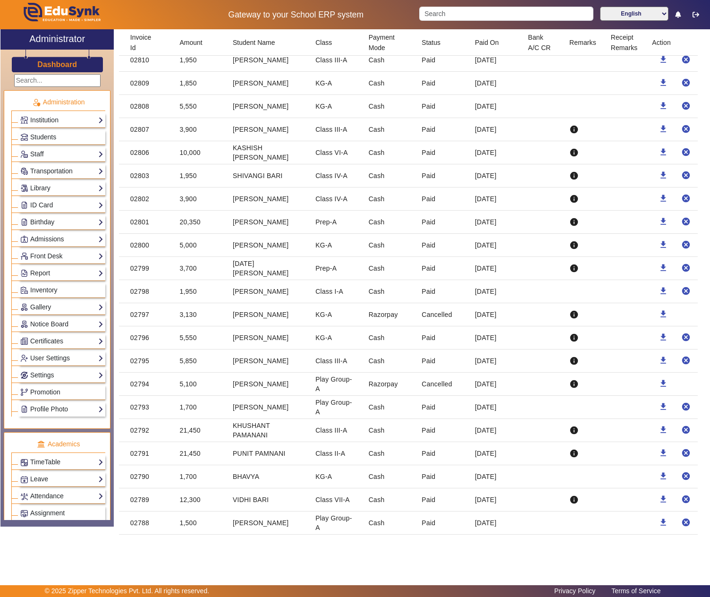
click at [186, 164] on mat-cell "10,000" at bounding box center [198, 152] width 53 height 23
click at [499, 164] on mat-cell "[DATE]" at bounding box center [493, 152] width 53 height 23
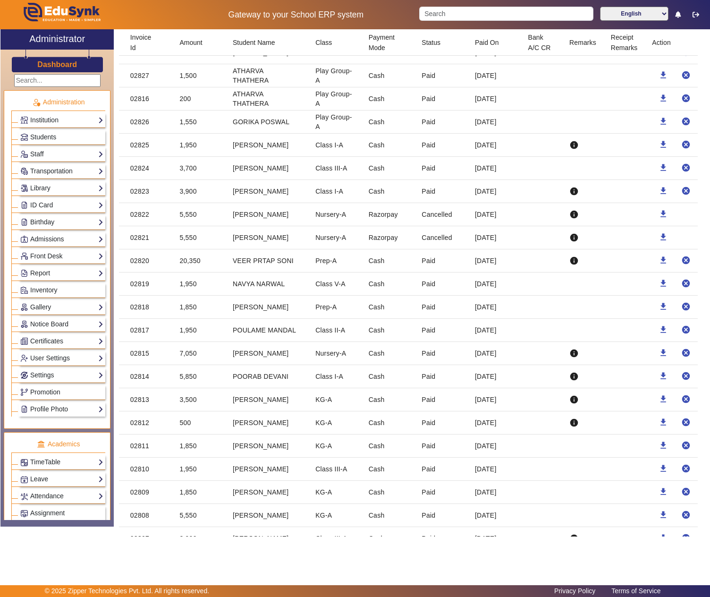
scroll to position [1574, 0]
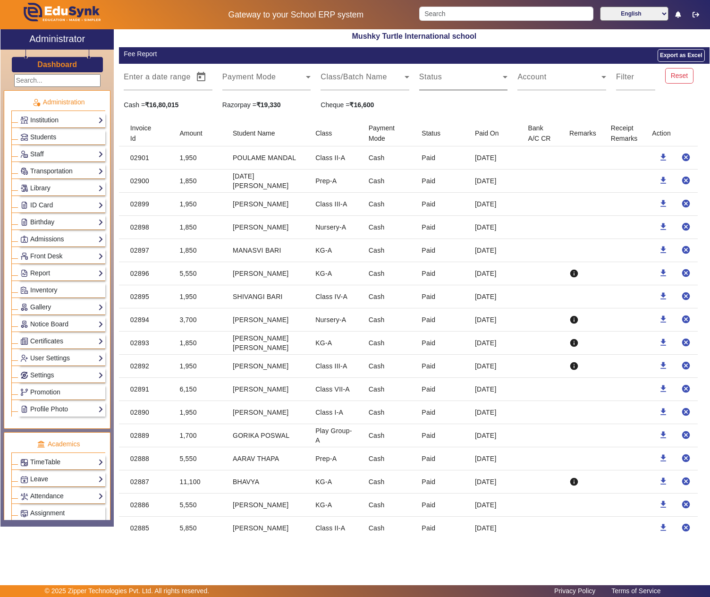
click at [471, 77] on span at bounding box center [461, 80] width 84 height 11
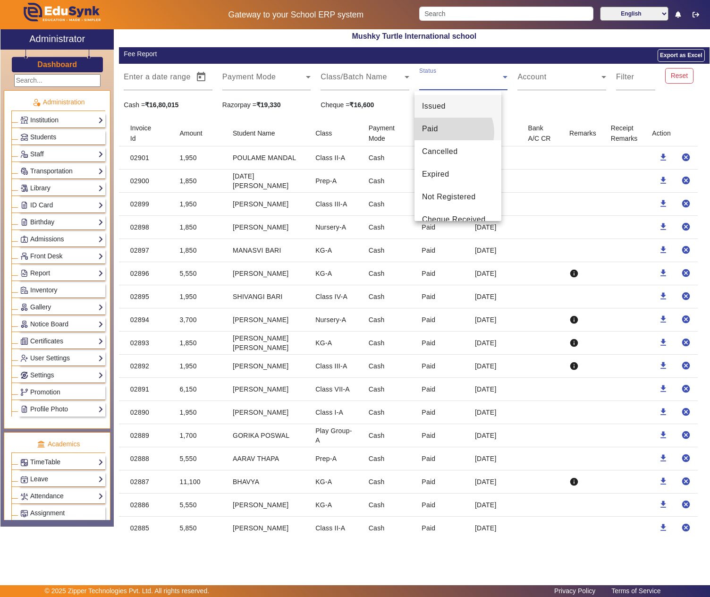
click at [450, 132] on mat-option "Paid" at bounding box center [458, 129] width 87 height 23
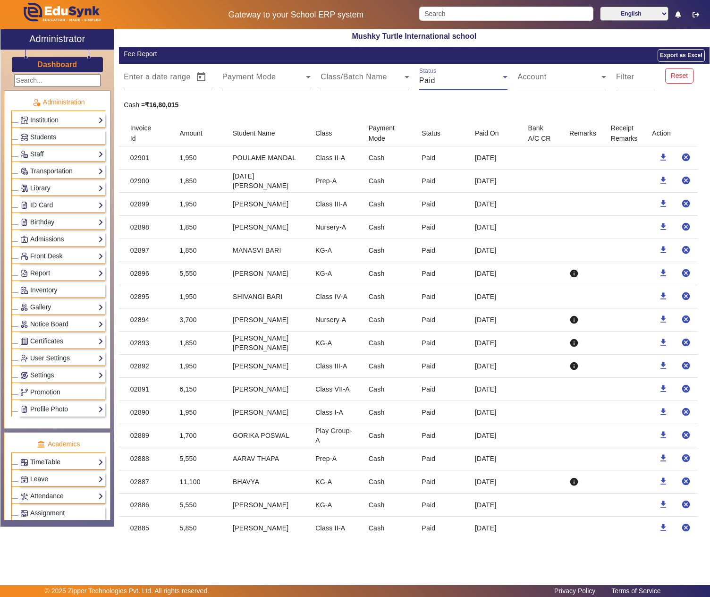
click at [463, 80] on div "Paid" at bounding box center [461, 80] width 84 height 11
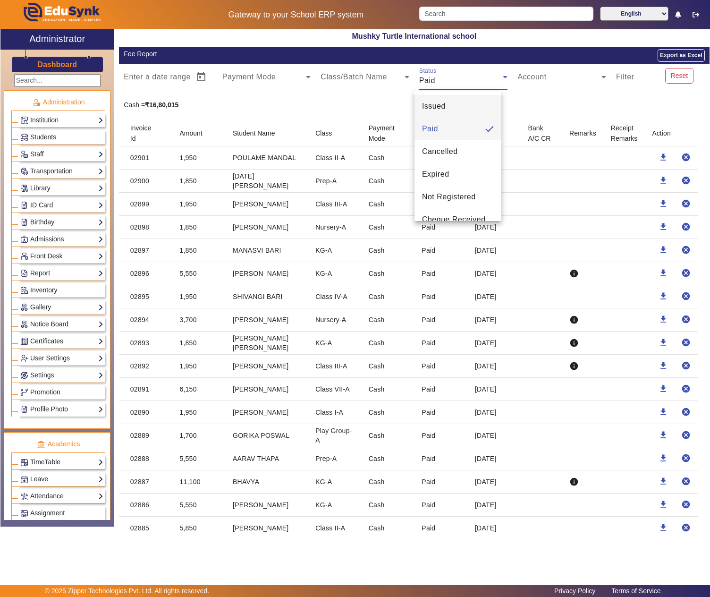
click at [456, 106] on mat-option "Issued" at bounding box center [458, 106] width 87 height 23
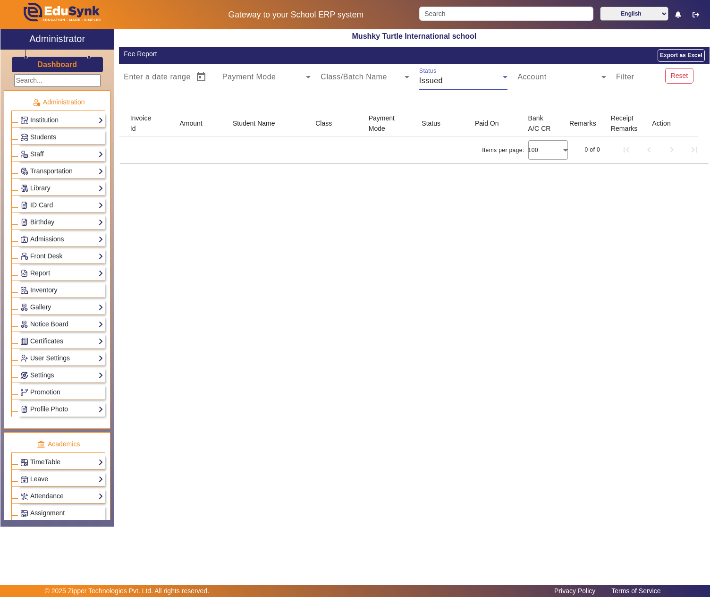
click at [467, 83] on div "Issued" at bounding box center [461, 80] width 84 height 11
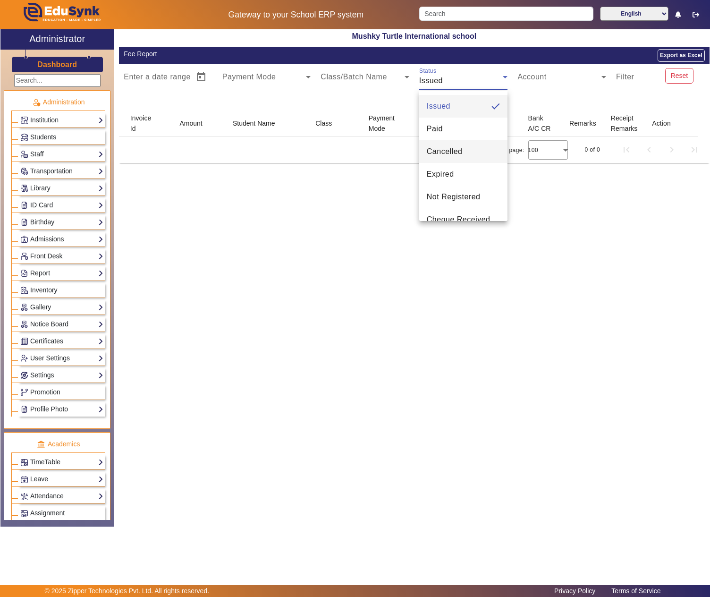
click at [443, 149] on span "Cancelled" at bounding box center [445, 151] width 36 height 11
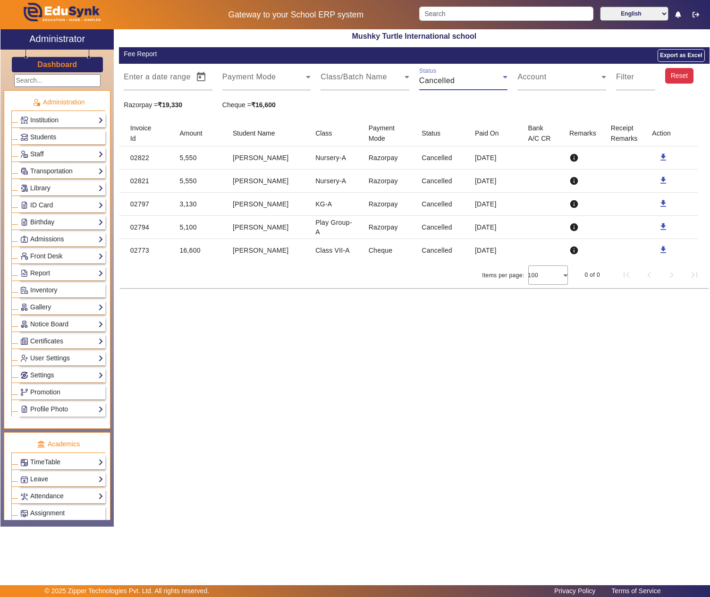
drag, startPoint x: 678, startPoint y: 81, endPoint x: 666, endPoint y: 86, distance: 13.2
click at [679, 81] on button "Reset" at bounding box center [679, 76] width 28 height 16
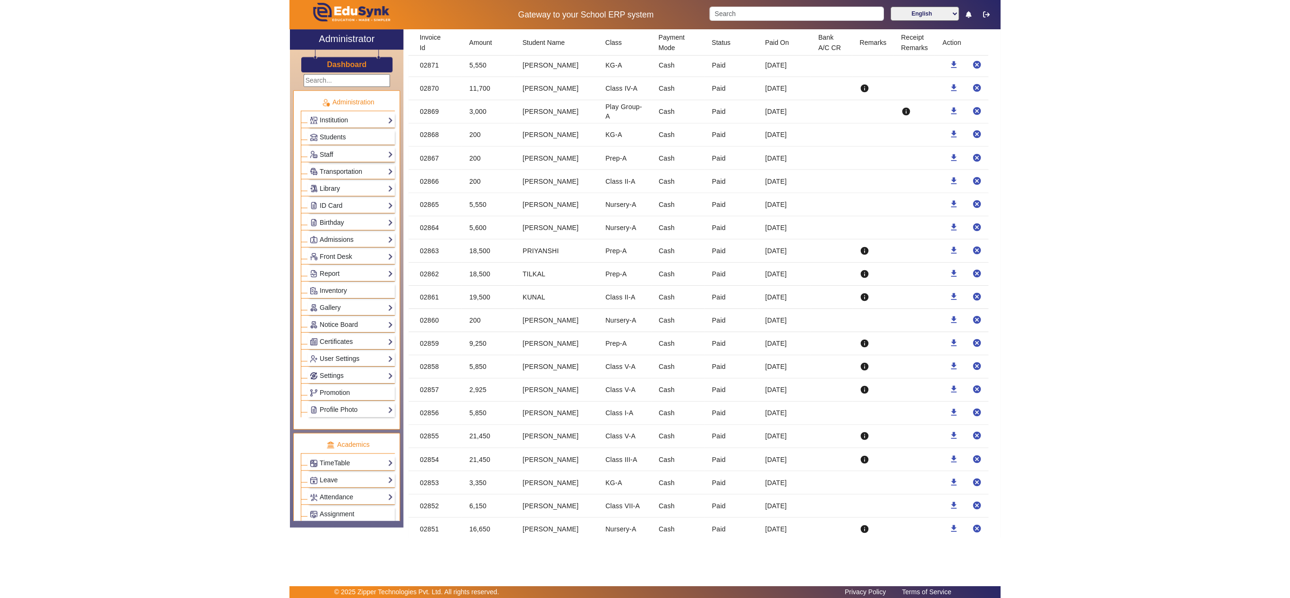
scroll to position [630, 0]
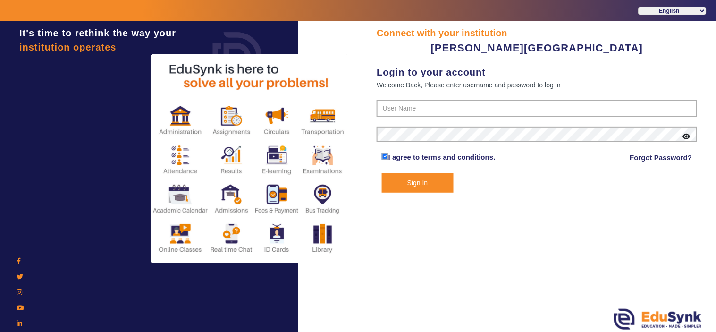
type input "9799013603"
click at [435, 176] on button "Sign In" at bounding box center [418, 182] width 72 height 19
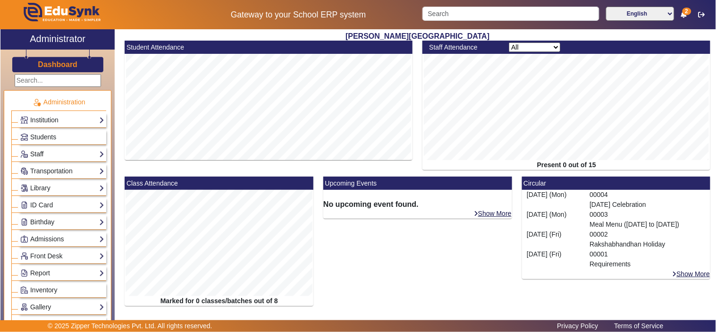
click at [41, 157] on link "Staff" at bounding box center [62, 154] width 84 height 11
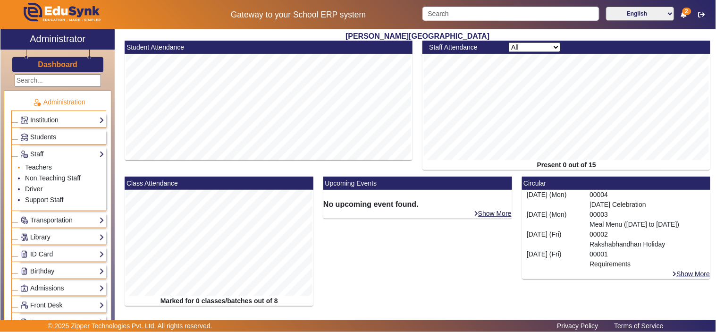
click at [43, 168] on link "Teachers" at bounding box center [38, 167] width 27 height 8
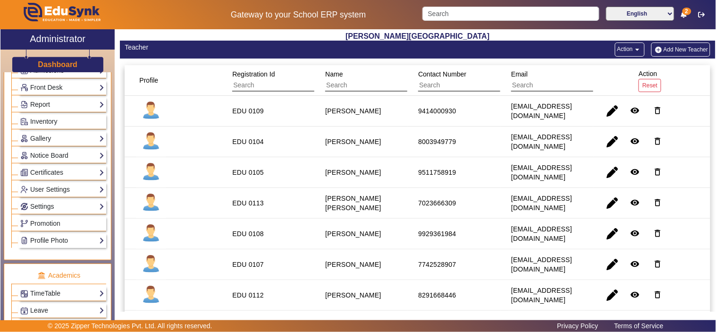
scroll to position [175, 0]
